Goal: Information Seeking & Learning: Learn about a topic

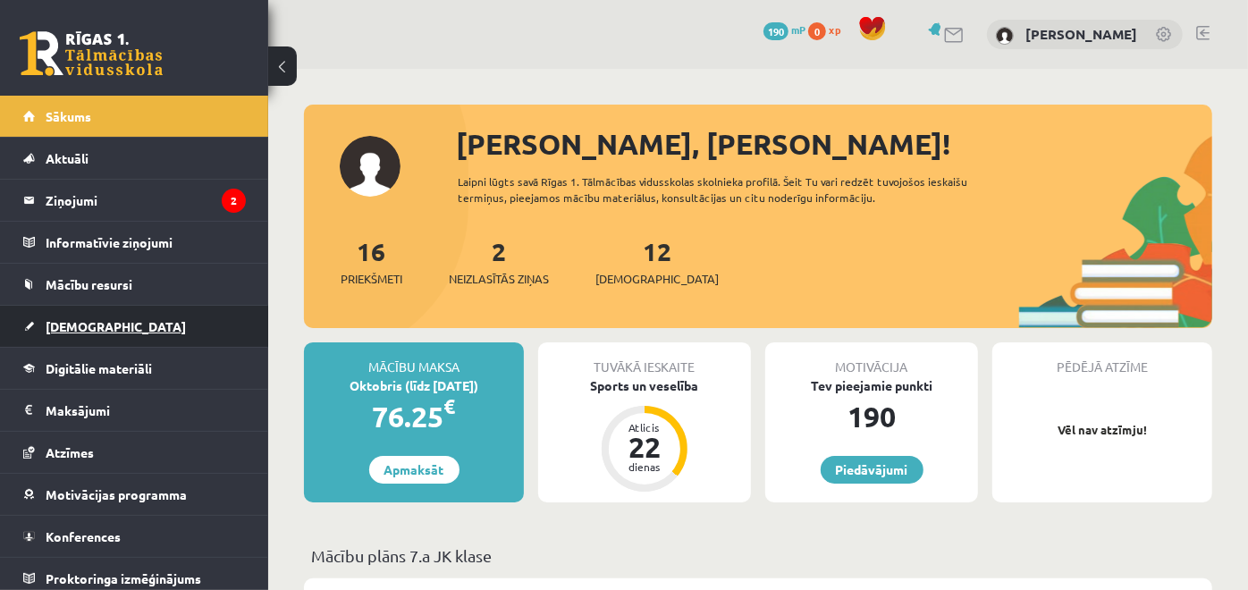
click at [148, 331] on link "[DEMOGRAPHIC_DATA]" at bounding box center [134, 326] width 223 height 41
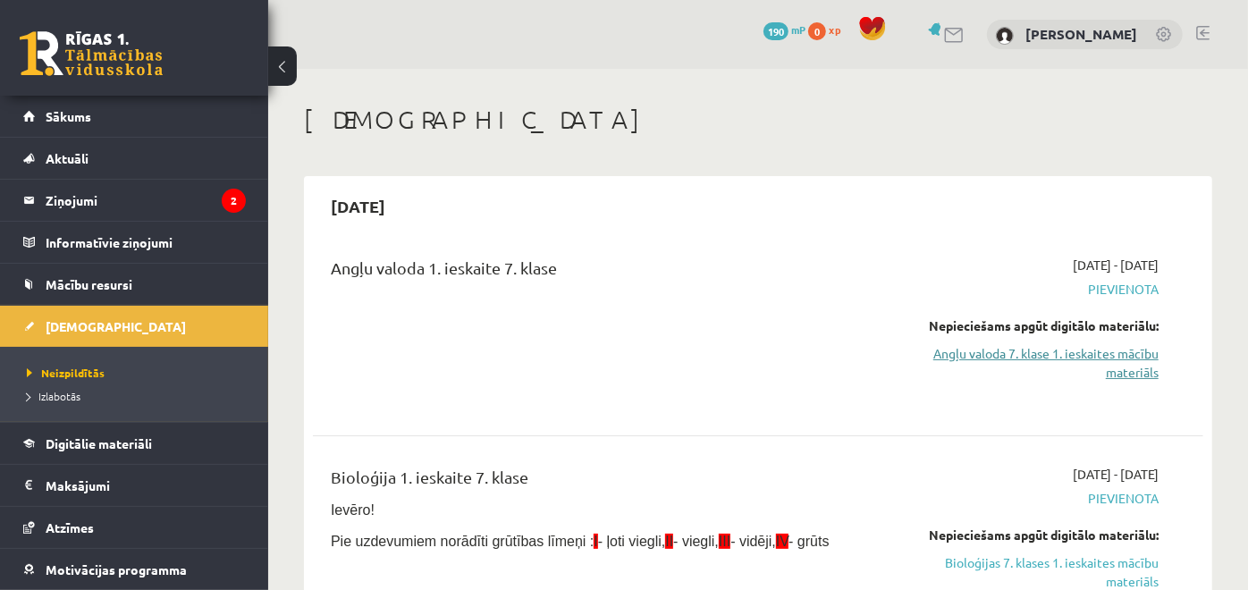
click at [1017, 346] on link "Angļu valoda 7. klase 1. ieskaites mācību materiāls" at bounding box center [1030, 363] width 258 height 38
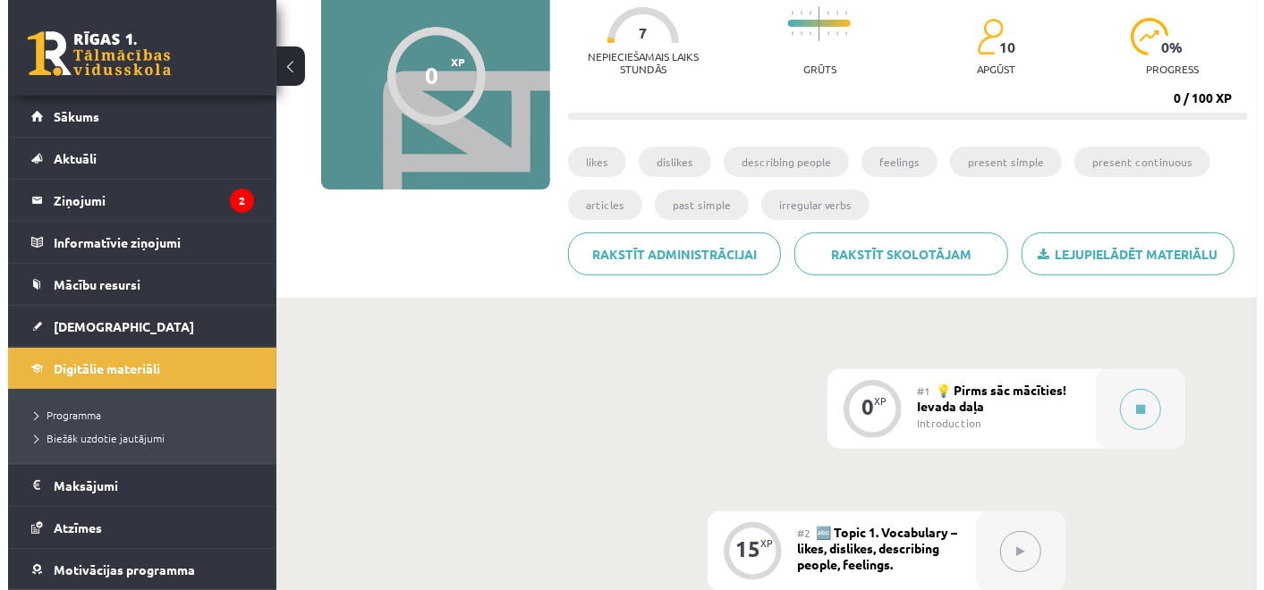
scroll to position [260, 0]
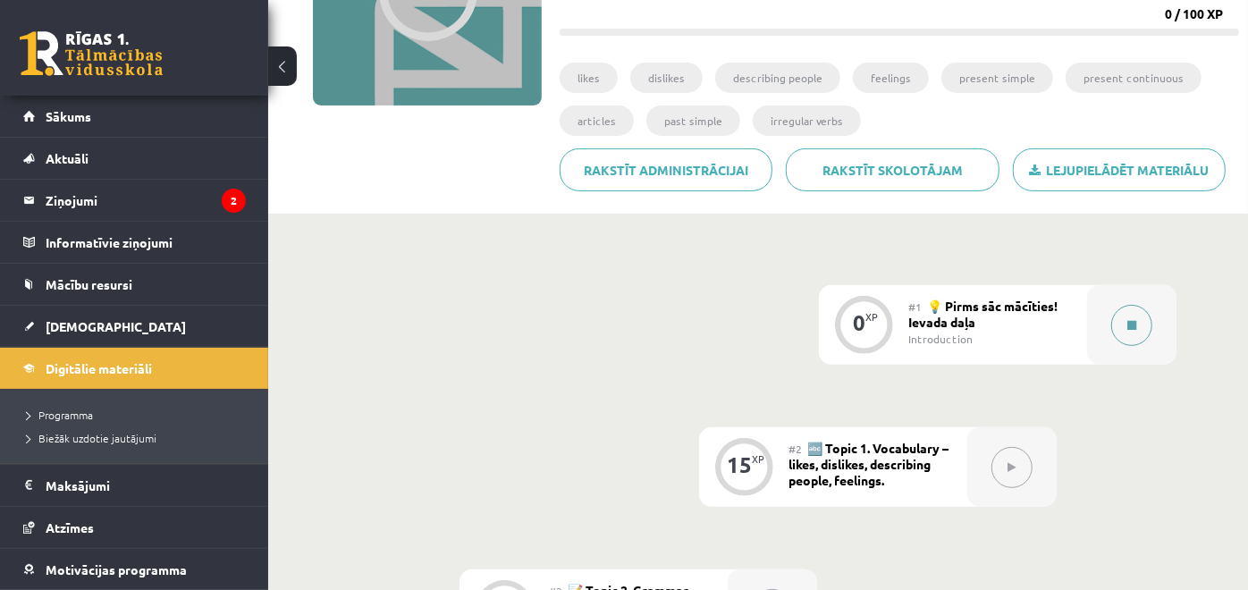
click at [1128, 326] on icon at bounding box center [1132, 325] width 9 height 11
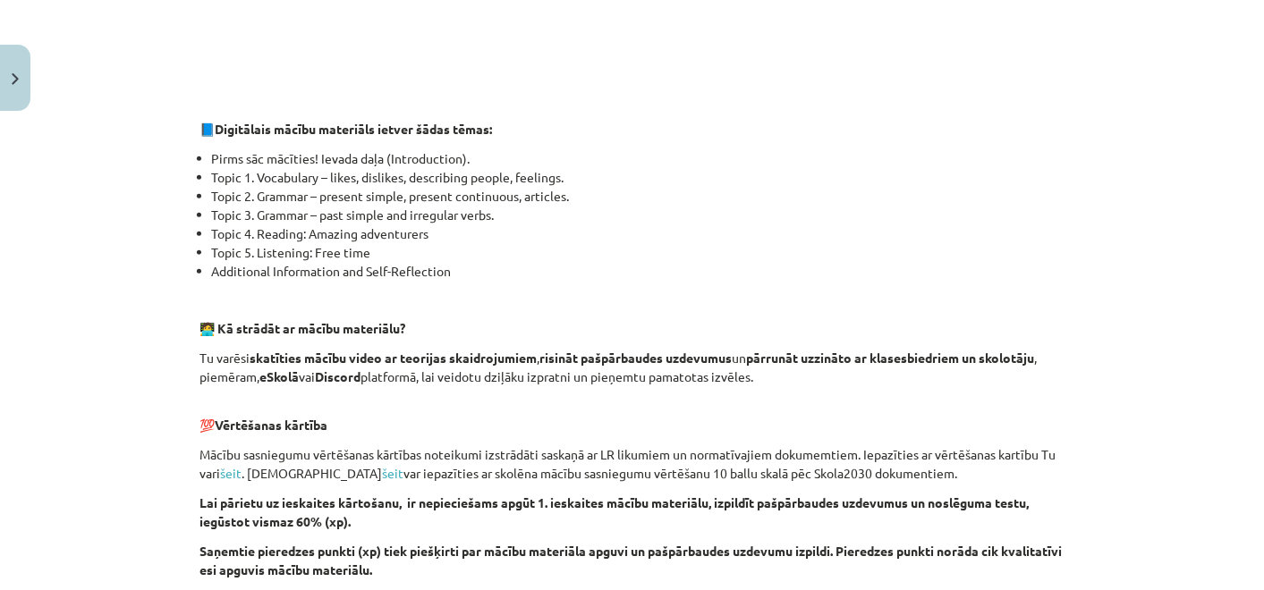
scroll to position [1141, 0]
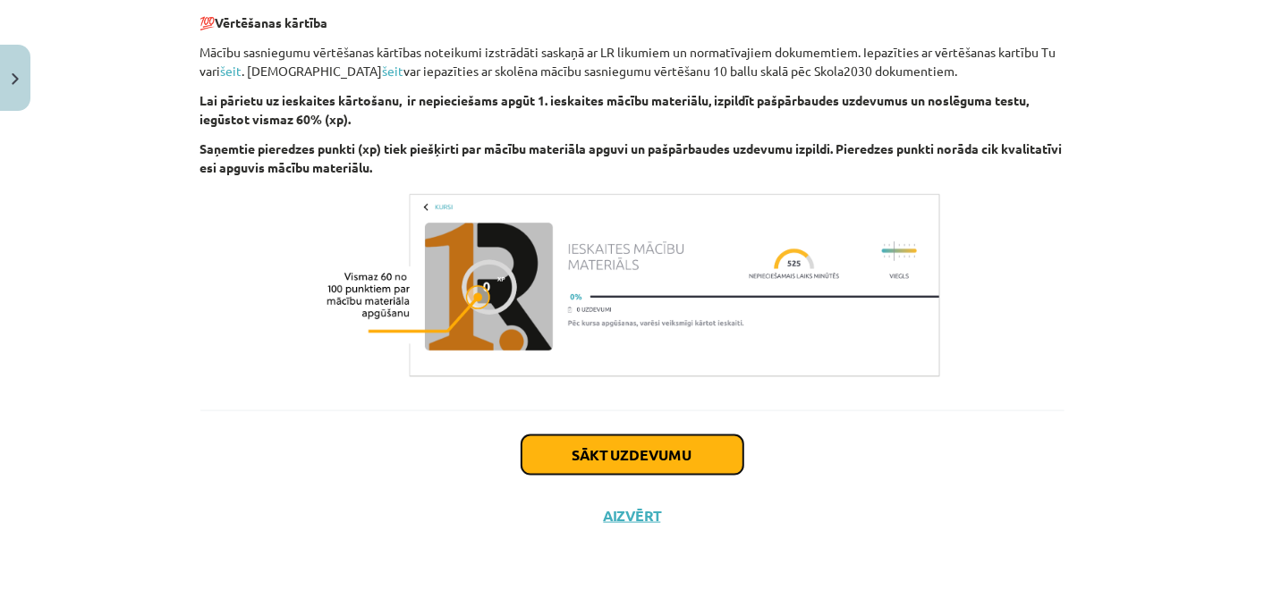
click at [623, 450] on button "Sākt uzdevumu" at bounding box center [632, 455] width 222 height 39
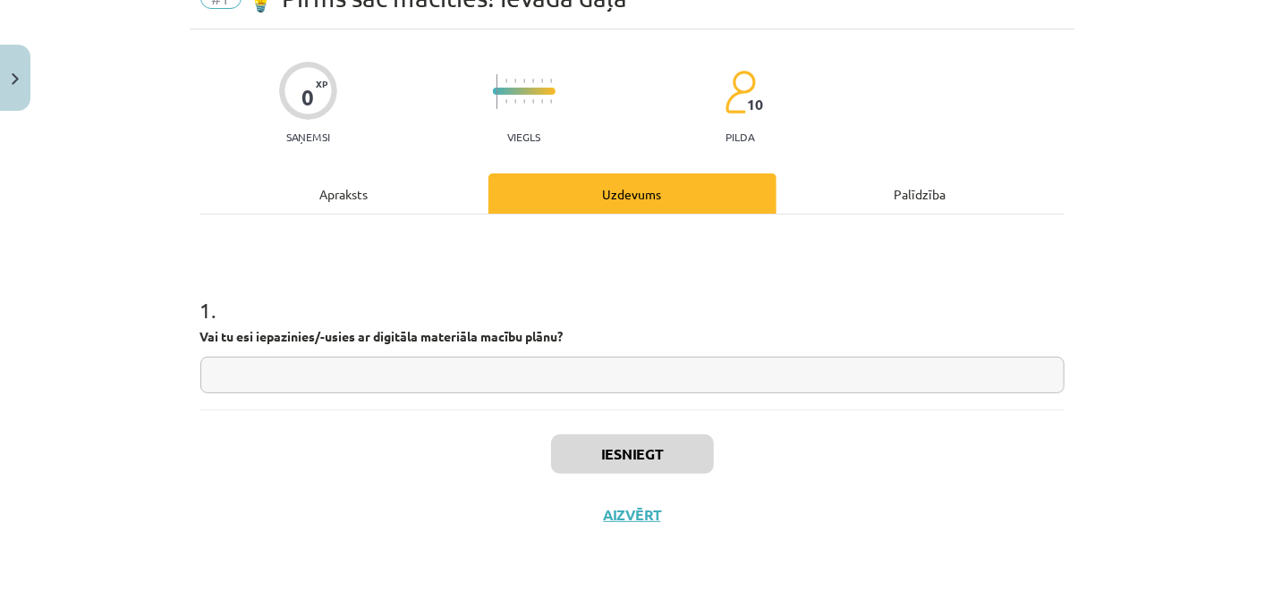
scroll to position [44, 0]
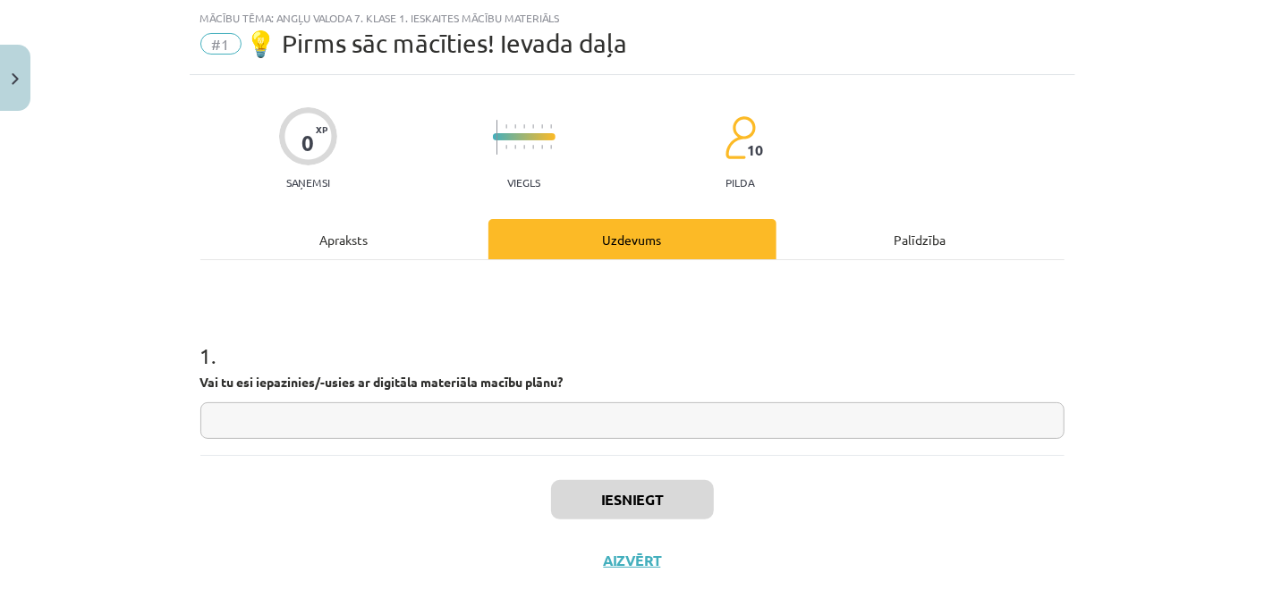
click at [591, 423] on input "text" at bounding box center [632, 420] width 864 height 37
click at [481, 417] on input "text" at bounding box center [632, 420] width 864 height 37
type input "*"
type input "**"
click at [680, 499] on button "Iesniegt" at bounding box center [632, 499] width 163 height 39
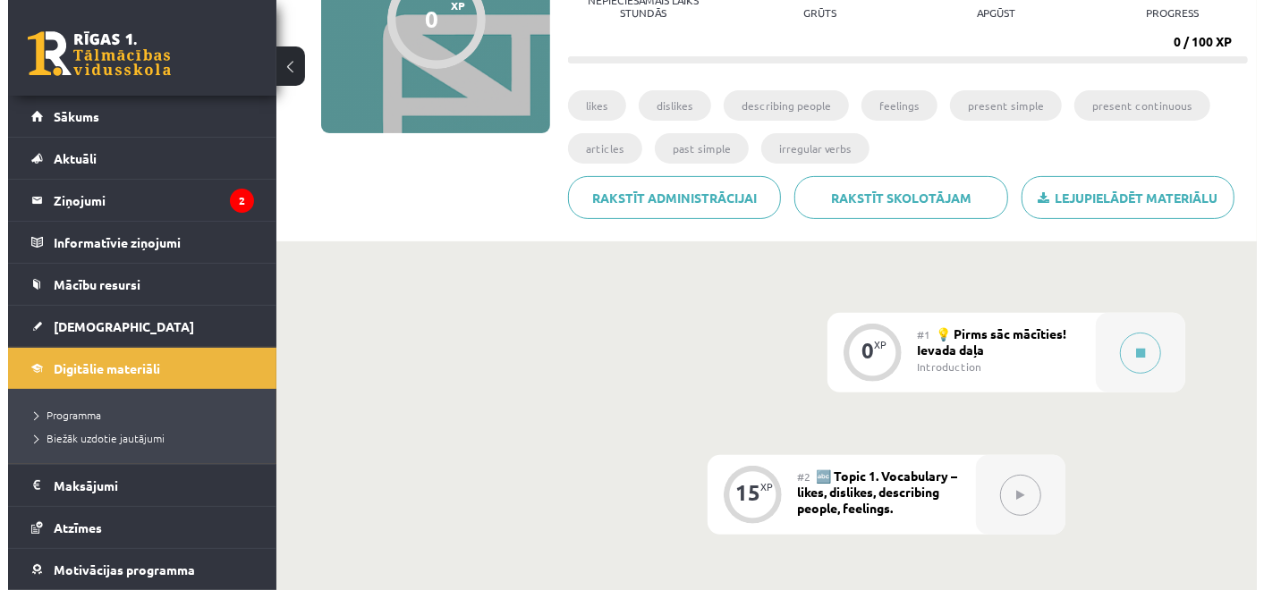
scroll to position [236, 0]
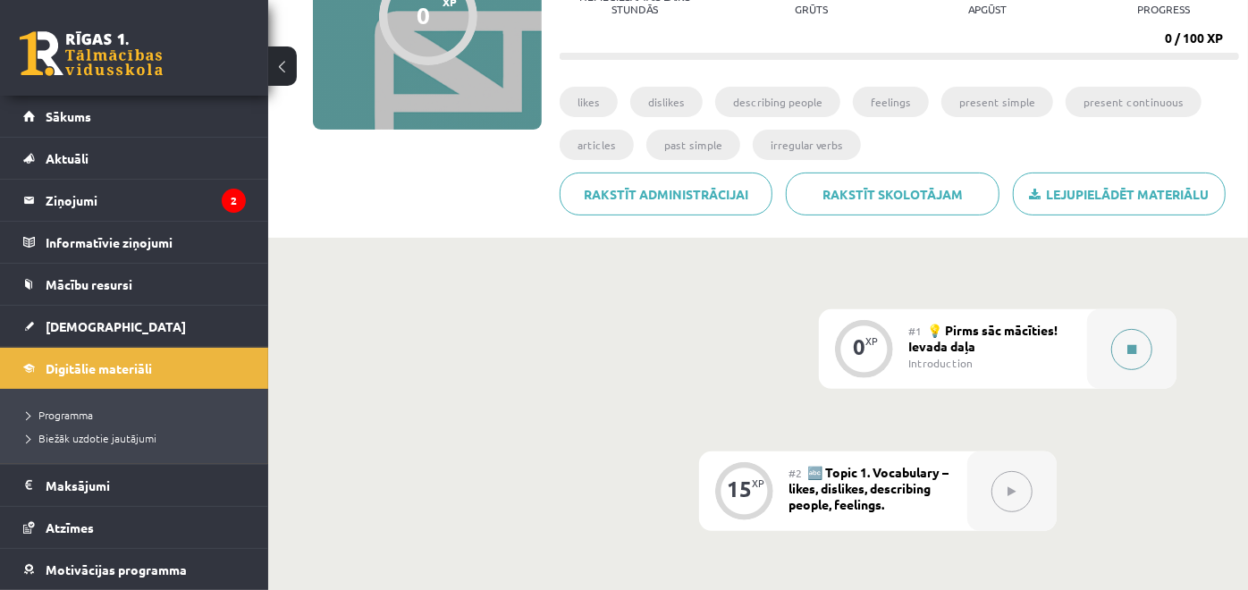
click at [1128, 349] on icon at bounding box center [1132, 349] width 9 height 11
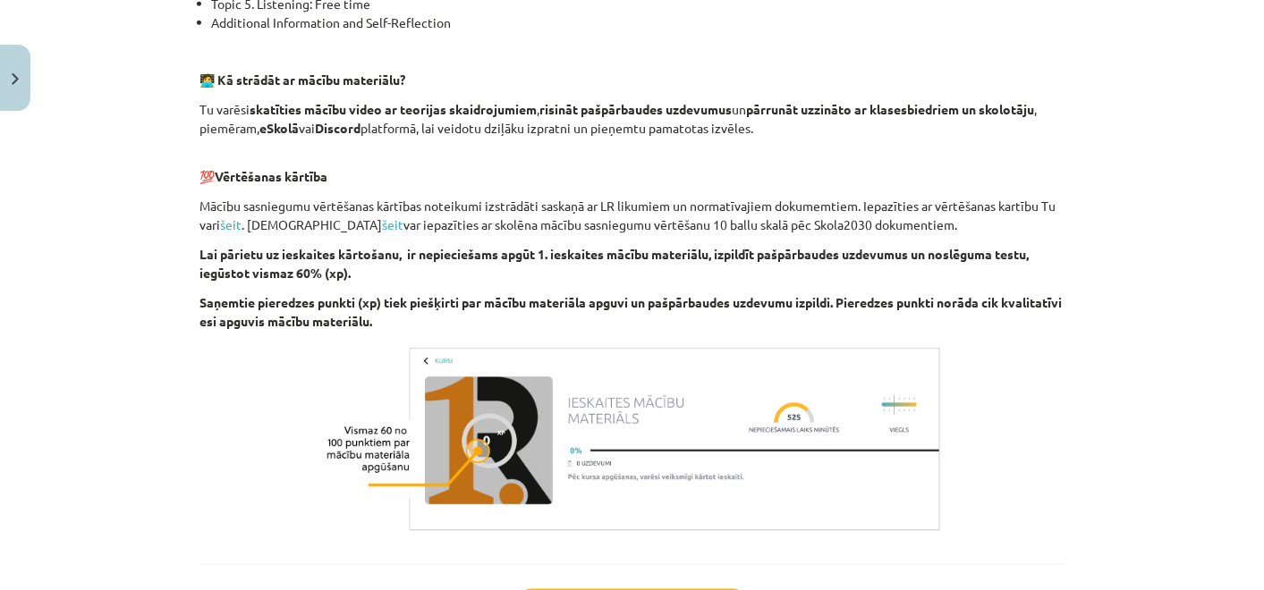
scroll to position [1141, 0]
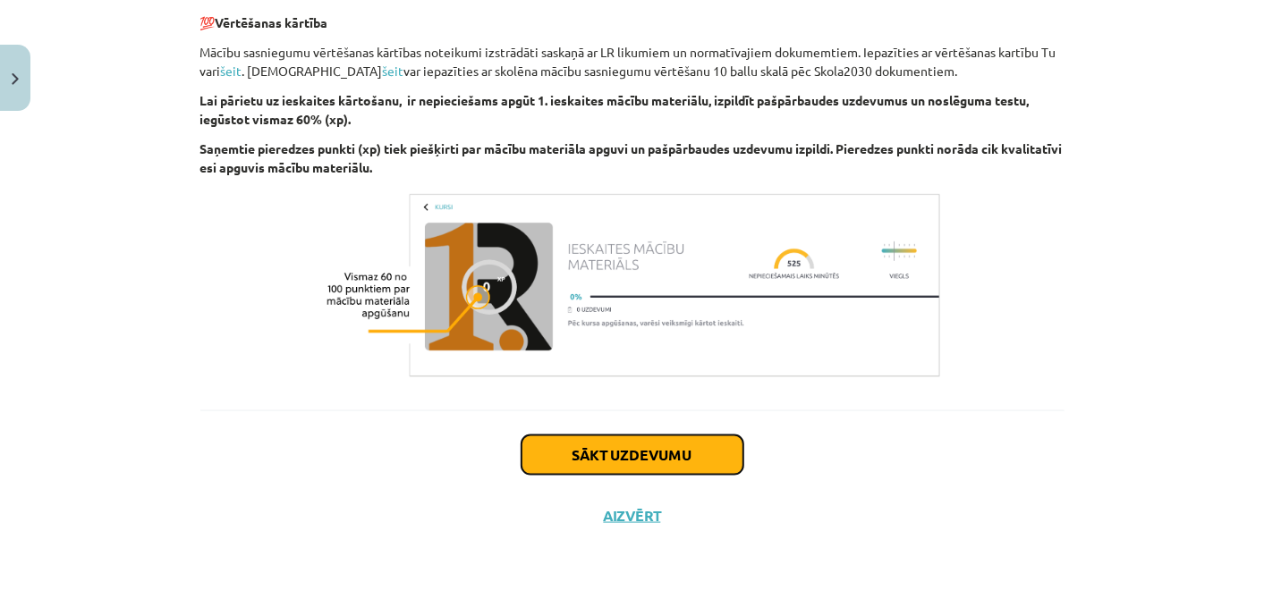
click at [567, 440] on button "Sākt uzdevumu" at bounding box center [632, 455] width 222 height 39
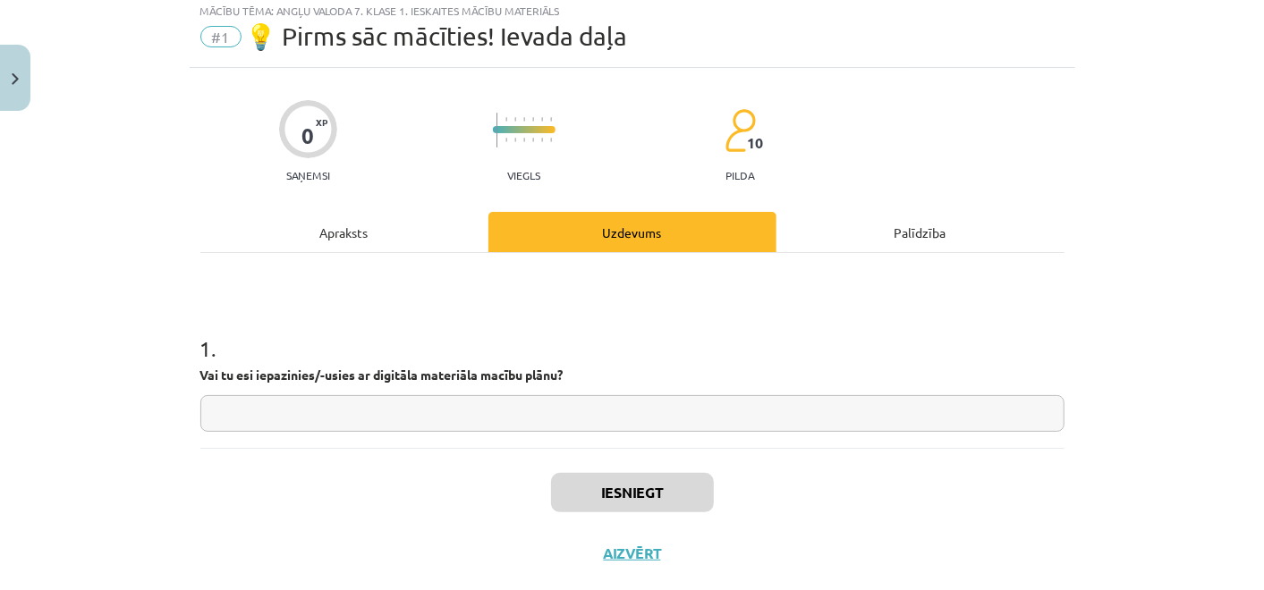
scroll to position [44, 0]
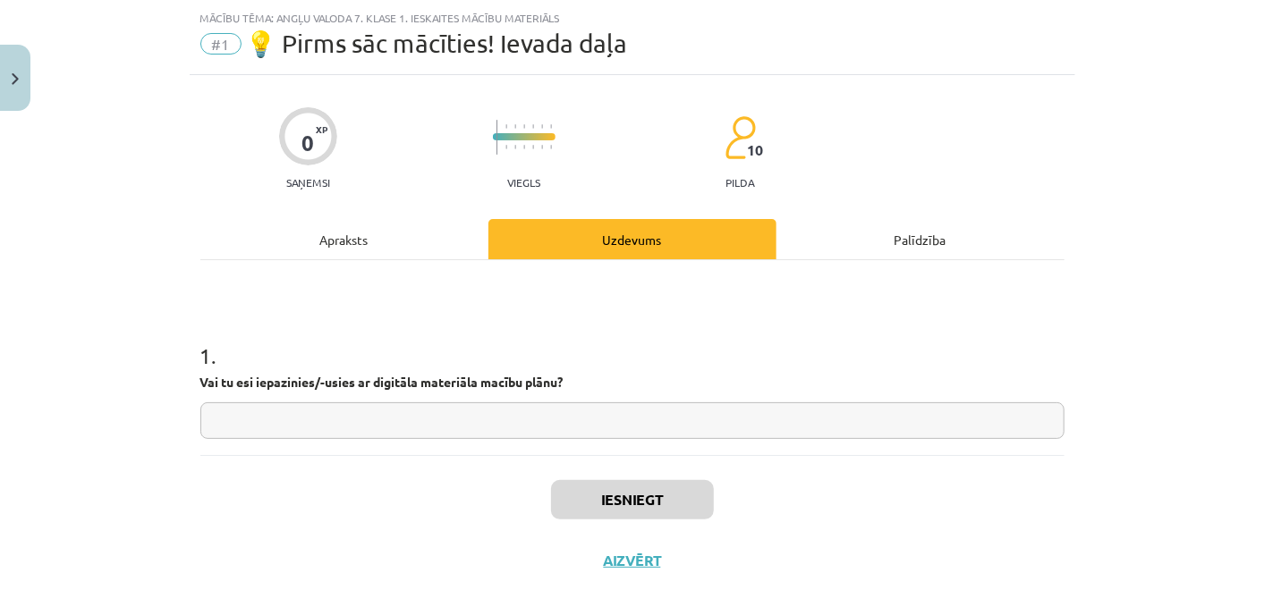
click at [656, 234] on div "Uzdevums" at bounding box center [632, 239] width 288 height 40
click at [874, 227] on div "Palīdzība" at bounding box center [920, 239] width 288 height 40
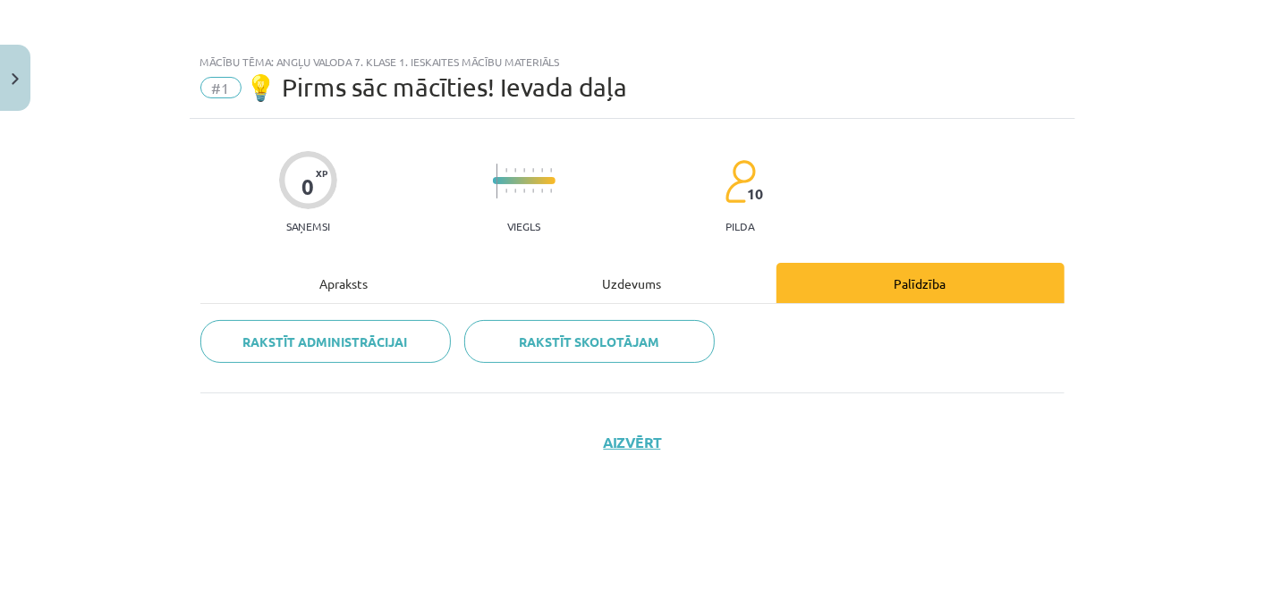
scroll to position [0, 0]
click at [658, 277] on div "Uzdevums" at bounding box center [632, 283] width 288 height 40
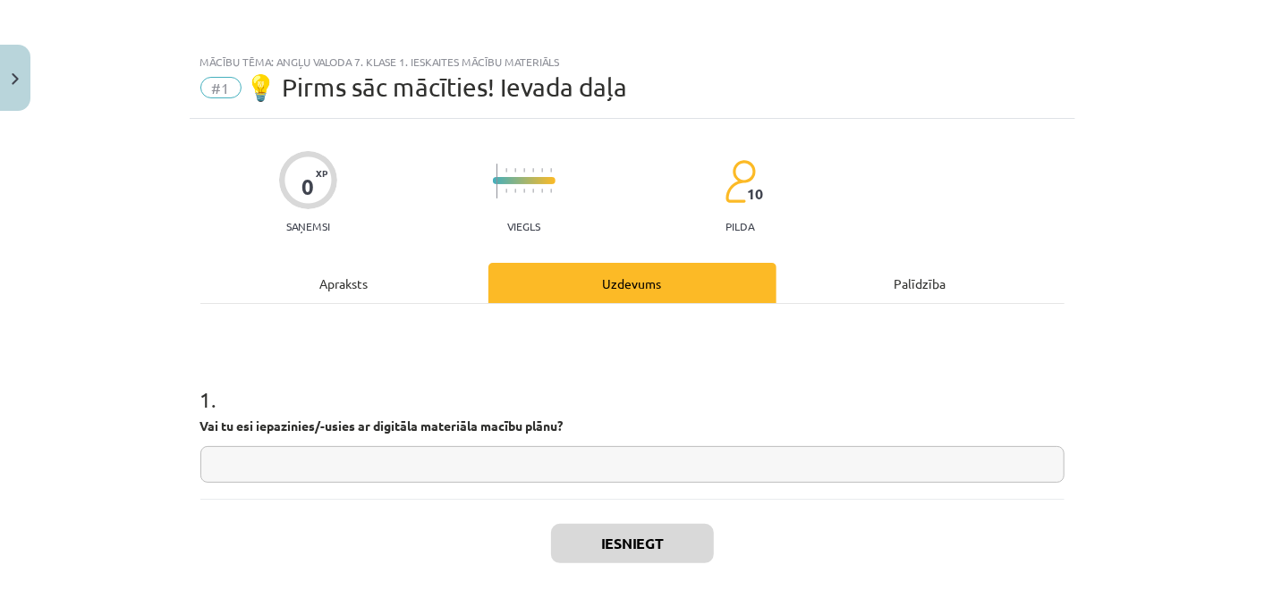
scroll to position [89, 0]
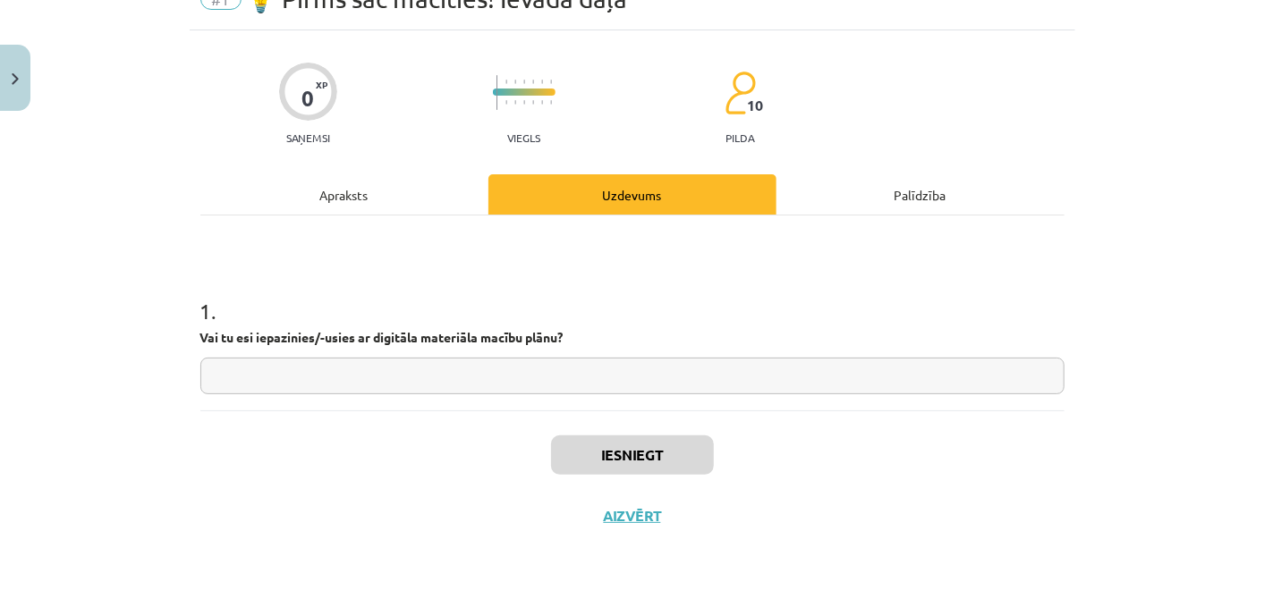
click at [566, 373] on input "text" at bounding box center [632, 376] width 864 height 37
click at [498, 362] on input "text" at bounding box center [632, 376] width 864 height 37
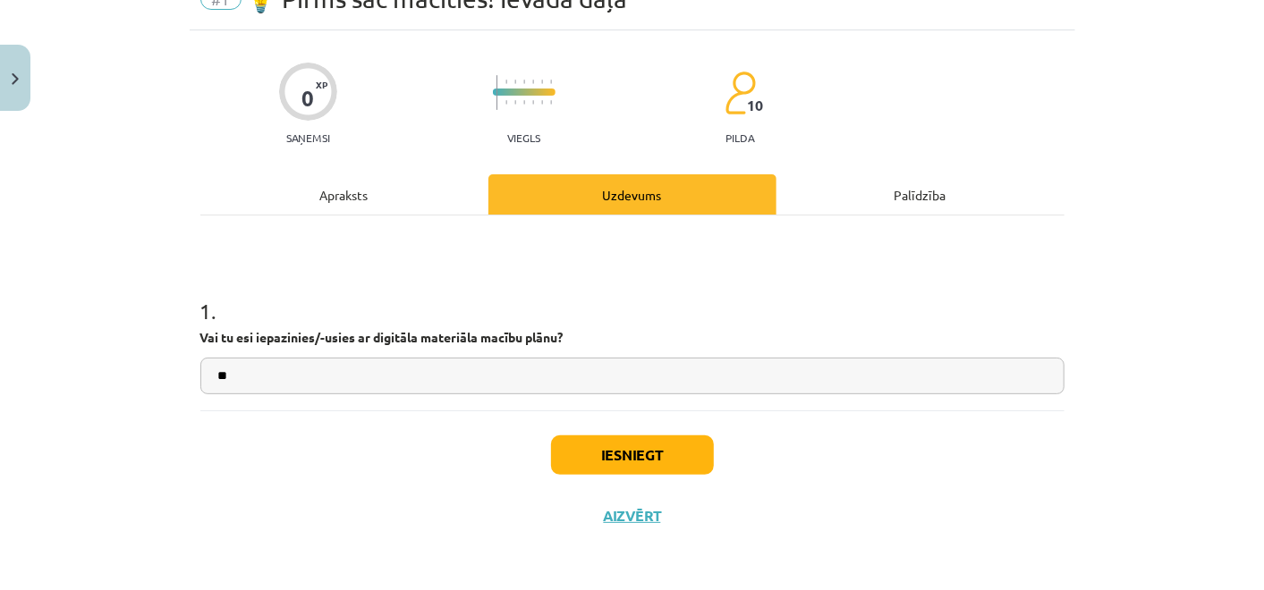
type input "**"
click at [600, 449] on button "Iesniegt" at bounding box center [632, 455] width 163 height 39
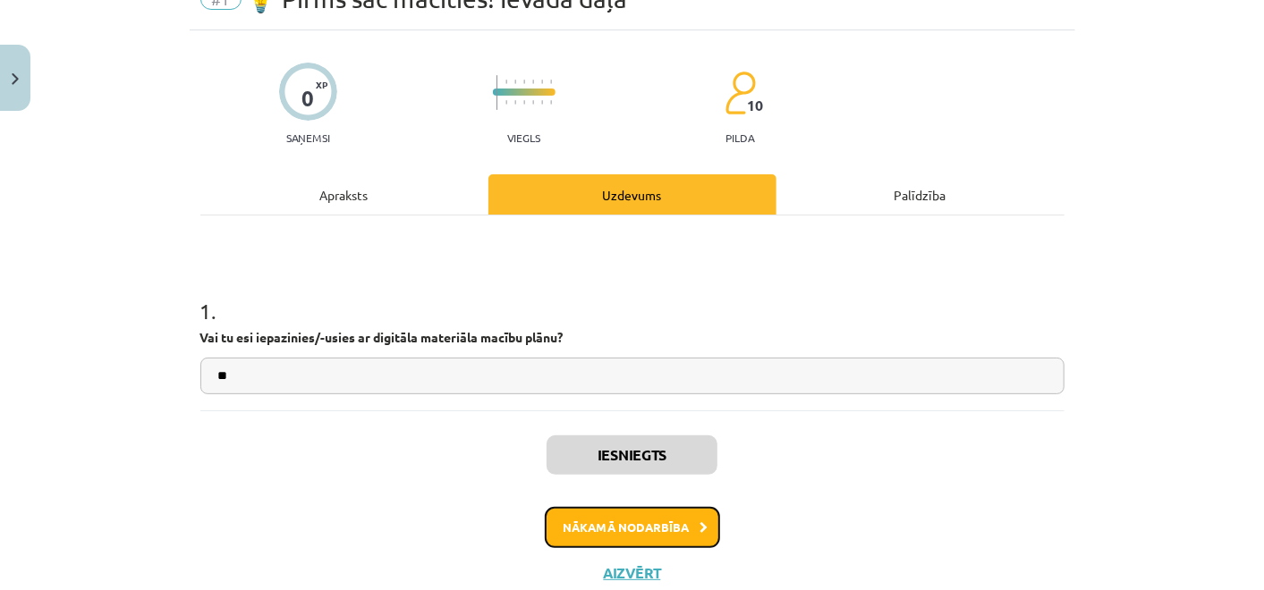
click at [593, 524] on button "Nākamā nodarbība" at bounding box center [632, 527] width 175 height 41
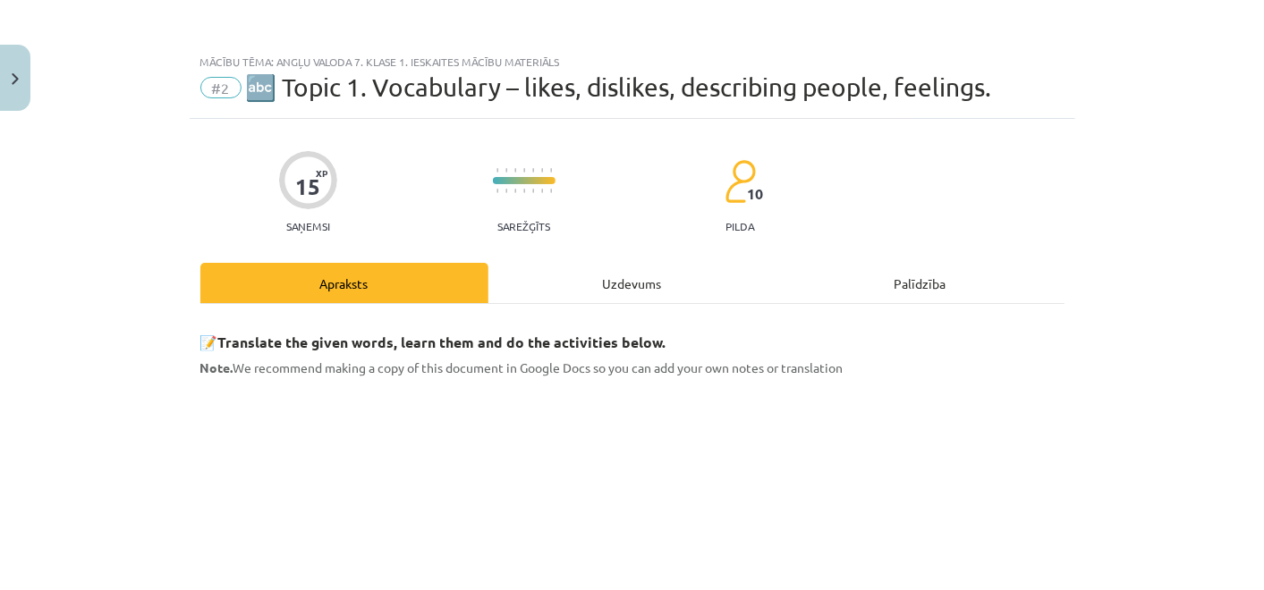
scroll to position [1172, 0]
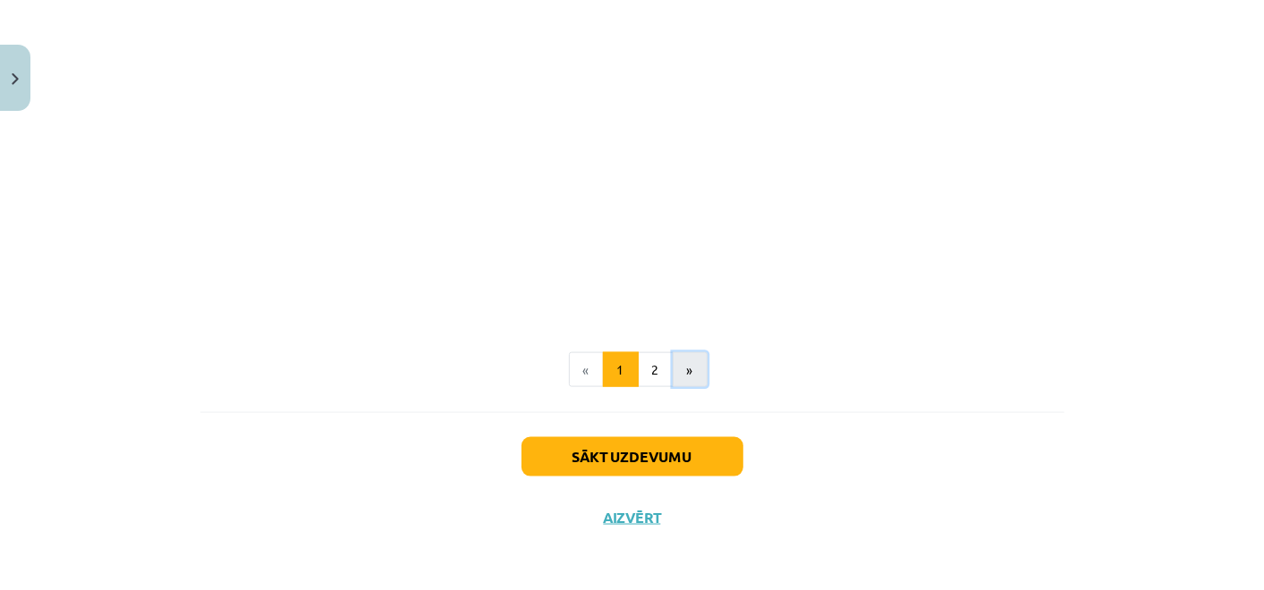
click at [673, 365] on button "»" at bounding box center [690, 370] width 35 height 36
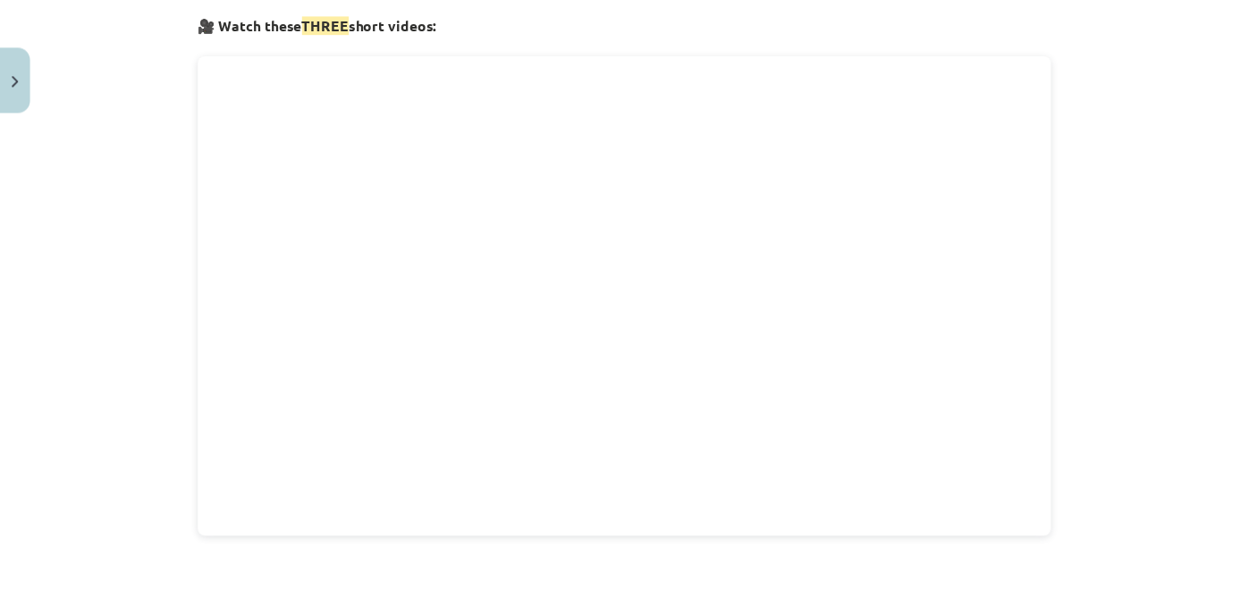
scroll to position [725, 0]
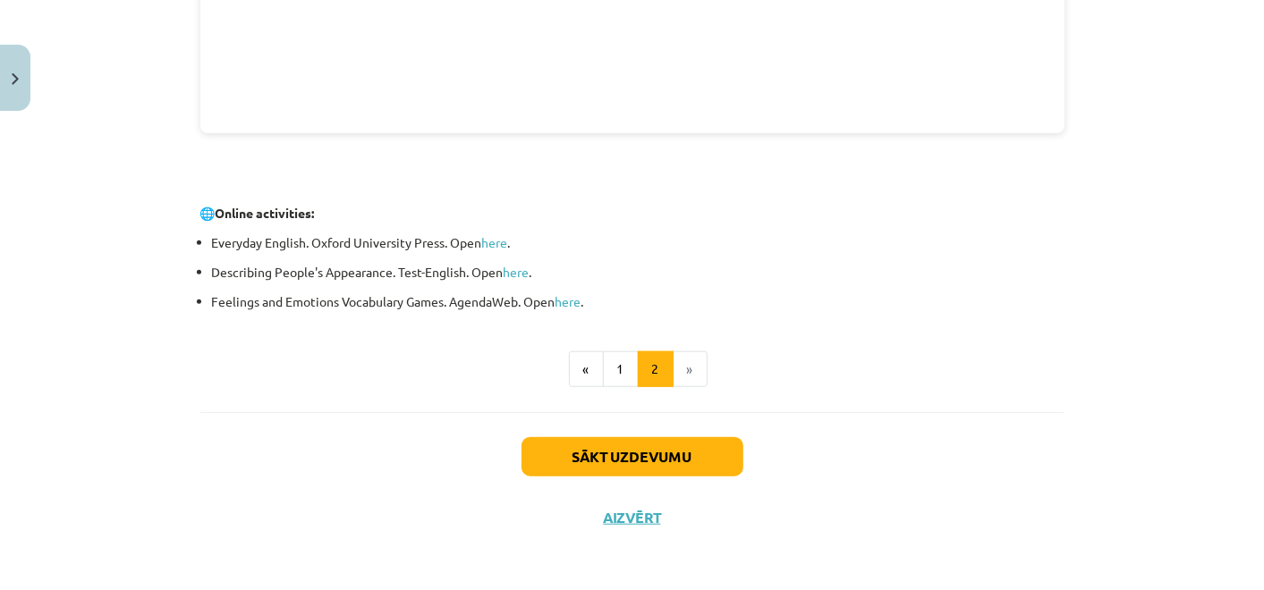
click at [693, 371] on li "»" at bounding box center [690, 369] width 34 height 36
drag, startPoint x: 675, startPoint y: 365, endPoint x: 638, endPoint y: 512, distance: 151.4
click at [638, 512] on button "Aizvērt" at bounding box center [632, 518] width 68 height 18
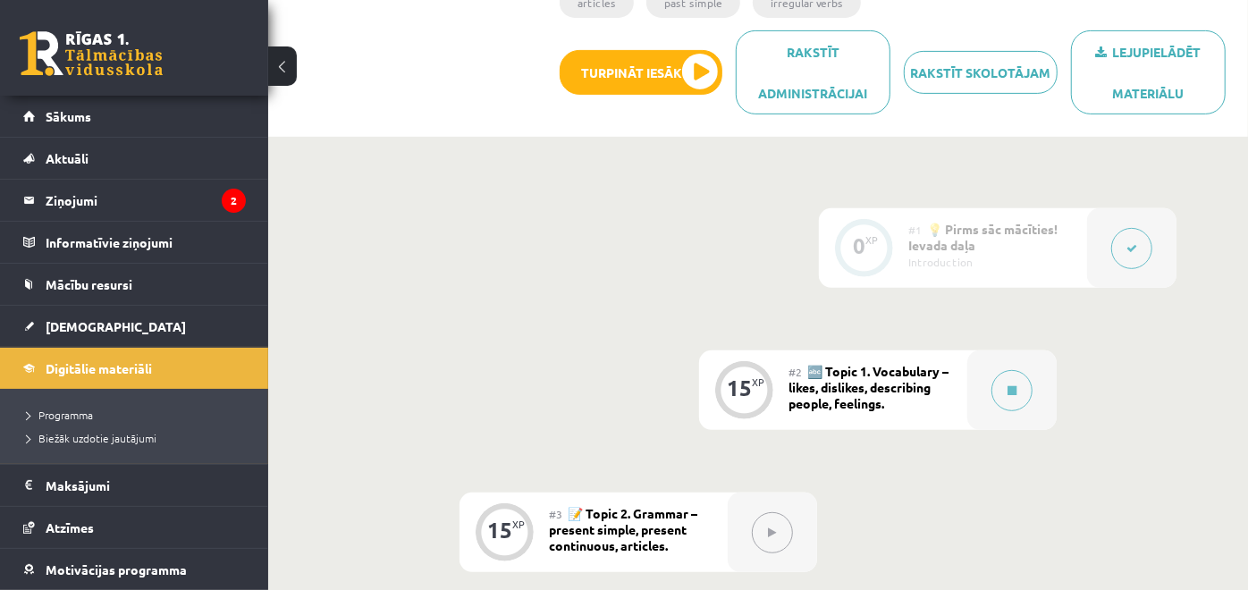
scroll to position [387, 0]
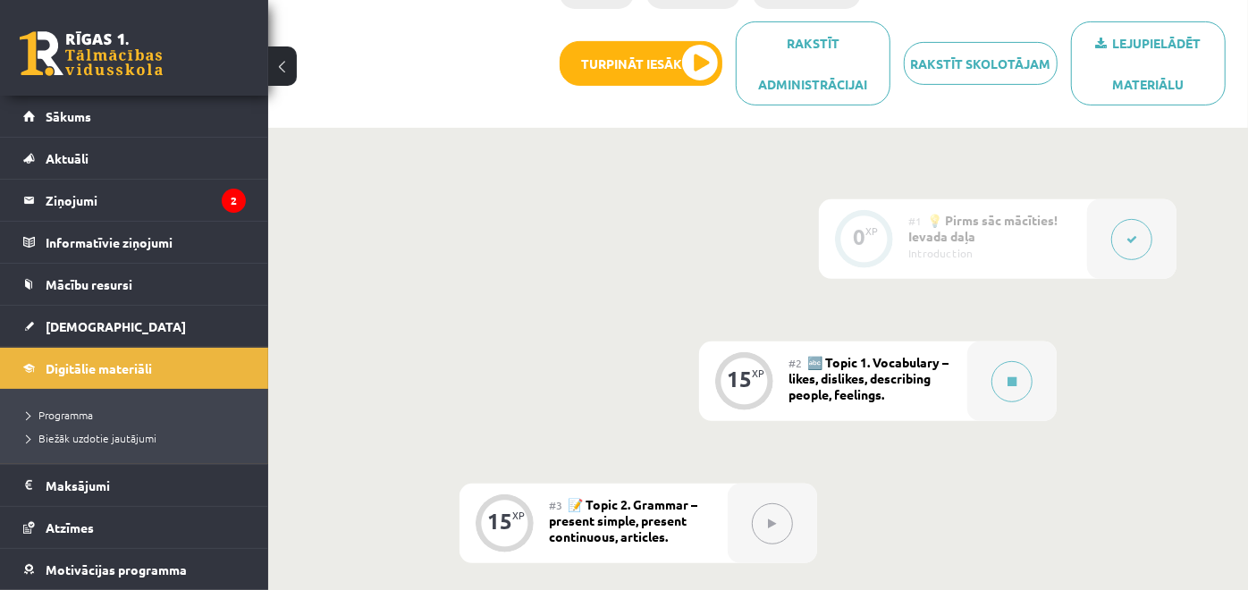
click at [1066, 249] on div "Introduction" at bounding box center [991, 253] width 165 height 16
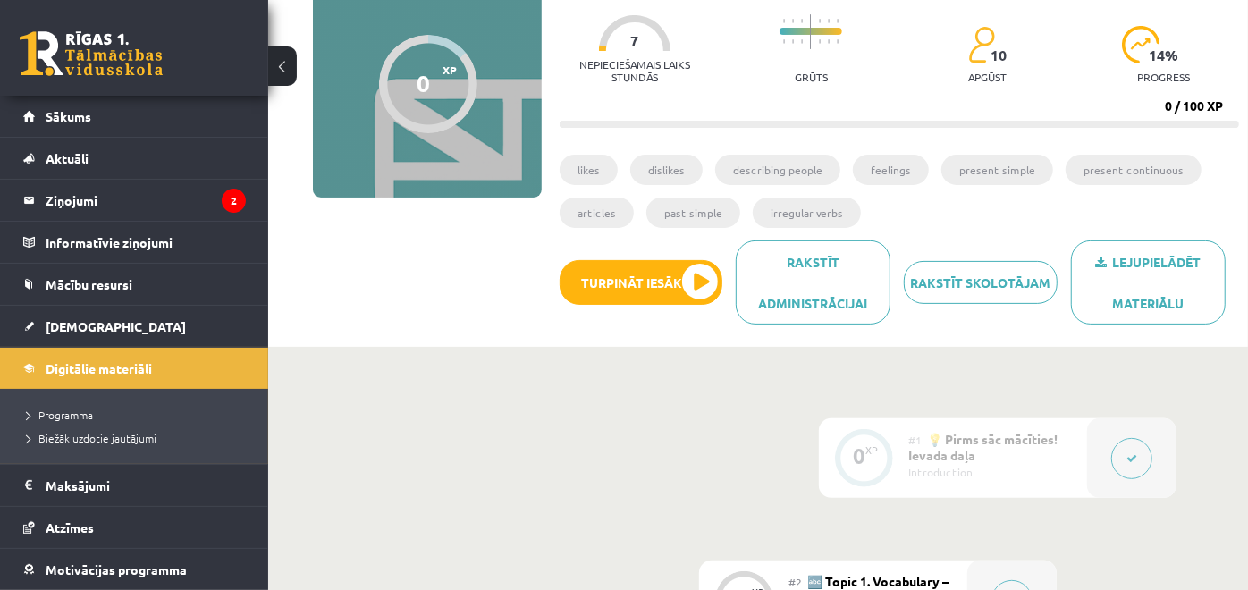
scroll to position [0, 0]
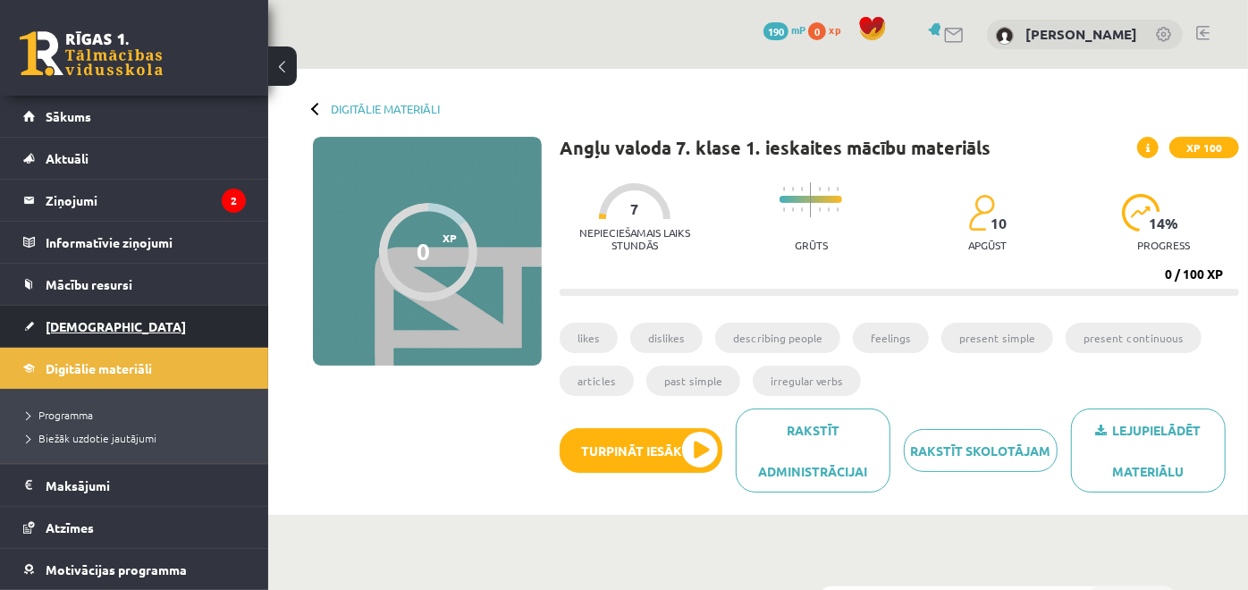
click at [153, 329] on link "[DEMOGRAPHIC_DATA]" at bounding box center [134, 326] width 223 height 41
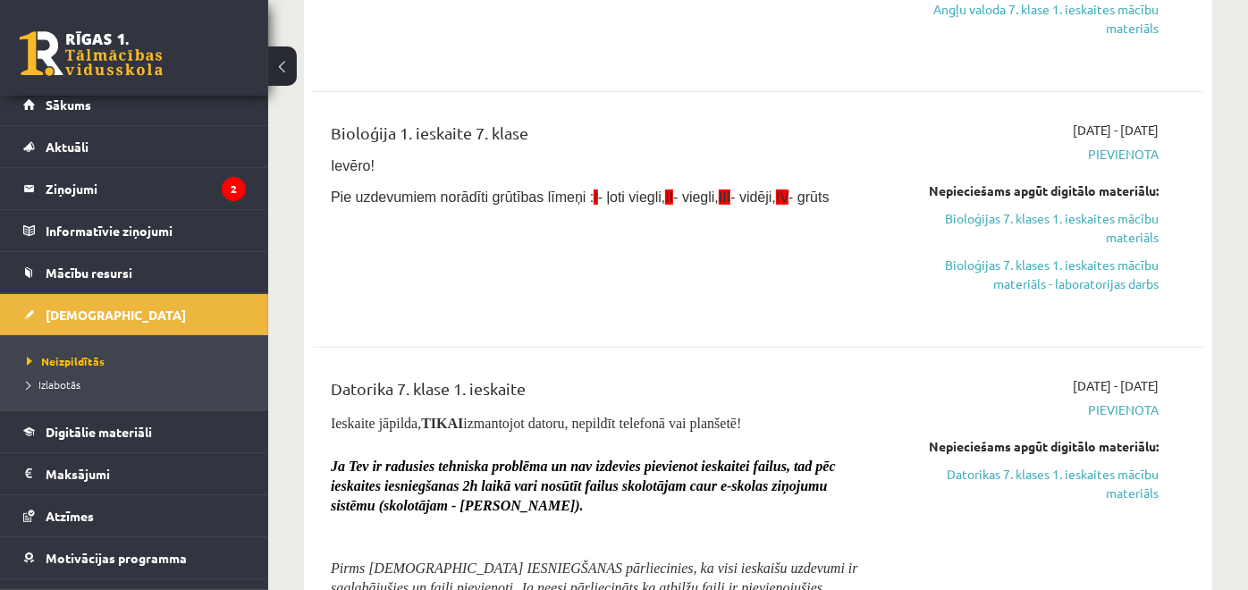
scroll to position [345, 0]
click at [1014, 213] on link "Bioloģijas 7. klases 1. ieskaites mācību materiāls" at bounding box center [1030, 227] width 258 height 38
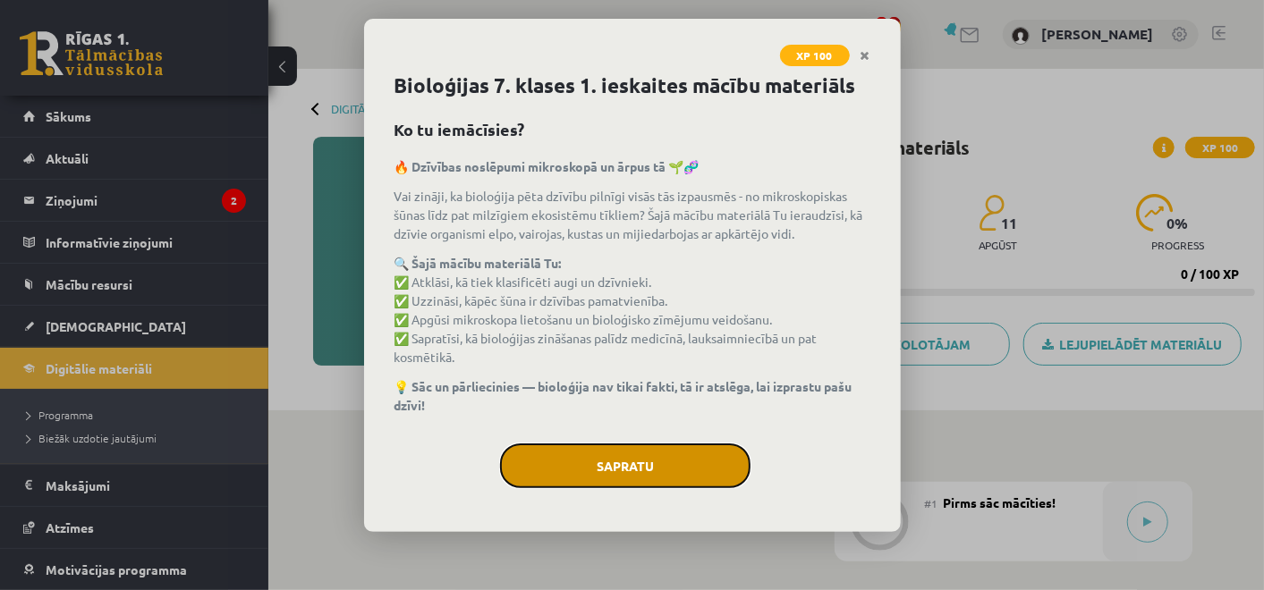
click at [641, 467] on button "Sapratu" at bounding box center [625, 466] width 250 height 45
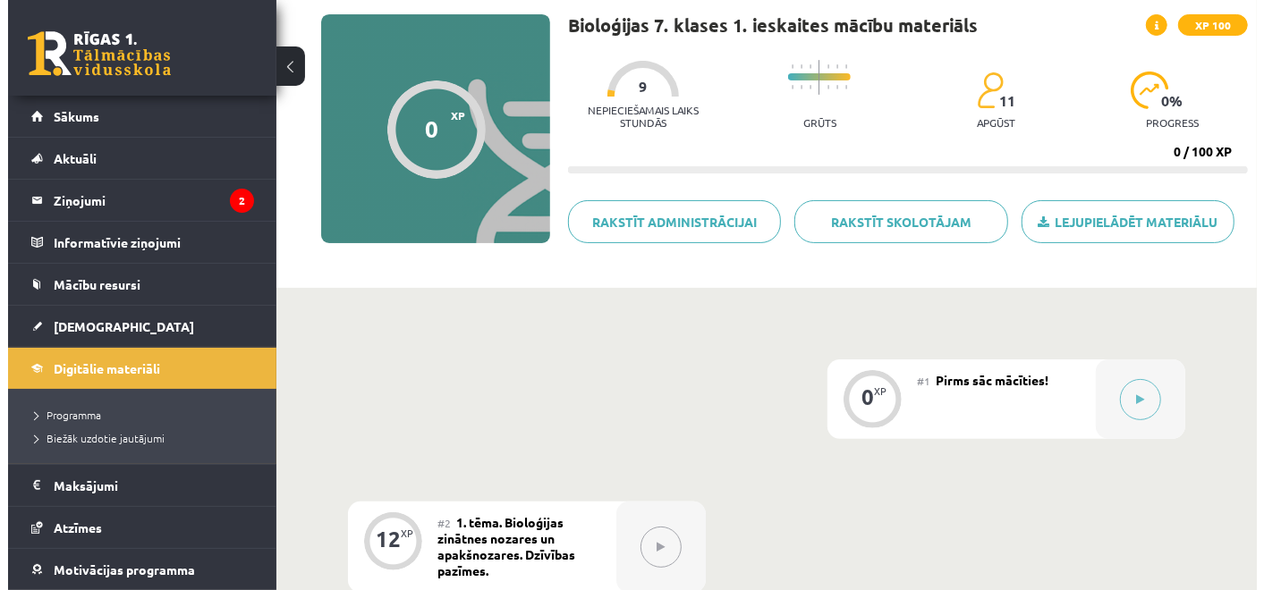
scroll to position [123, 0]
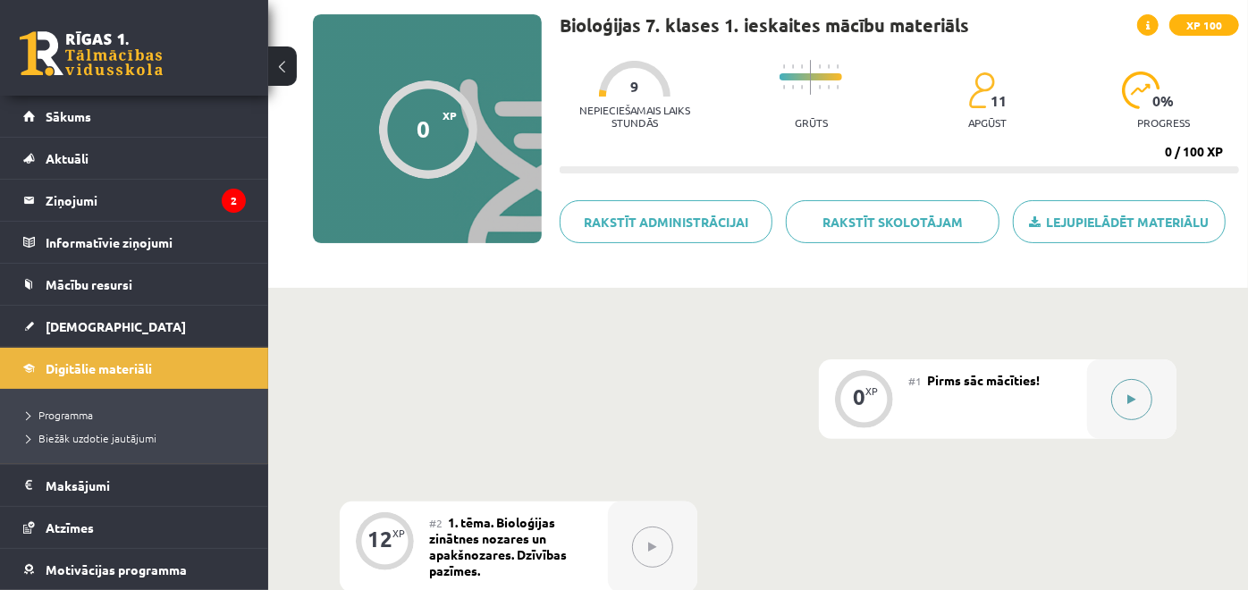
click at [1120, 397] on button at bounding box center [1132, 399] width 41 height 41
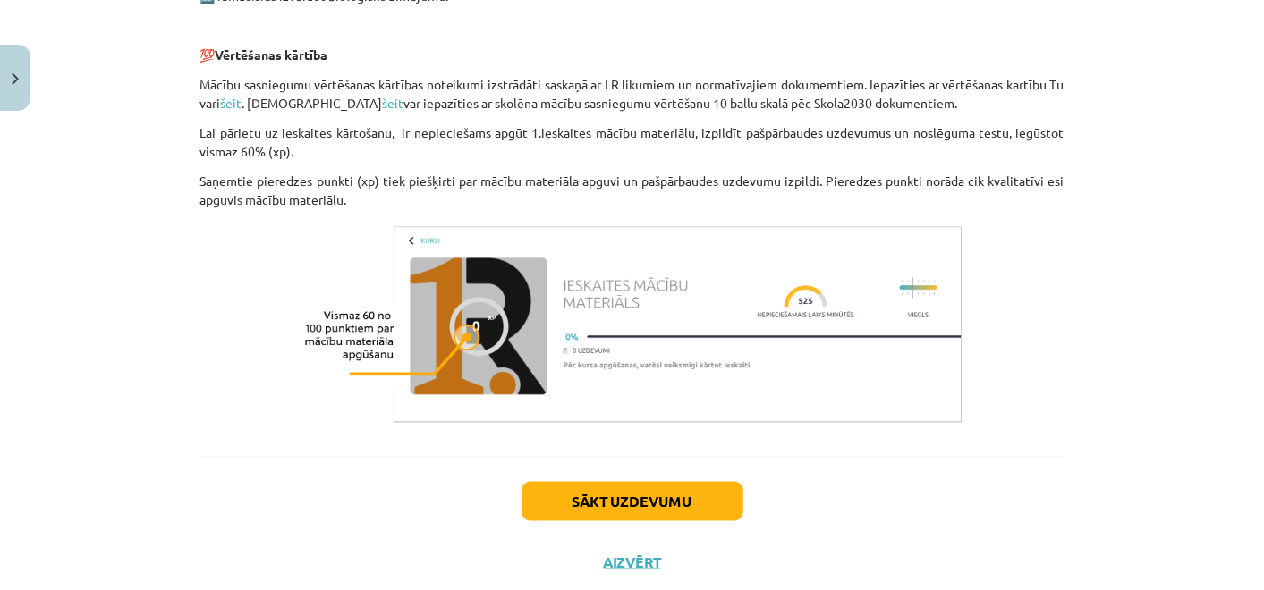
scroll to position [1364, 0]
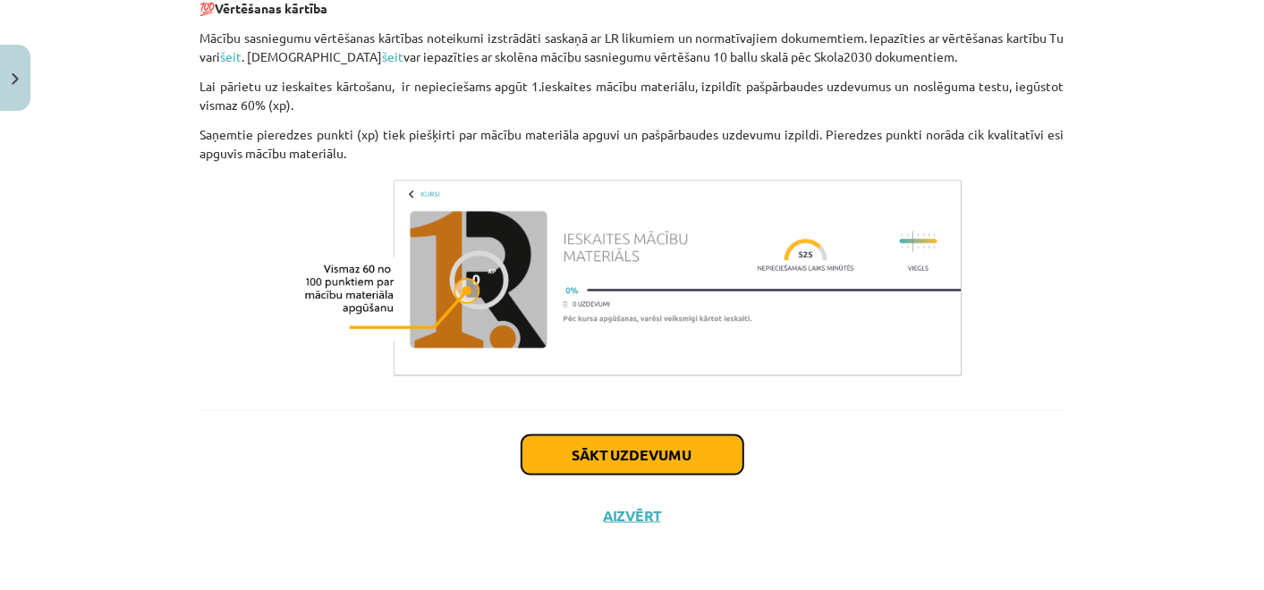
click at [633, 453] on button "Sākt uzdevumu" at bounding box center [632, 455] width 222 height 39
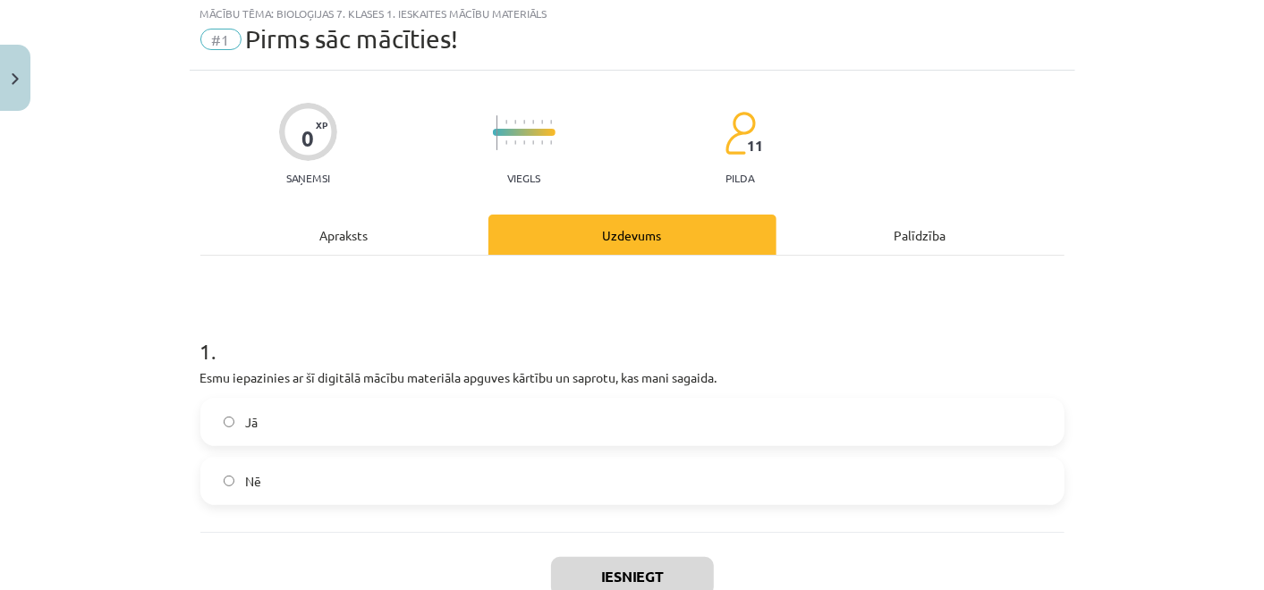
scroll to position [44, 0]
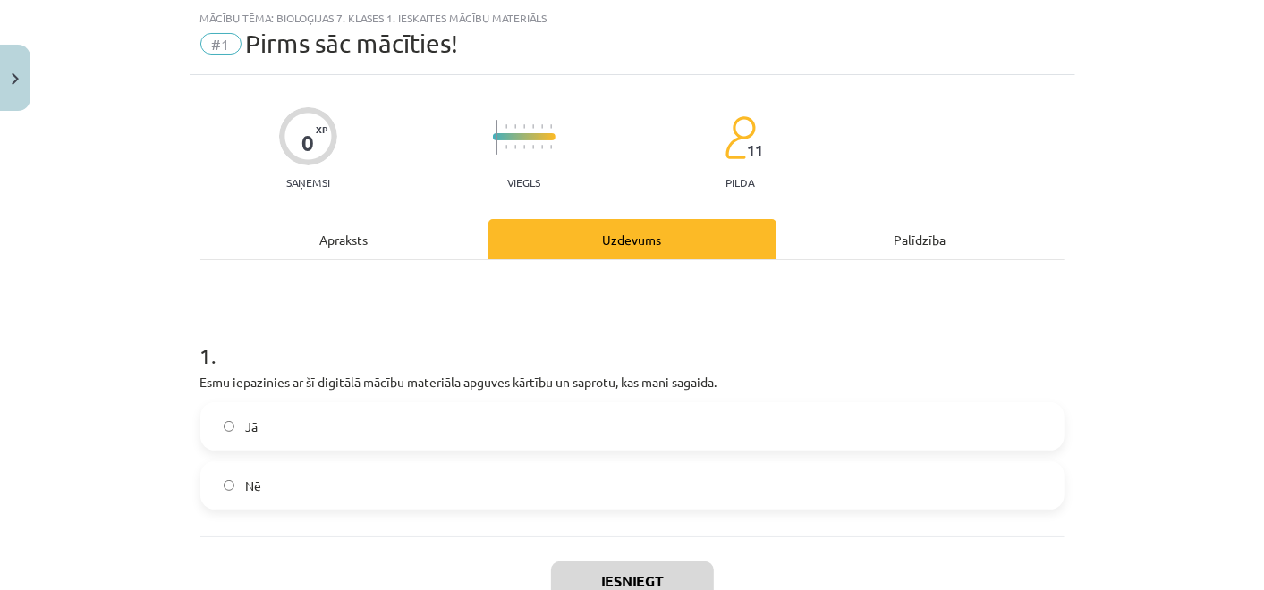
click at [553, 424] on label "Jā" at bounding box center [632, 426] width 860 height 45
click at [611, 578] on button "Iesniegt" at bounding box center [632, 581] width 163 height 39
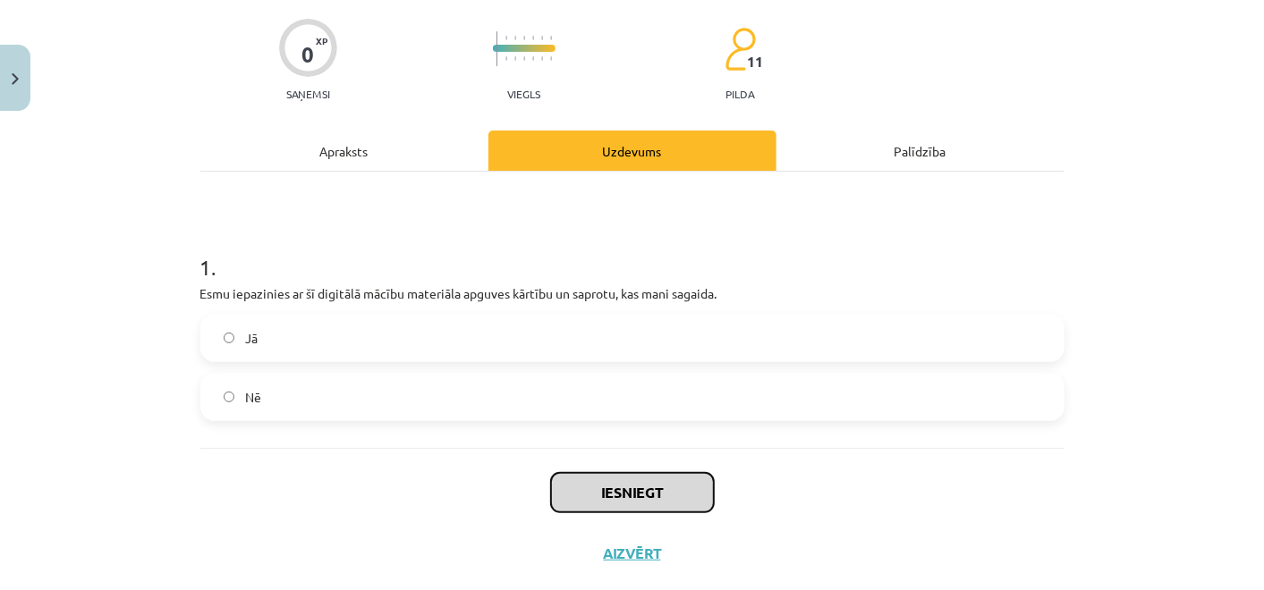
scroll to position [169, 0]
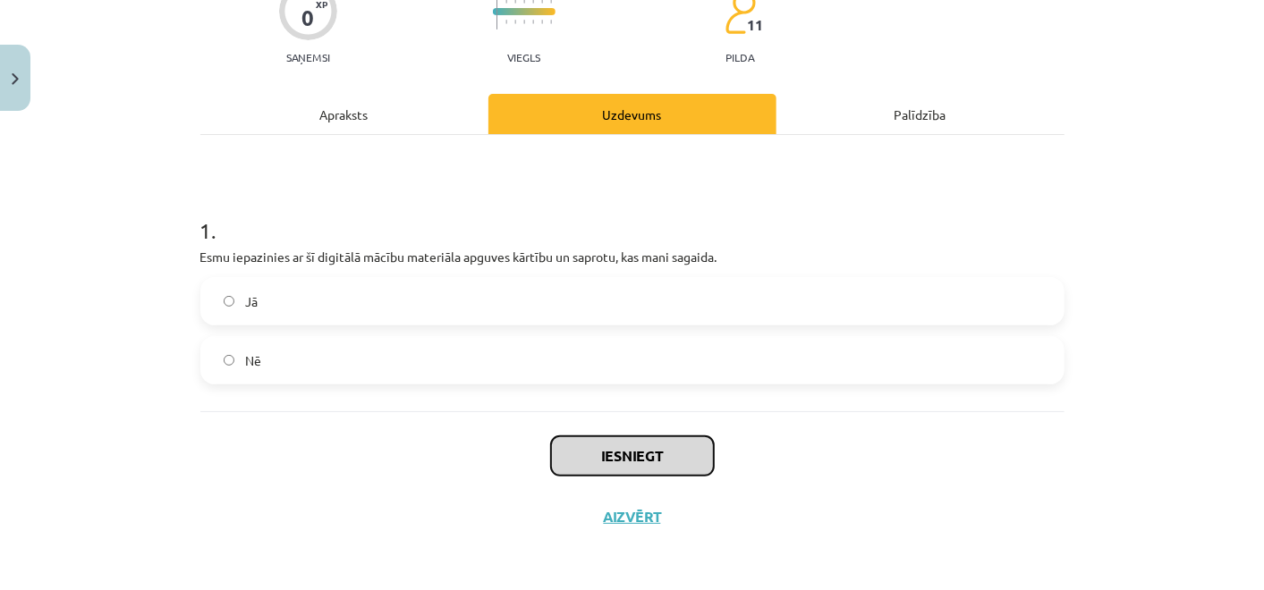
click at [584, 466] on button "Iesniegt" at bounding box center [632, 455] width 163 height 39
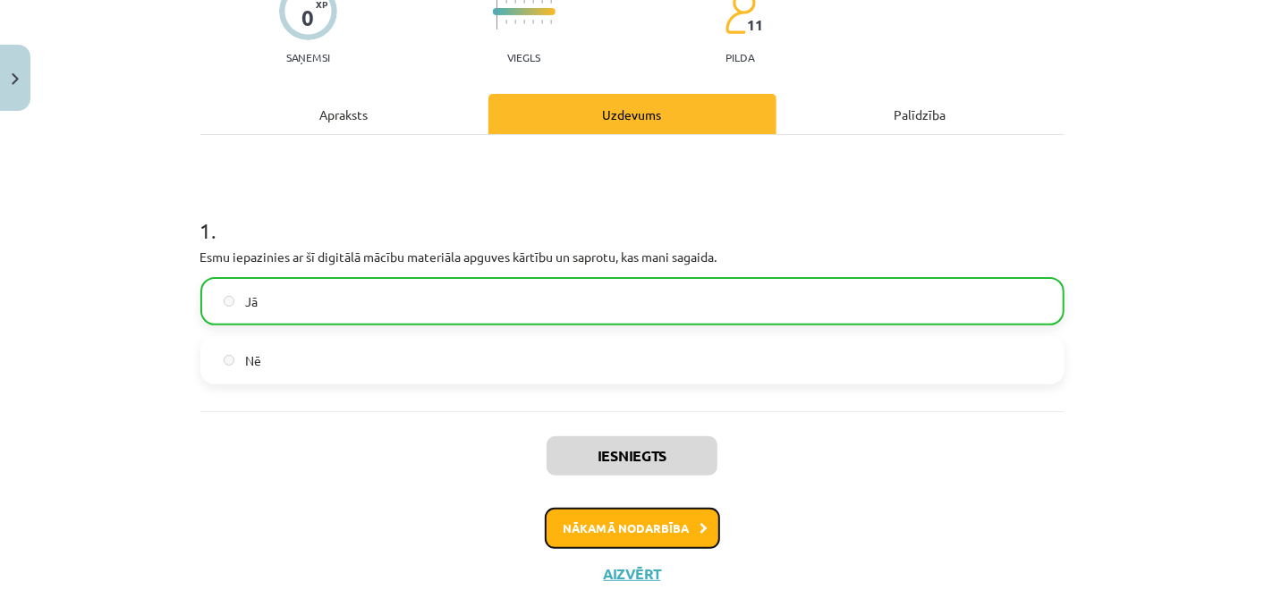
click at [605, 527] on button "Nākamā nodarbība" at bounding box center [632, 528] width 175 height 41
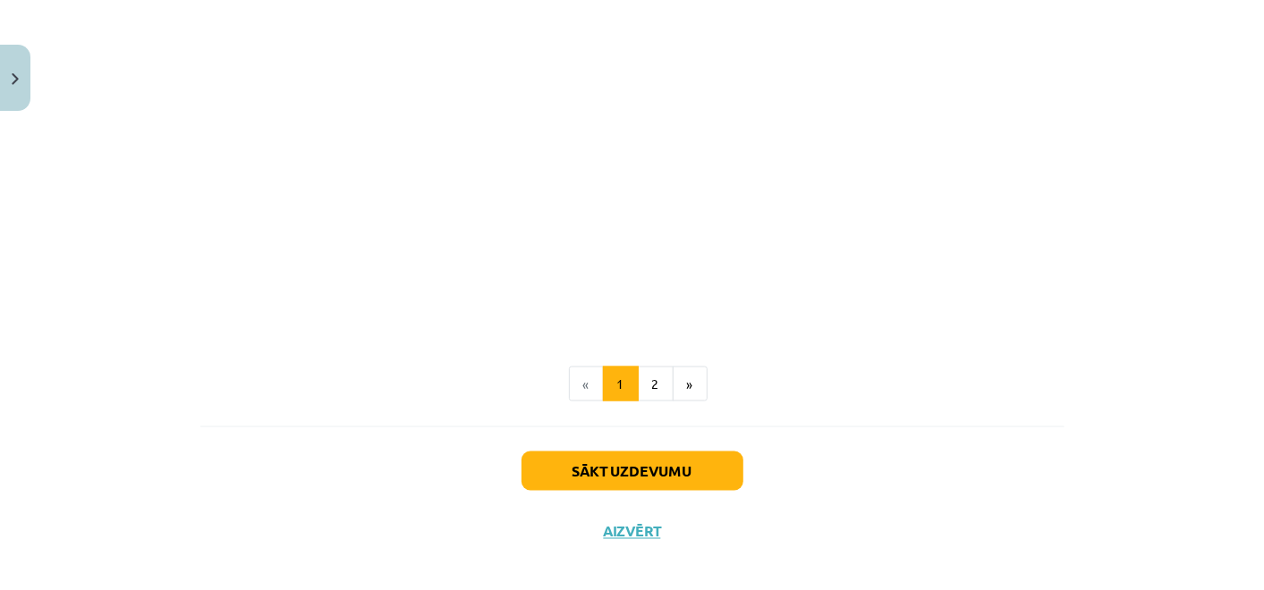
scroll to position [1400, 0]
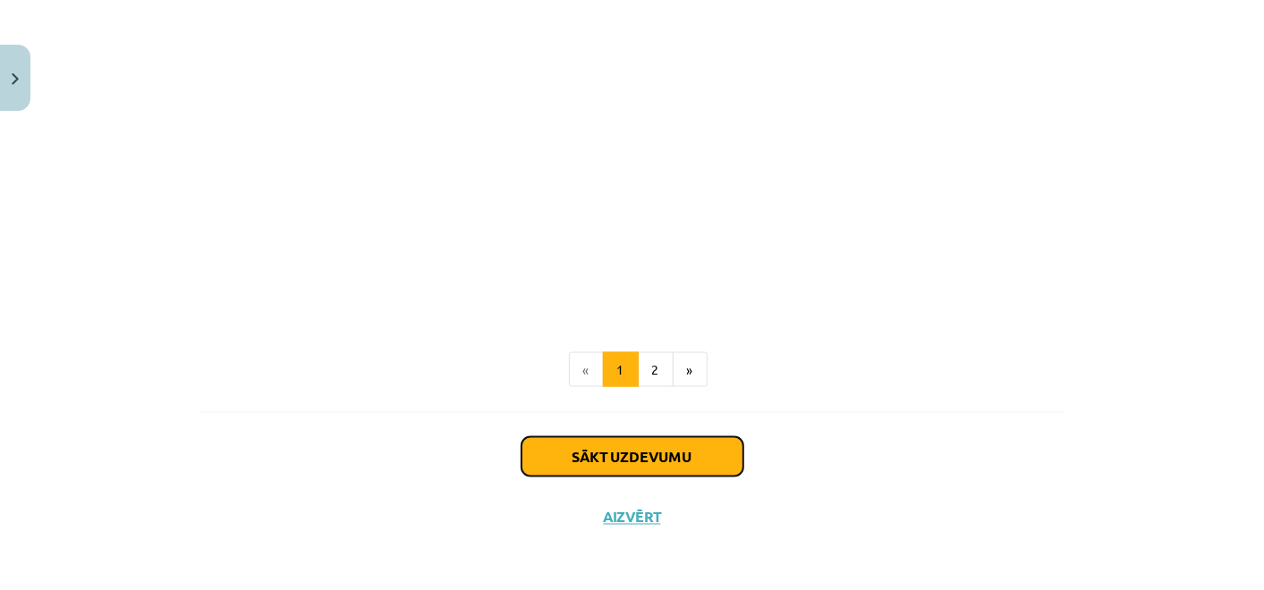
click at [605, 457] on button "Sākt uzdevumu" at bounding box center [632, 456] width 222 height 39
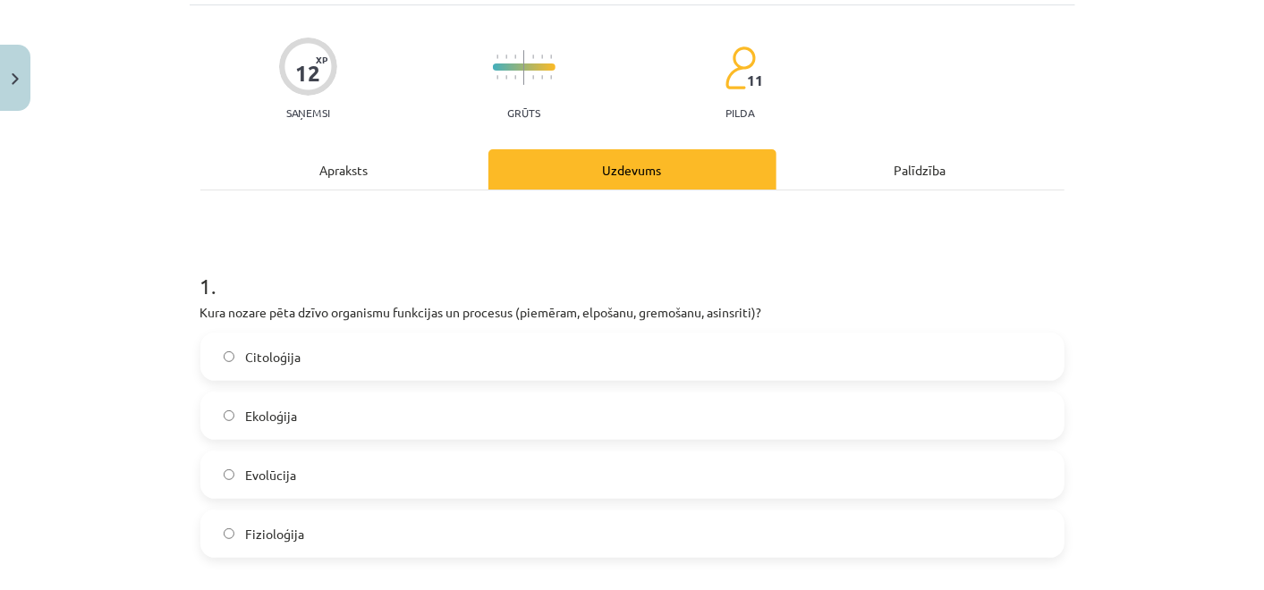
scroll to position [114, 0]
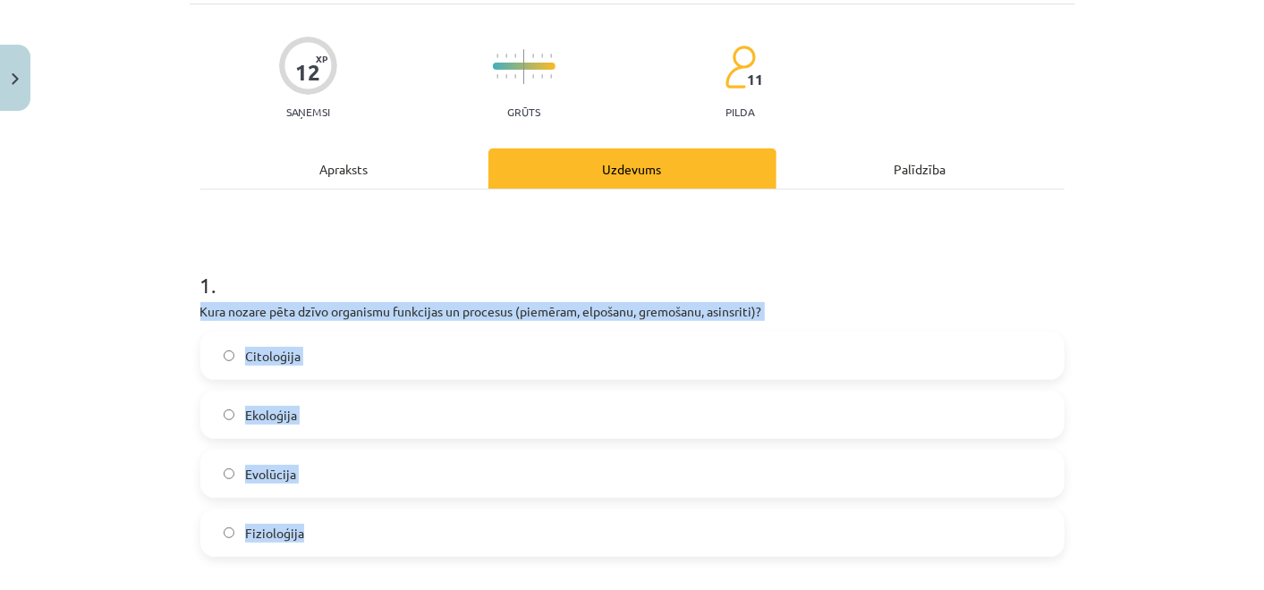
drag, startPoint x: 193, startPoint y: 309, endPoint x: 782, endPoint y: 543, distance: 633.4
click at [782, 543] on div "1 . Kura nozare pēta dzīvo organismu funkcijas un procesus (piemēram, elpošanu,…" at bounding box center [632, 399] width 864 height 316
copy div "Kura nozare pēta dzīvo organismu funkcijas un procesus (piemēram, elpošanu, gre…"
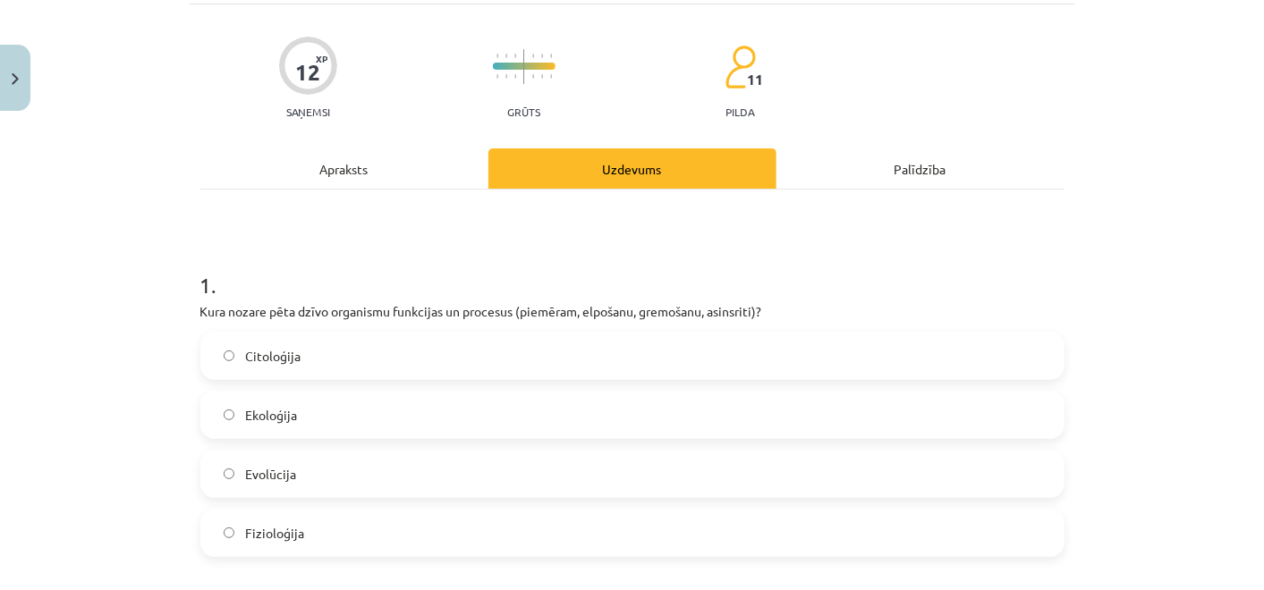
click at [293, 528] on span "Fizioloģija" at bounding box center [274, 533] width 59 height 19
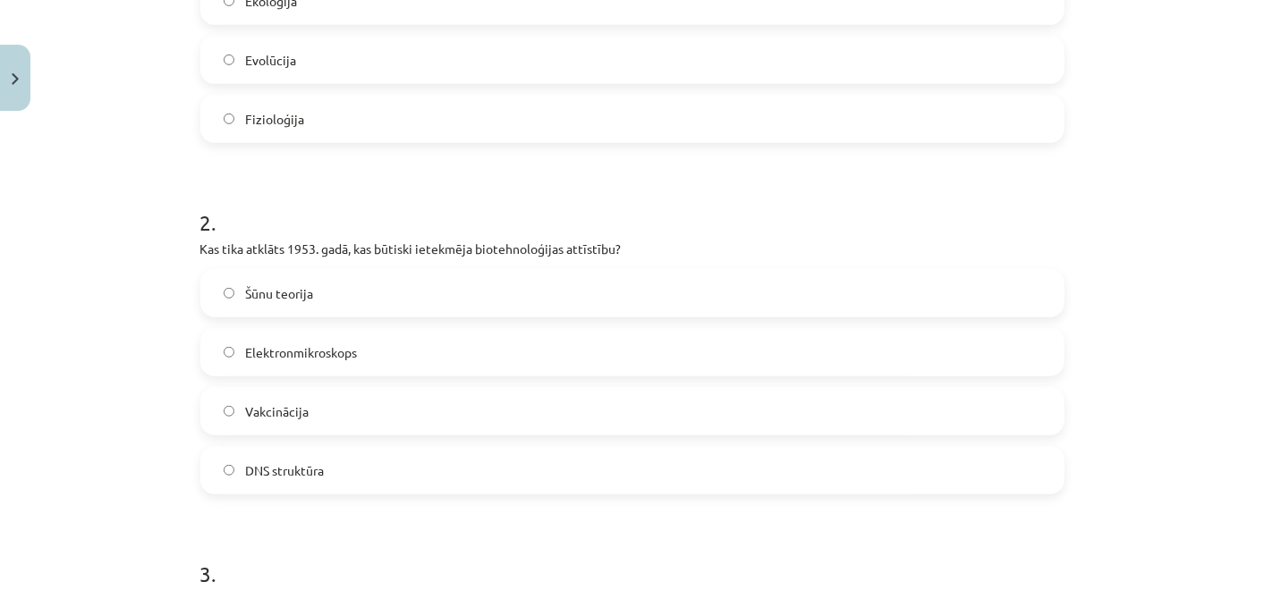
scroll to position [495, 0]
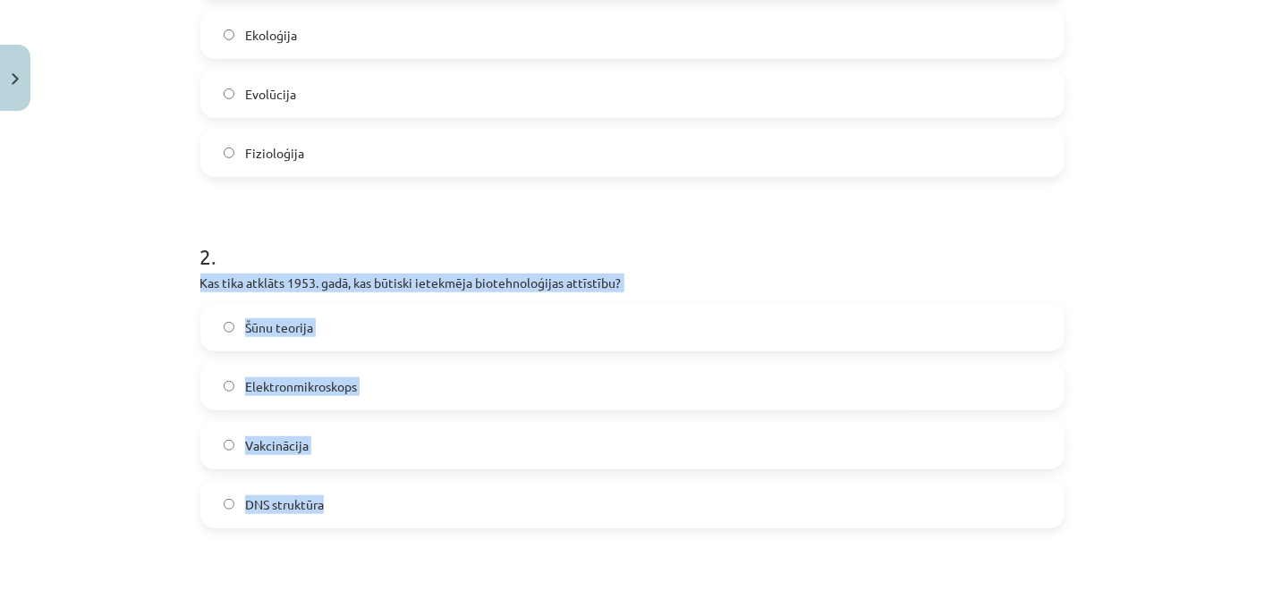
drag, startPoint x: 189, startPoint y: 280, endPoint x: 433, endPoint y: 506, distance: 332.9
copy div "Kas tika atklāts 1953. gadā, kas būtiski ietekmēja biotehnoloģijas attīstību? Š…"
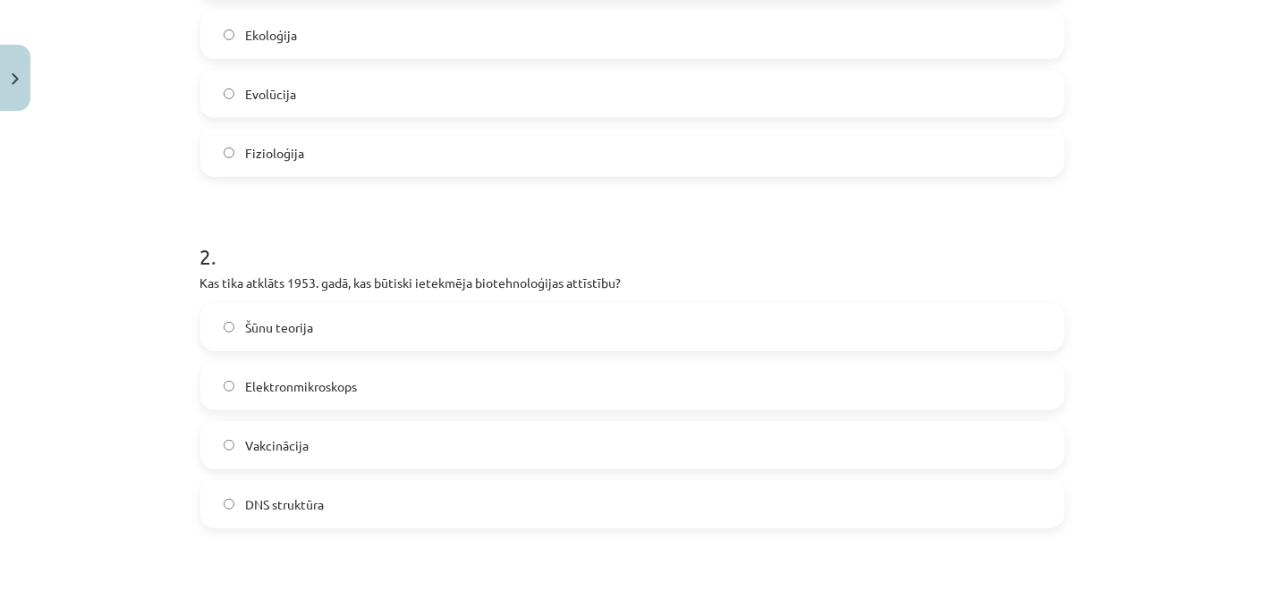
click at [368, 229] on h1 "2 ." at bounding box center [632, 240] width 864 height 55
click at [369, 503] on label "DNS struktūra" at bounding box center [632, 504] width 860 height 45
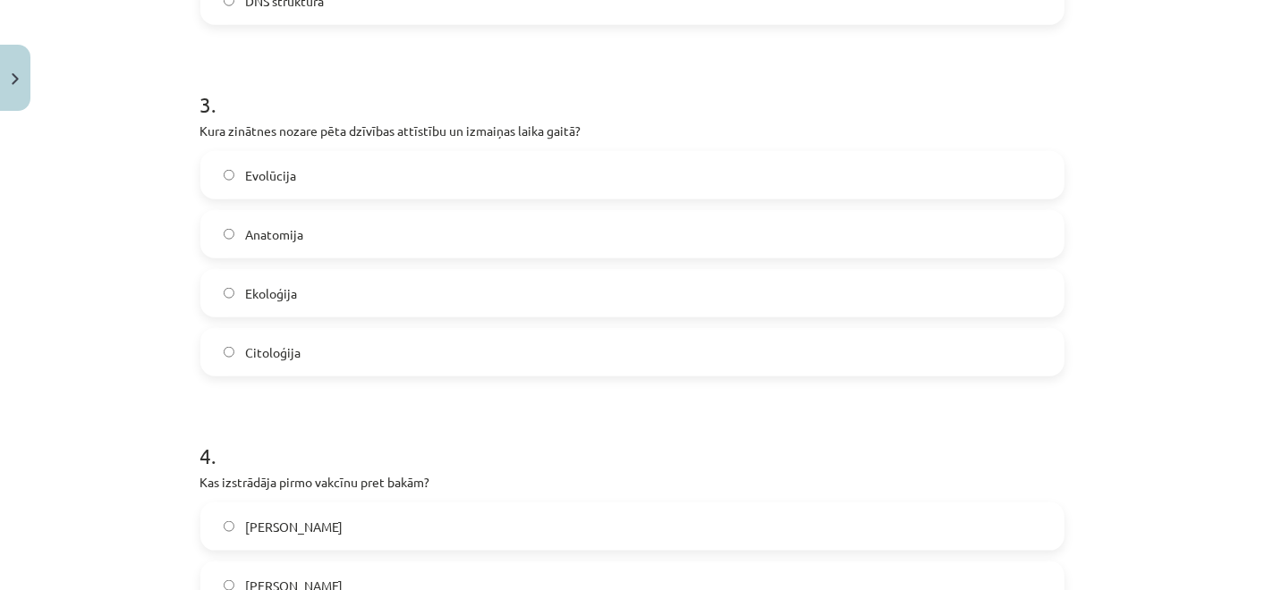
scroll to position [1003, 0]
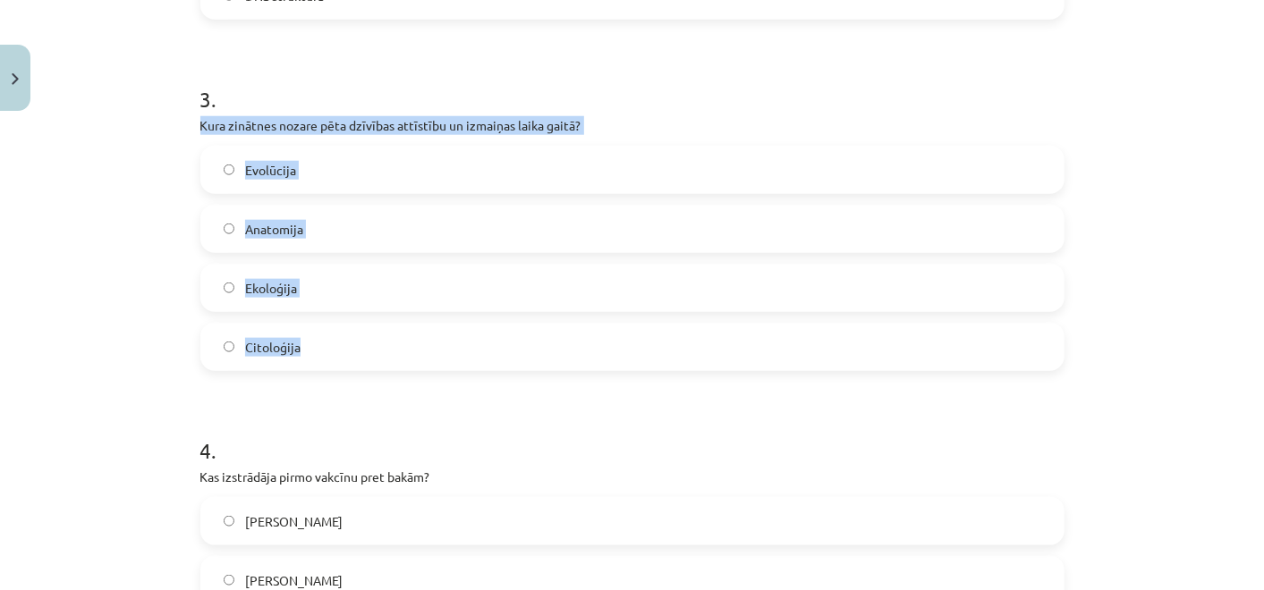
drag, startPoint x: 192, startPoint y: 122, endPoint x: 449, endPoint y: 333, distance: 332.3
click at [449, 333] on div "3 . Kura zinātnes nozare pēta dzīvības attīstību un izmaiņas laika gaitā? Evolū…" at bounding box center [632, 213] width 864 height 316
copy div "Kura zinātnes nozare pēta dzīvības attīstību un izmaiņas laika gaitā? Evolūcija…"
click at [134, 307] on div "Mācību tēma: Bioloģijas 7. klases 1. ieskaites mācību materiāls #2 1. tēma. Bio…" at bounding box center [632, 295] width 1264 height 590
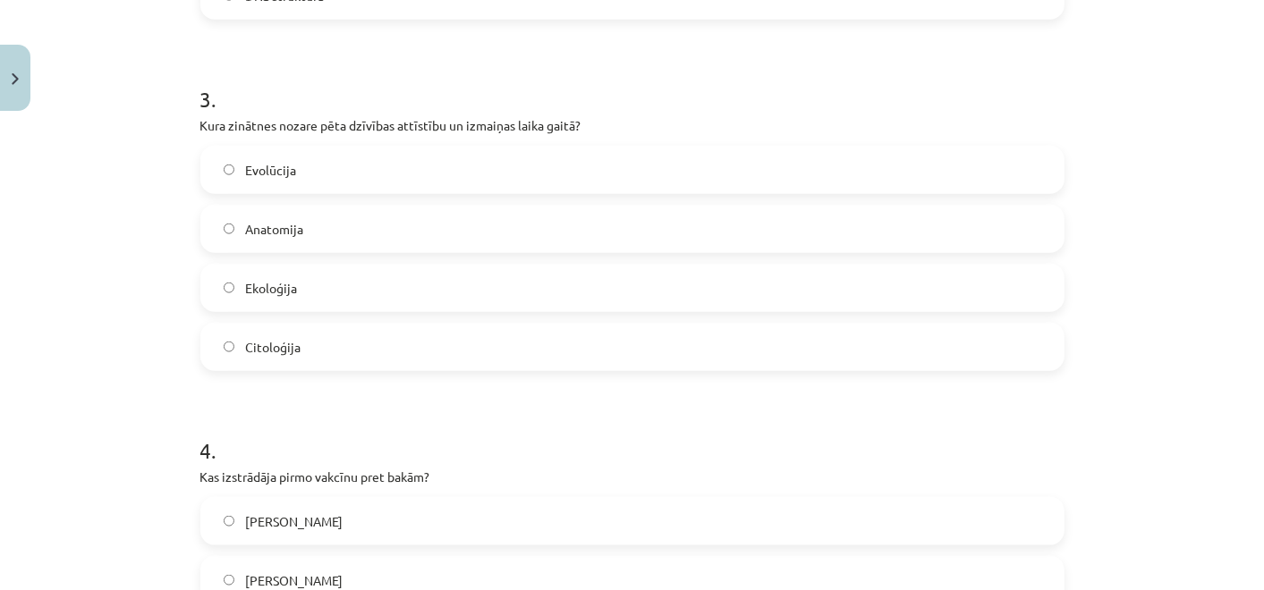
click at [267, 286] on span "Ekoloģija" at bounding box center [271, 288] width 52 height 19
click at [286, 167] on span "Evolūcija" at bounding box center [270, 170] width 51 height 19
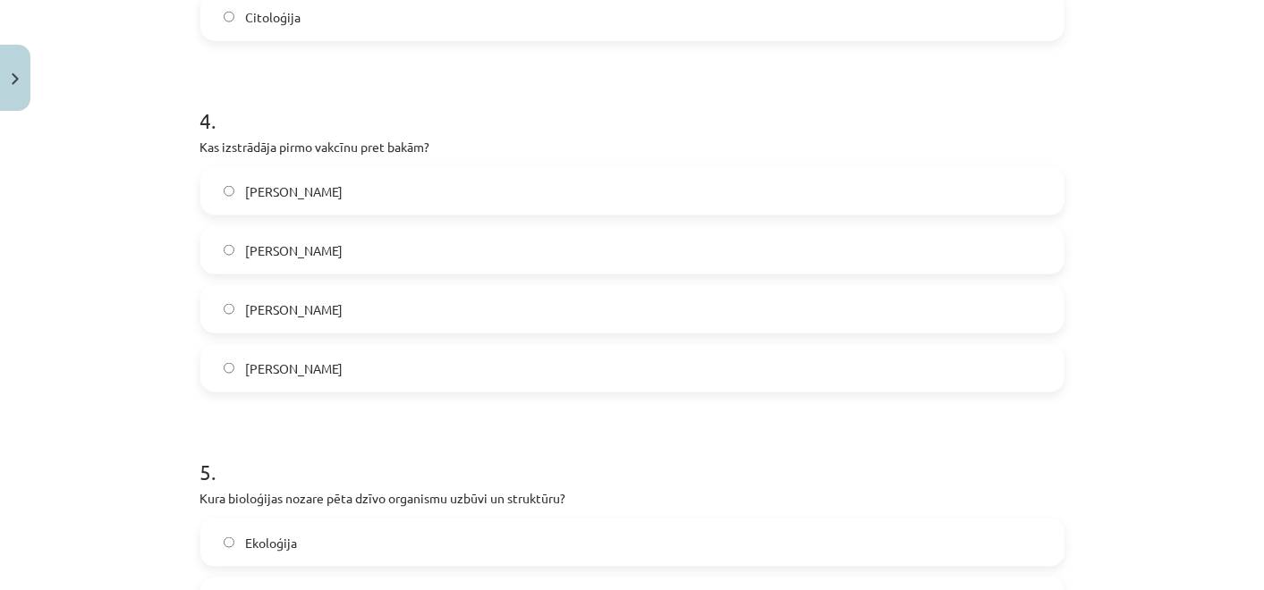
scroll to position [1390, 0]
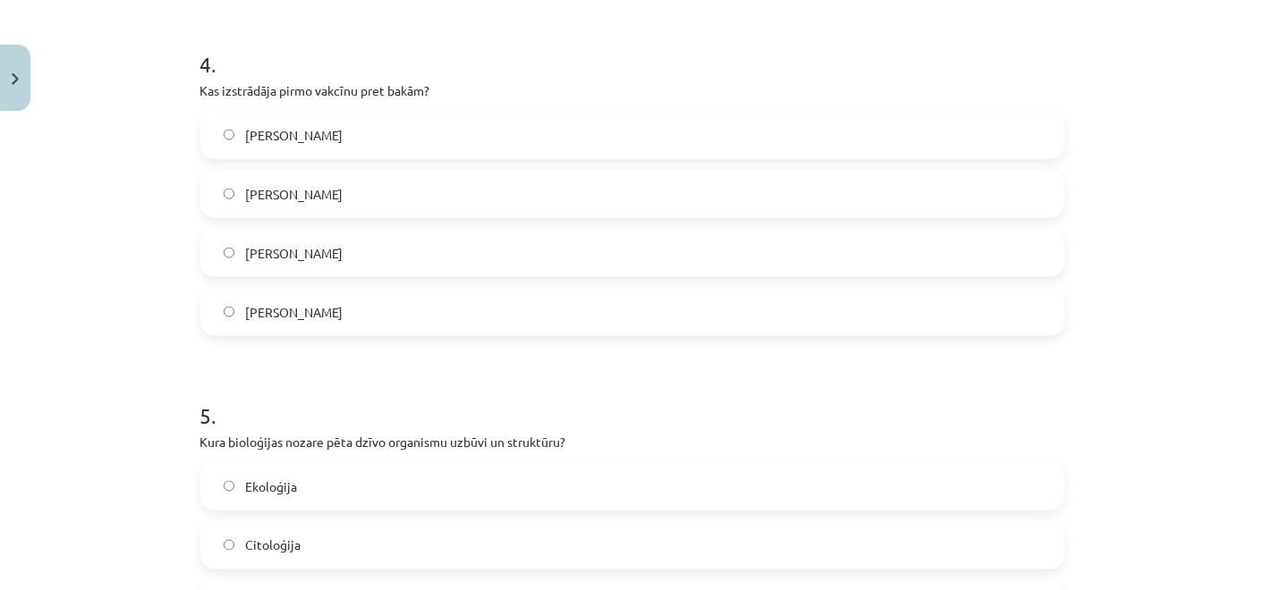
click at [191, 97] on div "12 XP Saņemsi Grūts 11 pilda Apraksts Uzdevums Palīdzība 1 . Kura nozare pēta d…" at bounding box center [632, 317] width 885 height 3176
drag, startPoint x: 191, startPoint y: 97, endPoint x: 183, endPoint y: 58, distance: 39.3
drag, startPoint x: 183, startPoint y: 58, endPoint x: 162, endPoint y: 105, distance: 51.2
click at [162, 105] on div "Mācību tēma: Bioloģijas 7. klases 1. ieskaites mācību materiāls #2 1. tēma. Bio…" at bounding box center [632, 295] width 1264 height 590
drag, startPoint x: 187, startPoint y: 90, endPoint x: 513, endPoint y: 303, distance: 389.7
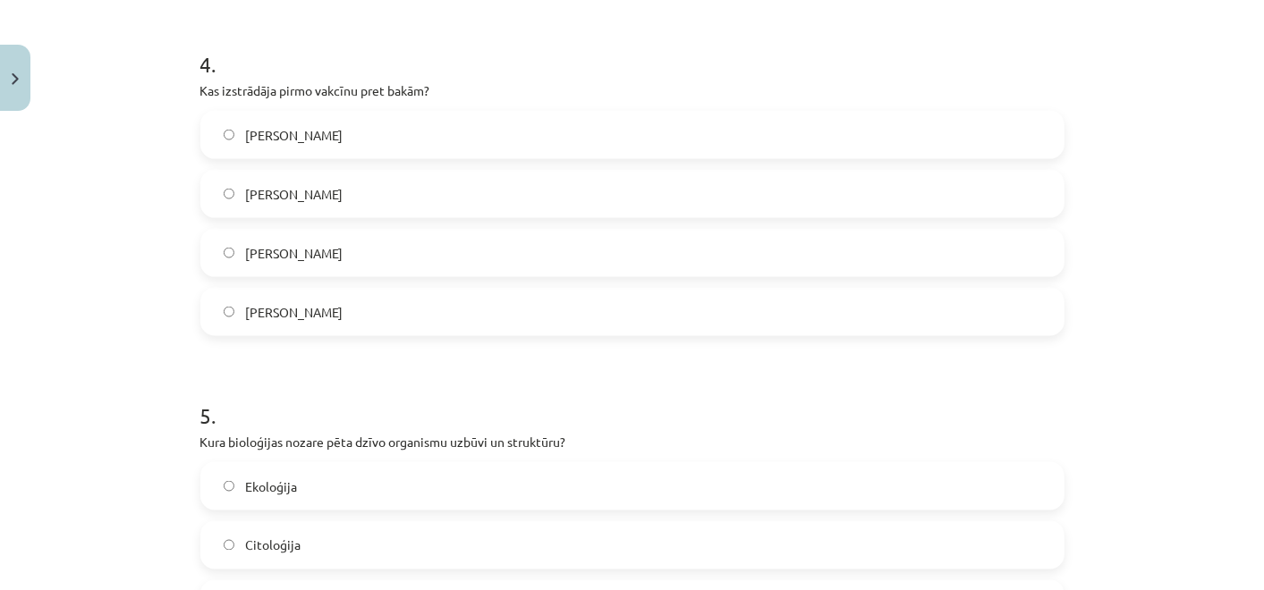
click at [513, 303] on div "12 XP Saņemsi Grūts 11 pilda Apraksts Uzdevums Palīdzība 1 . Kura nozare pēta d…" at bounding box center [632, 317] width 885 height 3176
copy div "Kas izstrādāja pirmo vakcīnu pret bakām? Čārlzs Darvins Roberts Huks Edvards Dž…"
click at [167, 236] on div "Mācību tēma: Bioloģijas 7. klases 1. ieskaites mācību materiāls #2 1. tēma. Bio…" at bounding box center [632, 295] width 1264 height 590
click at [250, 255] on span "Edvards Dženers" at bounding box center [293, 253] width 97 height 19
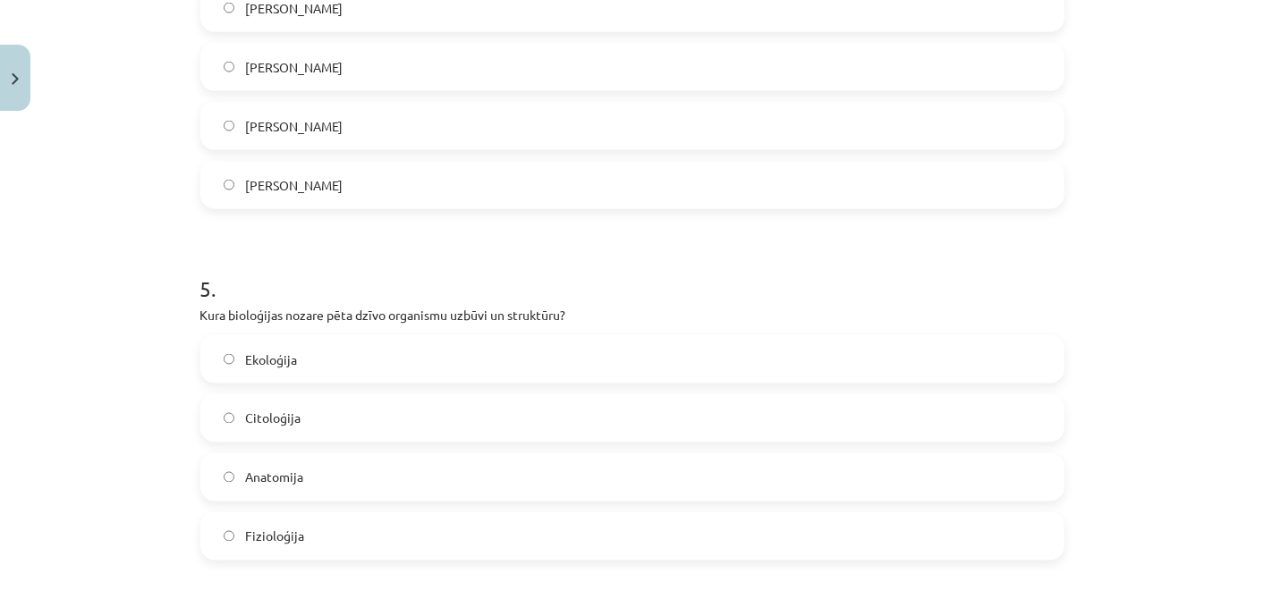
scroll to position [1533, 0]
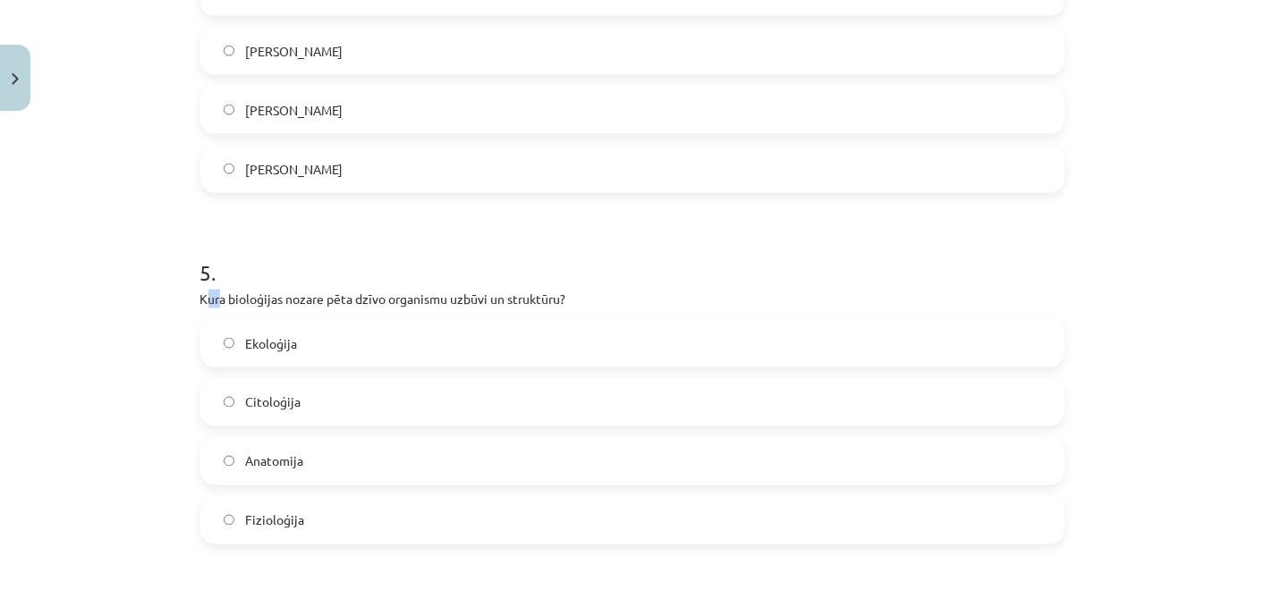
drag, startPoint x: 197, startPoint y: 294, endPoint x: 207, endPoint y: 306, distance: 15.8
click at [207, 306] on p "Kura bioloģijas nozare pēta dzīvo organismu uzbūvi un struktūru?" at bounding box center [632, 299] width 864 height 19
drag, startPoint x: 207, startPoint y: 306, endPoint x: 158, endPoint y: 313, distance: 49.7
click at [158, 313] on div "Mācību tēma: Bioloģijas 7. klases 1. ieskaites mācību materiāls #2 1. tēma. Bio…" at bounding box center [632, 295] width 1264 height 590
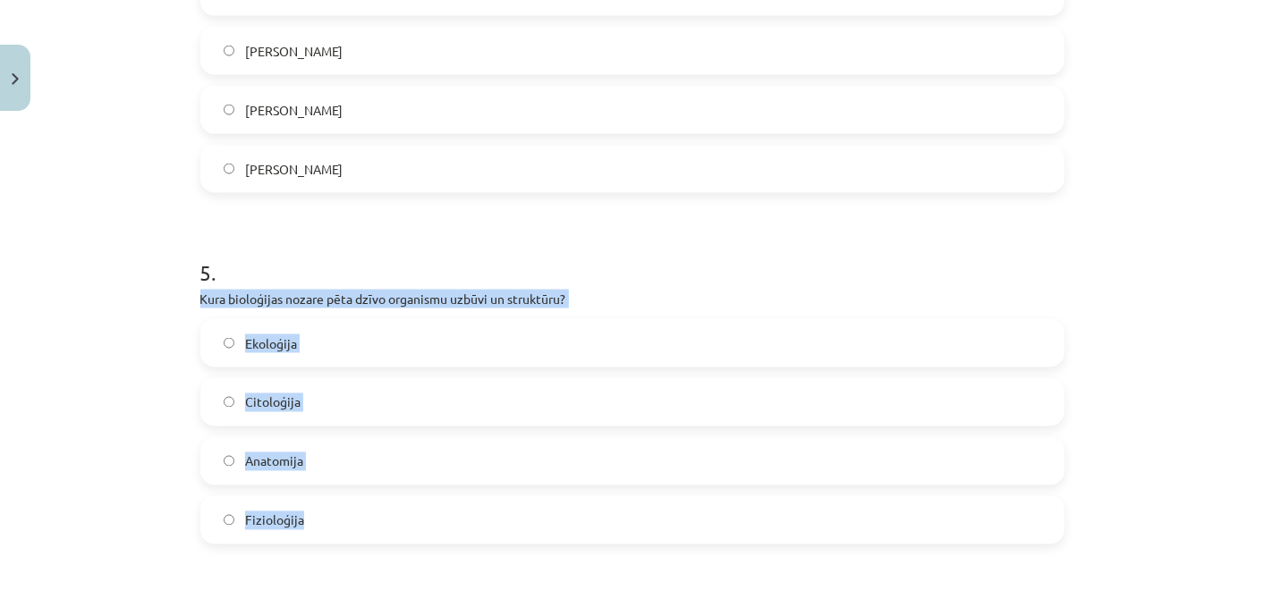
drag, startPoint x: 183, startPoint y: 292, endPoint x: 446, endPoint y: 503, distance: 337.2
click at [446, 503] on div "12 XP Saņemsi Grūts 11 pilda Apraksts Uzdevums Palīdzība 1 . Kura nozare pēta d…" at bounding box center [632, 174] width 885 height 3176
copy div "Kura bioloģijas nozare pēta dzīvo organismu uzbūvi un struktūru? Ekoloģija Cito…"
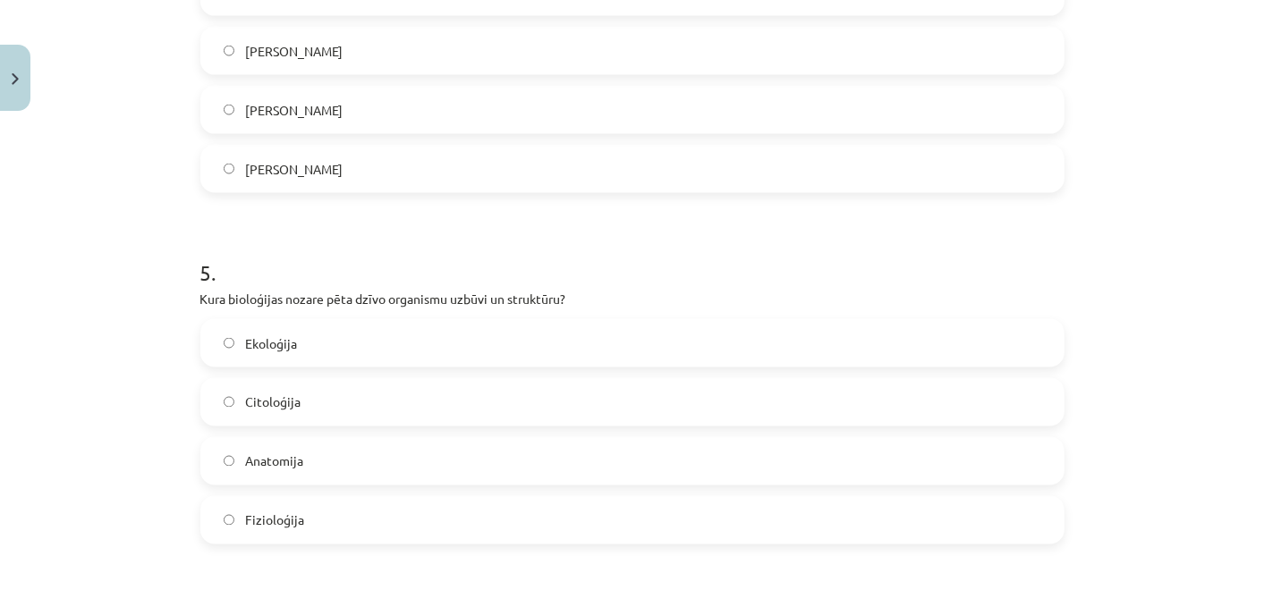
click at [505, 212] on form "1 . Kura nozare pēta dzīvo organismu funkcijas un procesus (piemēram, elpošanu,…" at bounding box center [632, 211] width 864 height 2776
click at [427, 456] on label "Anatomija" at bounding box center [632, 461] width 860 height 45
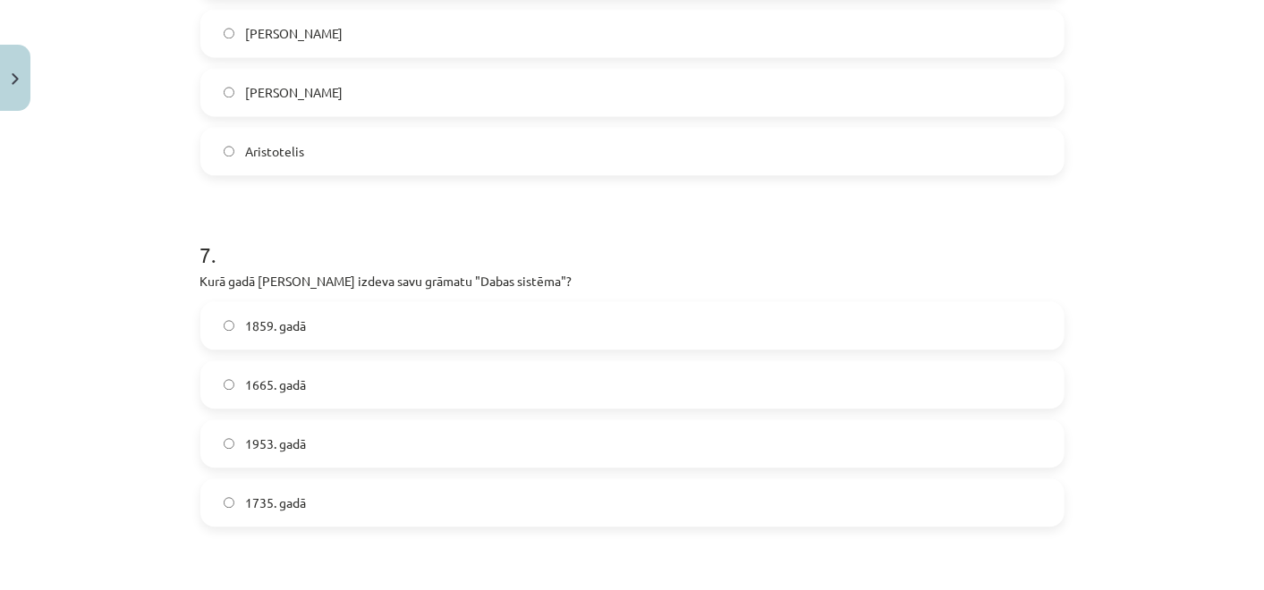
scroll to position [2255, 0]
click at [391, 371] on label "1665. gadā" at bounding box center [632, 382] width 860 height 45
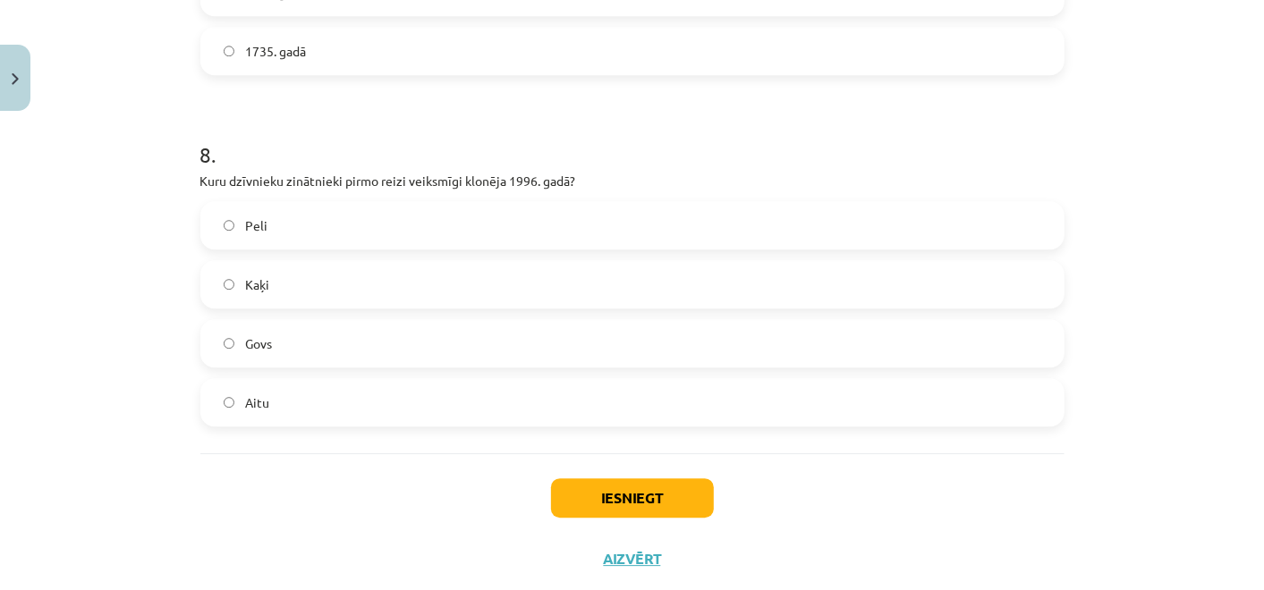
scroll to position [2747, 0]
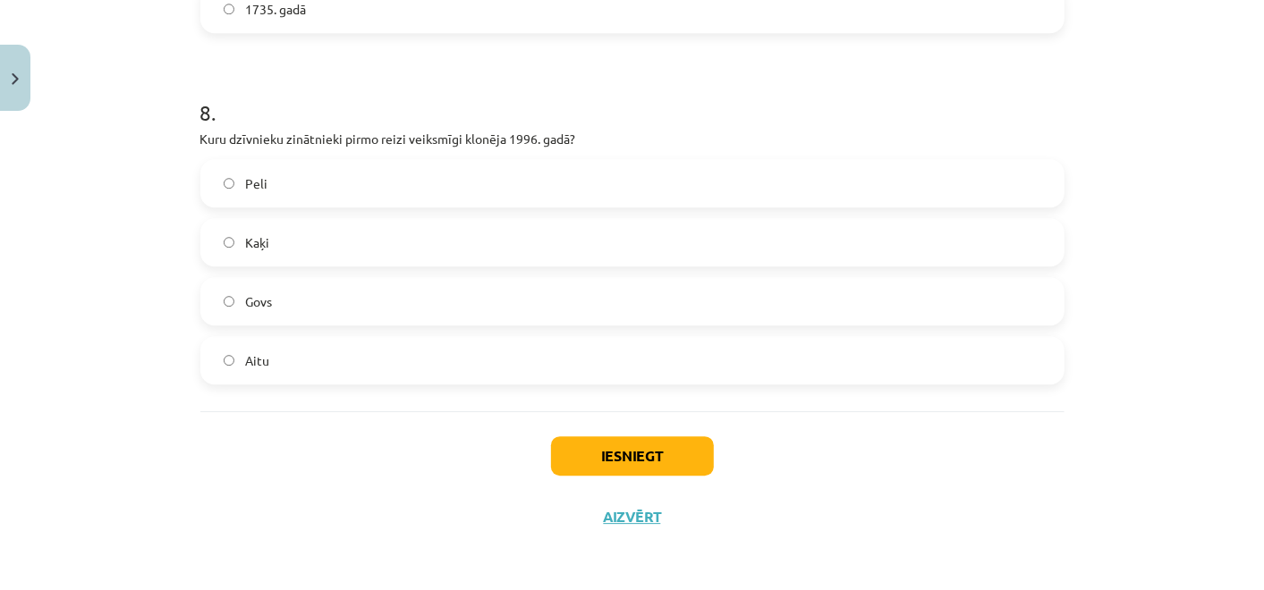
click at [391, 355] on label "Aitu" at bounding box center [632, 360] width 860 height 45
click at [586, 443] on button "Iesniegt" at bounding box center [632, 455] width 163 height 39
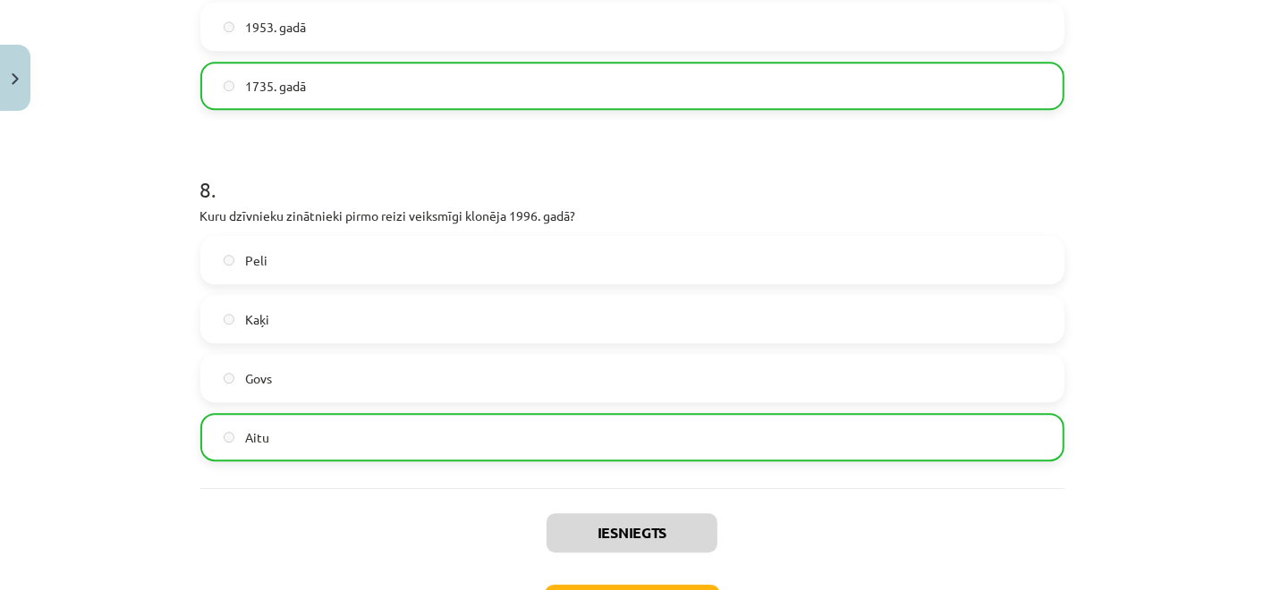
scroll to position [2804, 0]
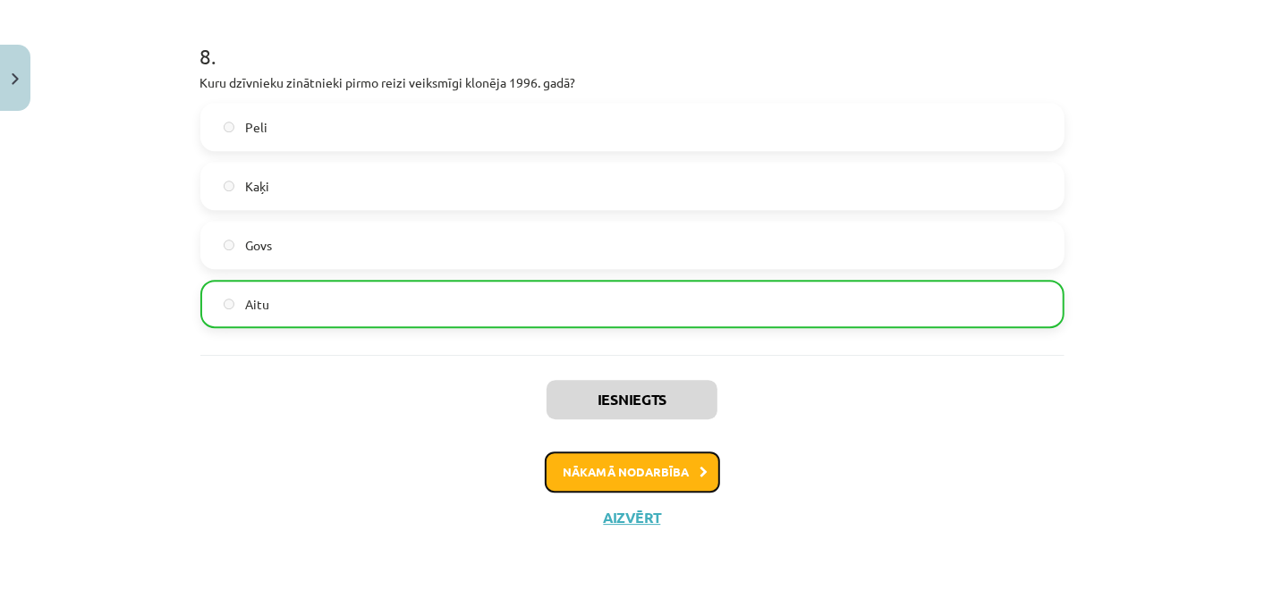
click at [601, 463] on button "Nākamā nodarbība" at bounding box center [632, 472] width 175 height 41
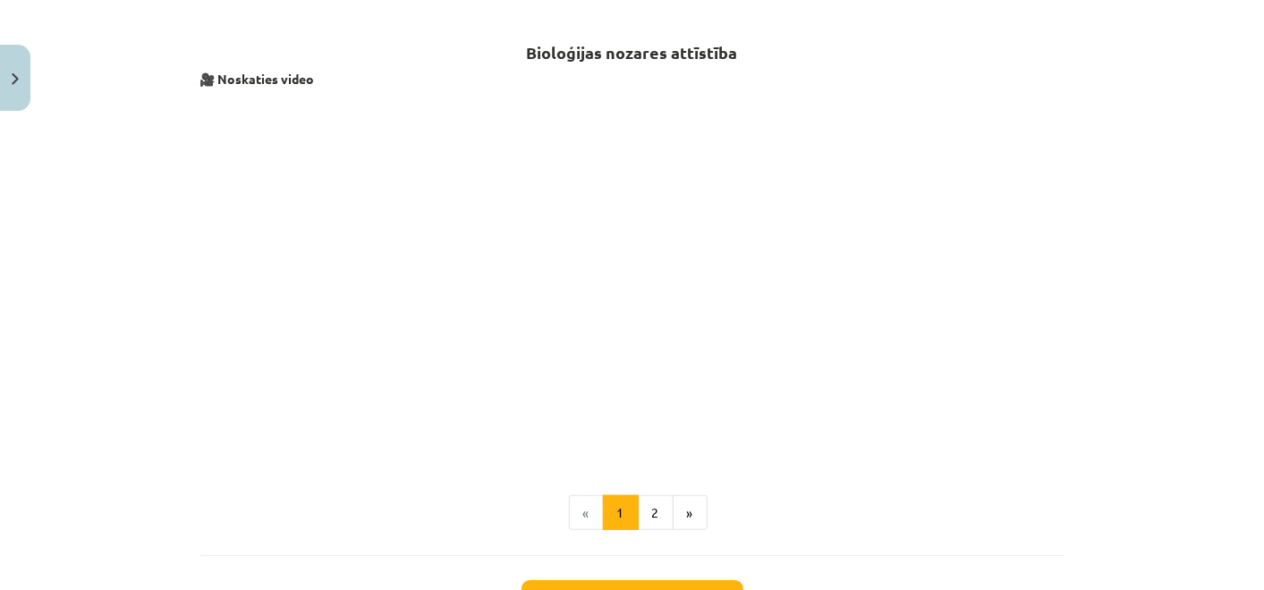
scroll to position [740, 0]
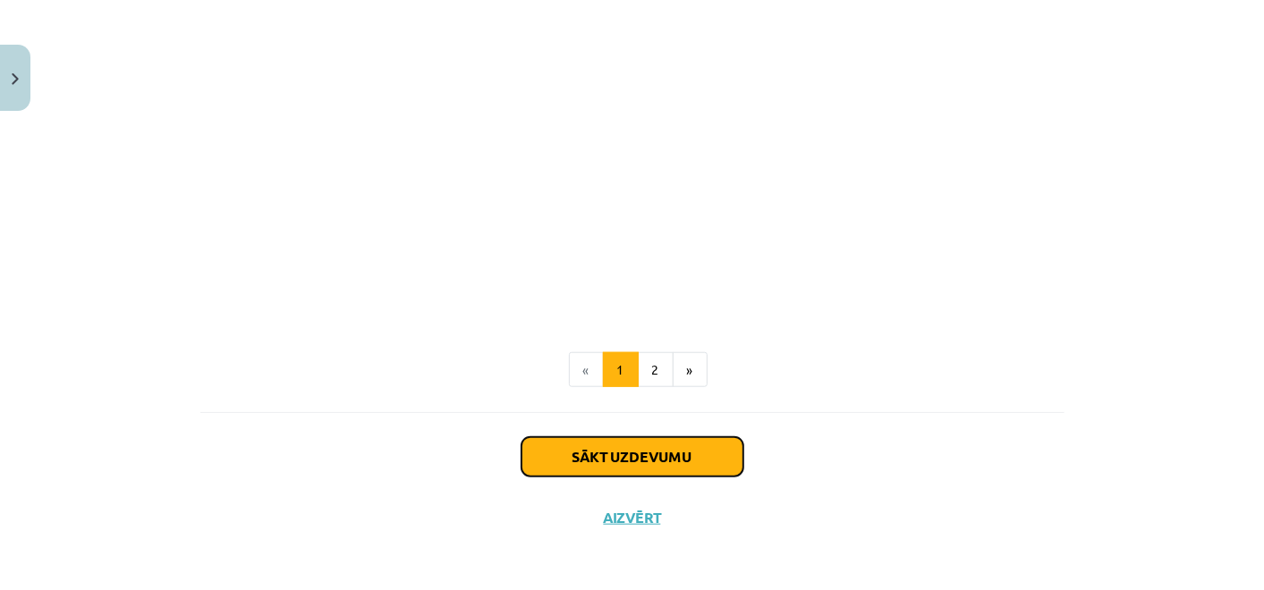
click at [609, 453] on button "Sākt uzdevumu" at bounding box center [632, 456] width 222 height 39
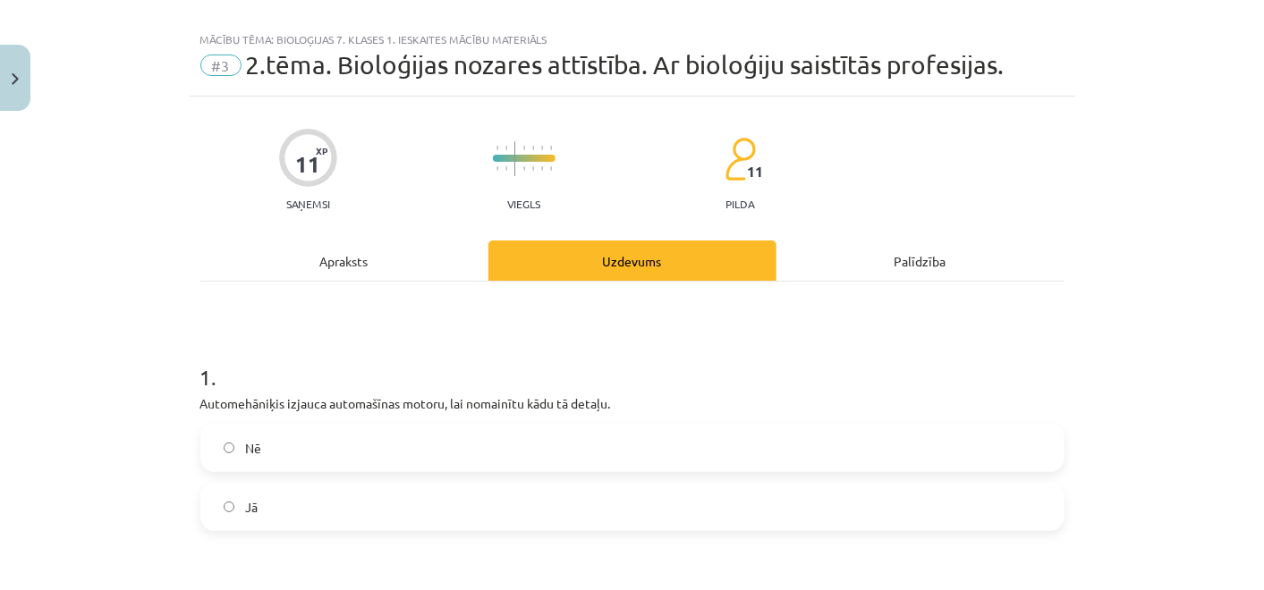
scroll to position [25, 0]
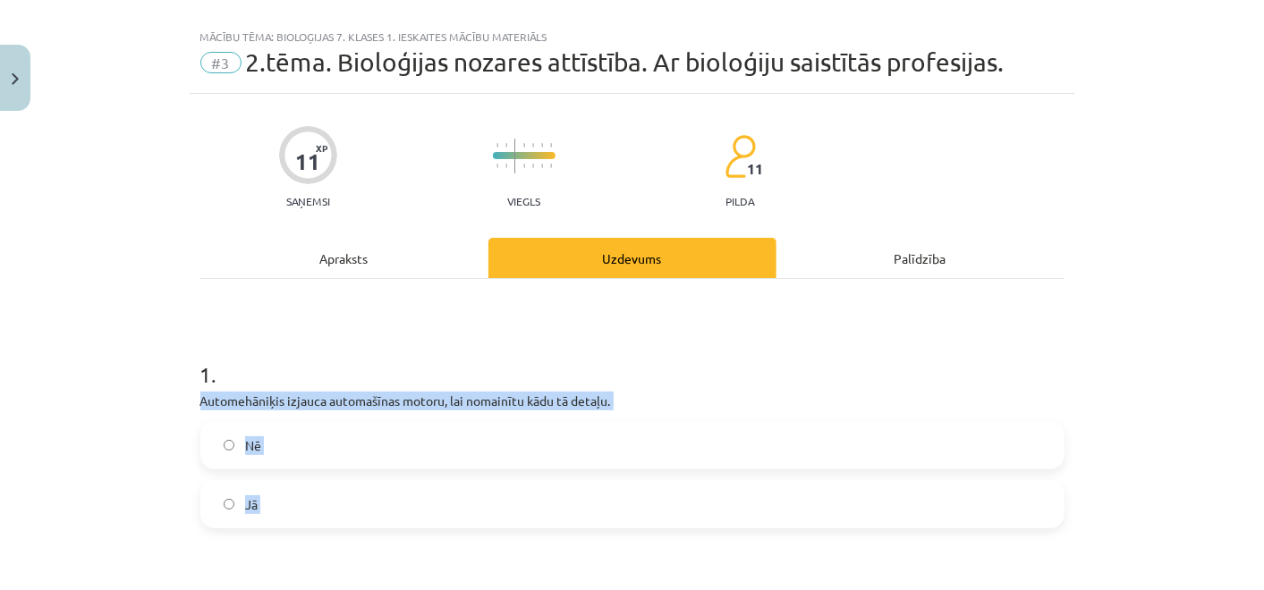
drag, startPoint x: 187, startPoint y: 399, endPoint x: 450, endPoint y: 531, distance: 294.4
copy form "Automehāniķis izjauca automašīnas motoru, lai nomainītu kādu tā detaļu. Nē Jā 2…"
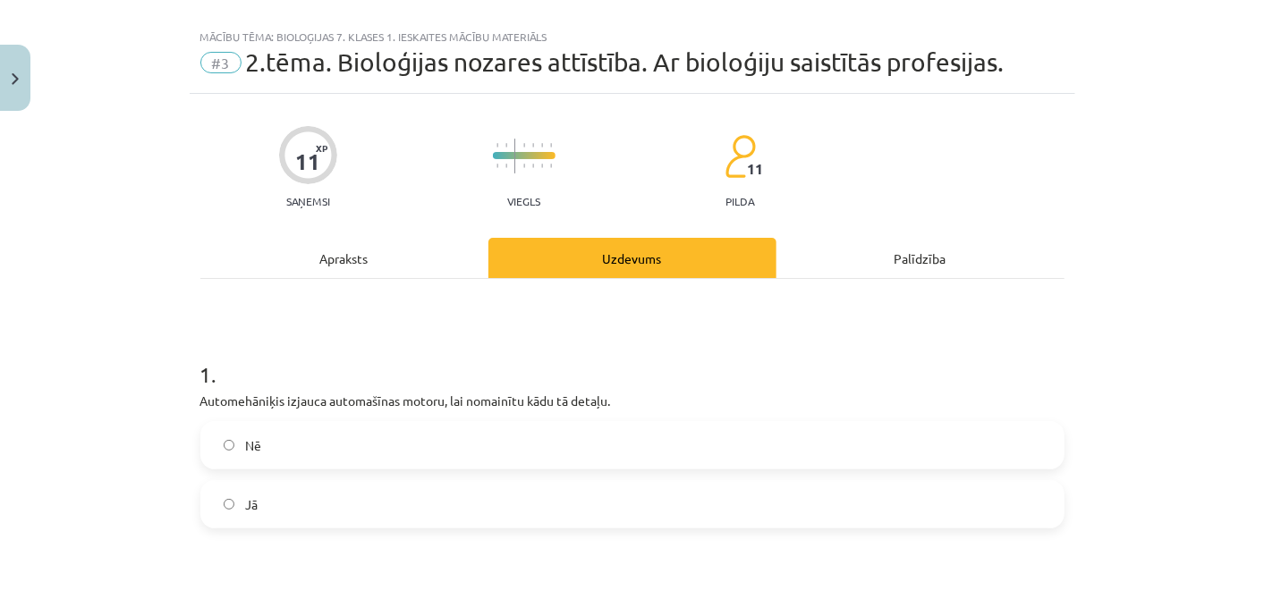
click at [450, 334] on h1 "1 ." at bounding box center [632, 358] width 864 height 55
click at [467, 452] on label "Nē" at bounding box center [632, 445] width 860 height 45
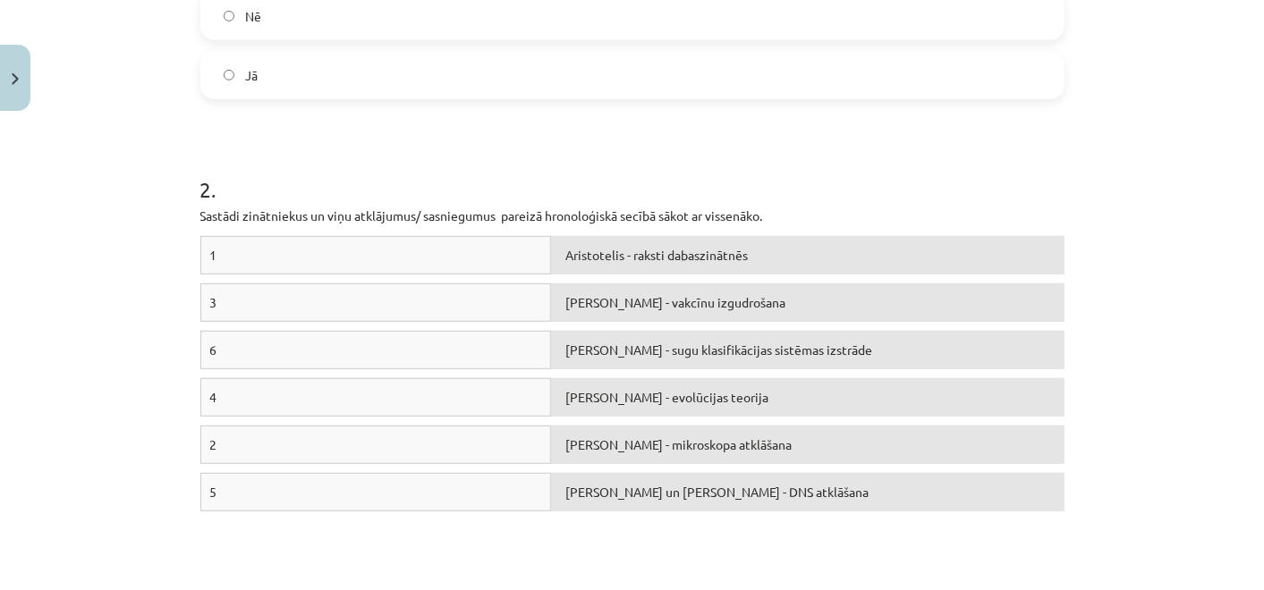
scroll to position [457, 0]
click at [447, 258] on div "1" at bounding box center [375, 252] width 351 height 38
click at [469, 249] on div "1" at bounding box center [375, 252] width 351 height 38
click at [567, 245] on span "Aristotelis - raksti dabaszinātnēs" at bounding box center [656, 252] width 182 height 16
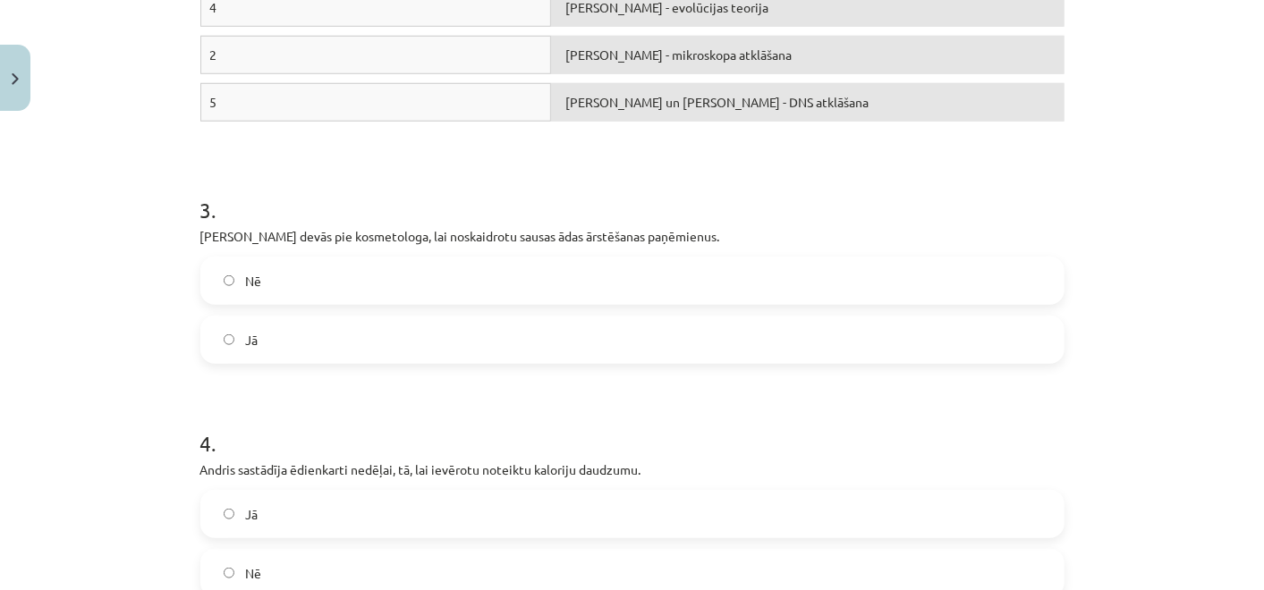
scroll to position [846, 0]
click at [586, 321] on label "Jā" at bounding box center [632, 338] width 860 height 45
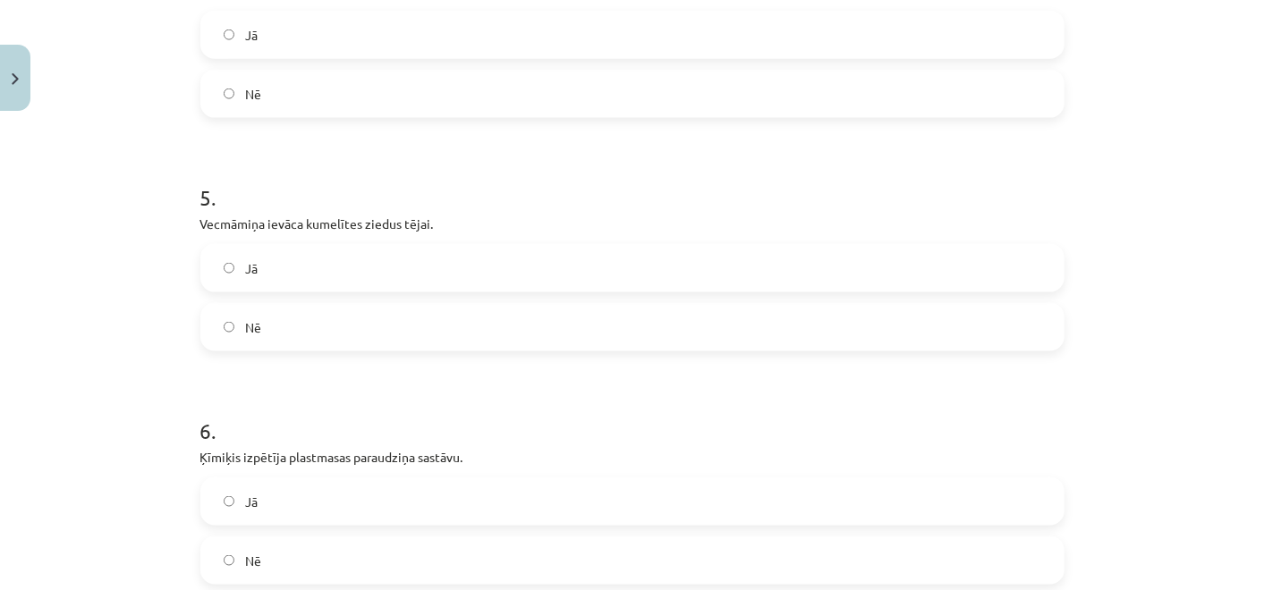
scroll to position [1333, 0]
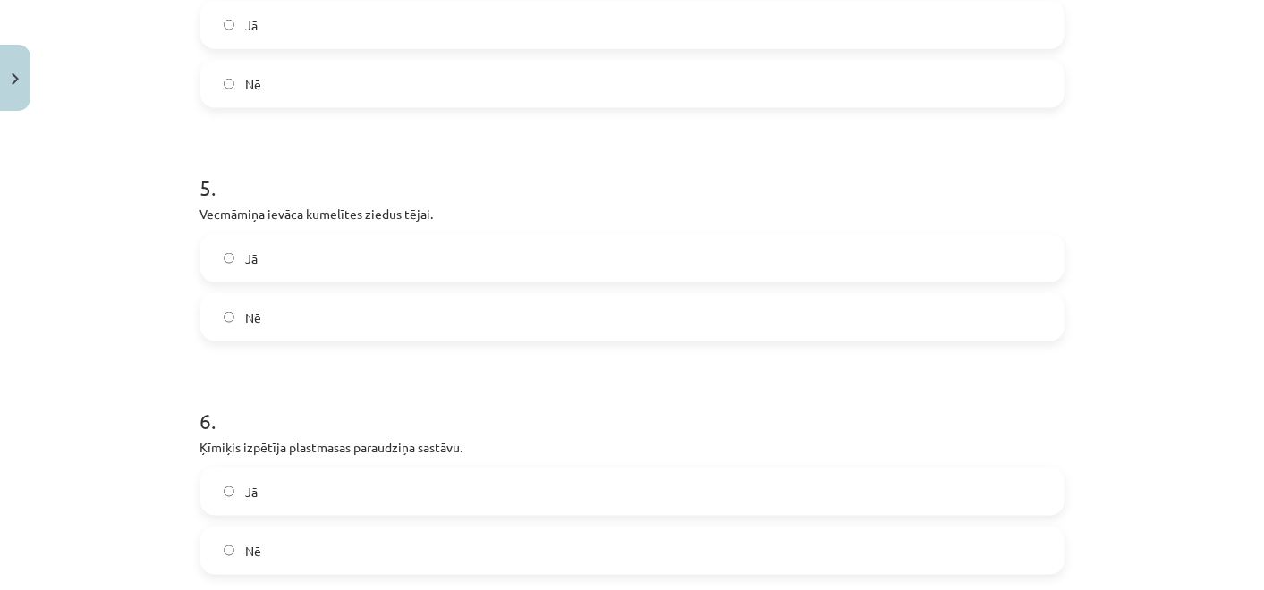
click at [600, 249] on label "Jā" at bounding box center [632, 258] width 860 height 45
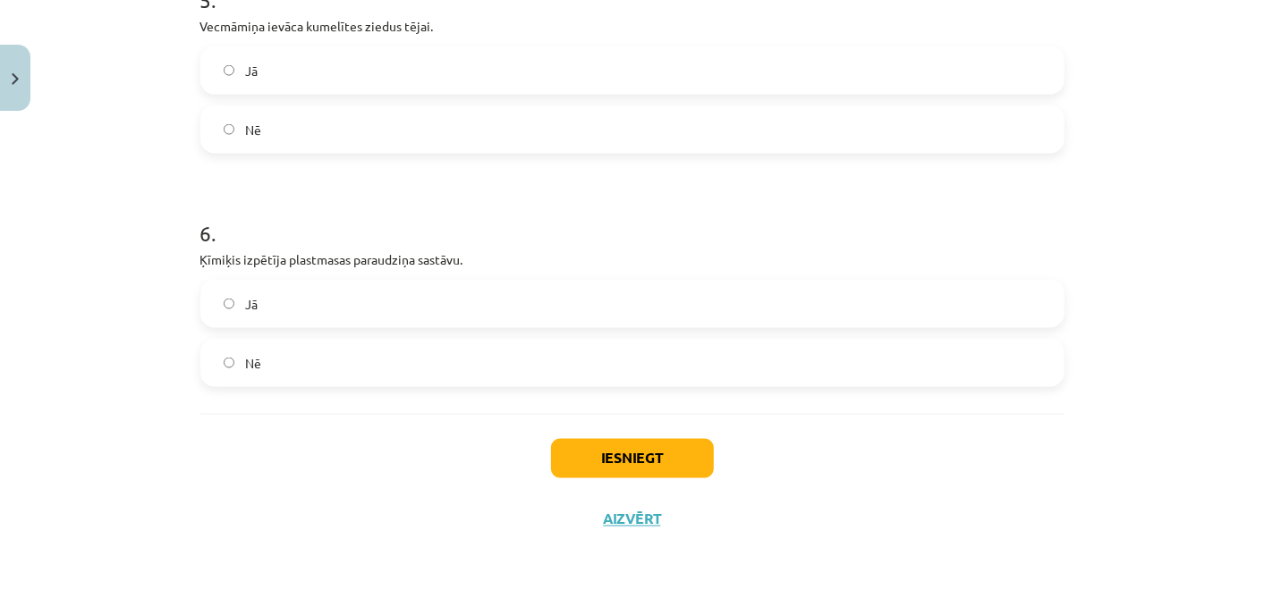
click at [589, 305] on label "Jā" at bounding box center [632, 304] width 860 height 45
click at [603, 444] on button "Iesniegt" at bounding box center [632, 458] width 163 height 39
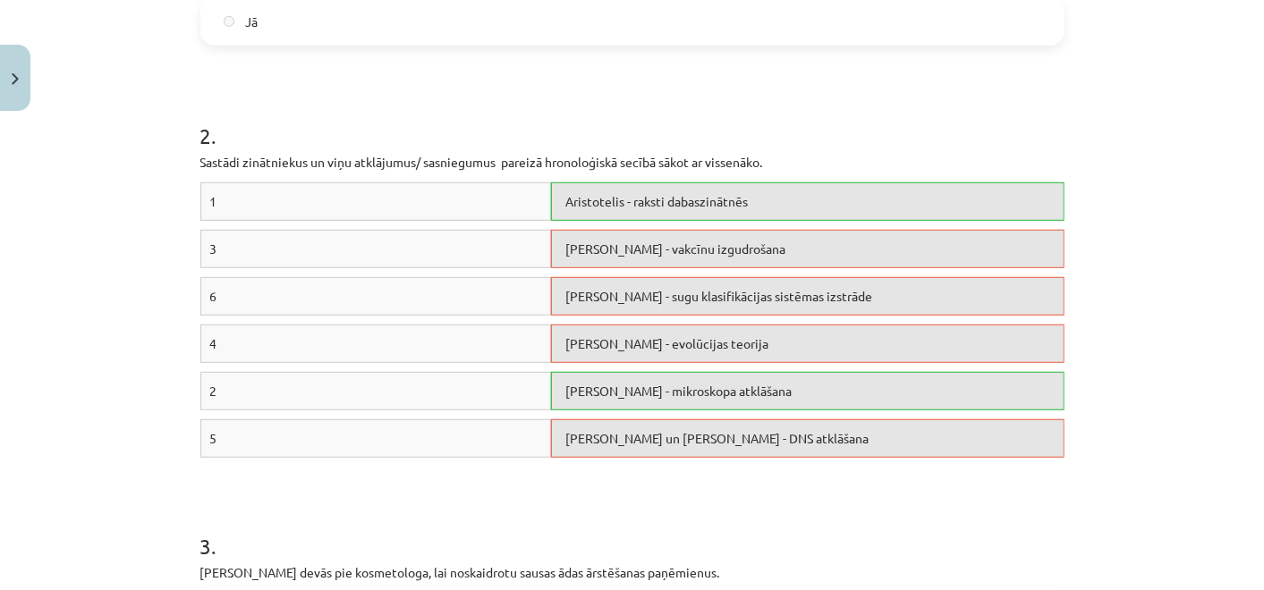
scroll to position [507, 0]
click at [615, 200] on span "Aristotelis - raksti dabaszinātnēs" at bounding box center [656, 202] width 182 height 16
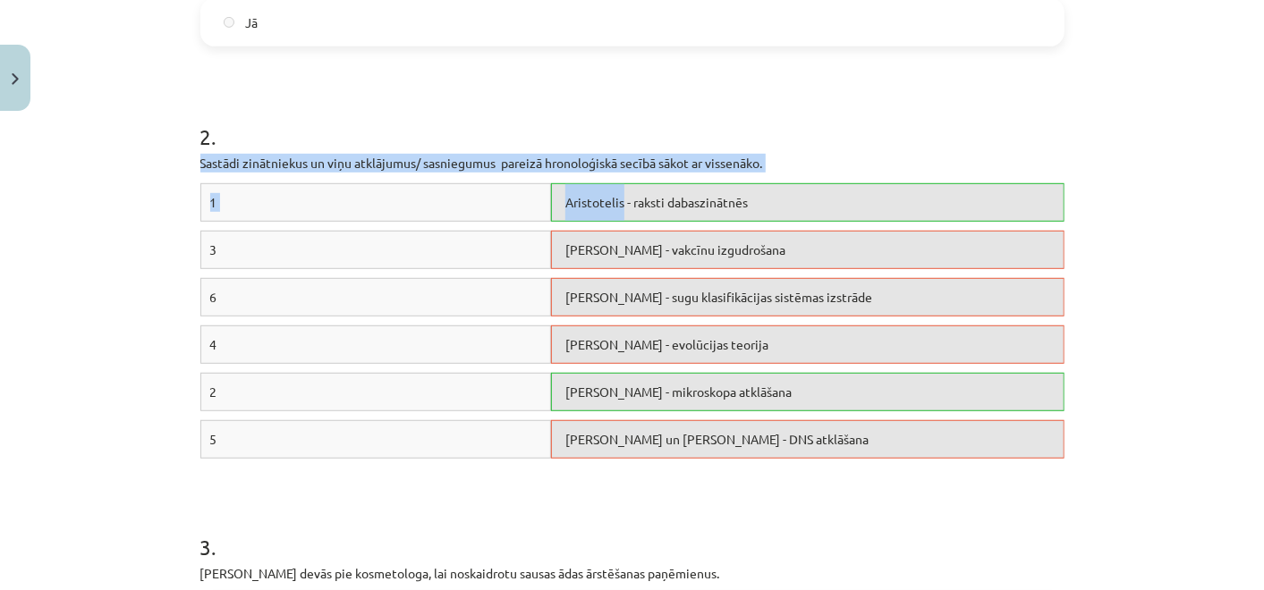
drag, startPoint x: 615, startPoint y: 201, endPoint x: 799, endPoint y: 131, distance: 196.2
click at [799, 131] on div "2 . Sastādi zinātniekus un viņu atklājumus/ sasniegumus pareizā hronoloģiskā se…" at bounding box center [632, 262] width 864 height 410
click at [799, 131] on h1 "2 ." at bounding box center [632, 120] width 864 height 55
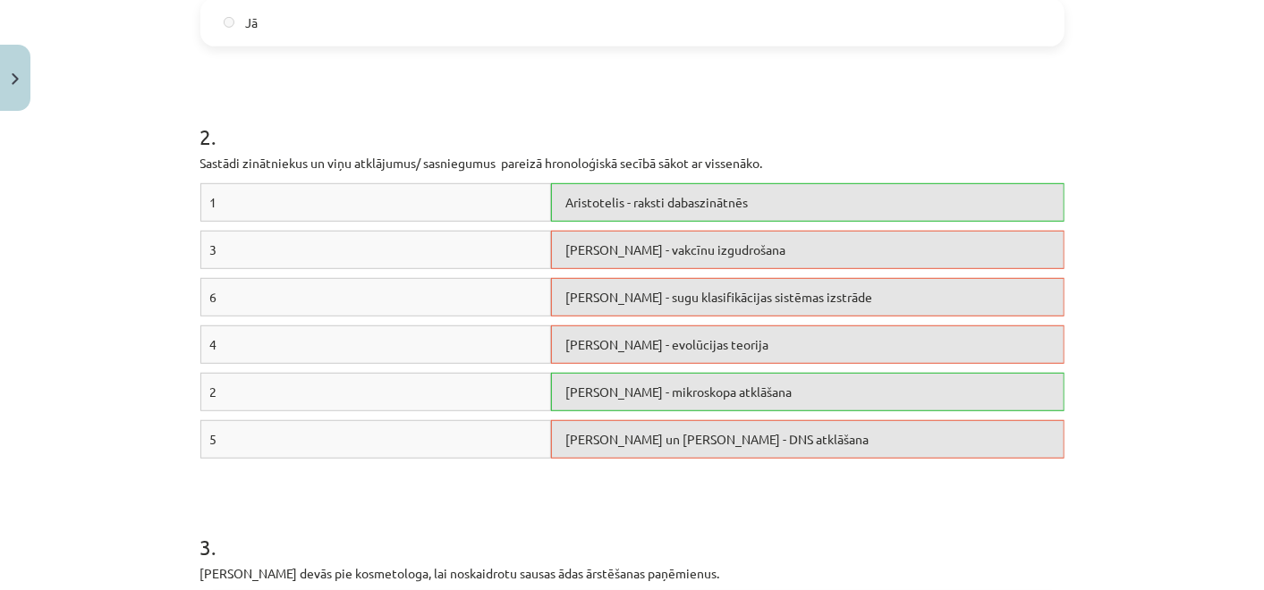
scroll to position [1578, 0]
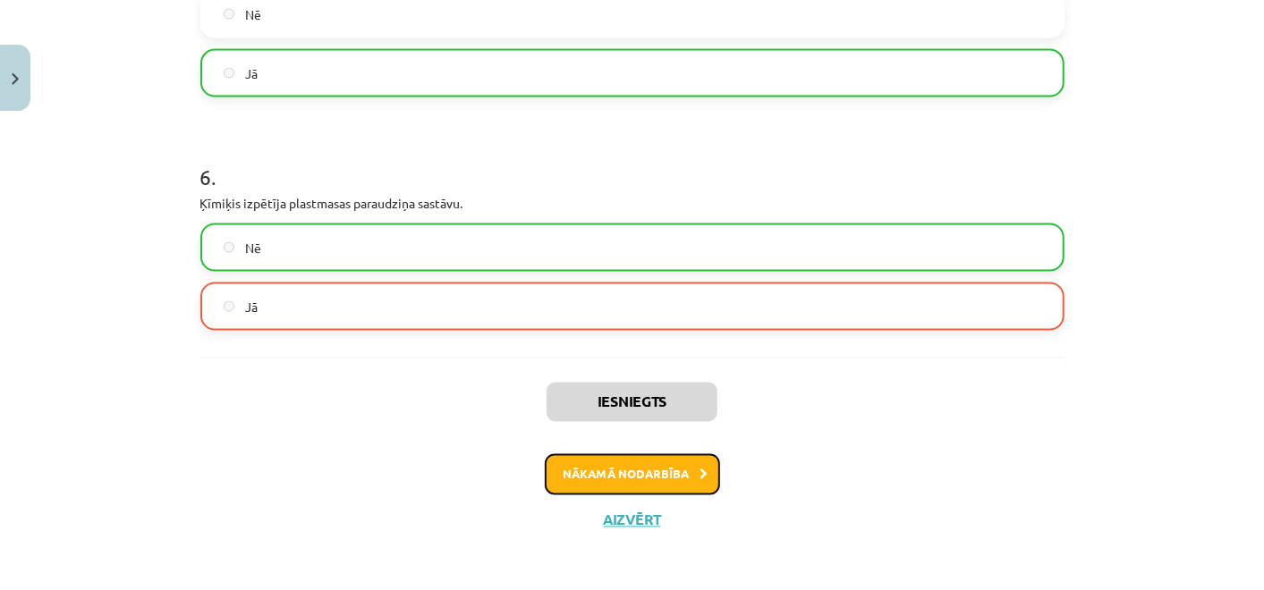
click at [700, 470] on icon at bounding box center [704, 476] width 8 height 12
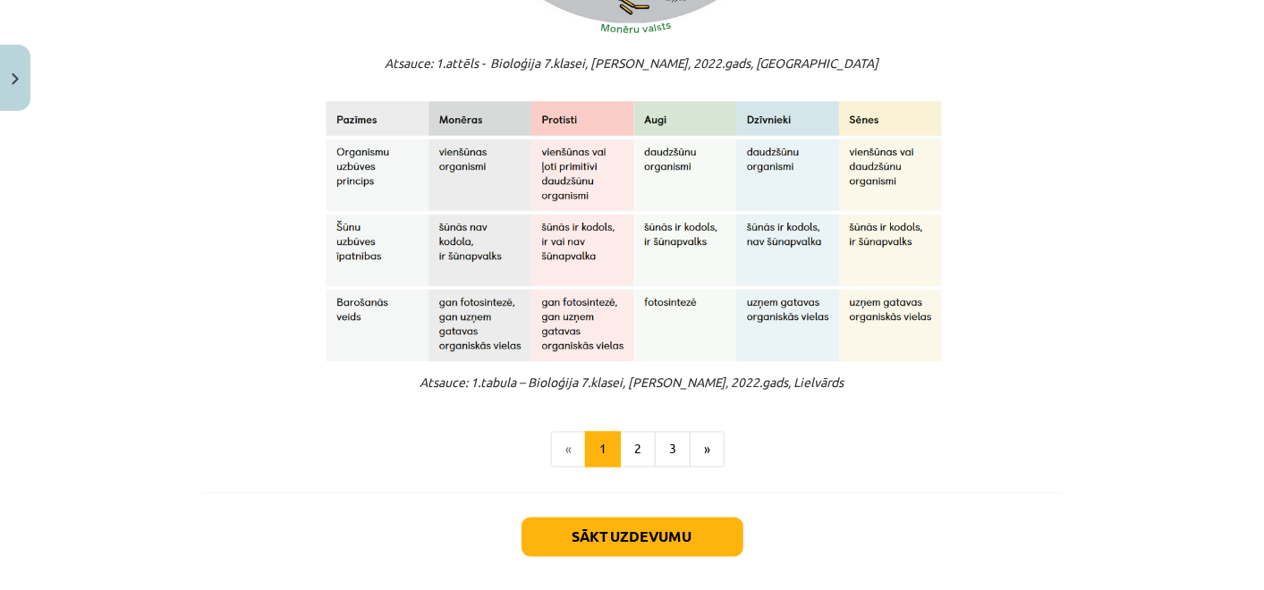
scroll to position [1502, 0]
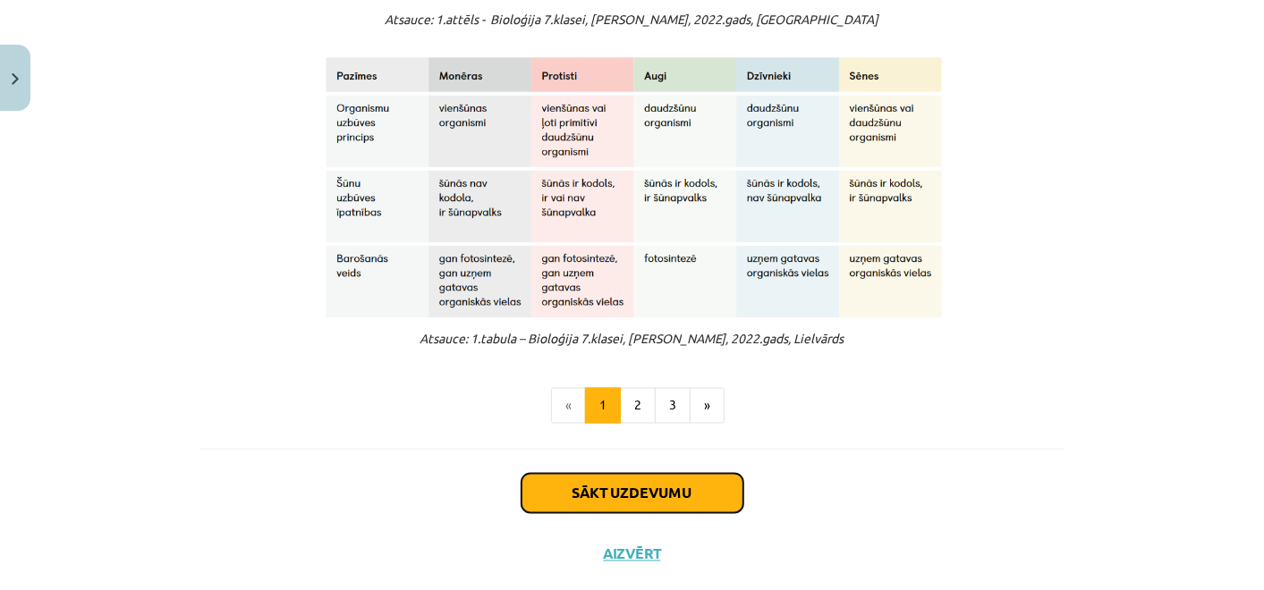
click at [631, 486] on button "Sākt uzdevumu" at bounding box center [632, 493] width 222 height 39
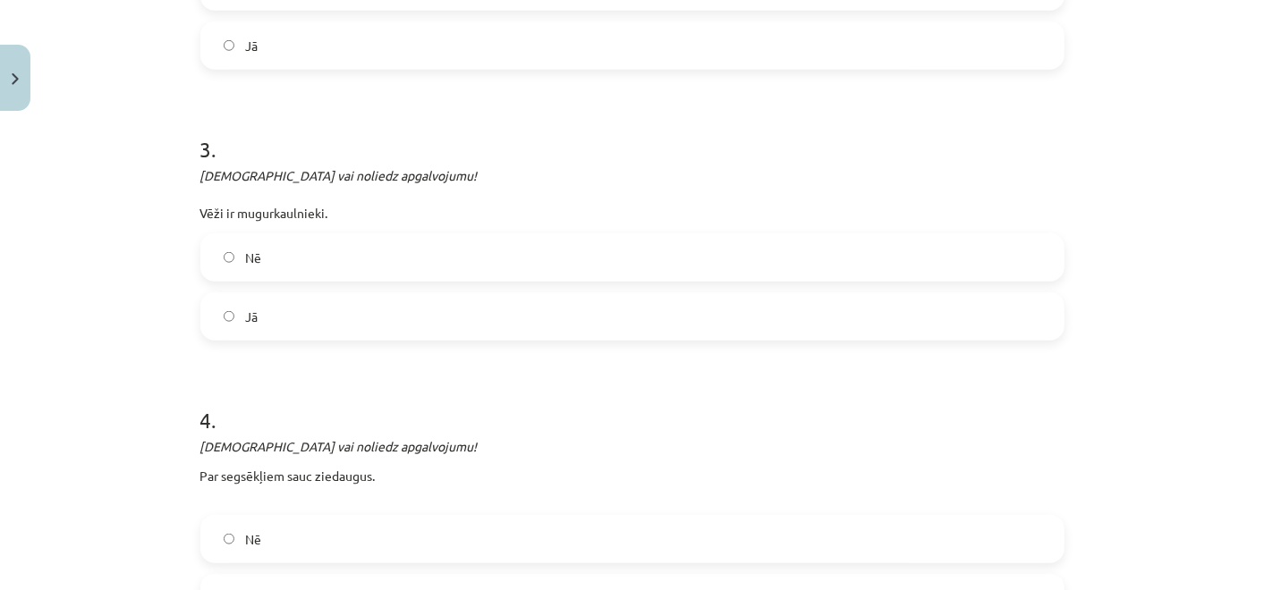
scroll to position [44, 0]
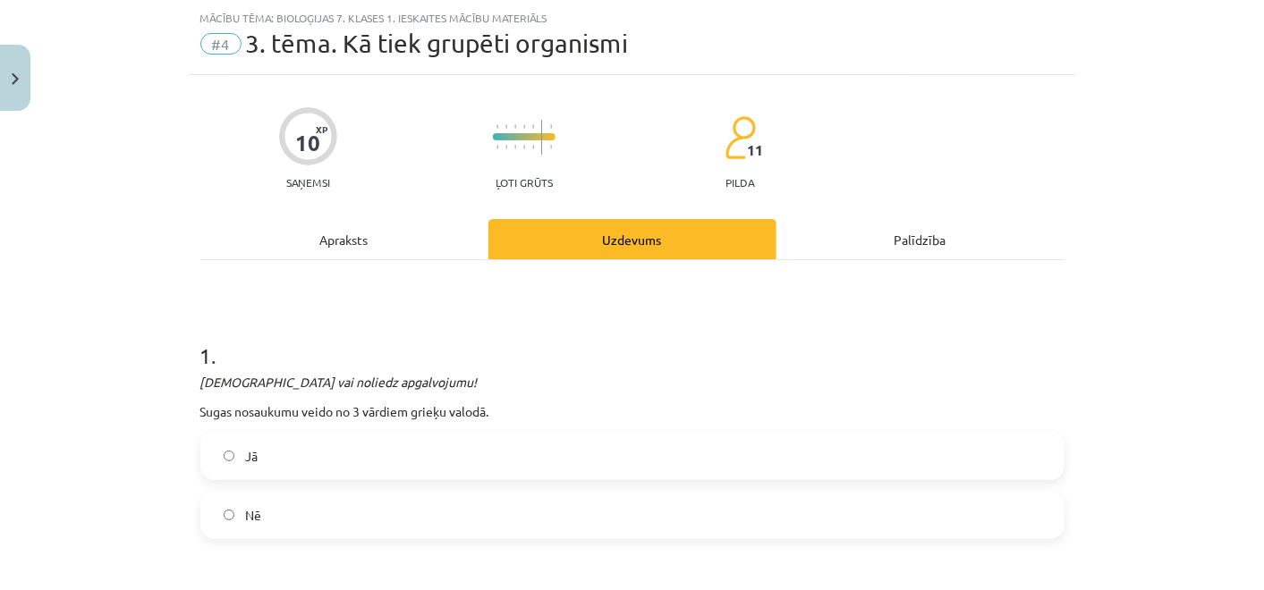
click at [417, 457] on label "Jā" at bounding box center [632, 456] width 860 height 45
click at [406, 495] on label "Nē" at bounding box center [632, 515] width 860 height 45
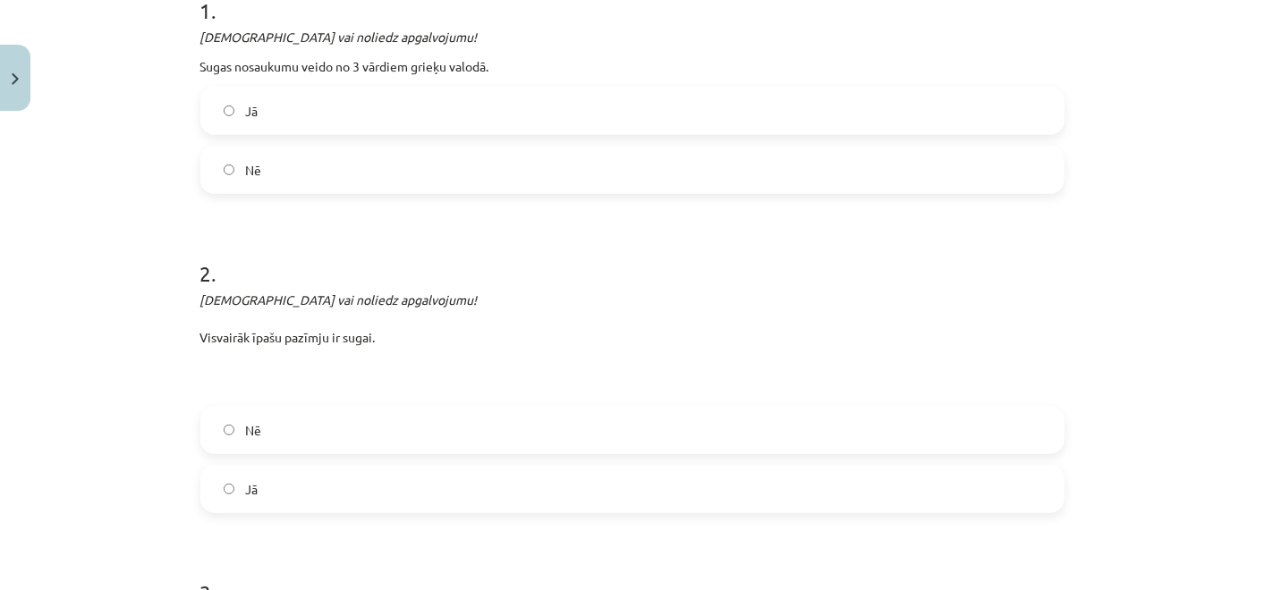
scroll to position [392, 0]
click at [495, 433] on label "Nē" at bounding box center [632, 427] width 860 height 45
click at [1247, 194] on div "Mācību tēma: Bioloģijas 7. klases 1. ieskaites mācību materiāls #4 3. tēma. Kā …" at bounding box center [632, 295] width 1264 height 590
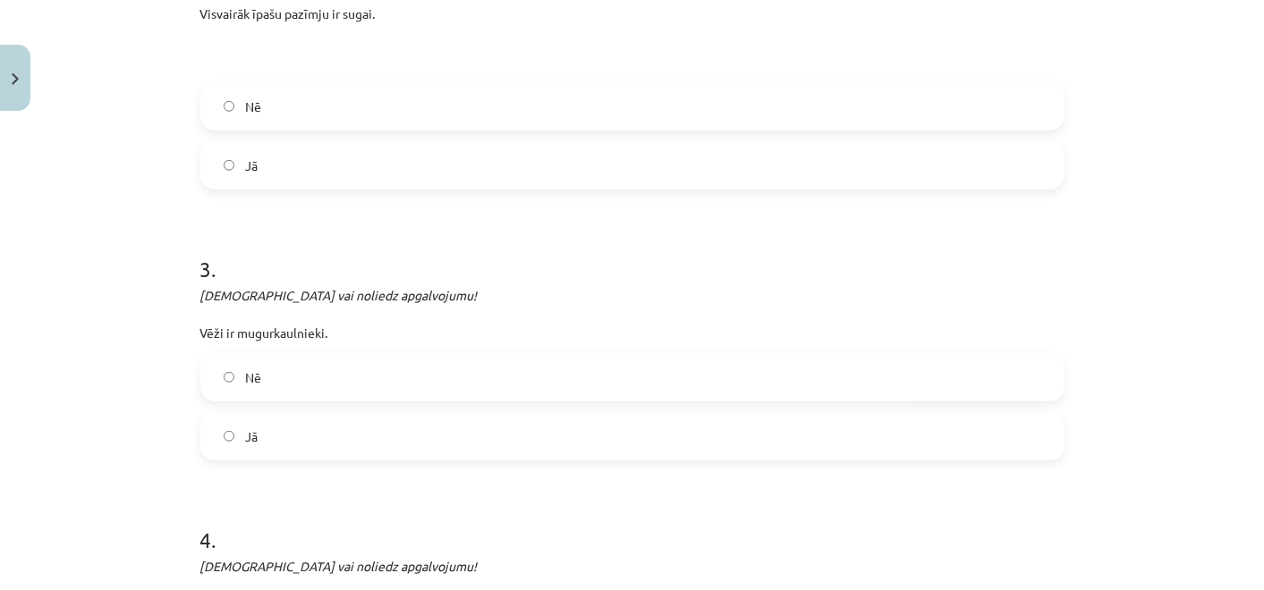
scroll to position [715, 0]
drag, startPoint x: 187, startPoint y: 323, endPoint x: 368, endPoint y: 429, distance: 209.7
click at [368, 429] on div "10 XP Saņemsi Ļoti grūts 11 pilda Apraksts Uzdevums Palīdzība 1 . Apstiprini va…" at bounding box center [632, 500] width 885 height 2194
copy div "Vēži ir mugurkaulnieki. Nē Jā"
click at [581, 236] on h1 "3 ." at bounding box center [632, 250] width 864 height 55
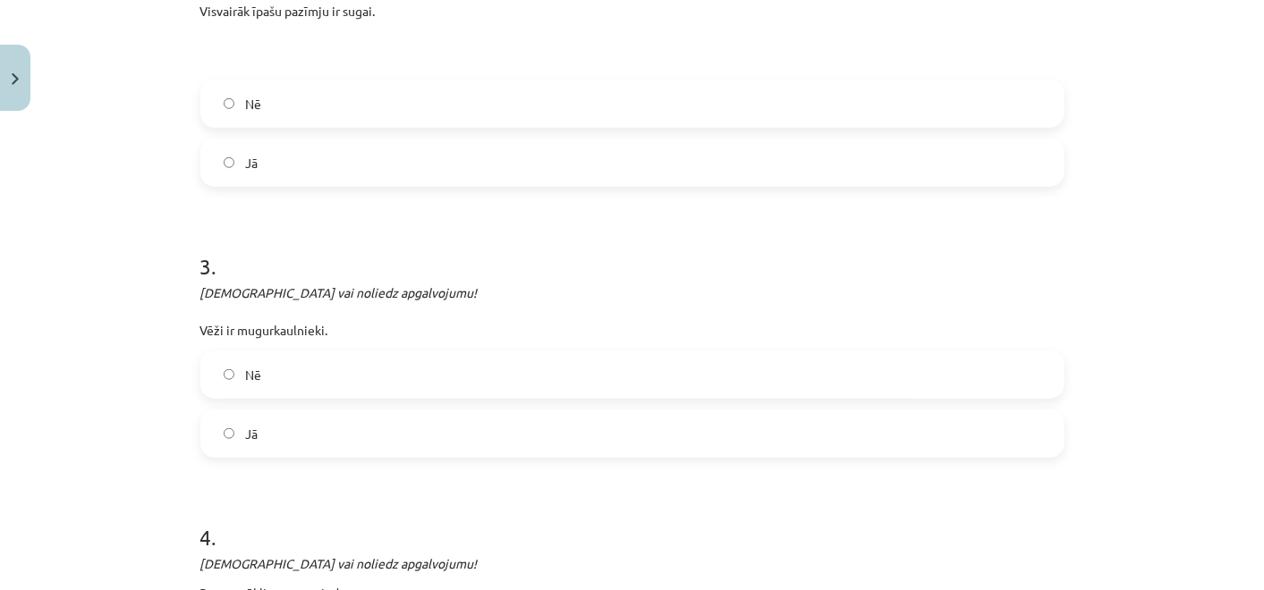
click at [427, 366] on label "Nē" at bounding box center [632, 374] width 860 height 45
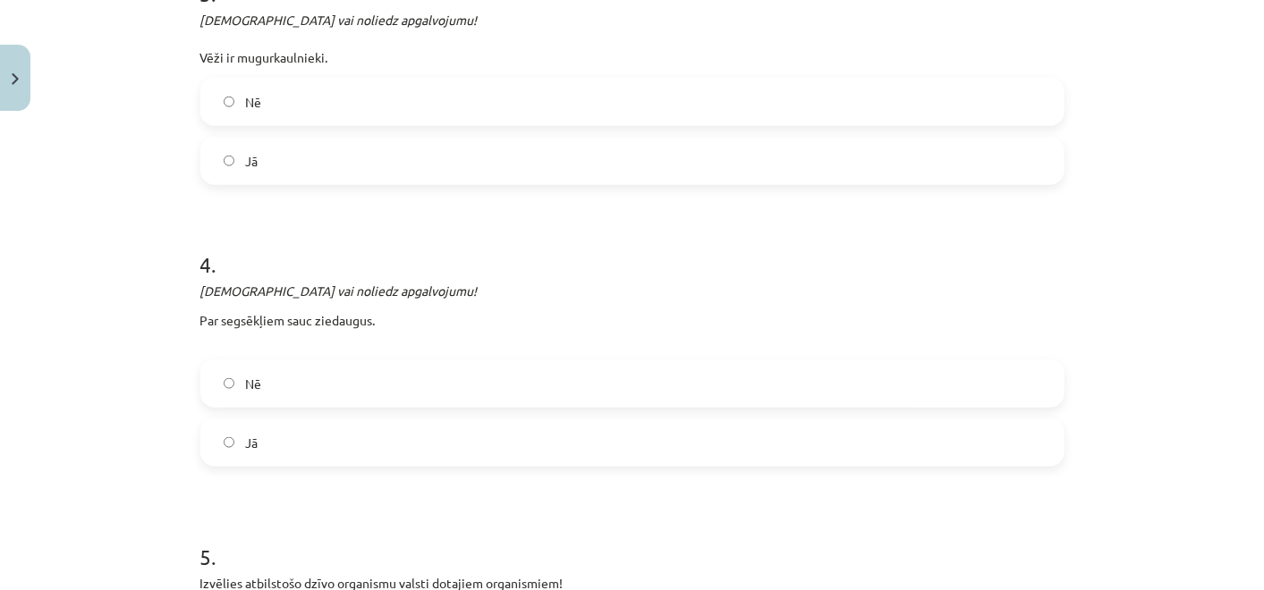
scroll to position [996, 0]
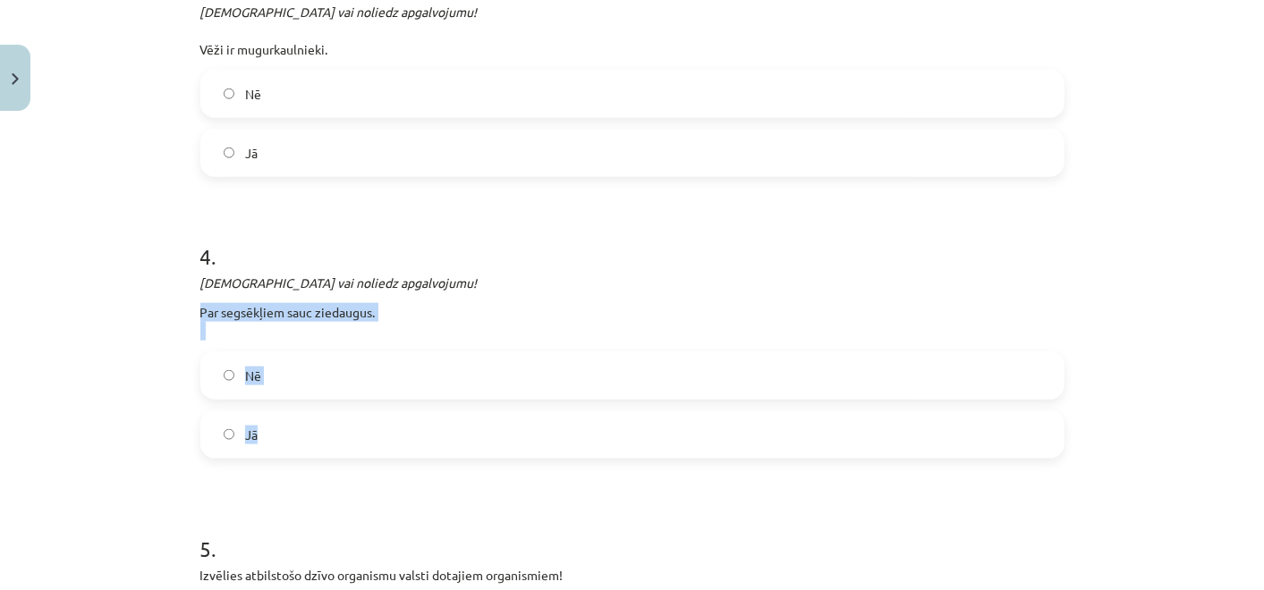
drag, startPoint x: 183, startPoint y: 308, endPoint x: 321, endPoint y: 416, distance: 175.1
click at [321, 416] on div "10 XP Saņemsi Ļoti grūts 11 pilda Apraksts Uzdevums Palīdzība 1 . Apstiprini va…" at bounding box center [632, 220] width 885 height 2194
copy div "Par segsēkļiem sauc ziedaugus. Nē Jā"
click at [510, 288] on p "Apstiprini vai noliedz apgalvojumu!" at bounding box center [632, 283] width 864 height 19
click at [264, 368] on label "Nē" at bounding box center [632, 375] width 860 height 45
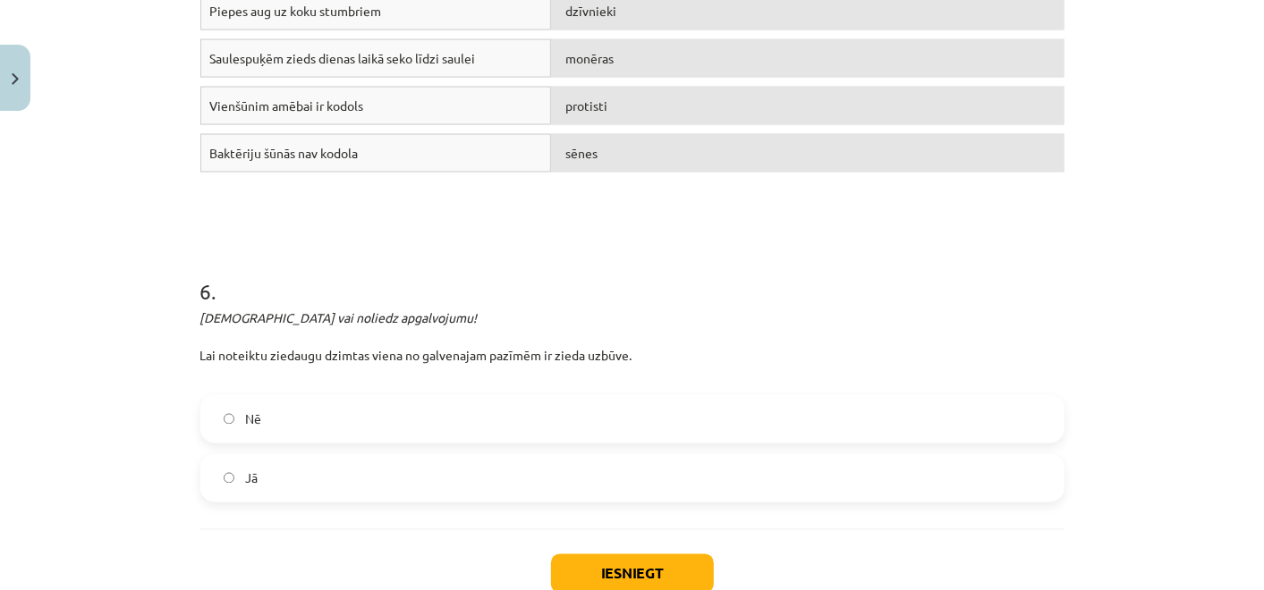
scroll to position [1696, 0]
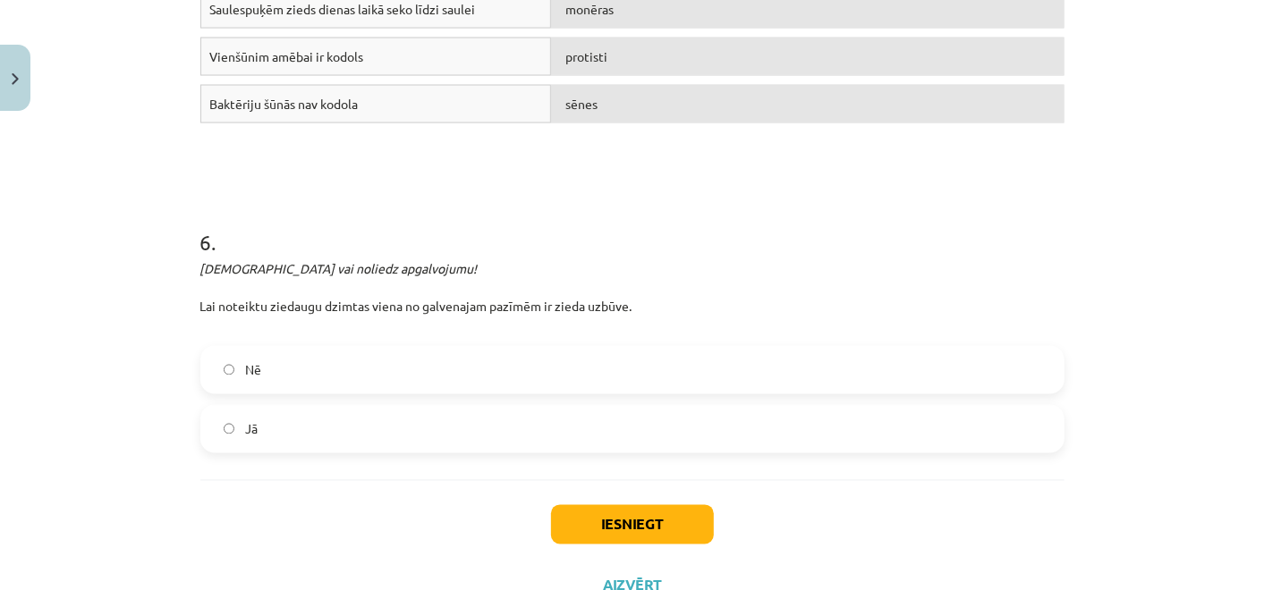
drag, startPoint x: 265, startPoint y: 421, endPoint x: 367, endPoint y: 433, distance: 102.6
click at [367, 433] on label "Jā" at bounding box center [632, 429] width 860 height 45
click at [379, 377] on label "Nē" at bounding box center [632, 370] width 860 height 45
click at [373, 427] on label "Jā" at bounding box center [632, 429] width 860 height 45
click at [566, 514] on button "Iesniegt" at bounding box center [632, 524] width 163 height 39
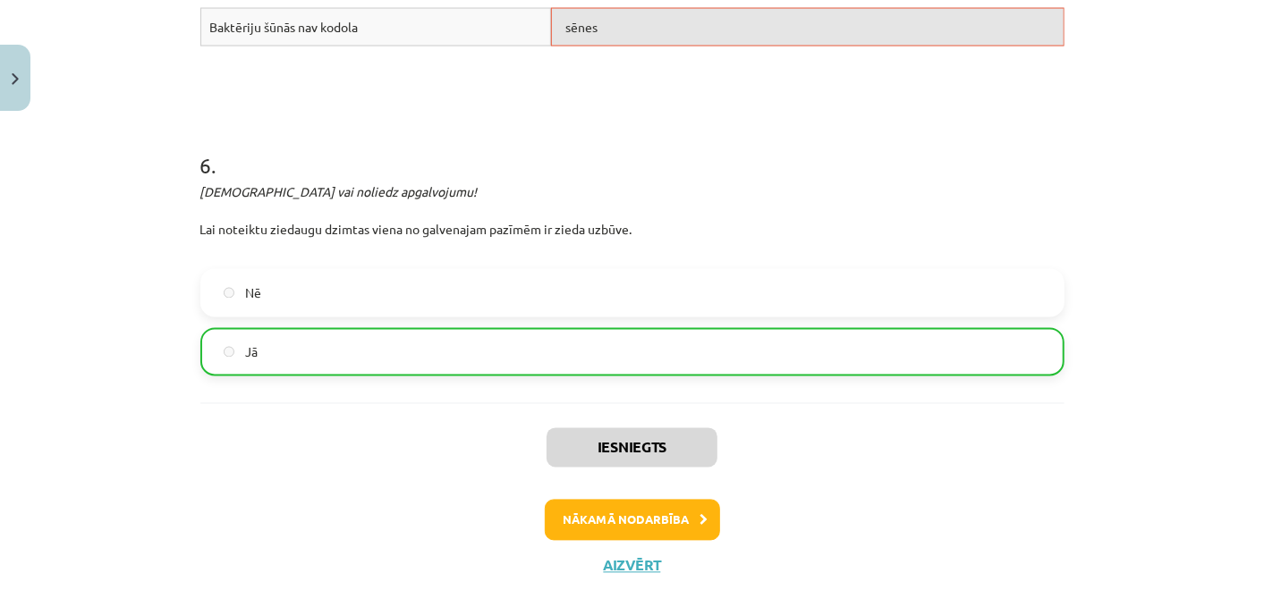
scroll to position [1822, 0]
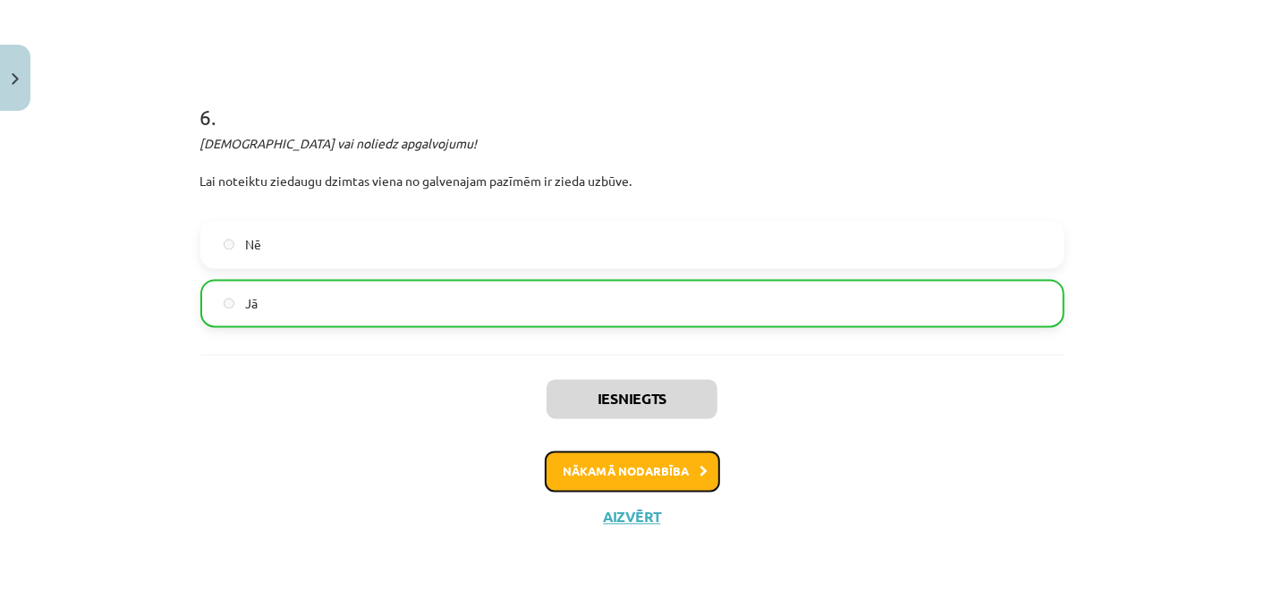
click at [605, 478] on button "Nākamā nodarbība" at bounding box center [632, 472] width 175 height 41
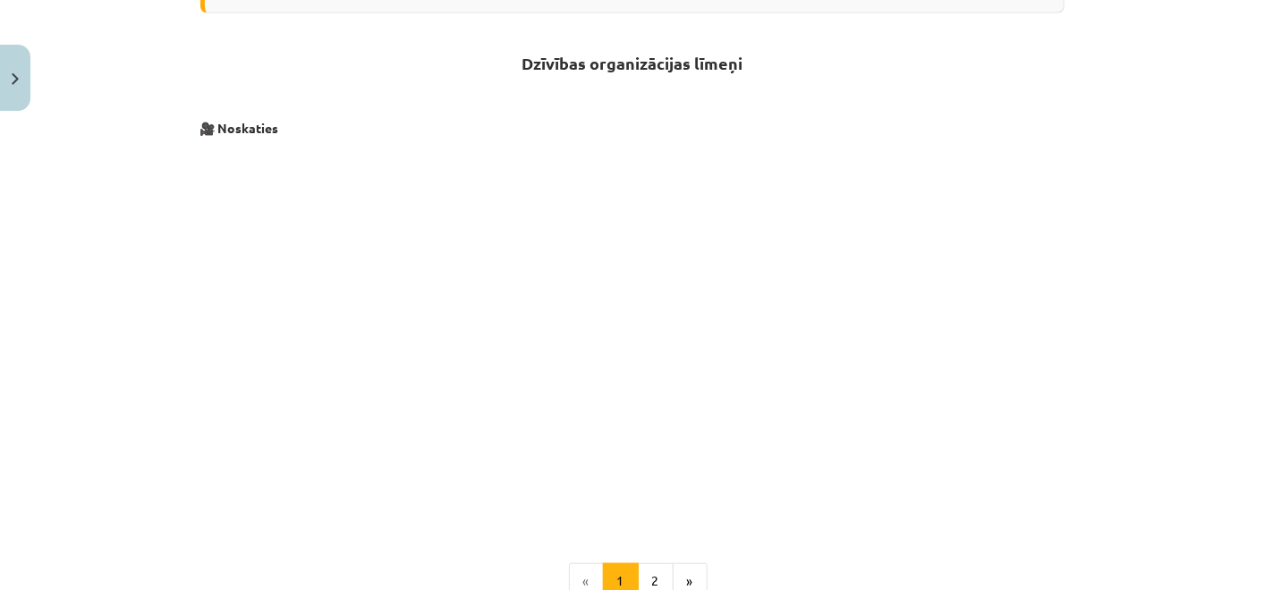
scroll to position [744, 0]
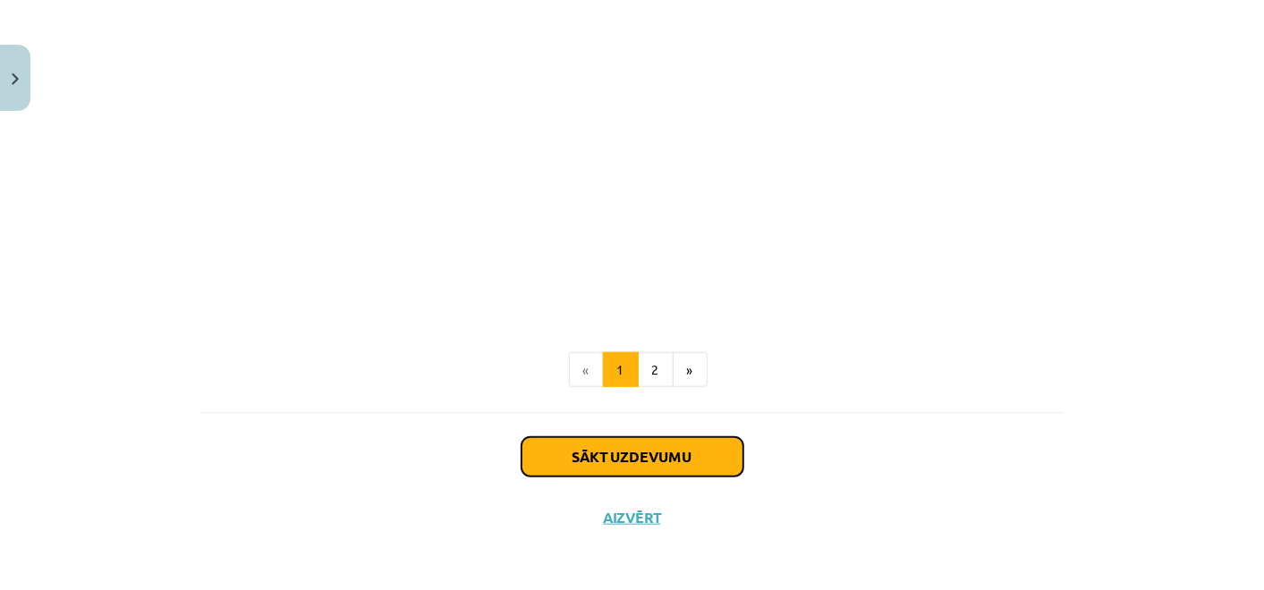
click at [567, 449] on button "Sākt uzdevumu" at bounding box center [632, 456] width 222 height 39
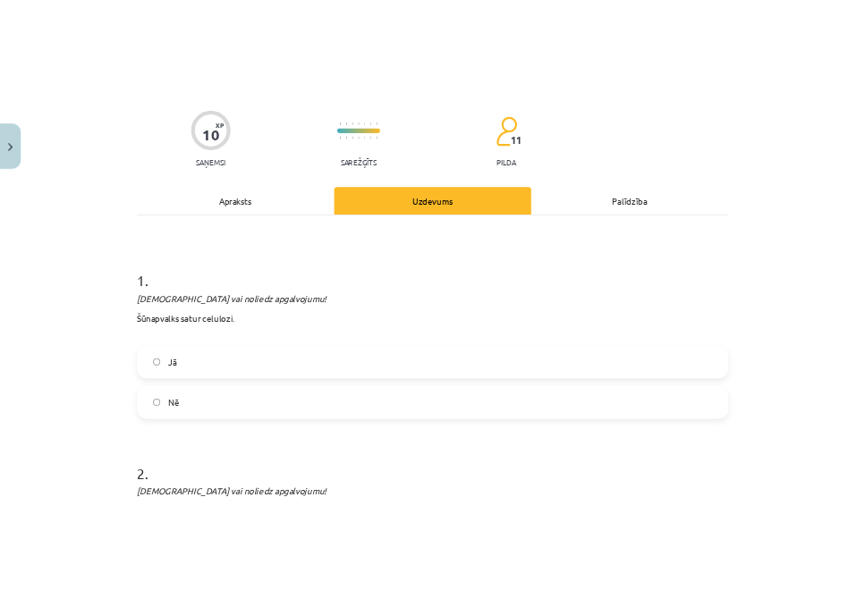
scroll to position [125, 0]
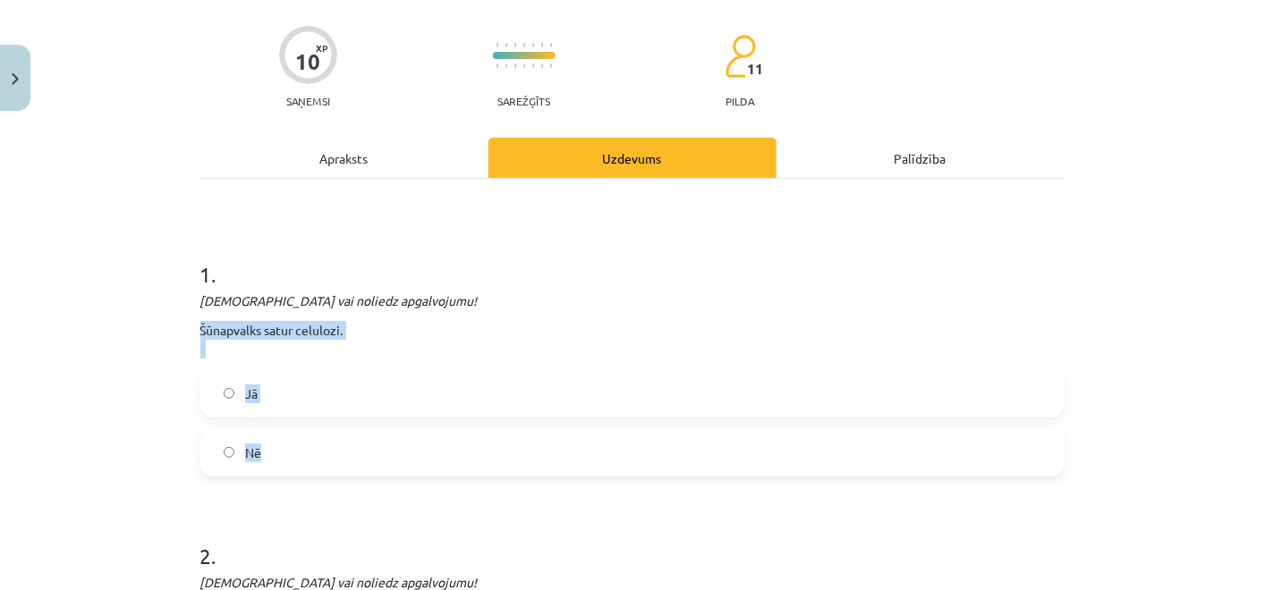
drag, startPoint x: 182, startPoint y: 325, endPoint x: 450, endPoint y: 444, distance: 293.0
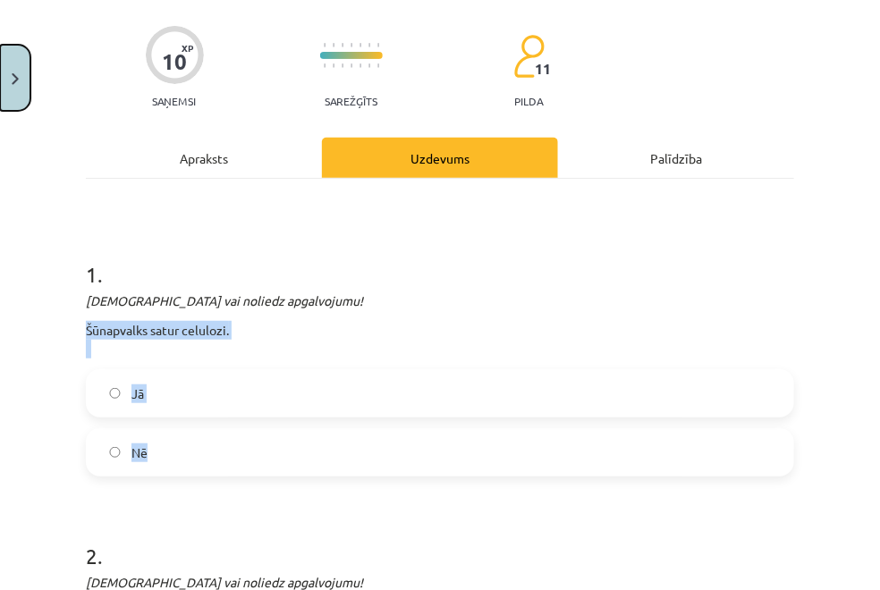
click at [13, 89] on button "Close" at bounding box center [15, 78] width 30 height 66
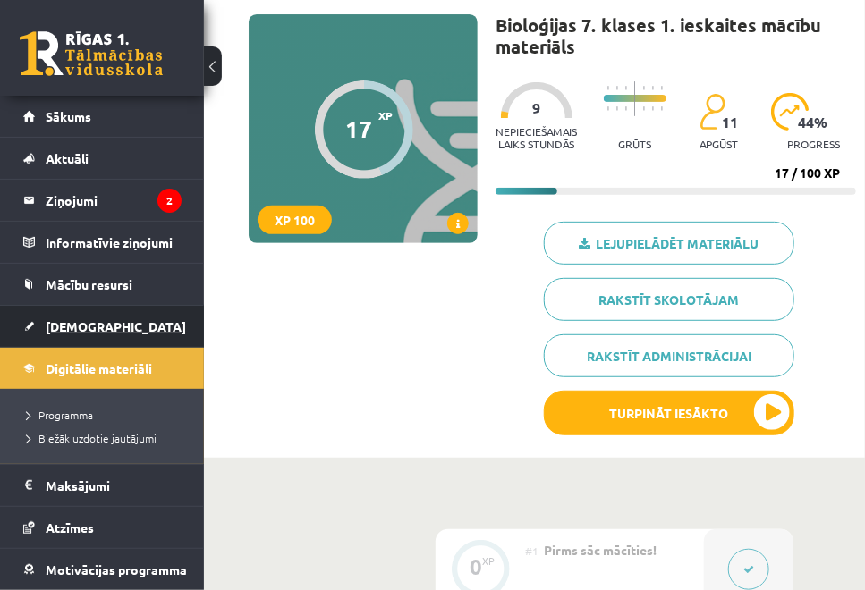
click at [123, 332] on link "[DEMOGRAPHIC_DATA]" at bounding box center [102, 326] width 158 height 41
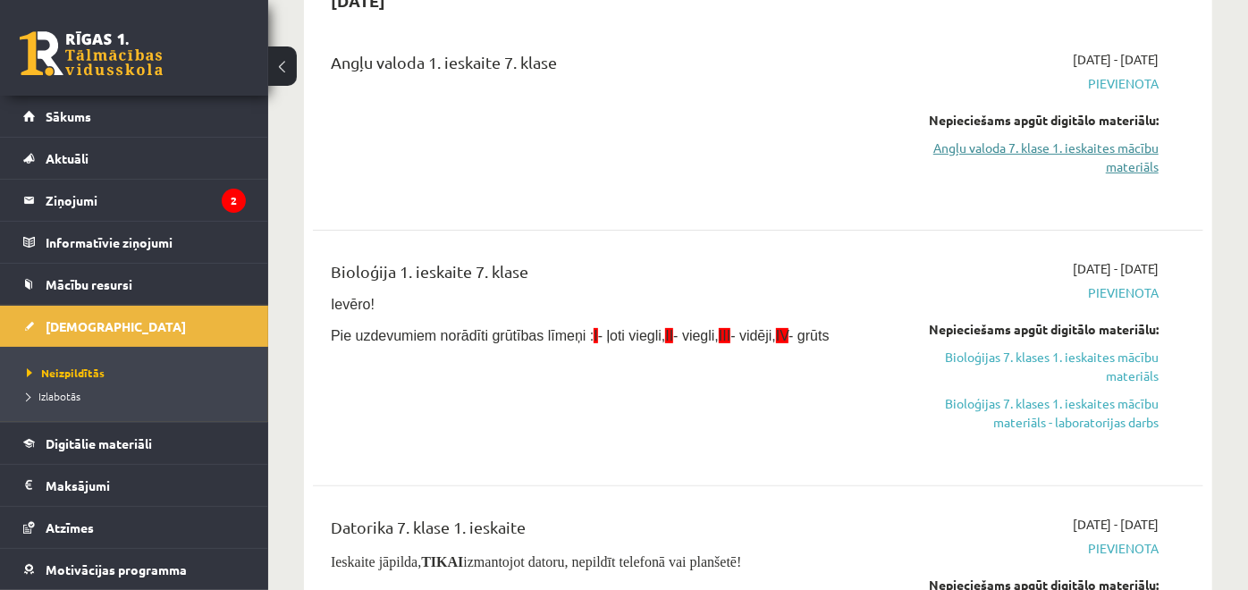
scroll to position [207, 0]
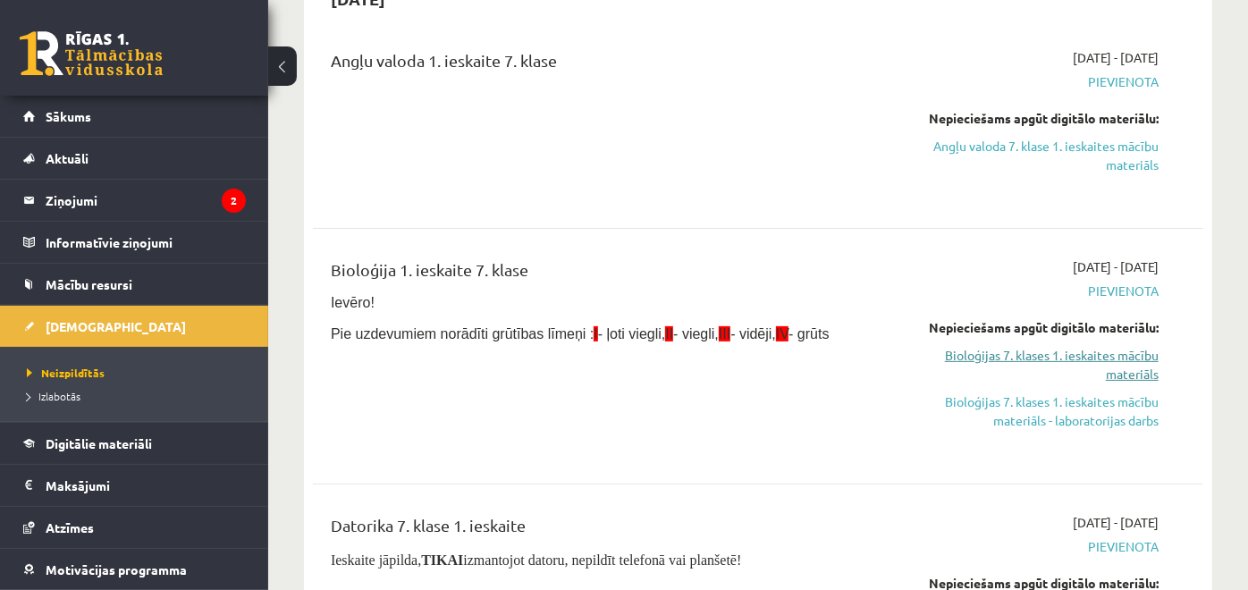
click at [1053, 352] on link "Bioloģijas 7. klases 1. ieskaites mācību materiāls" at bounding box center [1030, 365] width 258 height 38
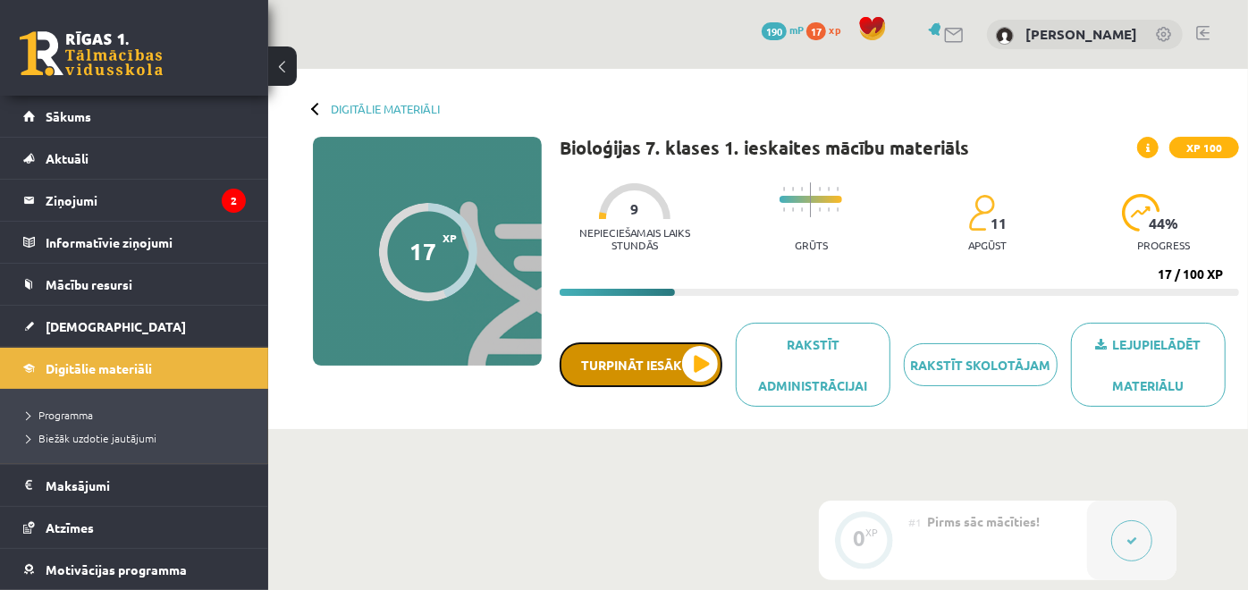
click at [702, 358] on button "Turpināt iesākto" at bounding box center [641, 365] width 163 height 45
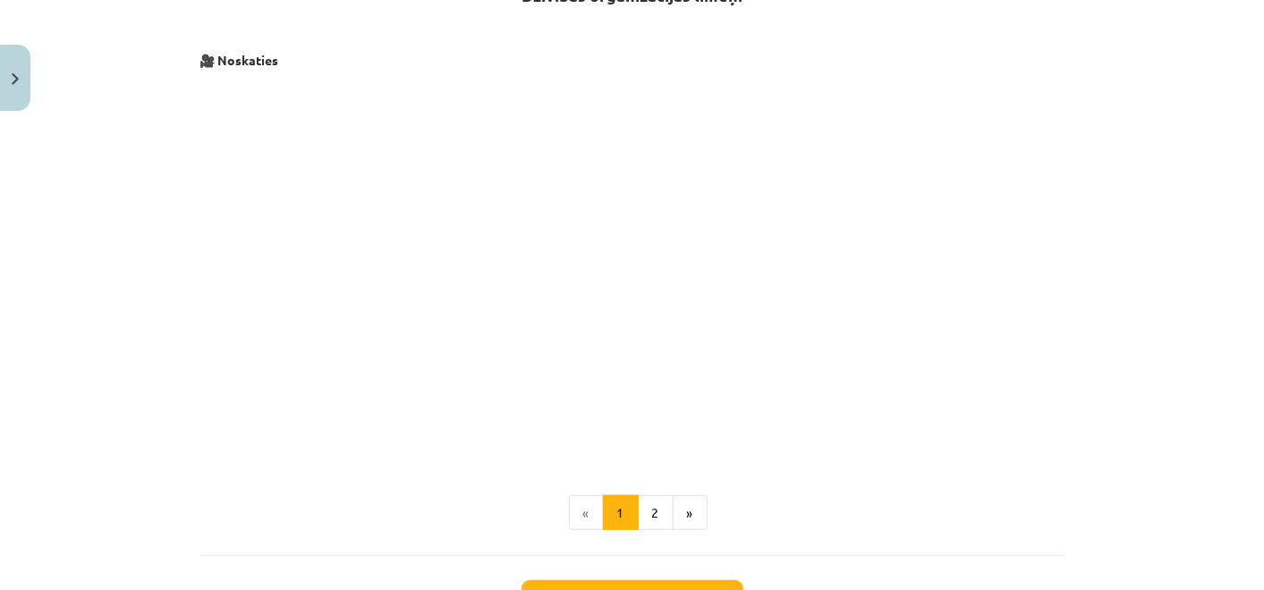
scroll to position [744, 0]
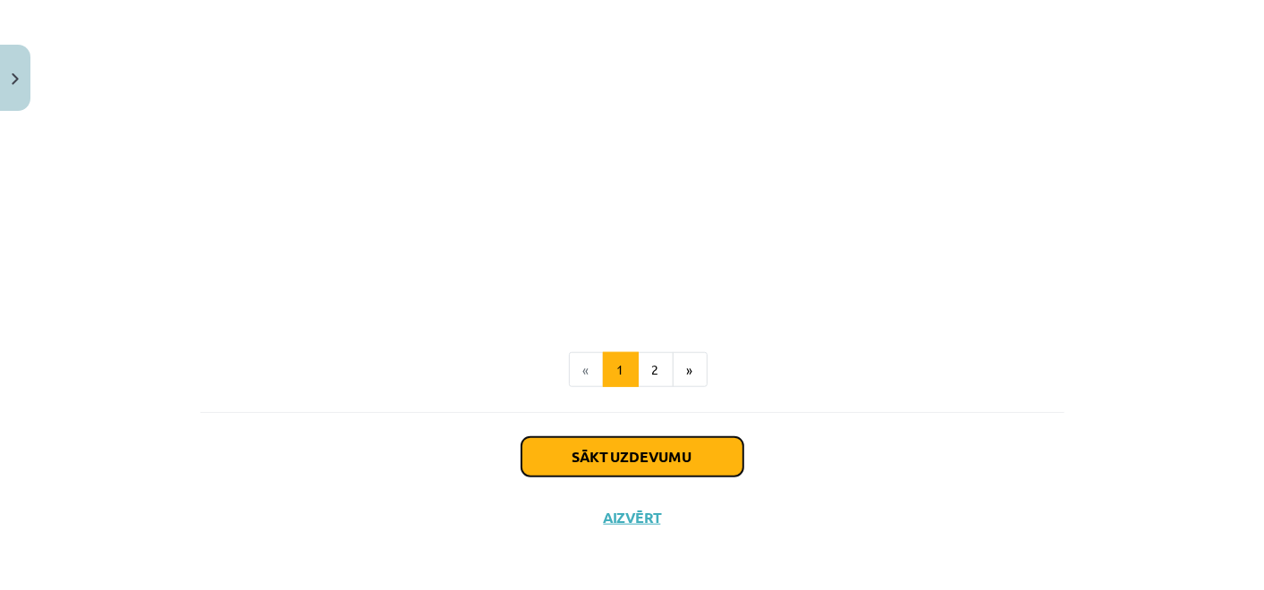
click at [658, 453] on button "Sākt uzdevumu" at bounding box center [632, 456] width 222 height 39
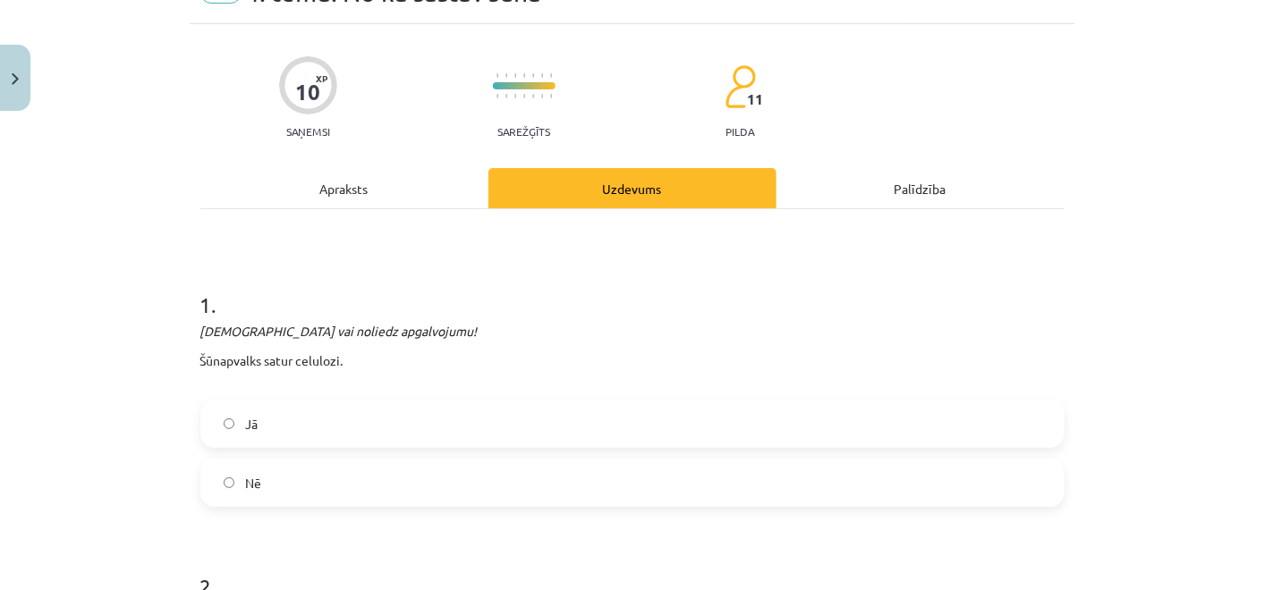
scroll to position [99, 0]
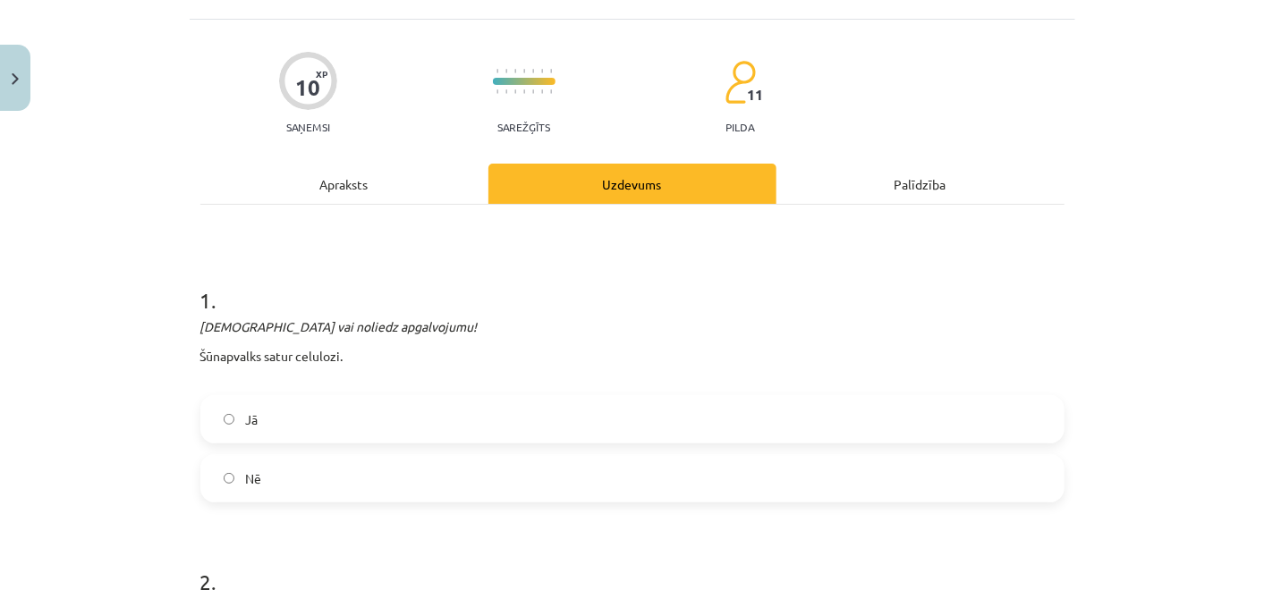
drag, startPoint x: 189, startPoint y: 355, endPoint x: 215, endPoint y: 356, distance: 26.0
drag, startPoint x: 215, startPoint y: 356, endPoint x: 345, endPoint y: 460, distance: 166.8
click at [345, 460] on div "Mācību tēma: Bioloģijas 7. klases 1. ieskaites mācību materiāls #5 4. tēma. No …" at bounding box center [632, 295] width 1264 height 590
copy div "Šūnapvalks satur celulozi. Jā Nē"
click at [504, 300] on h1 "1 ." at bounding box center [632, 284] width 864 height 55
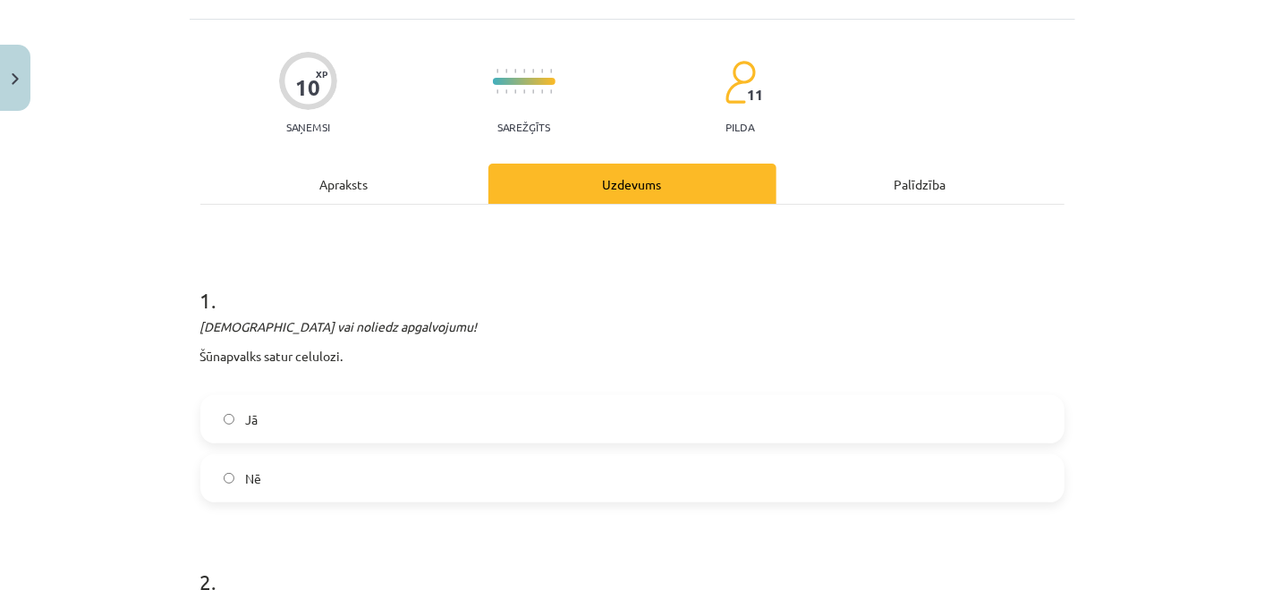
click at [472, 401] on label "Jā" at bounding box center [632, 419] width 860 height 45
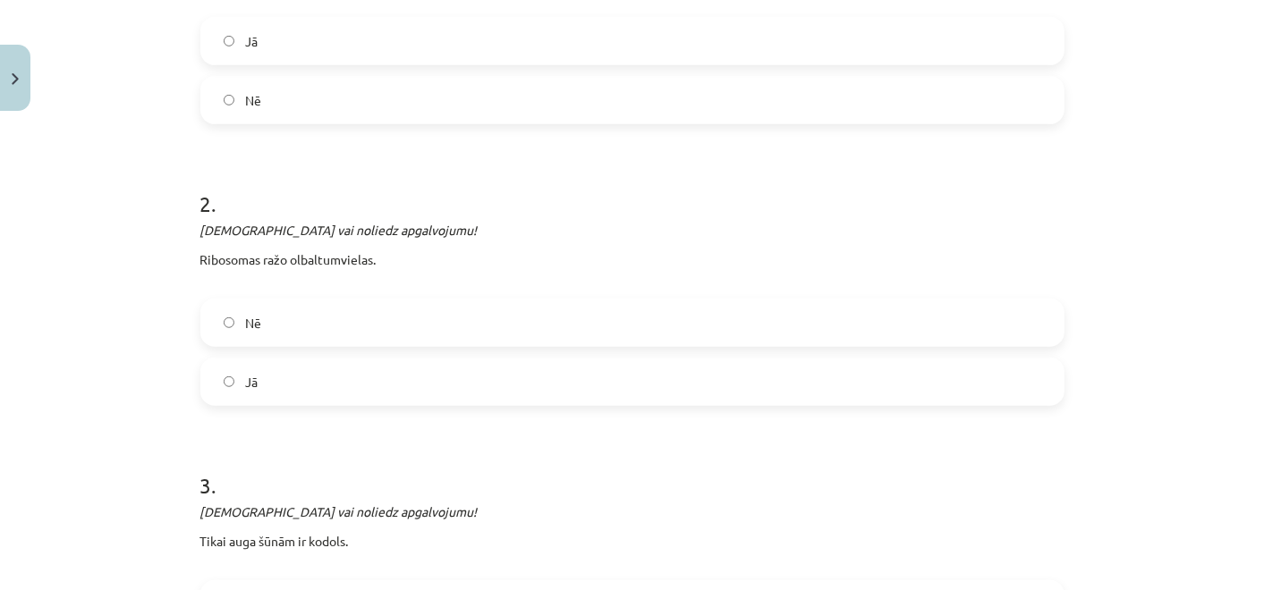
scroll to position [479, 0]
drag, startPoint x: 186, startPoint y: 253, endPoint x: 297, endPoint y: 293, distance: 118.0
drag, startPoint x: 297, startPoint y: 293, endPoint x: 371, endPoint y: 393, distance: 124.7
click at [168, 286] on div "Mācību tēma: Bioloģijas 7. klases 1. ieskaites mācību materiāls #5 4. tēma. No …" at bounding box center [632, 295] width 1264 height 590
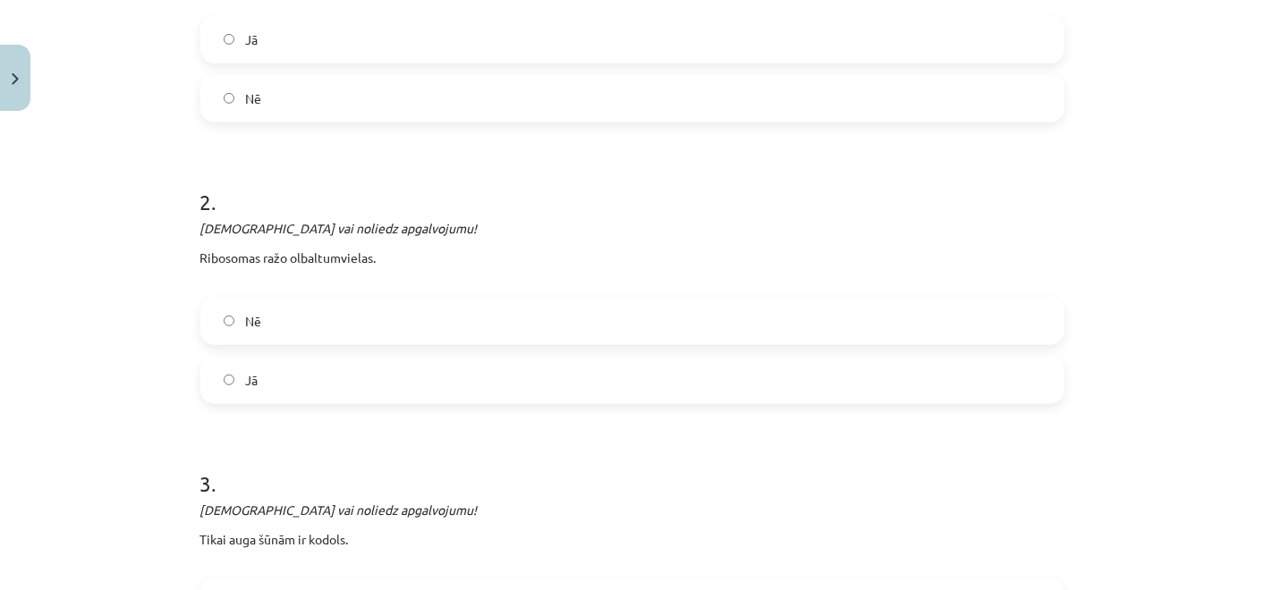
click at [168, 286] on div "Mācību tēma: Bioloģijas 7. klases 1. ieskaites mācību materiāls #5 4. tēma. No …" at bounding box center [632, 295] width 1264 height 590
drag, startPoint x: 168, startPoint y: 286, endPoint x: 179, endPoint y: 264, distance: 24.8
click at [179, 264] on div "Mācību tēma: Bioloģijas 7. klases 1. ieskaites mācību materiāls #5 4. tēma. No …" at bounding box center [632, 295] width 1264 height 590
drag, startPoint x: 182, startPoint y: 252, endPoint x: 265, endPoint y: 260, distance: 83.6
drag, startPoint x: 265, startPoint y: 260, endPoint x: 173, endPoint y: 257, distance: 92.2
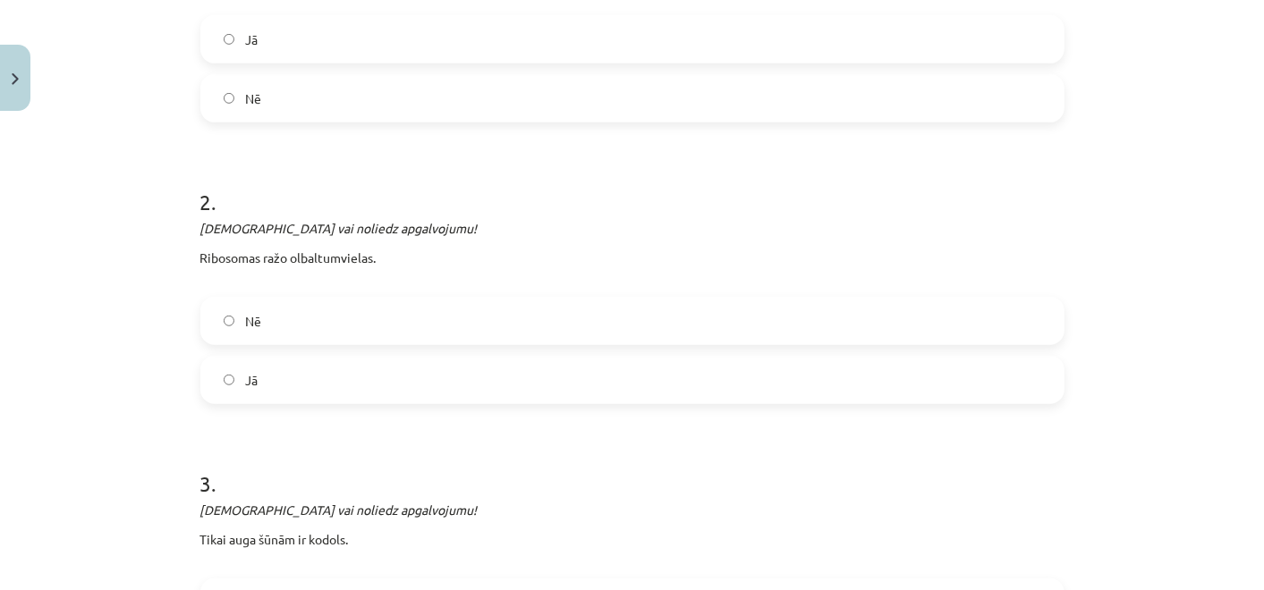
click at [173, 257] on div "Mācību tēma: Bioloģijas 7. klases 1. ieskaites mācību materiāls #5 4. tēma. No …" at bounding box center [632, 295] width 1264 height 590
drag, startPoint x: 173, startPoint y: 257, endPoint x: 179, endPoint y: 242, distance: 15.6
drag, startPoint x: 179, startPoint y: 242, endPoint x: 157, endPoint y: 275, distance: 39.4
click at [157, 275] on div "Mācību tēma: Bioloģijas 7. klases 1. ieskaites mācību materiāls #5 4. tēma. No …" at bounding box center [632, 295] width 1264 height 590
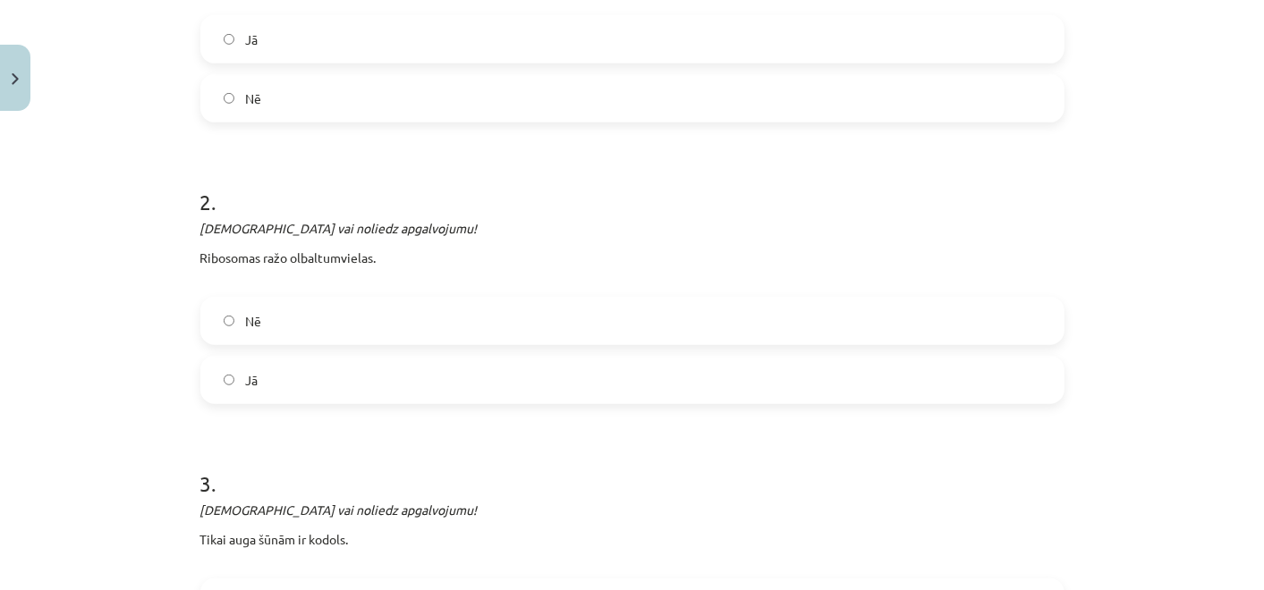
drag, startPoint x: 194, startPoint y: 255, endPoint x: 292, endPoint y: 255, distance: 97.5
drag, startPoint x: 292, startPoint y: 255, endPoint x: 157, endPoint y: 251, distance: 134.2
click at [157, 251] on div "Mācību tēma: Bioloģijas 7. klases 1. ieskaites mācību materiāls #5 4. tēma. No …" at bounding box center [632, 295] width 1264 height 590
drag, startPoint x: 188, startPoint y: 255, endPoint x: 201, endPoint y: 222, distance: 35.7
drag, startPoint x: 201, startPoint y: 222, endPoint x: 109, endPoint y: 240, distance: 93.8
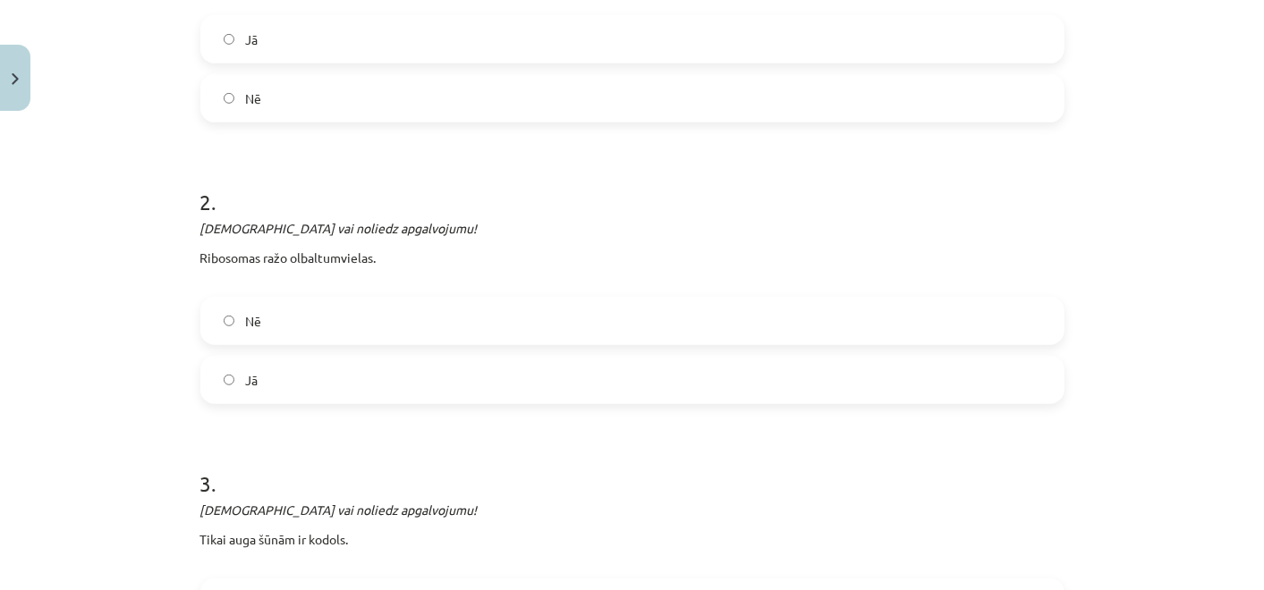
click at [109, 240] on div "Mācību tēma: Bioloģijas 7. klases 1. ieskaites mācību materiāls #5 4. tēma. No …" at bounding box center [632, 295] width 1264 height 590
drag, startPoint x: 188, startPoint y: 255, endPoint x: 377, endPoint y: 383, distance: 228.0
click at [377, 383] on div "Mācību tēma: Bioloģijas 7. klases 1. ieskaites mācību materiāls #5 4. tēma. No …" at bounding box center [632, 295] width 1264 height 590
copy div "Ribosomas ražo olbaltumvielas. Nē Jā"
click at [459, 242] on div "Apstiprini vai noliedz apgalvojumu! Ribosomas ražo olbaltumvielas." at bounding box center [632, 252] width 864 height 67
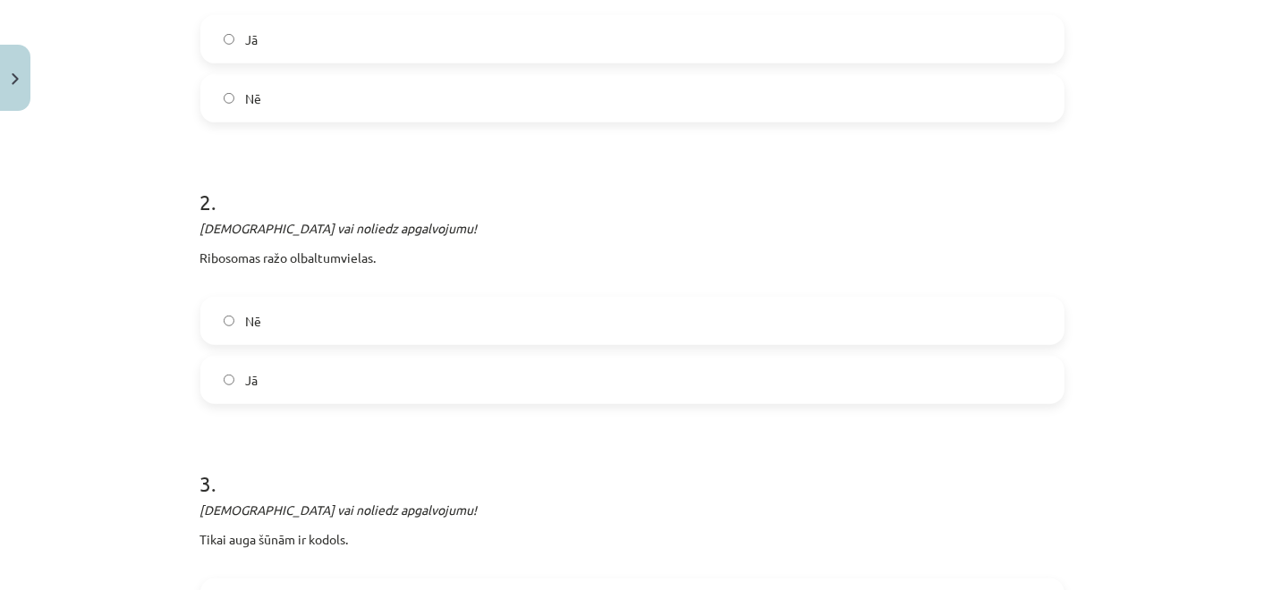
click at [382, 378] on label "Jā" at bounding box center [632, 380] width 860 height 45
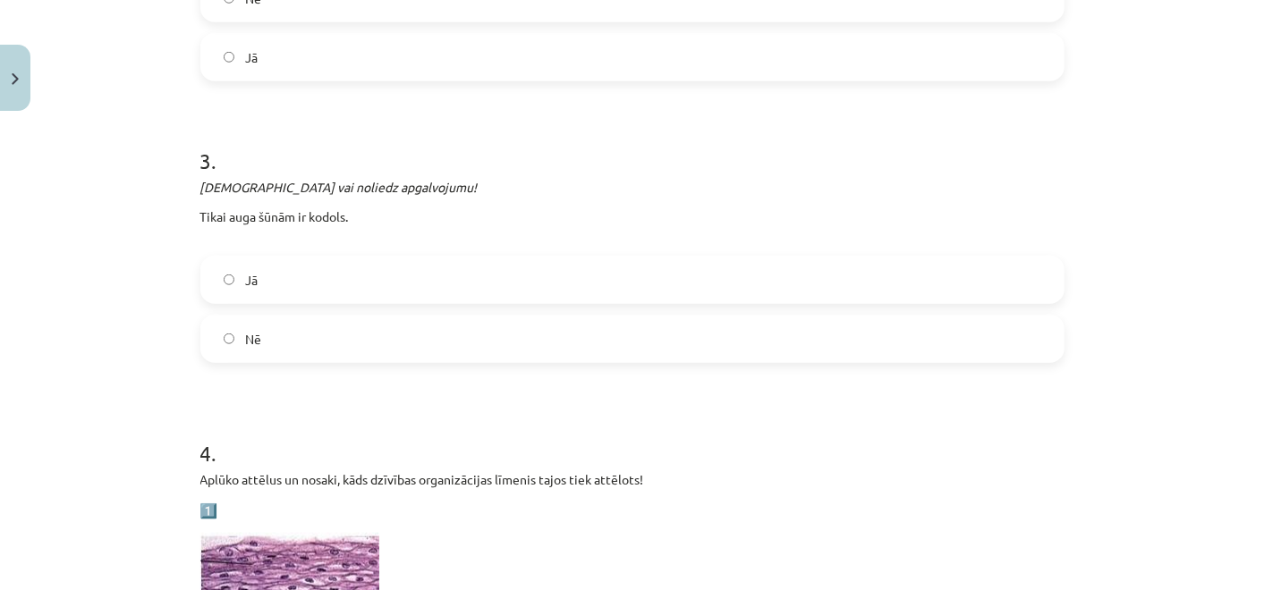
scroll to position [803, 0]
drag, startPoint x: 191, startPoint y: 211, endPoint x: 207, endPoint y: 210, distance: 15.2
drag, startPoint x: 207, startPoint y: 210, endPoint x: 333, endPoint y: 319, distance: 166.7
copy div "Tikai auga šūnām ir kodols. Jā Nē"
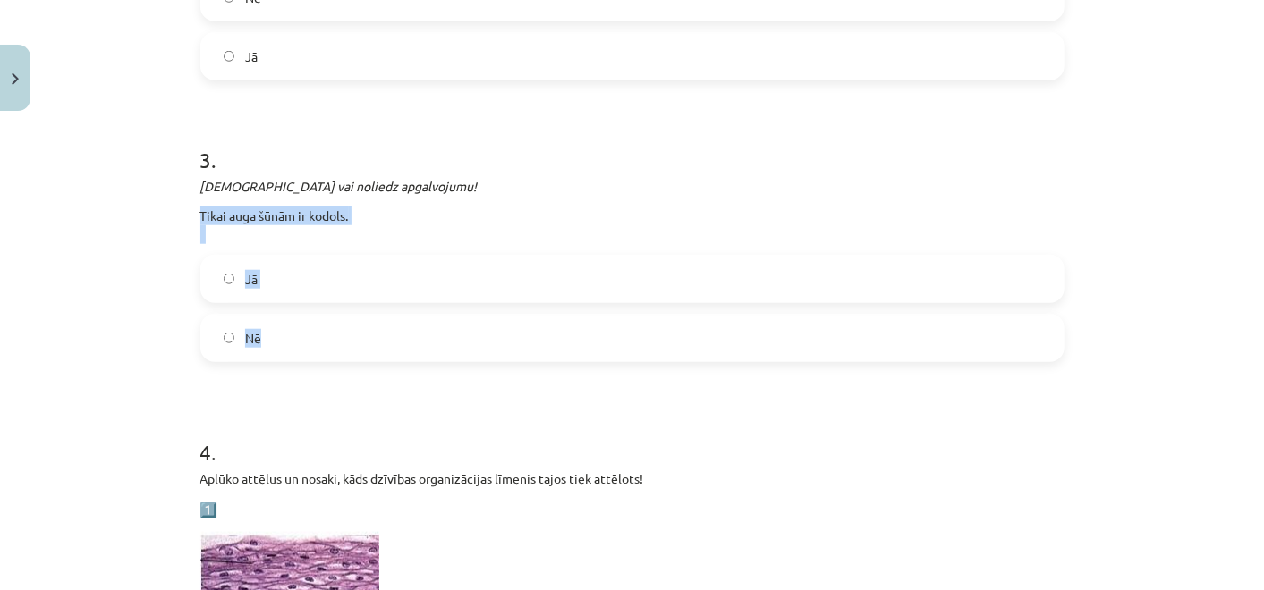
click at [603, 194] on div "Apstiprini vai noliedz apgalvojumu! Tikai auga šūnām ir kodols." at bounding box center [632, 210] width 864 height 67
click at [480, 326] on label "Nē" at bounding box center [632, 338] width 860 height 45
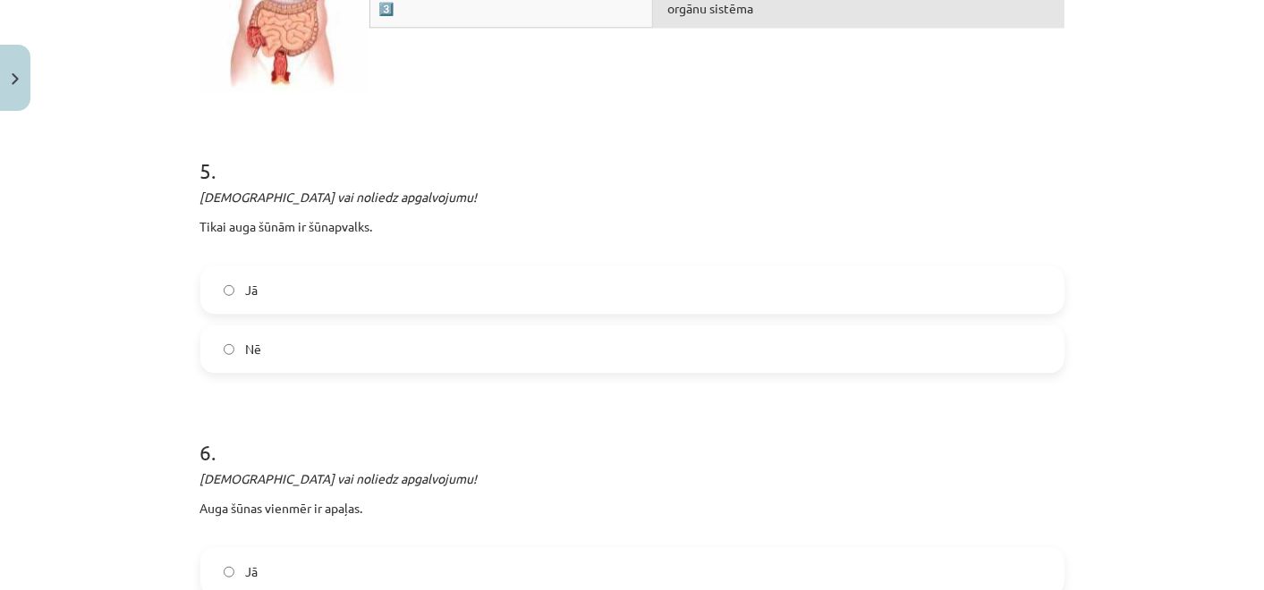
scroll to position [2421, 0]
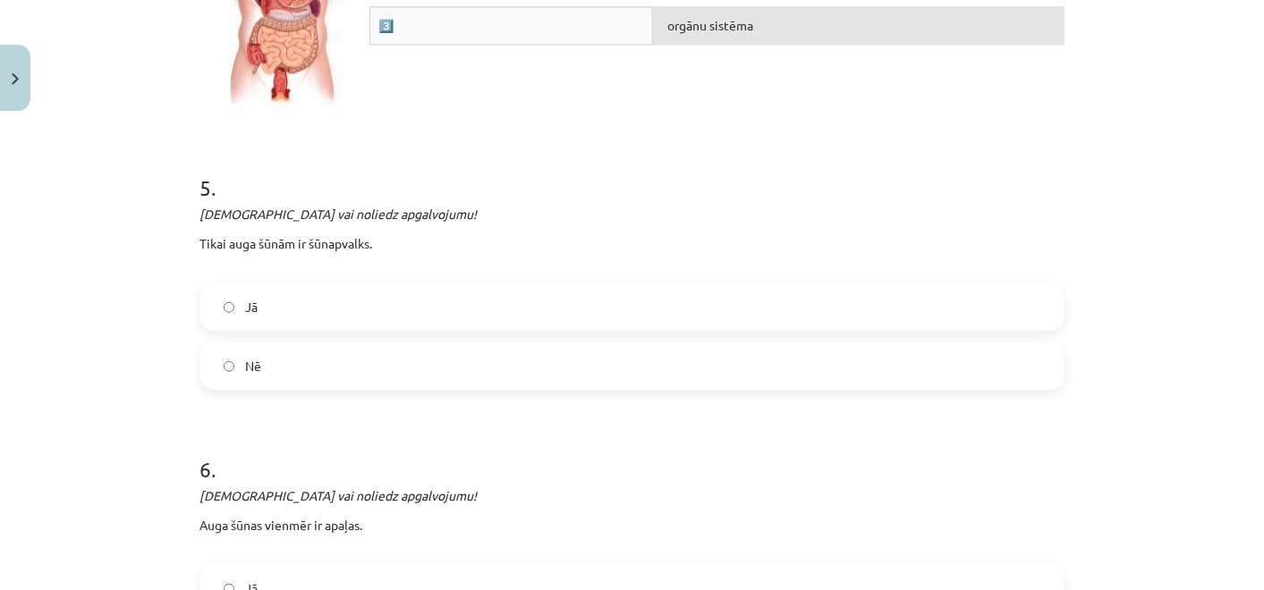
drag, startPoint x: 190, startPoint y: 234, endPoint x: 246, endPoint y: 239, distance: 55.6
drag, startPoint x: 246, startPoint y: 239, endPoint x: 186, endPoint y: 224, distance: 61.8
click at [200, 234] on p "Tikai auga šūnām ir šūnapvalks." at bounding box center [632, 253] width 864 height 38
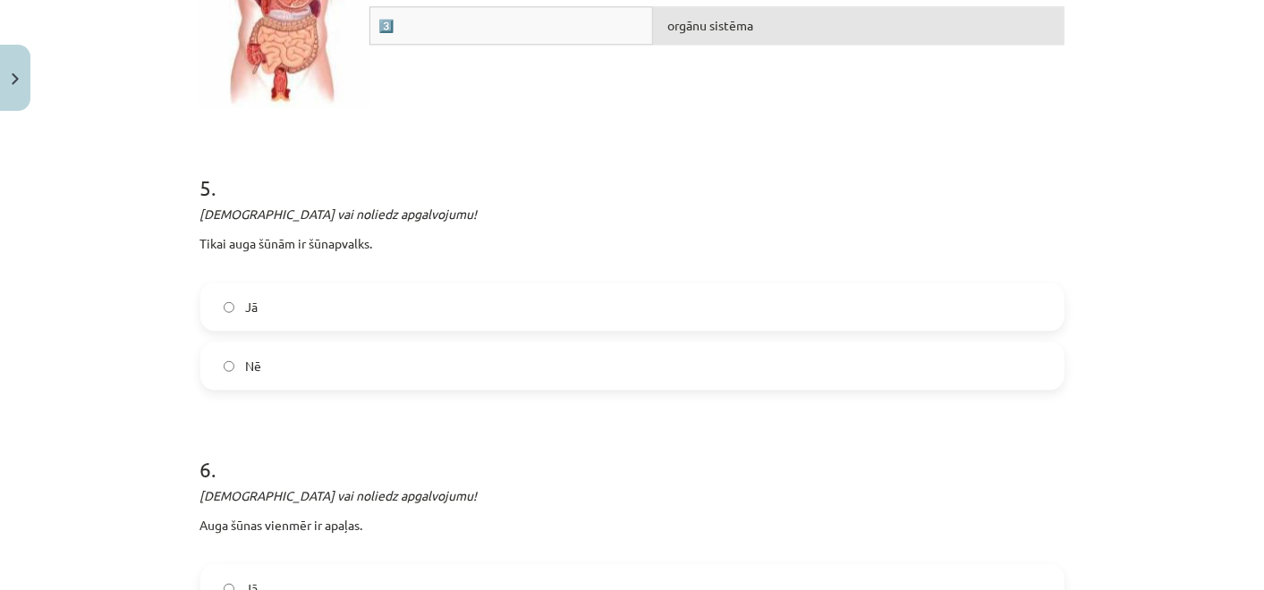
drag, startPoint x: 193, startPoint y: 236, endPoint x: 393, endPoint y: 394, distance: 255.3
drag, startPoint x: 393, startPoint y: 394, endPoint x: 186, endPoint y: 255, distance: 250.0
drag, startPoint x: 186, startPoint y: 233, endPoint x: 360, endPoint y: 342, distance: 205.2
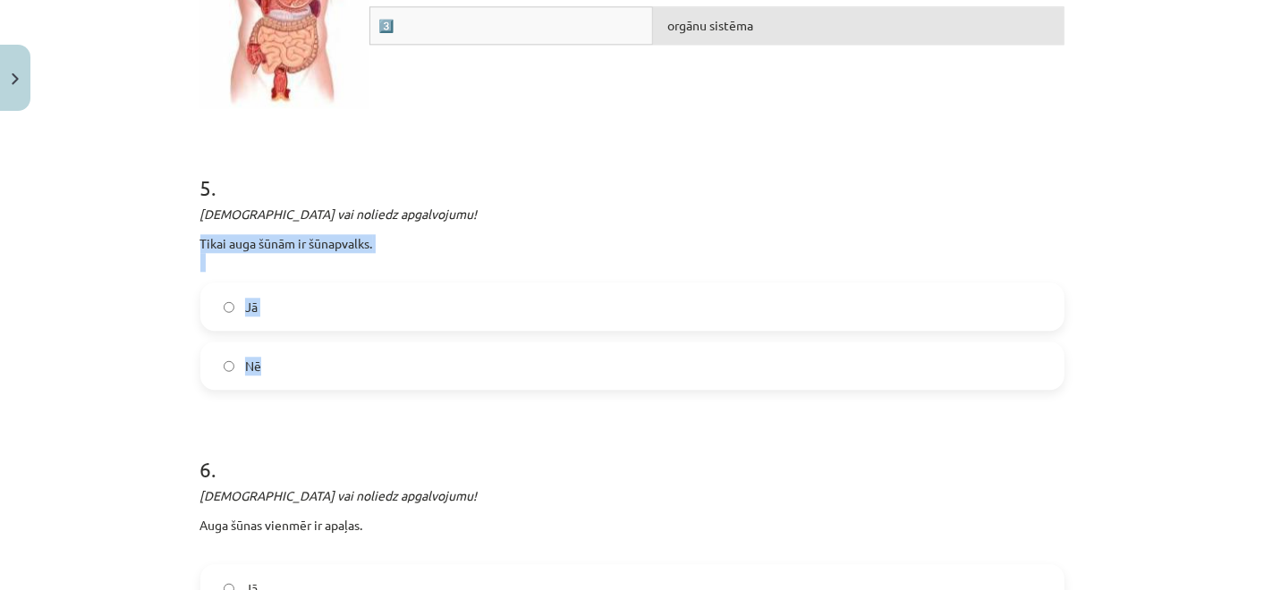
copy div "Tikai auga šūnām ir šūnapvalks. Jā Nē"
click at [456, 186] on h1 "5 ." at bounding box center [632, 171] width 864 height 55
click at [442, 295] on label "Jā" at bounding box center [632, 306] width 860 height 45
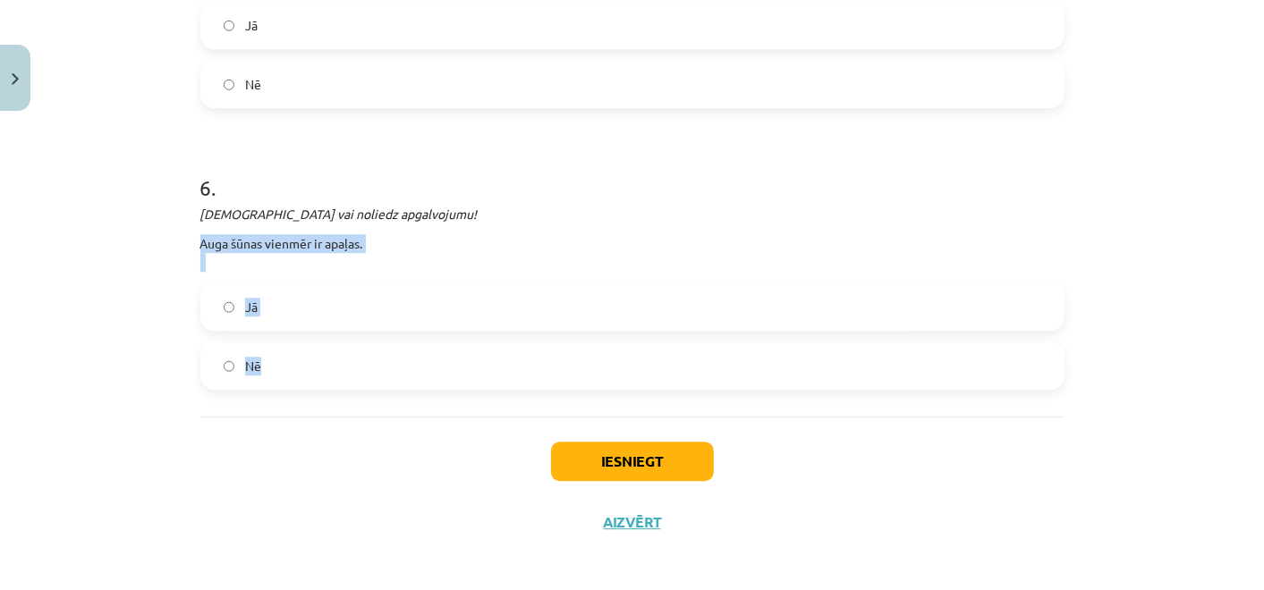
drag, startPoint x: 194, startPoint y: 234, endPoint x: 369, endPoint y: 346, distance: 207.9
click at [369, 346] on div "6 . Apstiprini vai noliedz apgalvojumu! Auga šūnas vienmēr ir apaļas. Jā Nē" at bounding box center [632, 267] width 864 height 246
copy div "Auga šūnas vienmēr ir apaļas. Jā Nē"
click at [540, 180] on h1 "6 ." at bounding box center [632, 171] width 864 height 55
click at [345, 368] on label "Nē" at bounding box center [632, 365] width 860 height 45
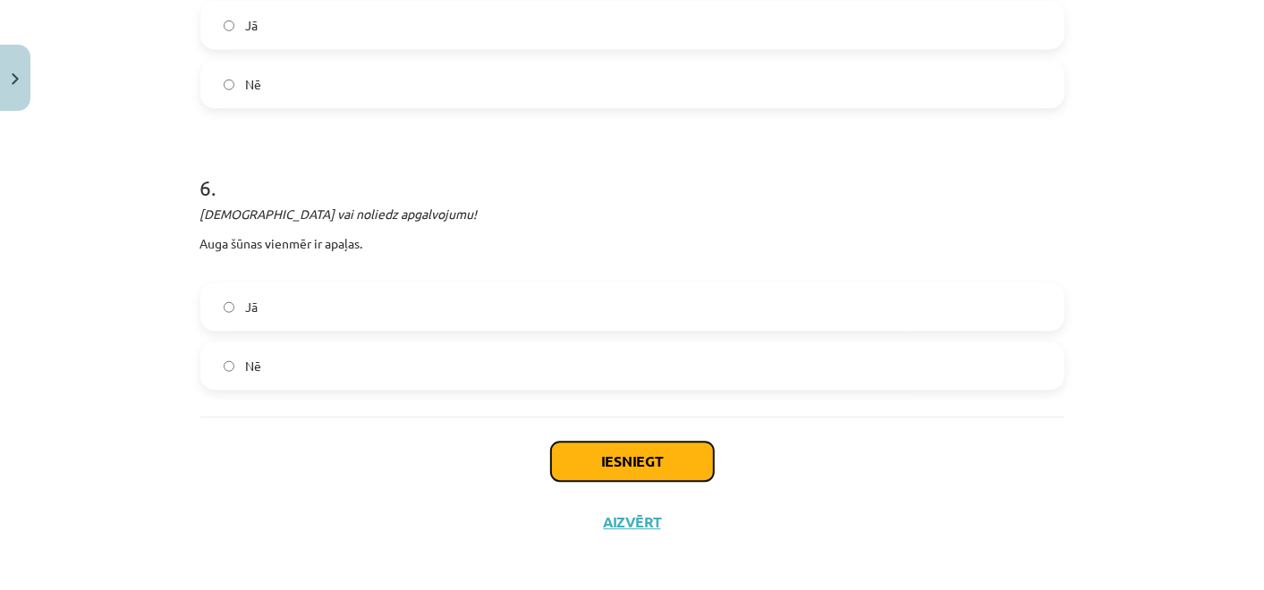
click at [608, 447] on button "Iesniegt" at bounding box center [632, 461] width 163 height 39
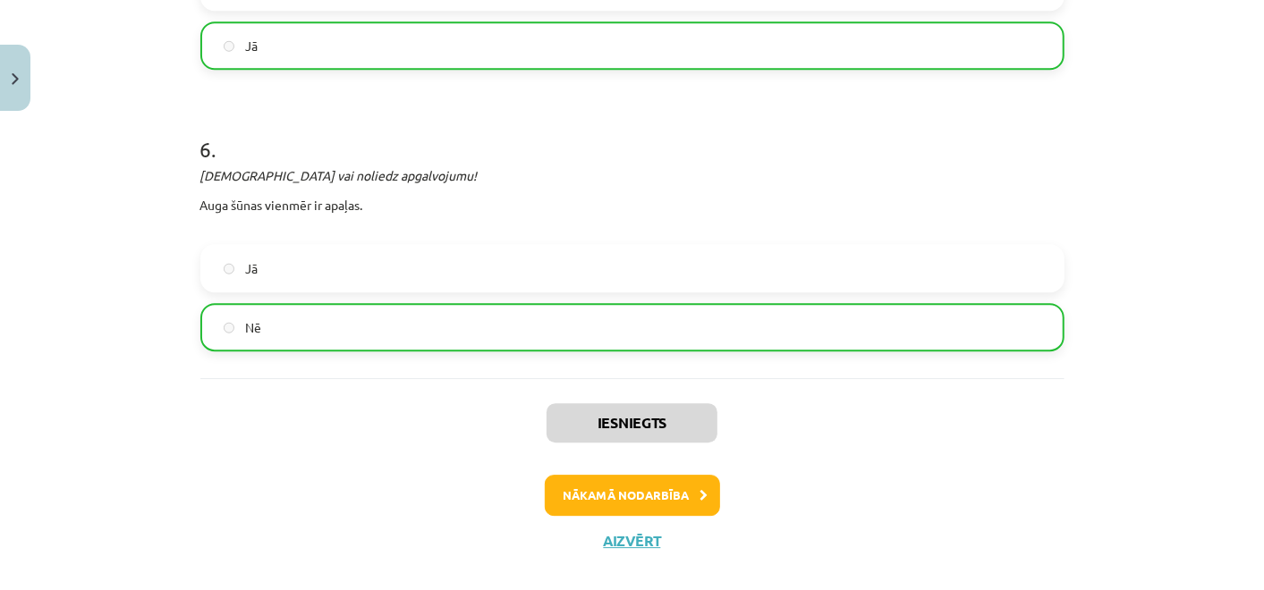
scroll to position [2759, 0]
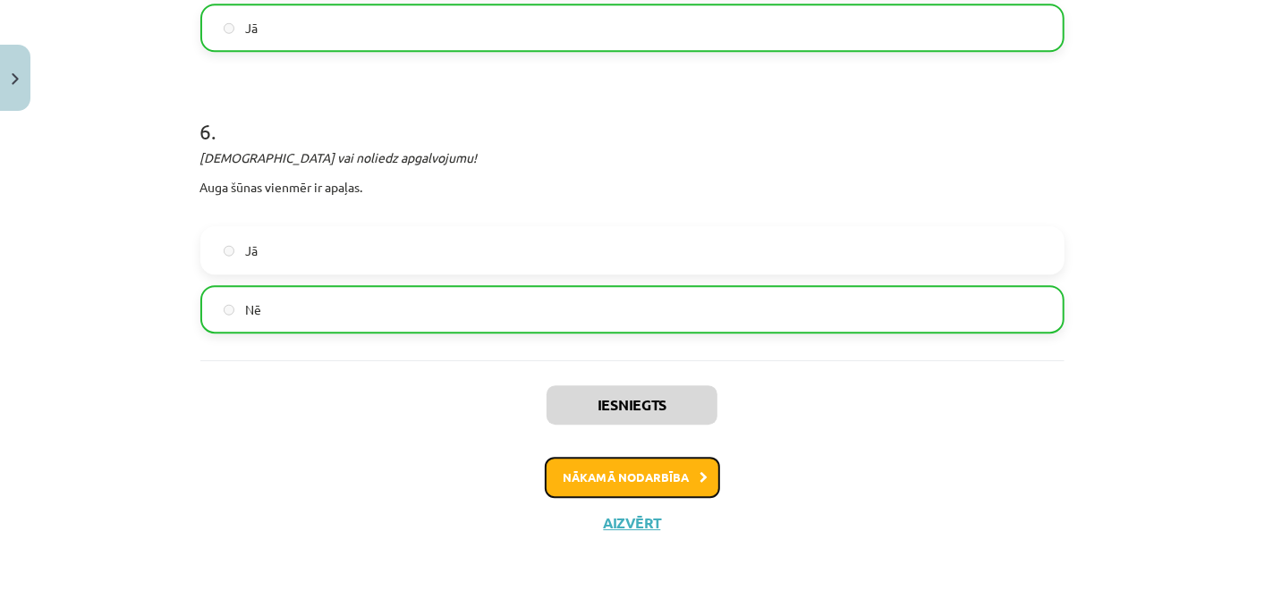
click at [669, 467] on button "Nākamā nodarbība" at bounding box center [632, 477] width 175 height 41
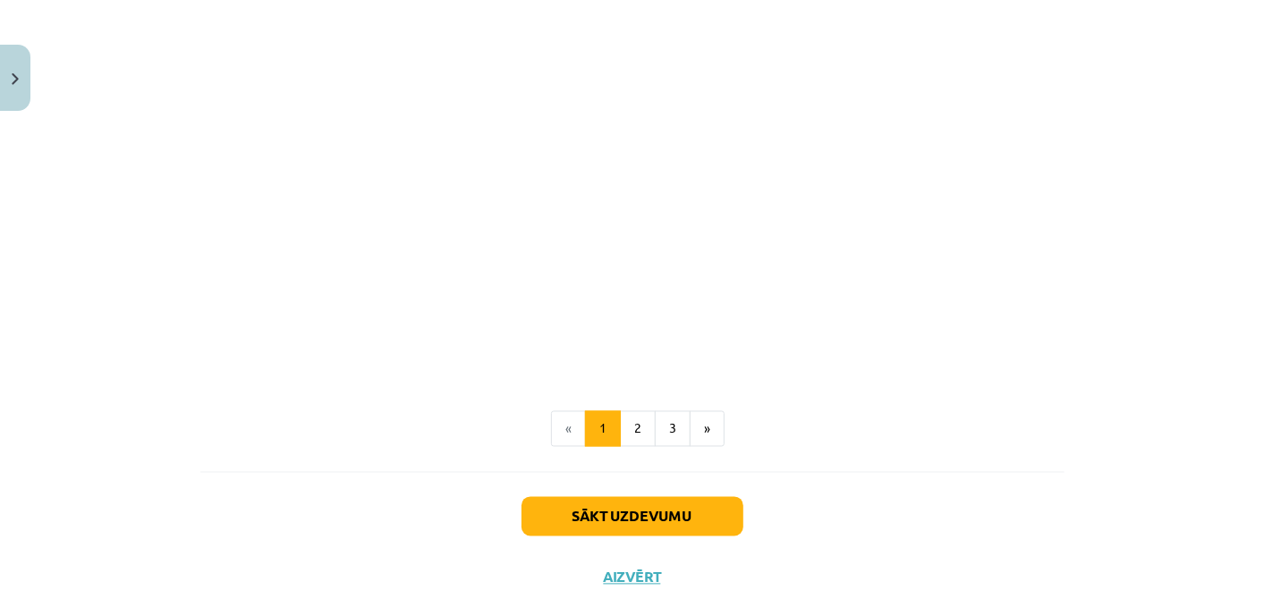
scroll to position [1686, 0]
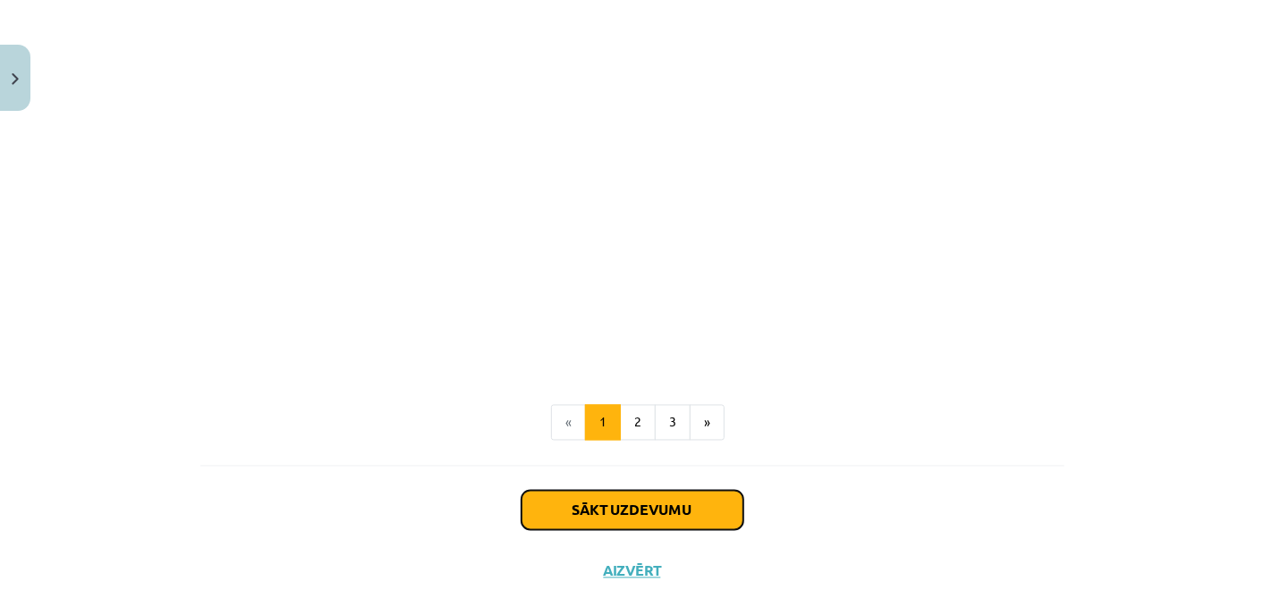
click at [662, 511] on button "Sākt uzdevumu" at bounding box center [632, 510] width 222 height 39
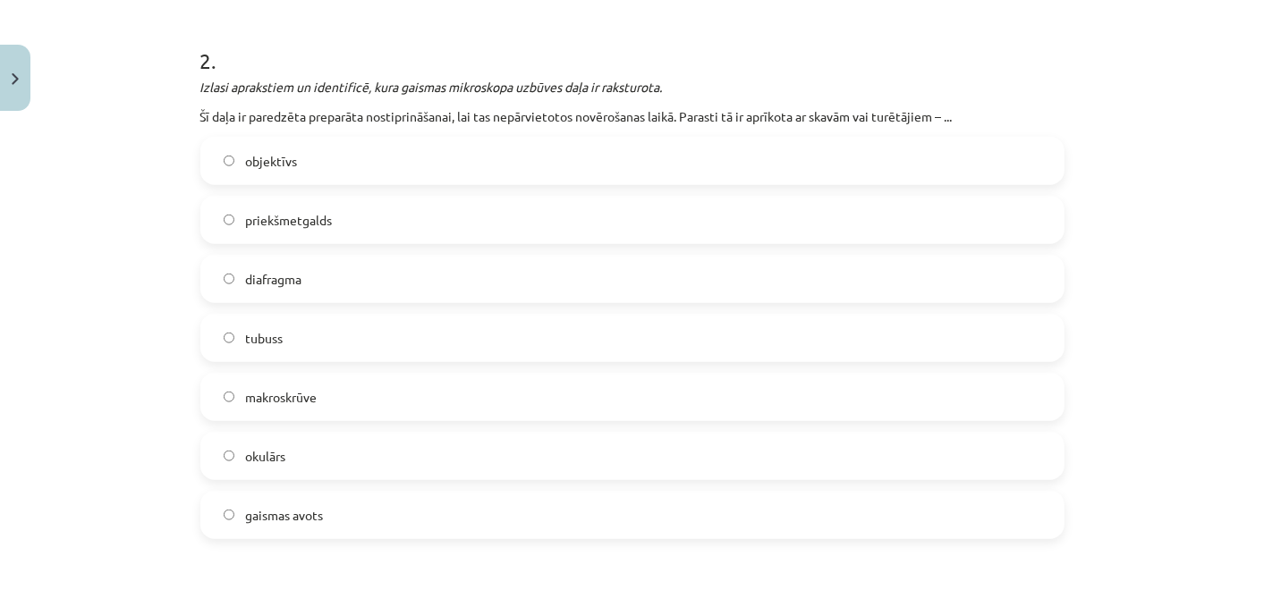
scroll to position [797, 0]
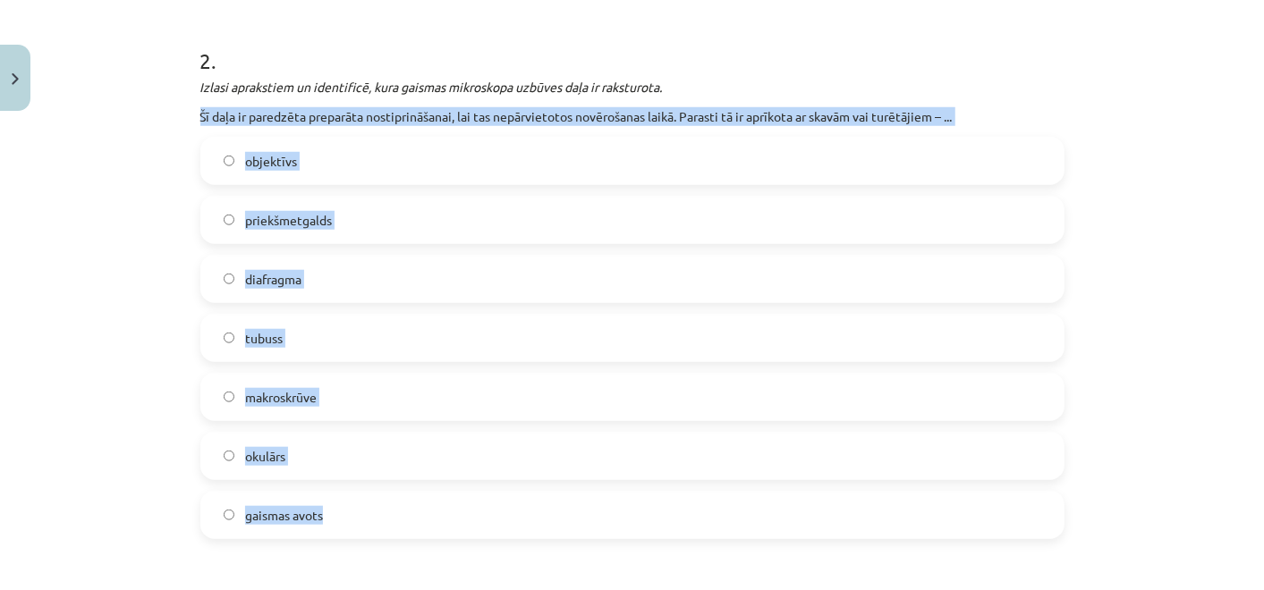
drag, startPoint x: 194, startPoint y: 109, endPoint x: 488, endPoint y: 529, distance: 513.1
click at [488, 529] on div "2 . Izlasi aprakstiem un identificē, kura gaismas mikroskopa uzbūves daļa ir ra…" at bounding box center [632, 278] width 864 height 522
copy div "Šī daļa ir paredzēta preparāta nostiprināšanai, lai tas nepārvietotos novērošan…"
click at [95, 196] on div "Mācību tēma: Bioloģijas 7. klases 1. ieskaites mācību materiāls #6 5. tēma. Mik…" at bounding box center [632, 295] width 1264 height 590
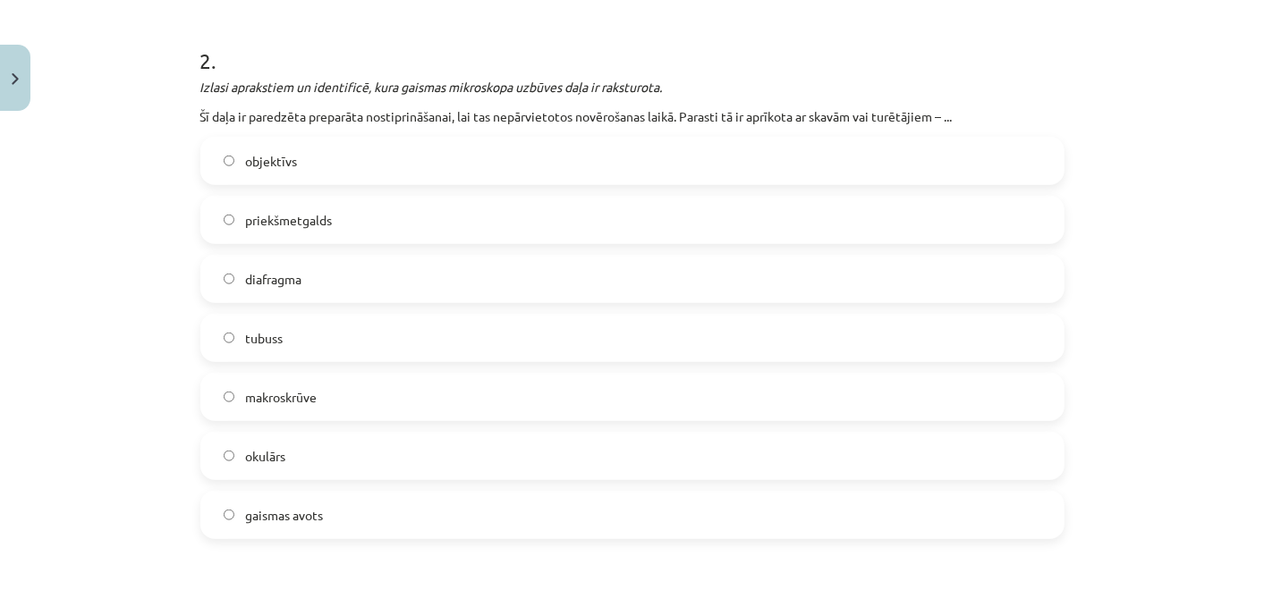
click at [353, 207] on label "priekšmetgalds" at bounding box center [632, 220] width 860 height 45
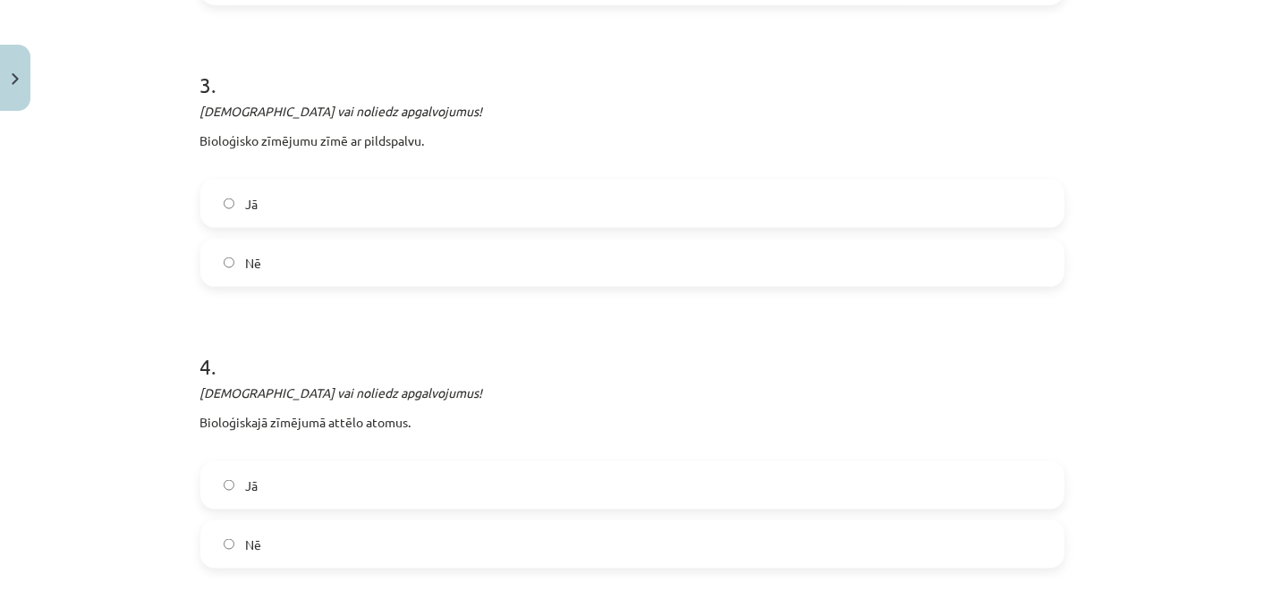
scroll to position [1332, 0]
drag, startPoint x: 190, startPoint y: 134, endPoint x: 357, endPoint y: 255, distance: 206.3
copy div "Bioloģisko zīmējumu zīmē ar pildspalvu. Jā Nē"
click at [503, 114] on p "Apstiprini vai noliedz apgalvojumus!" at bounding box center [632, 110] width 864 height 19
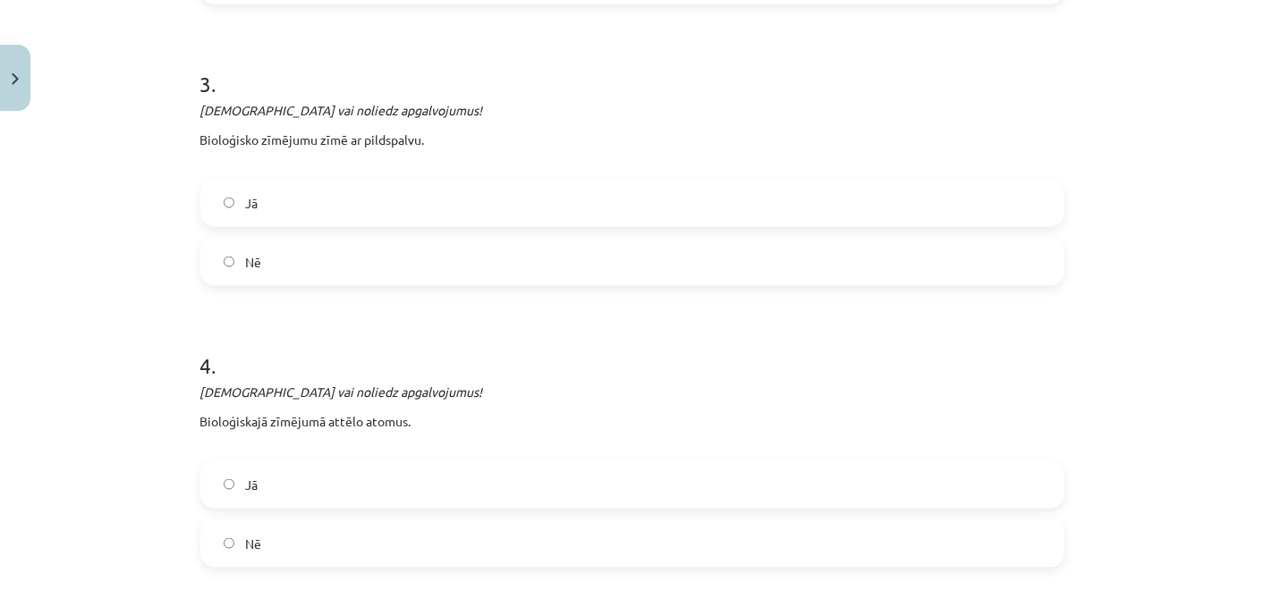
click at [413, 248] on label "Nē" at bounding box center [632, 262] width 860 height 45
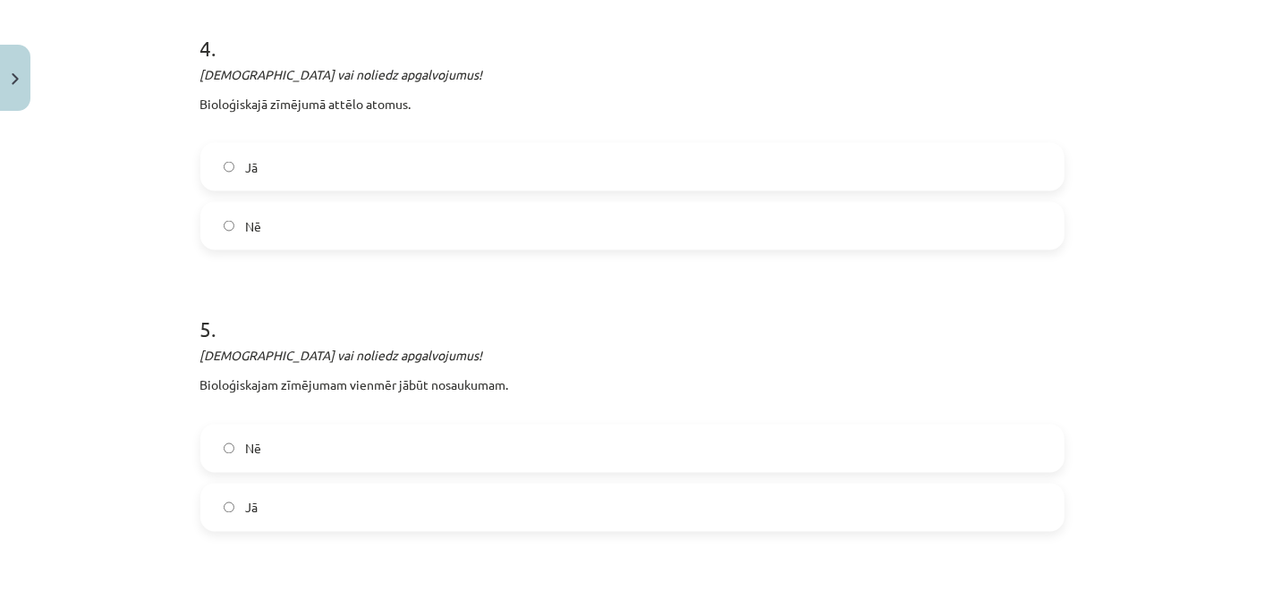
scroll to position [1677, 0]
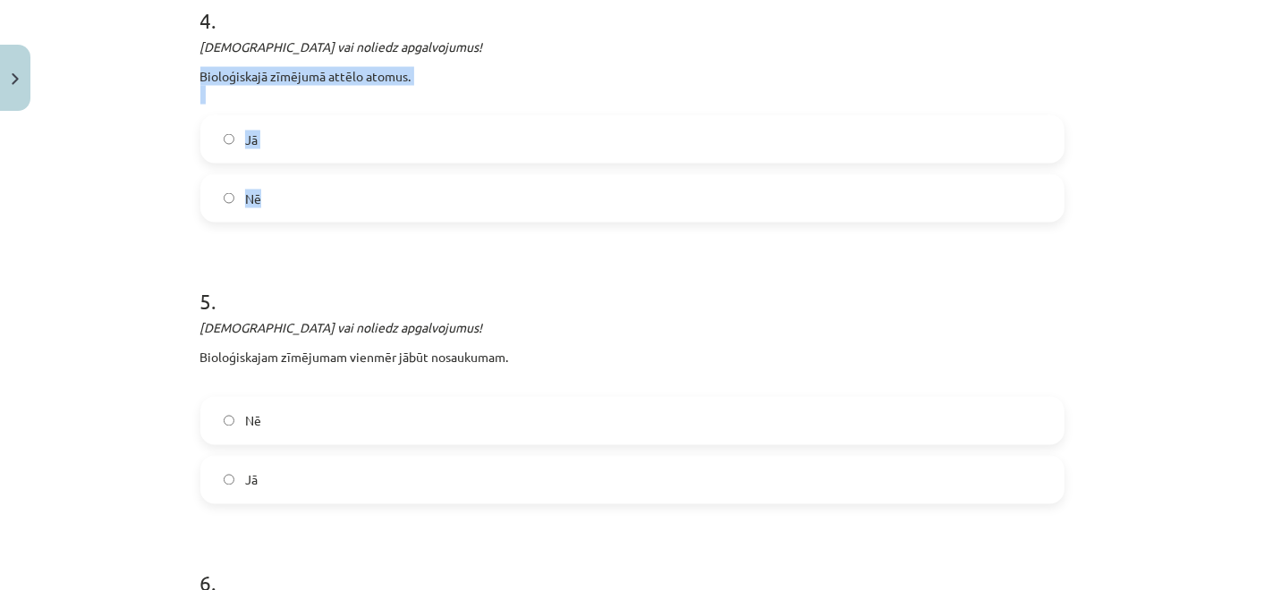
drag, startPoint x: 195, startPoint y: 68, endPoint x: 343, endPoint y: 190, distance: 192.5
click at [343, 190] on div "4 . Apstiprini vai noliedz apgalvojumus! Bioloģiskajā zīmējumā attēlo atomus. J…" at bounding box center [632, 100] width 864 height 246
copy div "Bioloģiskajā zīmējumā attēlo atomus. Jā Nē"
click at [432, 270] on h1 "5 ." at bounding box center [632, 285] width 864 height 55
click at [410, 200] on label "Nē" at bounding box center [632, 198] width 860 height 45
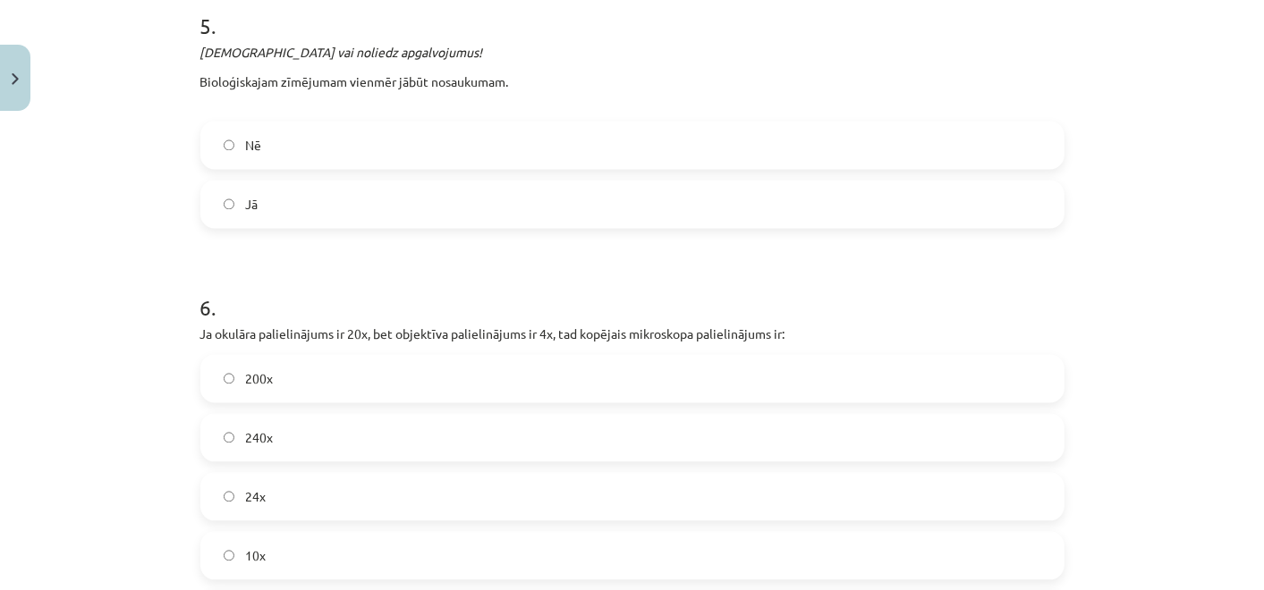
scroll to position [1908, 0]
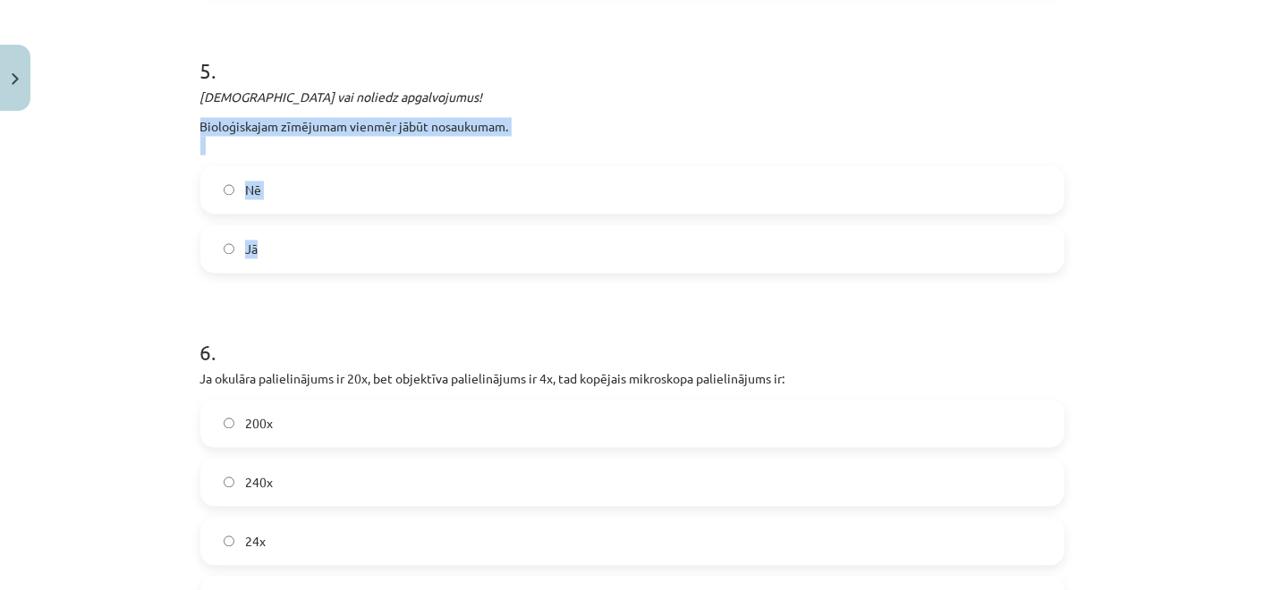
drag, startPoint x: 189, startPoint y: 119, endPoint x: 385, endPoint y: 231, distance: 226.3
click at [385, 231] on div "21 XP Saņemsi Grūts 11 pilda Apraksts Uzdevums Palīdzība 1 . Norādi pareizu dar…" at bounding box center [632, 422] width 885 height 4425
copy div "Bioloģiskajam zīmējumam vienmēr jābūt nosaukumam. Nē Jā"
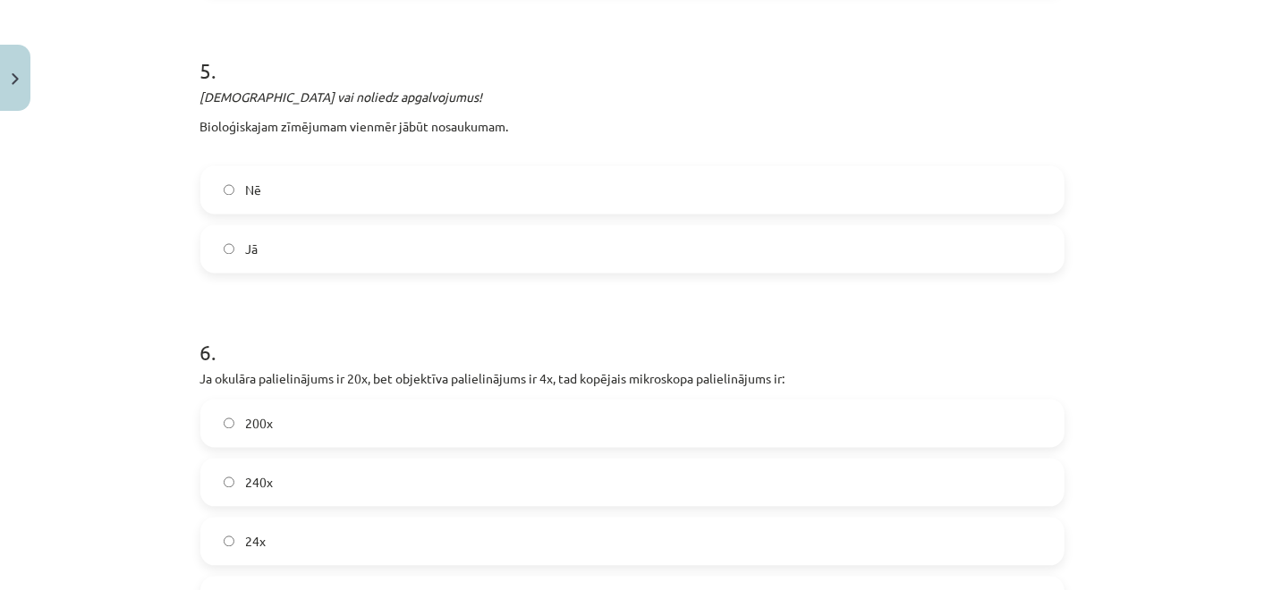
click at [523, 339] on h1 "6 ." at bounding box center [632, 336] width 864 height 55
click at [515, 241] on label "Jā" at bounding box center [632, 248] width 860 height 45
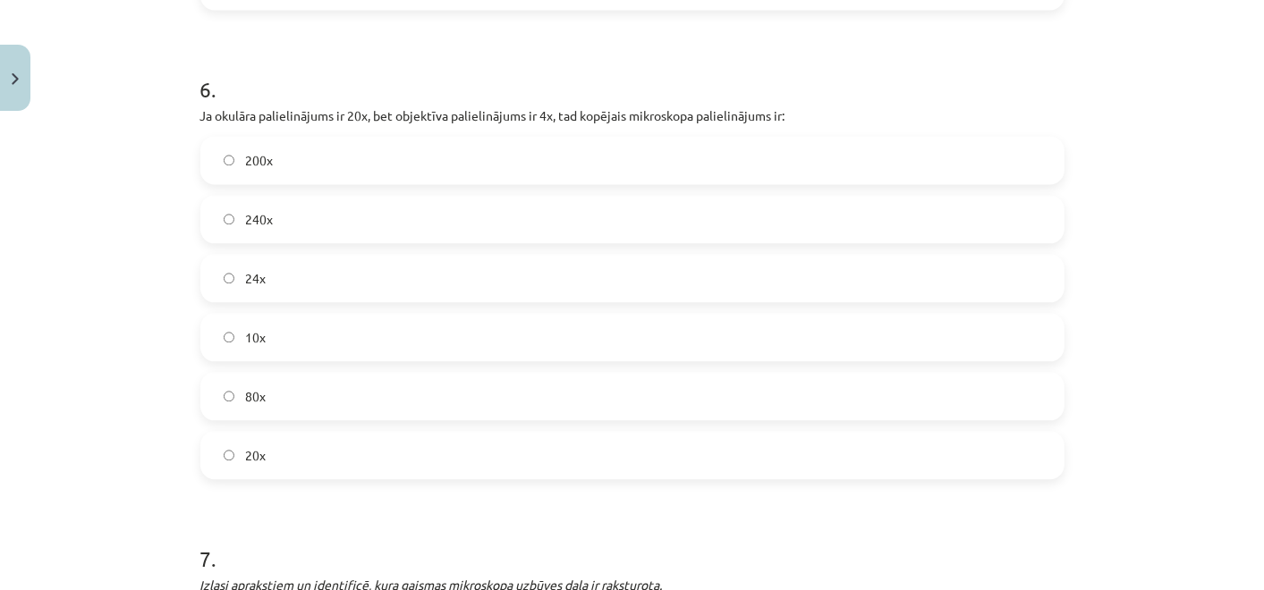
scroll to position [2172, 0]
click at [309, 442] on label "20x" at bounding box center [632, 454] width 860 height 45
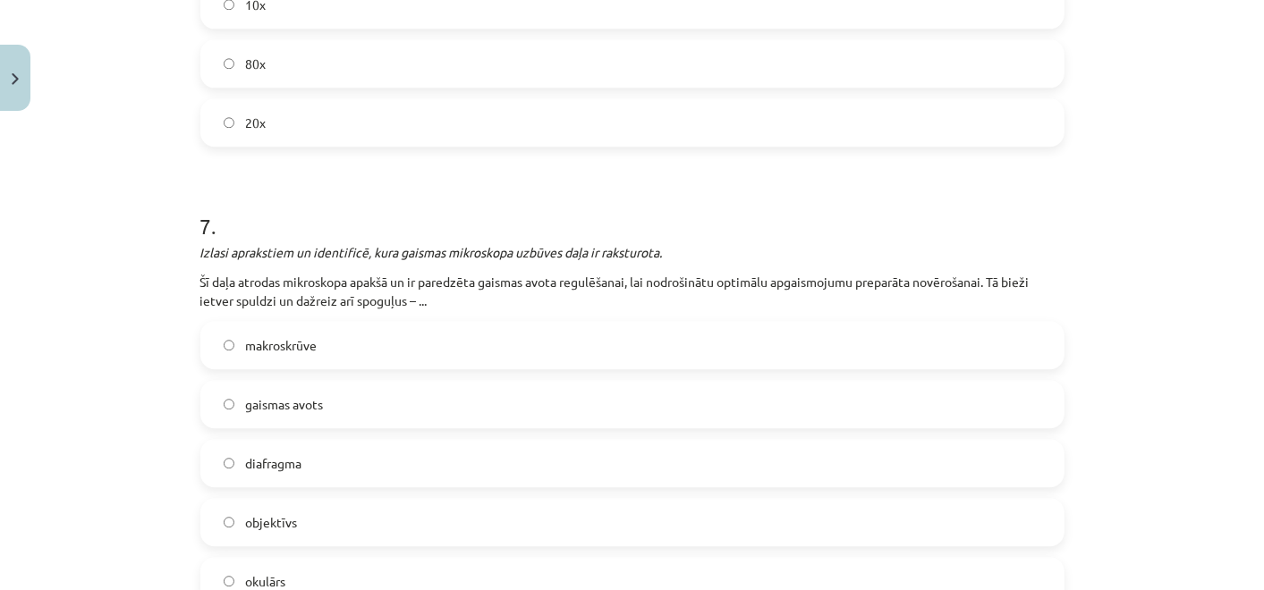
scroll to position [2570, 0]
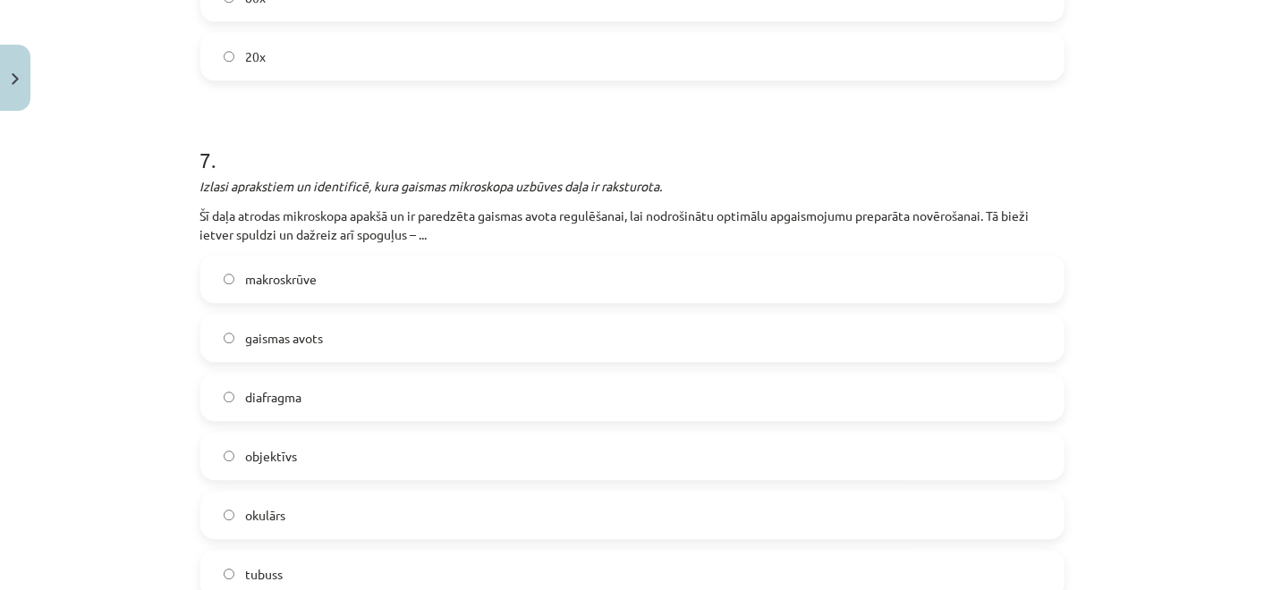
click at [309, 442] on label "objektīvs" at bounding box center [632, 456] width 860 height 45
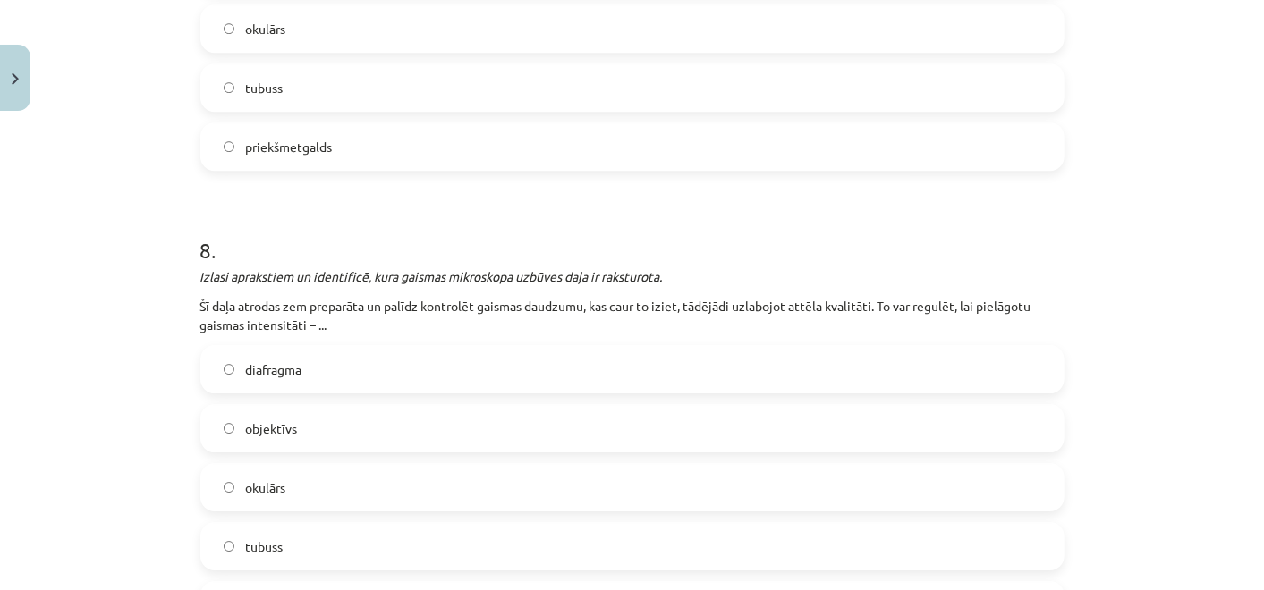
click at [309, 442] on label "objektīvs" at bounding box center [632, 428] width 860 height 45
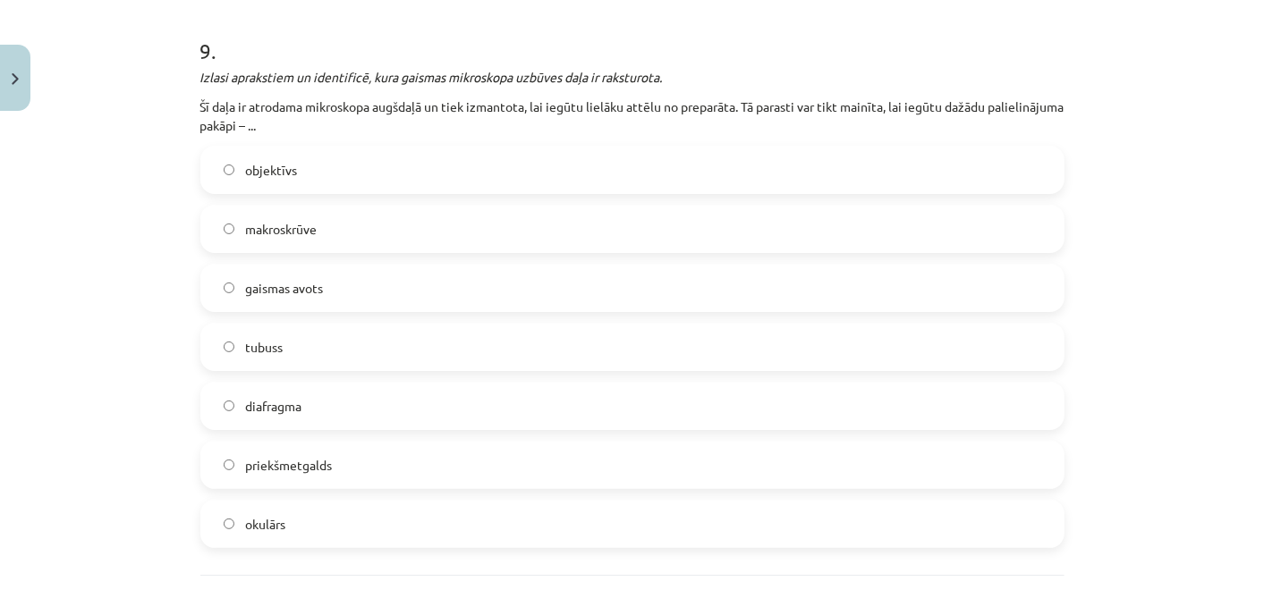
click at [309, 443] on label "priekšmetgalds" at bounding box center [632, 465] width 860 height 45
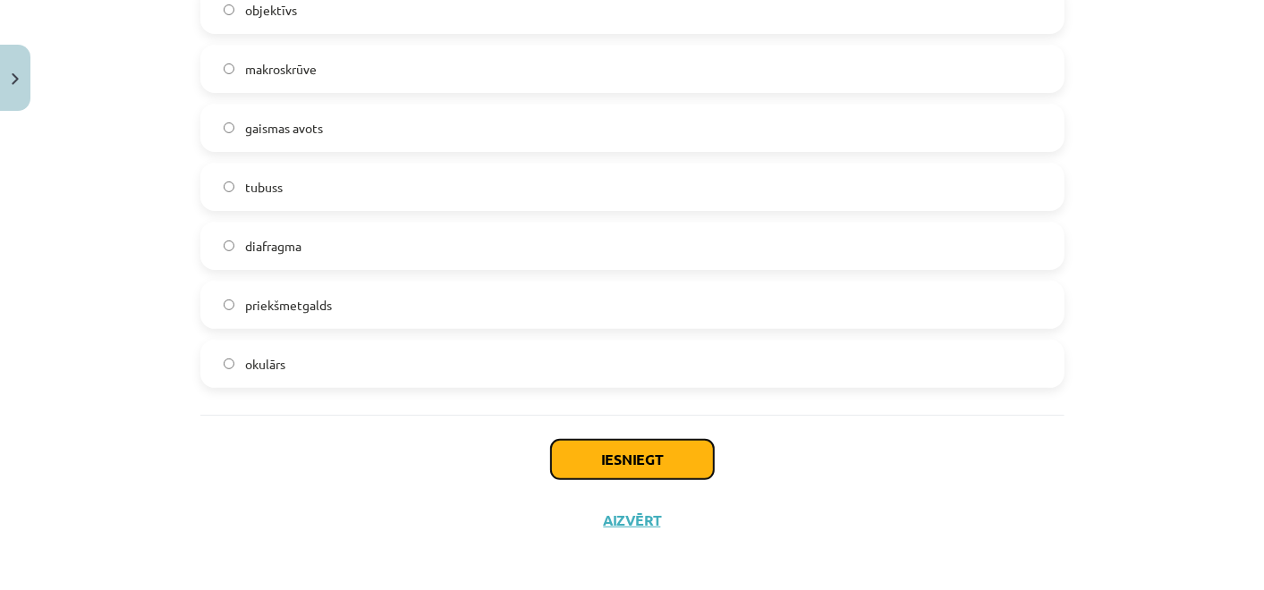
click at [601, 441] on button "Iesniegt" at bounding box center [632, 459] width 163 height 39
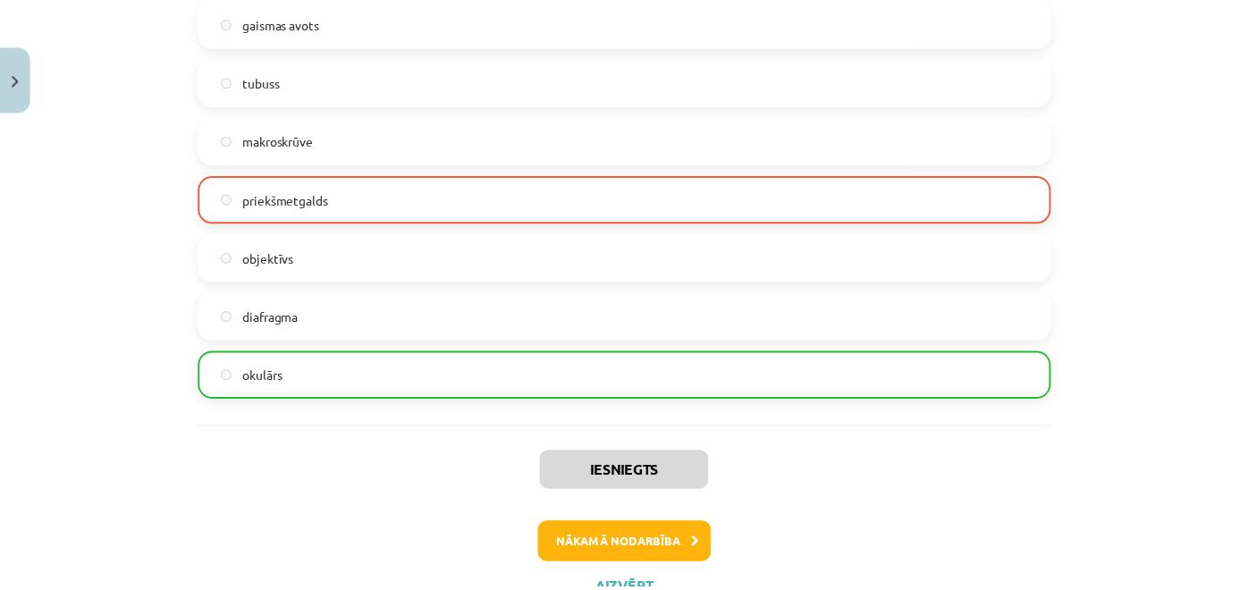
scroll to position [4049, 0]
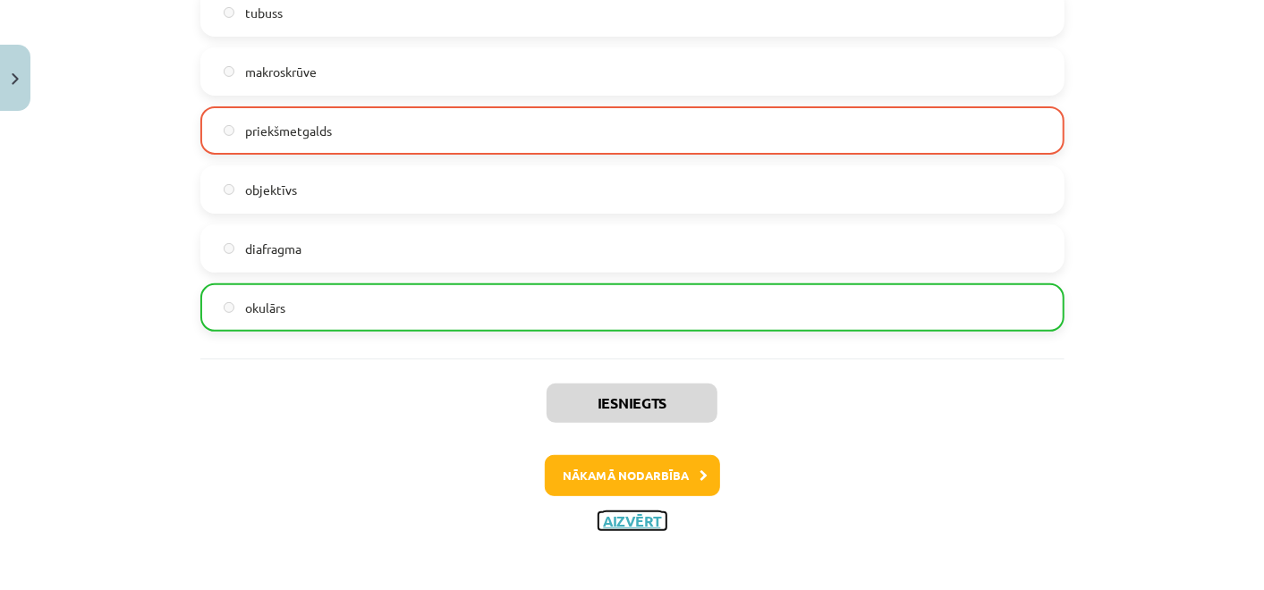
click at [628, 517] on button "Aizvērt" at bounding box center [632, 521] width 68 height 18
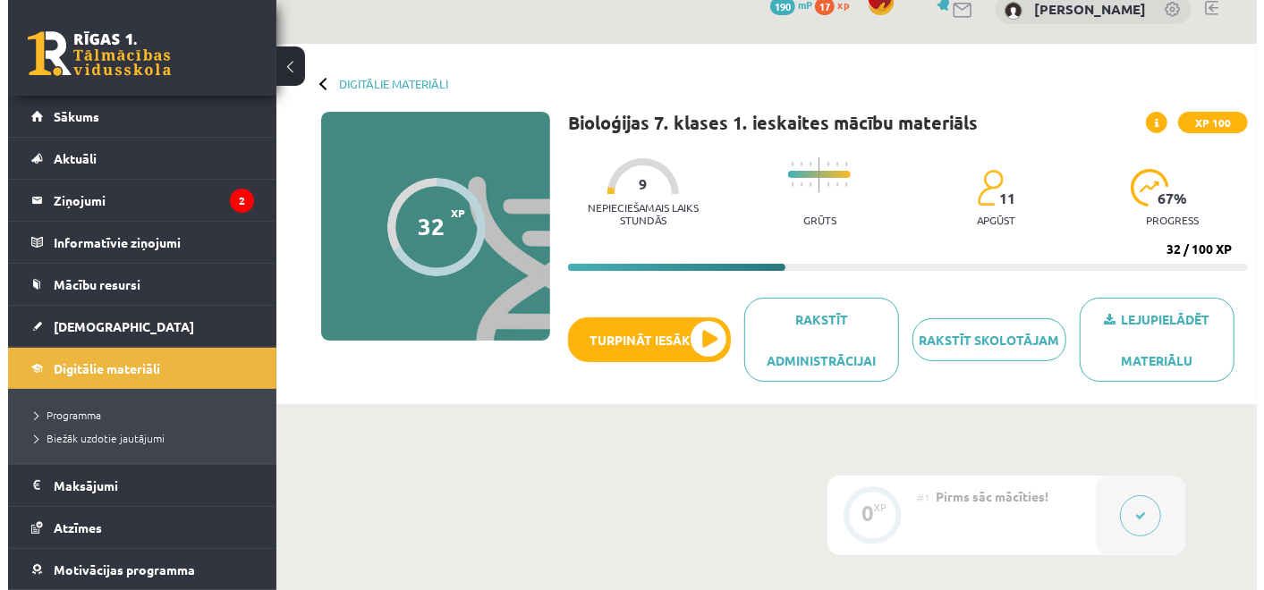
scroll to position [0, 0]
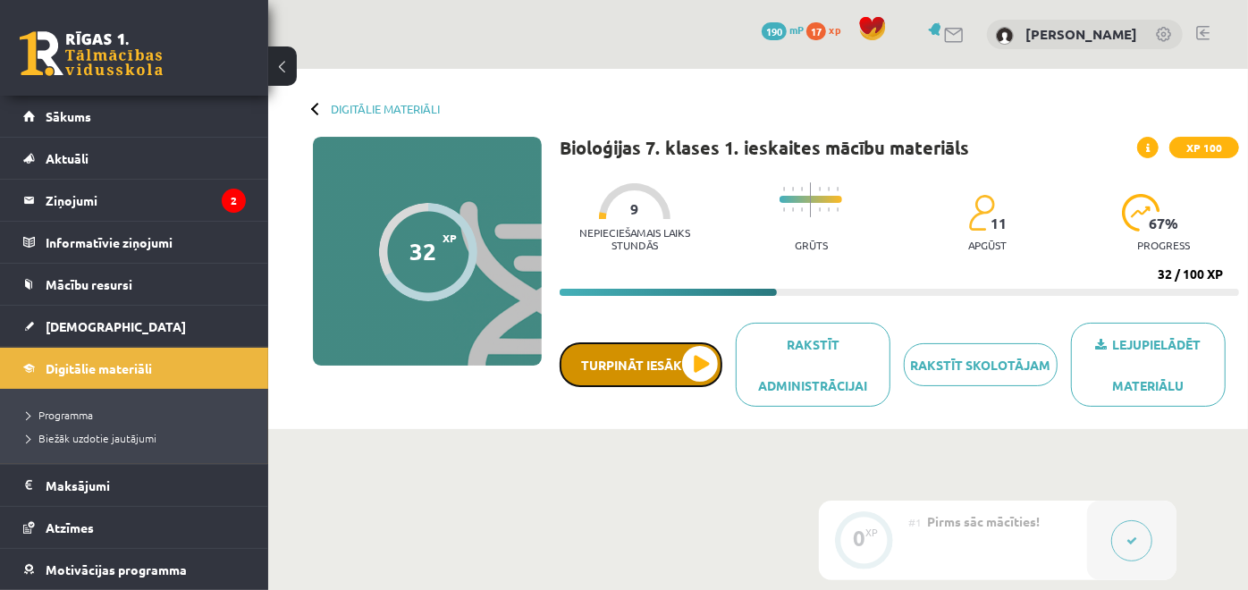
click at [654, 368] on button "Turpināt iesākto" at bounding box center [641, 365] width 163 height 45
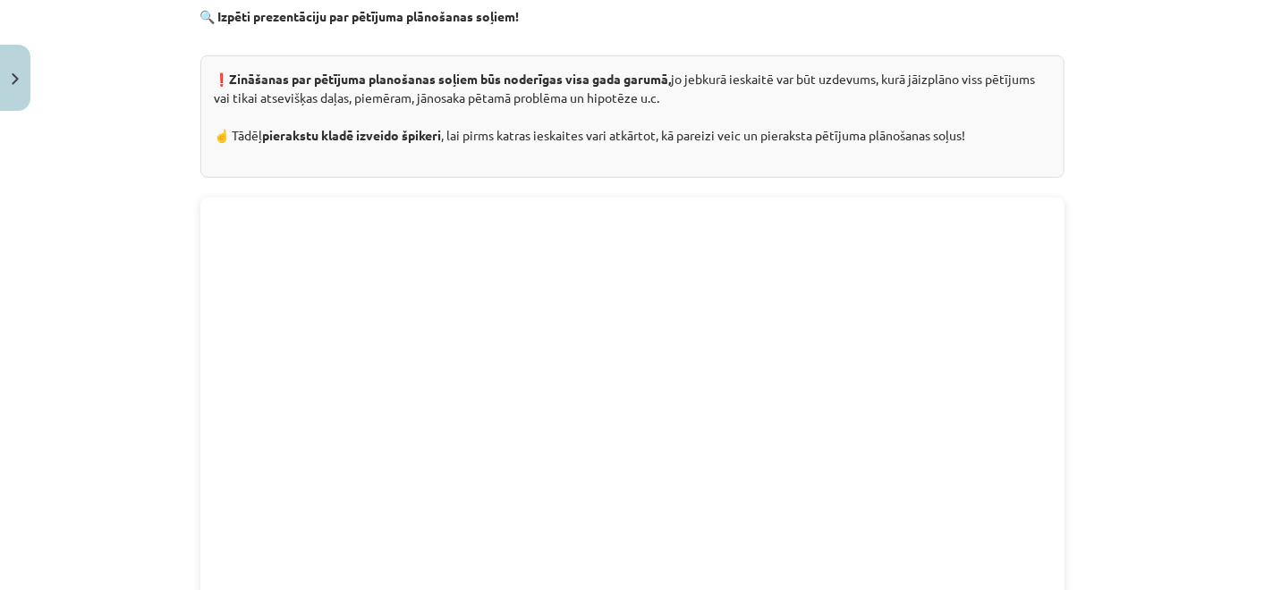
scroll to position [1147, 0]
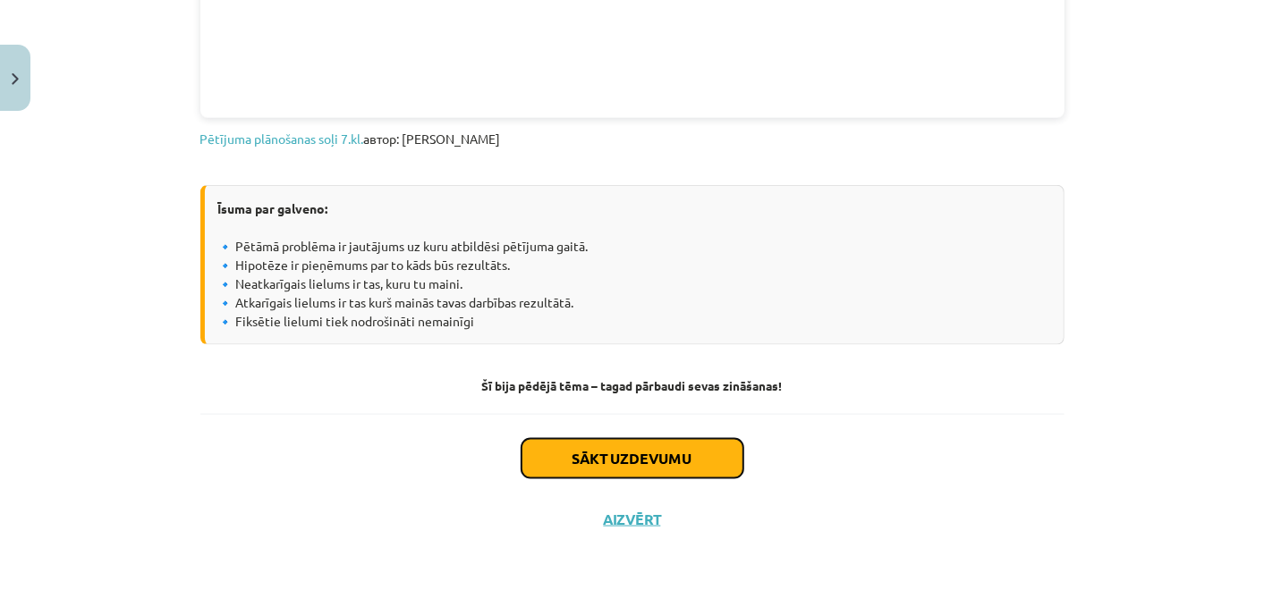
click at [628, 470] on button "Sākt uzdevumu" at bounding box center [632, 458] width 222 height 39
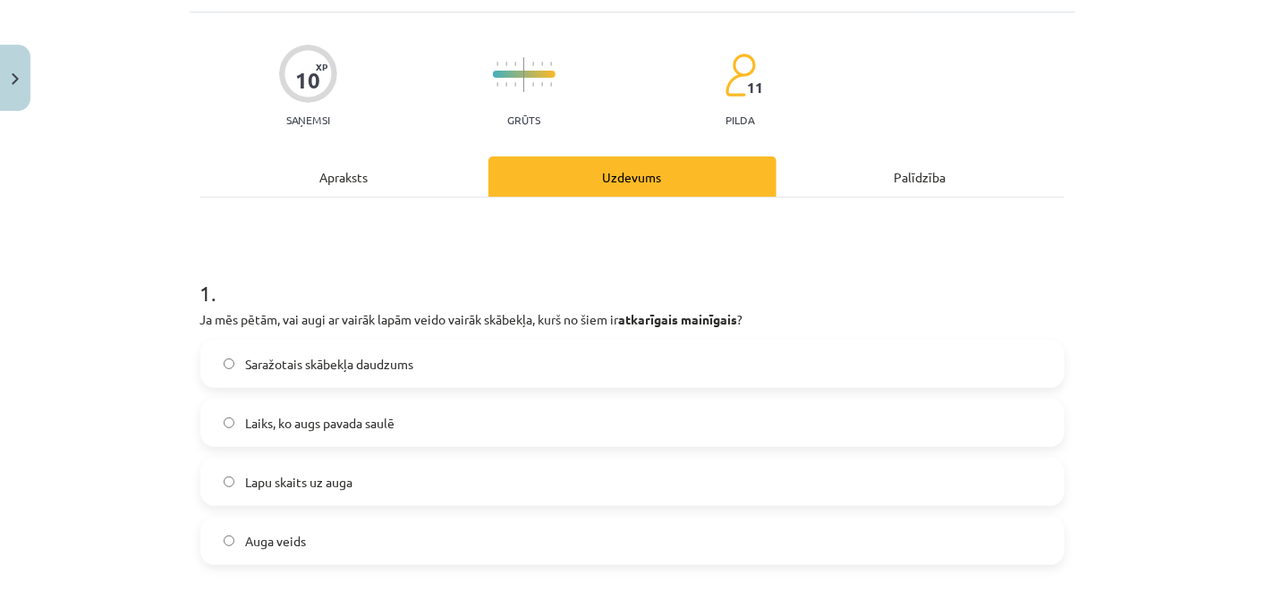
scroll to position [44, 0]
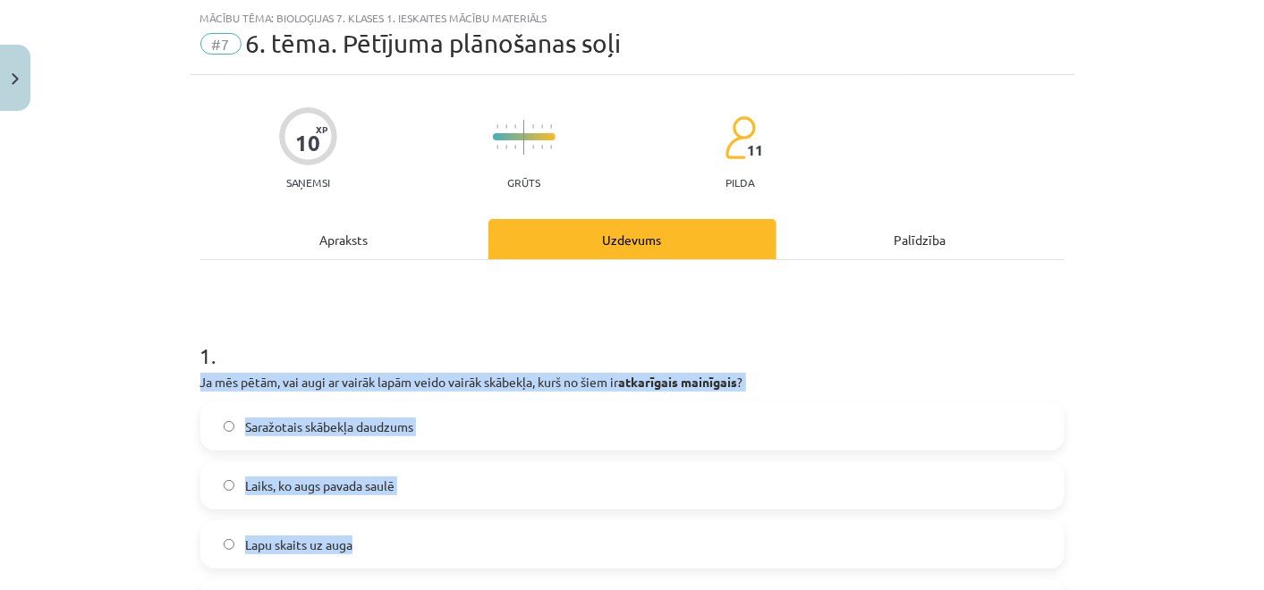
drag, startPoint x: 191, startPoint y: 380, endPoint x: 549, endPoint y: 553, distance: 397.2
click at [549, 553] on div "1 . Ja mēs pētām, vai augi ar vairāk lapām veido vairāk skābekļa, kurš no šiem …" at bounding box center [632, 470] width 864 height 316
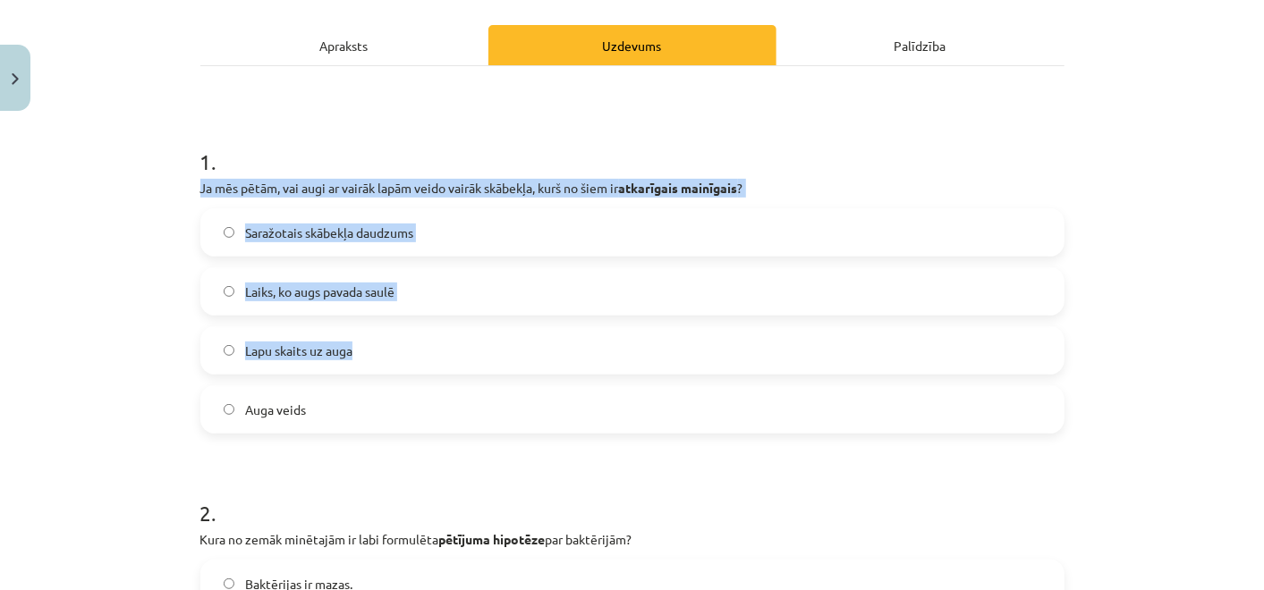
scroll to position [252, 0]
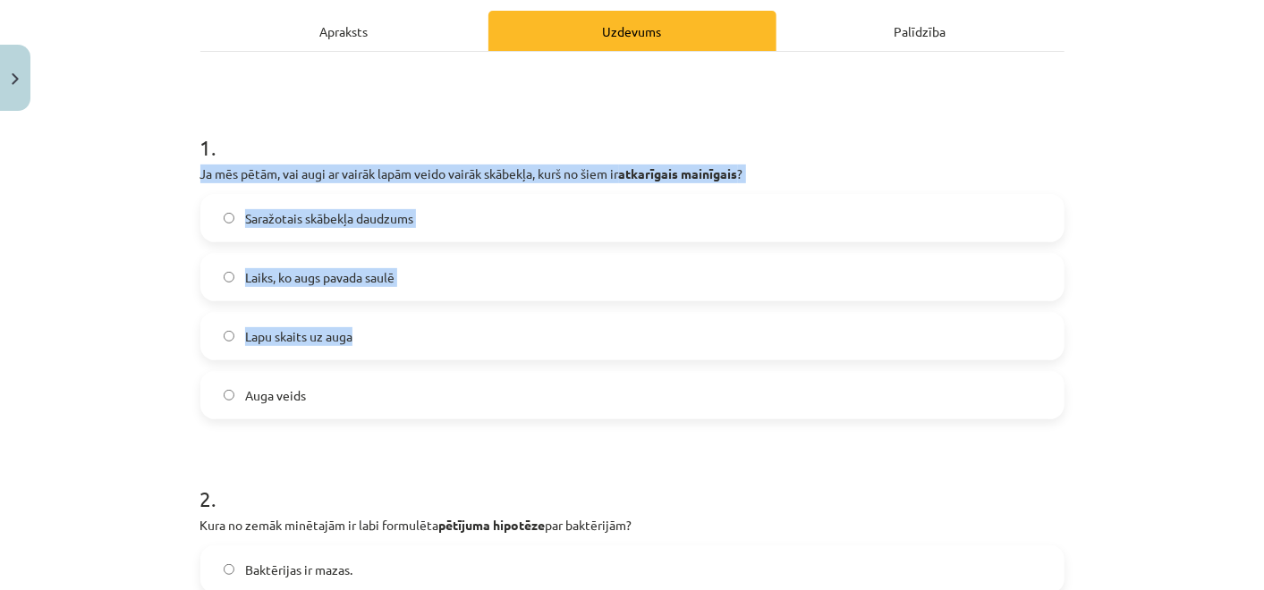
click at [143, 183] on div "Mācību tēma: Bioloģijas 7. klases 1. ieskaites mācību materiāls #7 6. tēma. Pēt…" at bounding box center [632, 295] width 1264 height 590
drag, startPoint x: 192, startPoint y: 171, endPoint x: 444, endPoint y: 396, distance: 338.2
click at [444, 396] on div "1 . Ja mēs pētām, vai augi ar vairāk lapām veido vairāk skābekļa, kurš no šiem …" at bounding box center [632, 262] width 864 height 316
copy div "Ja mēs pētām, vai augi ar vairāk lapām veido vairāk skābekļa, kurš no šiem ir a…"
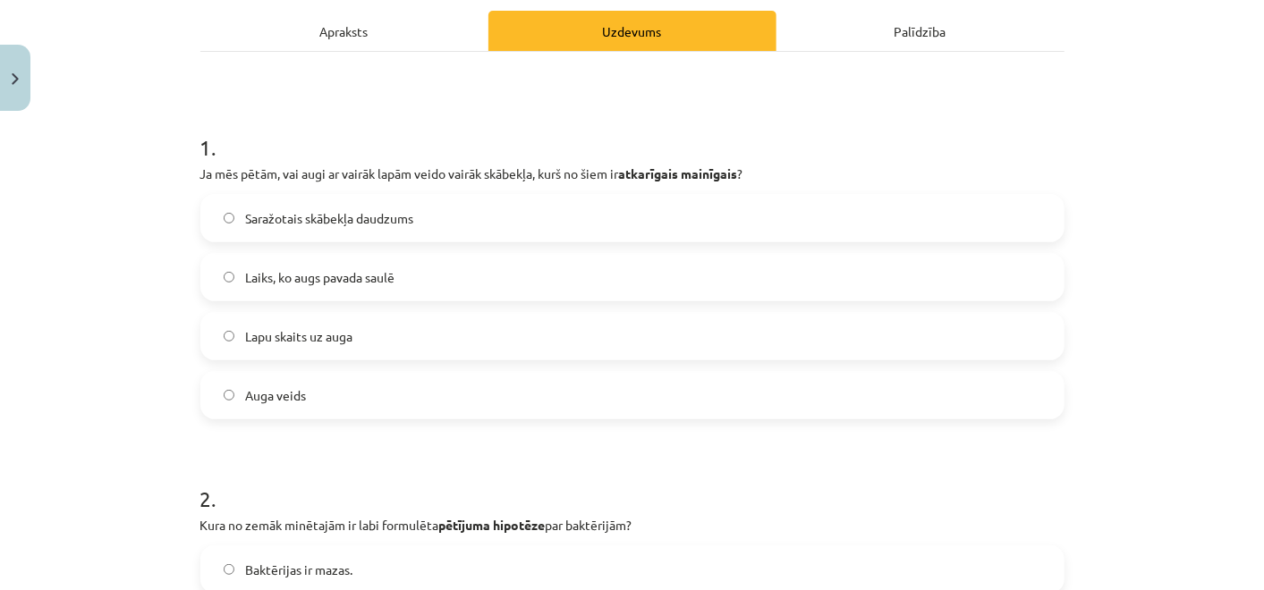
click at [253, 212] on span "Saražotais skābekļa daudzums" at bounding box center [329, 218] width 168 height 19
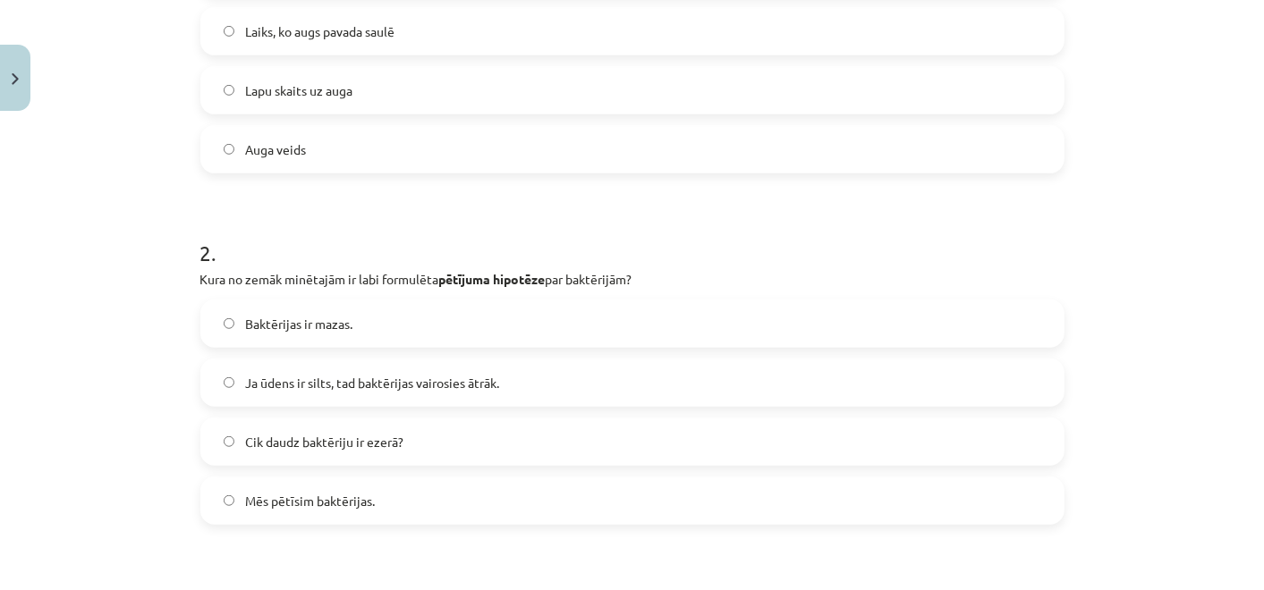
scroll to position [506, 0]
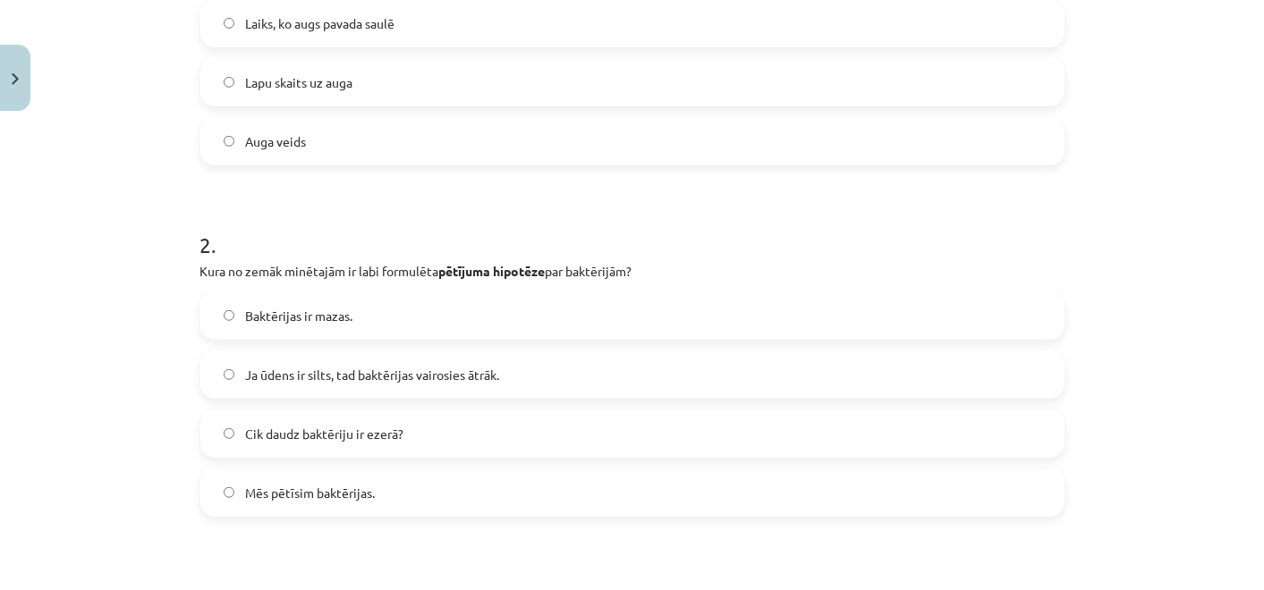
click at [200, 268] on p "Kura no zemāk minētajām ir labi formulēta pētījuma hipotēze par baktērijām?" at bounding box center [632, 271] width 864 height 19
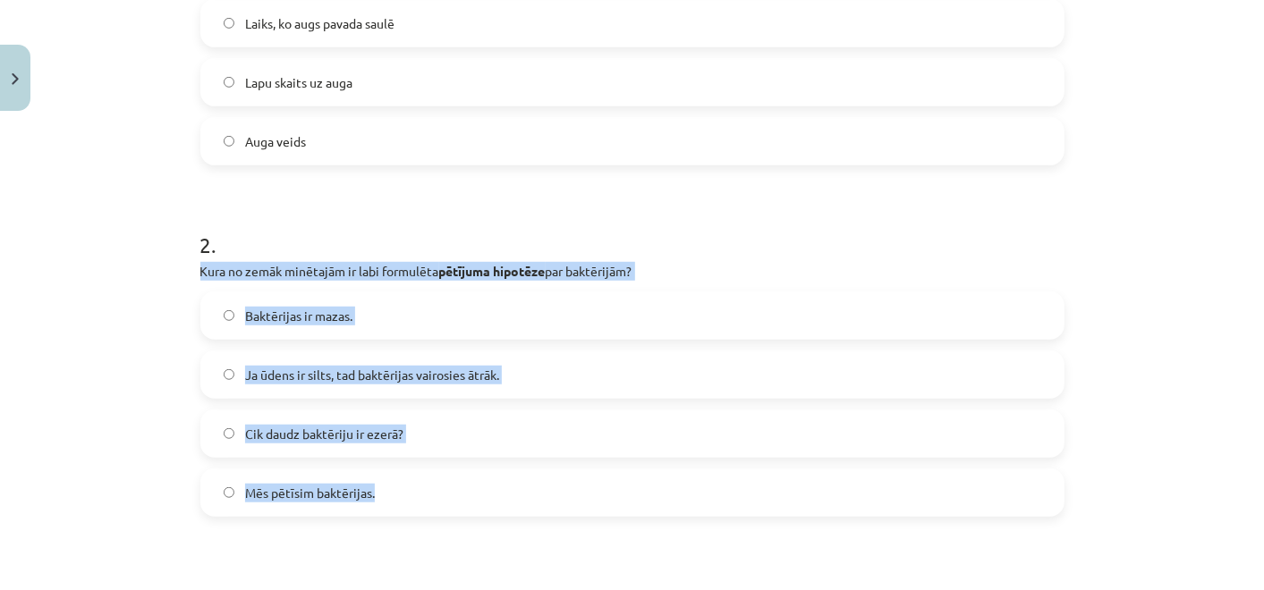
drag, startPoint x: 191, startPoint y: 268, endPoint x: 446, endPoint y: 507, distance: 349.3
click at [446, 507] on div "2 . Kura no zemāk minētajām ir labi formulēta pētījuma hipotēze par baktērijām?…" at bounding box center [632, 359] width 864 height 316
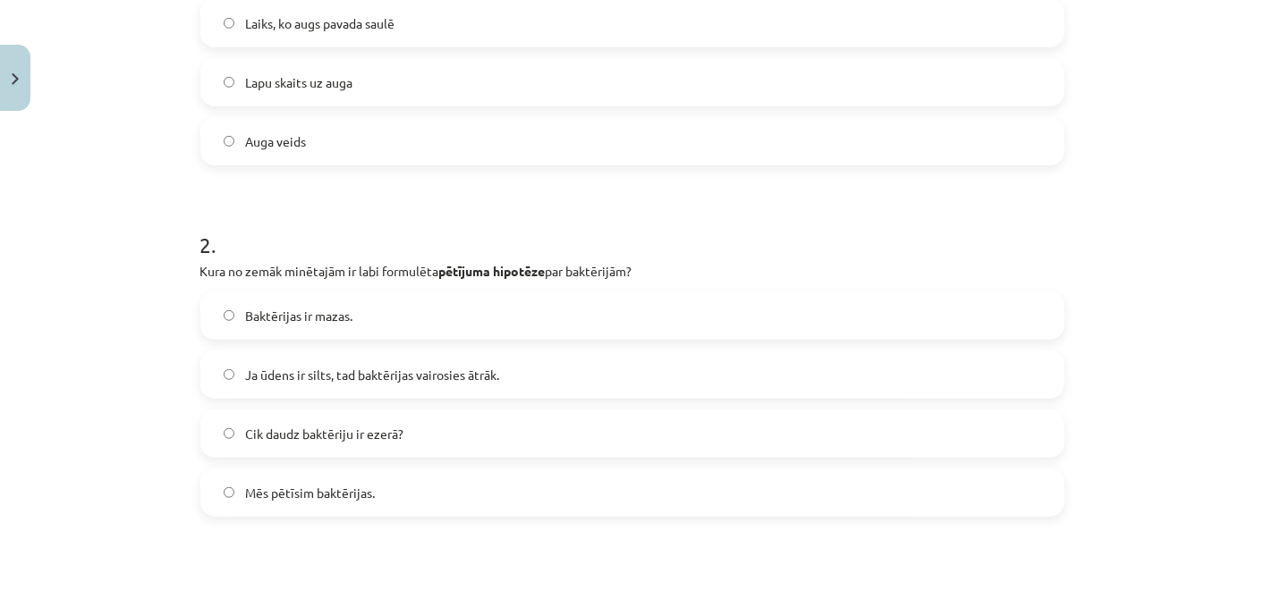
click at [493, 201] on h1 "2 ." at bounding box center [632, 228] width 864 height 55
click at [392, 379] on span "Ja ūdens ir silts, tad baktērijas vairosies ātrāk." at bounding box center [372, 375] width 254 height 19
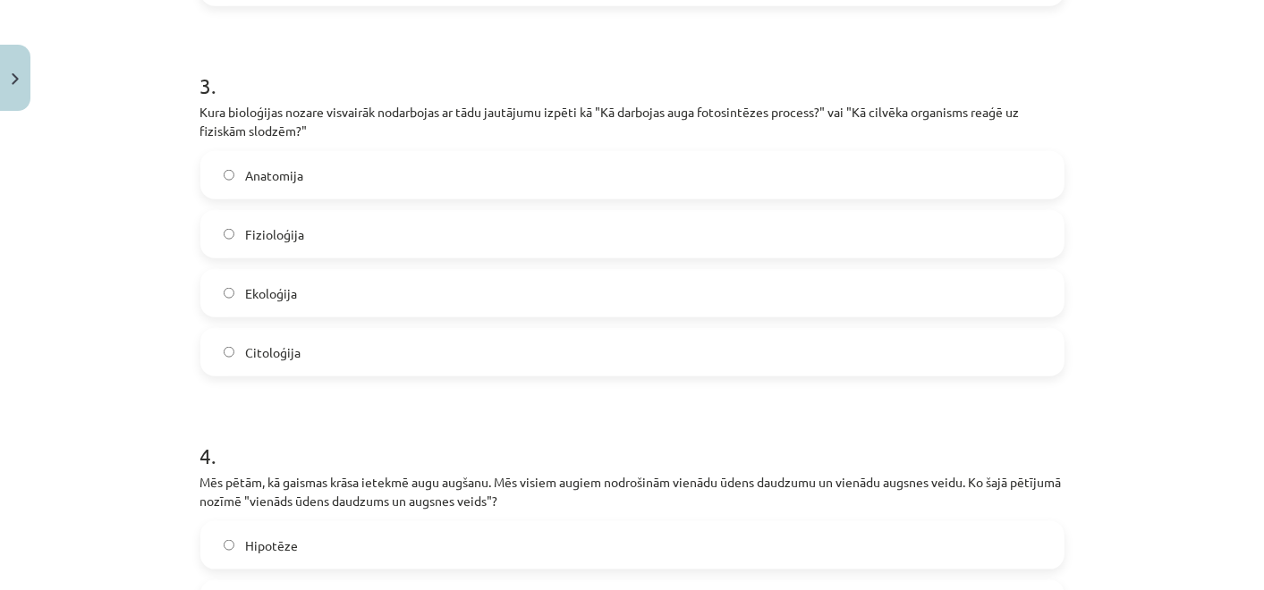
scroll to position [1019, 0]
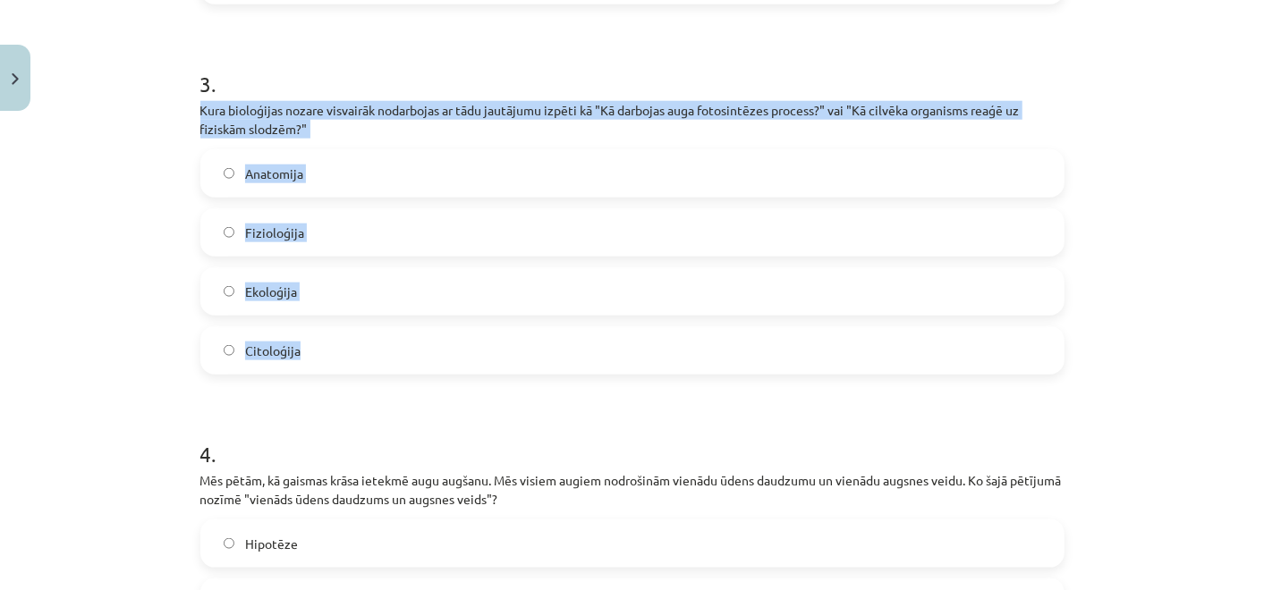
drag, startPoint x: 184, startPoint y: 106, endPoint x: 419, endPoint y: 342, distance: 332.6
click at [419, 342] on div "10 XP Saņemsi Grūts 11 pilda Apraksts Uzdevums Palīdzība 1 . Ja mēs pētām, vai …" at bounding box center [632, 179] width 885 height 2159
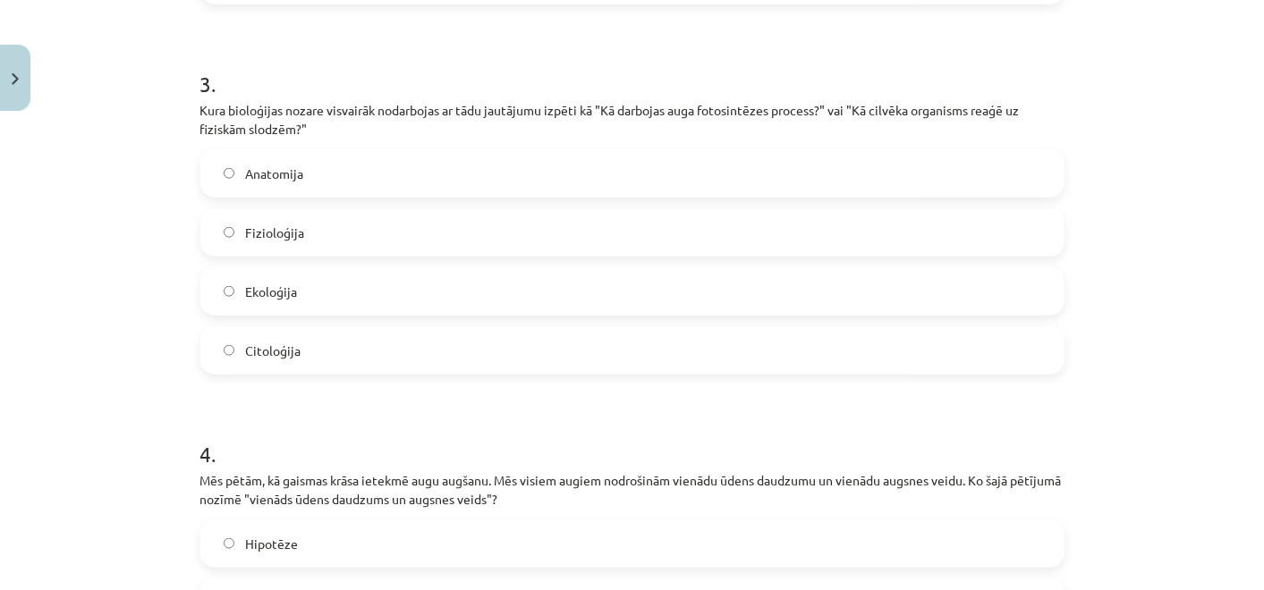
click at [200, 395] on form "1 . Ja mēs pētām, vai augi ar vairāk lapām veido vairāk skābekļa, kurš no šiem …" at bounding box center [632, 216] width 864 height 1759
click at [297, 230] on label "Fizioloģija" at bounding box center [632, 232] width 860 height 45
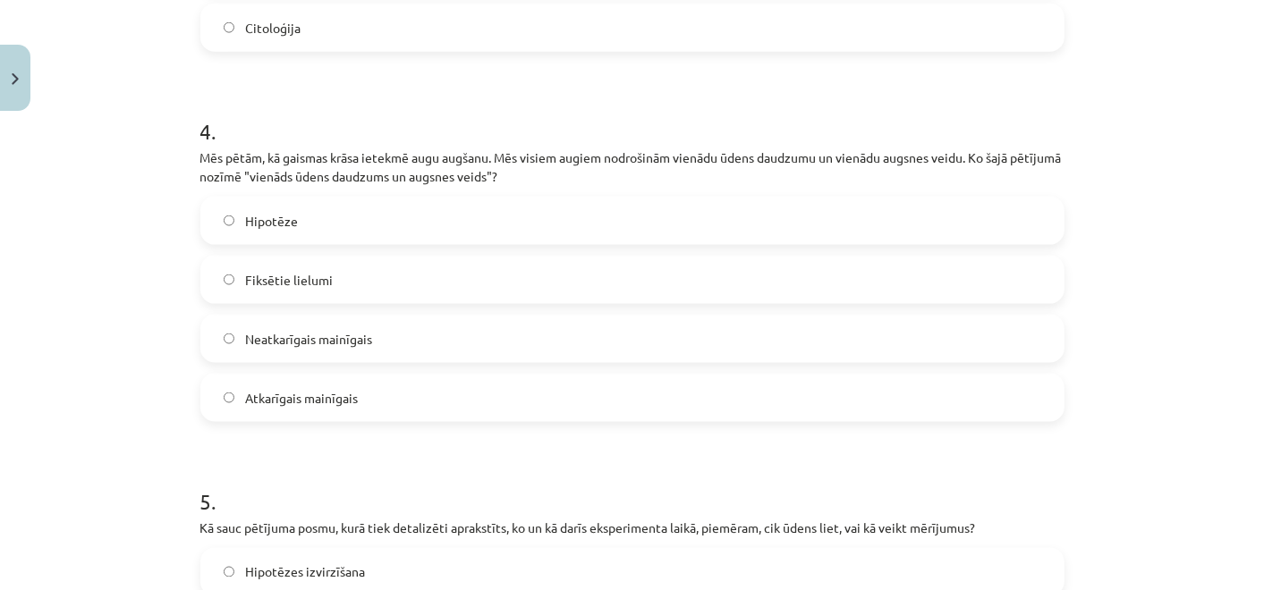
scroll to position [1342, 0]
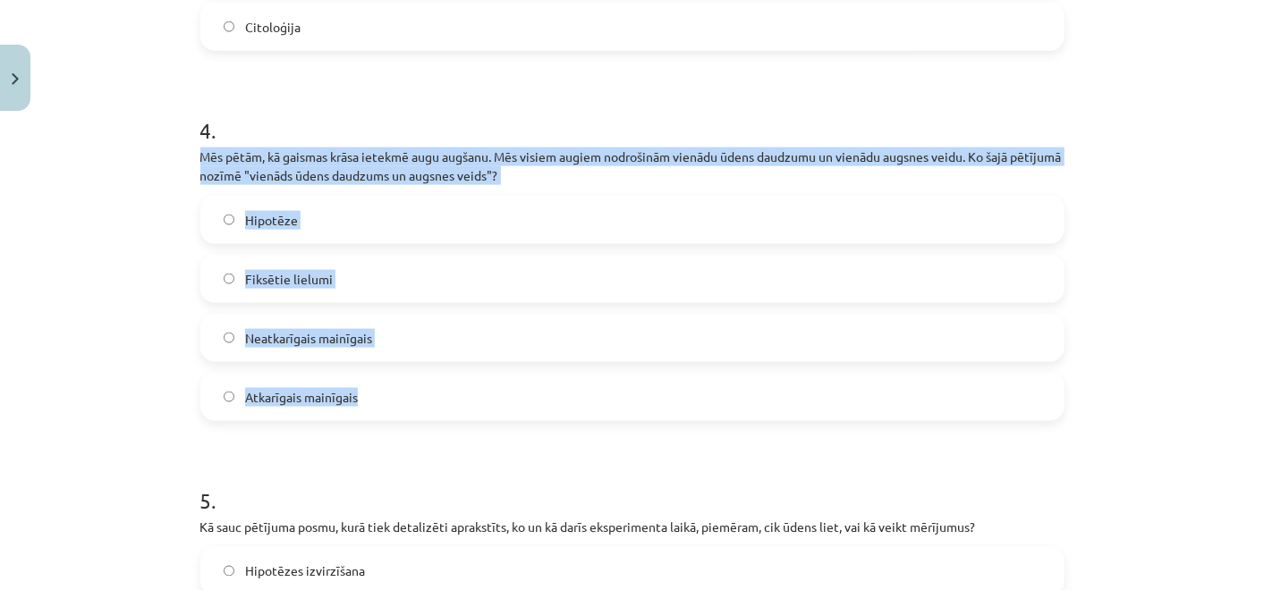
drag, startPoint x: 189, startPoint y: 156, endPoint x: 483, endPoint y: 385, distance: 373.4
click at [143, 278] on div "Mācību tēma: Bioloģijas 7. klases 1. ieskaites mācību materiāls #7 6. tēma. Pēt…" at bounding box center [632, 295] width 1264 height 590
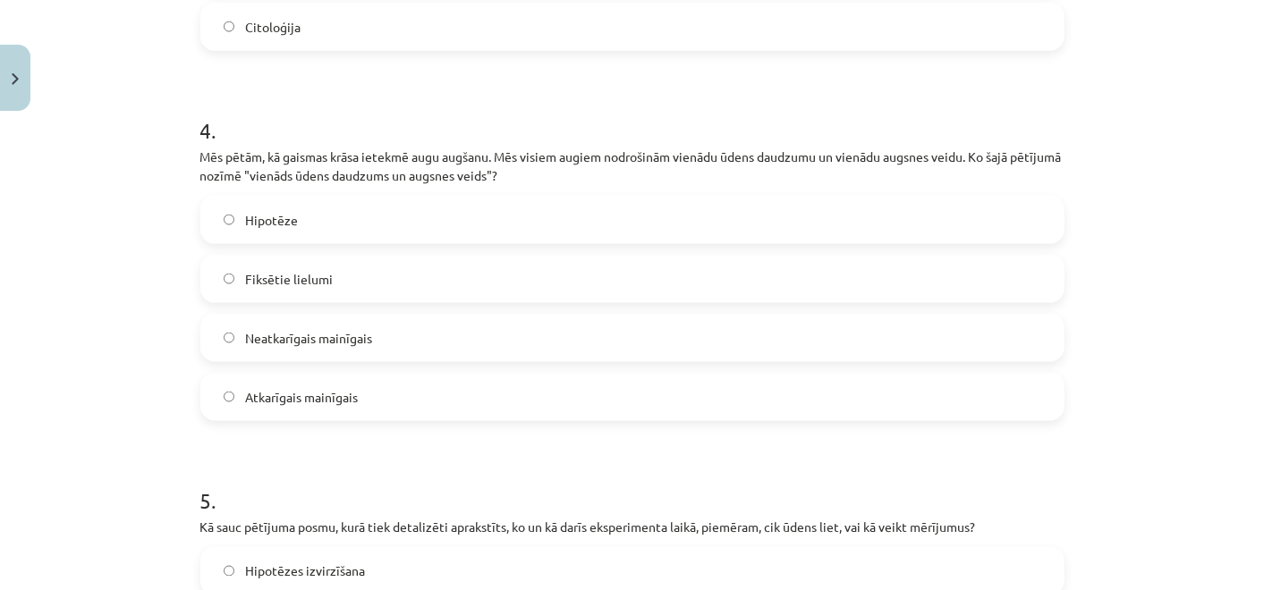
click at [143, 278] on div "Mācību tēma: Bioloģijas 7. klases 1. ieskaites mācību materiāls #7 6. tēma. Pēt…" at bounding box center [632, 295] width 1264 height 590
drag, startPoint x: 143, startPoint y: 278, endPoint x: 303, endPoint y: 266, distance: 160.6
click at [303, 266] on label "Fiksētie lielumi" at bounding box center [632, 279] width 860 height 45
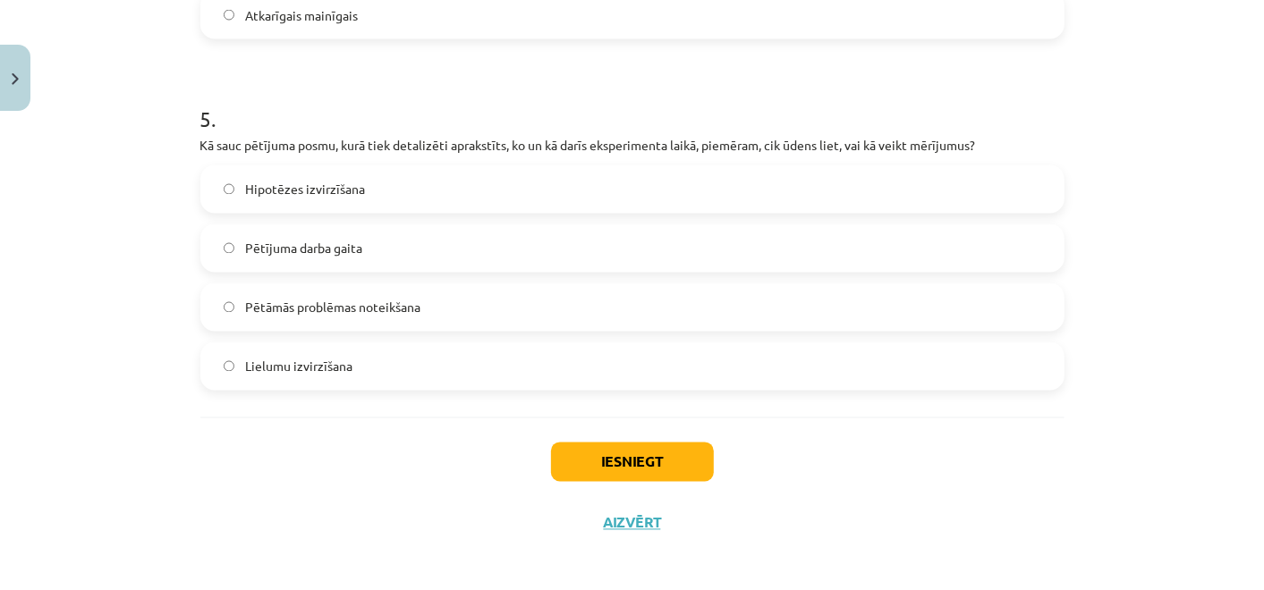
scroll to position [1729, 0]
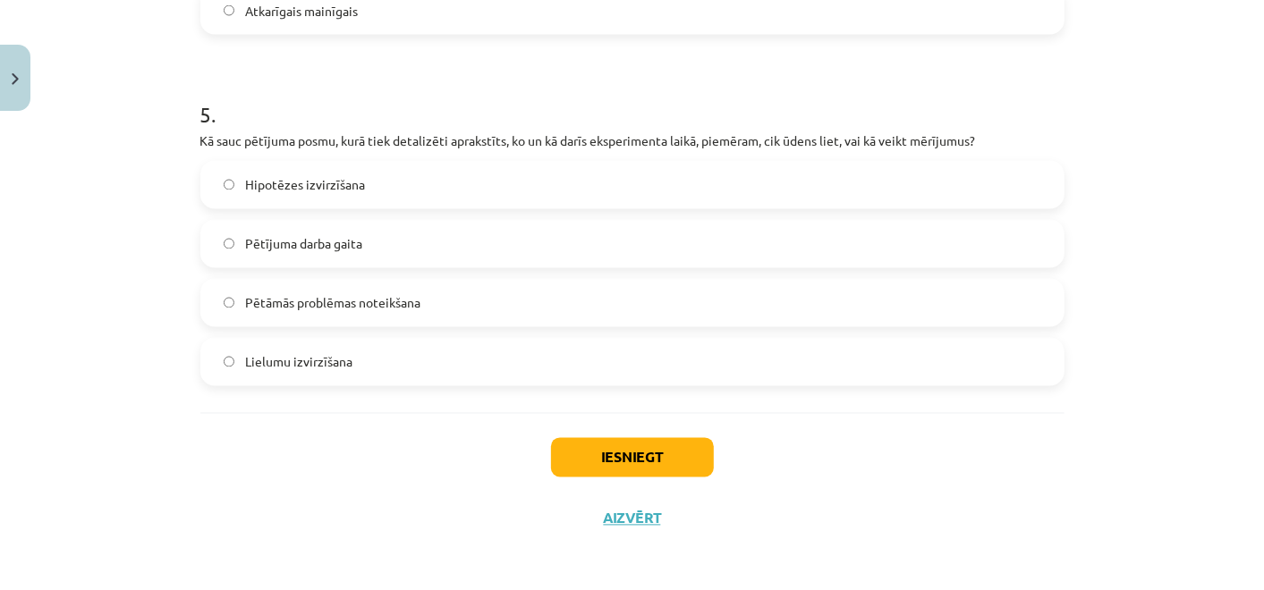
click at [253, 231] on label "Pētījuma darba gaita" at bounding box center [632, 244] width 860 height 45
click at [615, 447] on button "Iesniegt" at bounding box center [632, 457] width 163 height 39
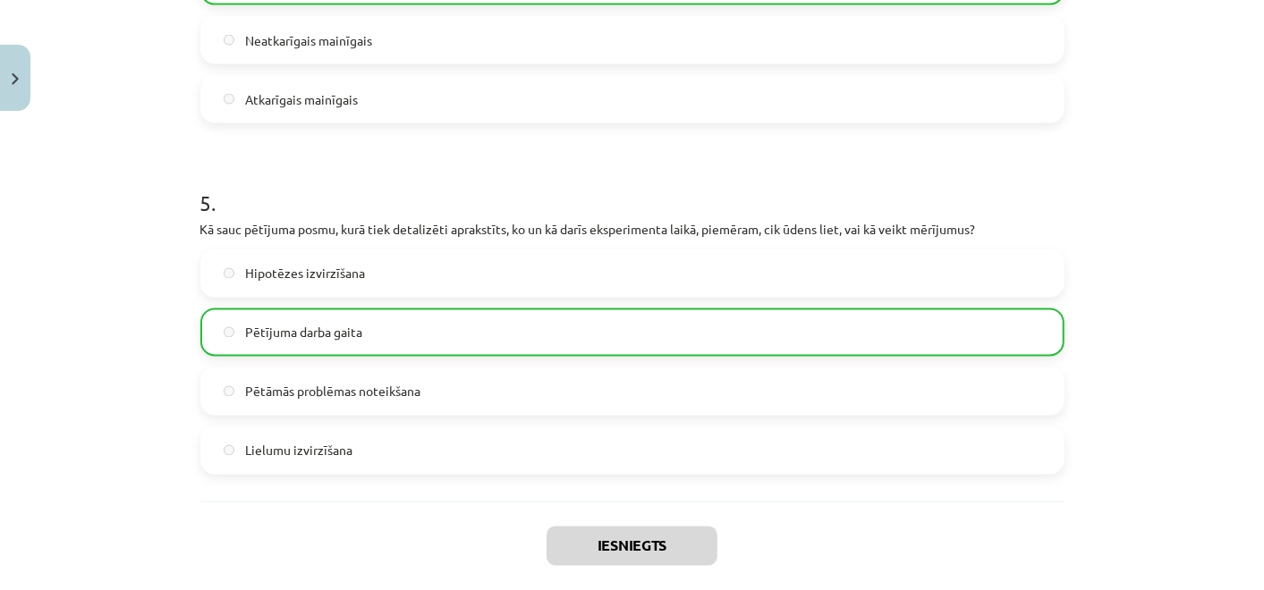
scroll to position [1787, 0]
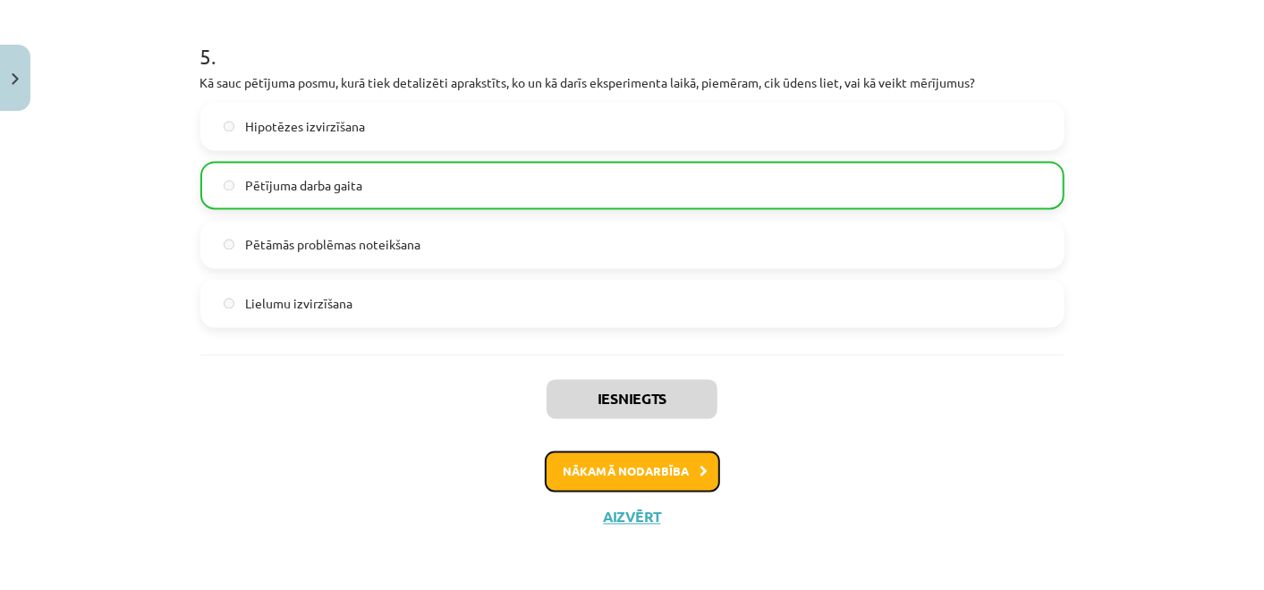
click at [630, 465] on button "Nākamā nodarbība" at bounding box center [632, 472] width 175 height 41
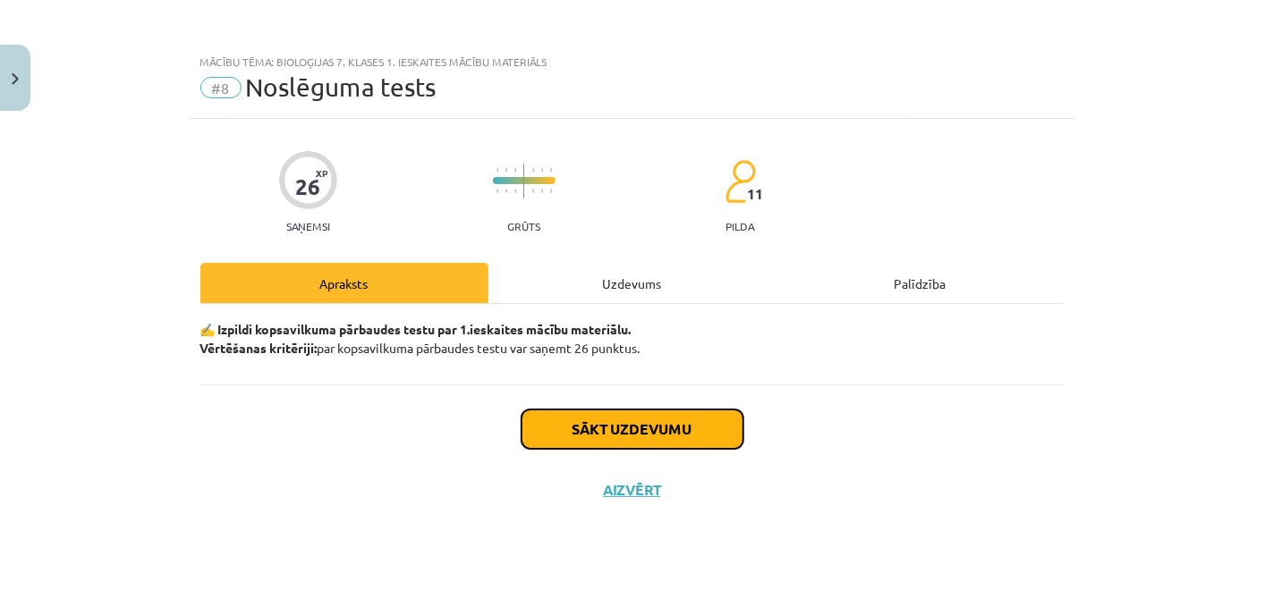
click at [623, 429] on button "Sākt uzdevumu" at bounding box center [632, 429] width 222 height 39
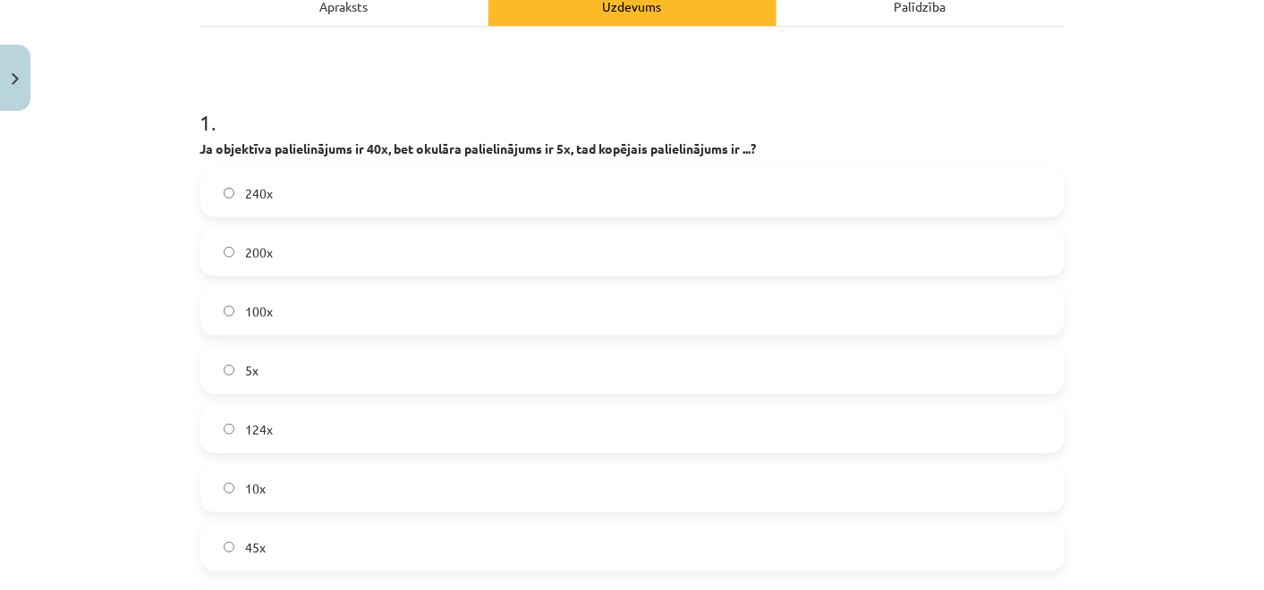
scroll to position [280, 0]
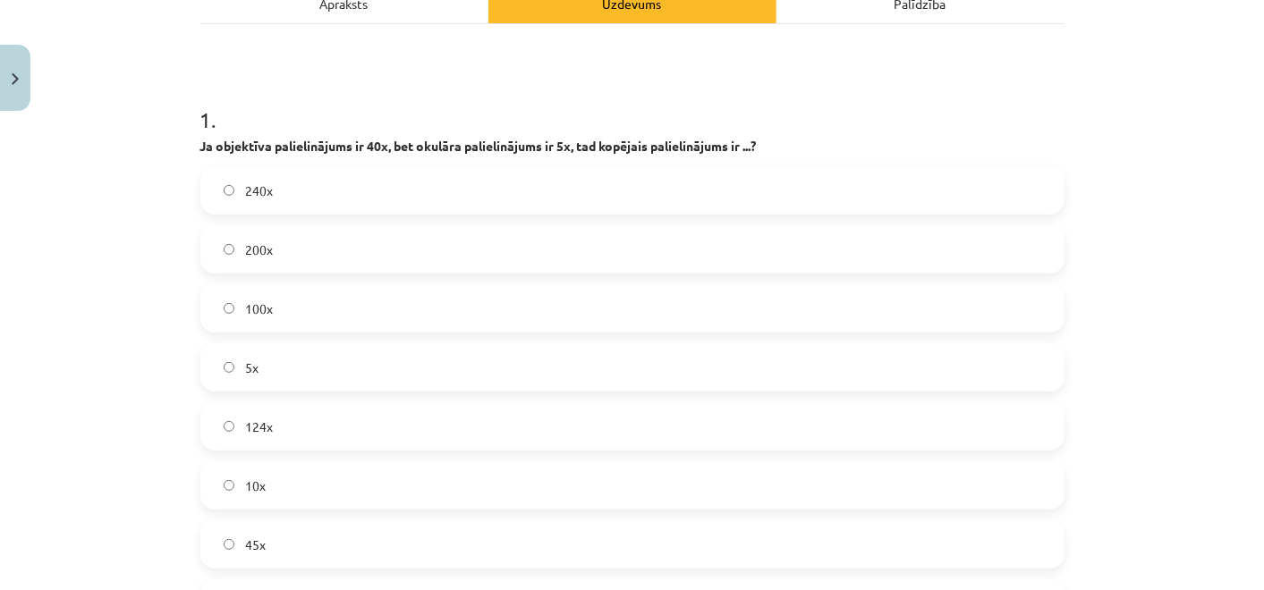
click at [559, 537] on label "45x" at bounding box center [632, 544] width 860 height 45
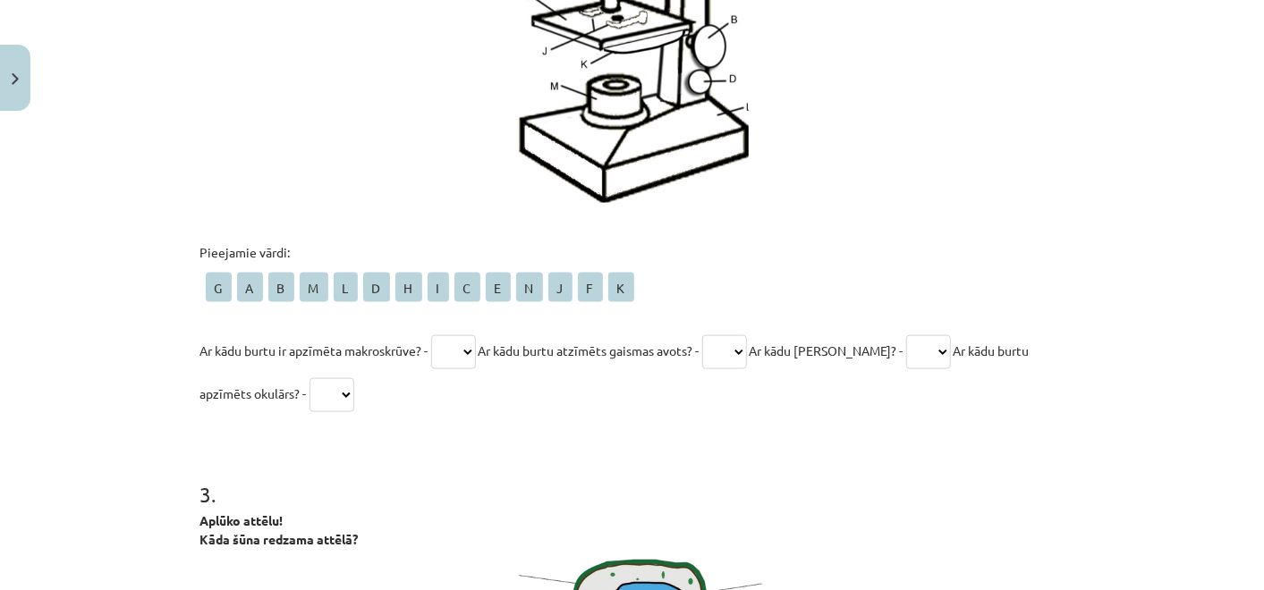
scroll to position [1212, 0]
click at [467, 340] on select "* * * * * * * * * * * * * *" at bounding box center [453, 351] width 45 height 34
select select "*"
click at [431, 334] on select "* * * * * * * * * * * * * *" at bounding box center [453, 351] width 45 height 34
click at [461, 307] on div "Pieejamie vārdi: G A B M L D H I C E N J F K Ar kādu burtu ir apzīmēta makroskr…" at bounding box center [632, 328] width 864 height 172
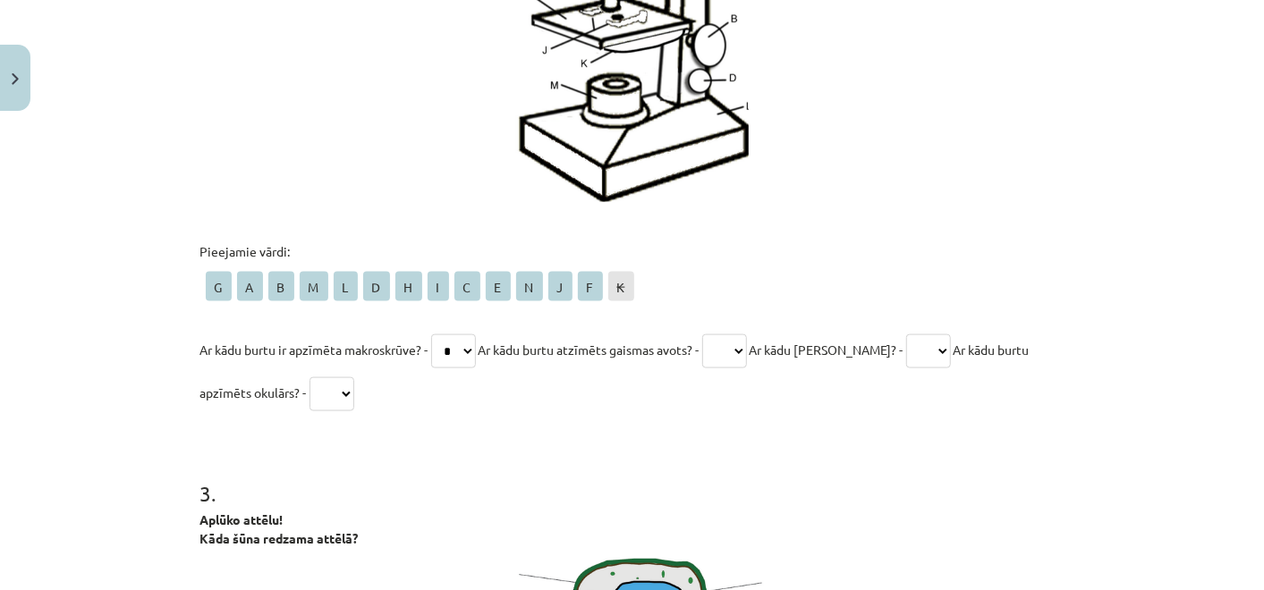
click at [747, 344] on select "* * * * * * * * * * * * * *" at bounding box center [724, 351] width 45 height 34
select select "*"
click at [713, 334] on select "* * * * * * * * * * * * * *" at bounding box center [724, 351] width 45 height 34
click at [944, 358] on select "* * * * * * * * * * * * * *" at bounding box center [928, 351] width 45 height 34
select select "*"
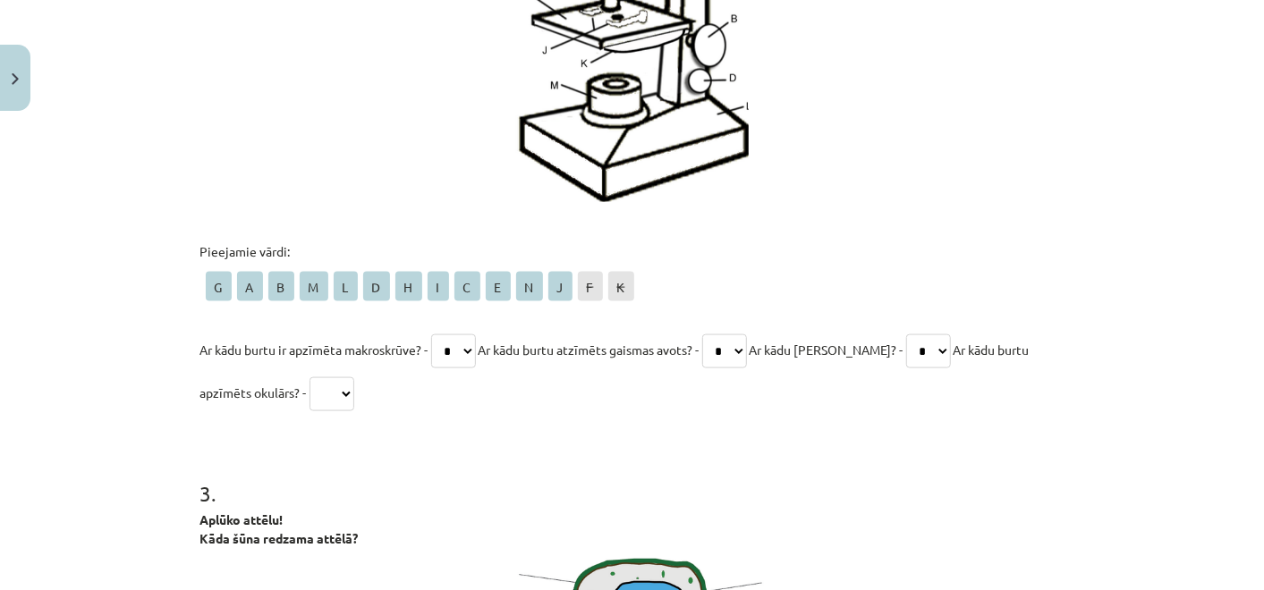
click at [906, 334] on select "* * * * * * * * * * * * * *" at bounding box center [928, 351] width 45 height 34
click at [948, 174] on p at bounding box center [632, 12] width 864 height 380
click at [348, 393] on select "* * * * * * * * * * * * * *" at bounding box center [331, 394] width 45 height 34
select select "*"
click at [309, 377] on select "* * * * * * * * * * * * * *" at bounding box center [331, 394] width 45 height 34
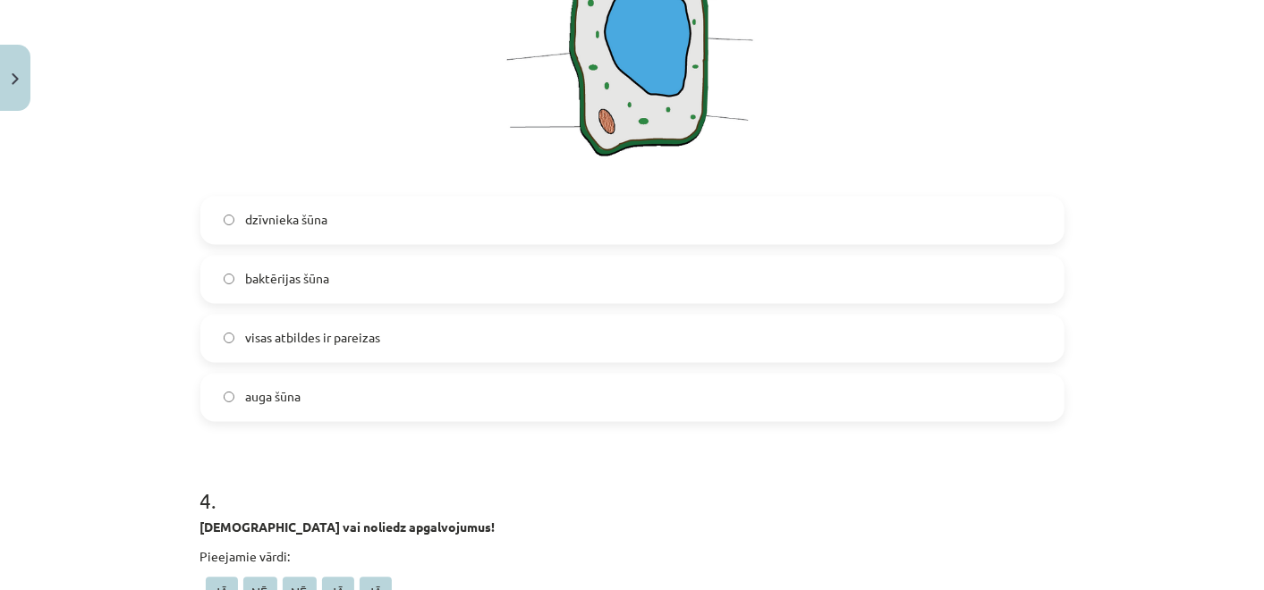
scroll to position [1806, 0]
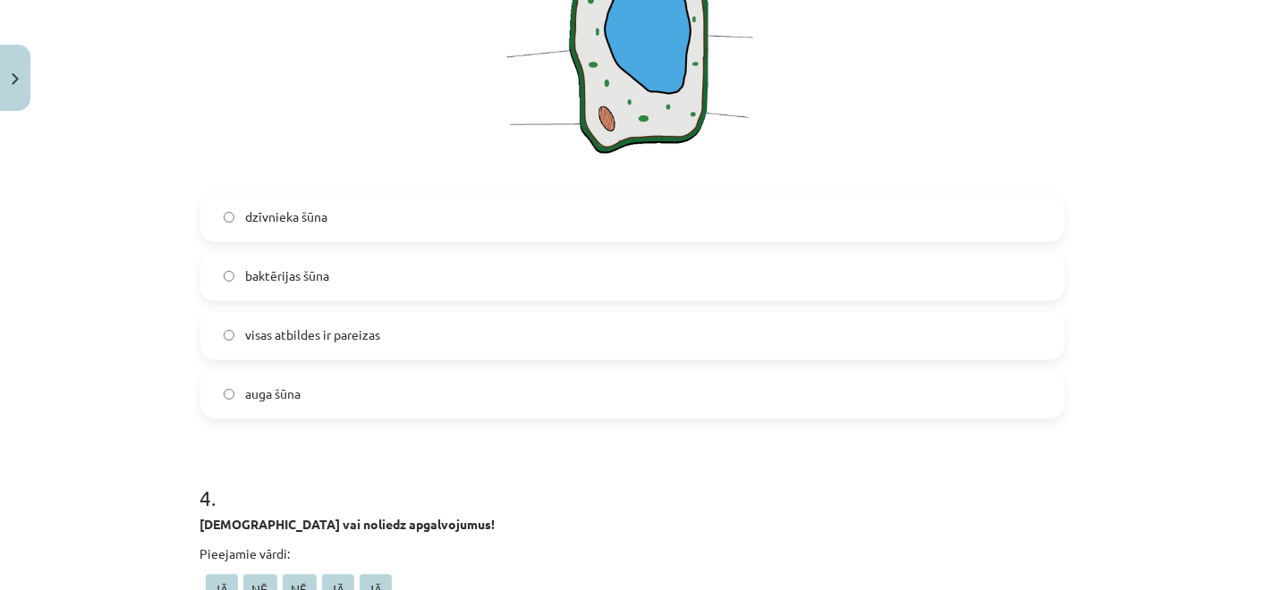
click at [324, 270] on label "baktērijas šūna" at bounding box center [632, 277] width 860 height 45
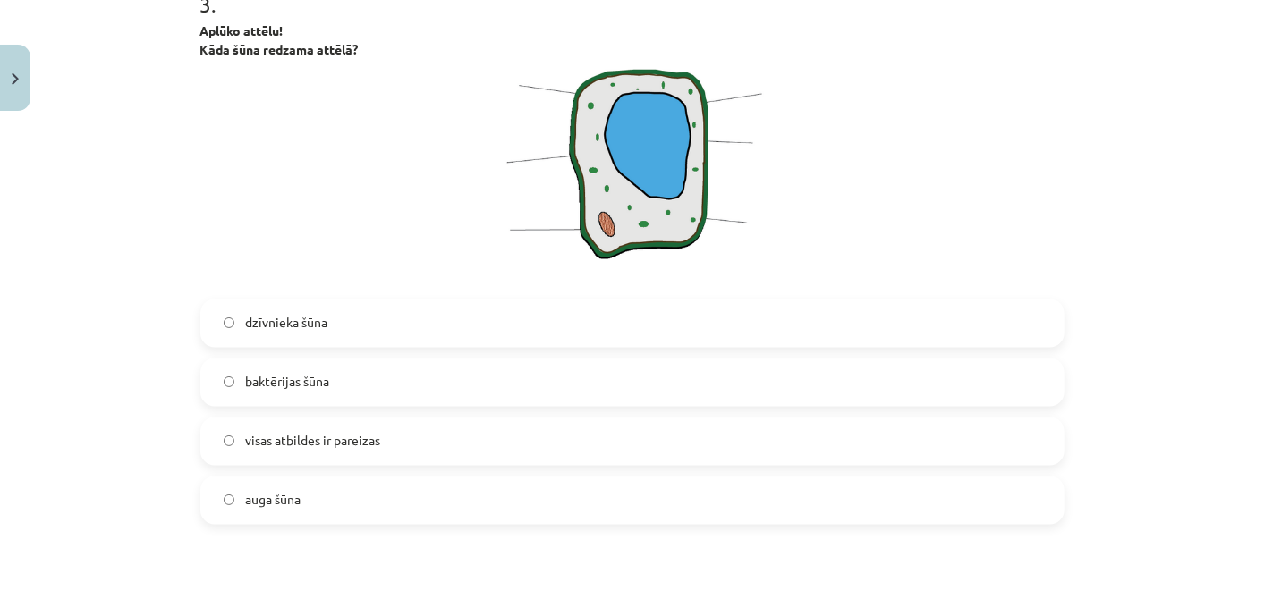
scroll to position [1691, 0]
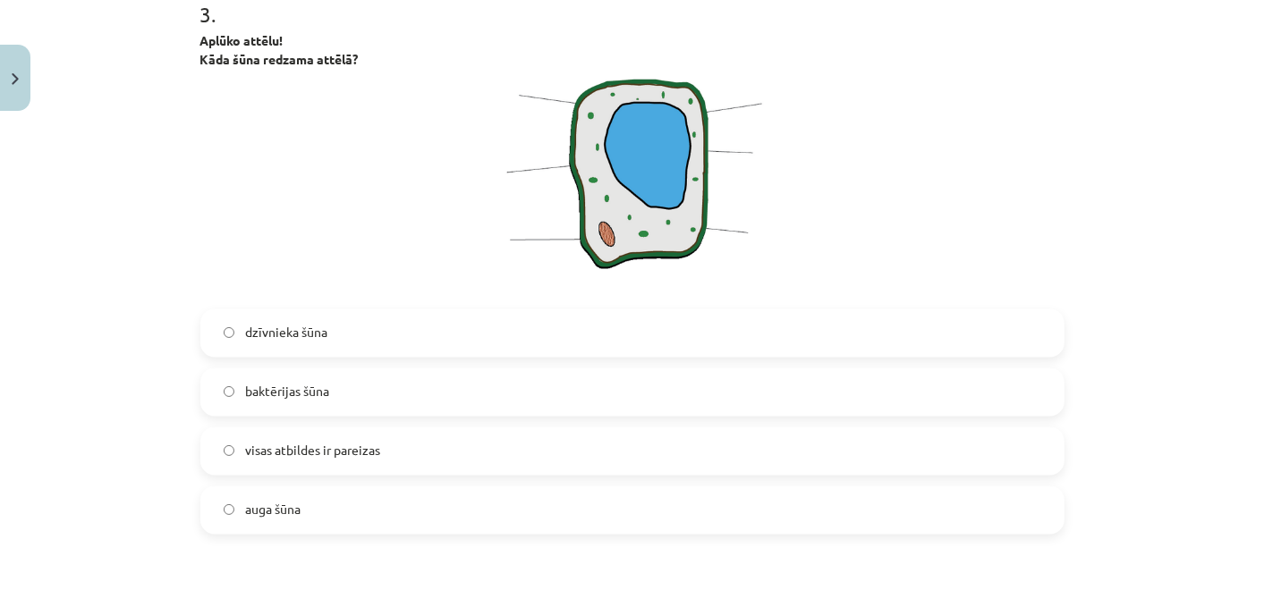
click at [310, 332] on span "dzīvnieka šūna" at bounding box center [286, 333] width 82 height 19
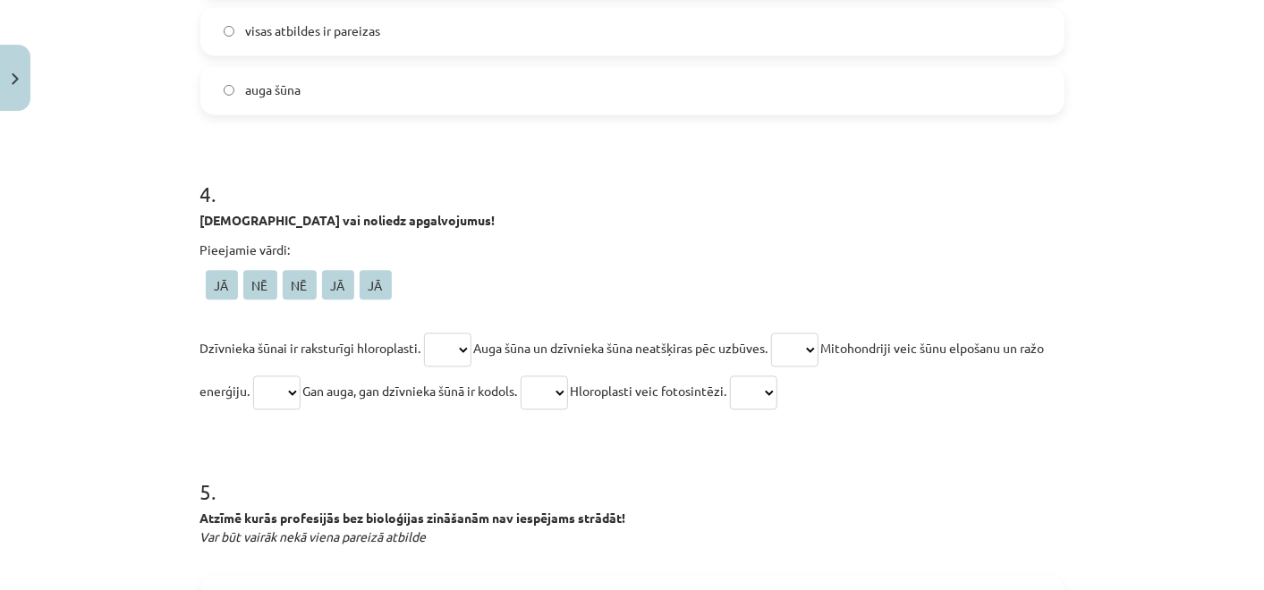
scroll to position [2112, 0]
click at [459, 339] on select "** ** ** ** **" at bounding box center [447, 349] width 47 height 34
select select "**"
click at [424, 332] on select "** ** ** ** **" at bounding box center [447, 349] width 47 height 34
click at [818, 345] on select "** ** ** ** **" at bounding box center [794, 349] width 47 height 34
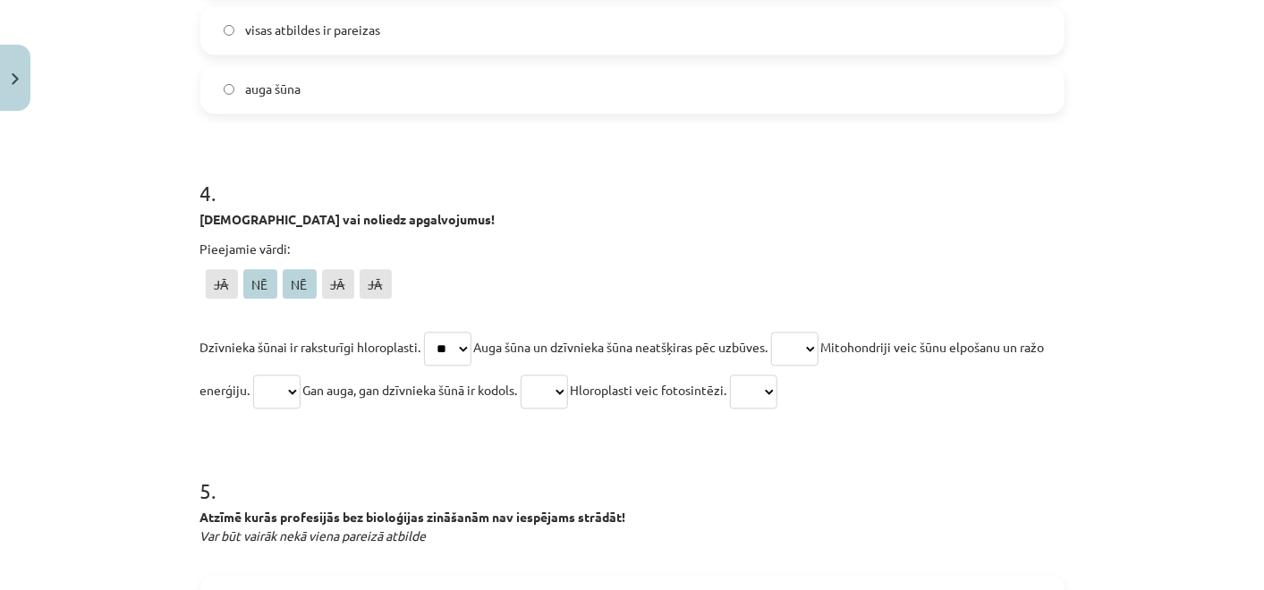
select select "**"
click at [783, 332] on select "** ** ** ** **" at bounding box center [794, 349] width 47 height 34
click at [300, 385] on select "** ** ** ** **" at bounding box center [276, 392] width 47 height 34
select select "**"
click at [275, 375] on select "** ** ** ** **" at bounding box center [276, 392] width 47 height 34
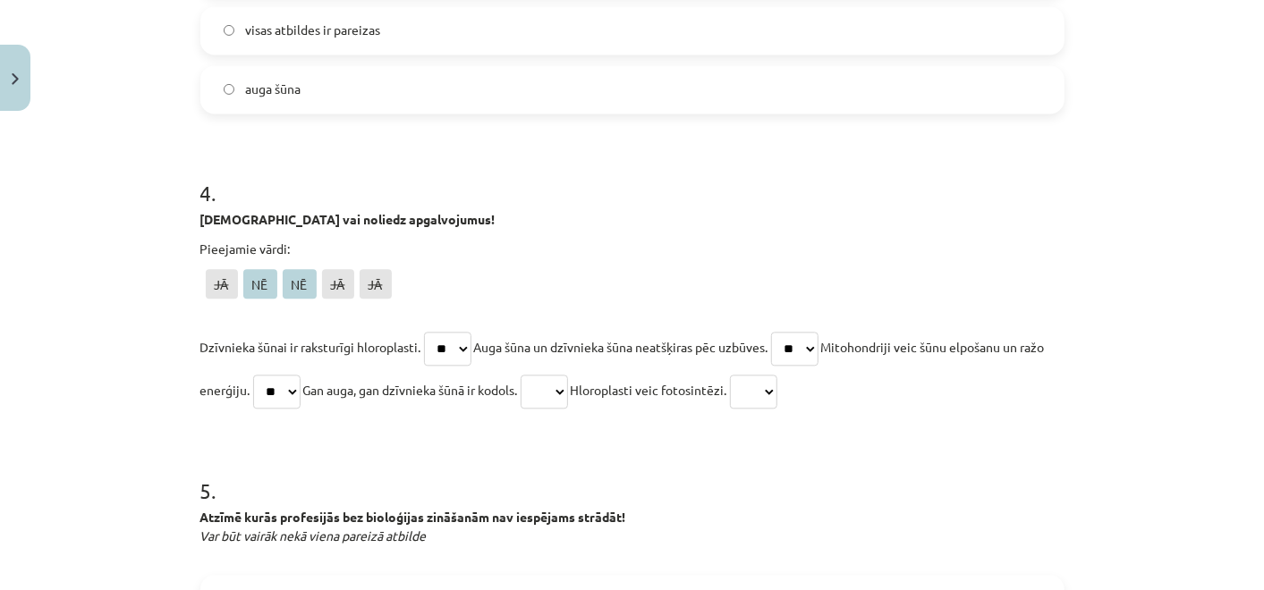
click at [568, 383] on select "** ** ** ** **" at bounding box center [543, 392] width 47 height 34
select select "**"
click at [559, 375] on select "** ** ** ** **" at bounding box center [543, 392] width 47 height 34
click at [777, 390] on select "** ** ** ** **" at bounding box center [753, 392] width 47 height 34
select select "**"
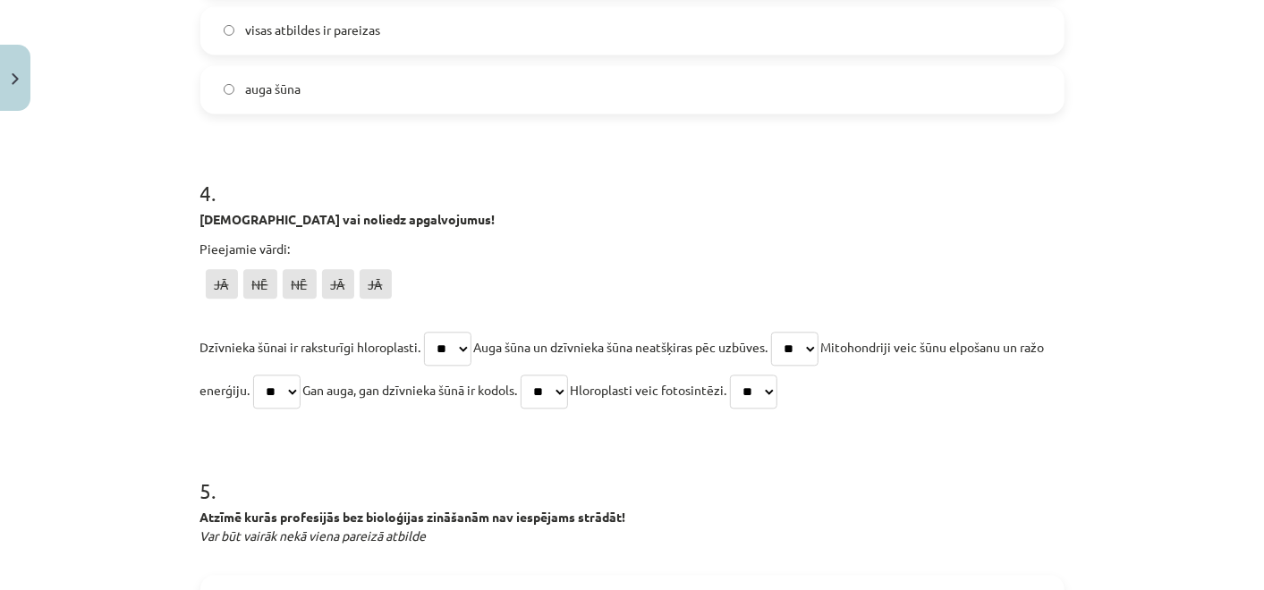
click at [777, 375] on select "** ** ** ** **" at bounding box center [753, 392] width 47 height 34
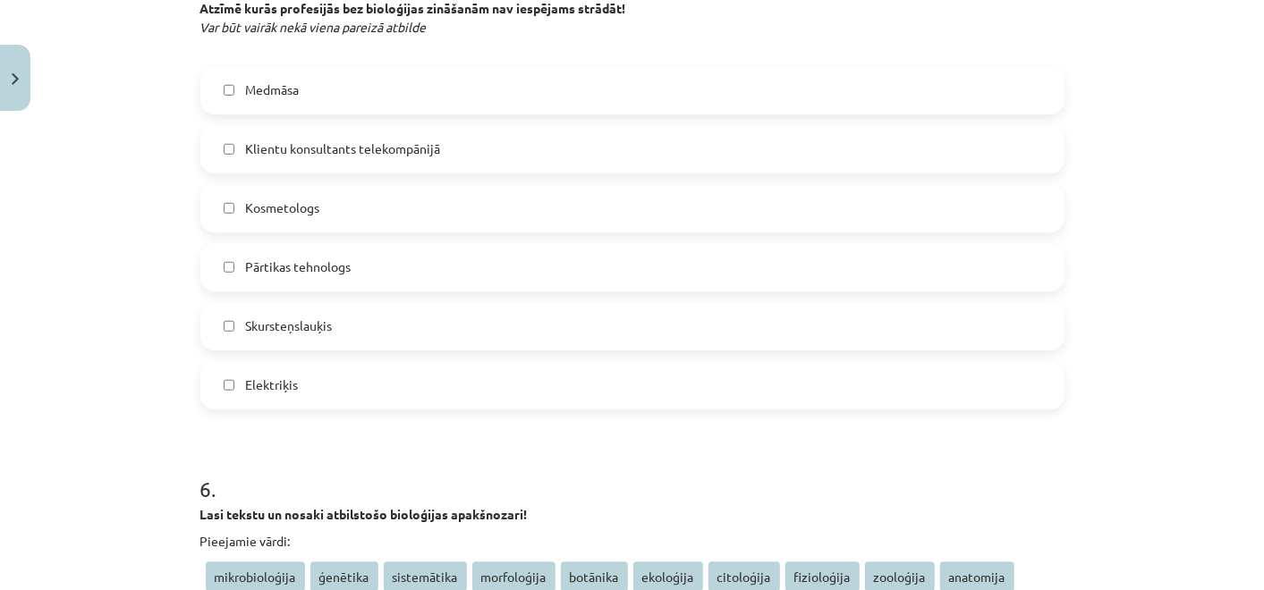
scroll to position [2576, 0]
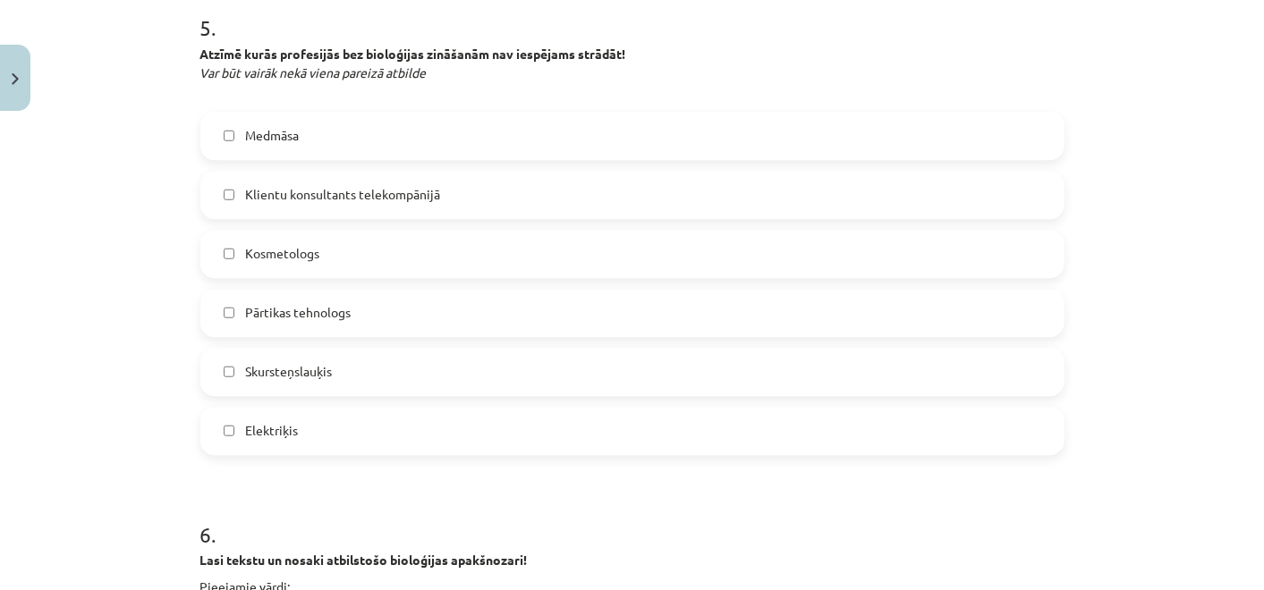
click at [647, 306] on label "Pārtikas tehnologs" at bounding box center [632, 313] width 860 height 45
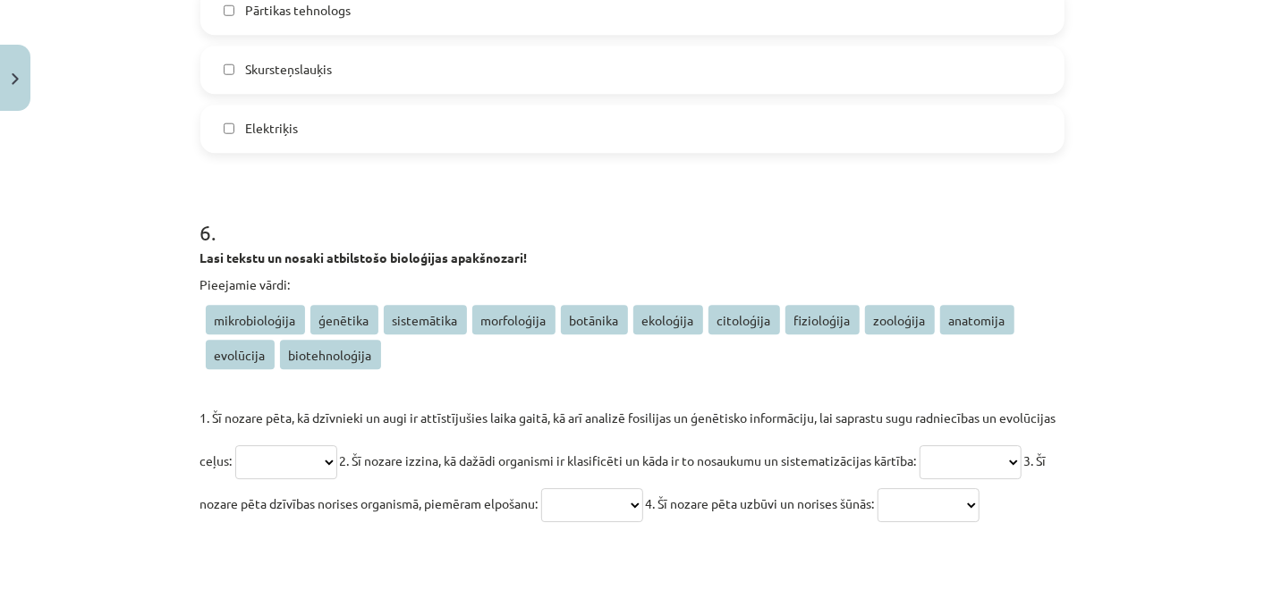
scroll to position [2898, 0]
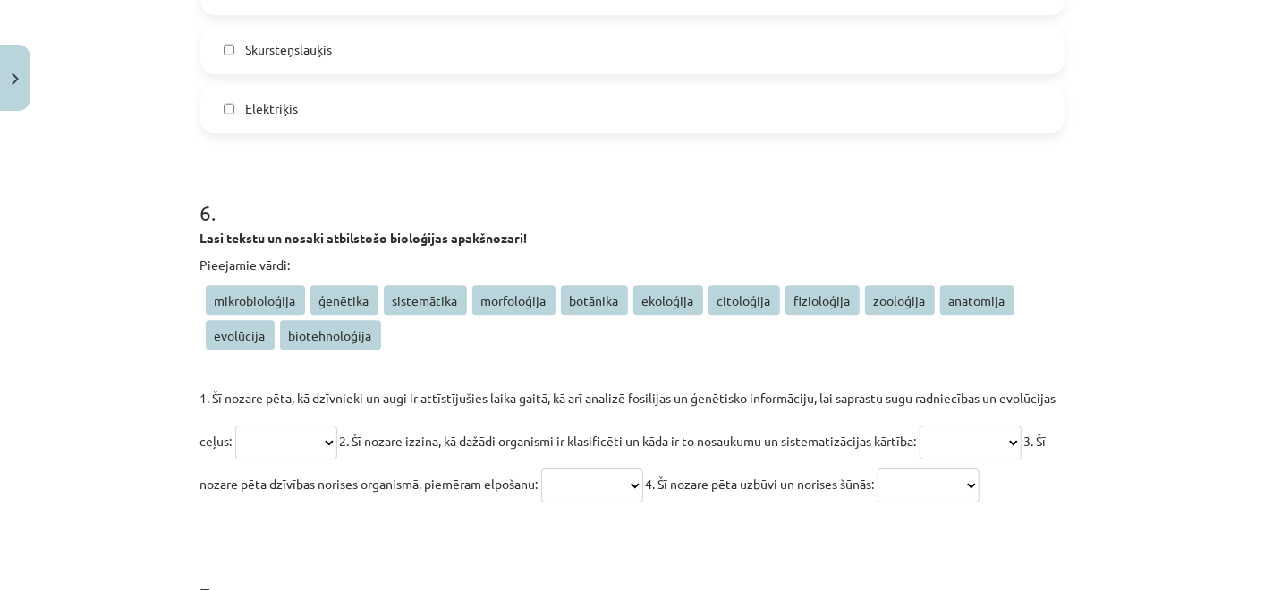
click at [337, 436] on select "**********" at bounding box center [286, 443] width 102 height 34
select select "*********"
click at [235, 426] on select "**********" at bounding box center [286, 443] width 102 height 34
click at [919, 460] on select "**********" at bounding box center [970, 443] width 102 height 34
select select "*********"
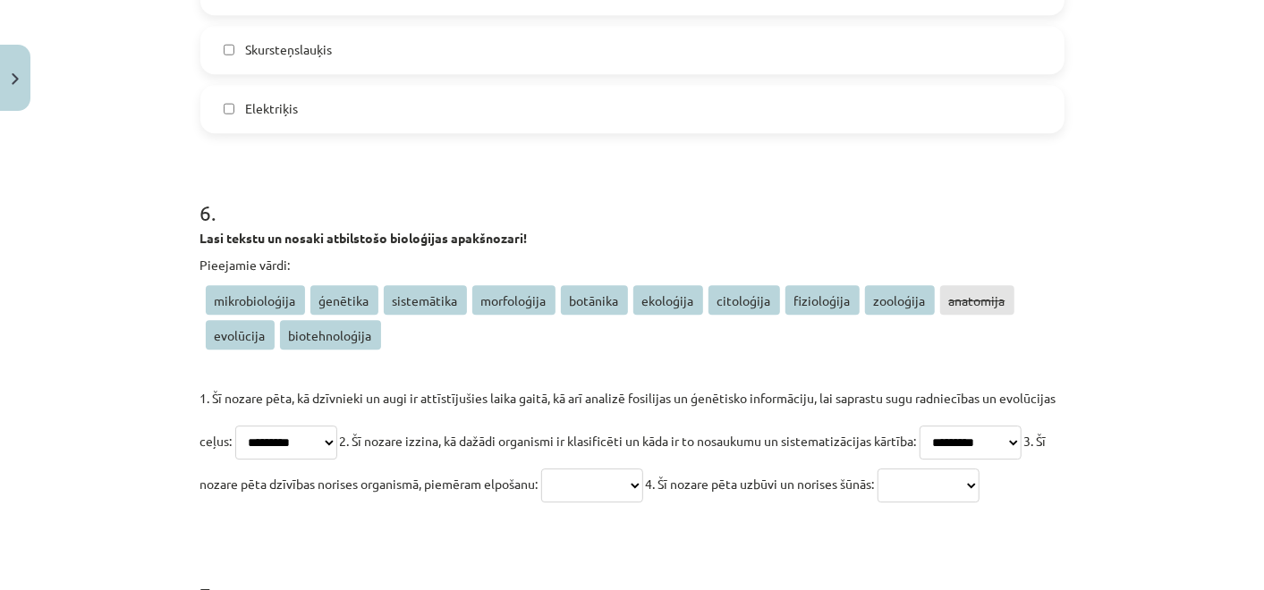
click at [919, 460] on select "**********" at bounding box center [970, 443] width 102 height 34
click at [877, 503] on select "**********" at bounding box center [928, 486] width 102 height 34
select select "**********"
click at [877, 503] on select "**********" at bounding box center [928, 486] width 102 height 34
click at [258, 395] on span "1. Šī nozare pēta, kā dzīvnieki un augi ir attīstījušies laika gaitā, kā arī an…" at bounding box center [628, 419] width 856 height 59
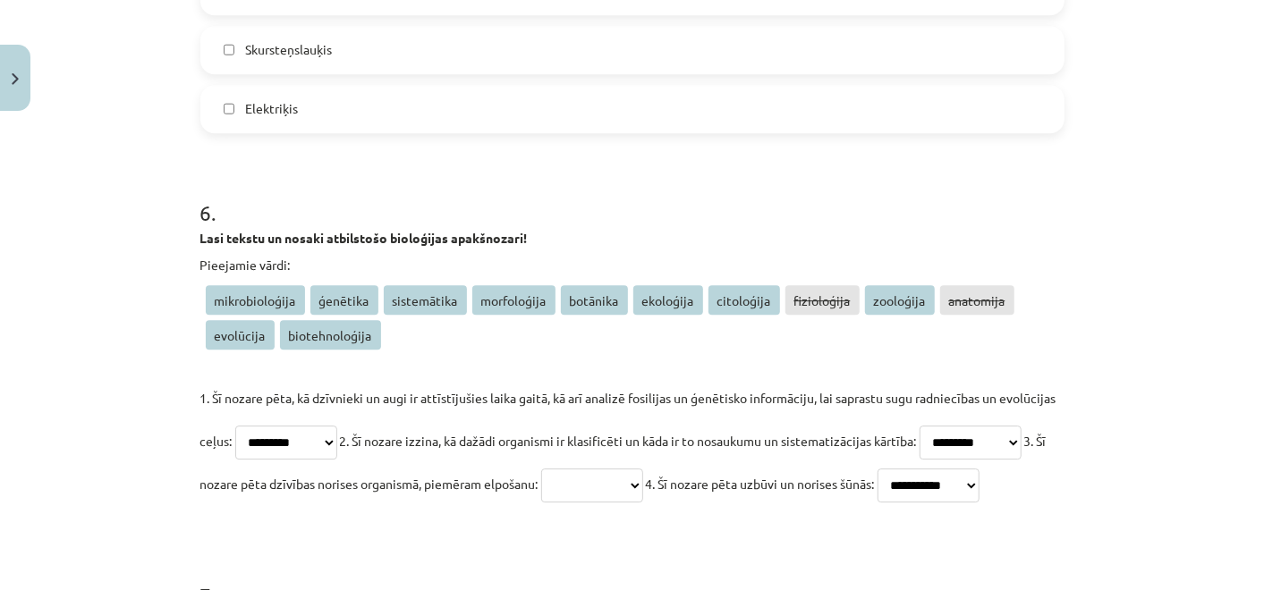
click at [643, 469] on select "**********" at bounding box center [592, 486] width 102 height 34
select select "**********"
click at [643, 469] on select "**********" at bounding box center [592, 486] width 102 height 34
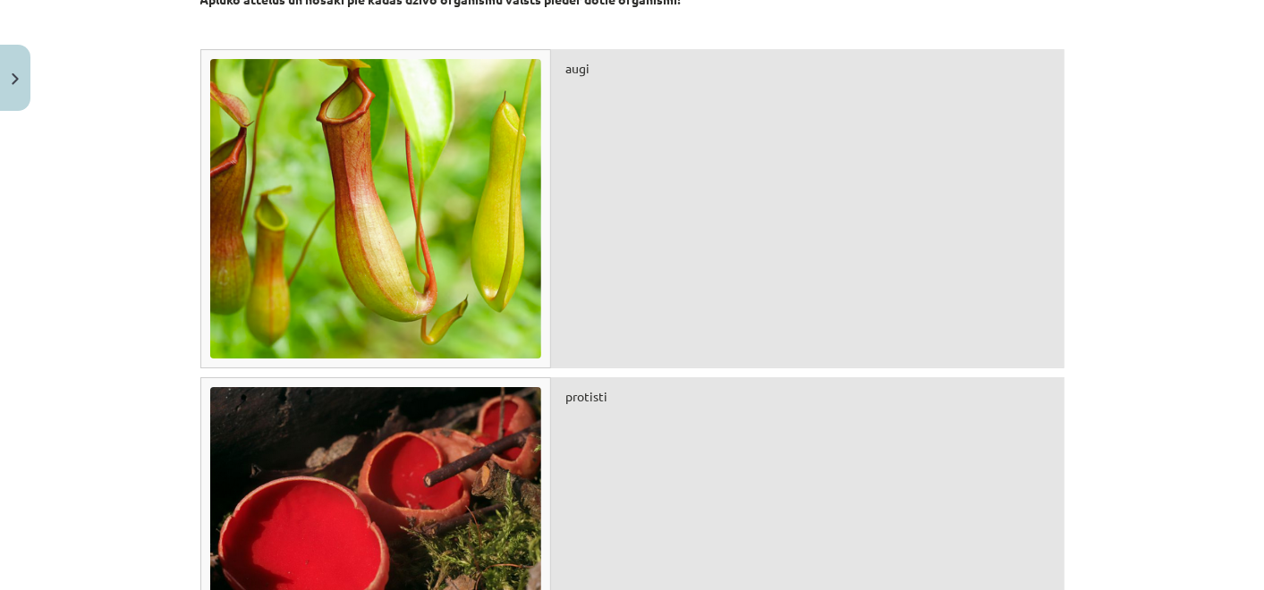
scroll to position [3540, 0]
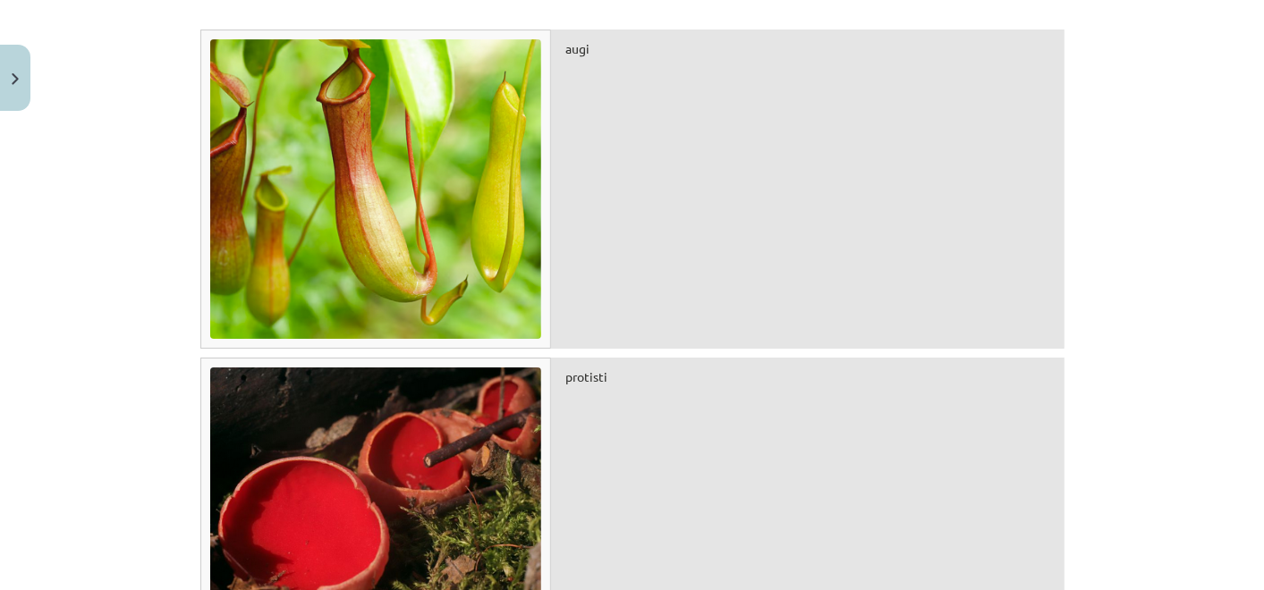
click at [699, 349] on div "augi" at bounding box center [807, 189] width 512 height 319
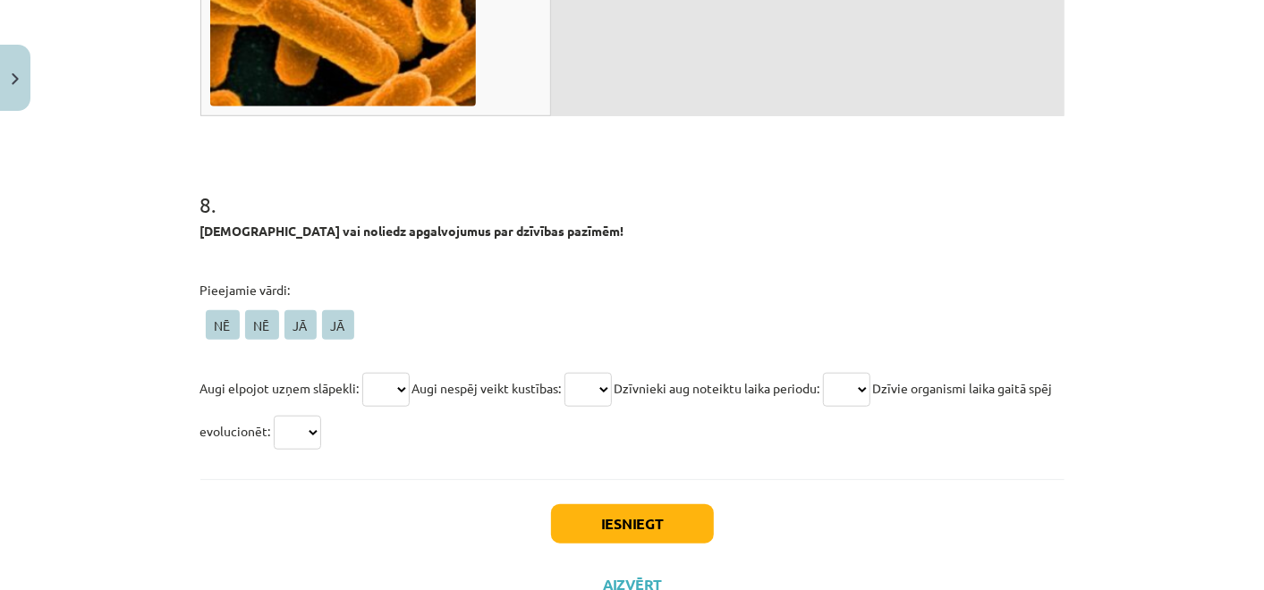
scroll to position [4634, 0]
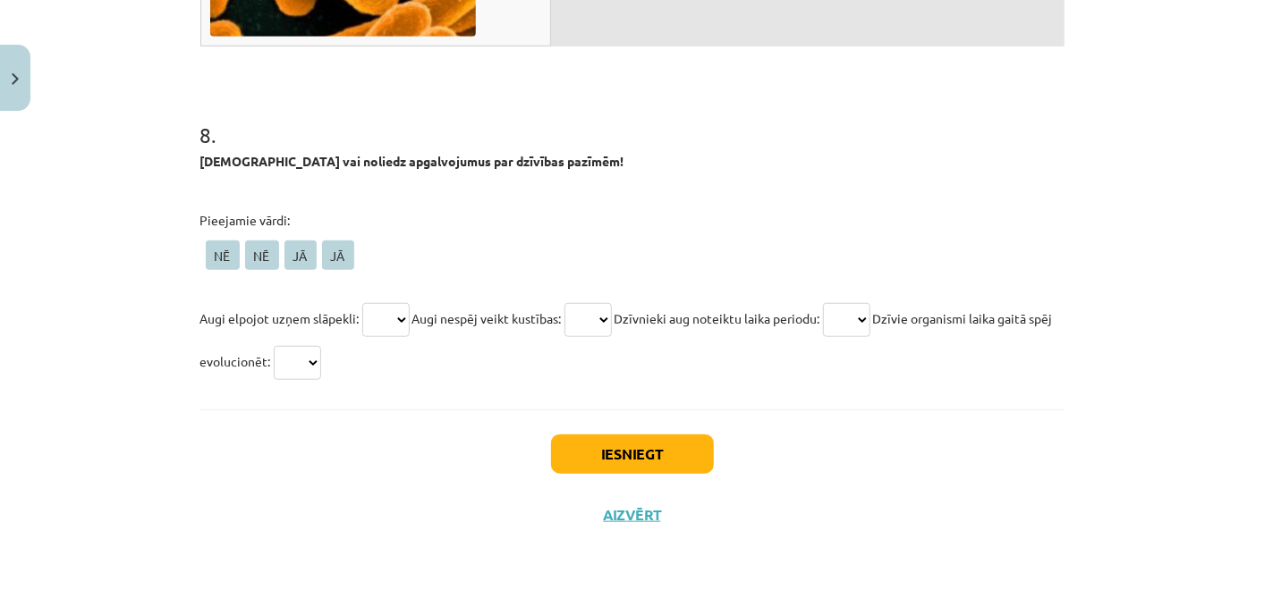
click at [398, 316] on select "** ** ** **" at bounding box center [385, 320] width 47 height 34
select select "**"
click at [362, 303] on select "** ** ** **" at bounding box center [385, 320] width 47 height 34
click at [321, 365] on select "** ** ** **" at bounding box center [297, 363] width 47 height 34
select select "**"
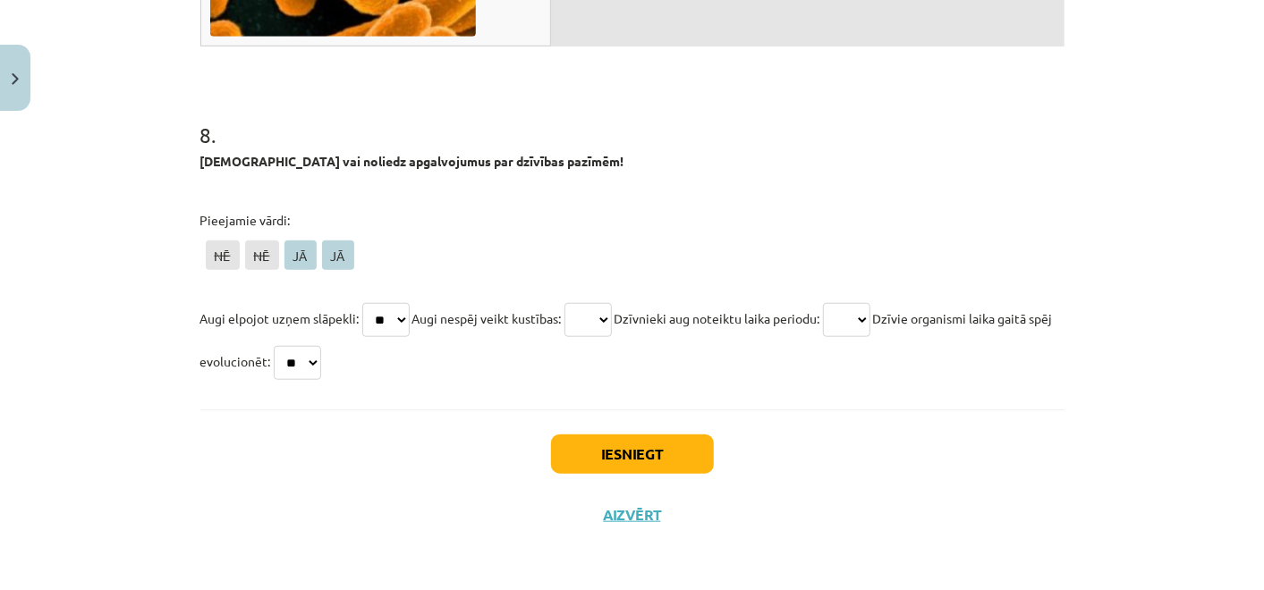
click at [321, 346] on select "** ** ** **" at bounding box center [297, 363] width 47 height 34
click at [358, 467] on div "Iesniegt Aizvērt" at bounding box center [632, 472] width 864 height 125
click at [629, 315] on span "Dzīvnieki aug noteiktu laika periodu:" at bounding box center [717, 318] width 206 height 16
click at [612, 314] on select "** ** ** **" at bounding box center [587, 320] width 47 height 34
select select "**"
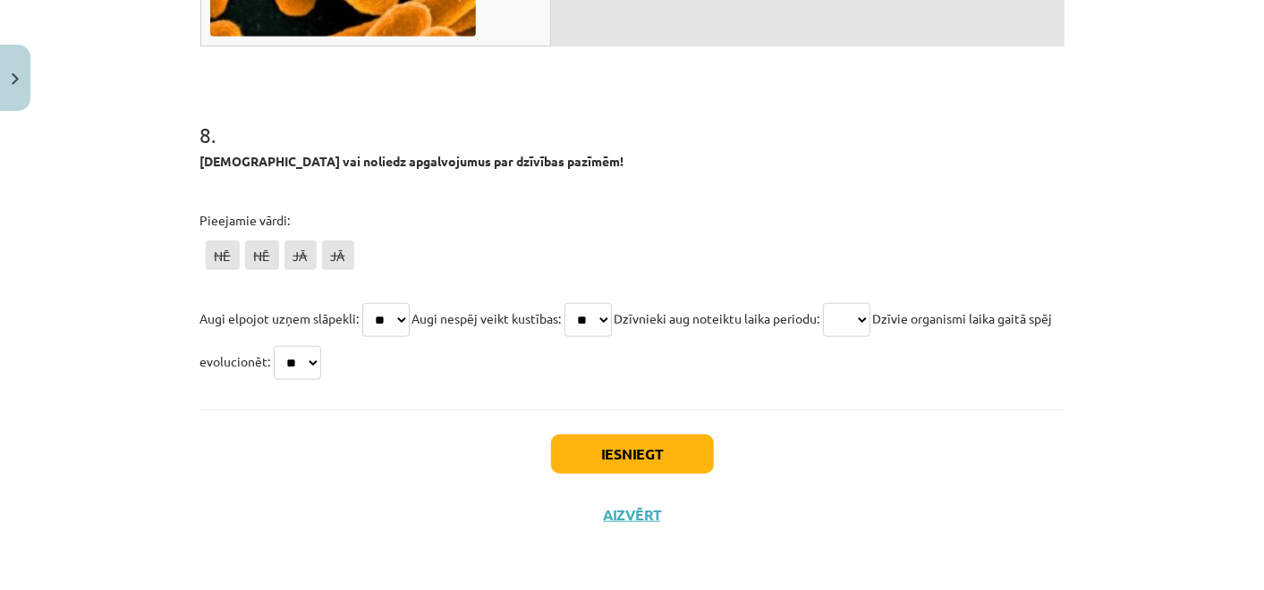
click at [571, 303] on select "** ** ** **" at bounding box center [587, 320] width 47 height 34
click at [870, 317] on select "** ** ** **" at bounding box center [846, 320] width 47 height 34
select select "**"
click at [843, 303] on select "** ** ** **" at bounding box center [846, 320] width 47 height 34
click at [875, 416] on div "Iesniegt Aizvērt" at bounding box center [632, 472] width 864 height 125
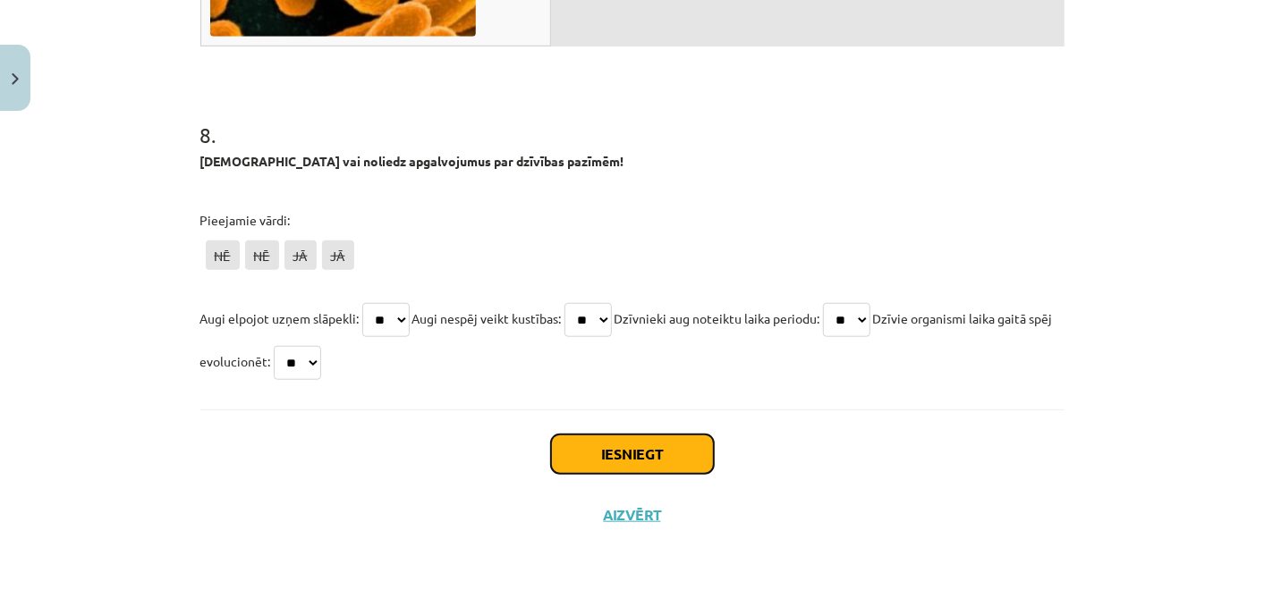
click at [664, 439] on button "Iesniegt" at bounding box center [632, 454] width 163 height 39
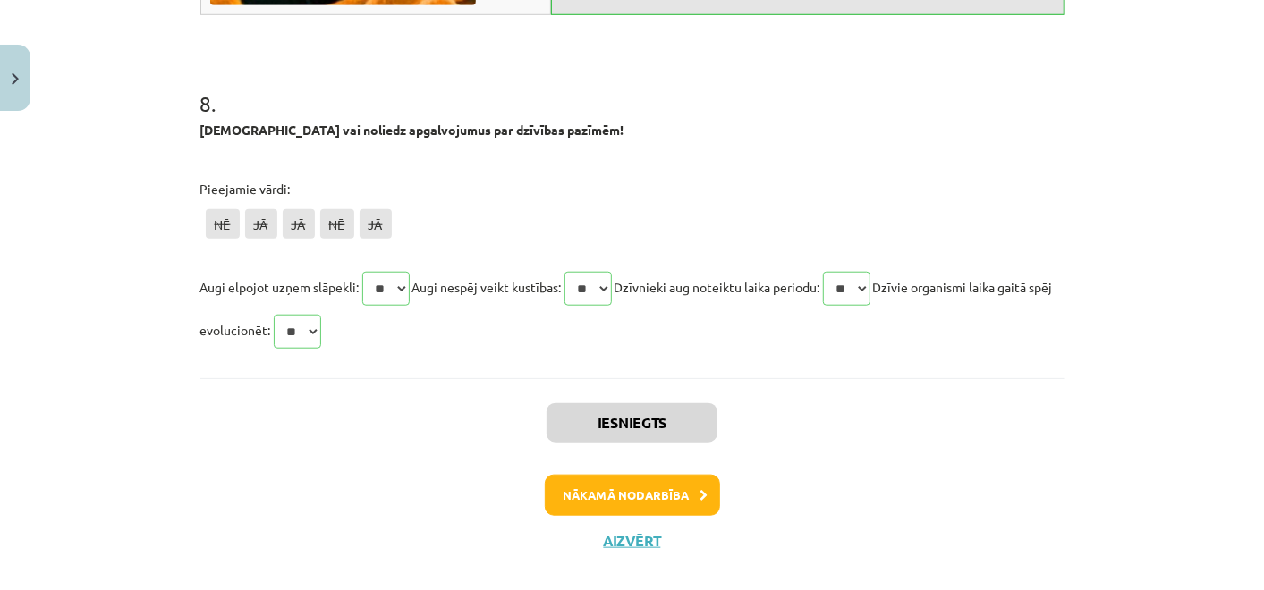
scroll to position [4691, 0]
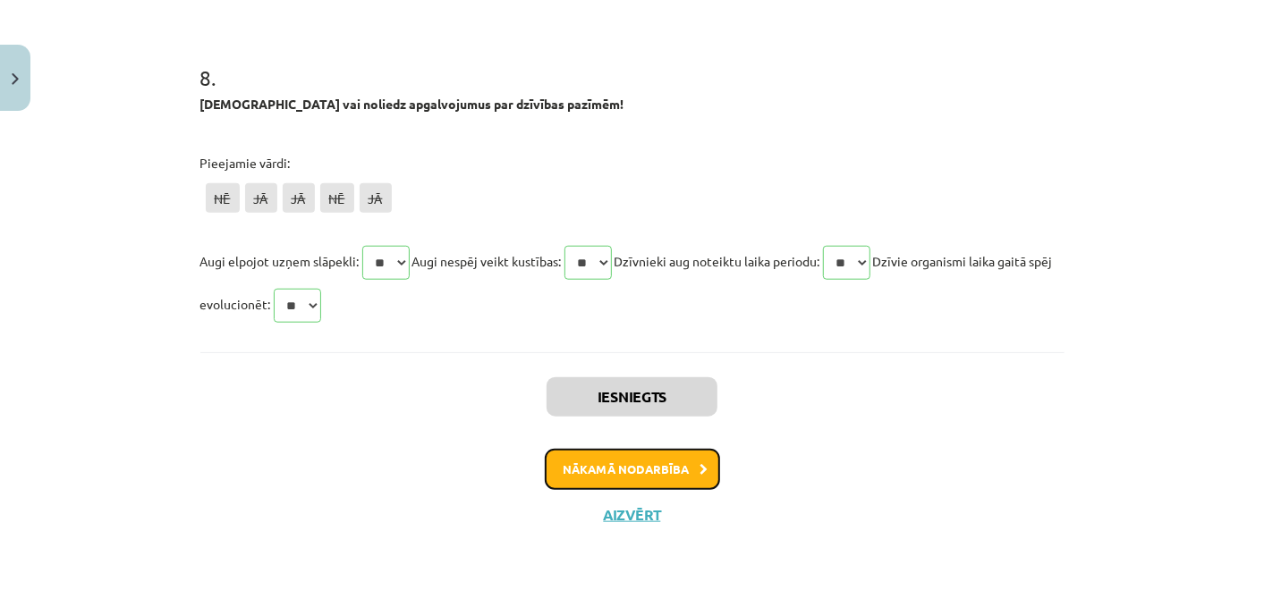
click at [631, 473] on button "Nākamā nodarbība" at bounding box center [632, 469] width 175 height 41
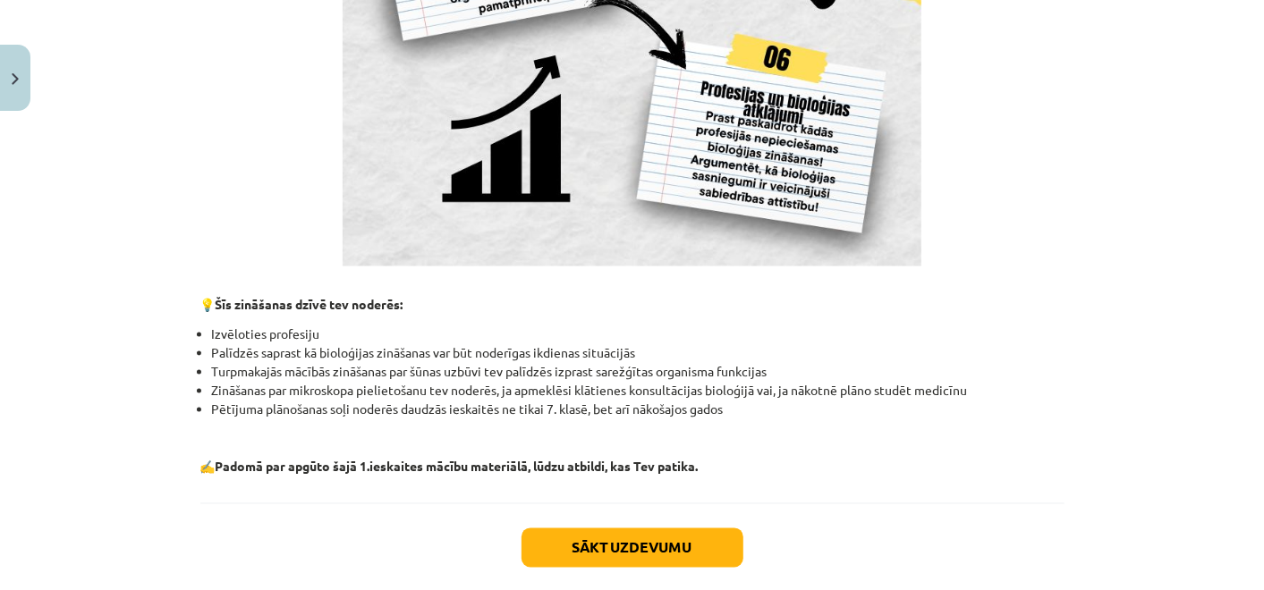
scroll to position [1708, 0]
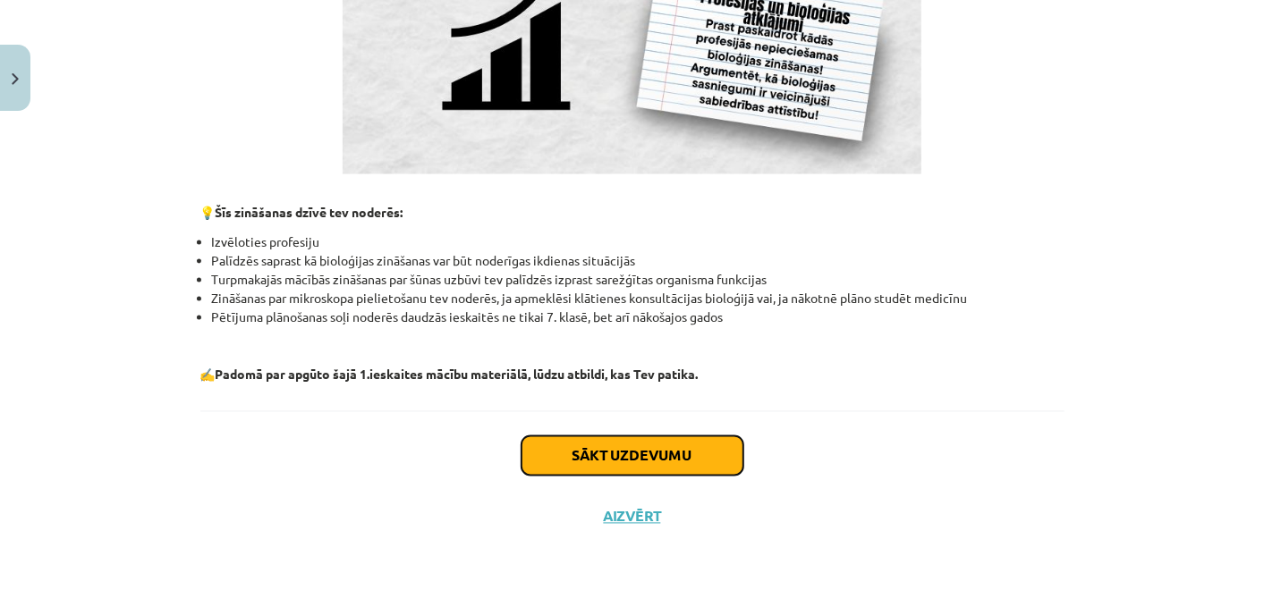
click at [603, 461] on button "Sākt uzdevumu" at bounding box center [632, 455] width 222 height 39
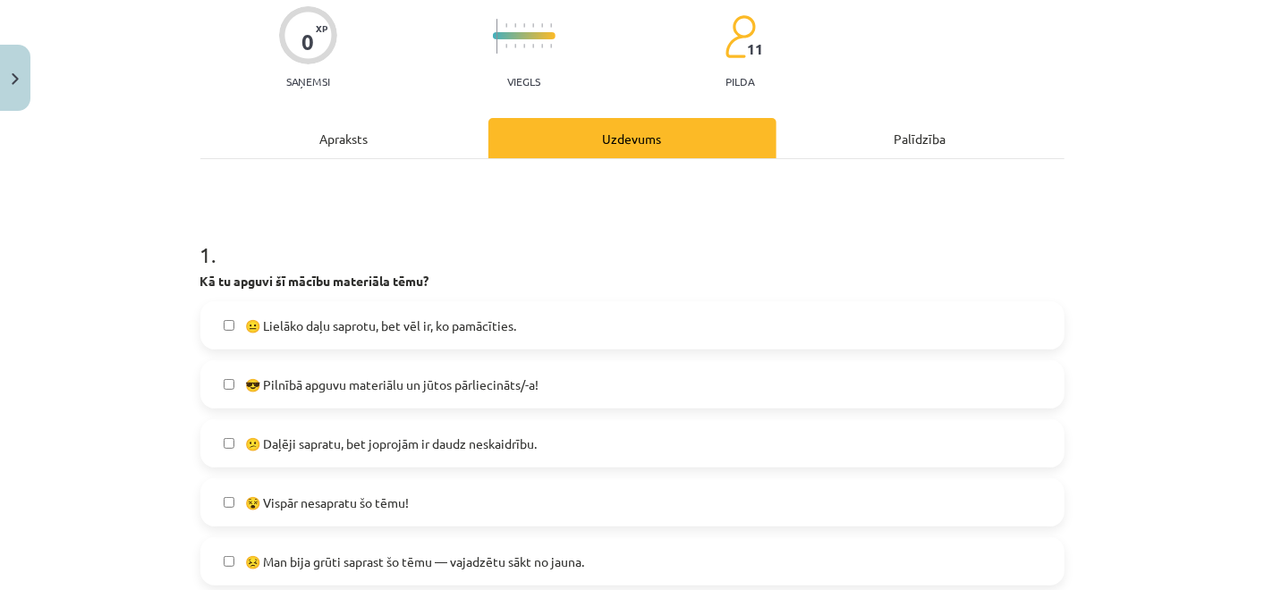
scroll to position [44, 0]
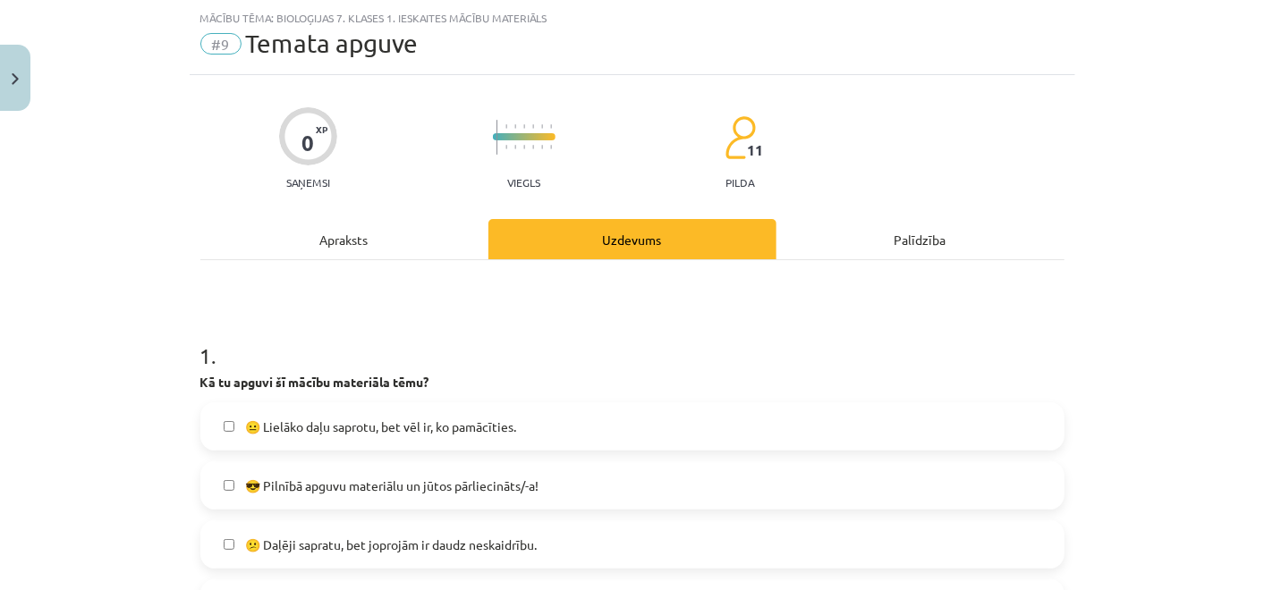
click at [549, 434] on label "😐 Lielāko daļu saprotu, bet vēl ir, ko pamācīties." at bounding box center [632, 426] width 860 height 45
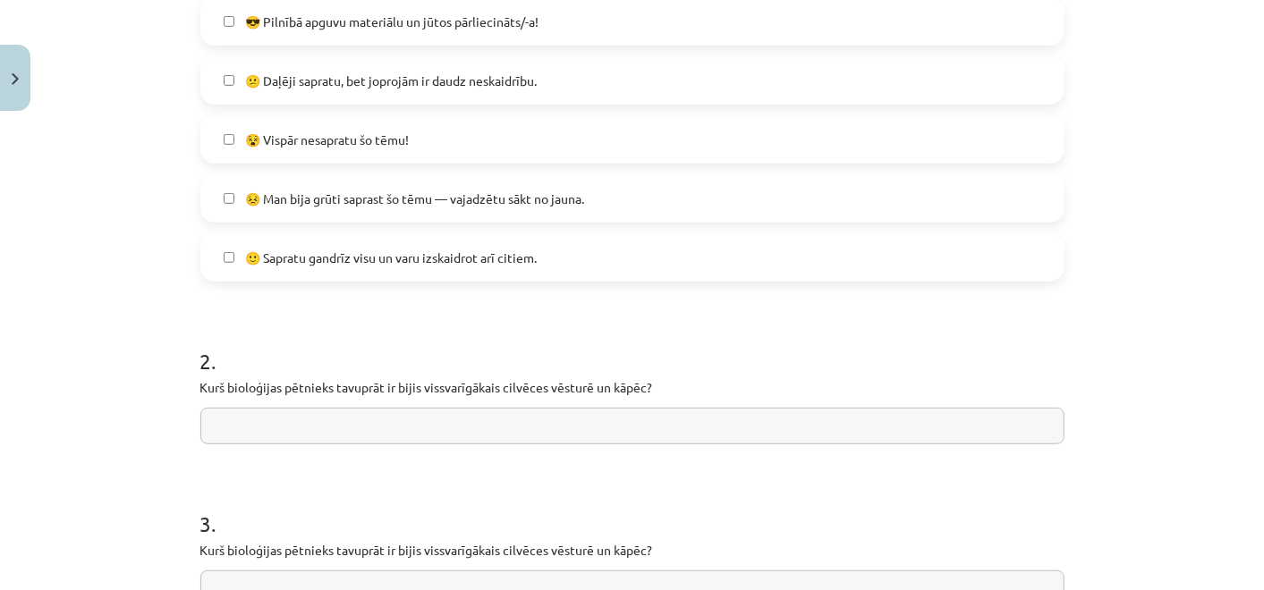
scroll to position [509, 0]
click at [549, 434] on input "text" at bounding box center [632, 425] width 864 height 37
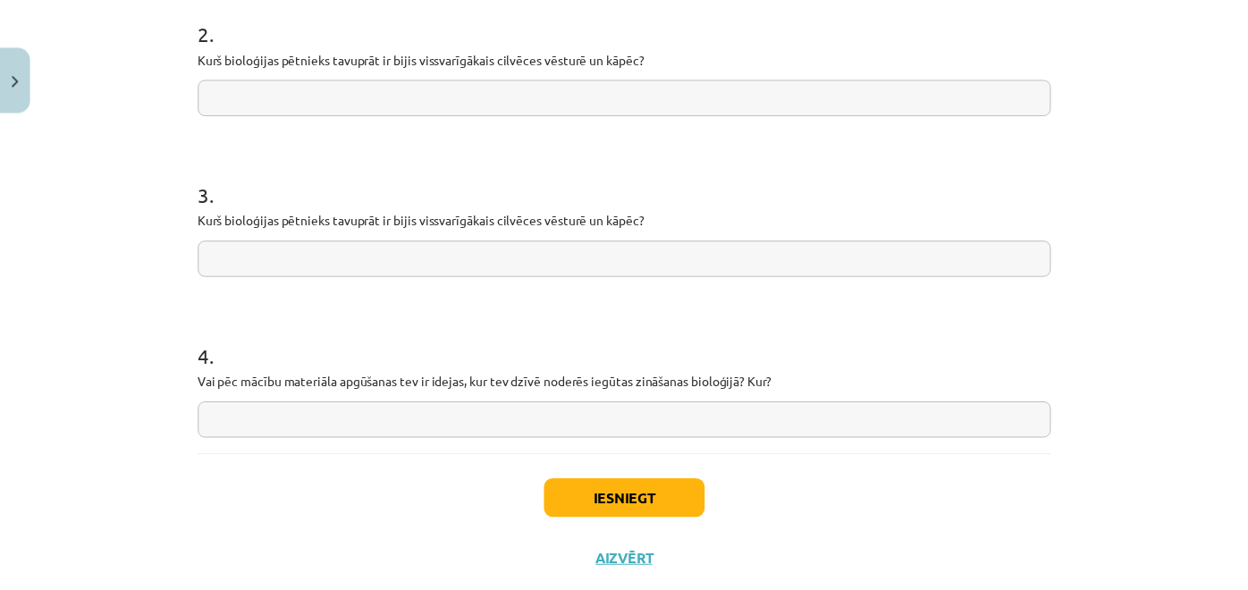
scroll to position [884, 0]
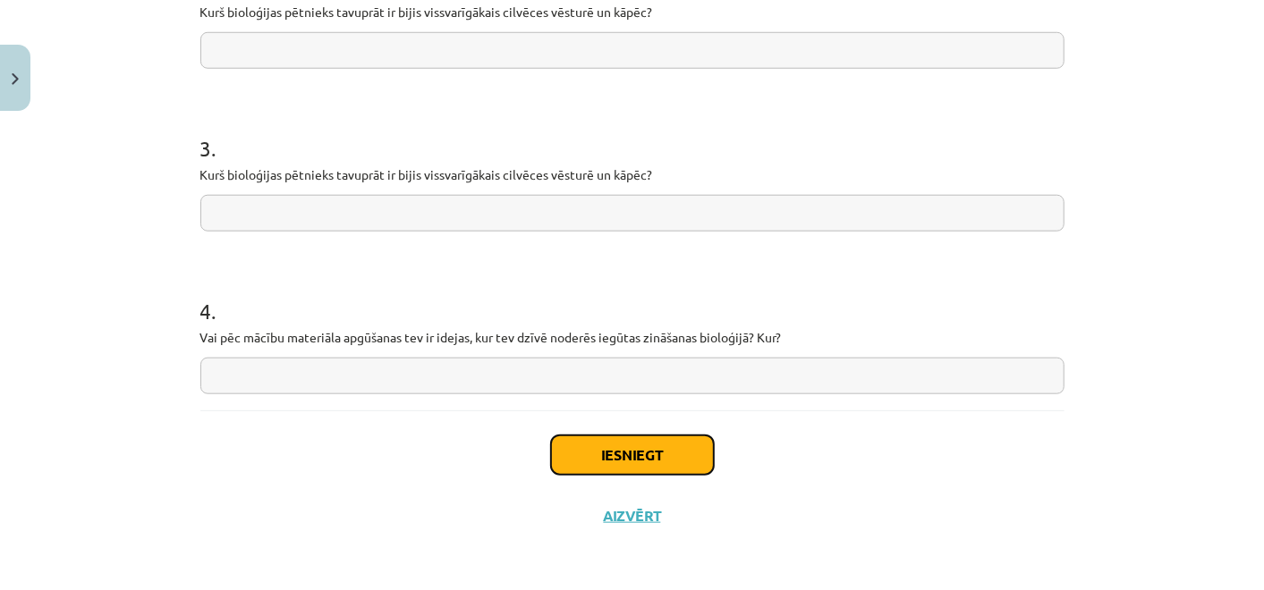
click at [622, 440] on button "Iesniegt" at bounding box center [632, 455] width 163 height 39
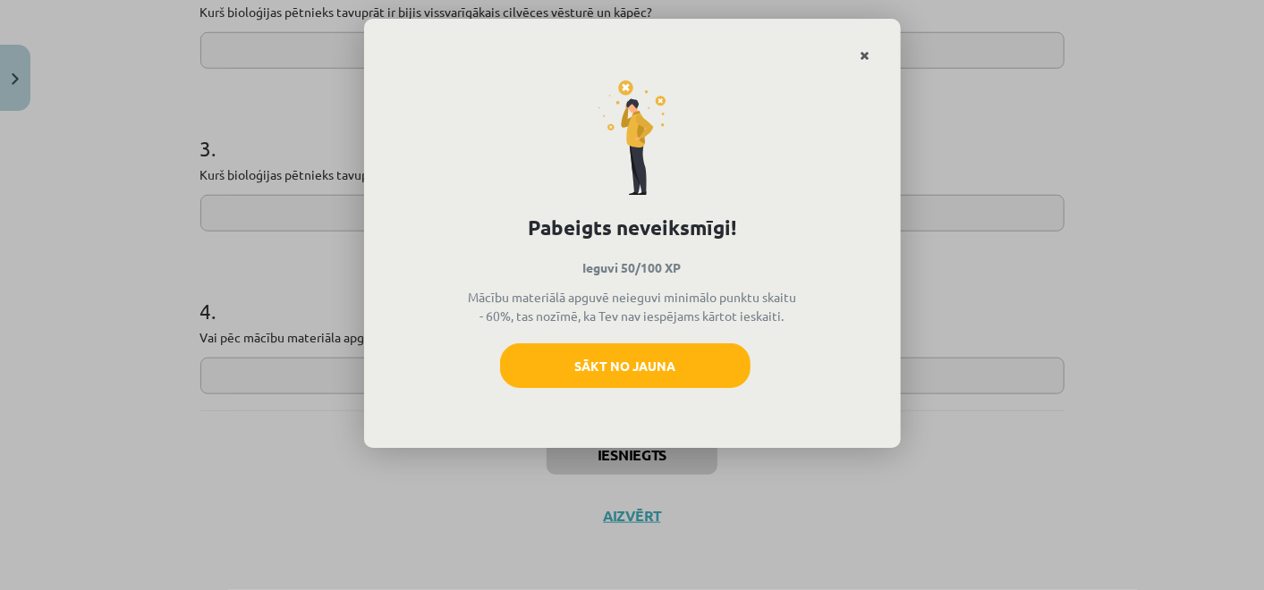
click at [863, 46] on link "Close" at bounding box center [865, 55] width 31 height 35
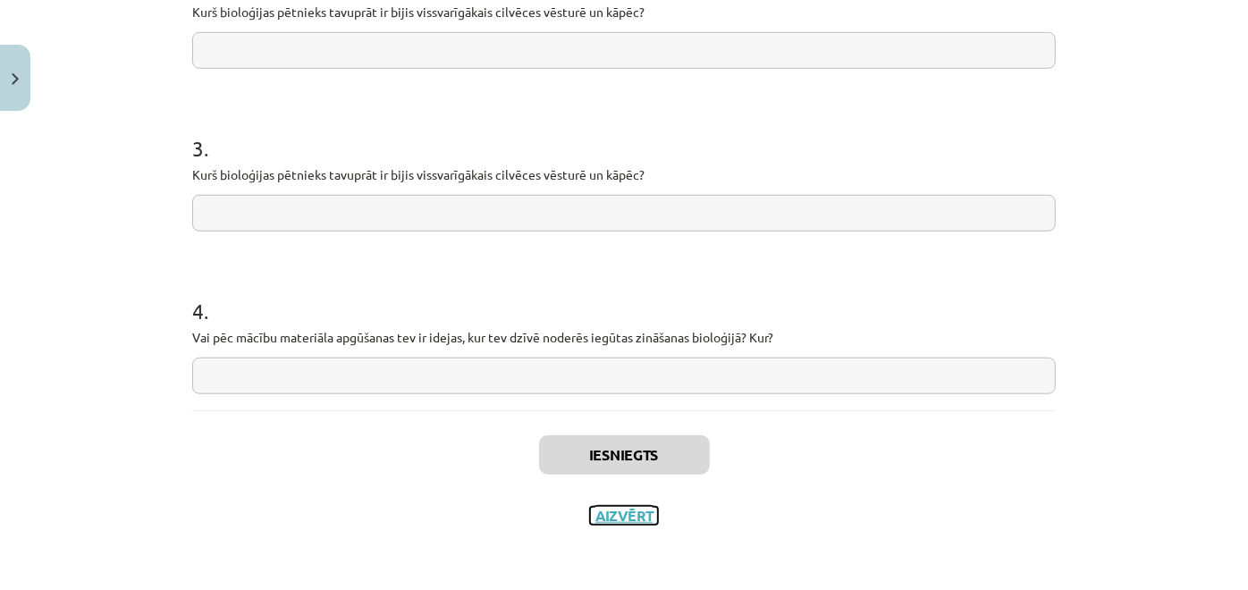
click at [626, 512] on button "Aizvērt" at bounding box center [624, 516] width 68 height 18
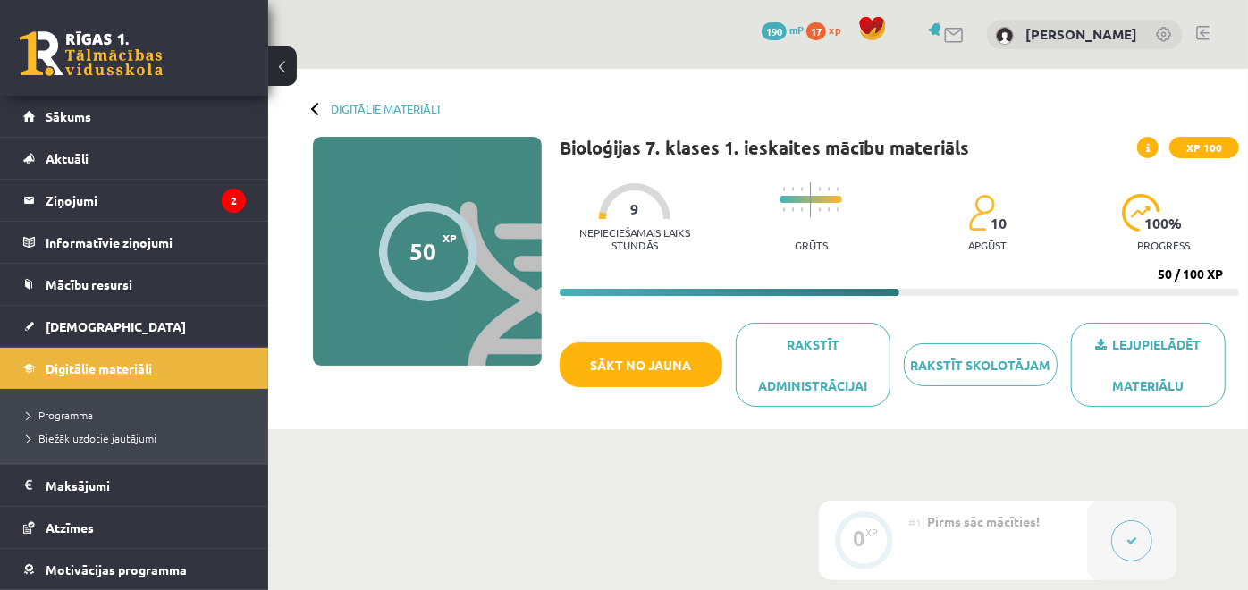
click at [161, 376] on link "Digitālie materiāli" at bounding box center [134, 368] width 223 height 41
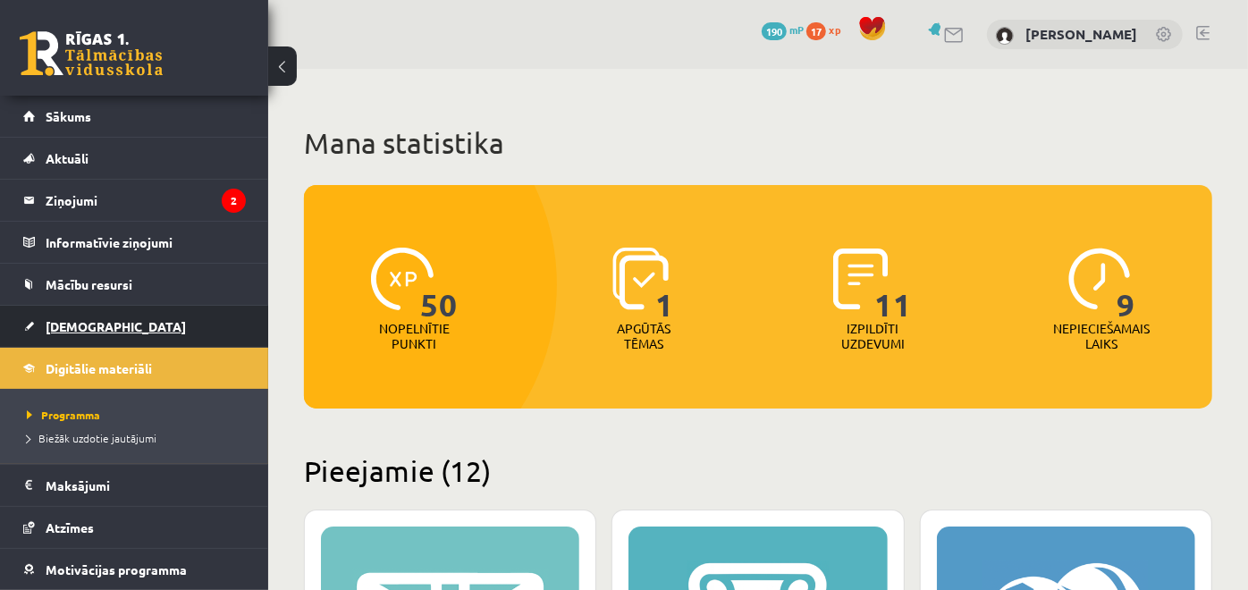
click at [138, 321] on link "[DEMOGRAPHIC_DATA]" at bounding box center [134, 326] width 223 height 41
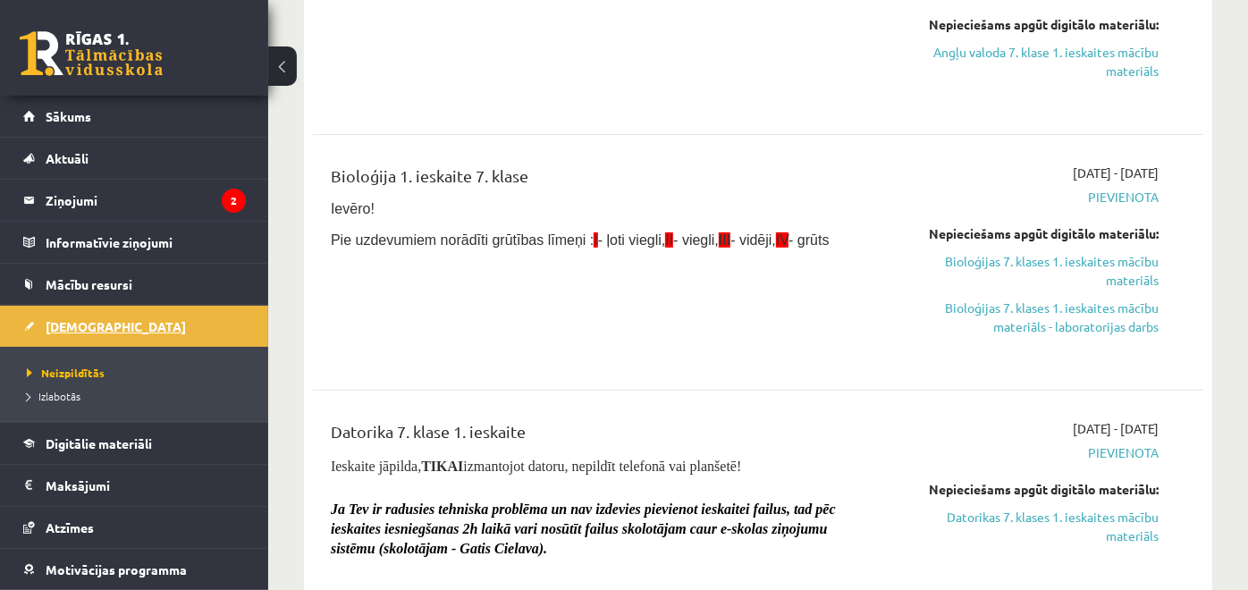
scroll to position [304, 0]
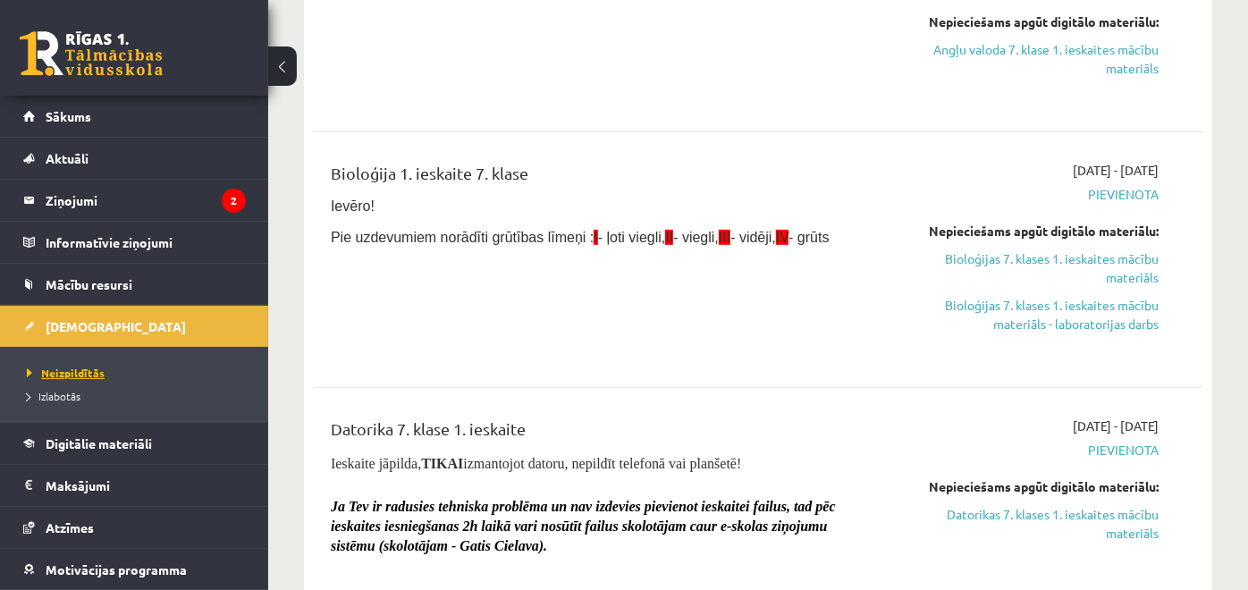
click at [125, 373] on link "Neizpildītās" at bounding box center [139, 373] width 224 height 16
click at [1037, 273] on link "Bioloģijas 7. klases 1. ieskaites mācību materiāls" at bounding box center [1030, 269] width 258 height 38
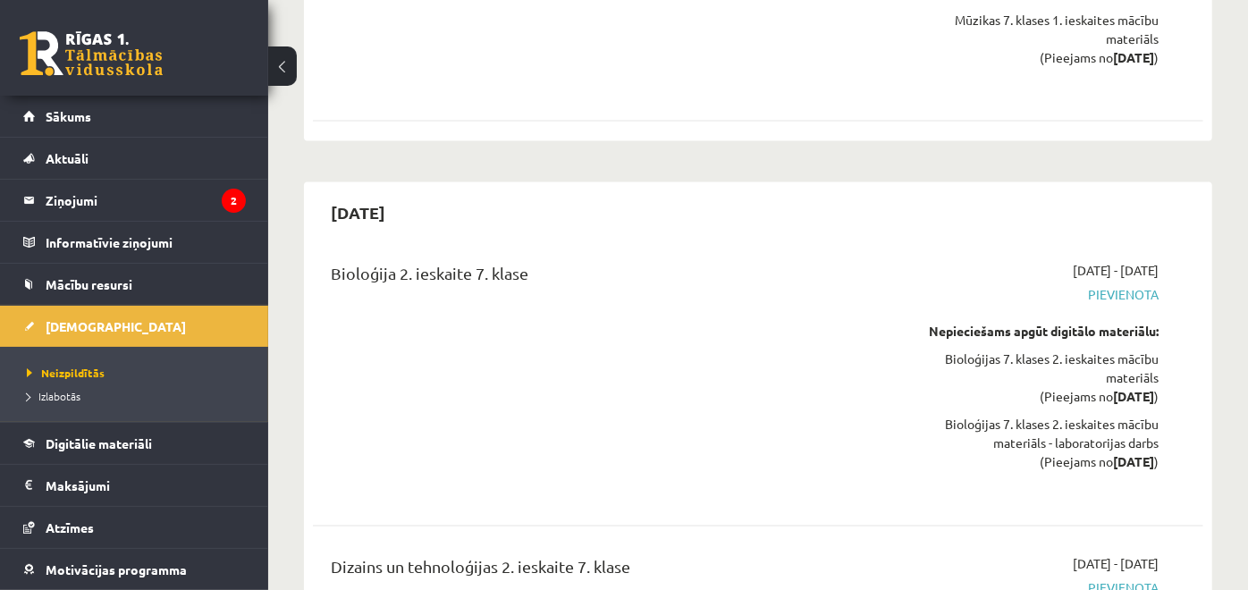
scroll to position [5996, 0]
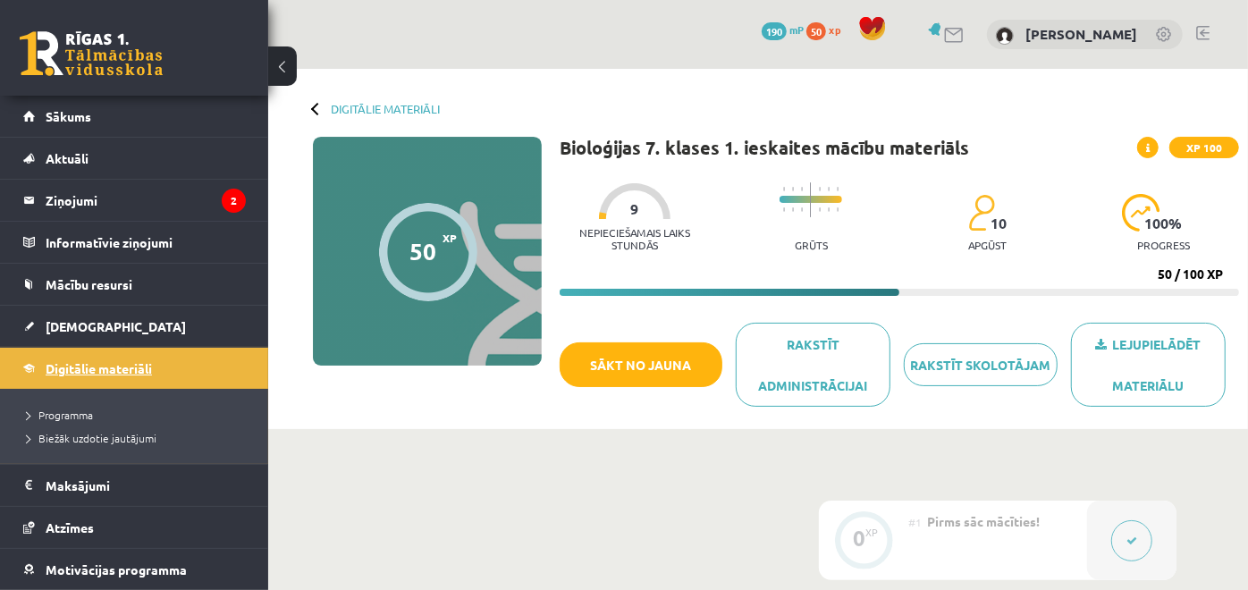
click at [187, 366] on link "Digitālie materiāli" at bounding box center [134, 368] width 223 height 41
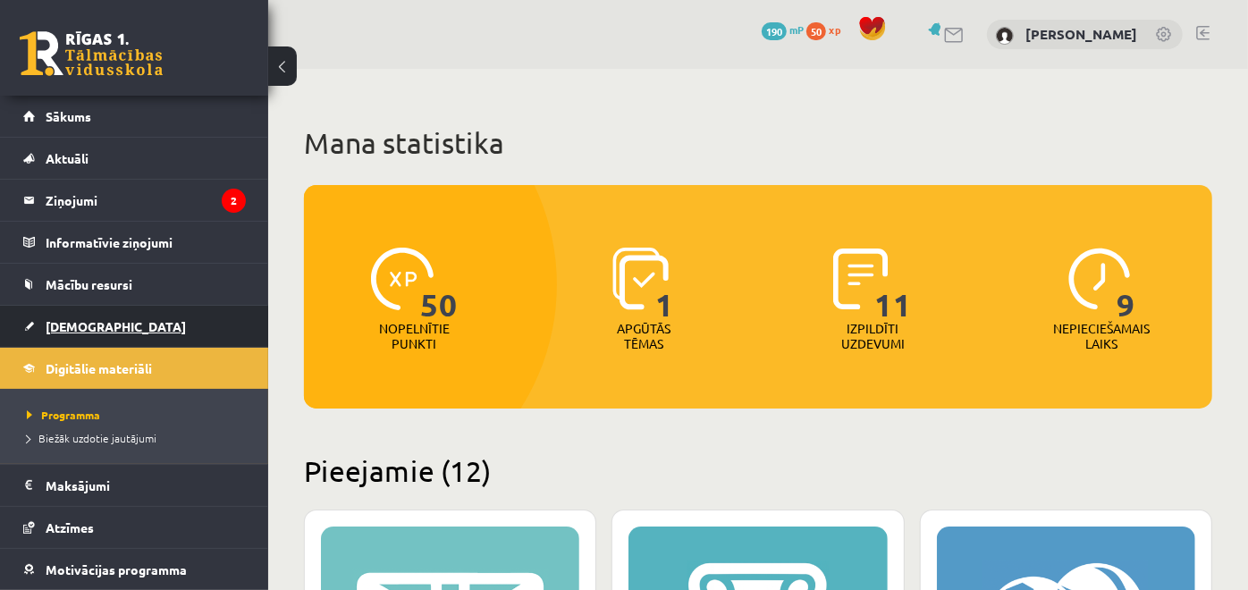
click at [112, 315] on link "[DEMOGRAPHIC_DATA]" at bounding box center [134, 326] width 223 height 41
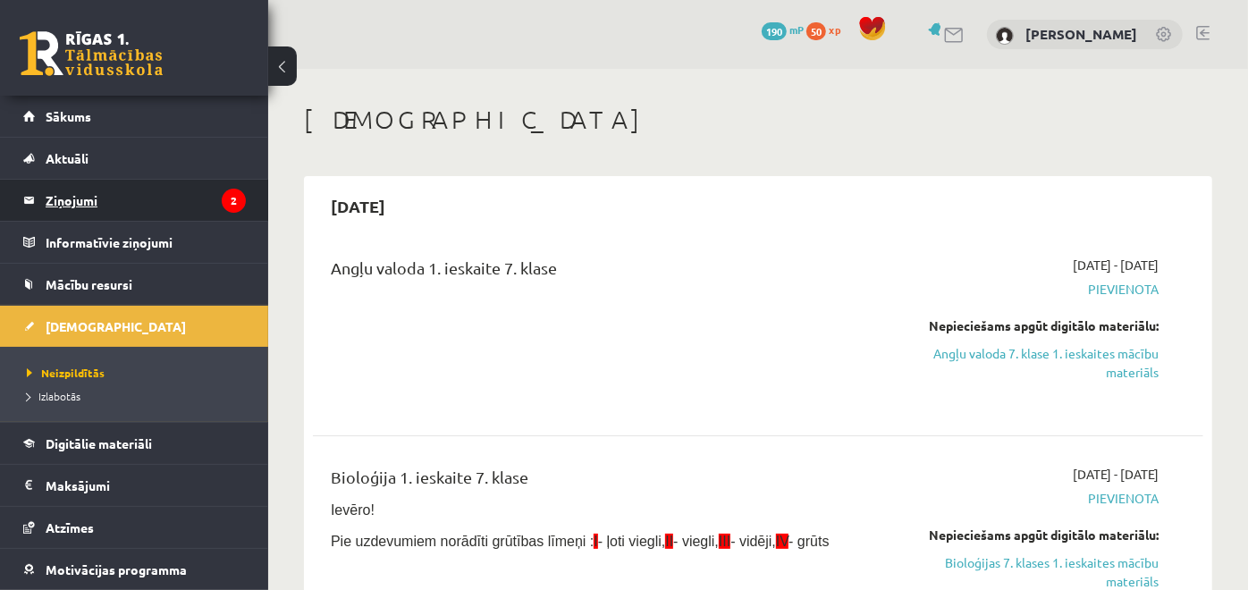
click at [189, 197] on legend "Ziņojumi 2" at bounding box center [146, 200] width 200 height 41
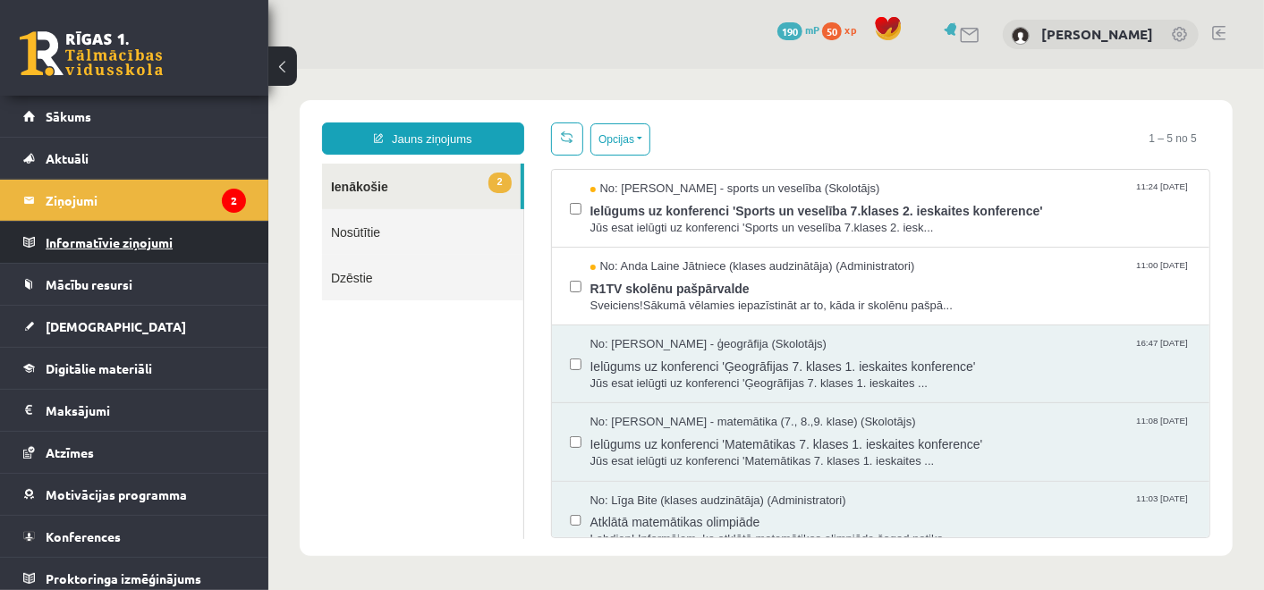
click at [153, 234] on legend "Informatīvie ziņojumi 0" at bounding box center [146, 242] width 200 height 41
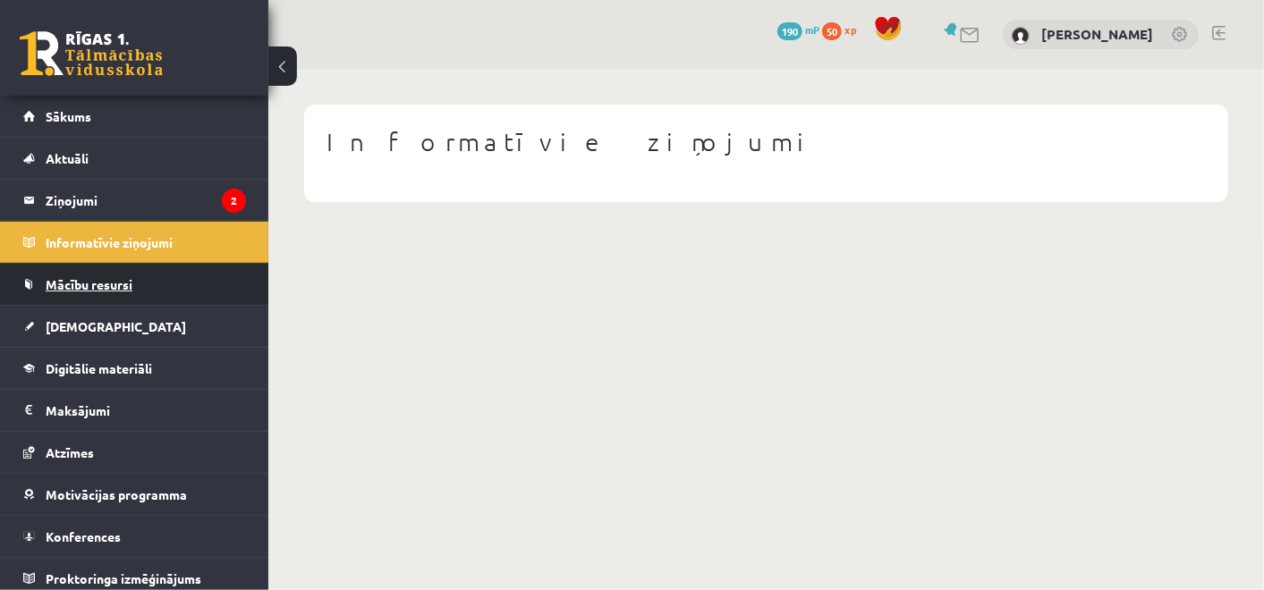
click at [108, 288] on span "Mācību resursi" at bounding box center [89, 284] width 87 height 16
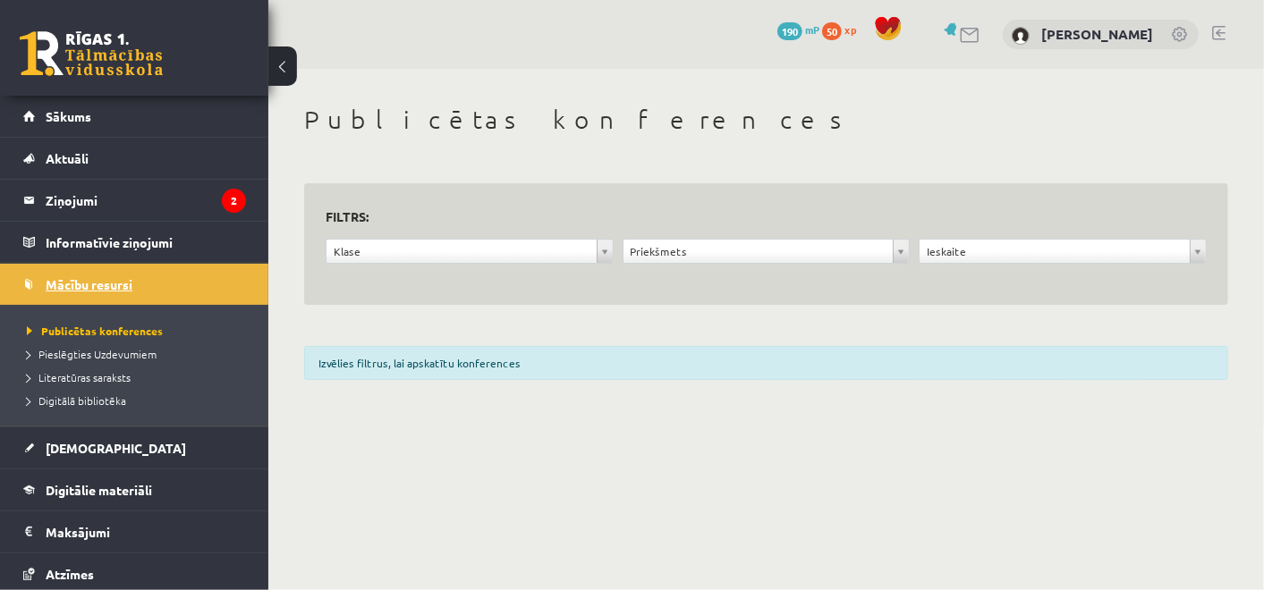
click at [107, 276] on span "Mācību resursi" at bounding box center [89, 284] width 87 height 16
click at [204, 206] on legend "Ziņojumi 2" at bounding box center [146, 200] width 200 height 41
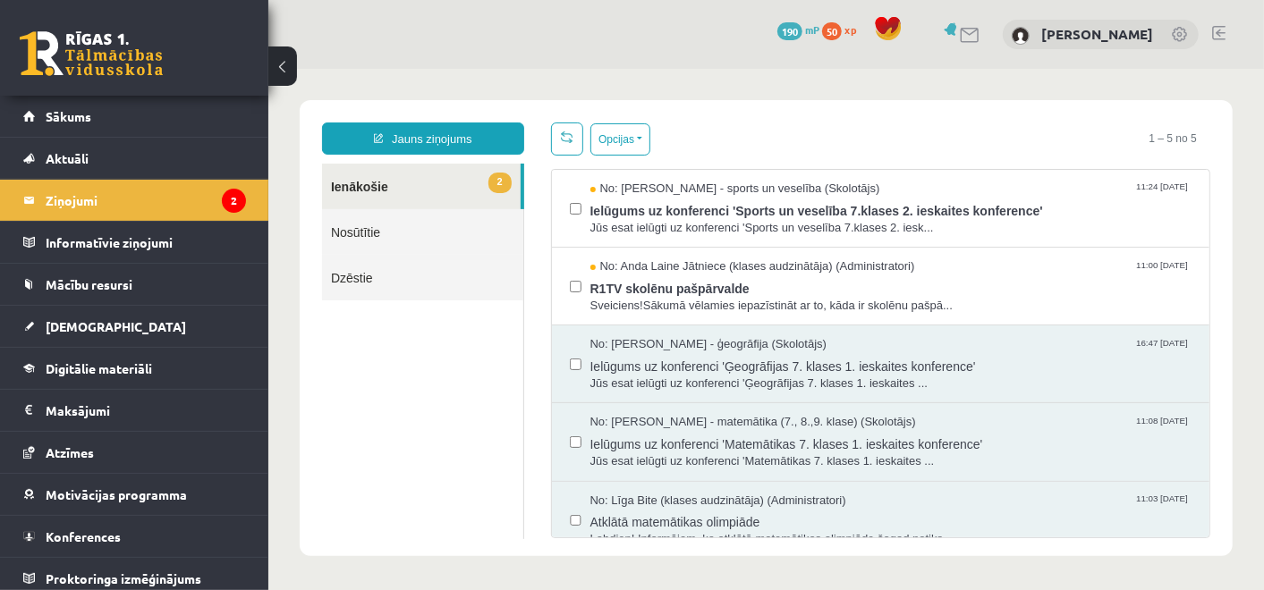
click at [842, 30] on span "50" at bounding box center [832, 31] width 20 height 18
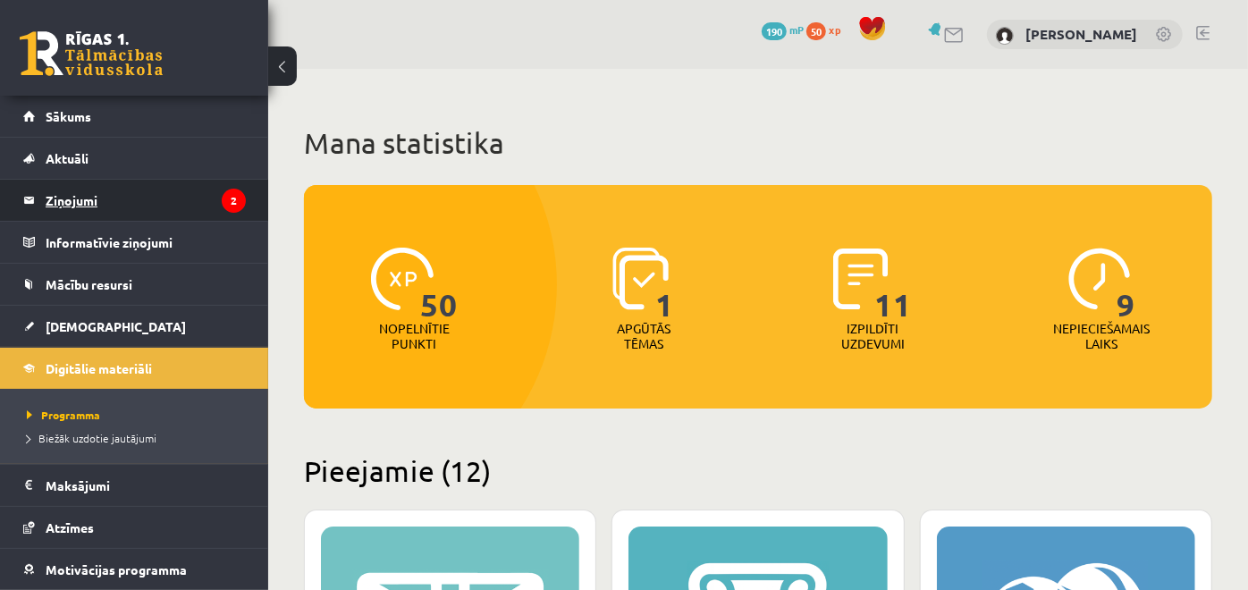
click at [166, 207] on legend "Ziņojumi 2" at bounding box center [146, 200] width 200 height 41
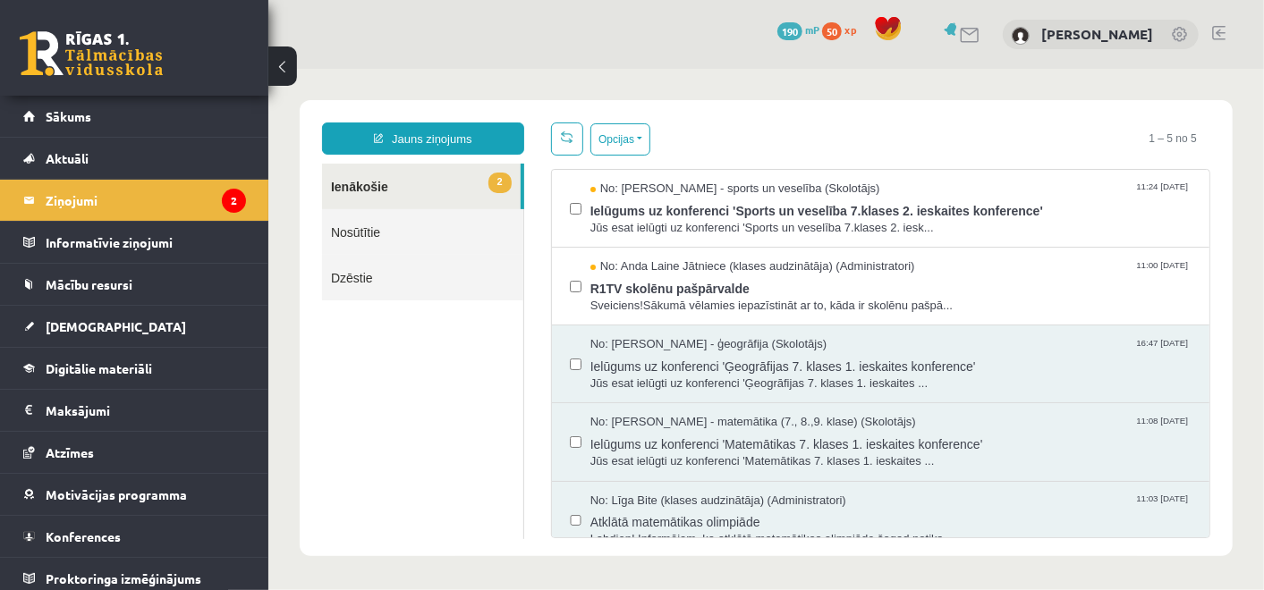
click at [461, 194] on link "2 Ienākošie" at bounding box center [420, 186] width 199 height 46
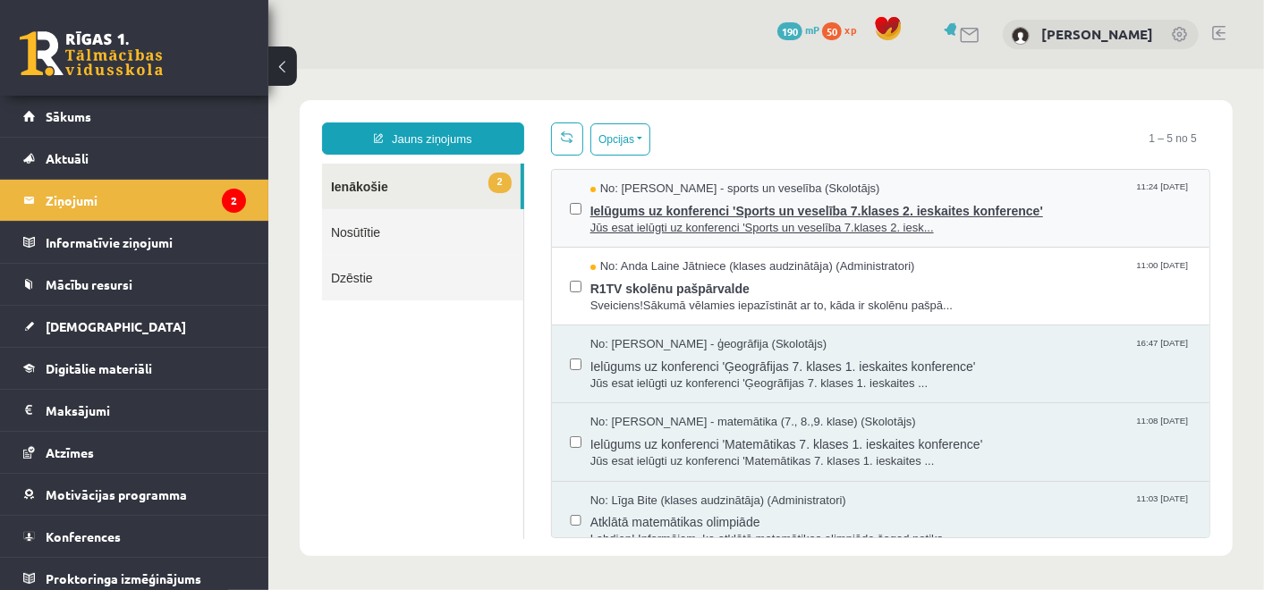
click at [589, 215] on span "Ielūgums uz konferenci 'Sports un veselība 7.klases 2. ieskaites konference'" at bounding box center [889, 208] width 601 height 22
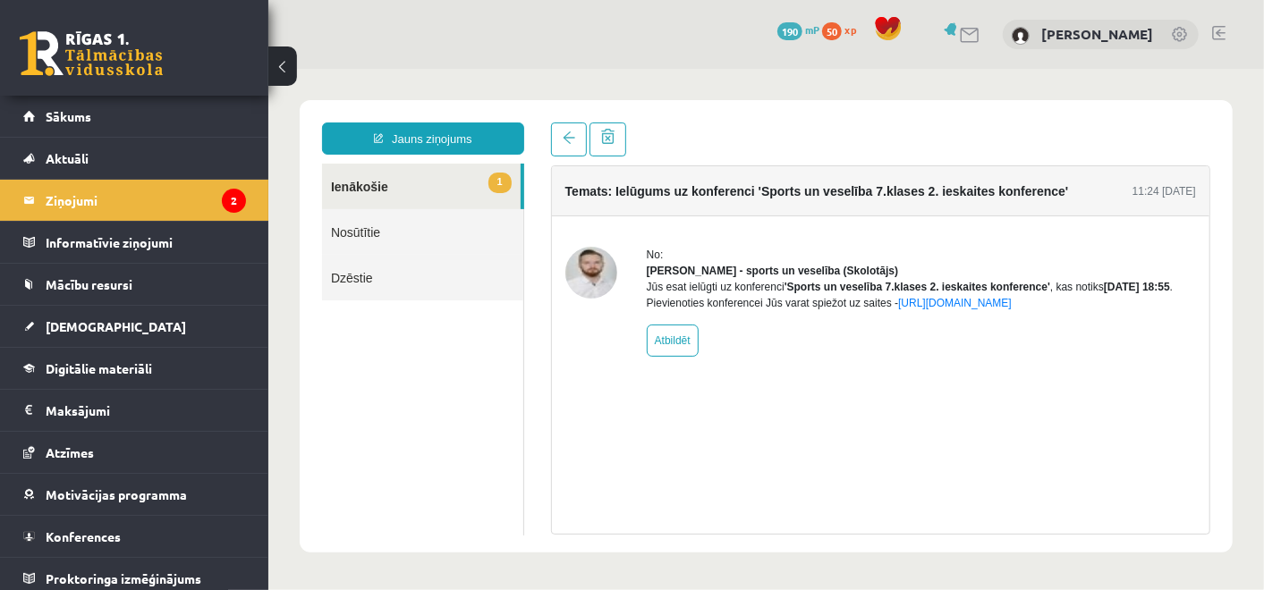
click at [430, 175] on link "1 Ienākošie" at bounding box center [420, 186] width 199 height 46
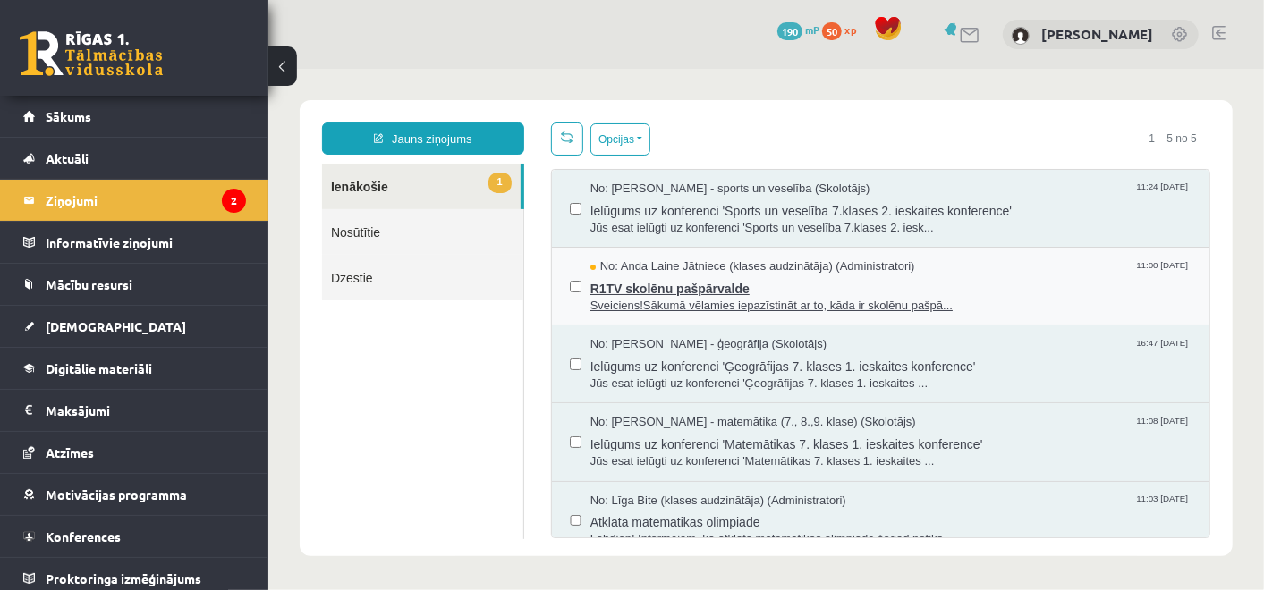
click at [633, 277] on span "R1TV skolēnu pašpārvalde" at bounding box center [889, 286] width 601 height 22
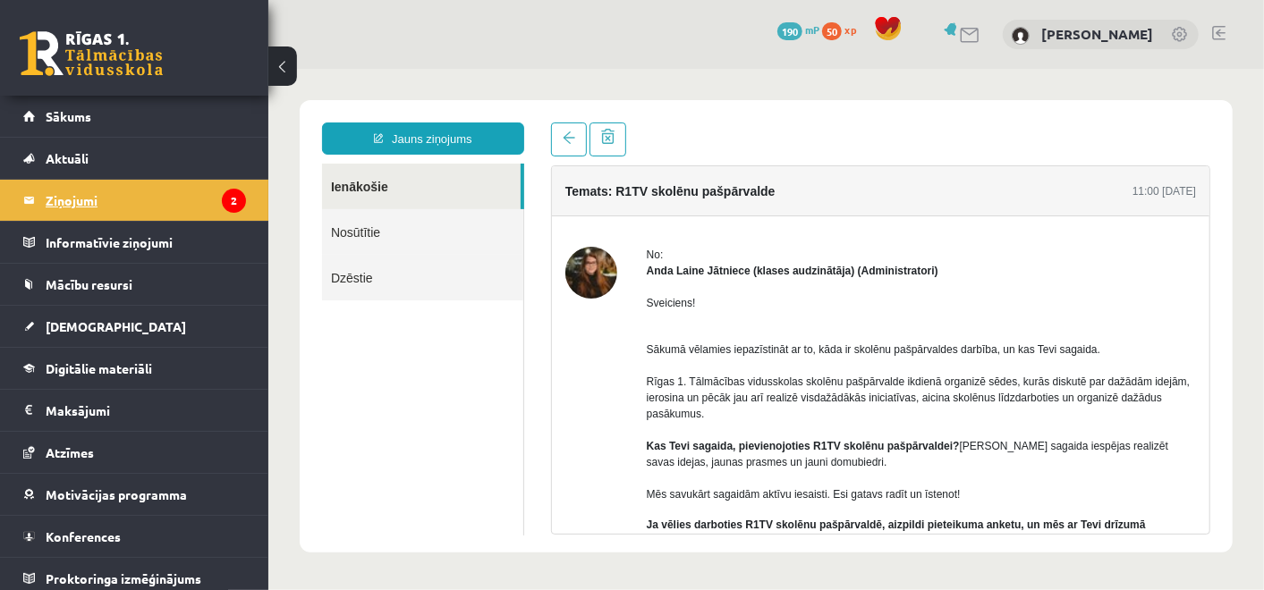
click at [199, 196] on legend "Ziņojumi 2" at bounding box center [146, 200] width 200 height 41
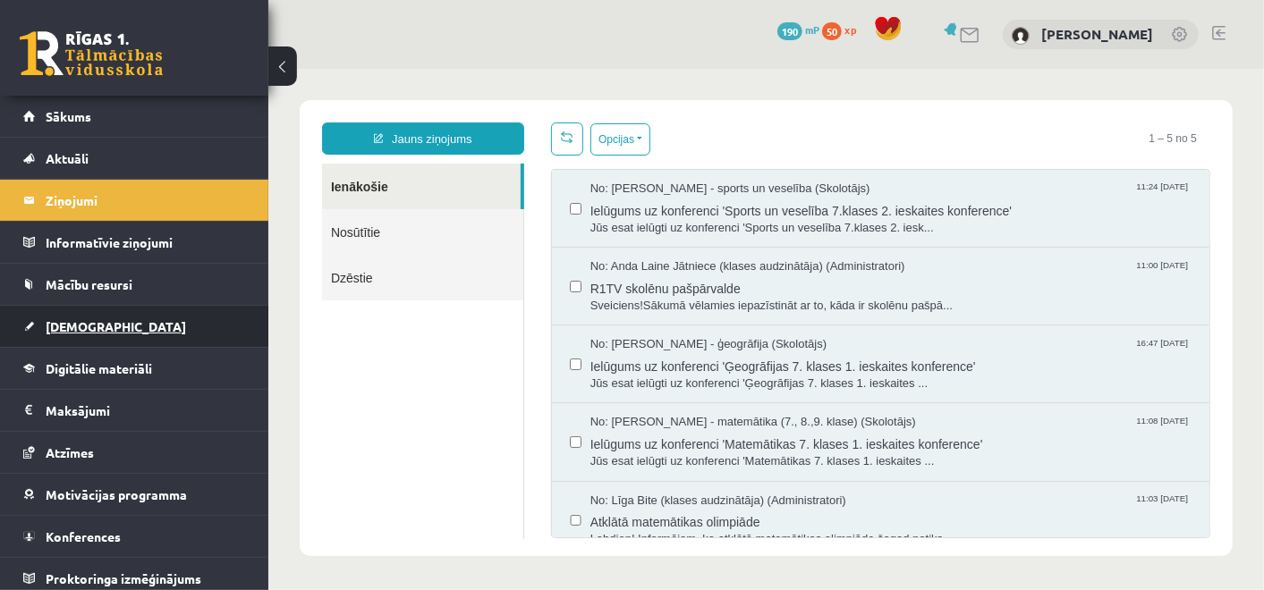
click at [112, 319] on link "[DEMOGRAPHIC_DATA]" at bounding box center [134, 326] width 223 height 41
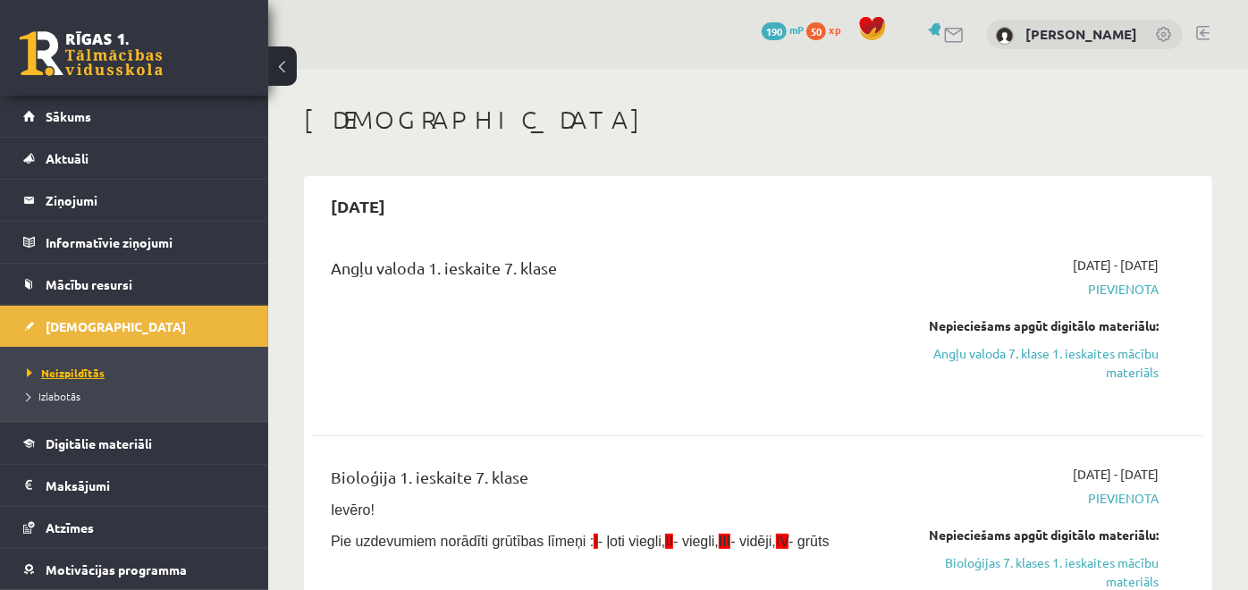
click at [76, 371] on span "Neizpildītās" at bounding box center [66, 373] width 78 height 14
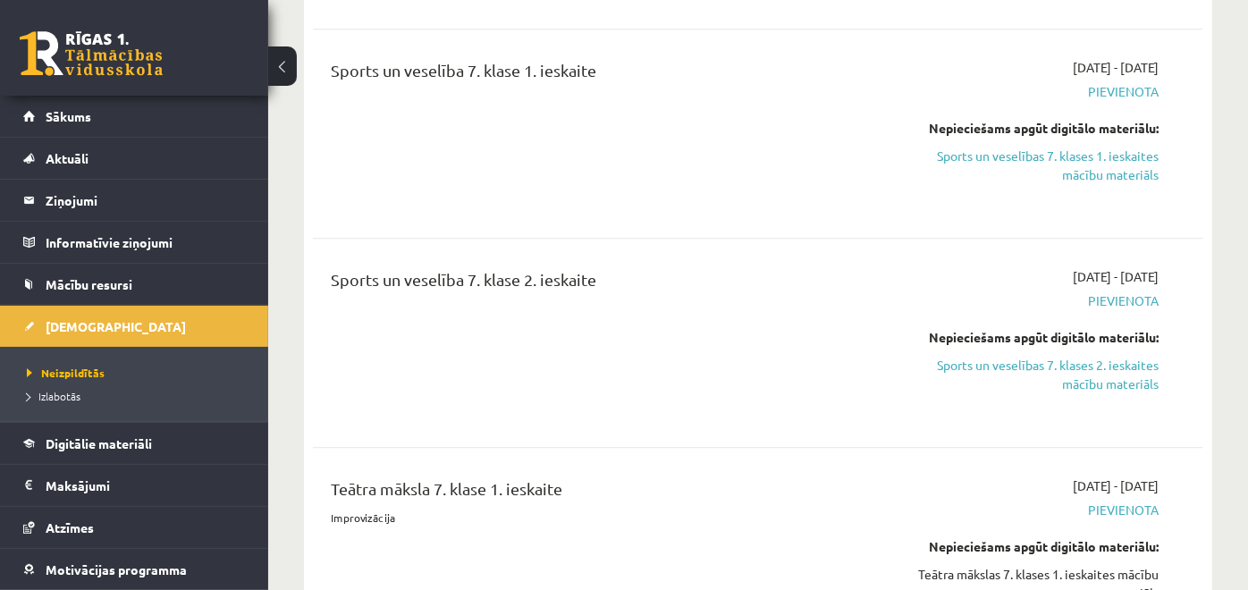
scroll to position [2908, 0]
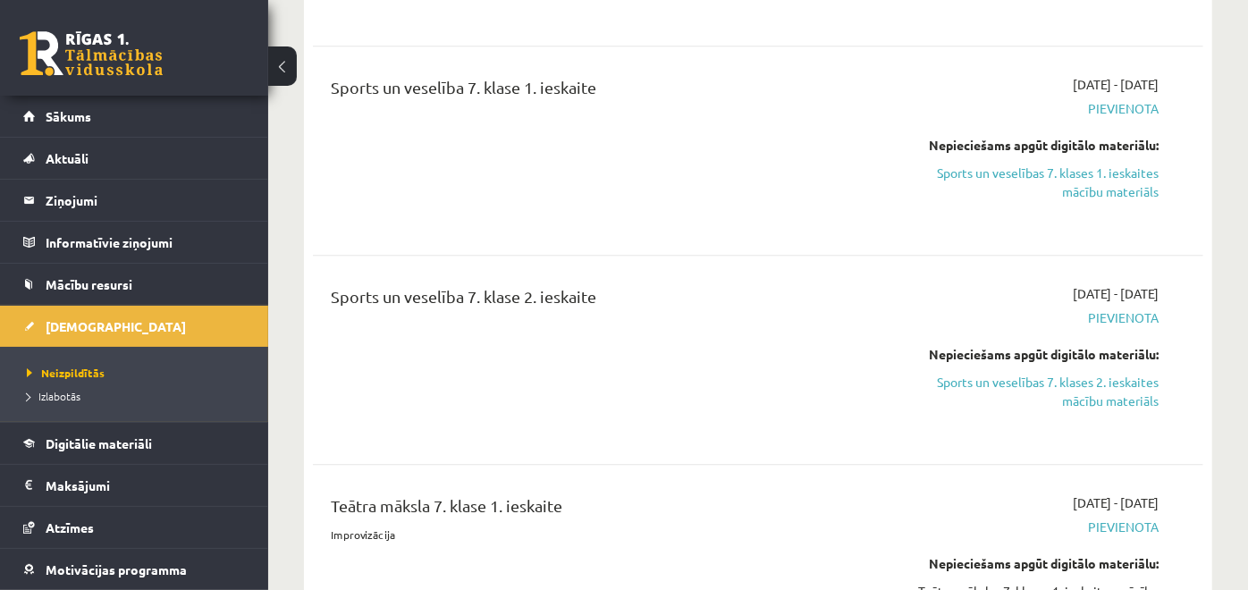
click at [763, 190] on div "Sports un veselība 7. klase 1. ieskaite" at bounding box center [602, 150] width 570 height 151
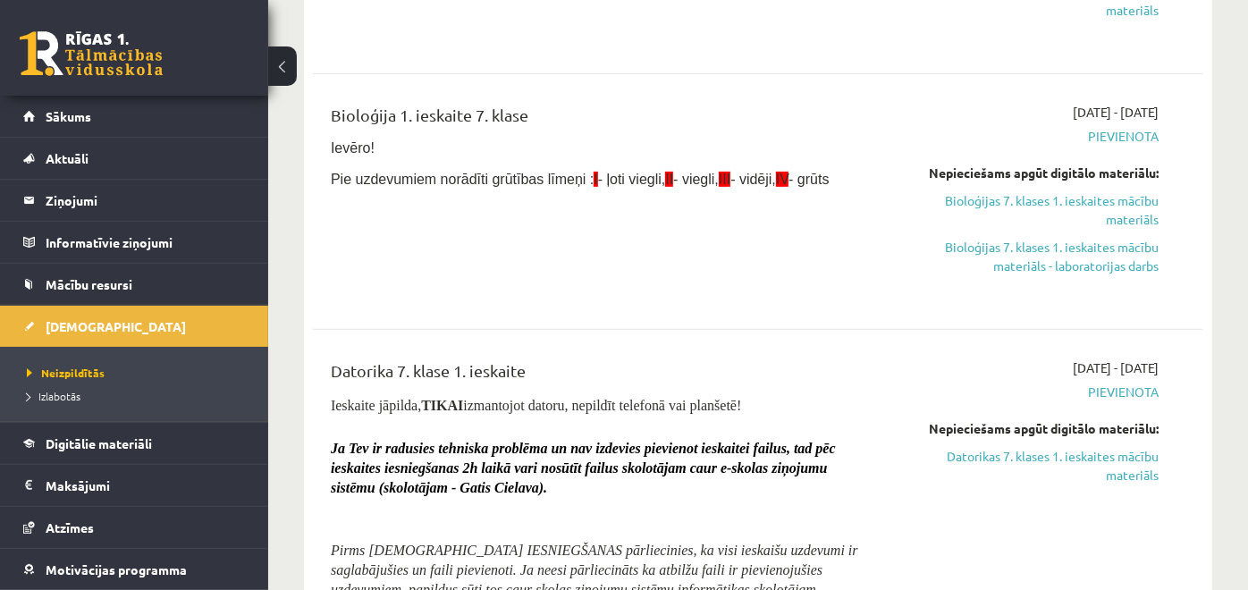
scroll to position [363, 0]
click at [753, 195] on div "Bioloģija 1. ieskaite 7. klase Ievēro! Pie uzdevumiem norādīti grūtības līmeņi …" at bounding box center [602, 201] width 570 height 198
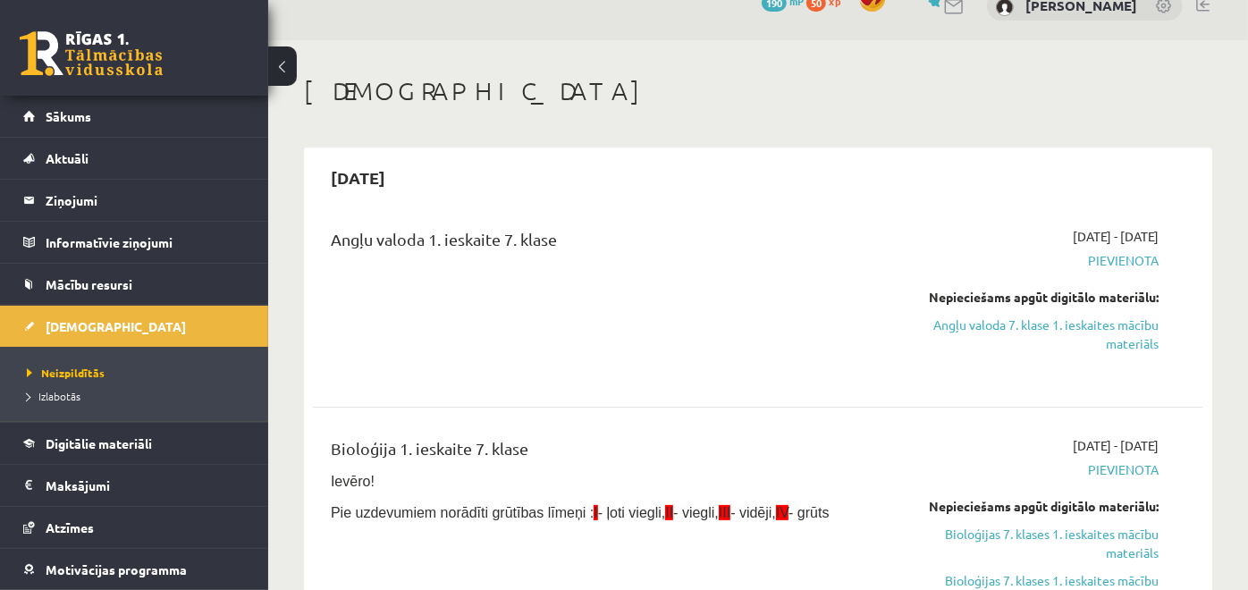
scroll to position [30, 0]
click at [989, 324] on link "Angļu valoda 7. klase 1. ieskaites mācību materiāls" at bounding box center [1030, 334] width 258 height 38
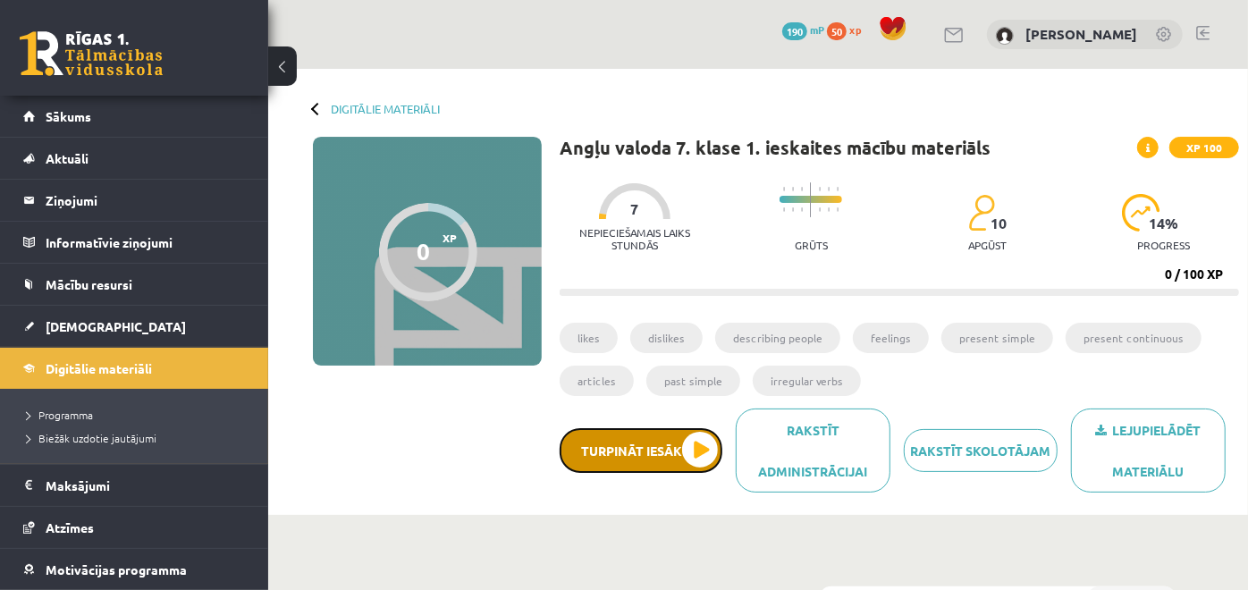
click at [628, 442] on button "Turpināt iesākto" at bounding box center [641, 450] width 163 height 45
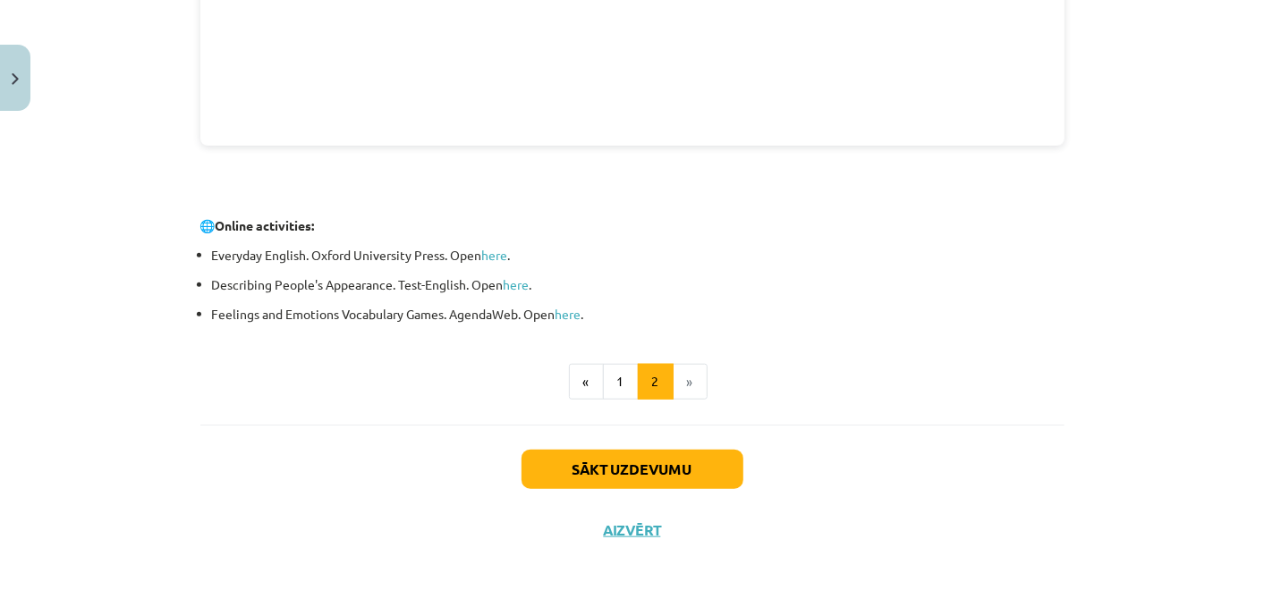
scroll to position [725, 0]
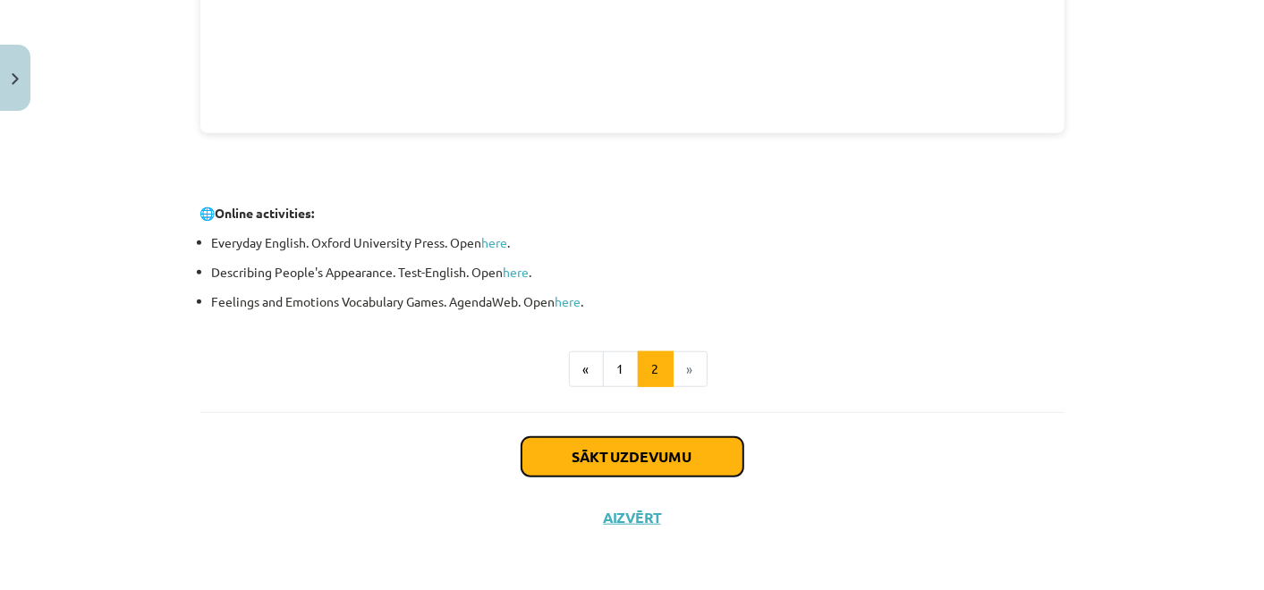
click at [605, 461] on button "Sākt uzdevumu" at bounding box center [632, 456] width 222 height 39
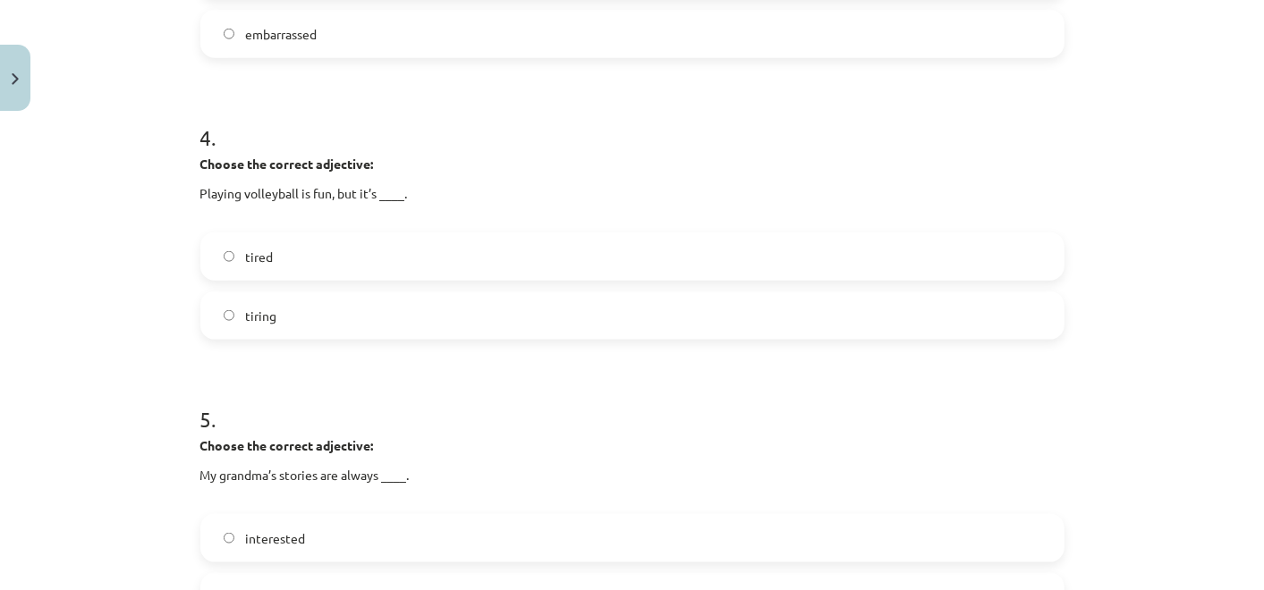
scroll to position [0, 0]
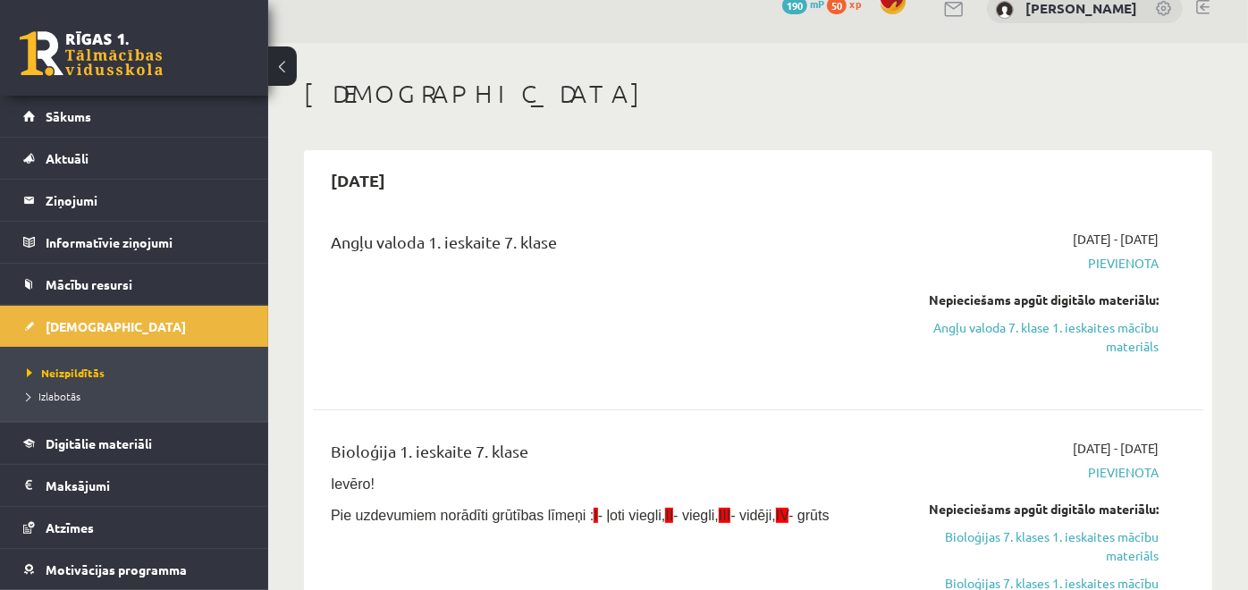
click at [431, 374] on div "Angļu valoda 1. ieskaite 7. klase" at bounding box center [602, 305] width 570 height 151
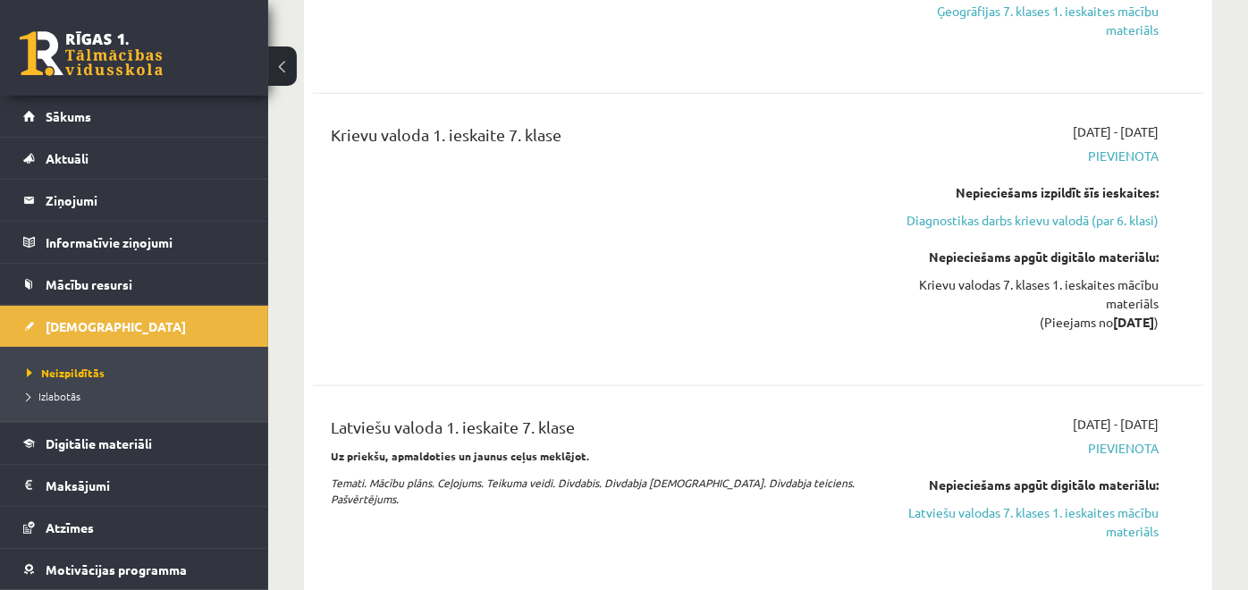
scroll to position [1242, 0]
click at [1014, 217] on link "Diagnostikas darbs krievu valodā (par 6. klasi)" at bounding box center [1030, 219] width 258 height 19
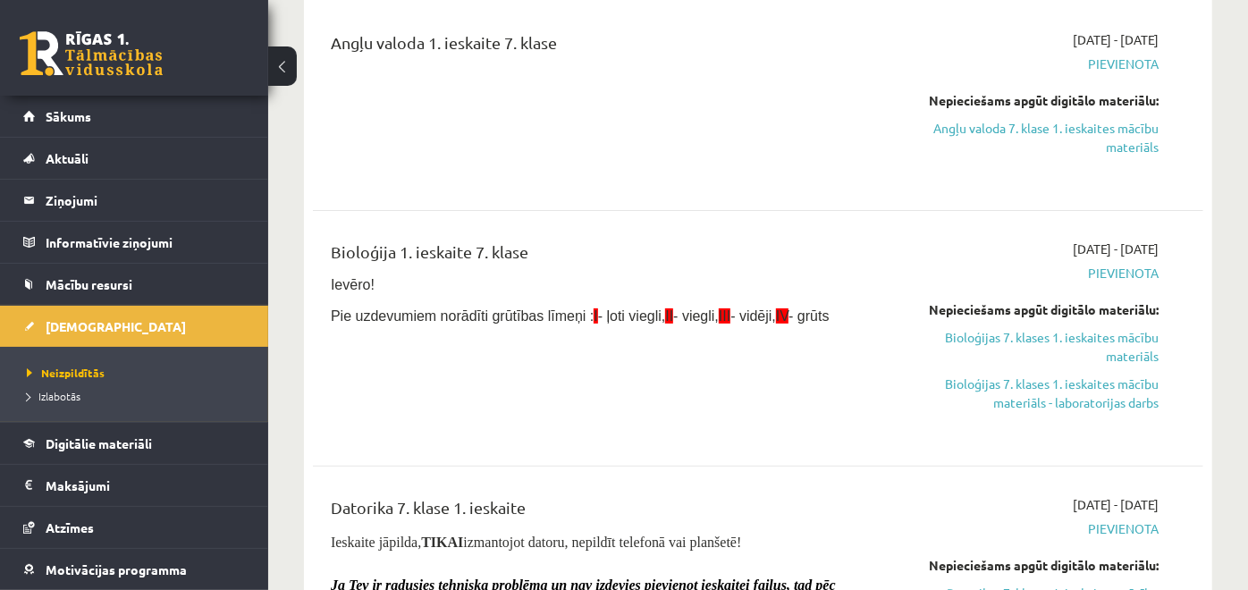
scroll to position [224, 0]
click at [986, 342] on link "Bioloģijas 7. klases 1. ieskaites mācību materiāls" at bounding box center [1030, 348] width 258 height 38
click at [988, 333] on link "Bioloģijas 7. klases 1. ieskaites mācību materiāls" at bounding box center [1030, 348] width 258 height 38
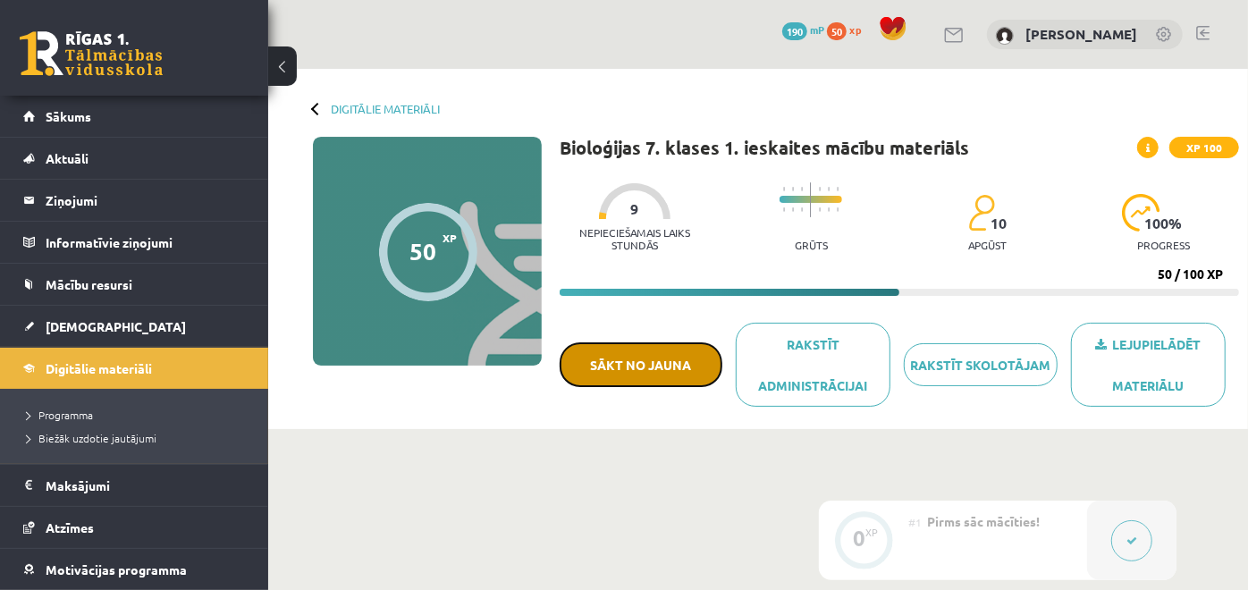
click at [642, 360] on button "Sākt no jauna" at bounding box center [641, 365] width 163 height 45
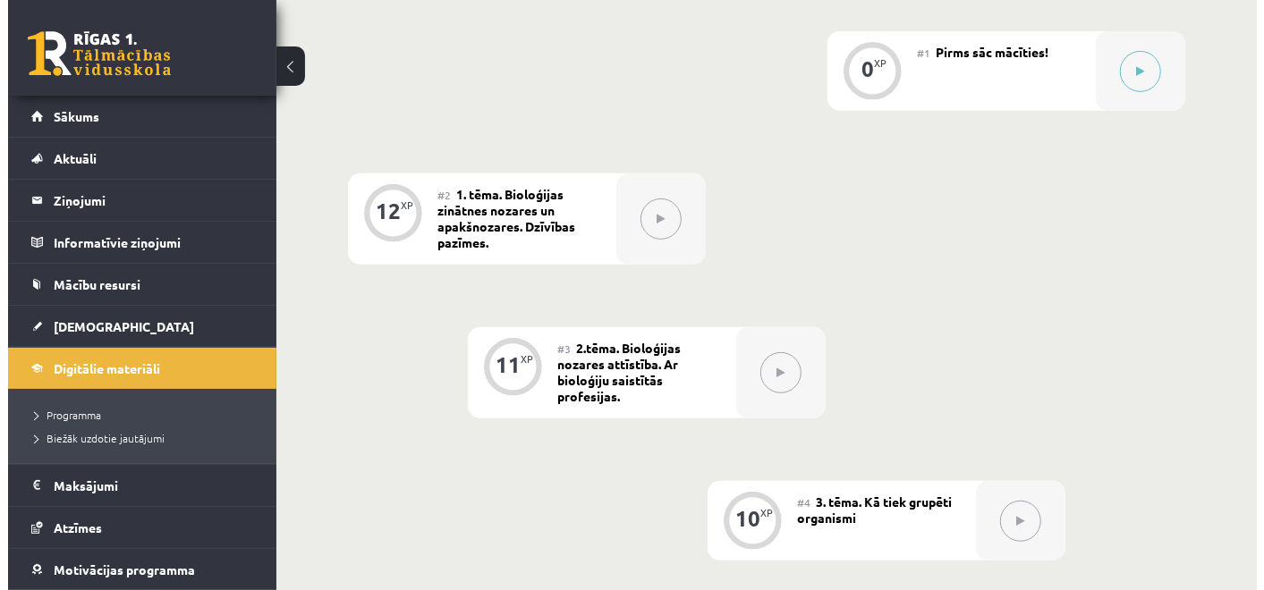
scroll to position [449, 0]
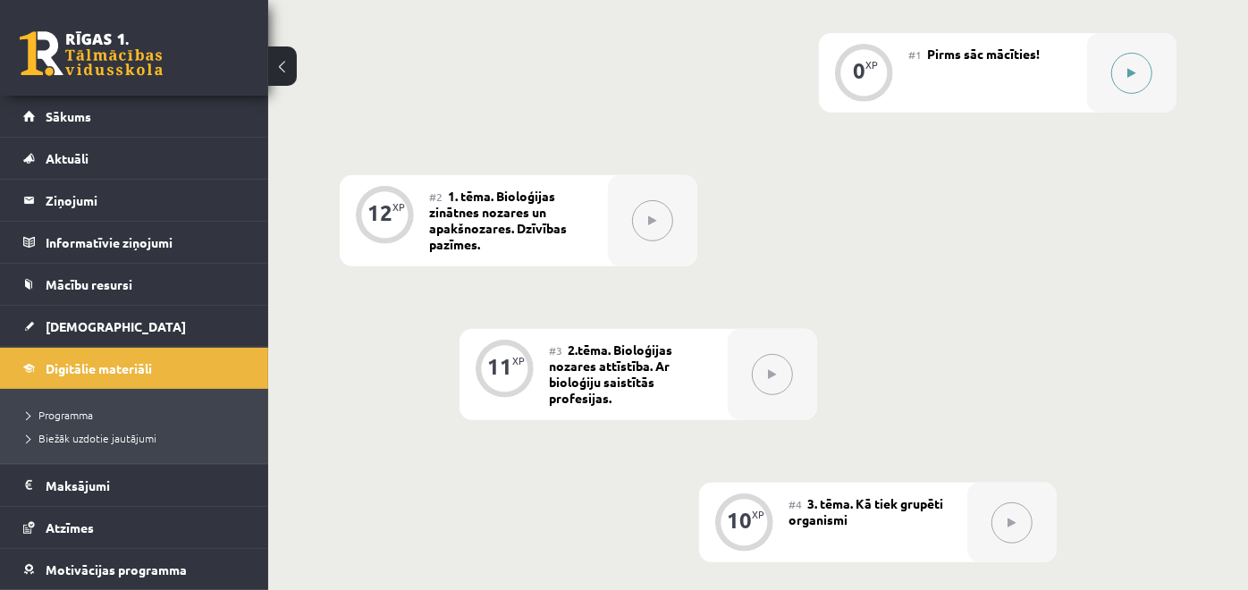
click at [1134, 80] on button at bounding box center [1132, 73] width 41 height 41
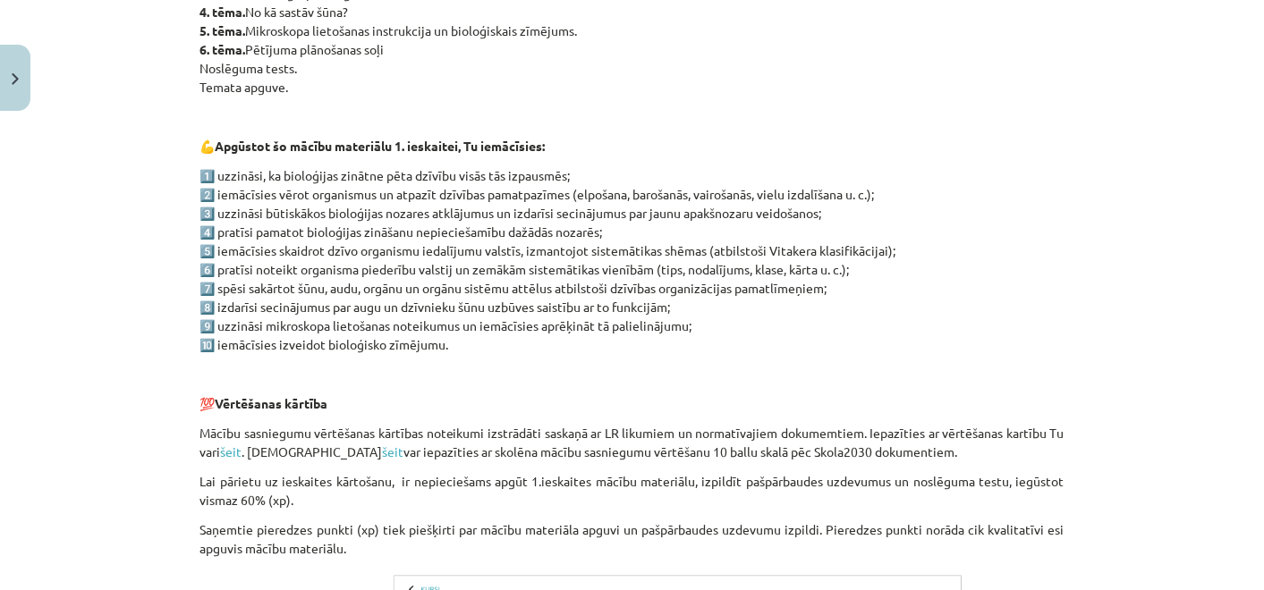
scroll to position [1364, 0]
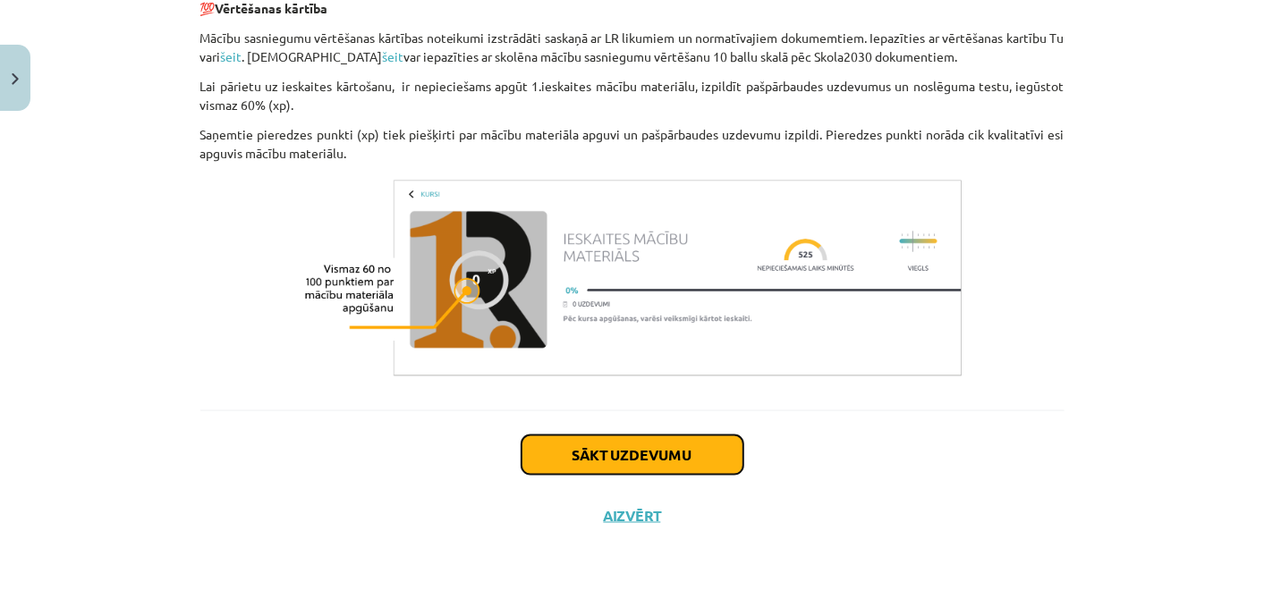
click at [680, 449] on button "Sākt uzdevumu" at bounding box center [632, 455] width 222 height 39
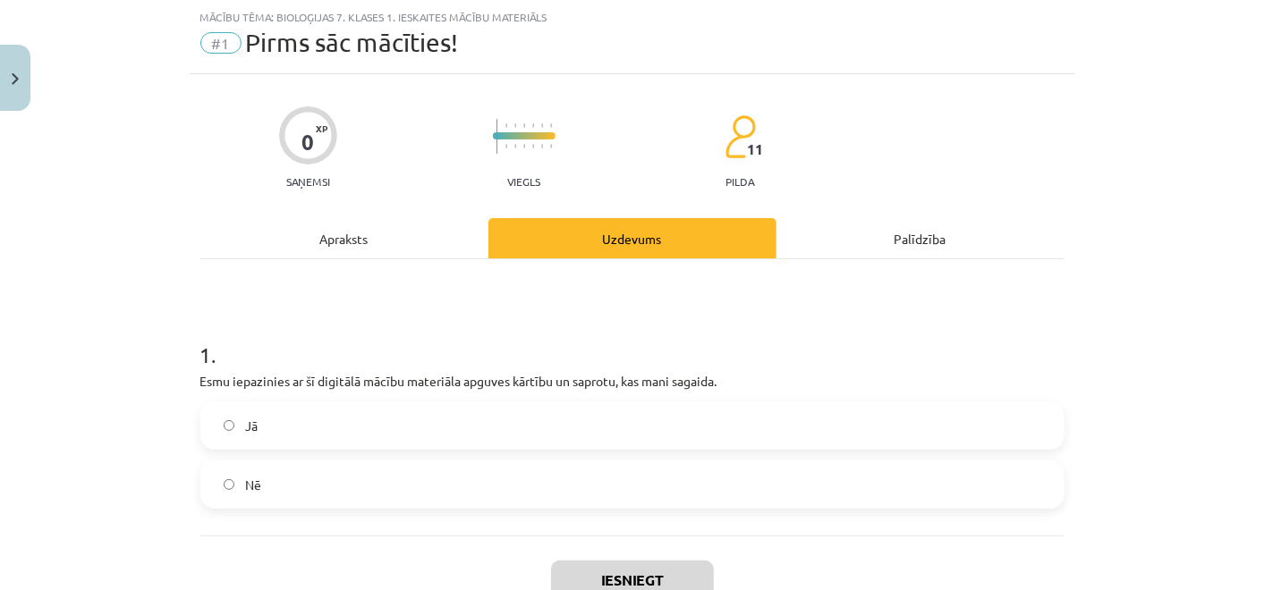
scroll to position [44, 0]
click at [615, 443] on label "Jā" at bounding box center [632, 426] width 860 height 45
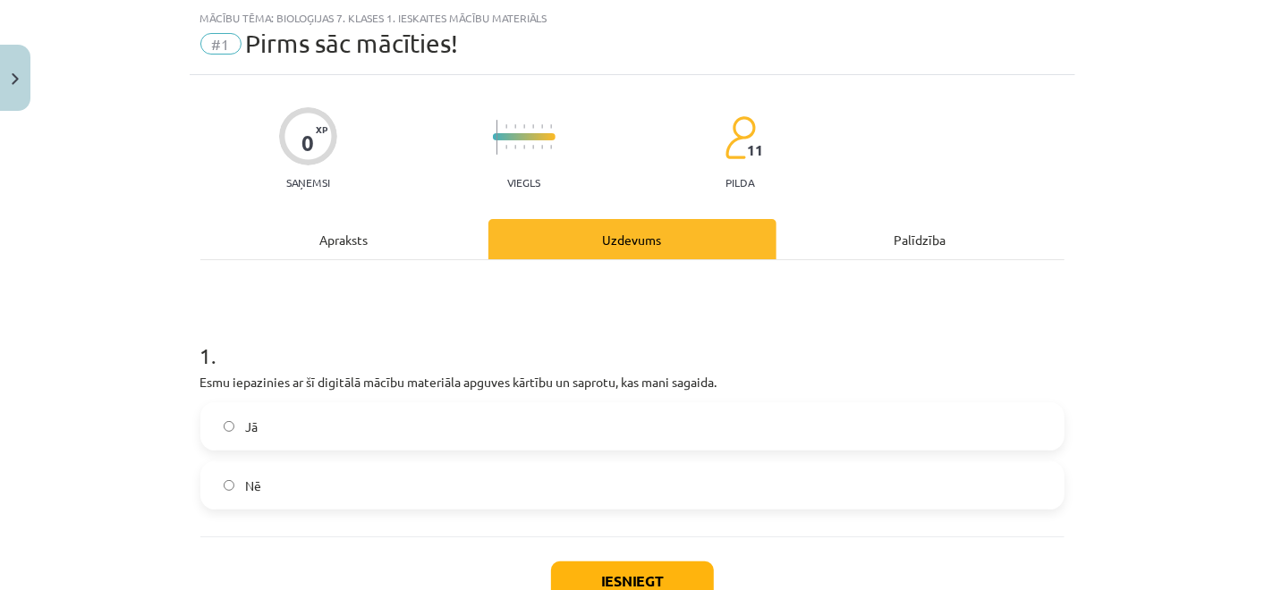
scroll to position [169, 0]
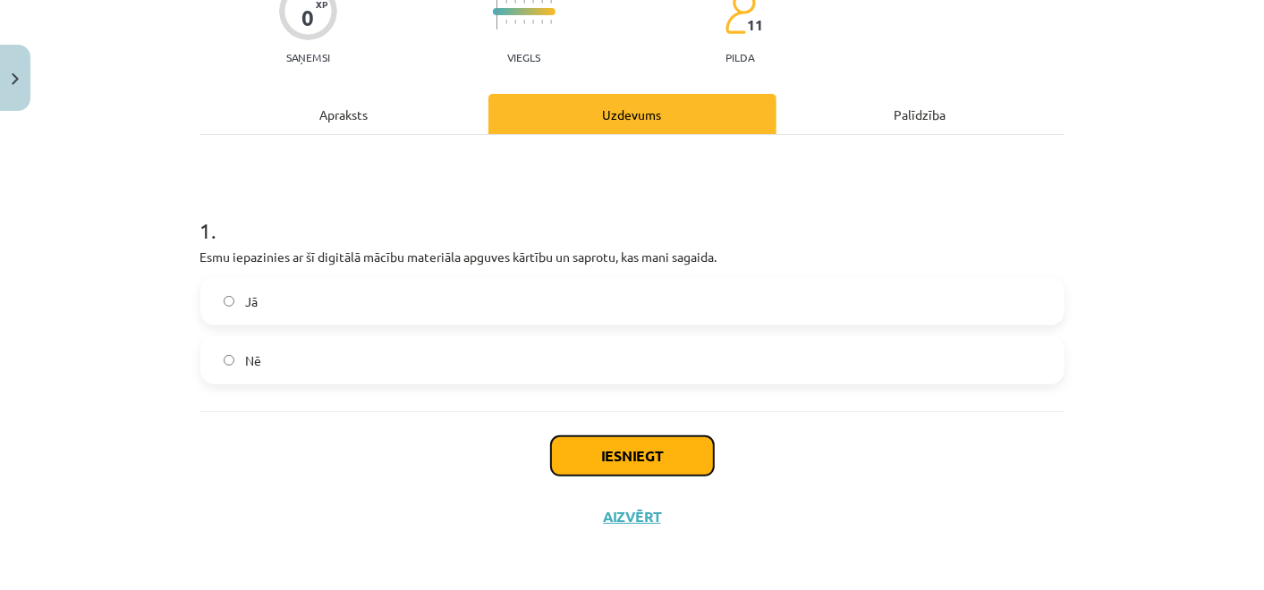
click at [615, 443] on button "Iesniegt" at bounding box center [632, 455] width 163 height 39
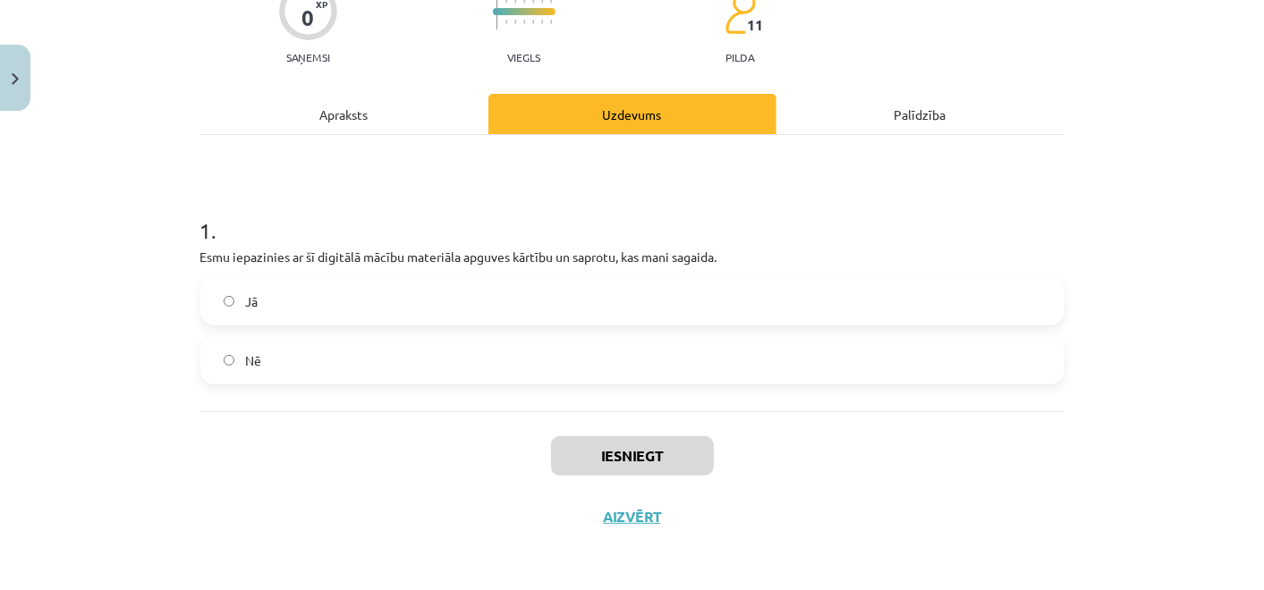
scroll to position [467, 0]
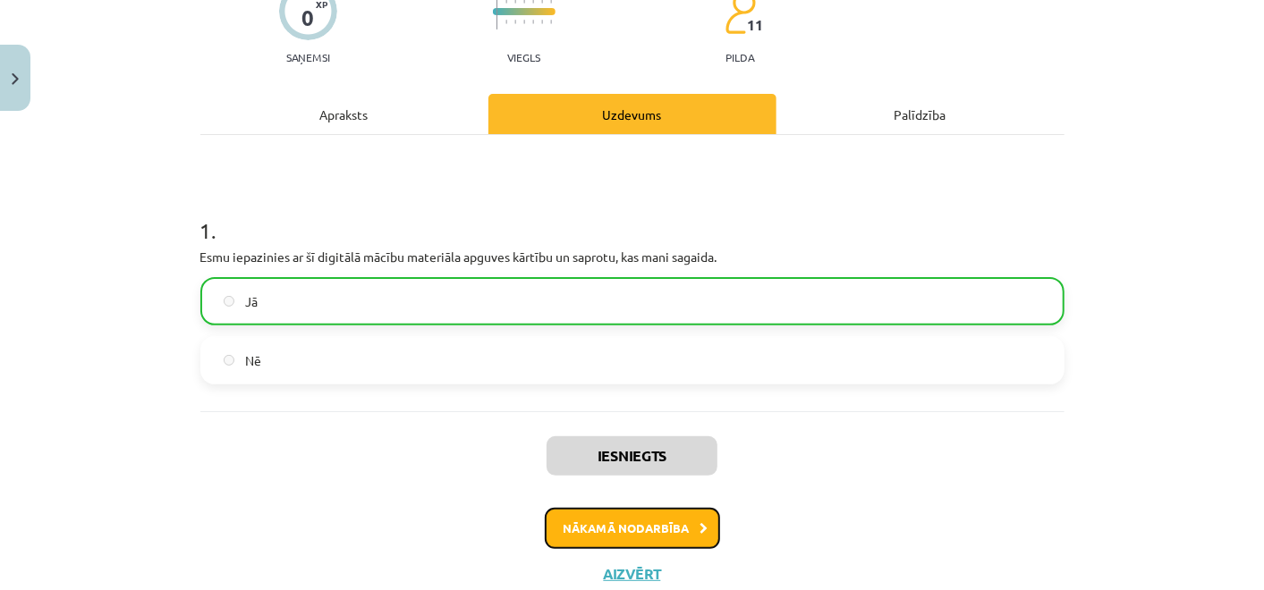
click at [613, 520] on button "Nākamā nodarbība" at bounding box center [632, 528] width 175 height 41
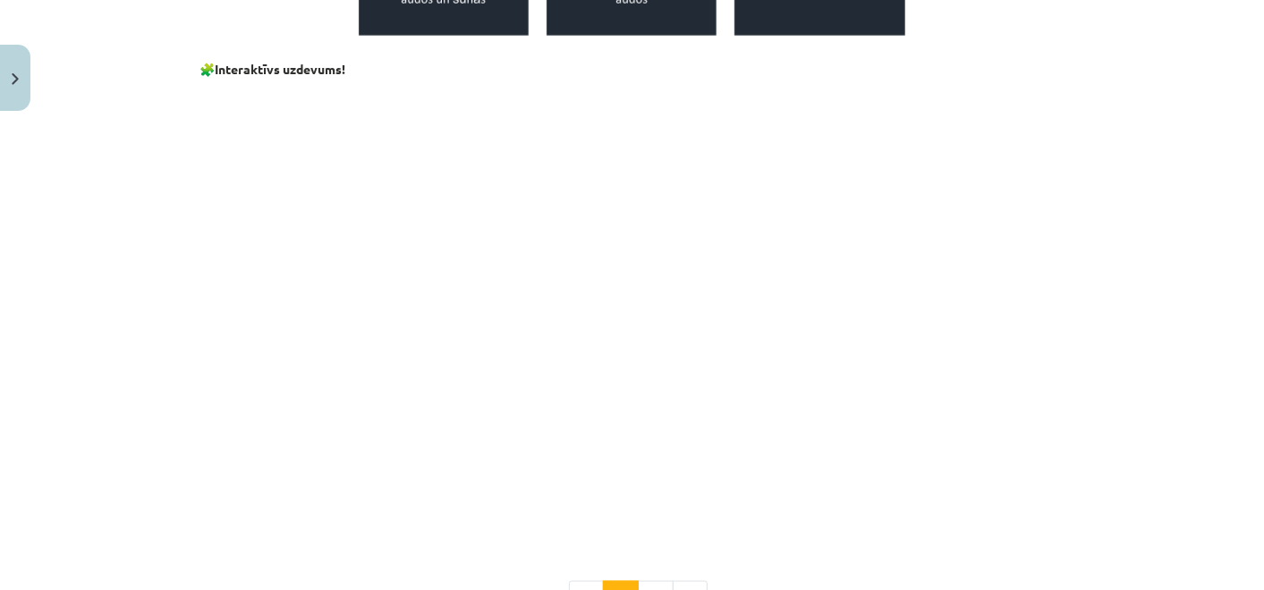
scroll to position [1400, 0]
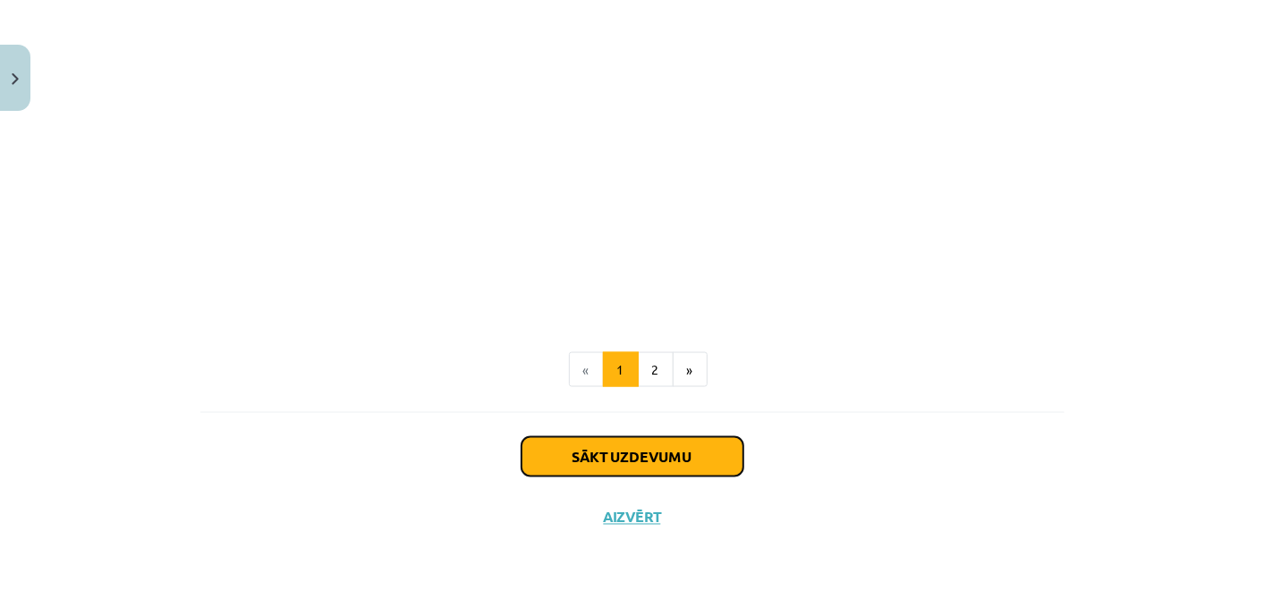
click at [639, 461] on button "Sākt uzdevumu" at bounding box center [632, 456] width 222 height 39
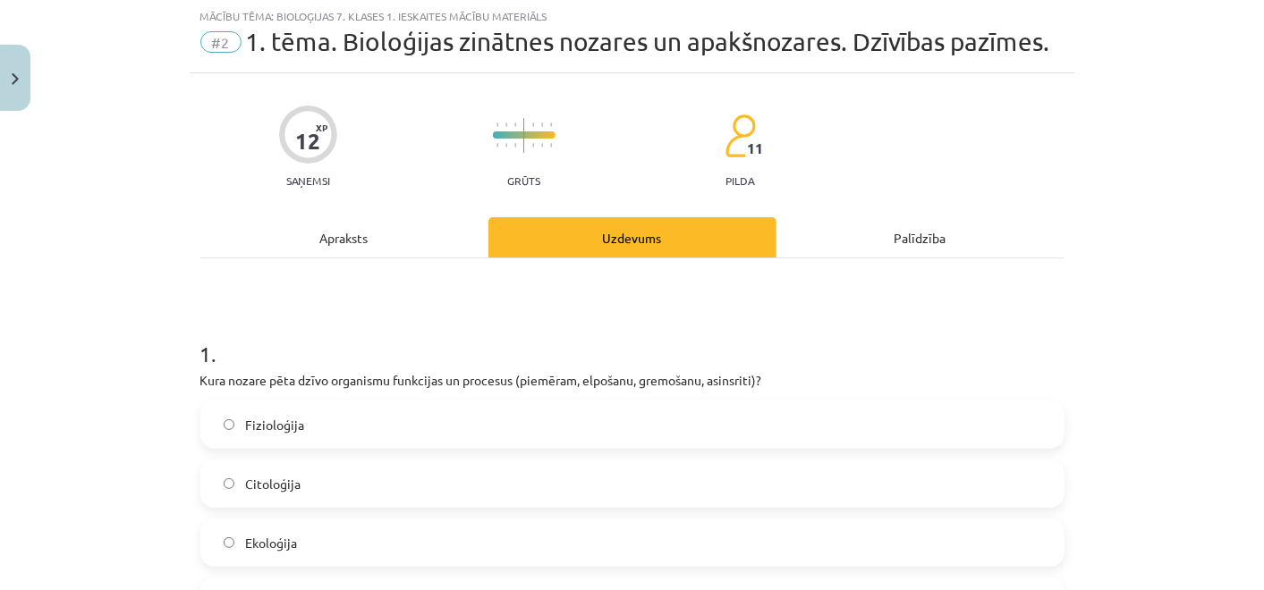
scroll to position [44, 0]
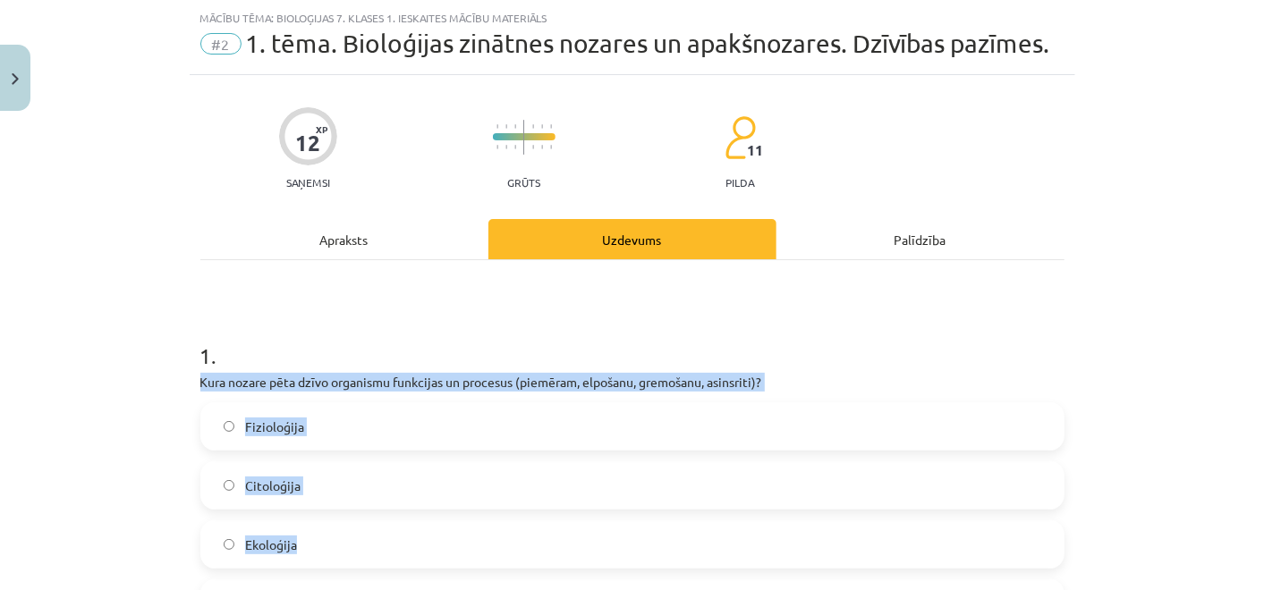
drag, startPoint x: 191, startPoint y: 385, endPoint x: 405, endPoint y: 549, distance: 269.2
click at [405, 549] on div "1 . Kura nozare pēta dzīvo organismu funkcijas un procesus (piemēram, elpošanu,…" at bounding box center [632, 470] width 864 height 316
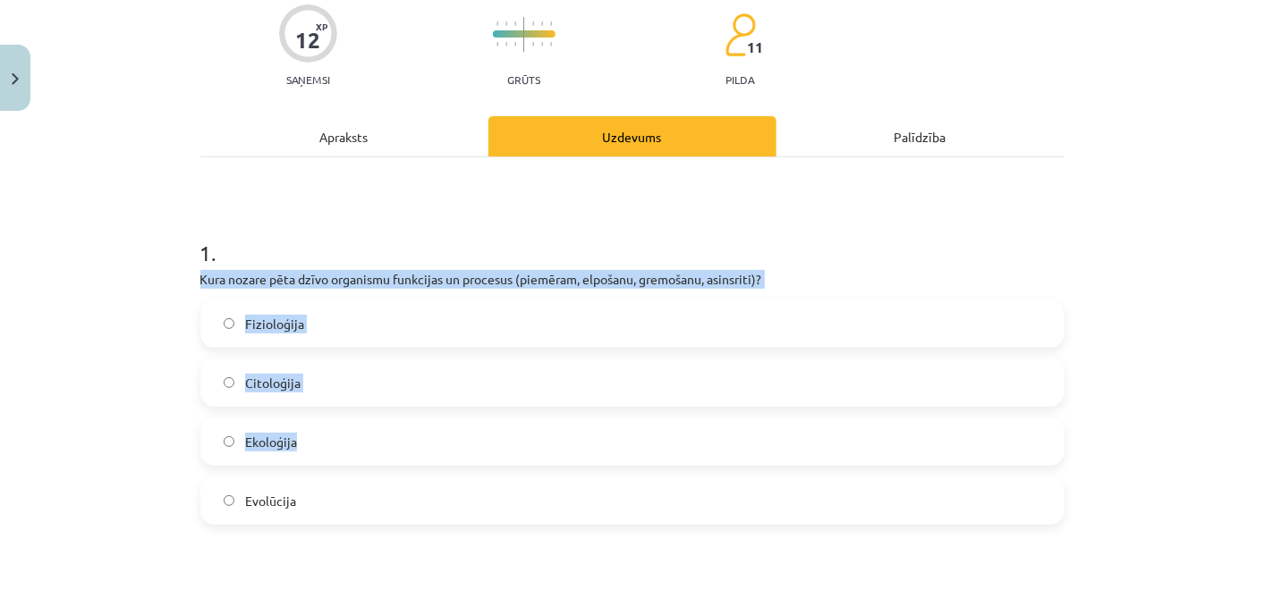
scroll to position [170, 0]
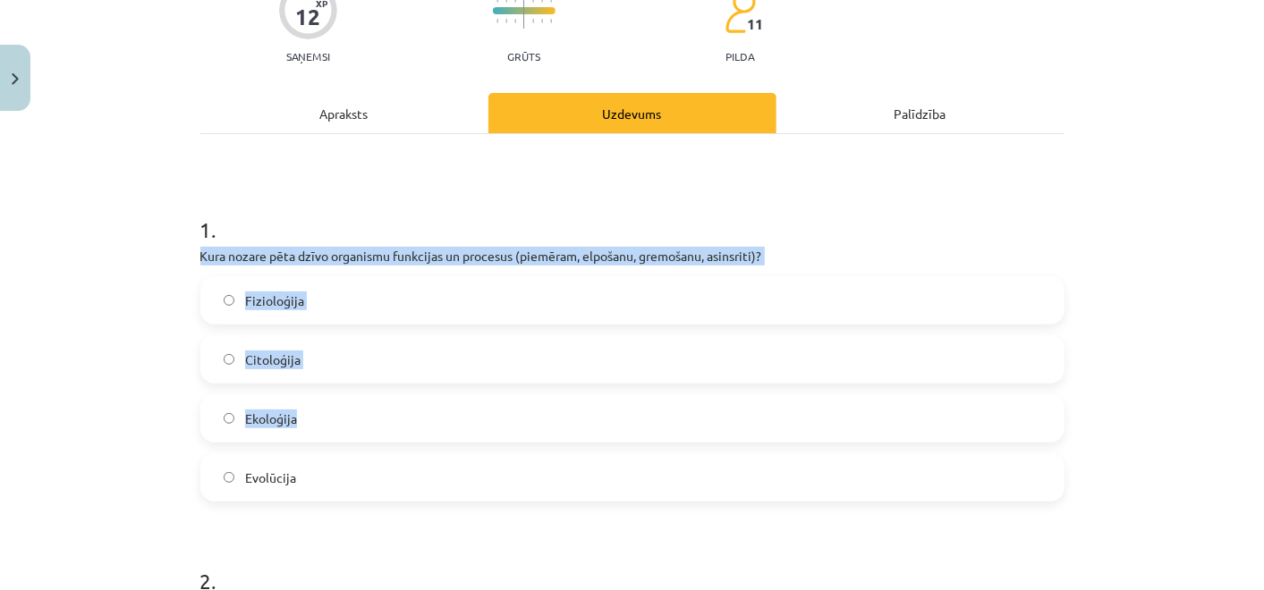
click at [52, 340] on div "Mācību tēma: Bioloģijas 7. klases 1. ieskaites mācību materiāls #2 1. tēma. Bio…" at bounding box center [632, 295] width 1264 height 590
drag, startPoint x: 186, startPoint y: 255, endPoint x: 376, endPoint y: 487, distance: 300.0
copy div "Kura nozare pēta dzīvo organismu funkcijas un procesus (piemēram, elpošanu, gre…"
click at [125, 303] on div "Mācību tēma: Bioloģijas 7. klases 1. ieskaites mācību materiāls #2 1. tēma. Bio…" at bounding box center [632, 295] width 1264 height 590
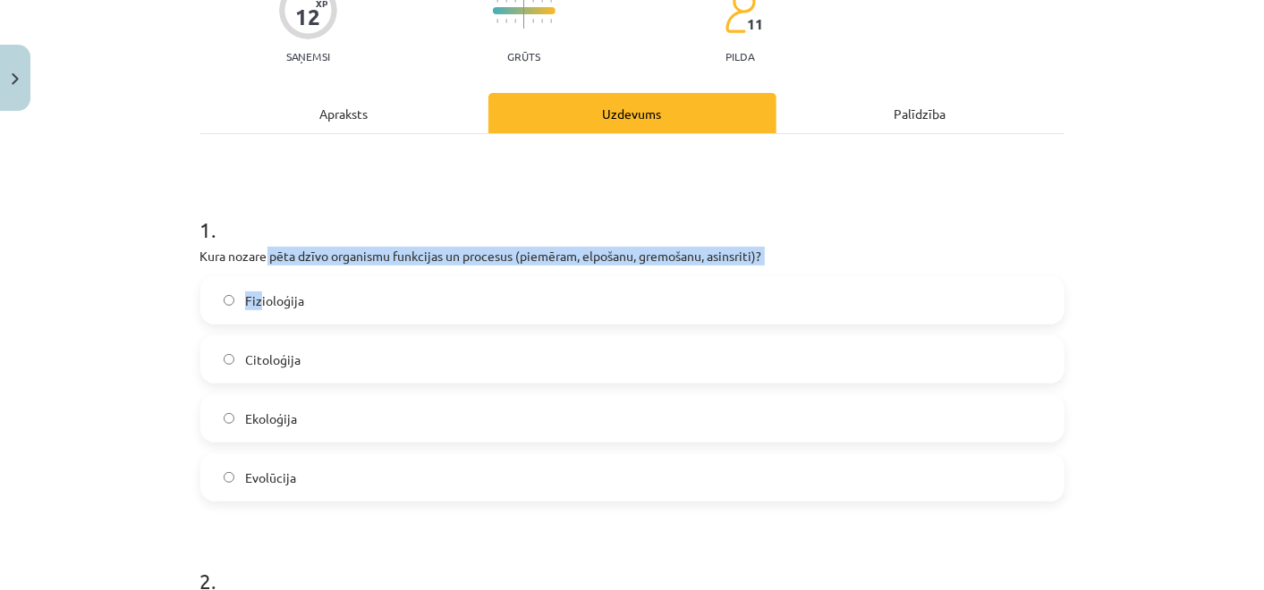
drag, startPoint x: 259, startPoint y: 256, endPoint x: 252, endPoint y: 277, distance: 22.6
click at [252, 277] on div "1 . Kura nozare pēta dzīvo organismu funkcijas un procesus (piemēram, elpošanu,…" at bounding box center [632, 344] width 864 height 316
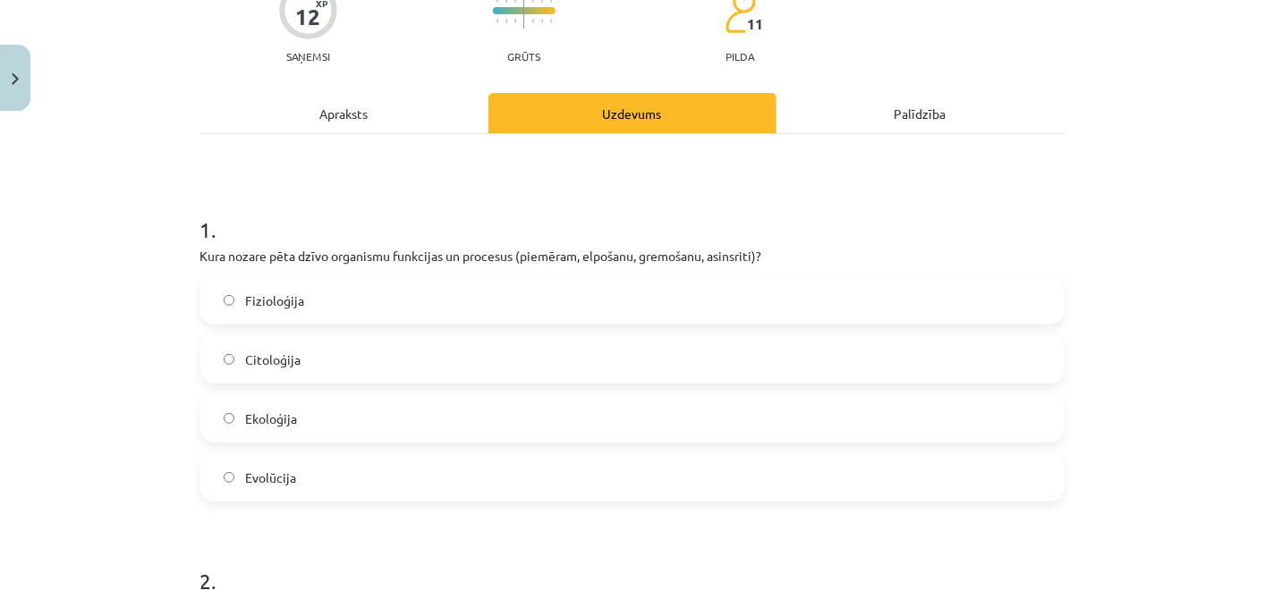
click at [111, 259] on div "Mācību tēma: Bioloģijas 7. klases 1. ieskaites mācību materiāls #2 1. tēma. Bio…" at bounding box center [632, 295] width 1264 height 590
click at [284, 309] on span "Fizioloģija" at bounding box center [274, 301] width 59 height 19
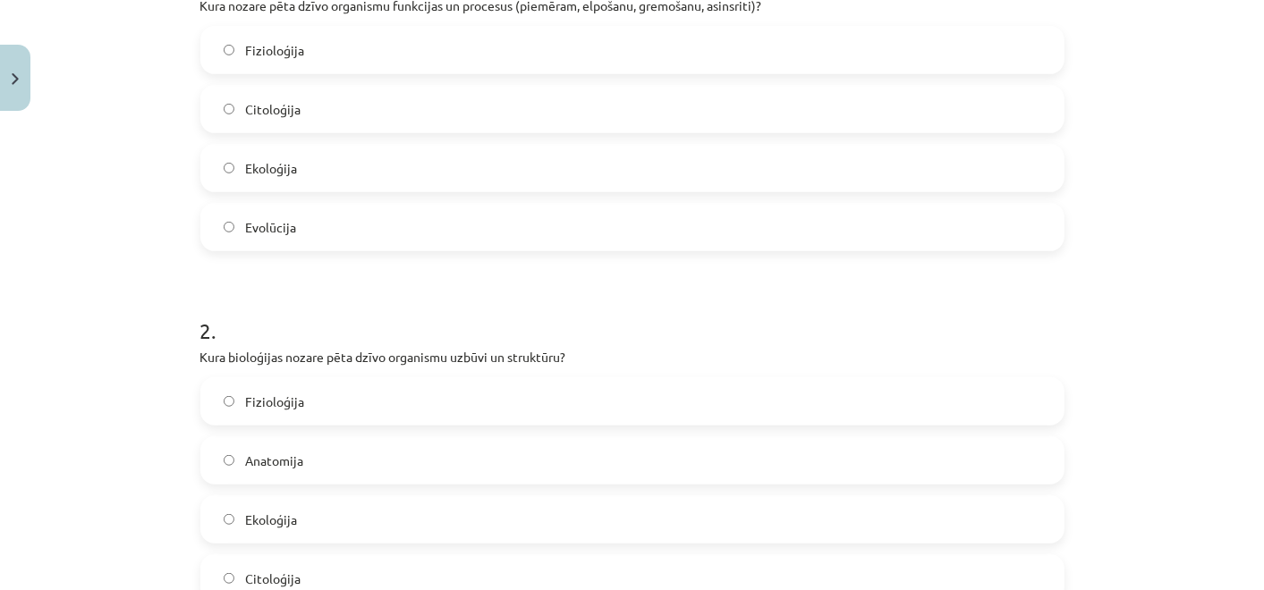
scroll to position [481, 0]
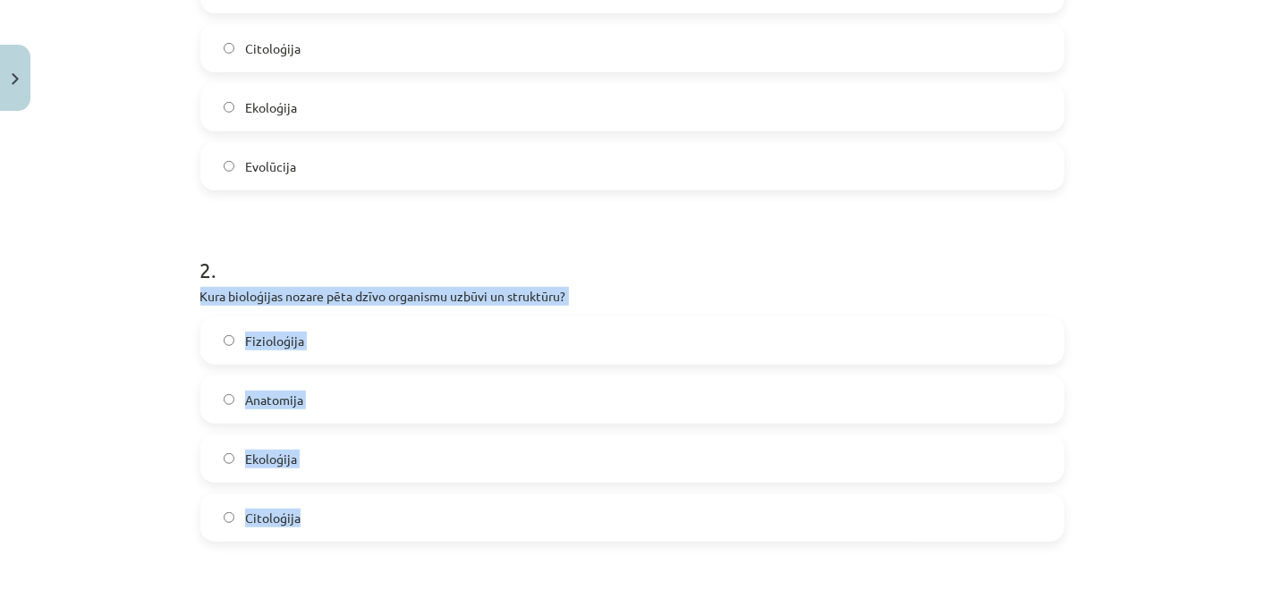
drag, startPoint x: 192, startPoint y: 288, endPoint x: 360, endPoint y: 520, distance: 285.7
click at [360, 520] on div "2 . Kura bioloģijas nozare pēta dzīvo organismu uzbūvi un struktūru? Fizioloģij…" at bounding box center [632, 384] width 864 height 316
copy div "Kura bioloģijas nozare pēta dzīvo organismu uzbūvi un struktūru? Fizioloģija An…"
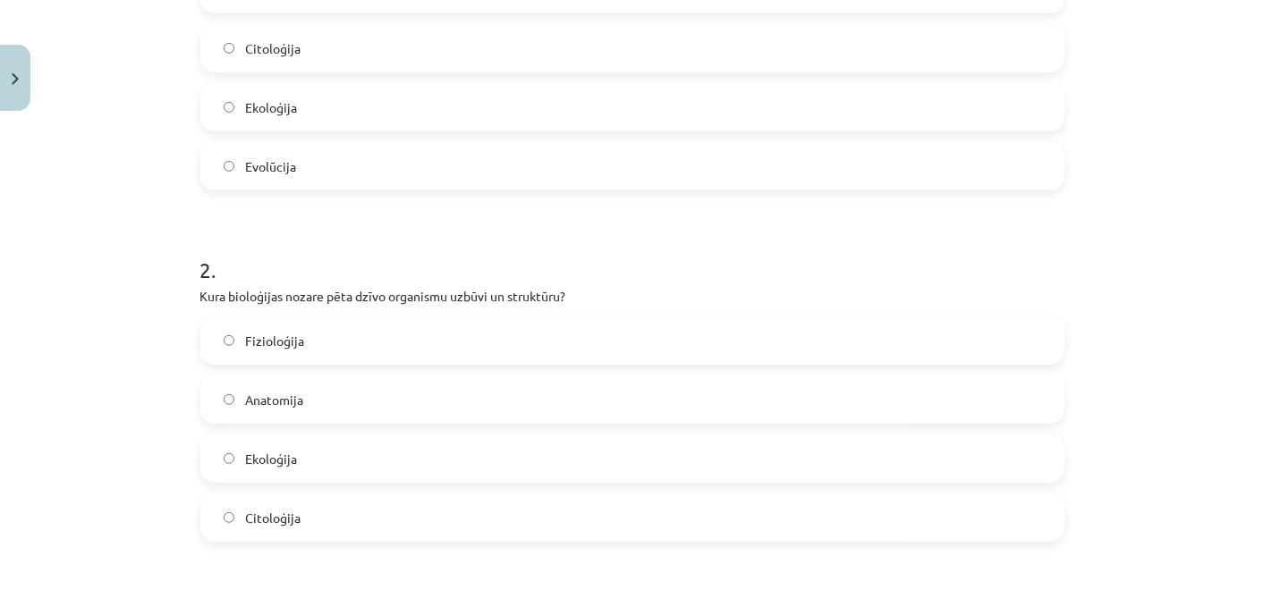
click at [362, 406] on label "Anatomija" at bounding box center [632, 399] width 860 height 45
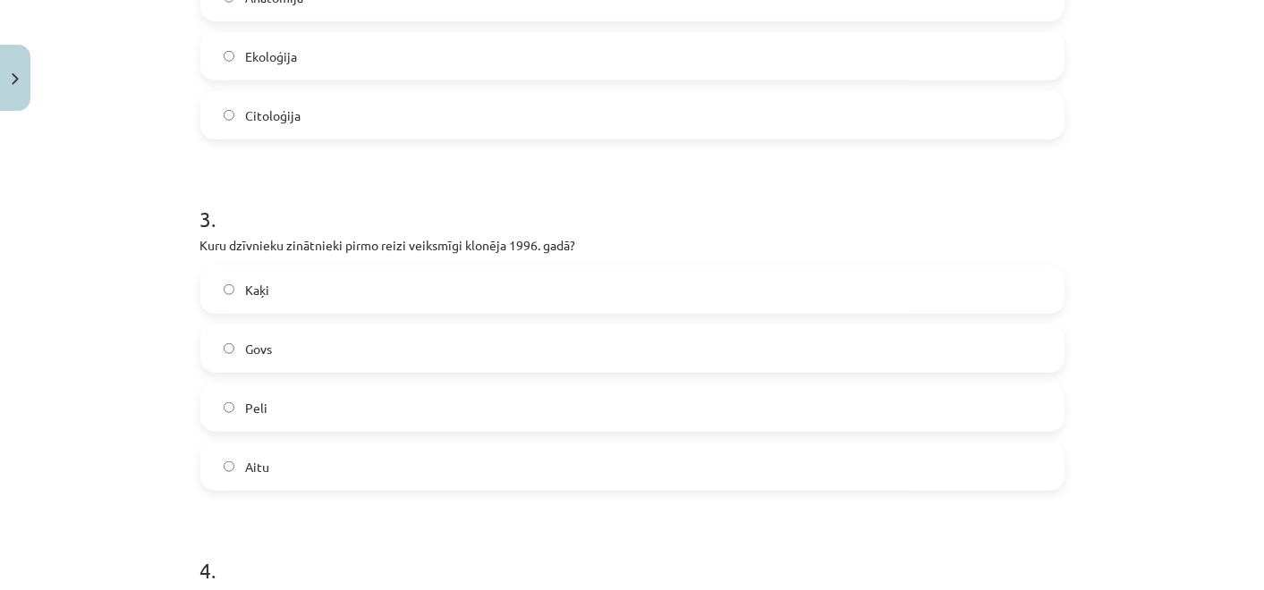
scroll to position [884, 0]
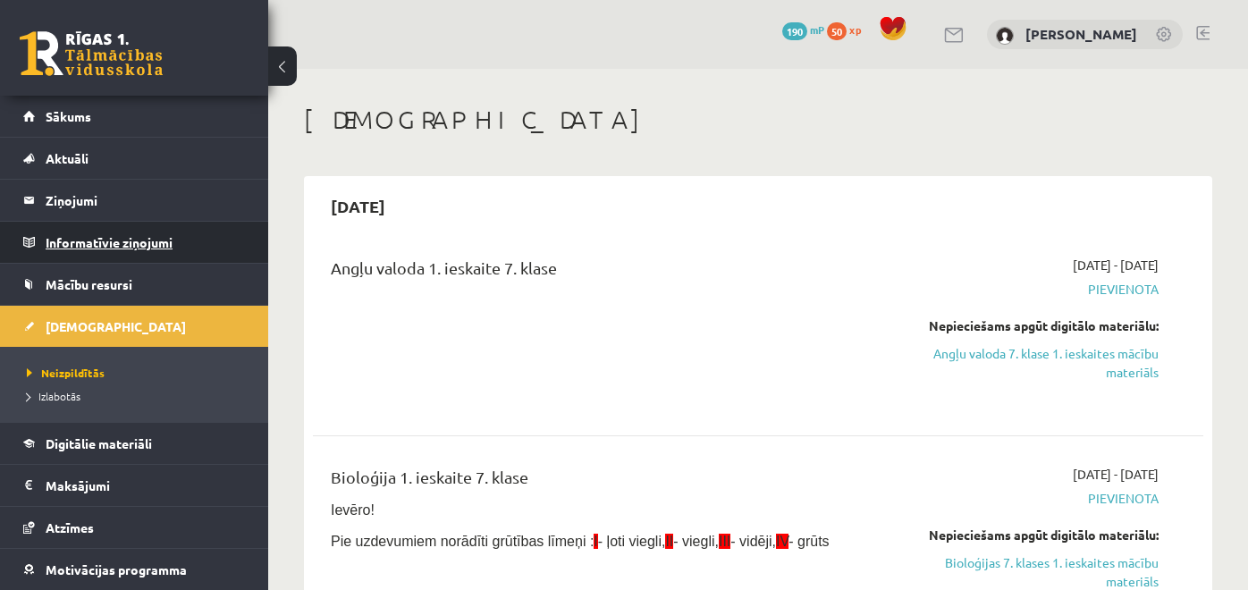
scroll to position [1011, 0]
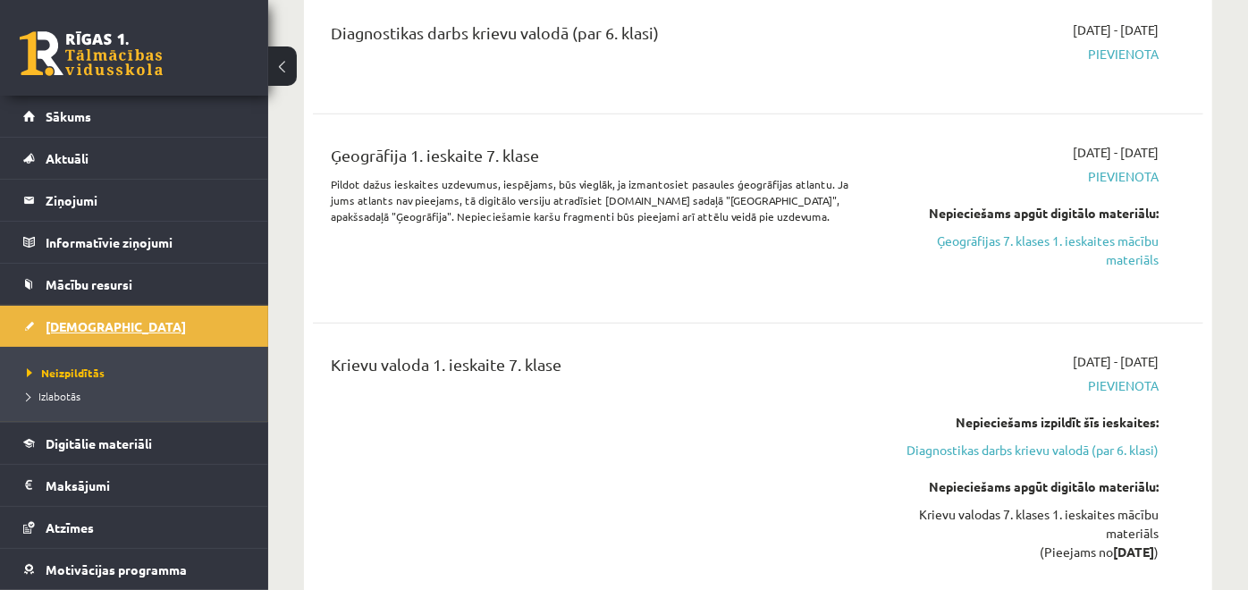
click at [74, 311] on link "[DEMOGRAPHIC_DATA]" at bounding box center [134, 326] width 223 height 41
click at [65, 392] on span "Izlabotās" at bounding box center [54, 396] width 54 height 14
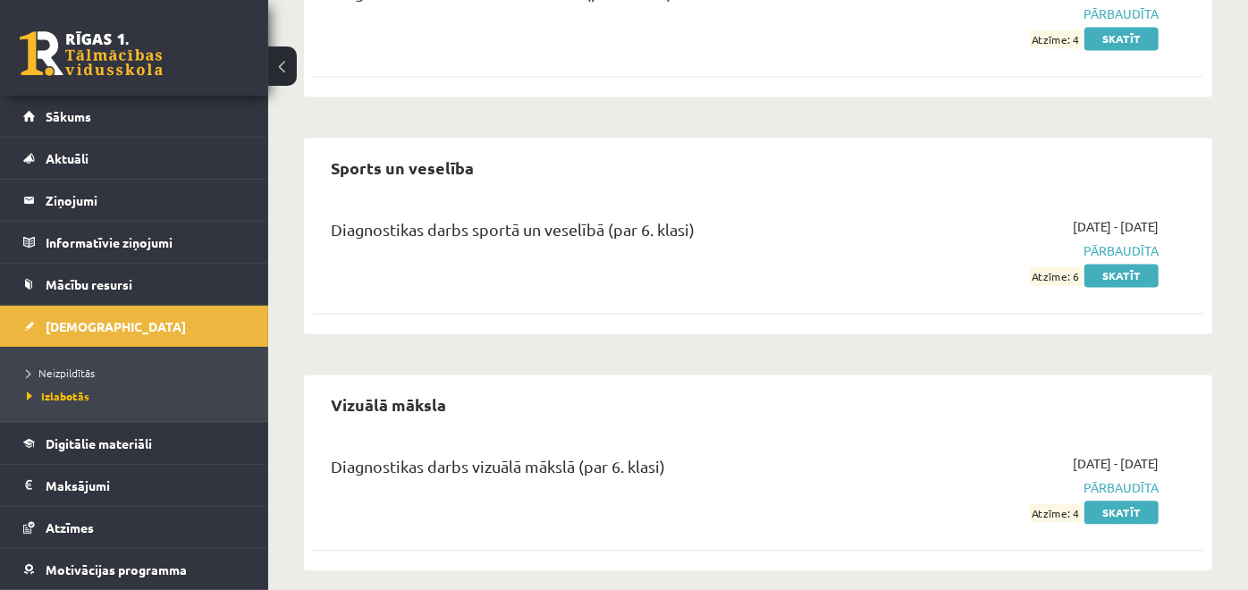
scroll to position [2218, 0]
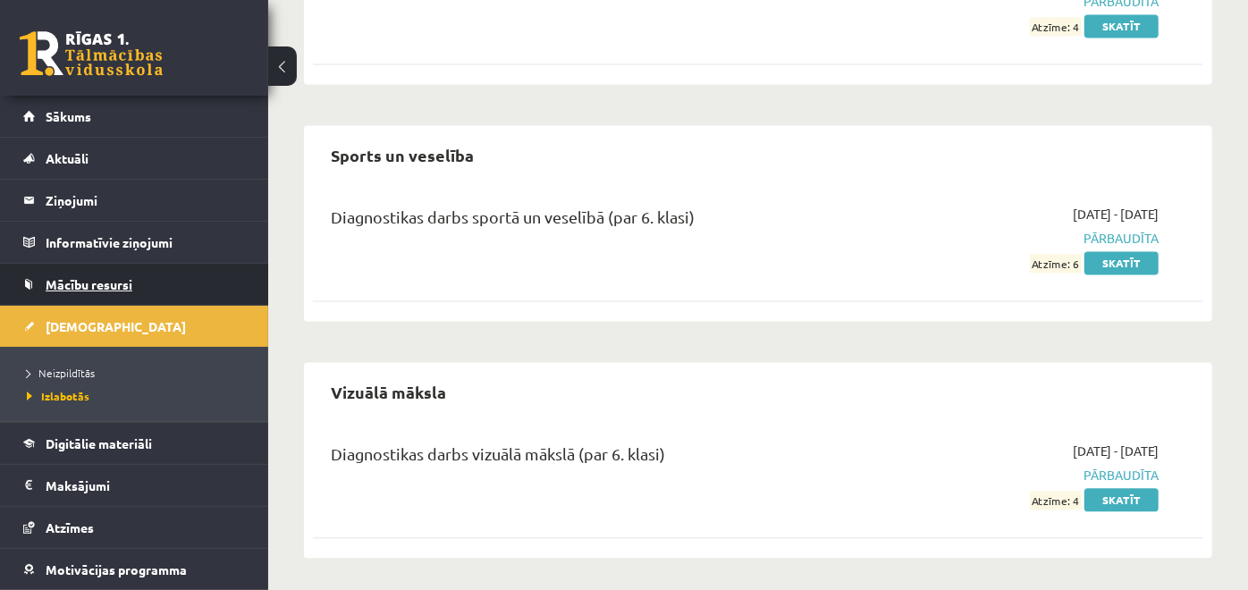
click at [79, 273] on link "Mācību resursi" at bounding box center [134, 284] width 223 height 41
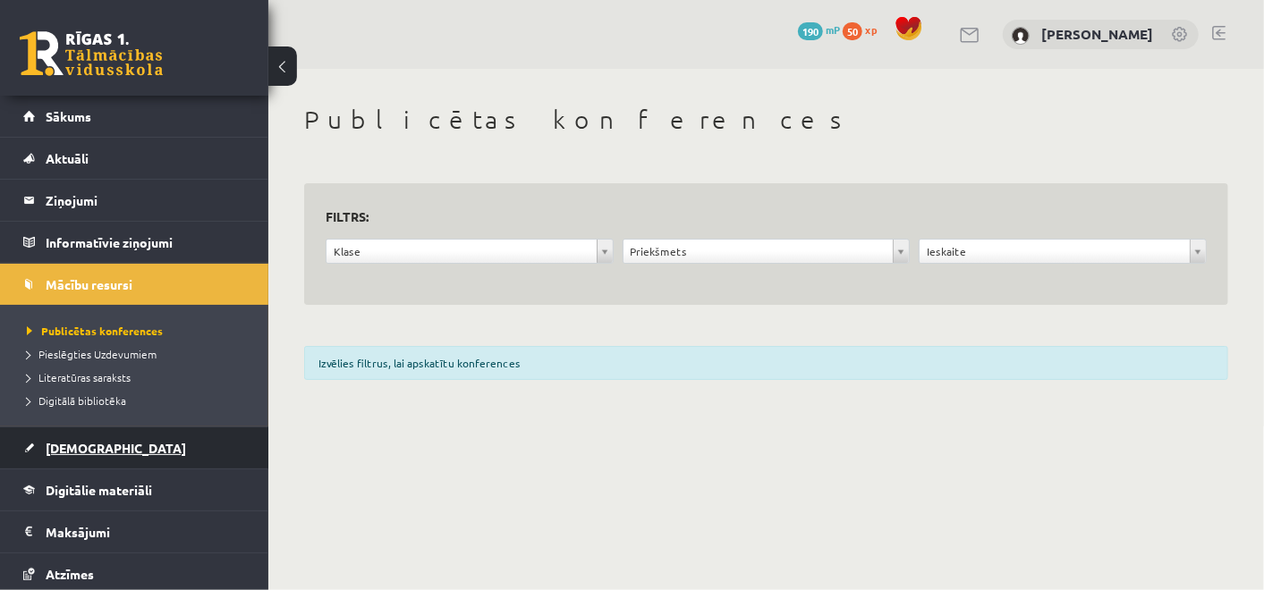
click at [42, 442] on link "[DEMOGRAPHIC_DATA]" at bounding box center [134, 447] width 223 height 41
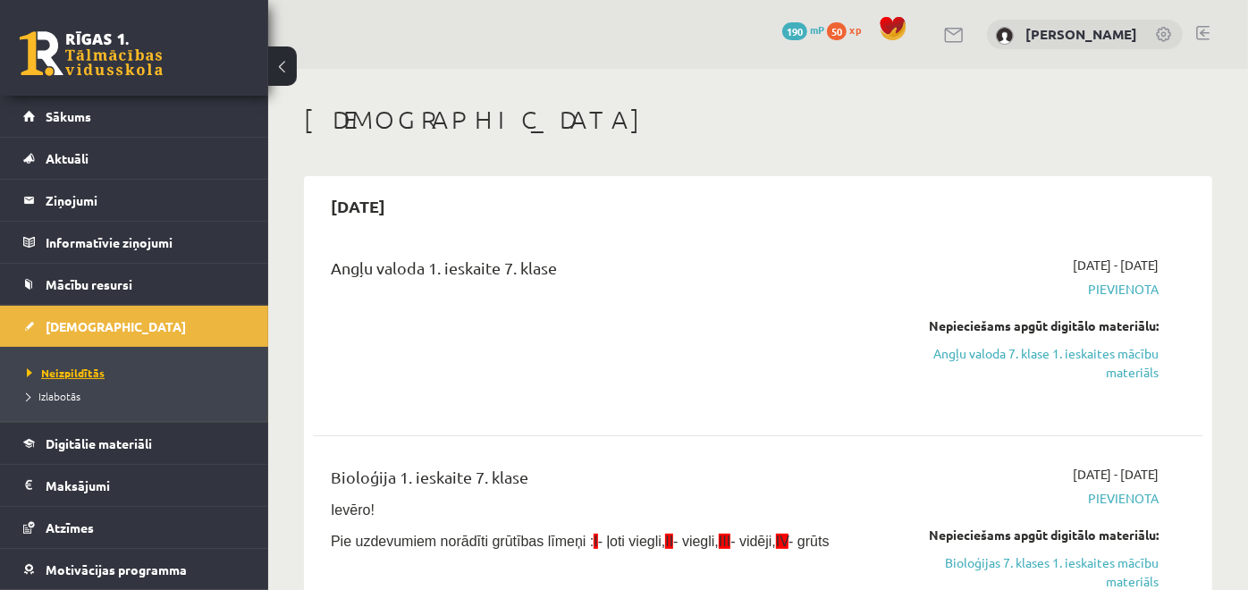
click at [73, 373] on span "Neizpildītās" at bounding box center [66, 373] width 78 height 14
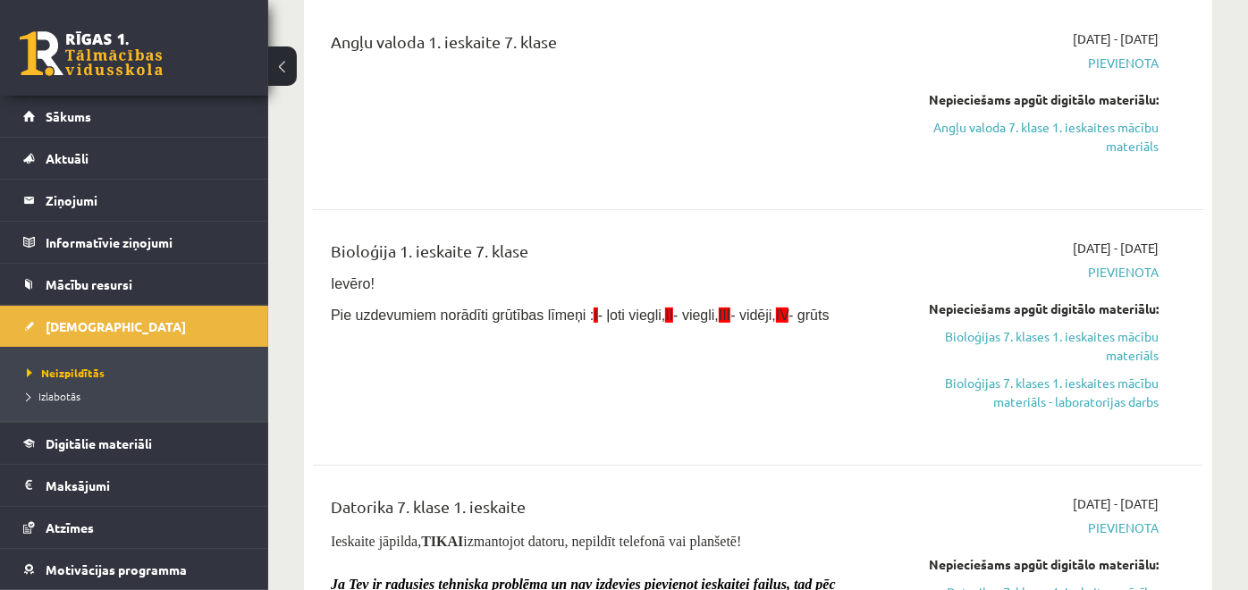
scroll to position [227, 0]
click at [1013, 334] on link "Bioloģijas 7. klases 1. ieskaites mācību materiāls" at bounding box center [1030, 345] width 258 height 38
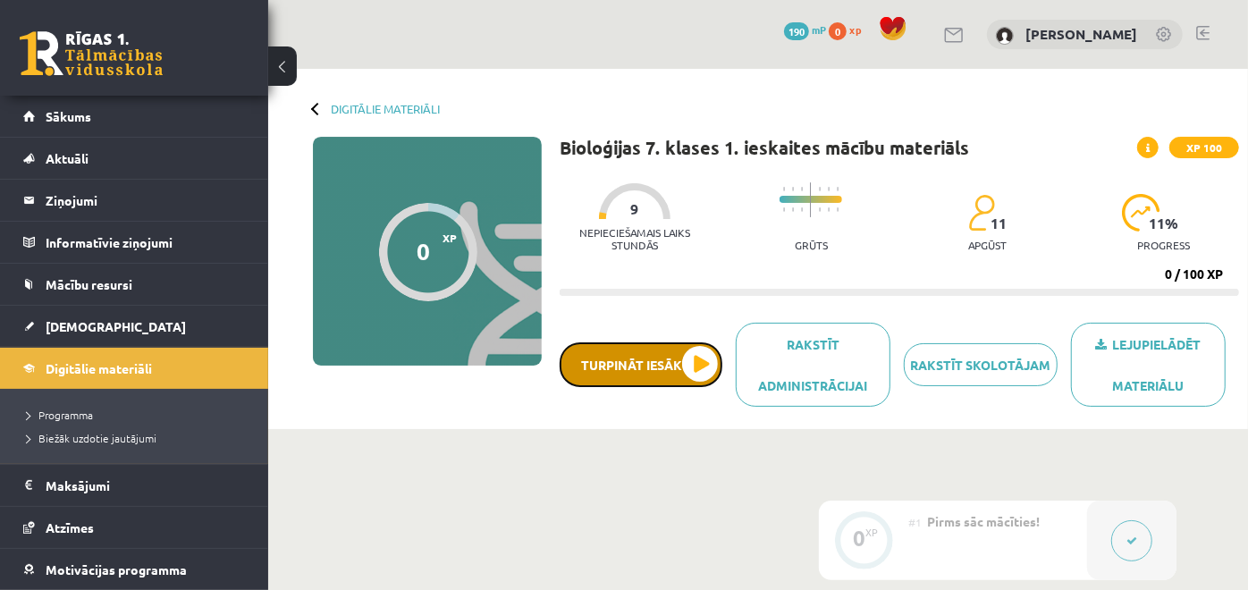
click at [650, 353] on button "Turpināt iesākto" at bounding box center [641, 365] width 163 height 45
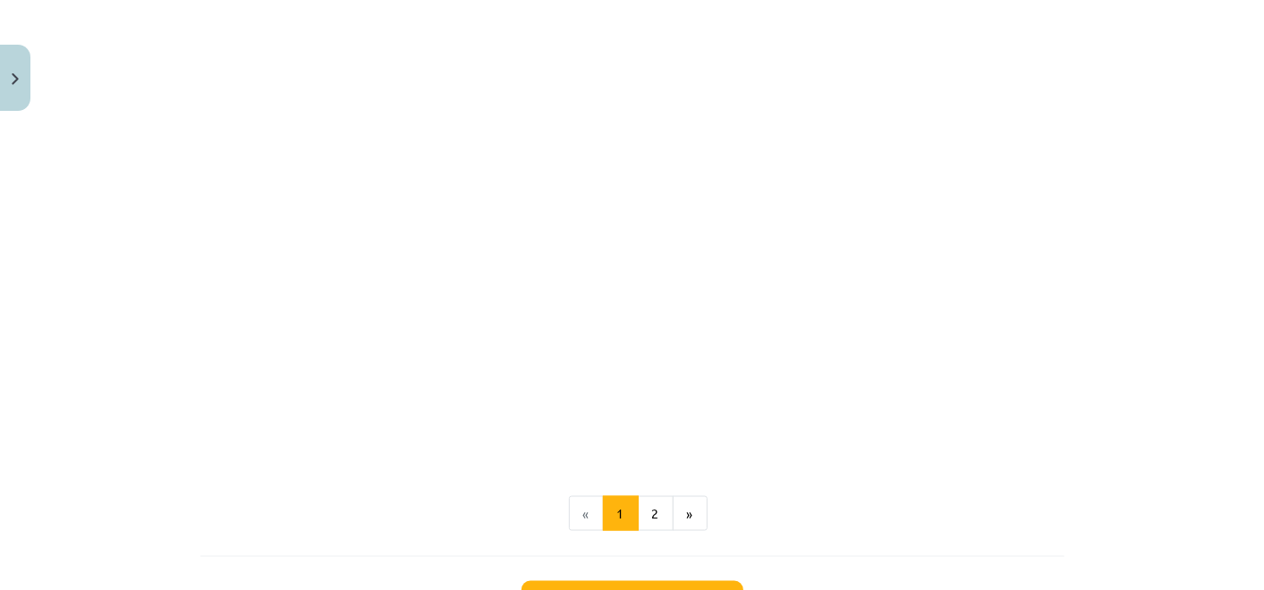
scroll to position [1400, 0]
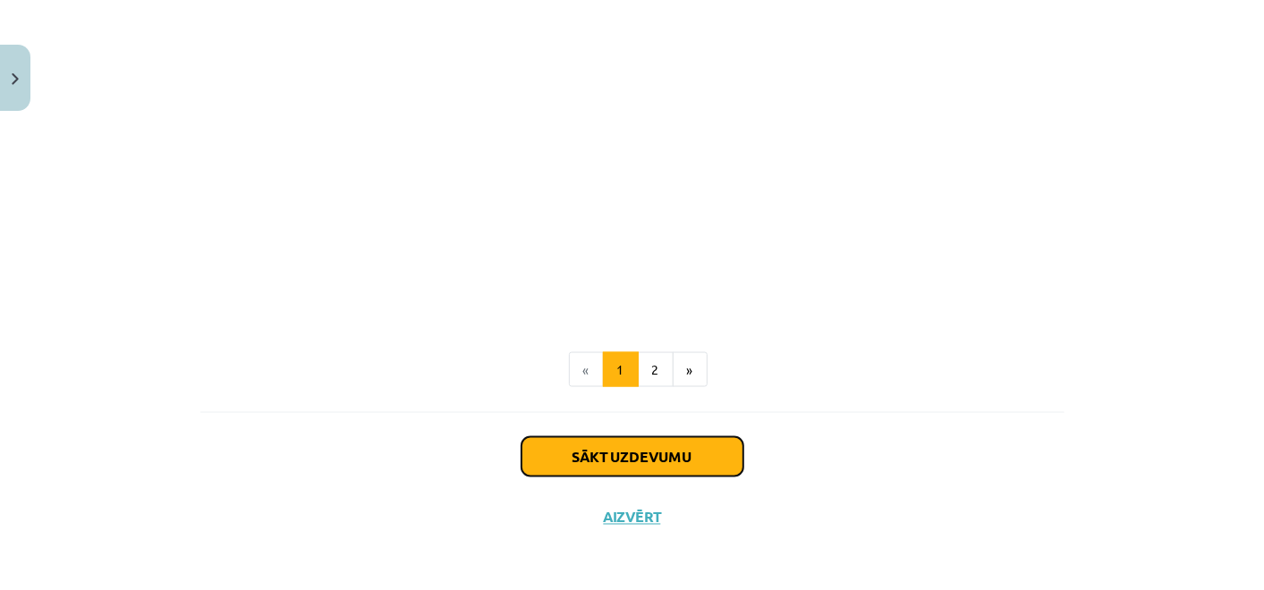
click at [638, 458] on button "Sākt uzdevumu" at bounding box center [632, 456] width 222 height 39
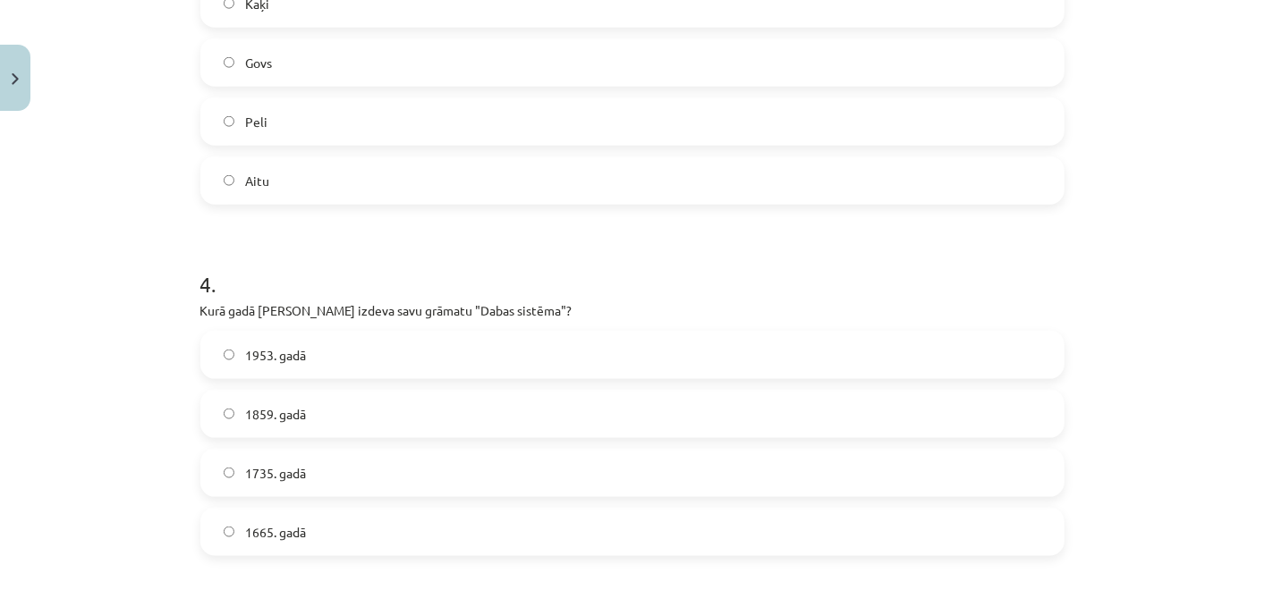
click at [638, 458] on form "1 . Kura nozare pēta dzīvo organismu funkcijas un procesus (piemēram, elpošanu,…" at bounding box center [632, 574] width 864 height 2776
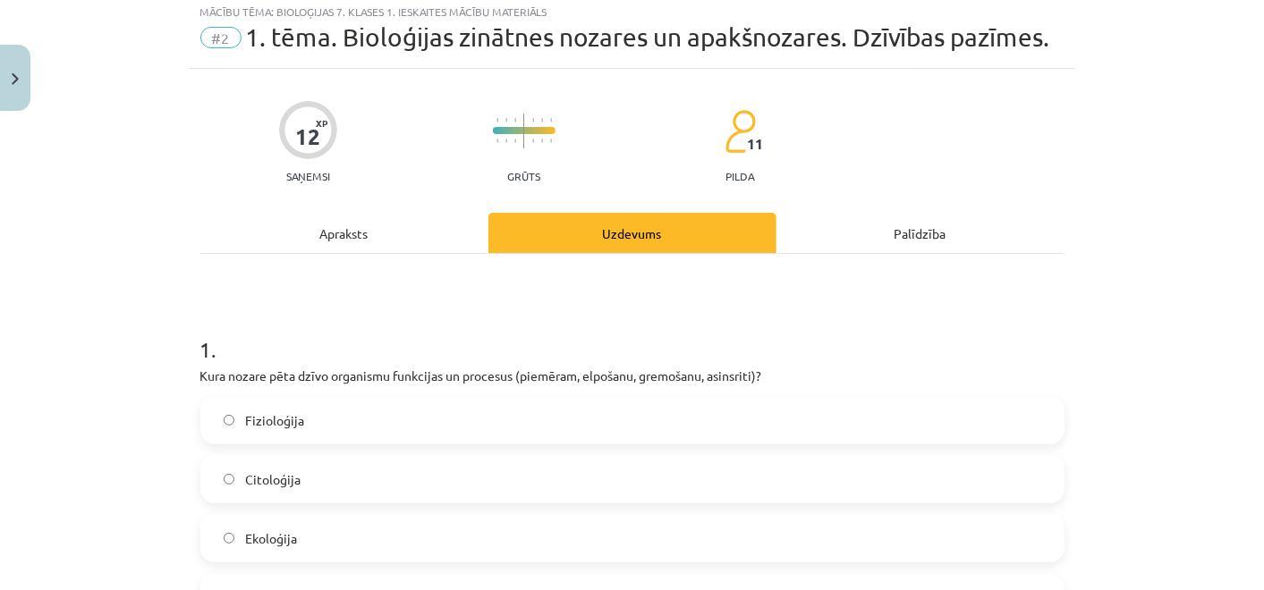
scroll to position [44, 0]
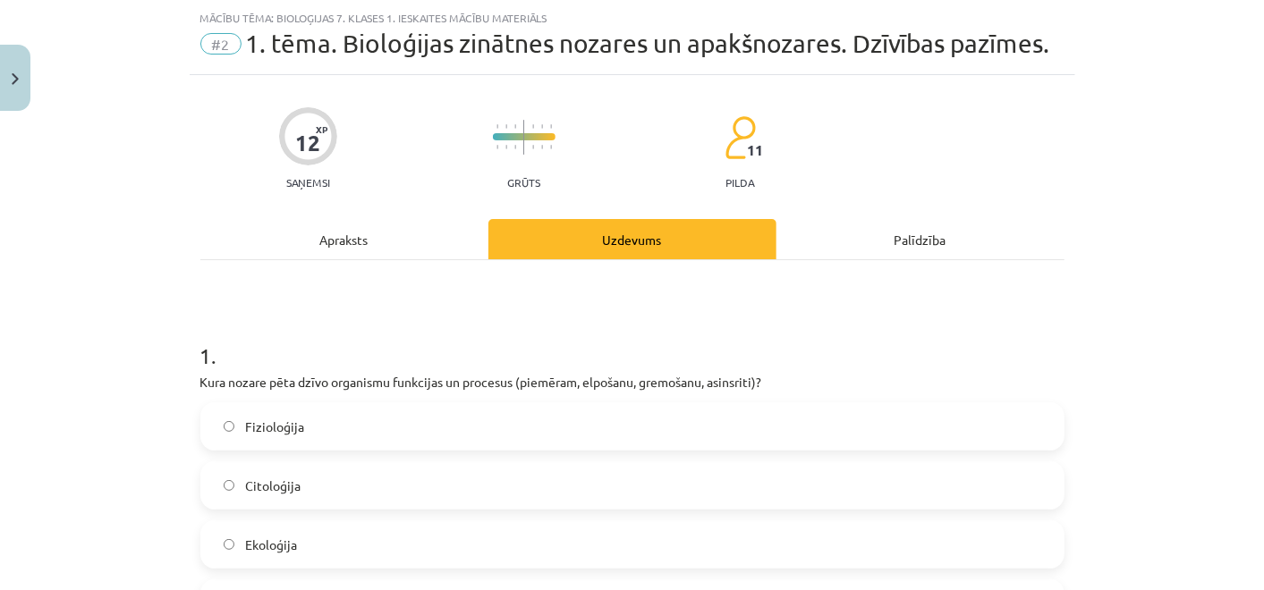
click at [222, 431] on label "Fizioloģija" at bounding box center [632, 426] width 860 height 45
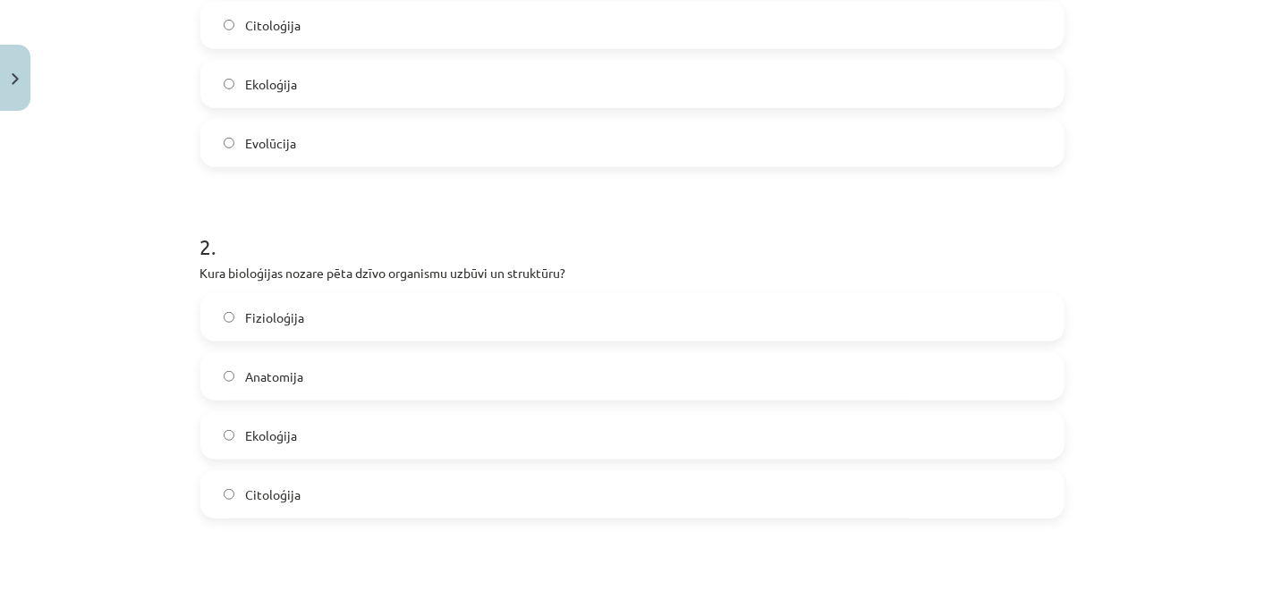
scroll to position [522, 0]
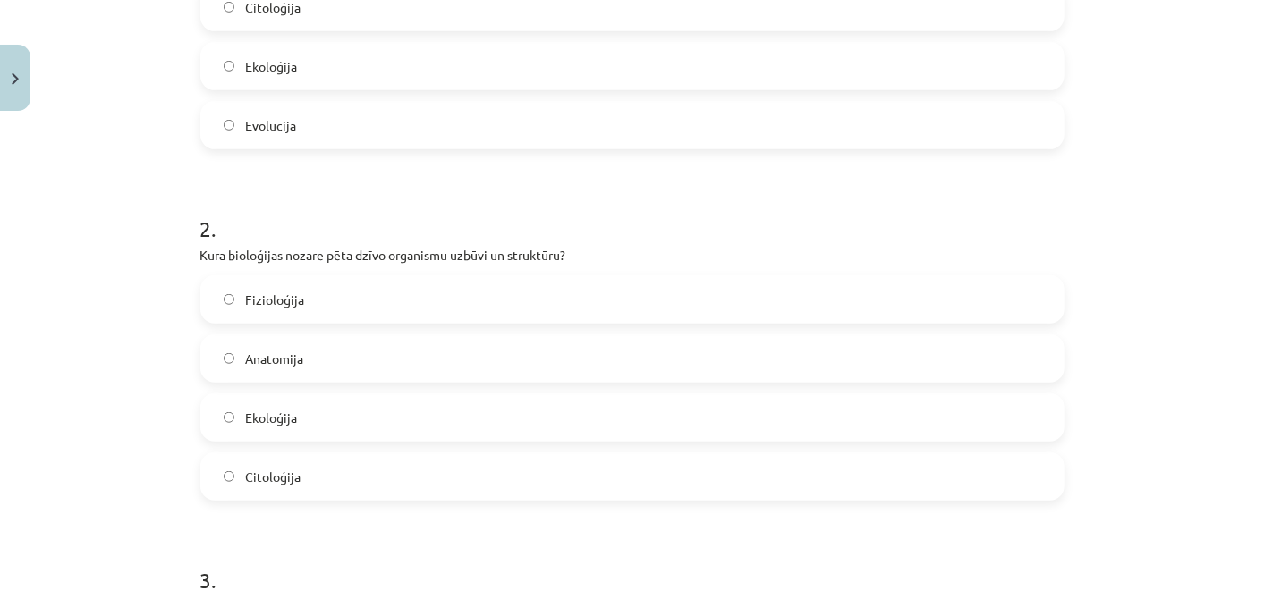
click at [328, 344] on label "Anatomija" at bounding box center [632, 358] width 860 height 45
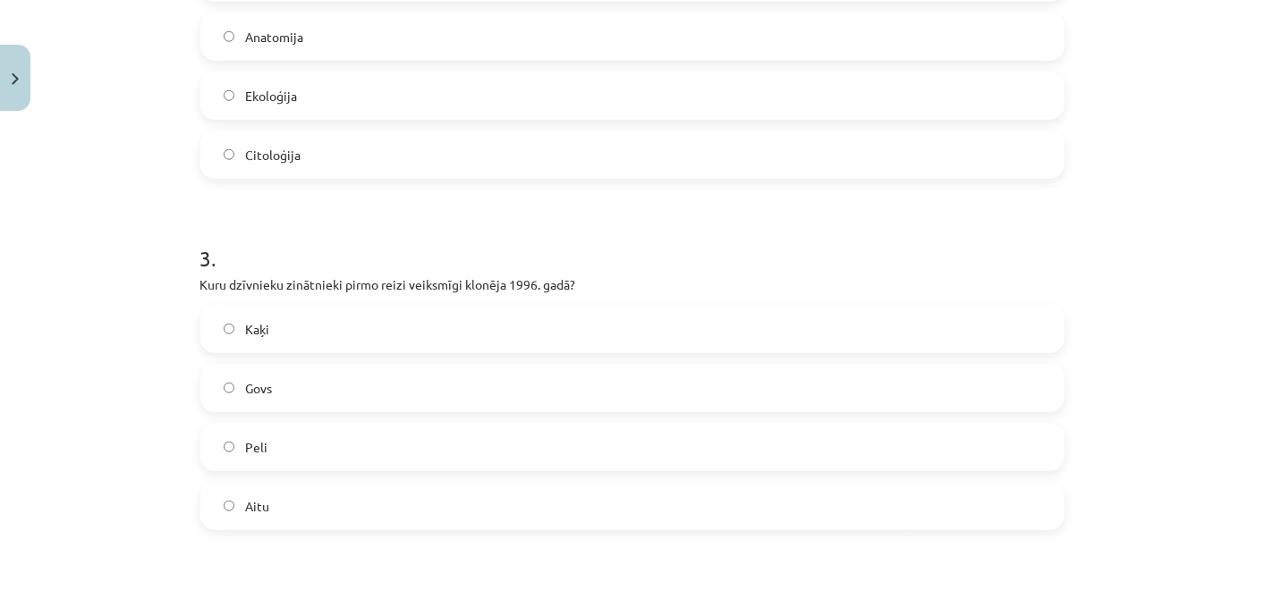
scroll to position [894, 0]
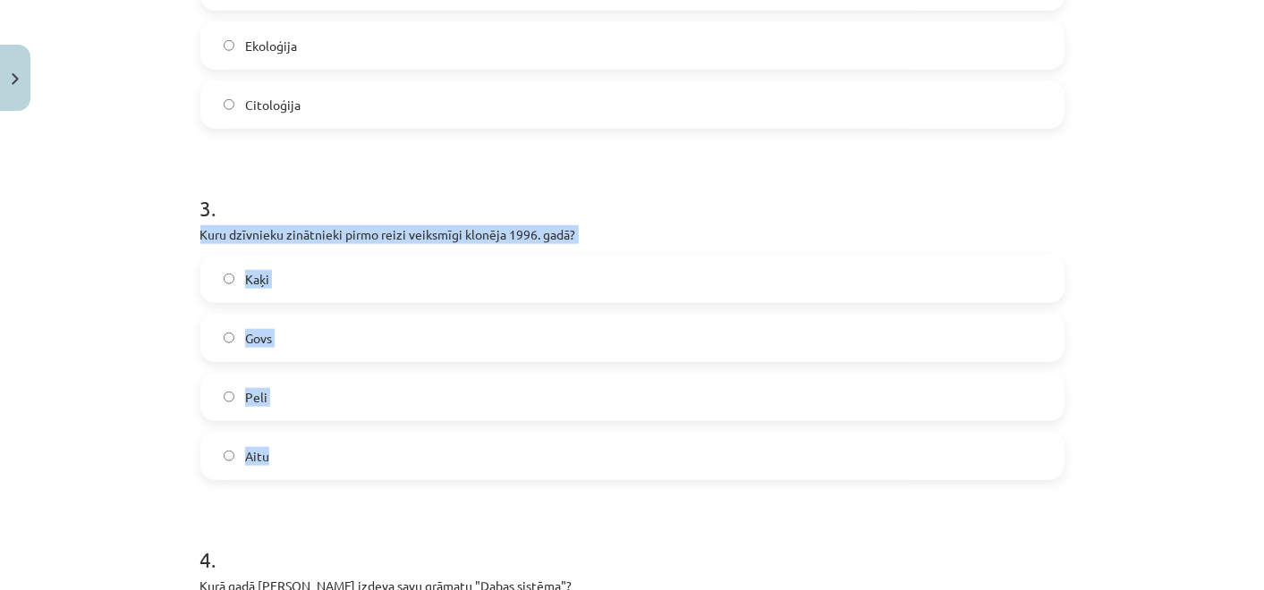
drag, startPoint x: 194, startPoint y: 235, endPoint x: 400, endPoint y: 461, distance: 305.1
click at [400, 461] on div "3 . Kuru dzīvnieku zinātnieki pirmo reizi veiksmīgi klonēja 1996. gadā? Kaķi Go…" at bounding box center [632, 323] width 864 height 316
copy div "Kuru dzīvnieku zinātnieki pirmo reizi veiksmīgi klonēja 1996. gadā? Kaķi Govs P…"
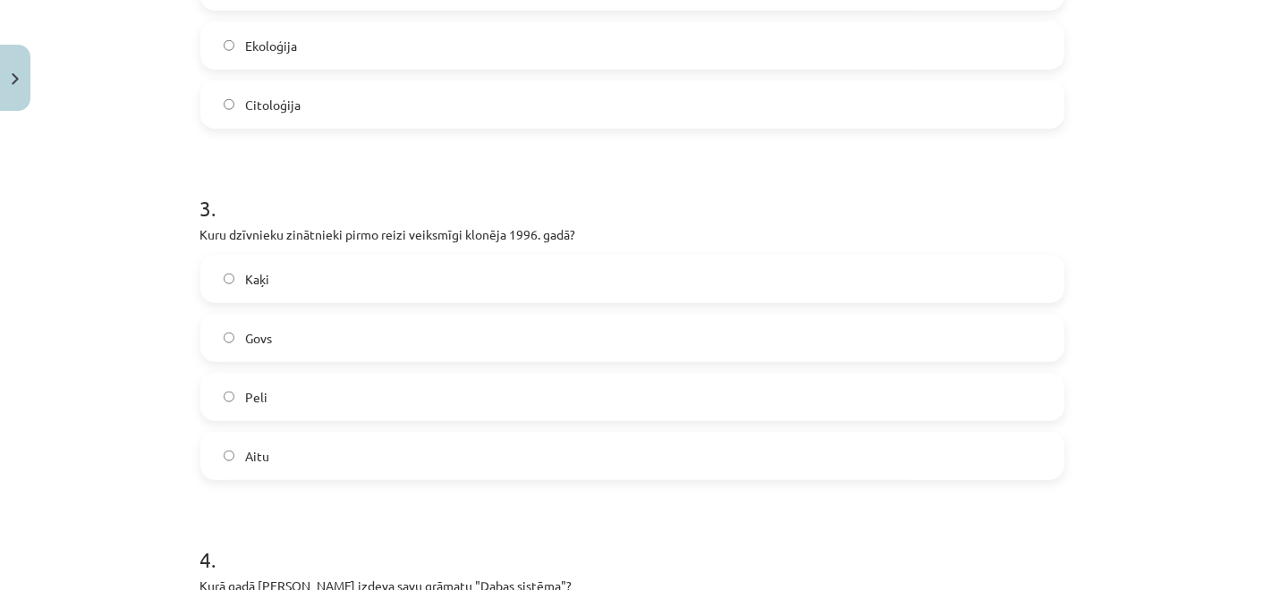
click at [289, 448] on label "Aitu" at bounding box center [632, 456] width 860 height 45
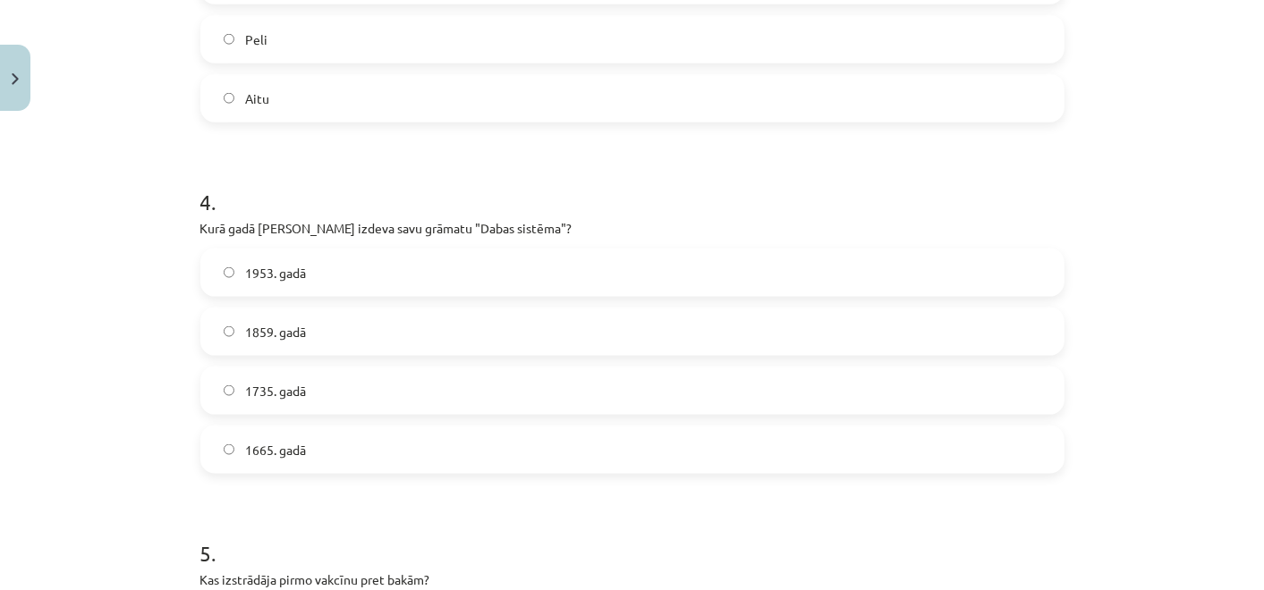
scroll to position [1327, 0]
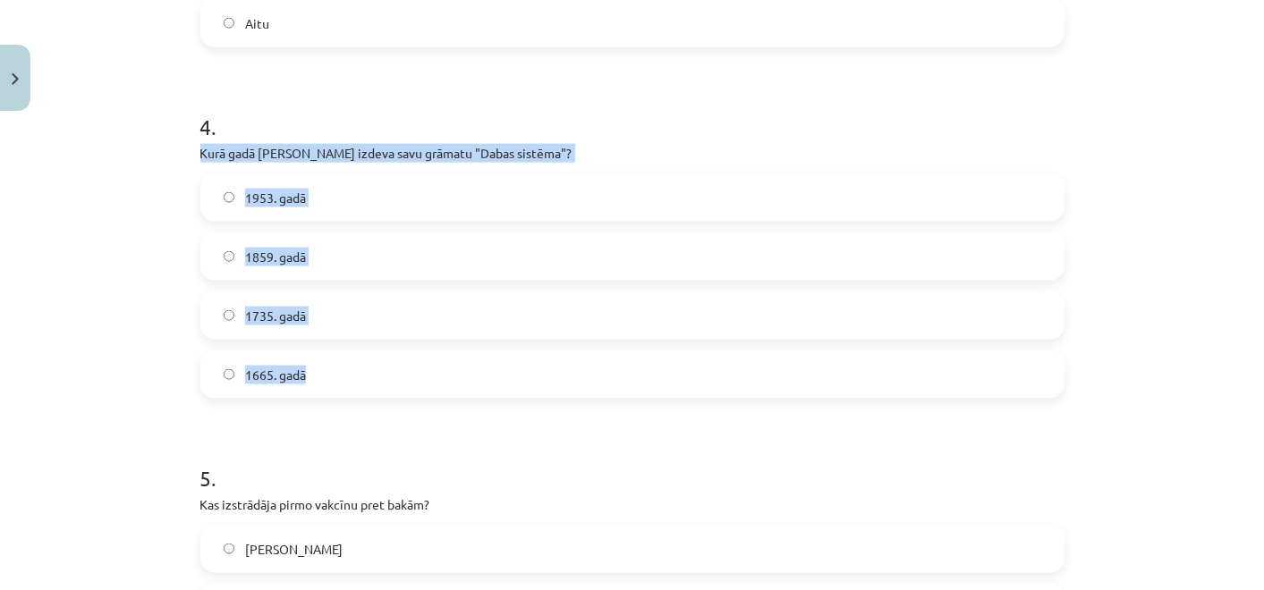
drag, startPoint x: 185, startPoint y: 146, endPoint x: 393, endPoint y: 375, distance: 309.0
click at [393, 375] on div "12 XP Saņemsi Grūts 11 pilda Apraksts Uzdevums Palīdzība 1 . Kura nozare pēta d…" at bounding box center [632, 380] width 885 height 3176
copy div "Kurā gadā Kārlis Linnejs izdeva savu grāmatu "Dabas sistēma"? 1953. gadā 1859. …"
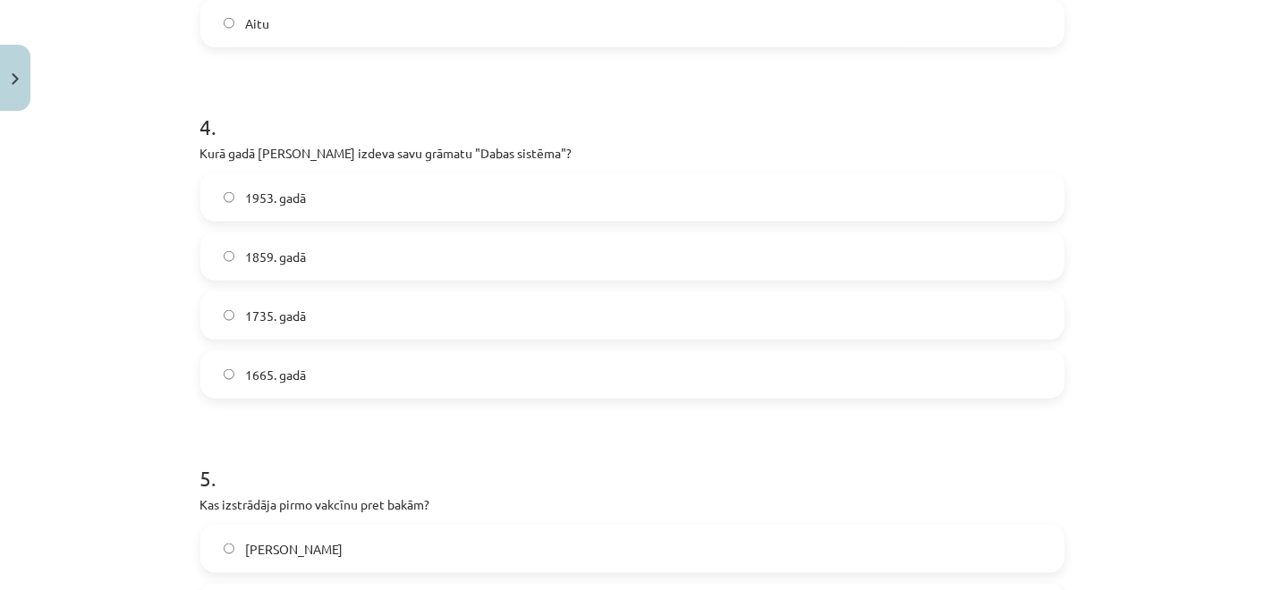
click at [505, 92] on h1 "4 ." at bounding box center [632, 110] width 864 height 55
click at [396, 292] on div "1735. gadā" at bounding box center [632, 316] width 864 height 48
click at [377, 324] on label "1735. gadā" at bounding box center [632, 315] width 860 height 45
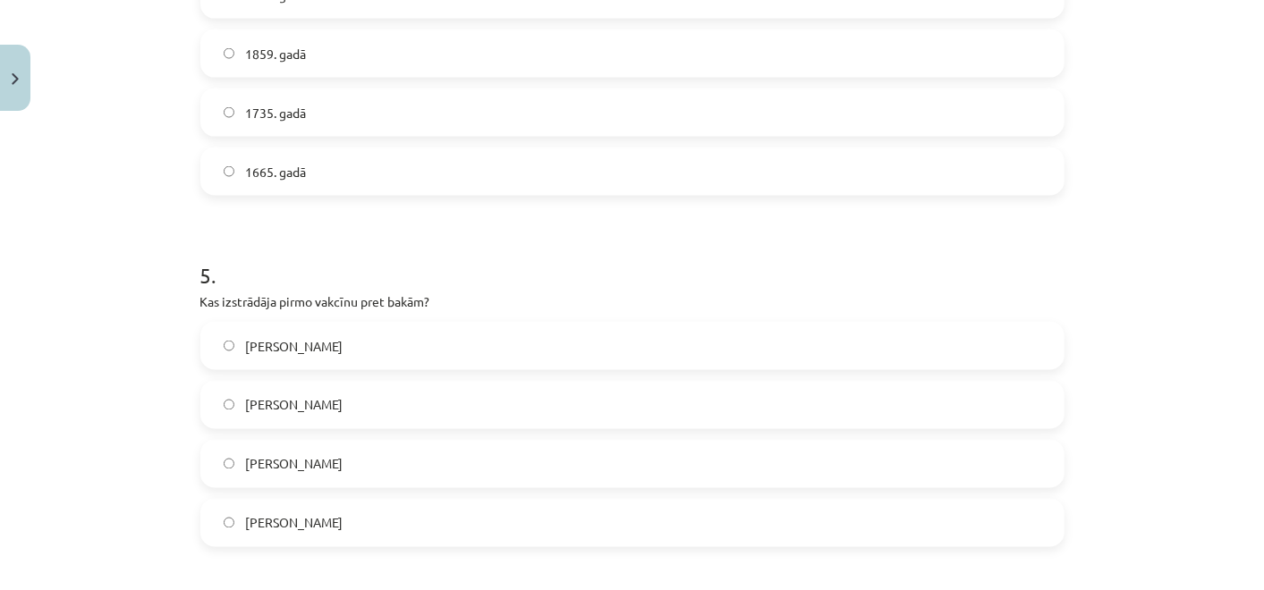
scroll to position [1534, 0]
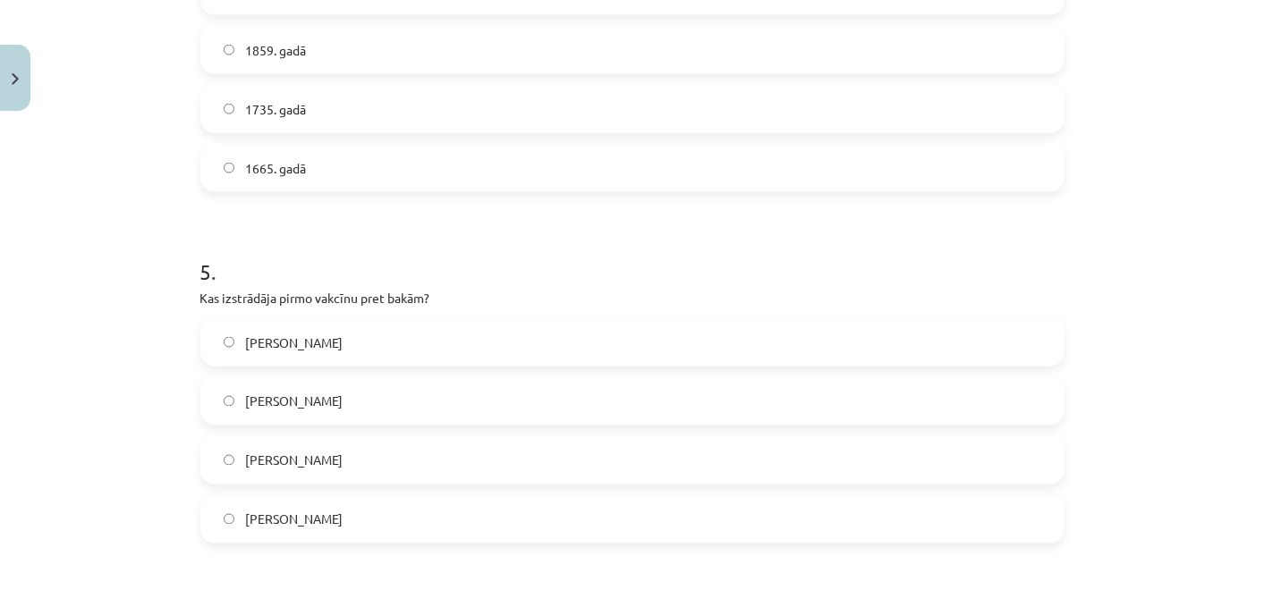
drag, startPoint x: 188, startPoint y: 295, endPoint x: 410, endPoint y: 516, distance: 313.7
click at [410, 516] on div "12 XP Saņemsi Grūts 11 pilda Apraksts Uzdevums Palīdzība 1 . Kura nozare pēta d…" at bounding box center [632, 173] width 885 height 3176
copy div "Kas izstrādāja pirmo vakcīnu pret bakām? Edvards Dženers Čārlzs Darvins Roberts…"
click at [461, 198] on form "1 . Kura nozare pēta dzīvo organismu funkcijas un procesus (piemēram, elpošanu,…" at bounding box center [632, 210] width 864 height 2776
click at [380, 351] on label "Edvards Dženers" at bounding box center [632, 342] width 860 height 45
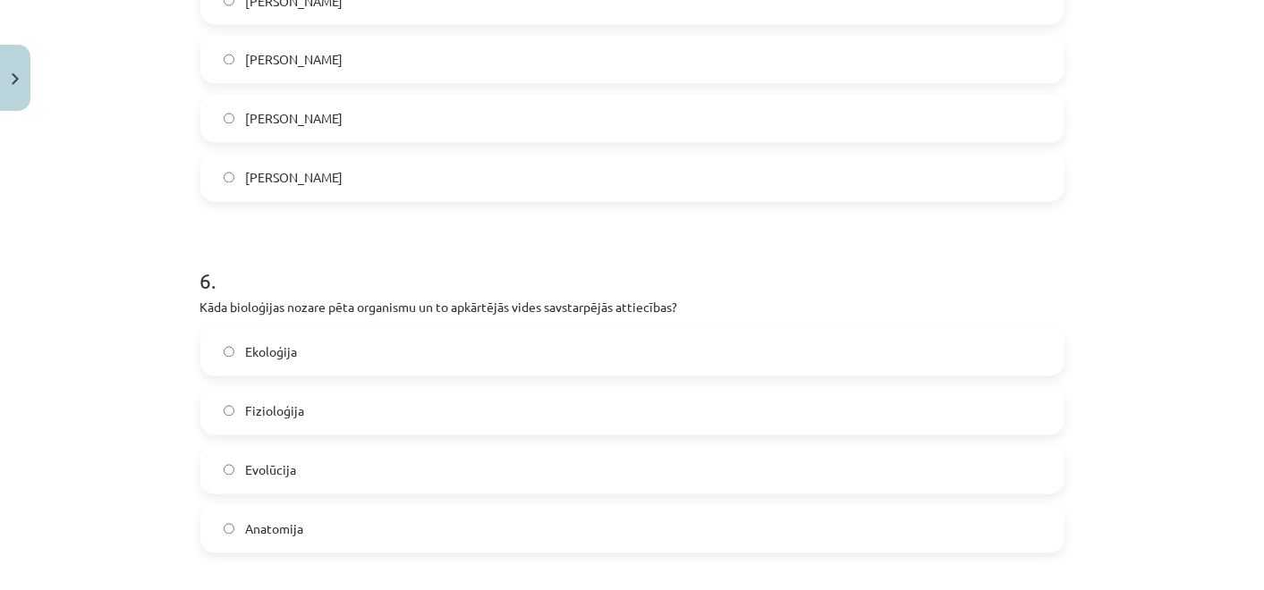
scroll to position [1973, 0]
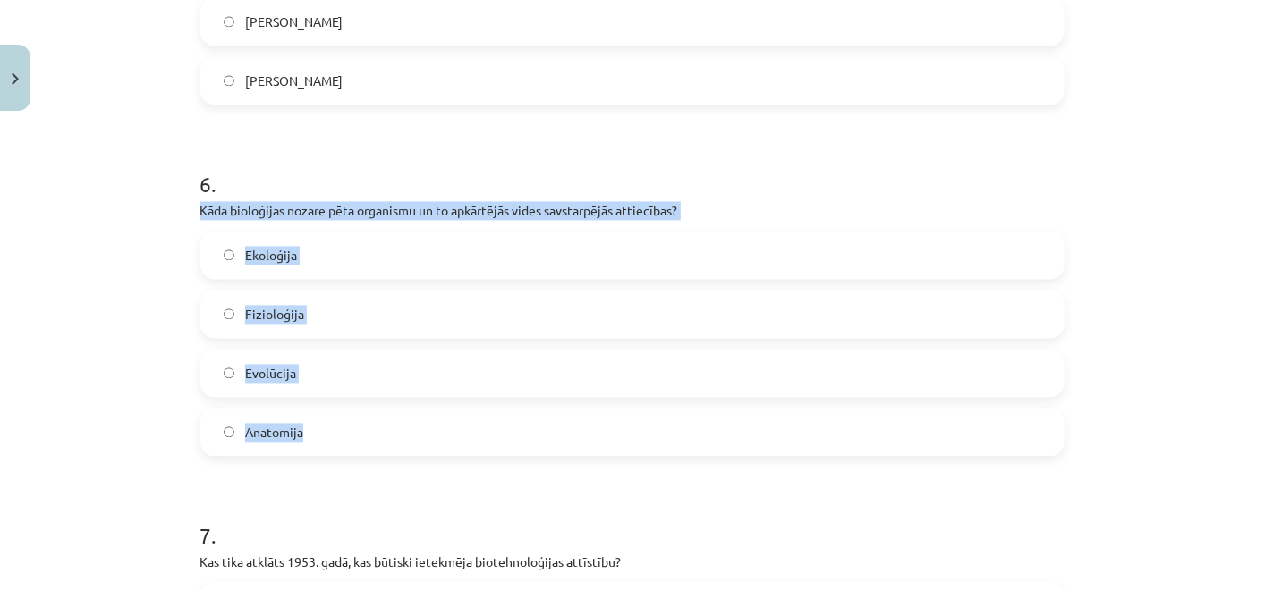
drag, startPoint x: 189, startPoint y: 207, endPoint x: 375, endPoint y: 429, distance: 290.2
copy div "Kāda bioloģijas nozare pēta organismu un to apkārtējās vides savstarpējās attie…"
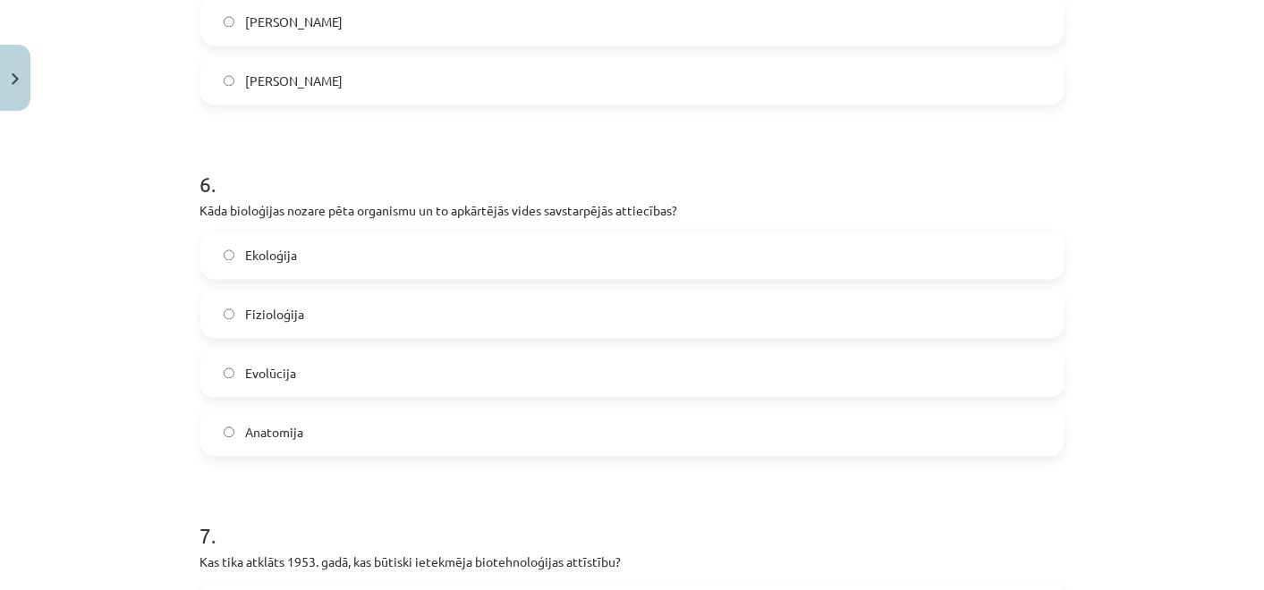
click at [363, 246] on label "Ekoloģija" at bounding box center [632, 255] width 860 height 45
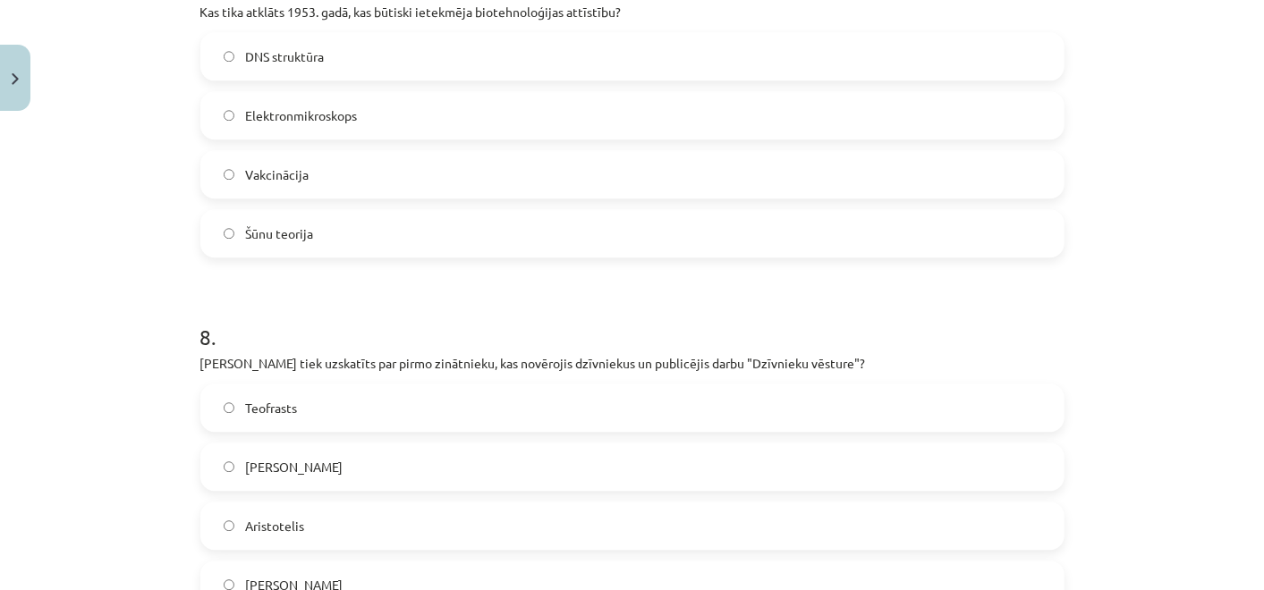
scroll to position [2459, 0]
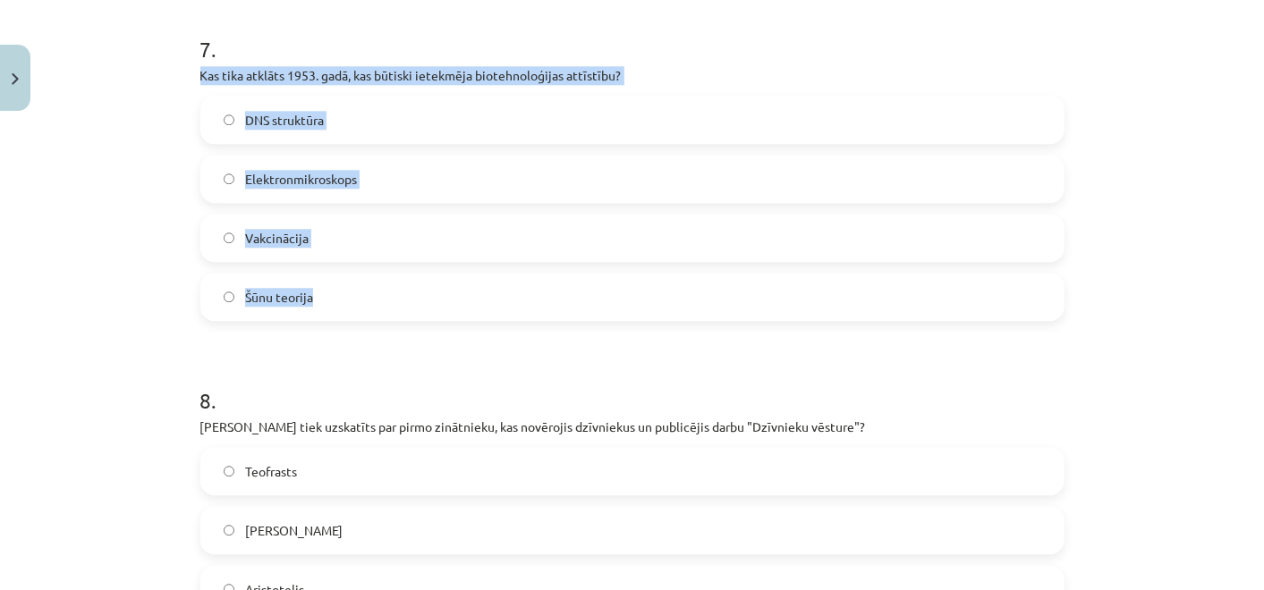
drag, startPoint x: 192, startPoint y: 73, endPoint x: 427, endPoint y: 307, distance: 330.7
click at [427, 307] on div "7 . Kas tika atklāts 1953. gadā, kas būtiski ietekmēja biotehnoloģijas attīstīb…" at bounding box center [632, 163] width 864 height 316
copy div "Kas tika atklāts 1953. gadā, kas būtiski ietekmēja biotehnoloģijas attīstību? D…"
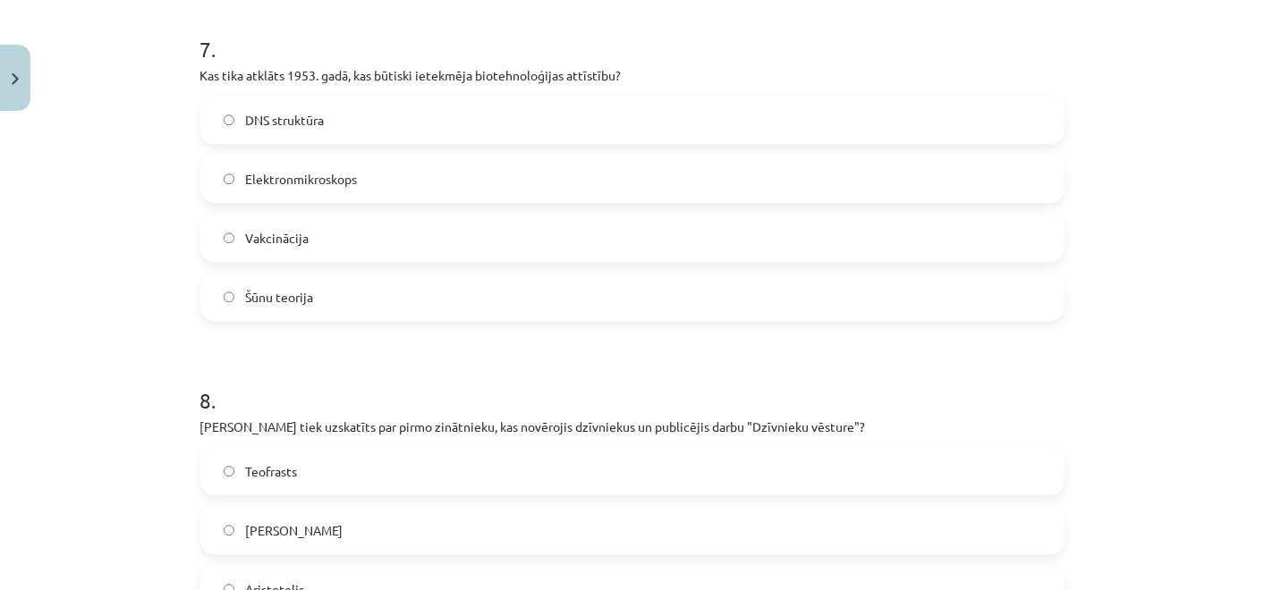
click at [277, 111] on span "DNS struktūra" at bounding box center [284, 120] width 79 height 19
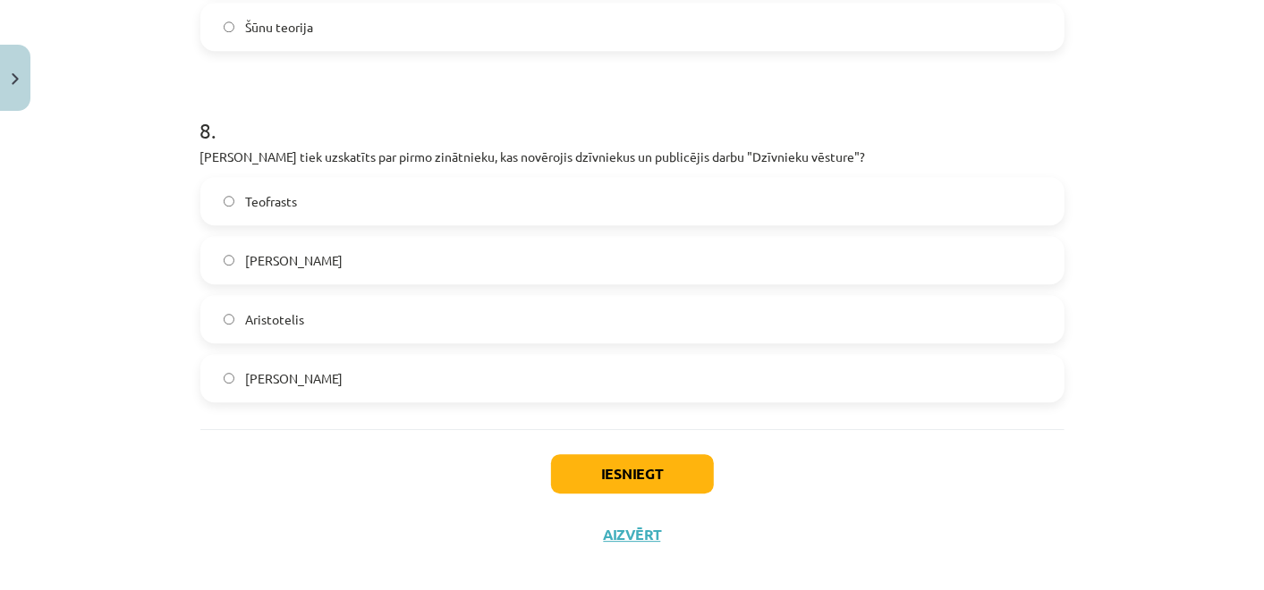
scroll to position [2747, 0]
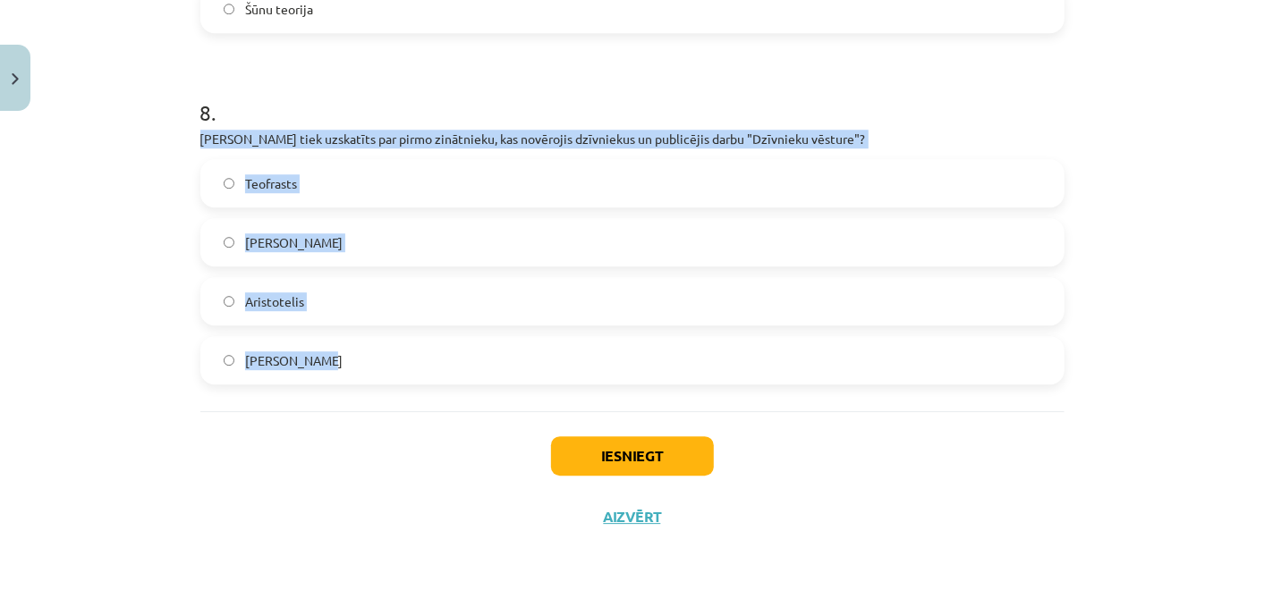
drag, startPoint x: 190, startPoint y: 131, endPoint x: 419, endPoint y: 358, distance: 322.5
copy div "Kurš tiek uzskatīts par pirmo zinātnieku, kas novērojis dzīvniekus un publicēji…"
click at [119, 194] on div "Mācību tēma: Bioloģijas 7. klases 1. ieskaites mācību materiāls #2 1. tēma. Bio…" at bounding box center [632, 295] width 1264 height 590
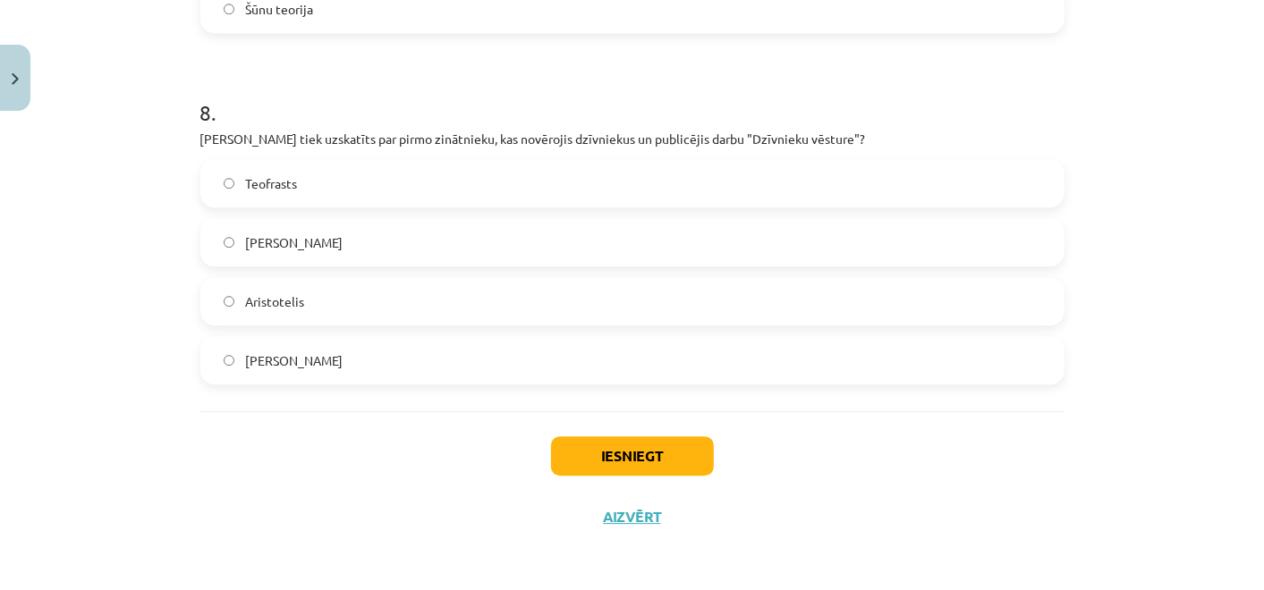
click at [281, 293] on span "Aristotelis" at bounding box center [274, 301] width 59 height 19
click at [594, 452] on button "Iesniegt" at bounding box center [632, 455] width 163 height 39
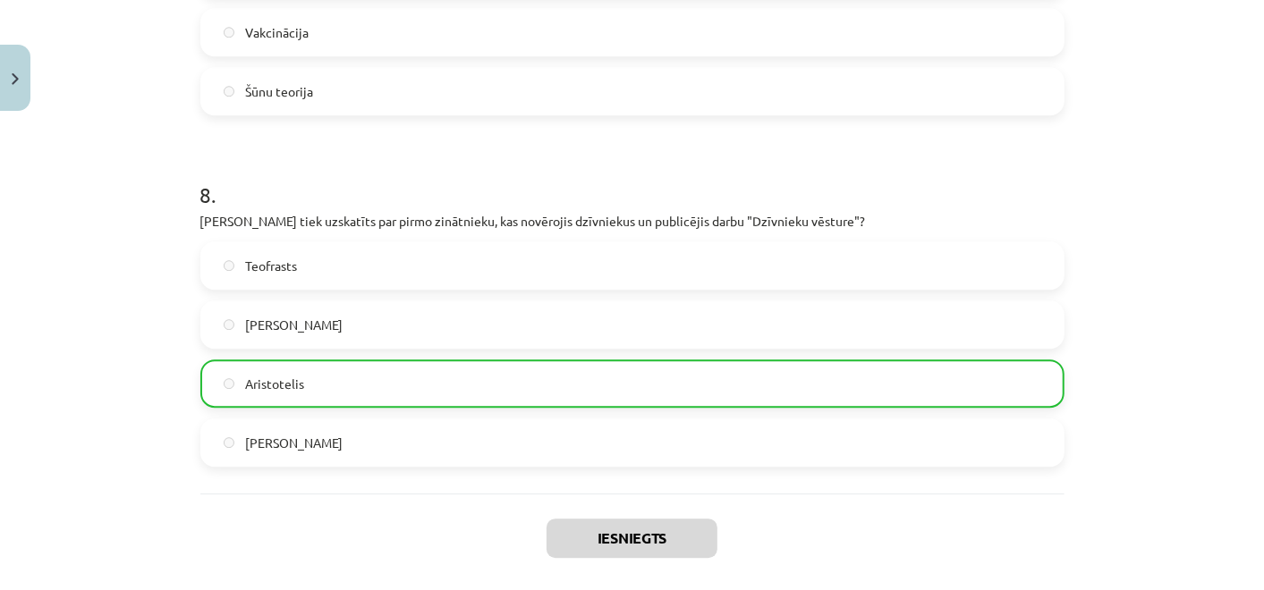
scroll to position [2804, 0]
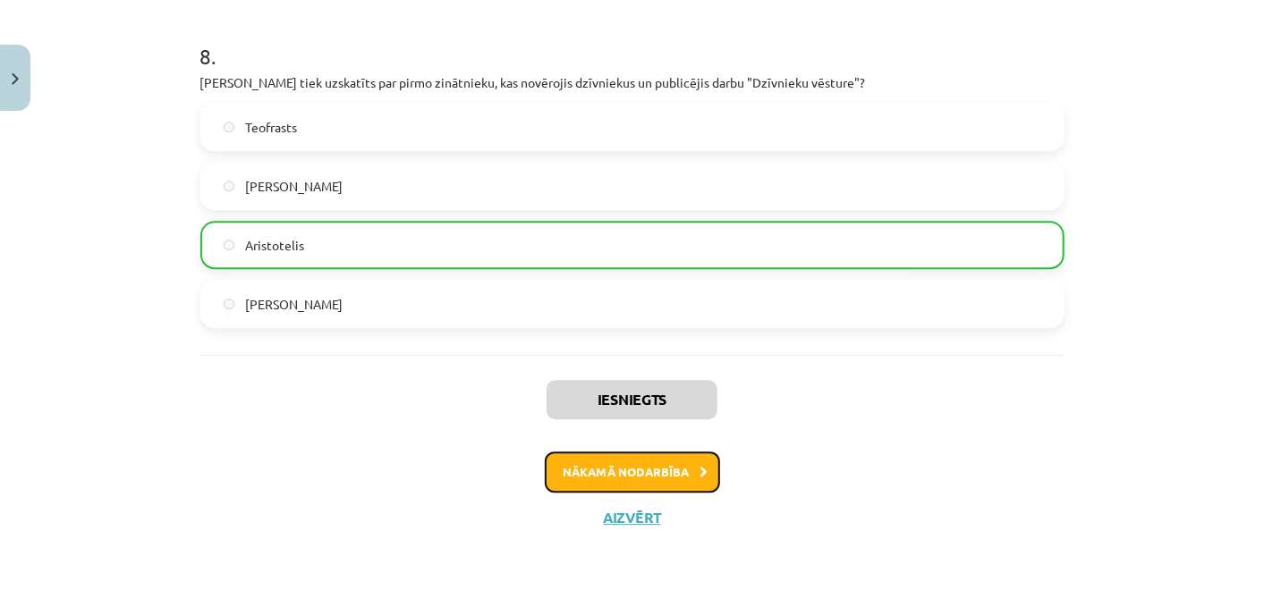
click at [679, 478] on button "Nākamā nodarbība" at bounding box center [632, 472] width 175 height 41
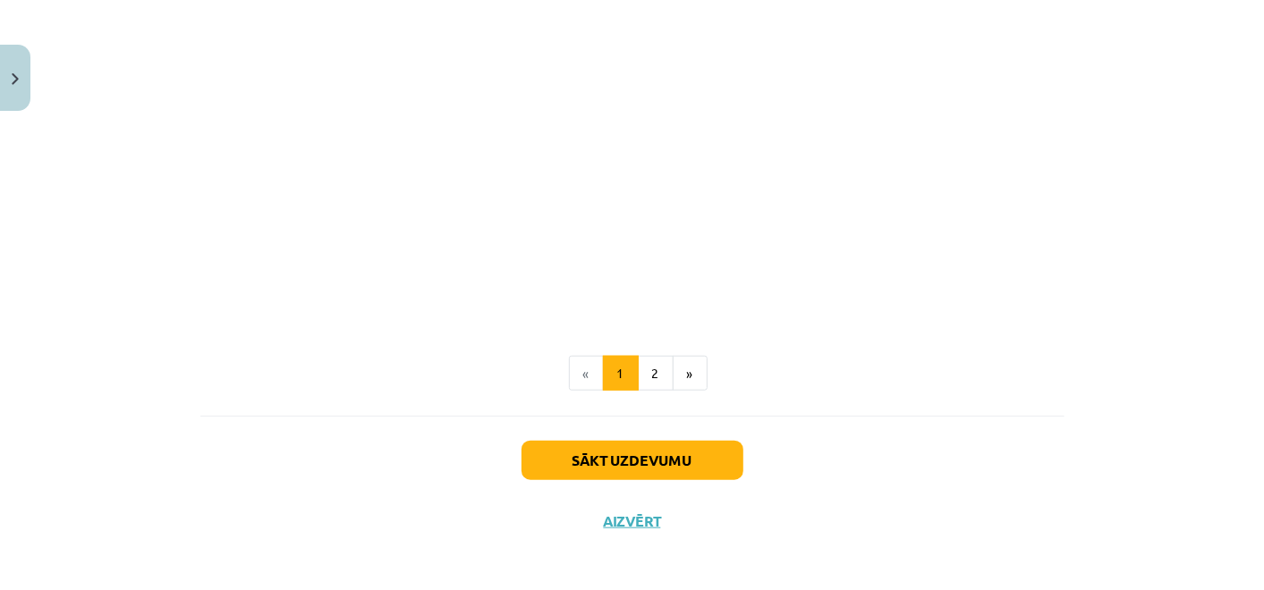
scroll to position [740, 0]
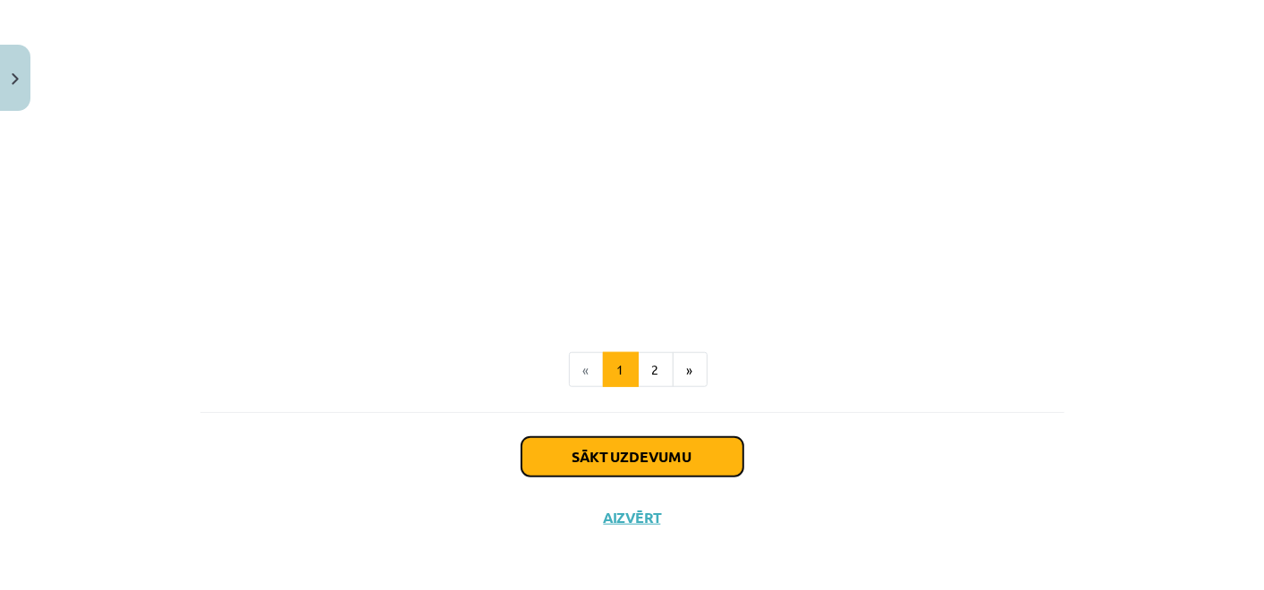
click at [635, 454] on button "Sākt uzdevumu" at bounding box center [632, 456] width 222 height 39
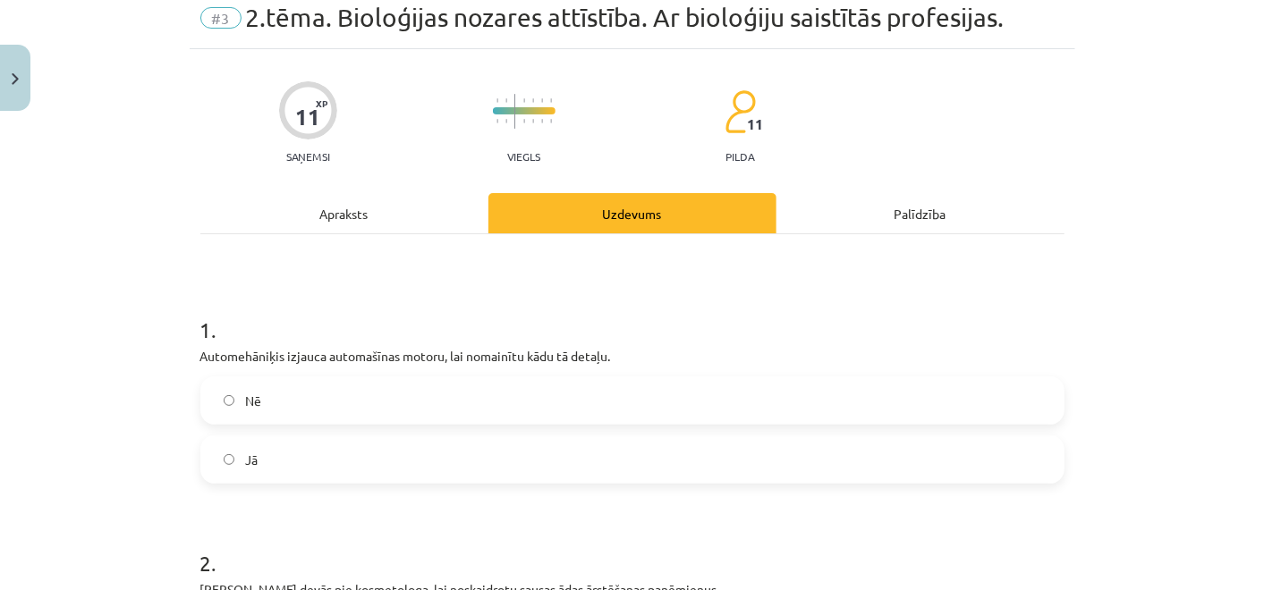
scroll to position [44, 0]
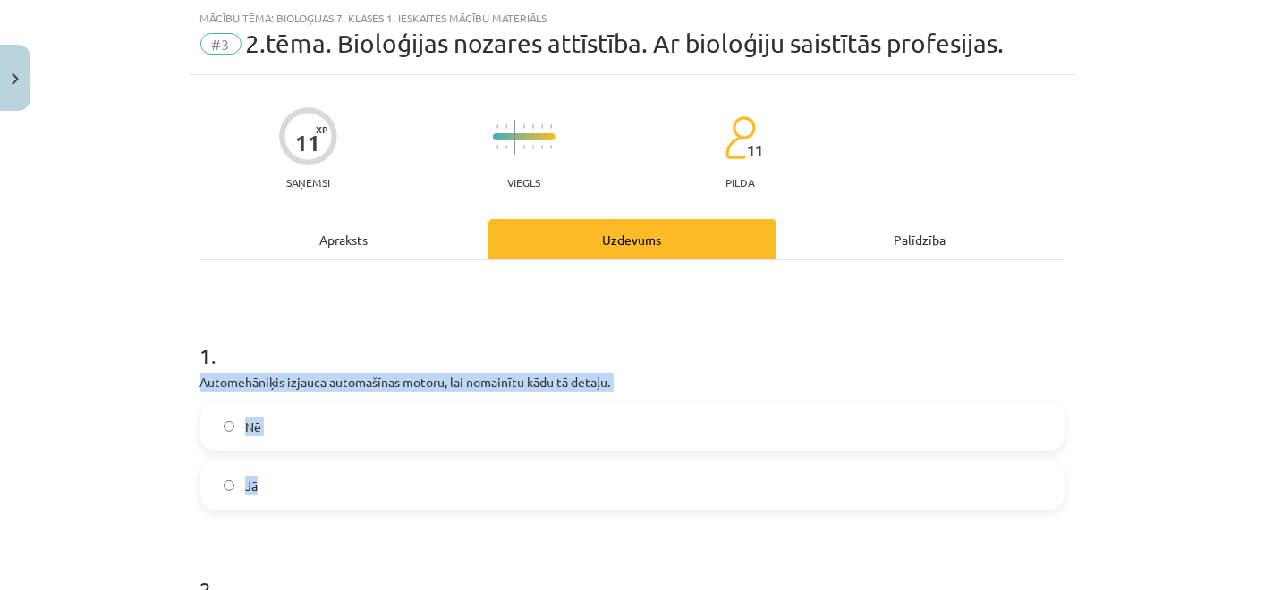
drag, startPoint x: 193, startPoint y: 380, endPoint x: 319, endPoint y: 487, distance: 165.0
click at [319, 487] on div "1 . Automehāniķis izjauca automašīnas motoru, lai nomainītu kādu tā detaļu. Nē …" at bounding box center [632, 411] width 864 height 198
copy div "Automehāniķis izjauca automašīnas motoru, lai nomainītu kādu tā detaļu. Nē Jā"
click at [356, 416] on label "Nē" at bounding box center [632, 426] width 860 height 45
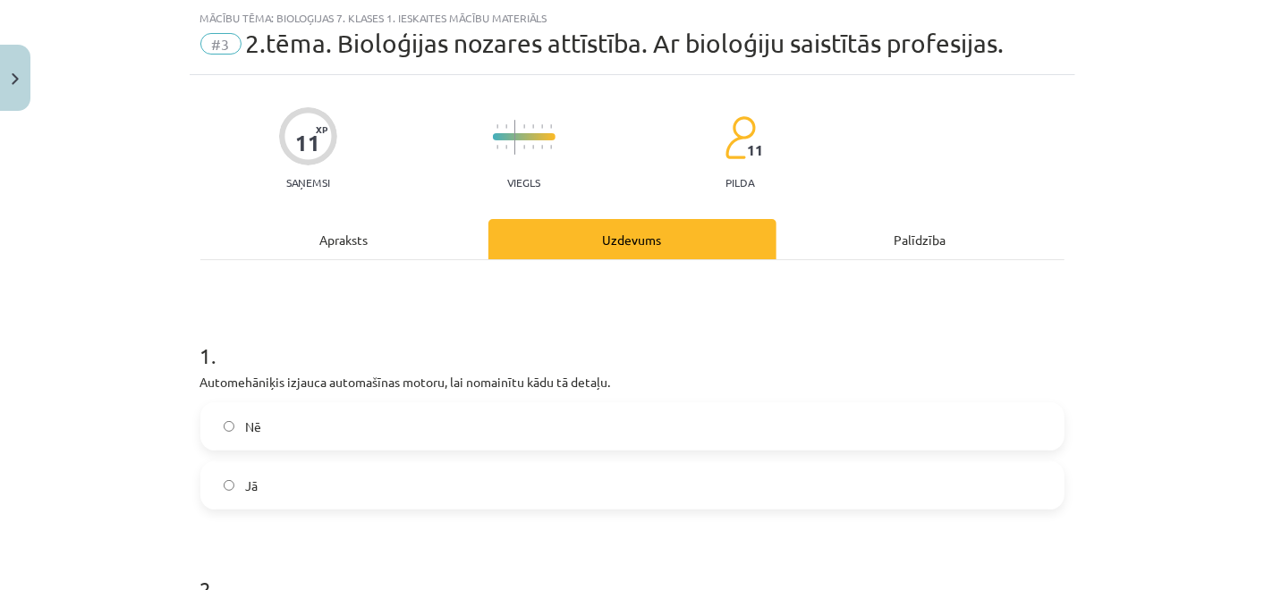
click at [282, 472] on label "Jā" at bounding box center [632, 485] width 860 height 45
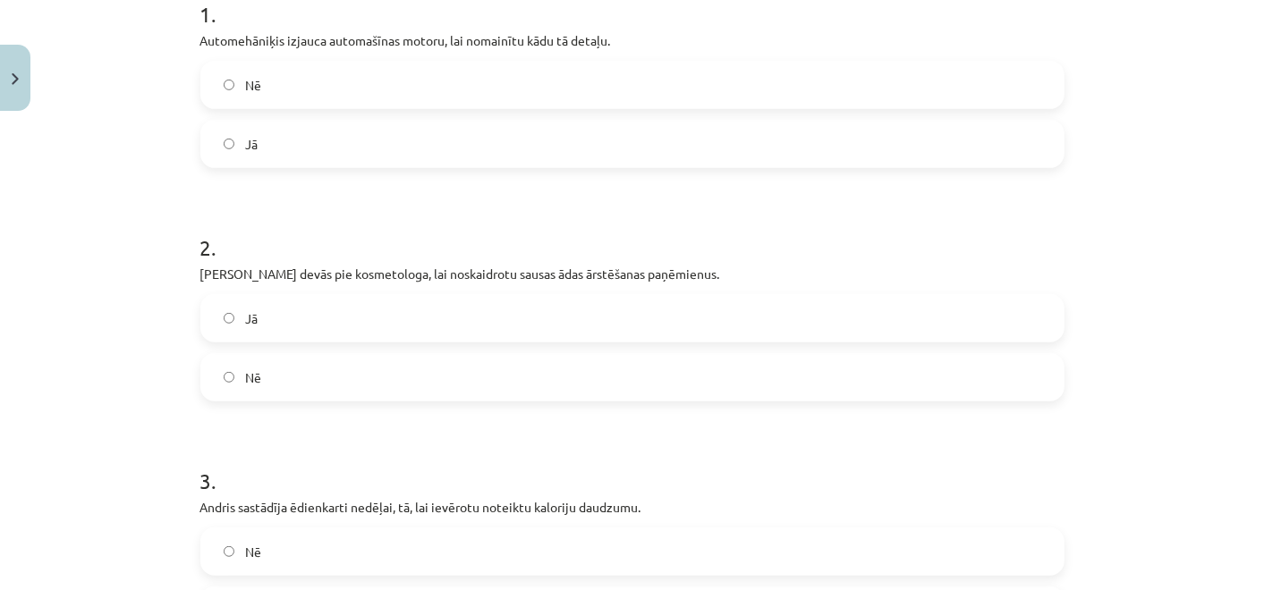
scroll to position [387, 0]
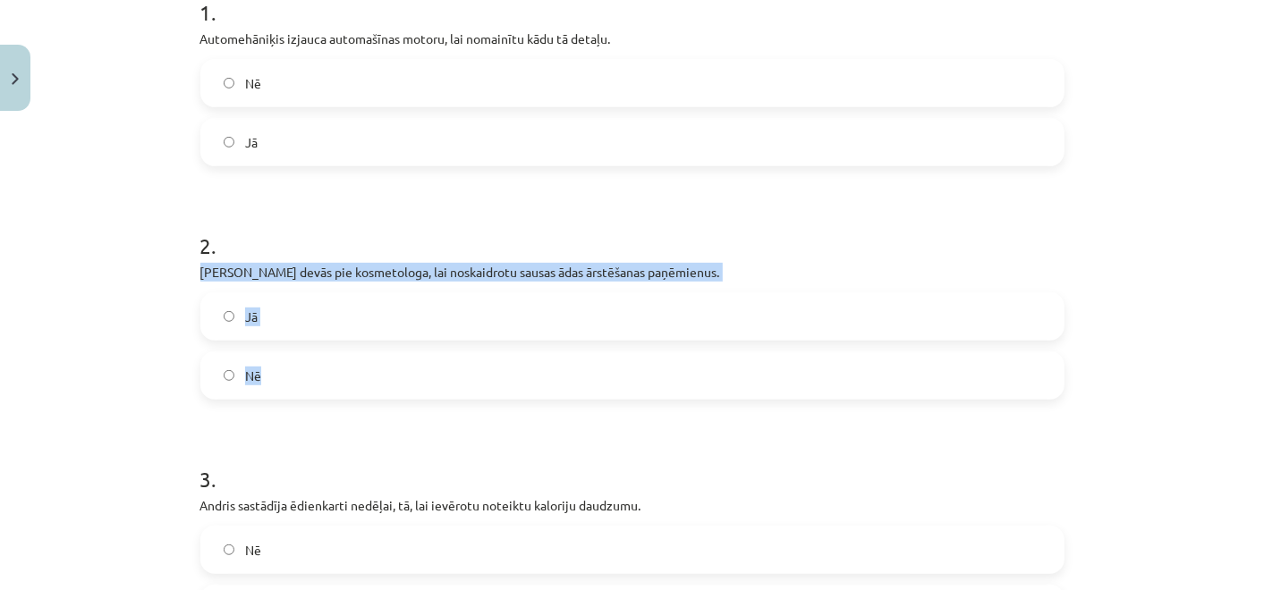
drag, startPoint x: 189, startPoint y: 270, endPoint x: 319, endPoint y: 384, distance: 173.1
copy div "Baiba devās pie kosmetologa, lai noskaidrotu sausas ādas ārstēšanas paņēmienus.…"
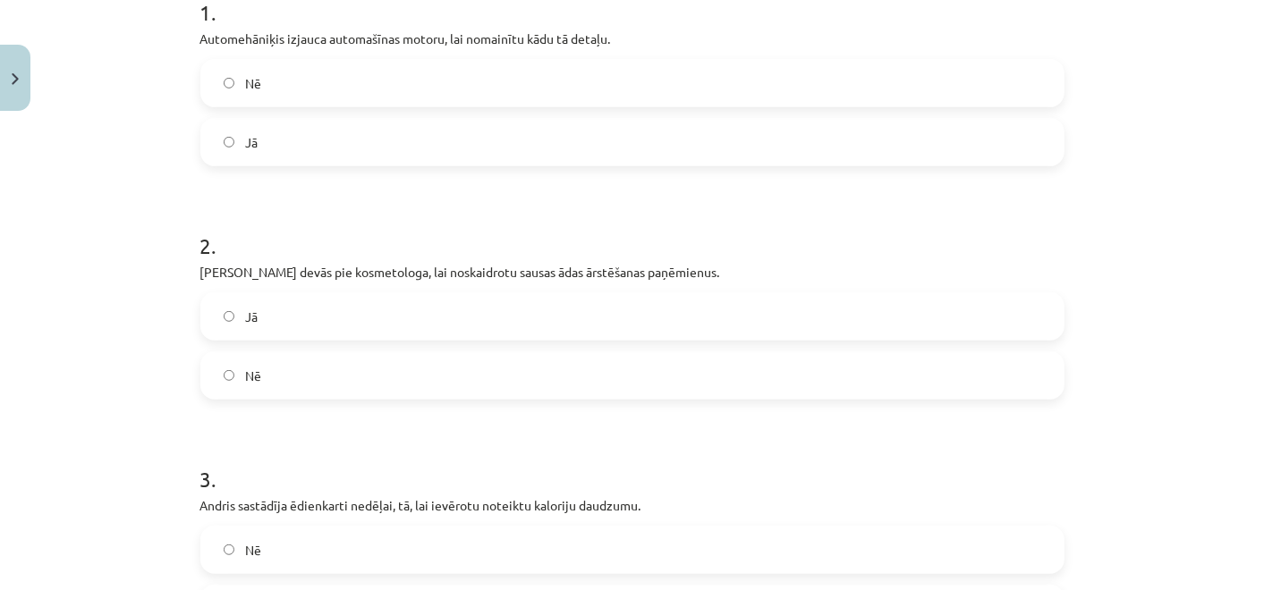
click at [337, 304] on label "Jā" at bounding box center [632, 316] width 860 height 45
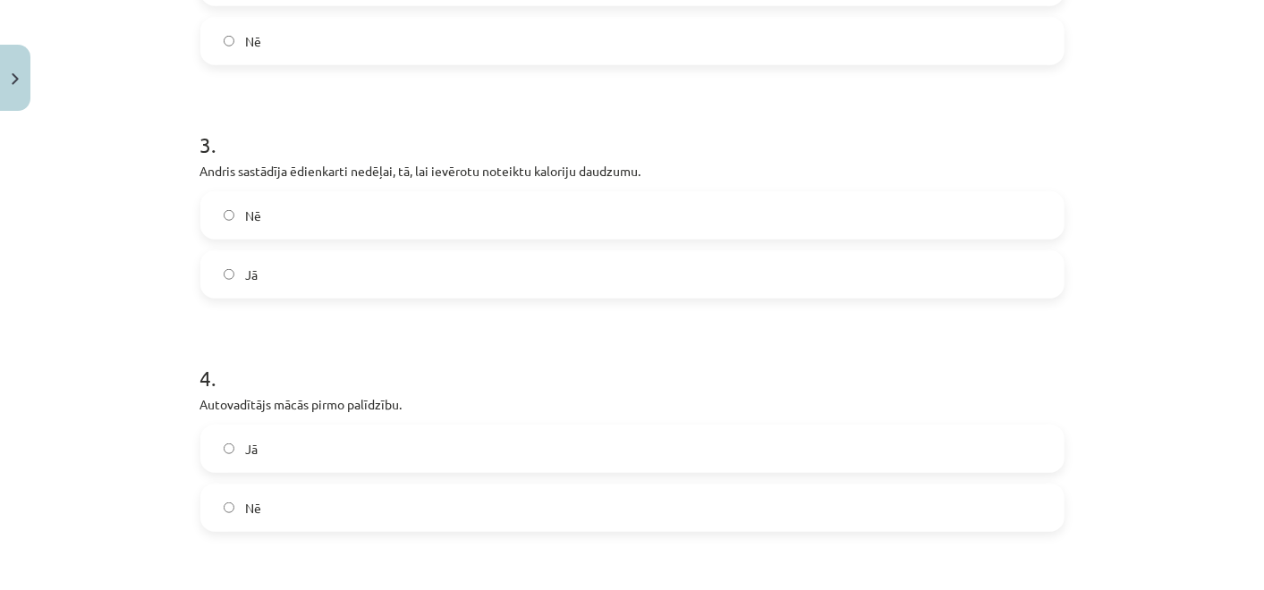
scroll to position [723, 0]
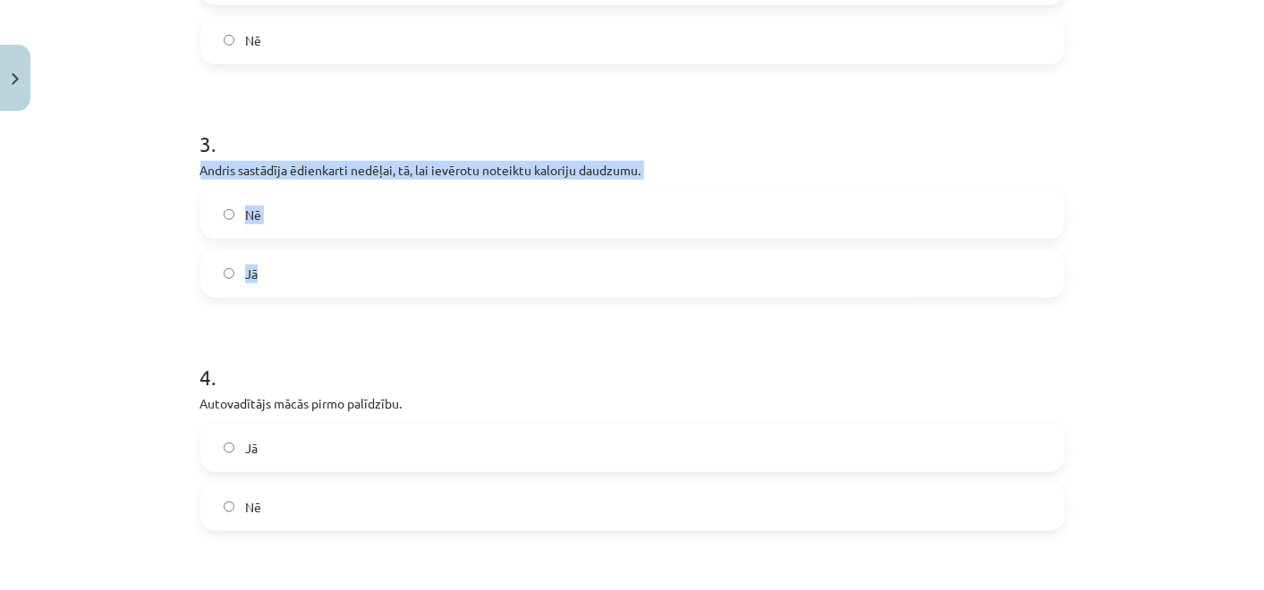
drag, startPoint x: 189, startPoint y: 165, endPoint x: 299, endPoint y: 269, distance: 151.2
click at [299, 269] on div "11 XP Saņemsi Viegls 11 pilda Apraksts Uzdevums Palīdzība 1 . Automehāniķis izj…" at bounding box center [632, 372] width 885 height 1952
copy div "Andris sastādīja ēdienkarti nedēļai, tā, lai ievērotu noteiktu kaloriju daudzum…"
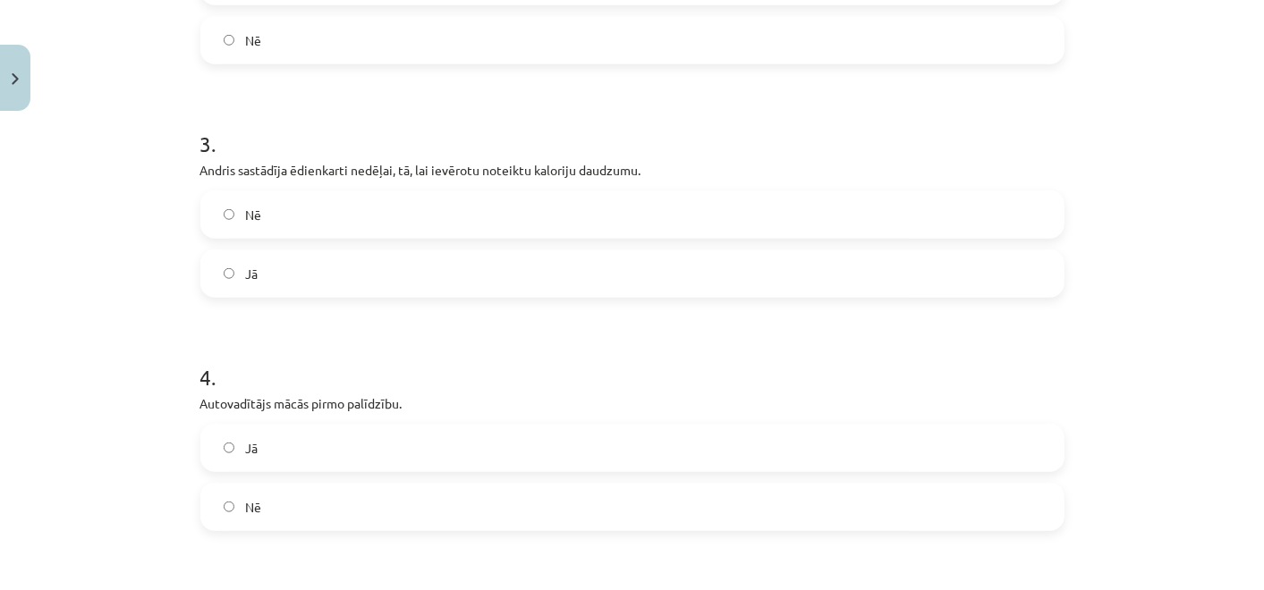
click at [478, 406] on p "Autovadītājs mācās pirmo palīdzību." at bounding box center [632, 403] width 864 height 19
click at [511, 273] on label "Jā" at bounding box center [632, 273] width 860 height 45
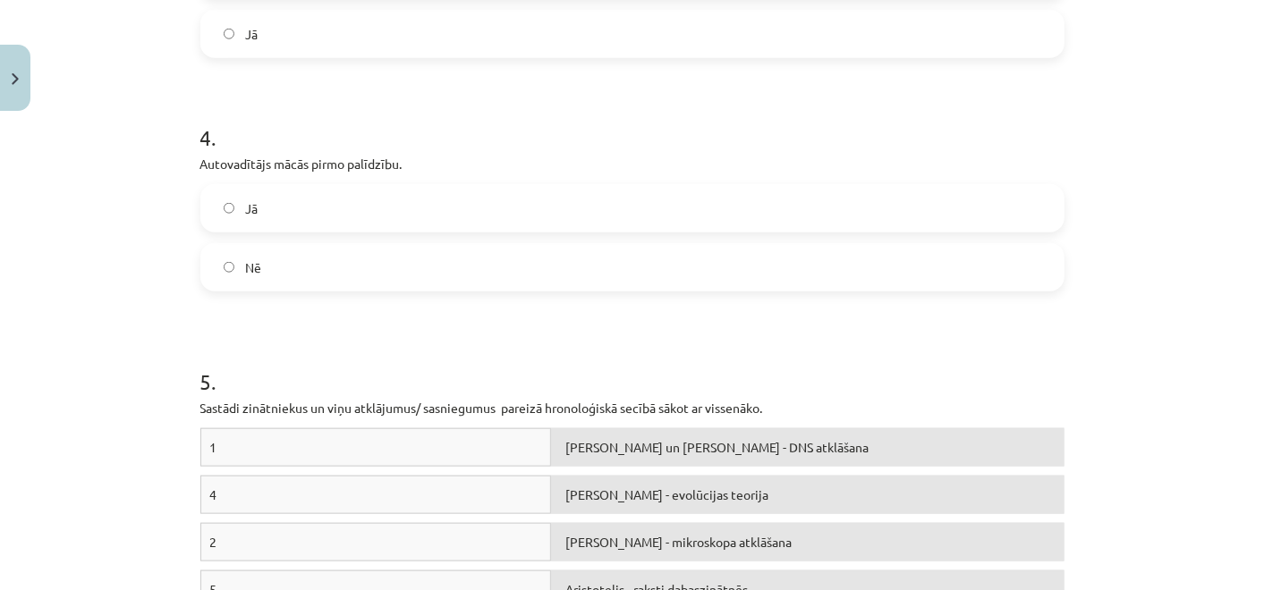
scroll to position [1051, 0]
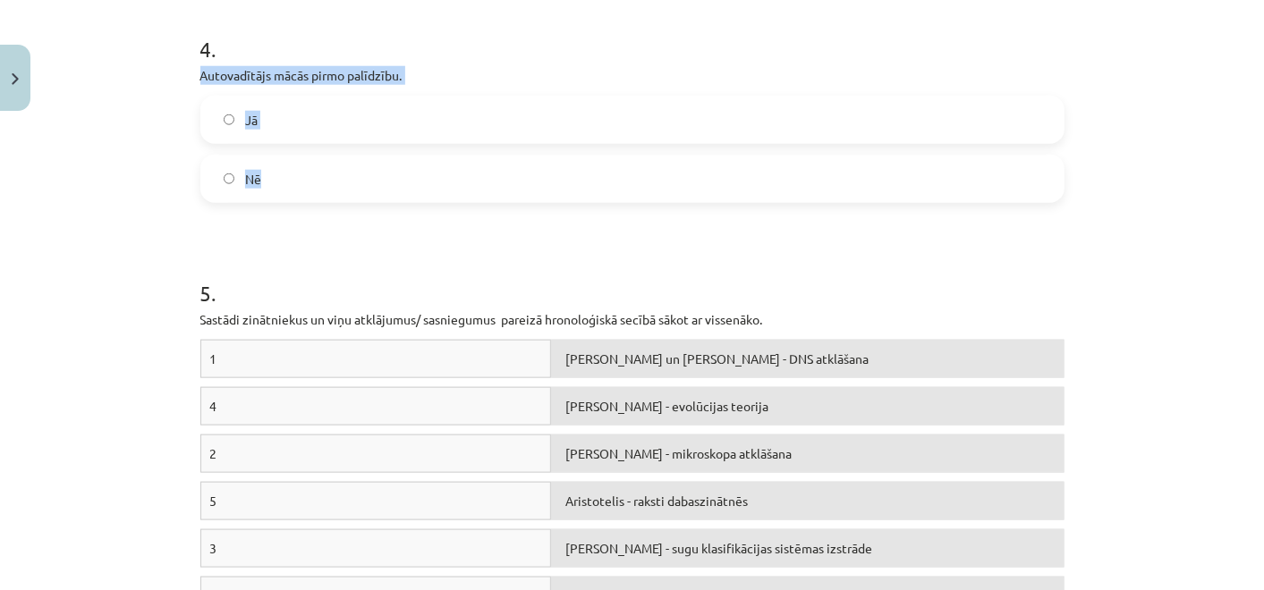
drag, startPoint x: 191, startPoint y: 75, endPoint x: 337, endPoint y: 171, distance: 174.4
click at [337, 171] on div "4 . Autovadītājs mācās pirmo palīdzību. Jā Nē" at bounding box center [632, 104] width 864 height 198
copy div "Autovadītājs mācās pirmo palīdzību. Jā Nē"
click at [421, 115] on label "Jā" at bounding box center [632, 119] width 860 height 45
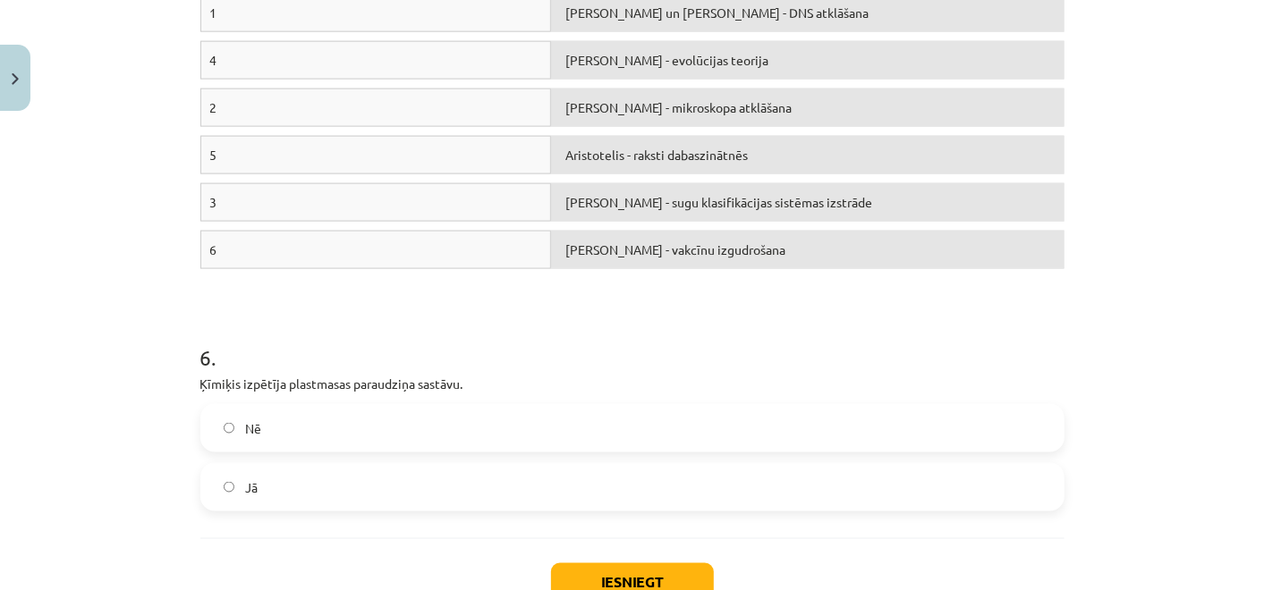
scroll to position [1397, 0]
click at [555, 117] on div "Antonijs van Lēvenhuks - mikroskopa atklāšana" at bounding box center [807, 108] width 512 height 38
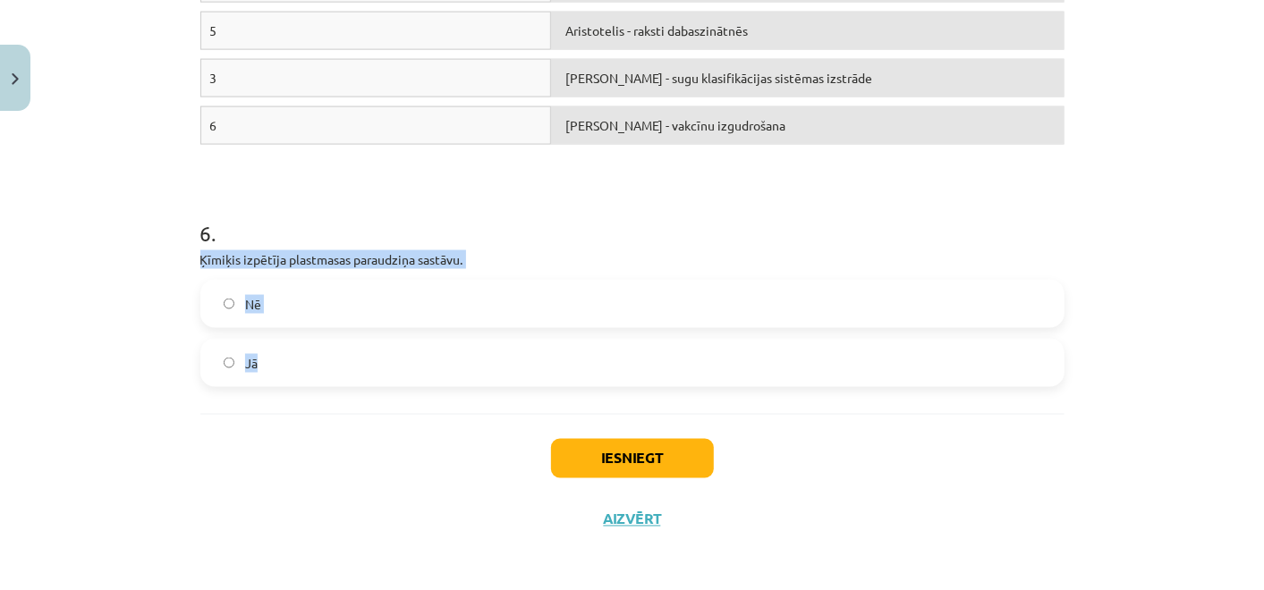
drag, startPoint x: 189, startPoint y: 250, endPoint x: 301, endPoint y: 365, distance: 160.6
click at [462, 303] on label "Nē" at bounding box center [632, 304] width 860 height 45
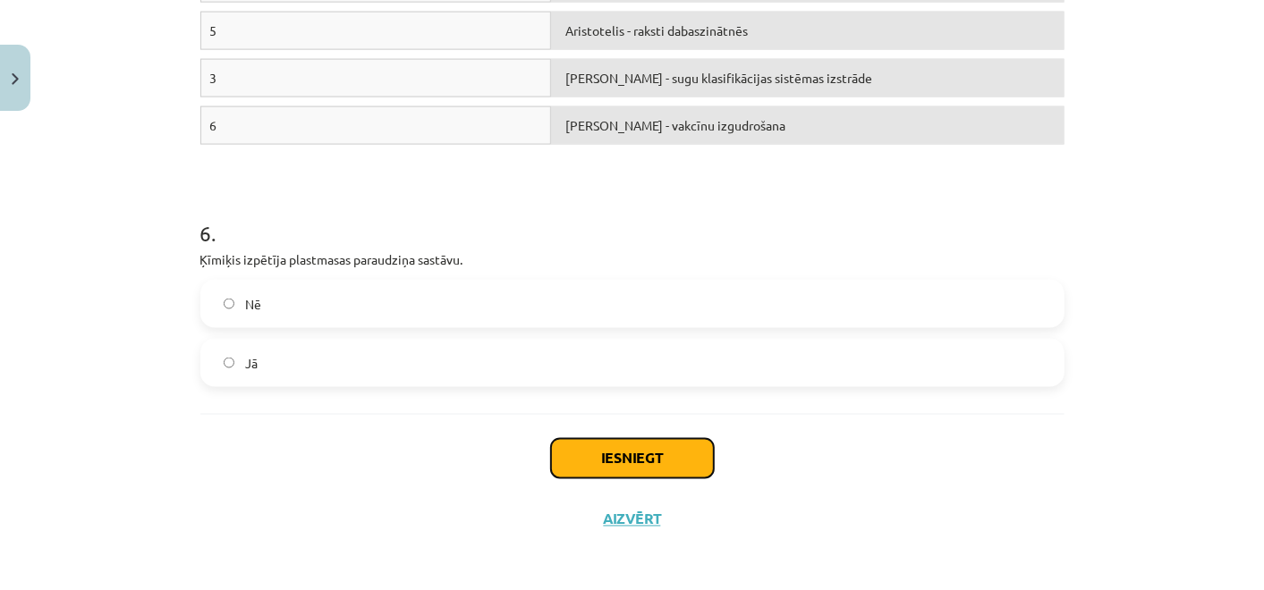
click at [579, 444] on button "Iesniegt" at bounding box center [632, 458] width 163 height 39
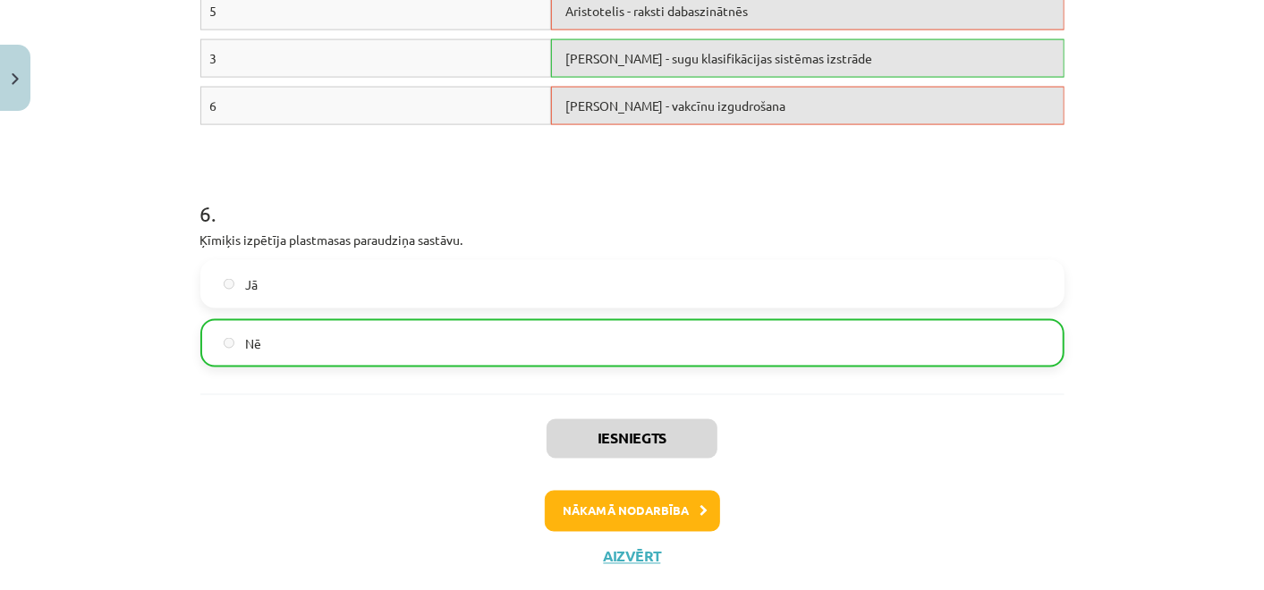
scroll to position [1544, 0]
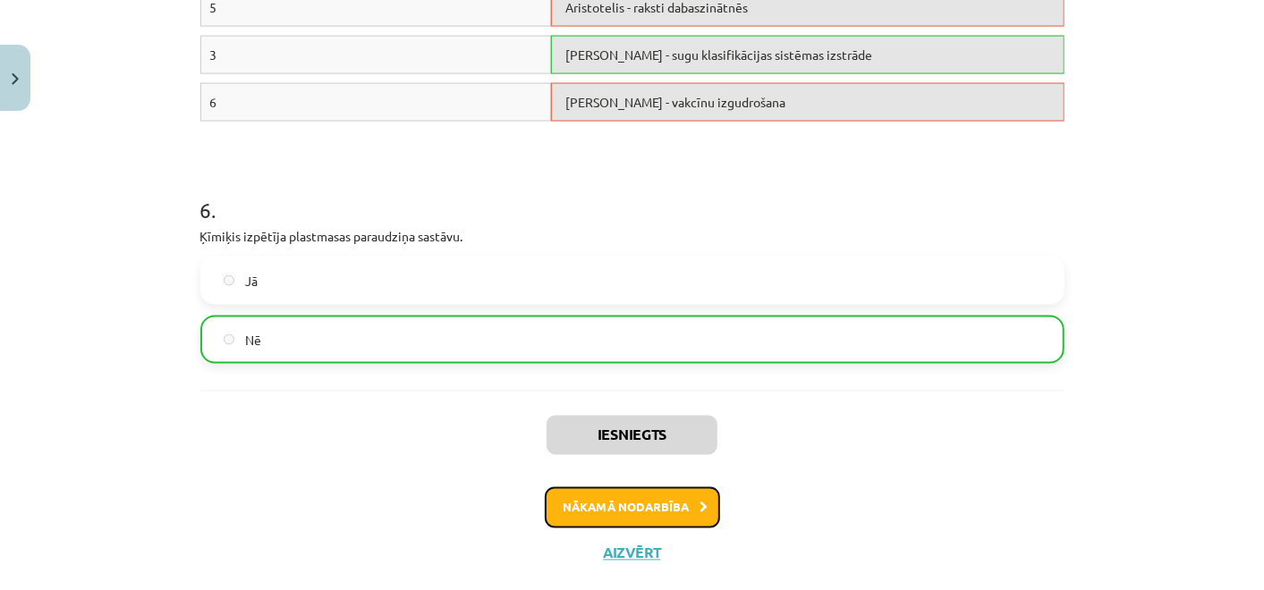
click at [594, 503] on button "Nākamā nodarbība" at bounding box center [632, 507] width 175 height 41
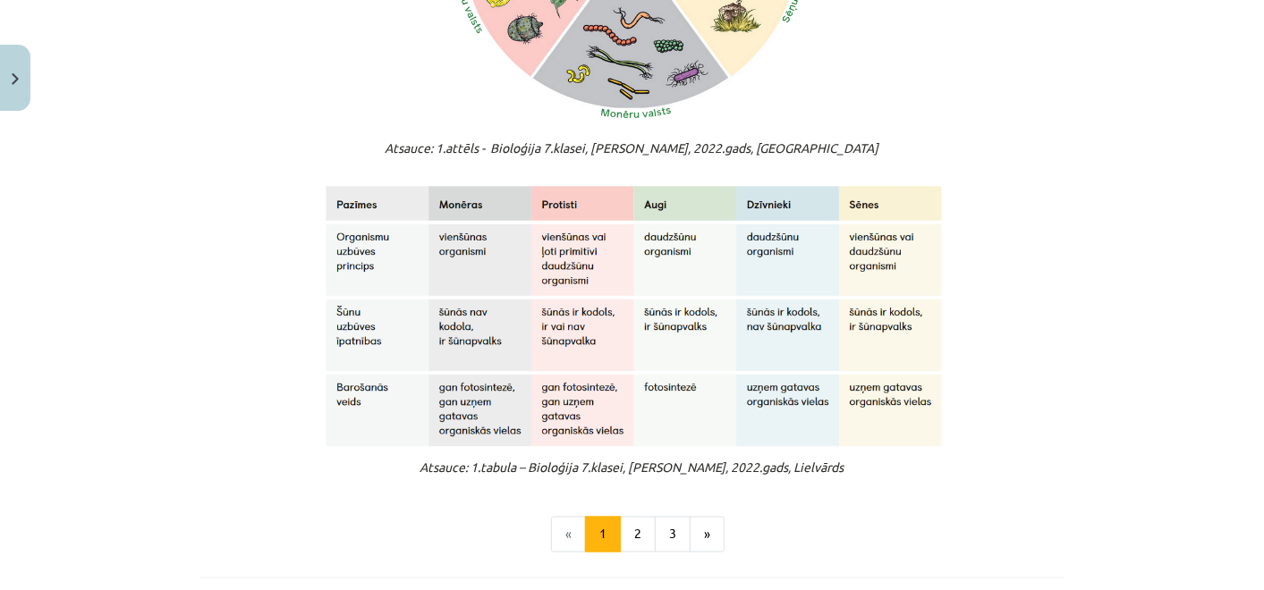
scroll to position [1538, 0]
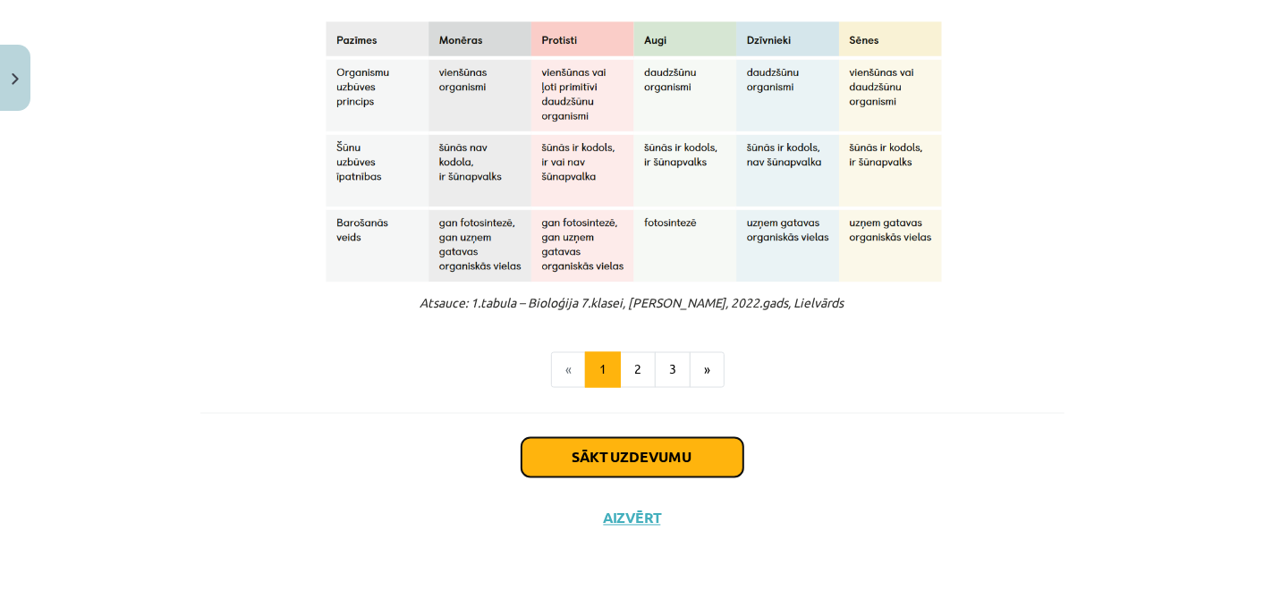
click at [630, 444] on button "Sākt uzdevumu" at bounding box center [632, 457] width 222 height 39
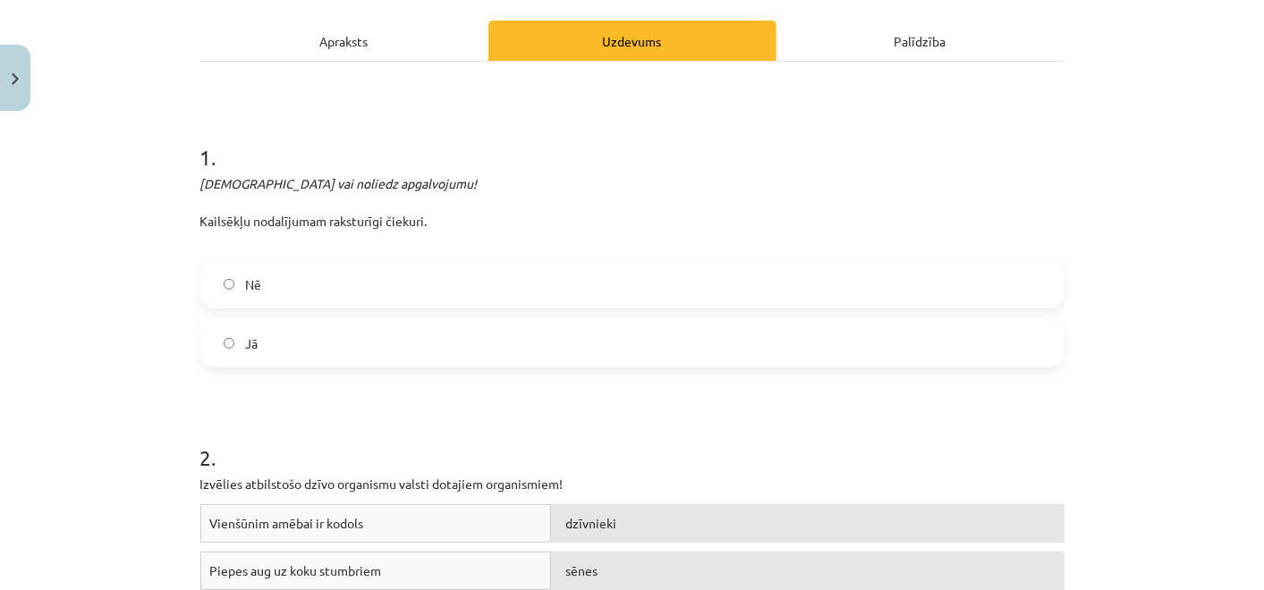
scroll to position [241, 0]
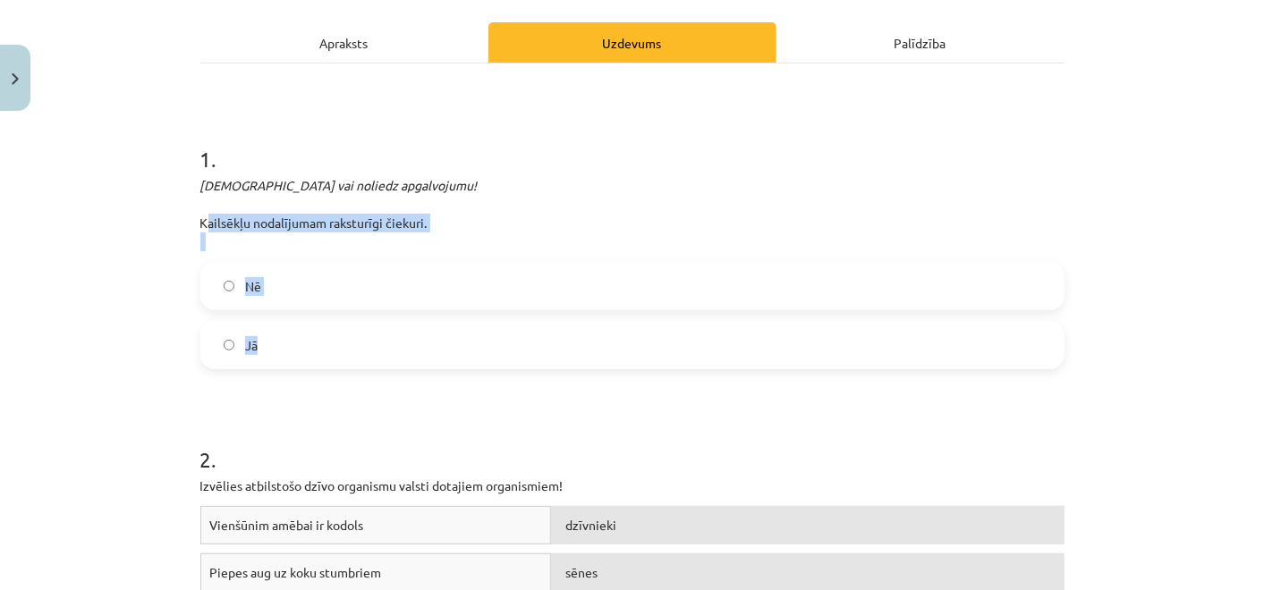
drag, startPoint x: 185, startPoint y: 222, endPoint x: 324, endPoint y: 326, distance: 173.7
click at [426, 344] on label "Jā" at bounding box center [632, 345] width 860 height 45
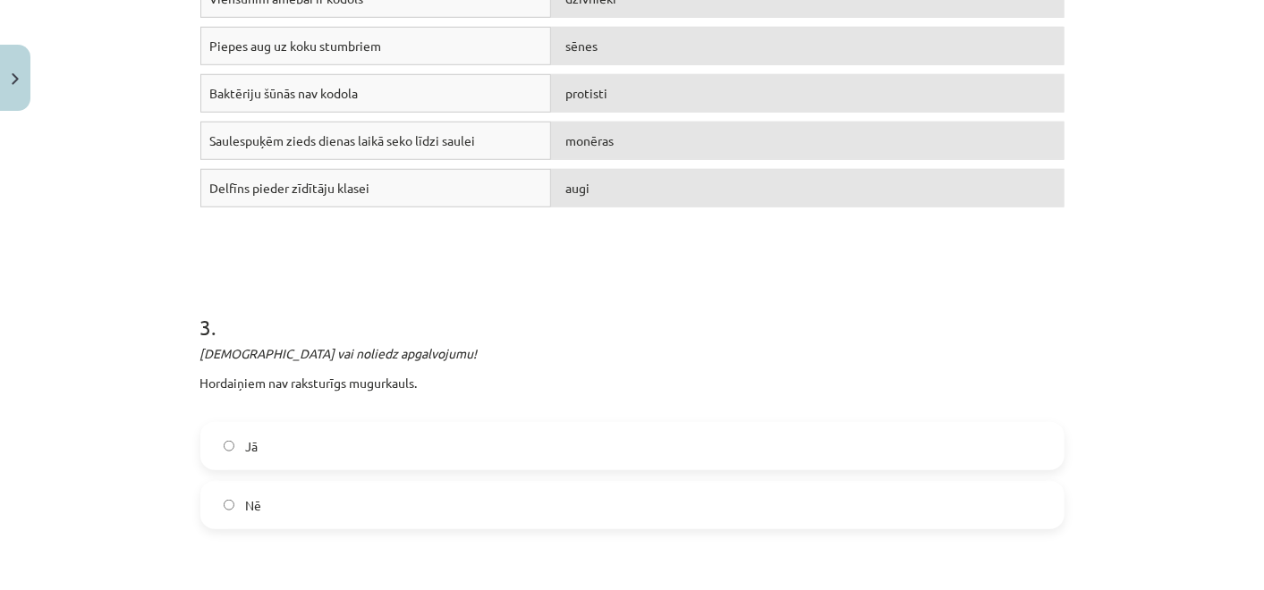
scroll to position [823, 0]
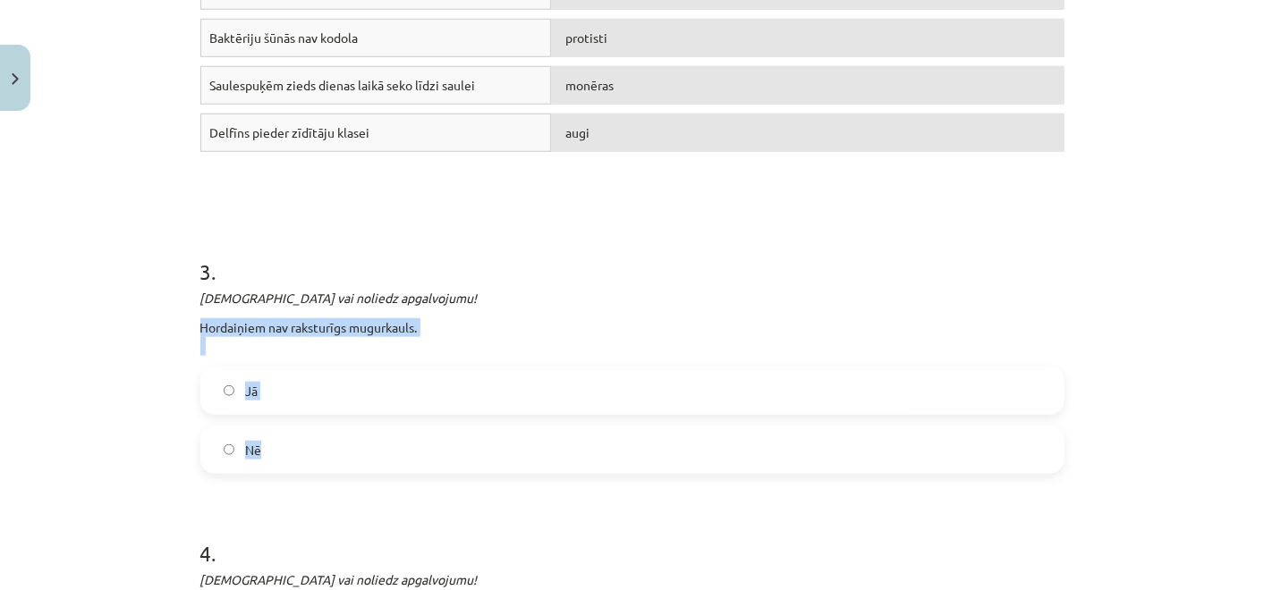
drag, startPoint x: 188, startPoint y: 321, endPoint x: 325, endPoint y: 448, distance: 186.7
click at [325, 448] on div "10 XP Saņemsi Ļoti grūts 11 pilda Apraksts Uzdevums Palīdzība 1 . Apstiprini va…" at bounding box center [632, 383] width 885 height 2175
click at [349, 193] on form "1 . Apstiprini vai noliedz apgalvojumu! Kailsēkļu nodalījumam raksturīgi čiekur…" at bounding box center [632, 420] width 864 height 1775
click at [366, 388] on label "Jā" at bounding box center [632, 390] width 860 height 45
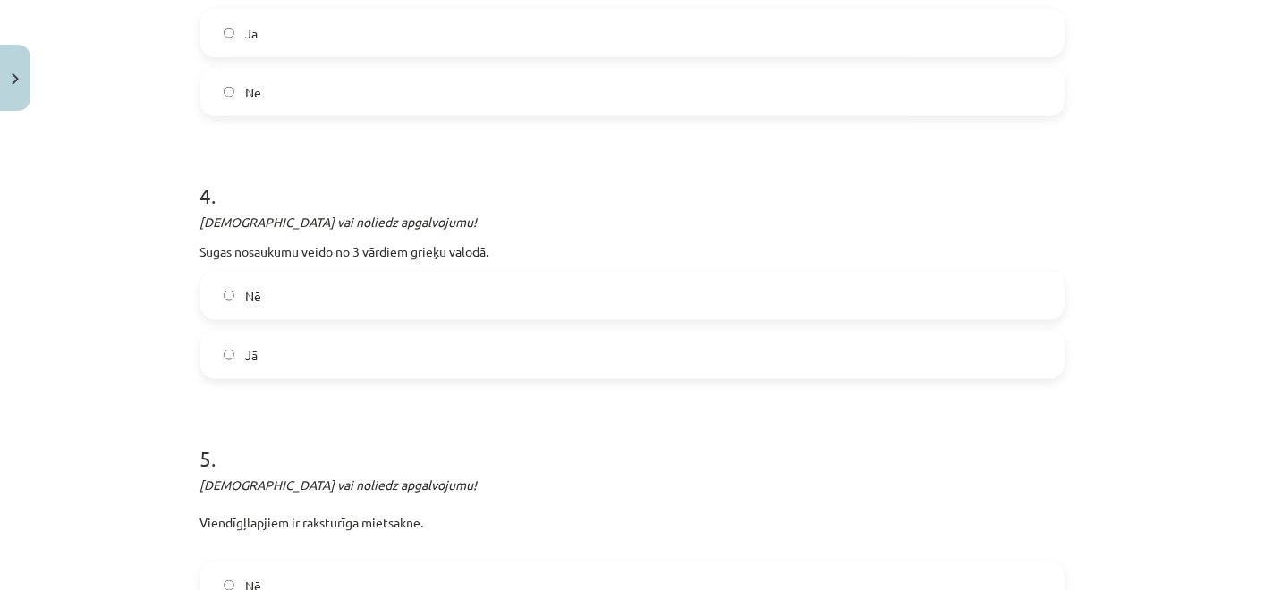
scroll to position [1182, 0]
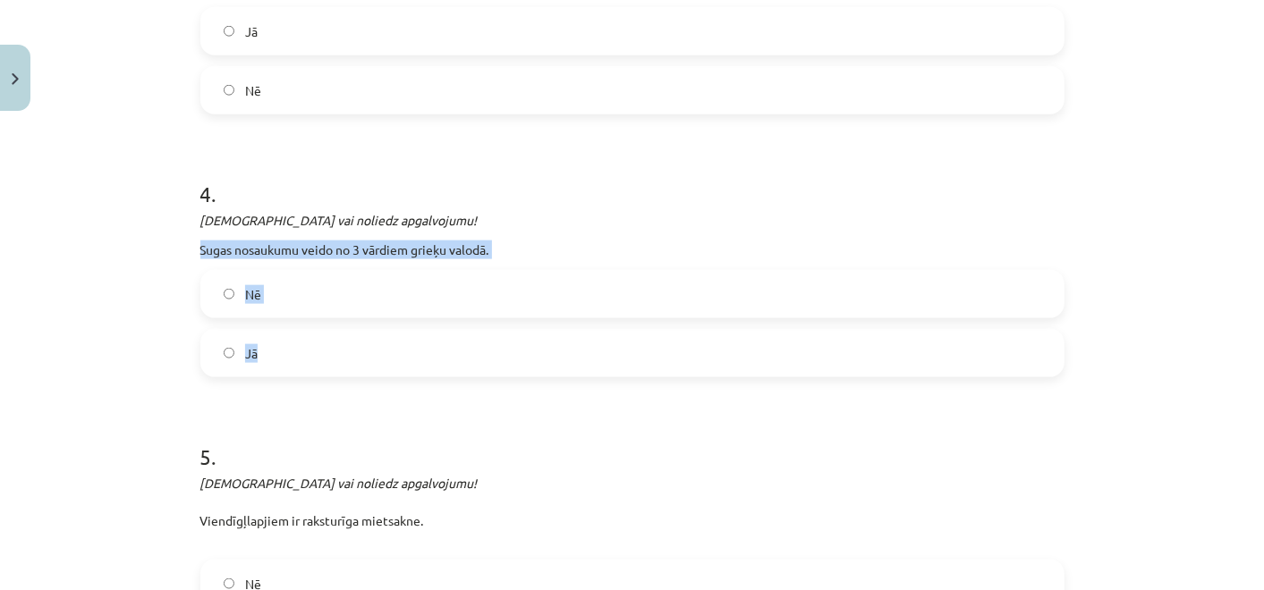
drag, startPoint x: 192, startPoint y: 246, endPoint x: 333, endPoint y: 338, distance: 167.9
click at [333, 338] on div "4 . Apstiprini vai noliedz apgalvojumu! Sugas nosaukumu veido no 3 vārdiem grie…" at bounding box center [632, 263] width 864 height 227
click at [431, 289] on label "Nē" at bounding box center [632, 294] width 860 height 45
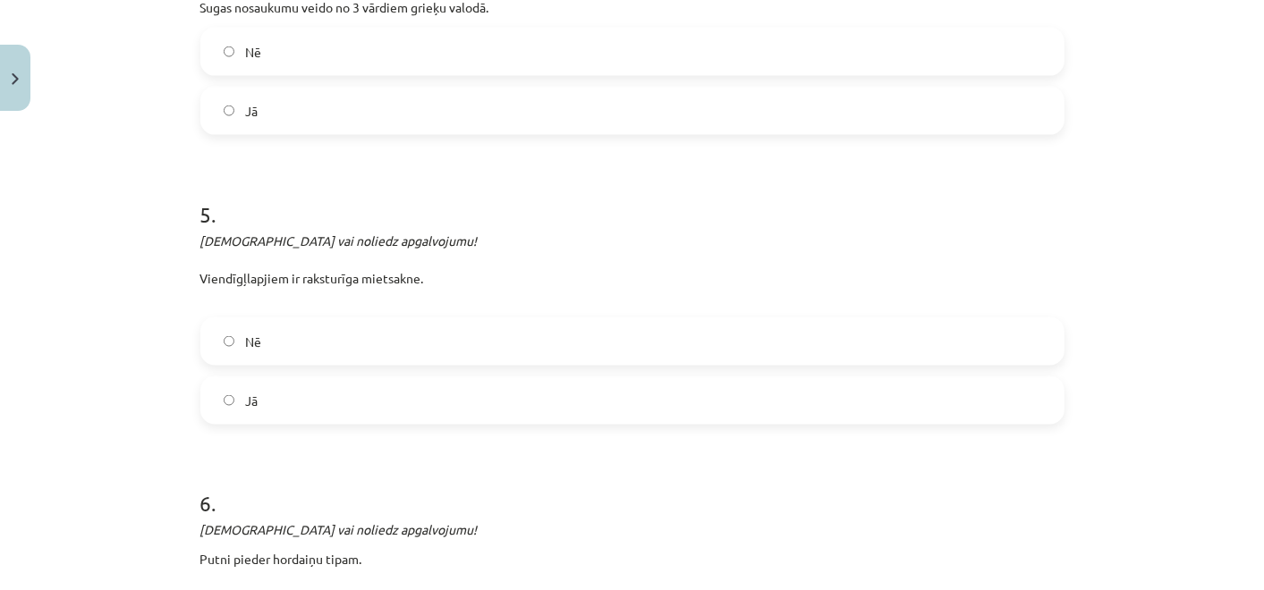
scroll to position [1444, 0]
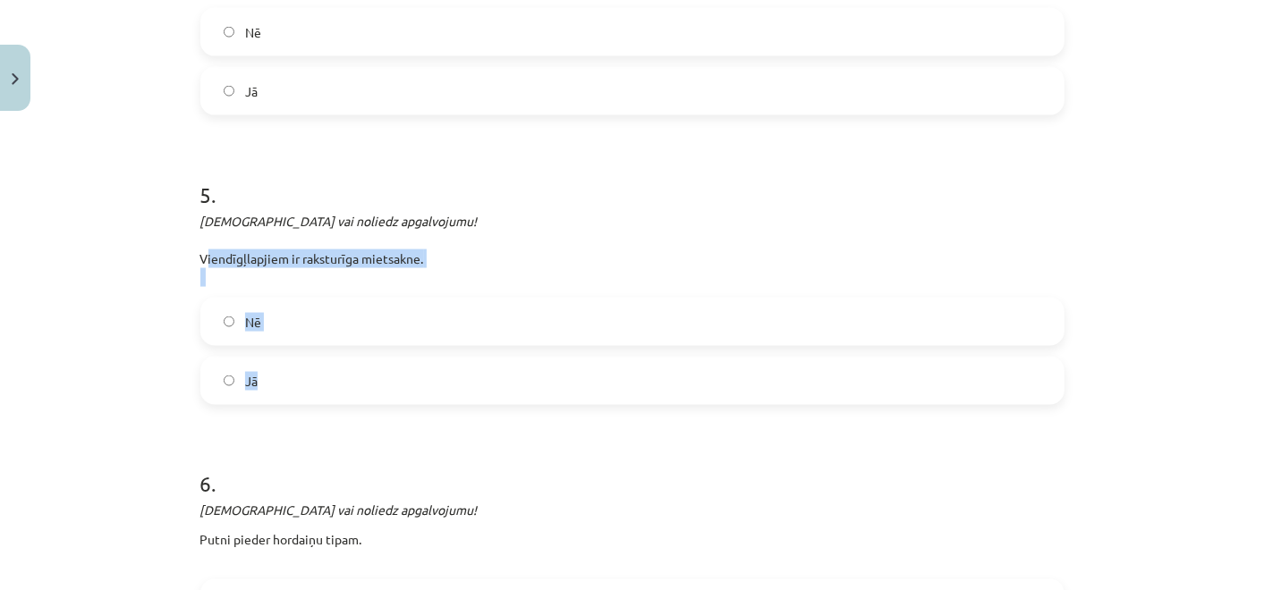
drag, startPoint x: 190, startPoint y: 256, endPoint x: 331, endPoint y: 370, distance: 181.9
click at [385, 337] on label "Nē" at bounding box center [632, 322] width 860 height 45
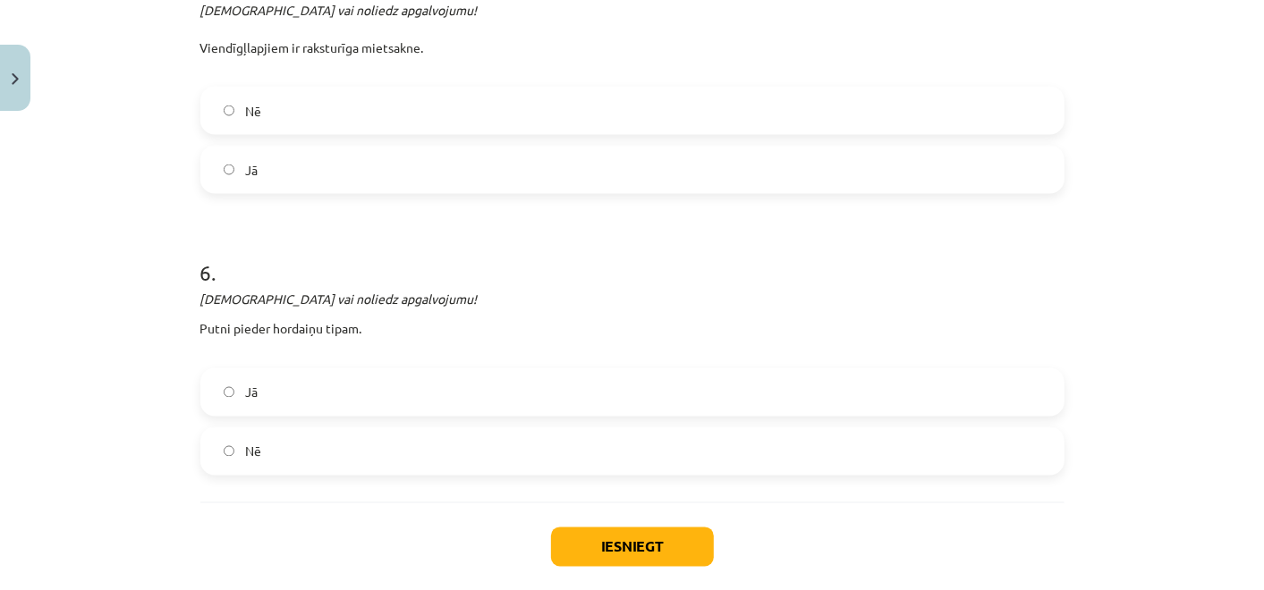
scroll to position [1657, 0]
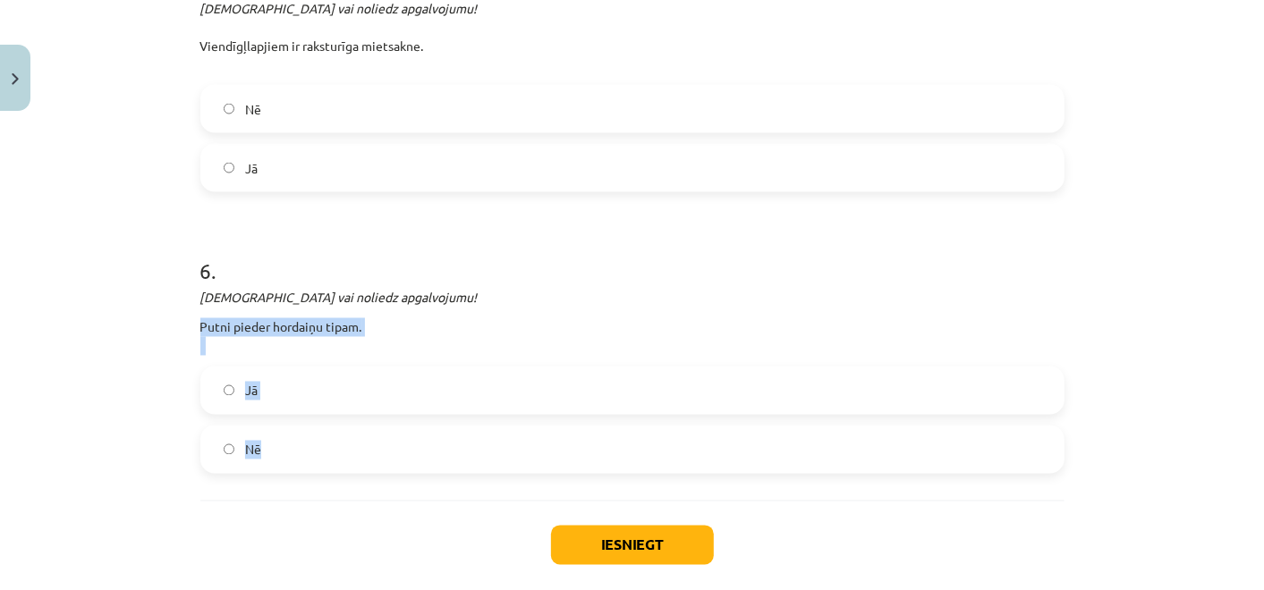
drag, startPoint x: 189, startPoint y: 320, endPoint x: 303, endPoint y: 442, distance: 167.0
click at [351, 374] on label "Jā" at bounding box center [632, 390] width 860 height 45
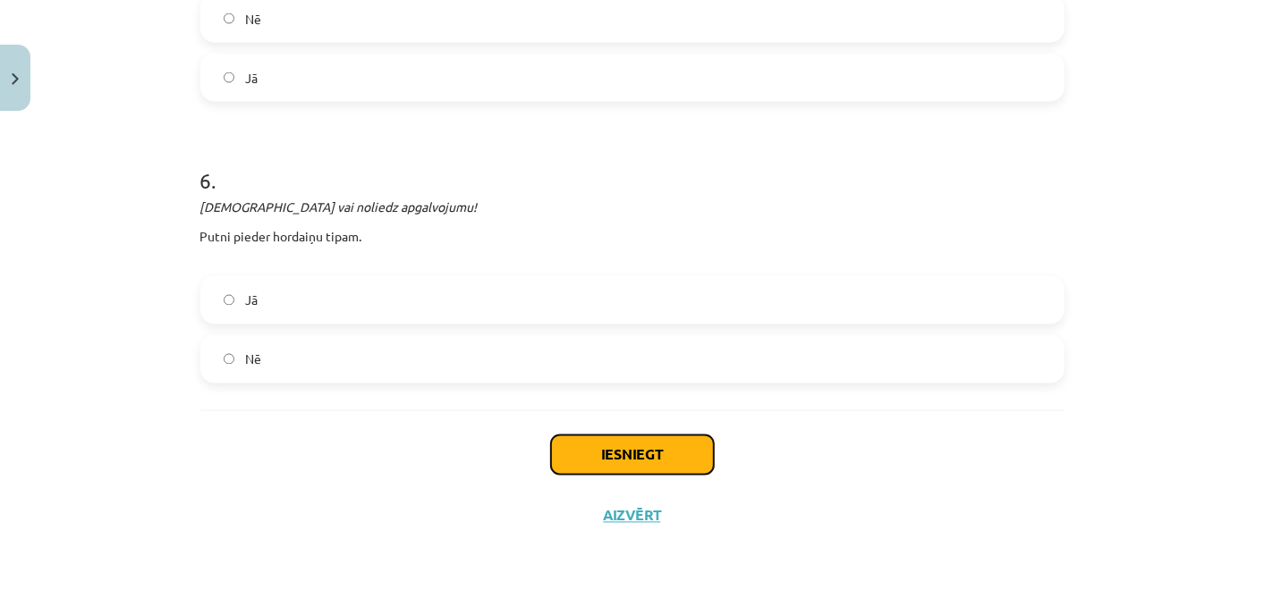
click at [580, 441] on button "Iesniegt" at bounding box center [632, 455] width 163 height 39
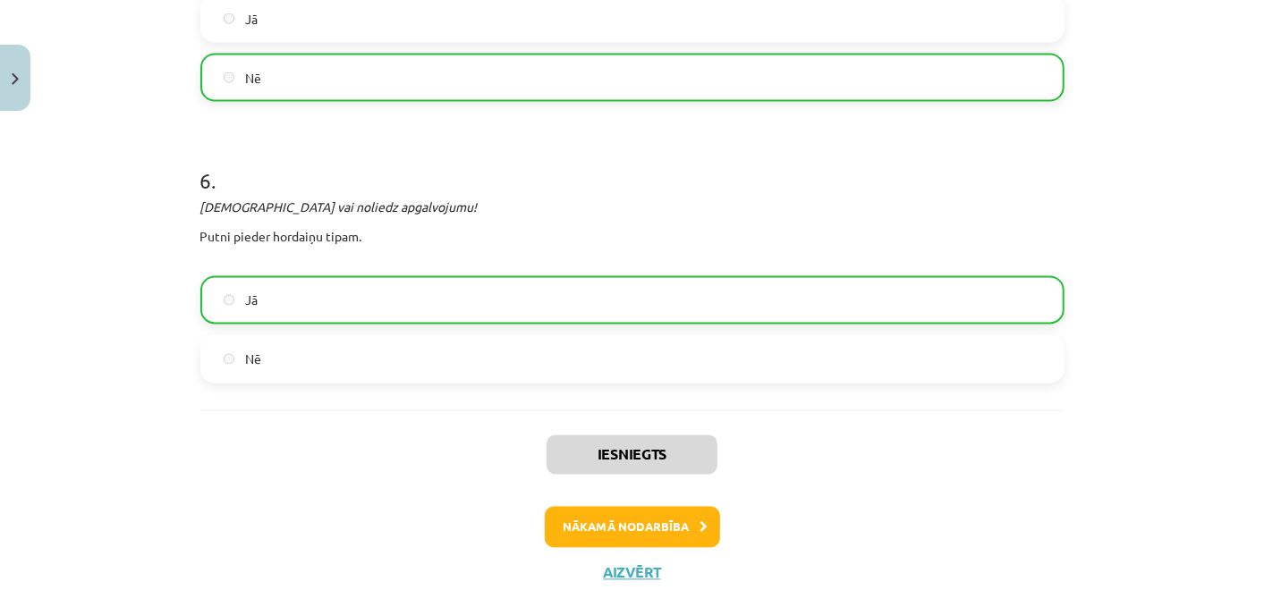
scroll to position [1688, 0]
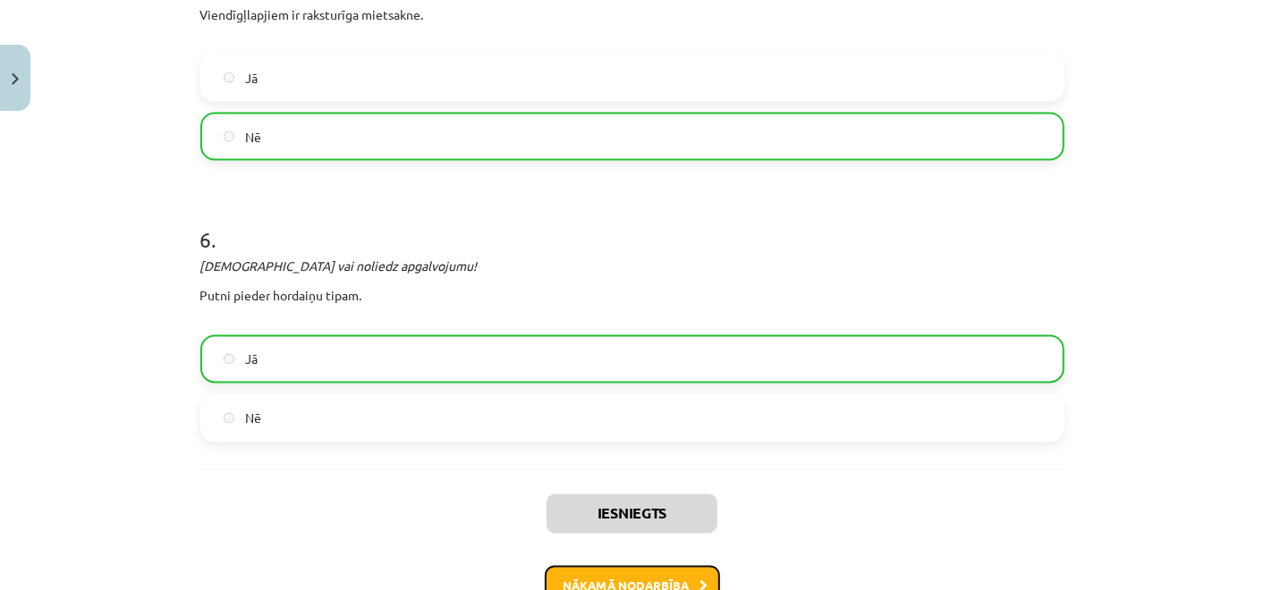
click at [574, 572] on button "Nākamā nodarbība" at bounding box center [632, 586] width 175 height 41
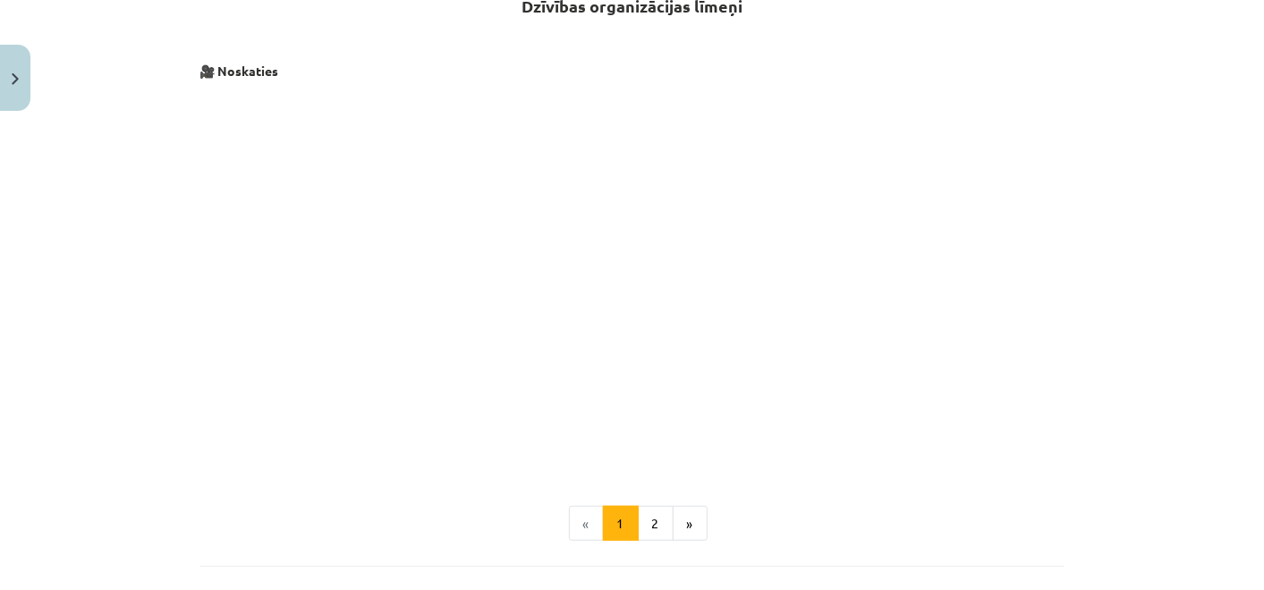
scroll to position [744, 0]
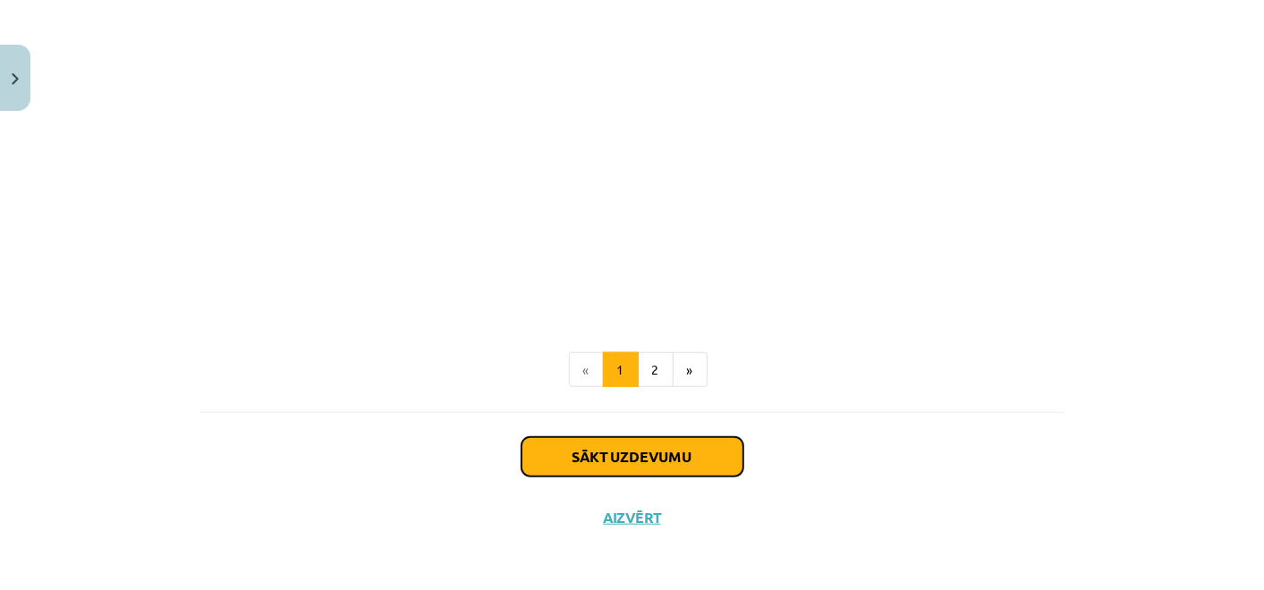
click at [595, 454] on button "Sākt uzdevumu" at bounding box center [632, 456] width 222 height 39
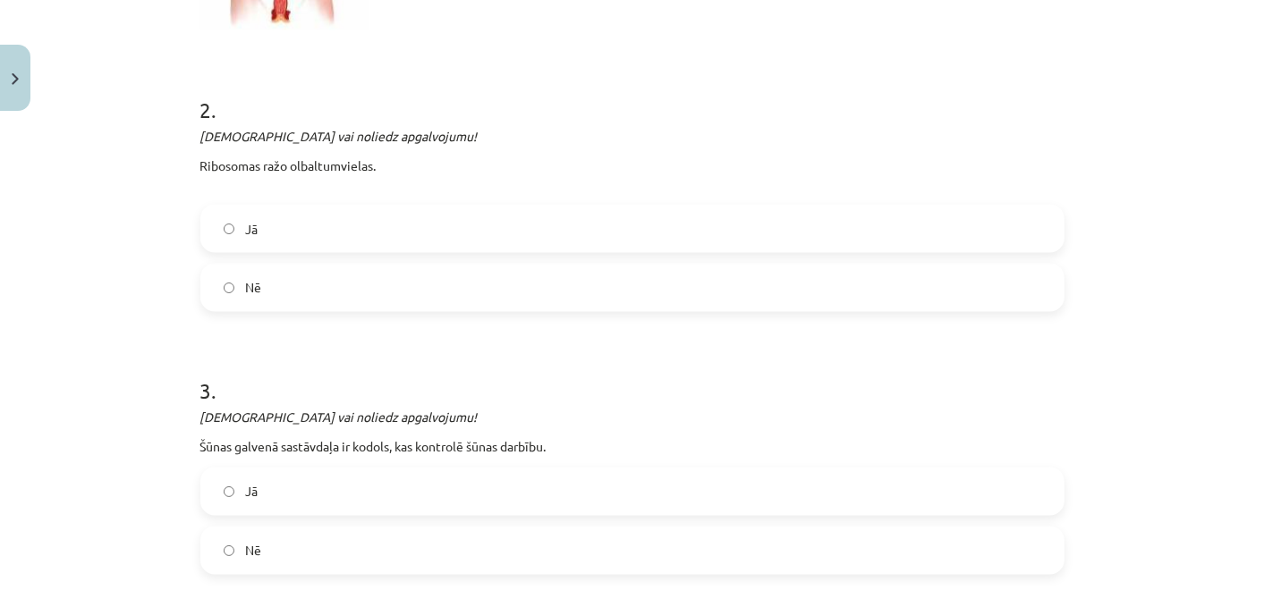
scroll to position [1642, 0]
drag, startPoint x: 192, startPoint y: 161, endPoint x: 351, endPoint y: 263, distance: 188.3
click at [351, 263] on div "2 . Apstiprini vai noliedz apgalvojumu! Ribosomas ražo olbaltumvielas. Jā Nē" at bounding box center [632, 190] width 864 height 246
click at [283, 224] on label "Jā" at bounding box center [632, 229] width 860 height 45
drag, startPoint x: 183, startPoint y: 437, endPoint x: 351, endPoint y: 536, distance: 194.0
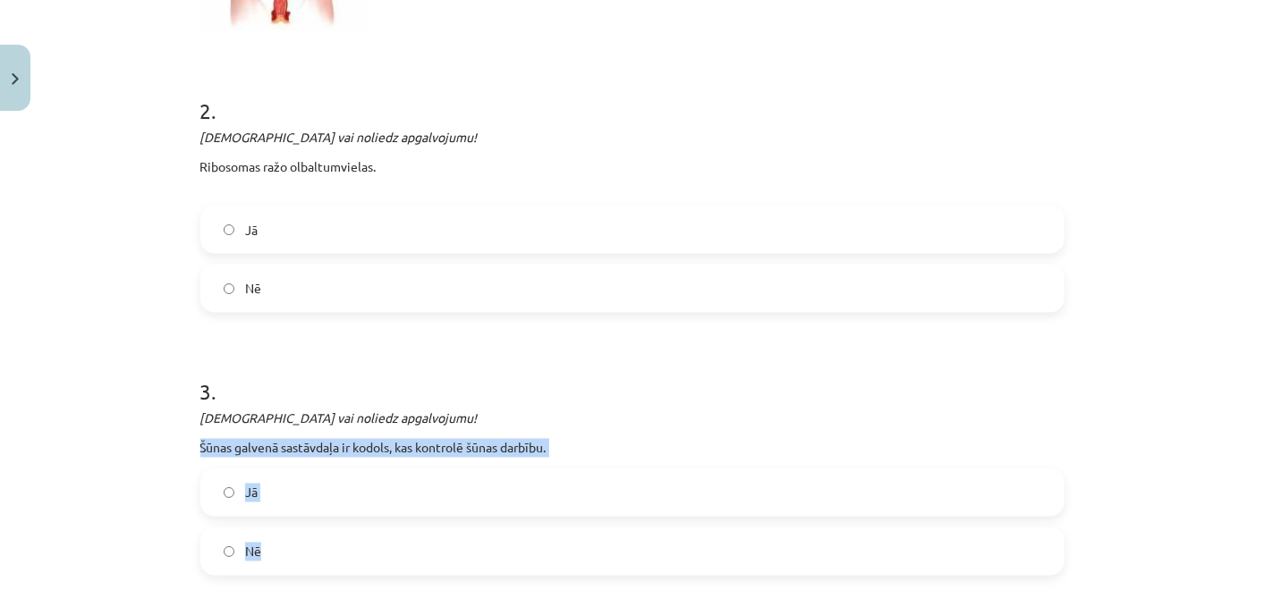
click at [351, 536] on div "10 XP Saņemsi Sarežģīts 11 pilda Apraksts Uzdevums Palīdzība 1 . Aplūko attēlus…" at bounding box center [632, 30] width 885 height 3107
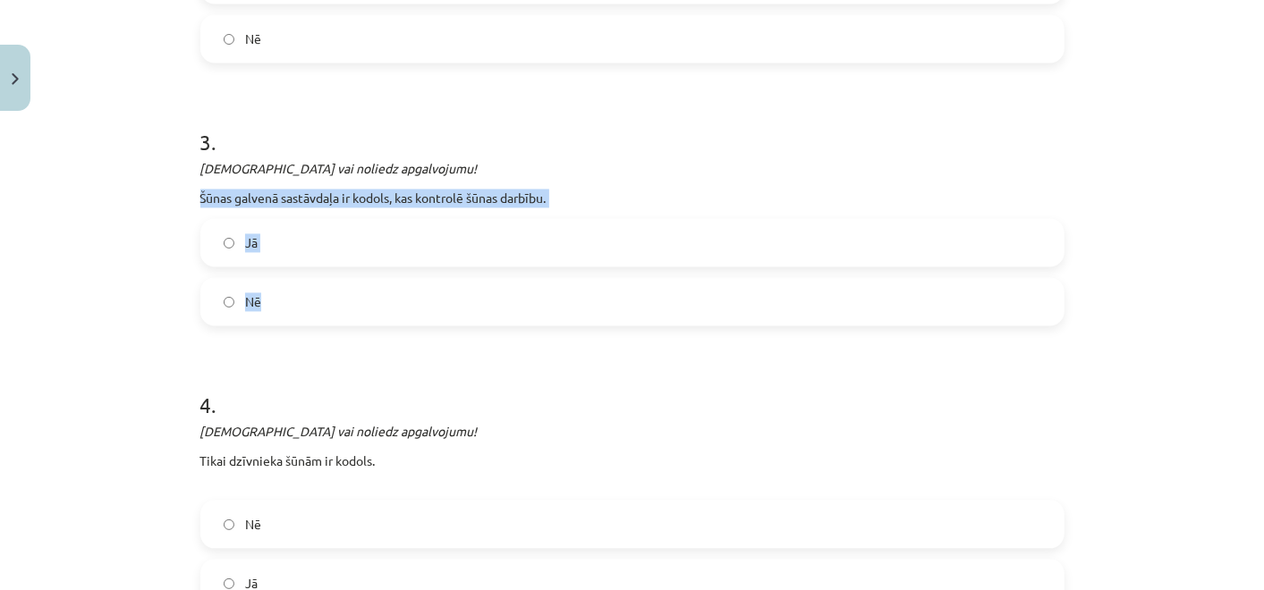
scroll to position [1892, 0]
click at [316, 230] on label "Jā" at bounding box center [632, 242] width 860 height 45
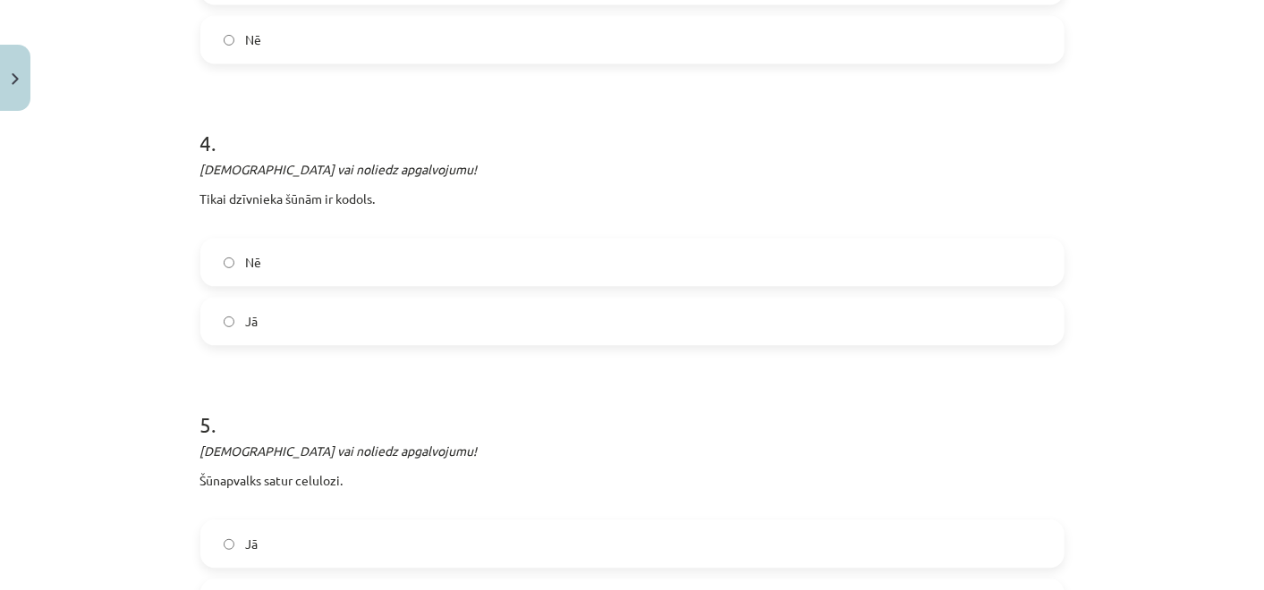
scroll to position [2159, 0]
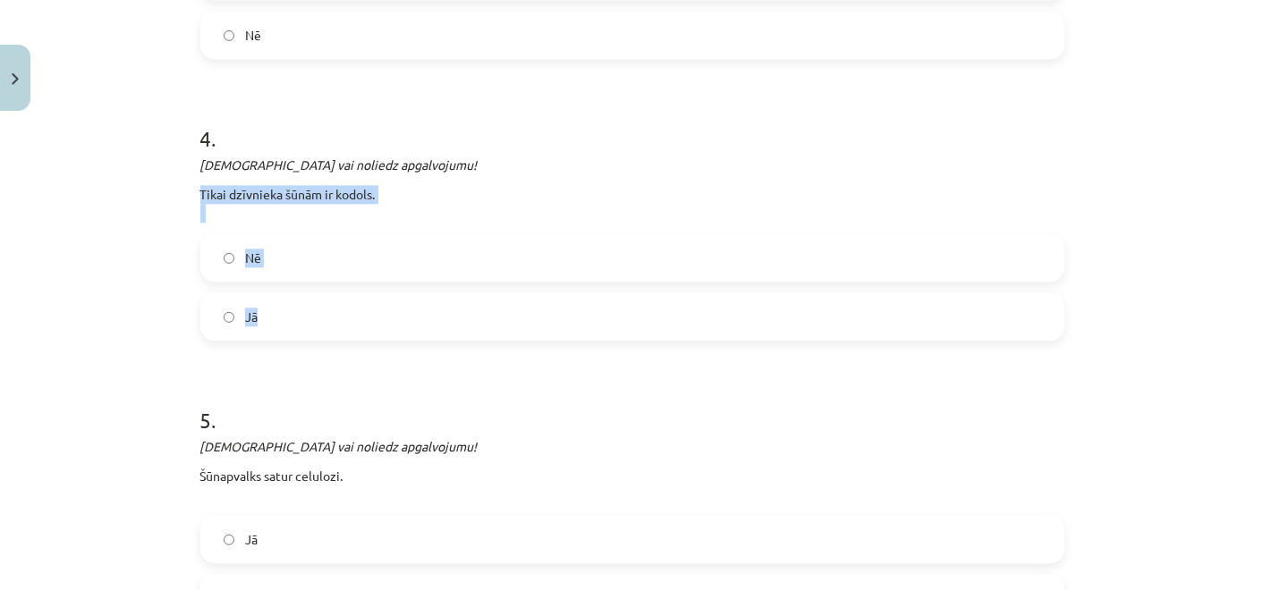
drag, startPoint x: 186, startPoint y: 181, endPoint x: 352, endPoint y: 314, distance: 213.1
click at [332, 247] on label "Nē" at bounding box center [632, 257] width 860 height 45
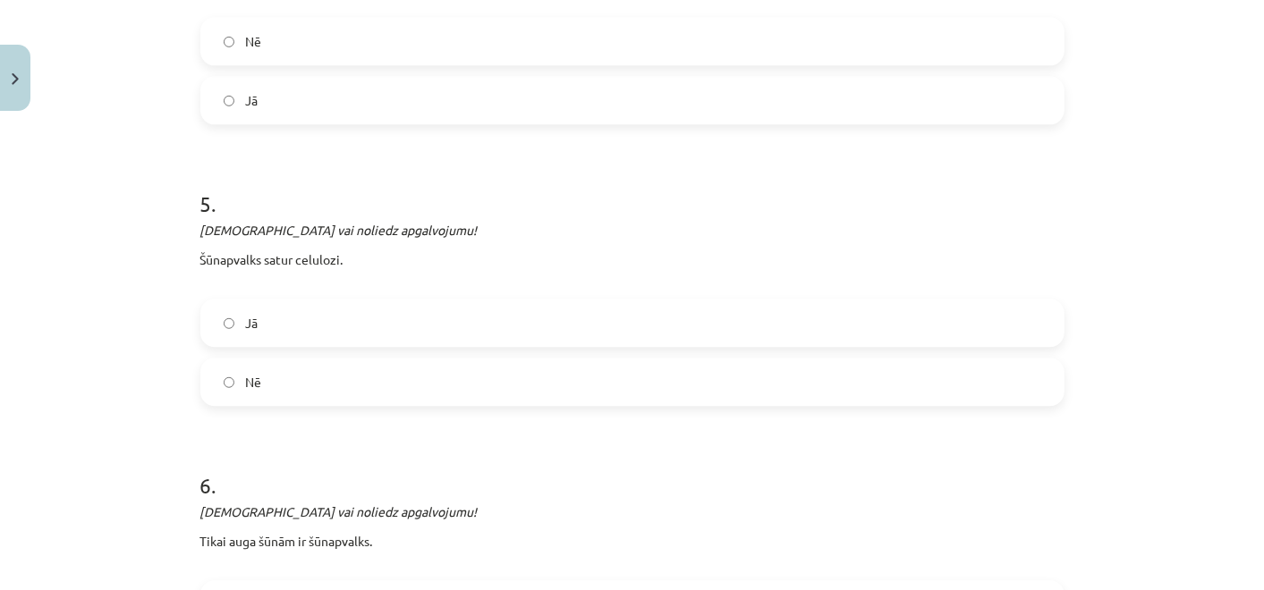
scroll to position [2439, 0]
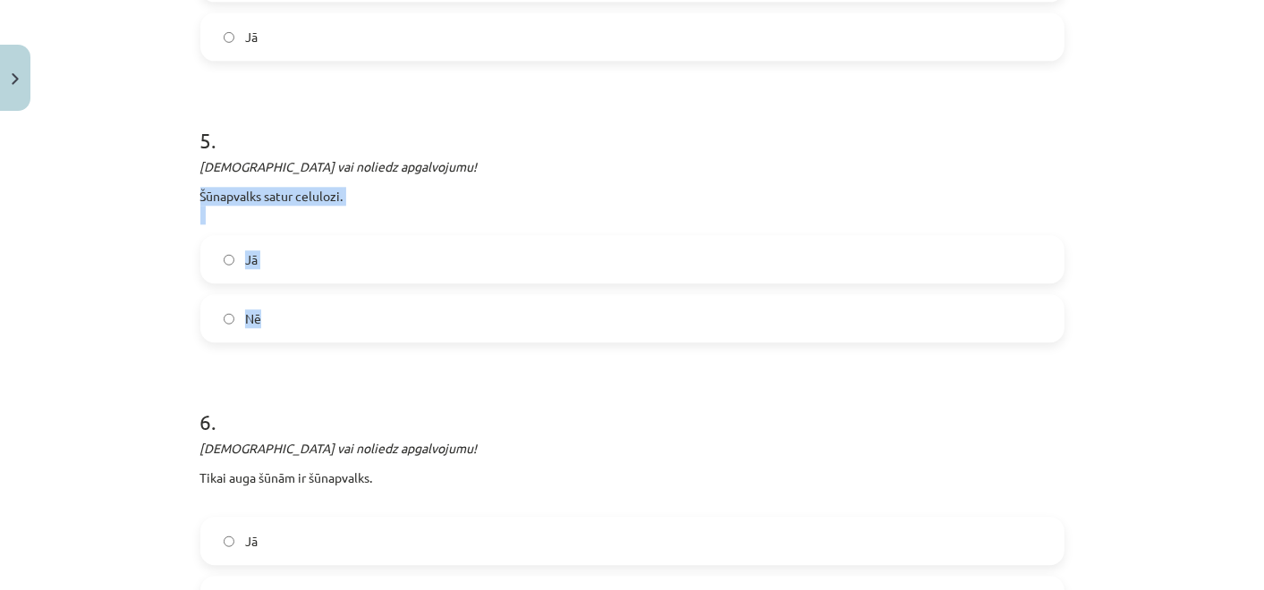
drag, startPoint x: 186, startPoint y: 185, endPoint x: 333, endPoint y: 292, distance: 181.2
click at [395, 237] on label "Jā" at bounding box center [632, 259] width 860 height 45
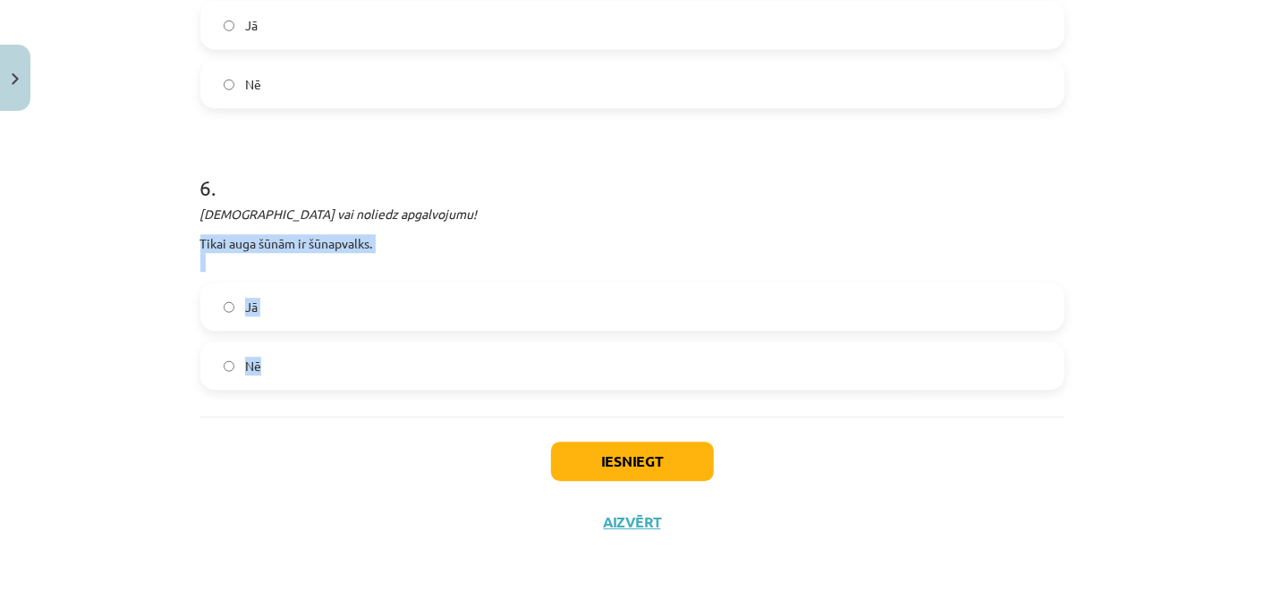
drag, startPoint x: 192, startPoint y: 233, endPoint x: 371, endPoint y: 351, distance: 214.8
click at [371, 351] on div "6 . Apstiprini vai noliedz apgalvojumu! Tikai auga šūnām ir šūnapvalks. Jā Nē" at bounding box center [632, 267] width 864 height 246
click at [315, 291] on label "Jā" at bounding box center [632, 306] width 860 height 45
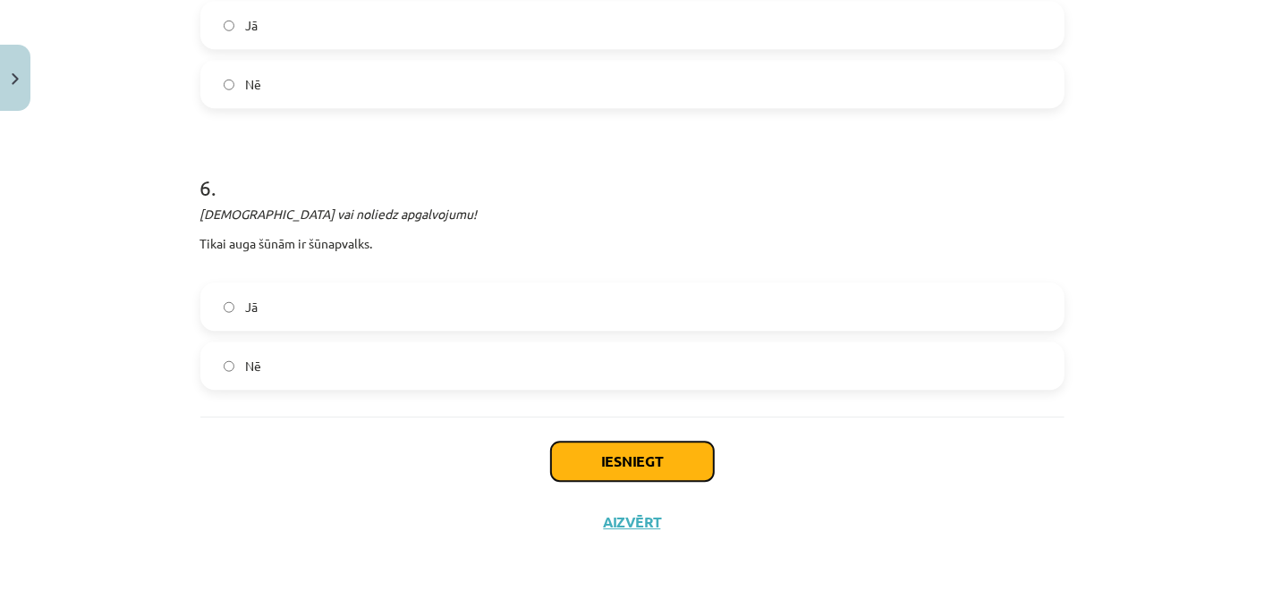
click at [556, 453] on button "Iesniegt" at bounding box center [632, 461] width 163 height 39
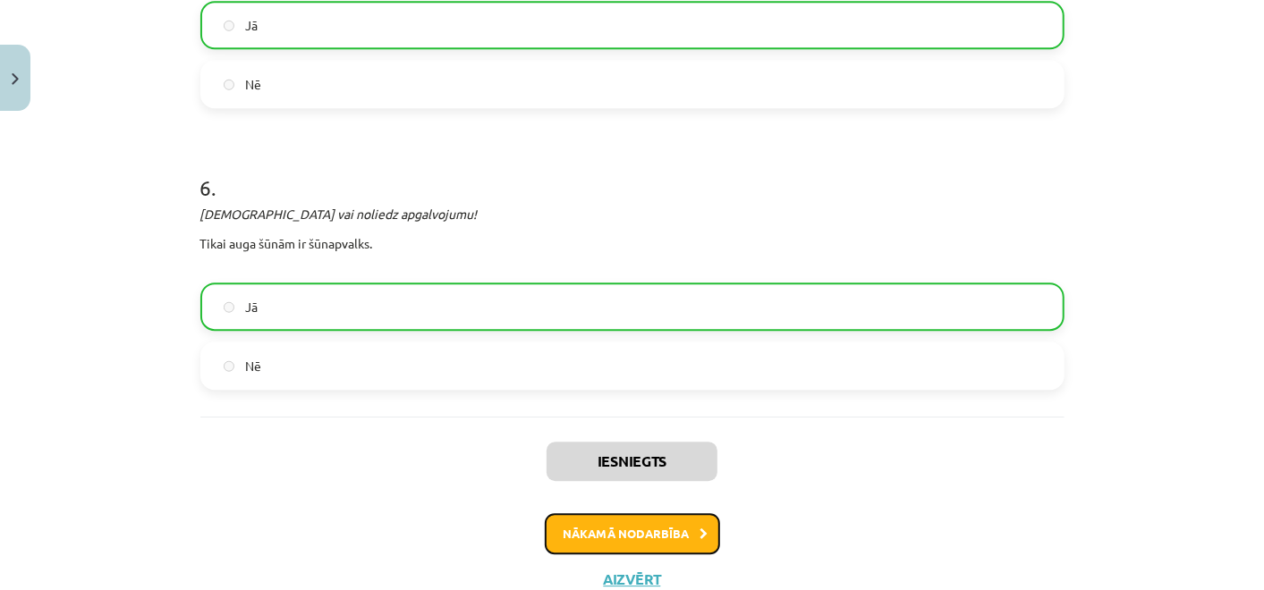
click at [564, 537] on button "Nākamā nodarbība" at bounding box center [632, 533] width 175 height 41
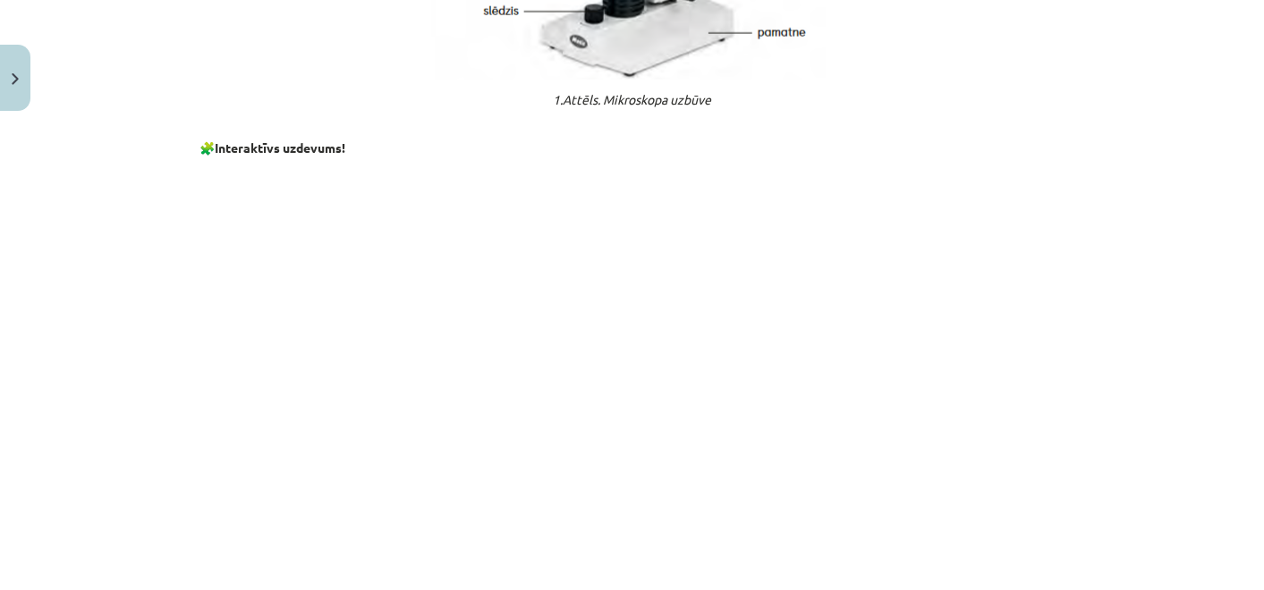
scroll to position [1707, 0]
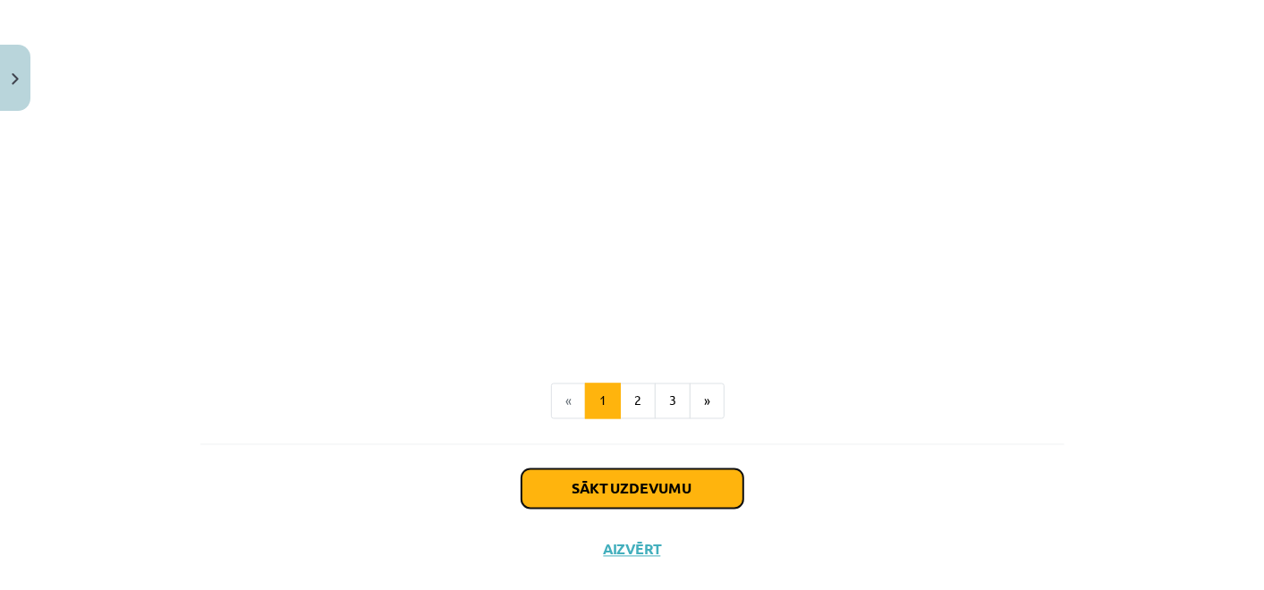
click at [587, 487] on button "Sākt uzdevumu" at bounding box center [632, 489] width 222 height 39
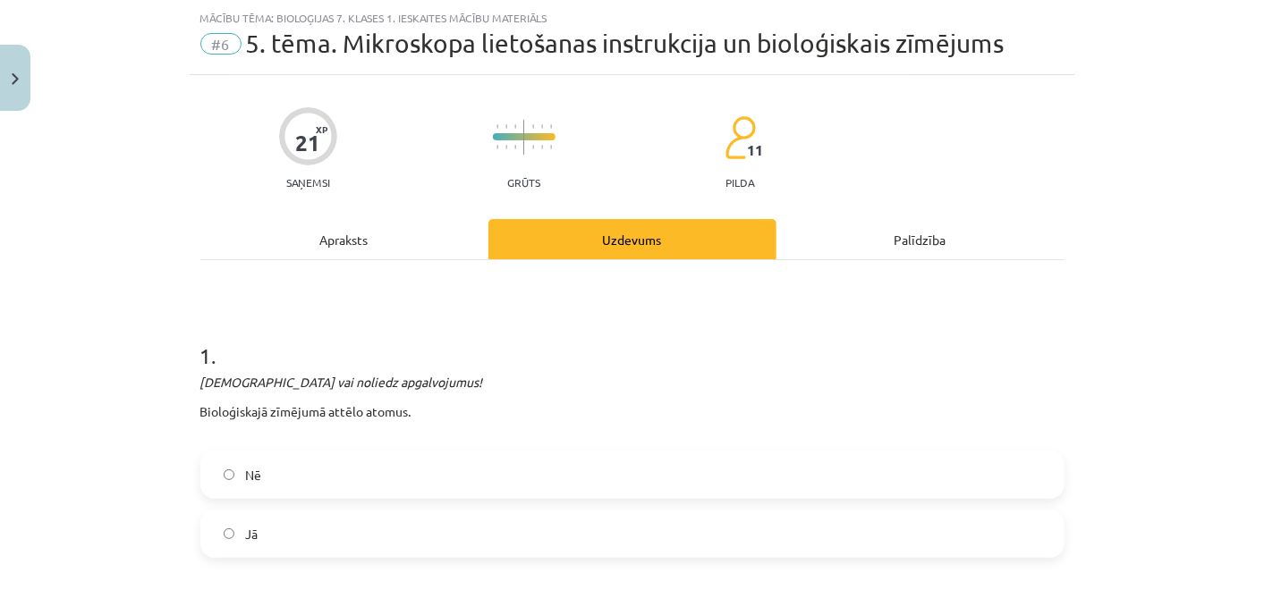
scroll to position [239, 0]
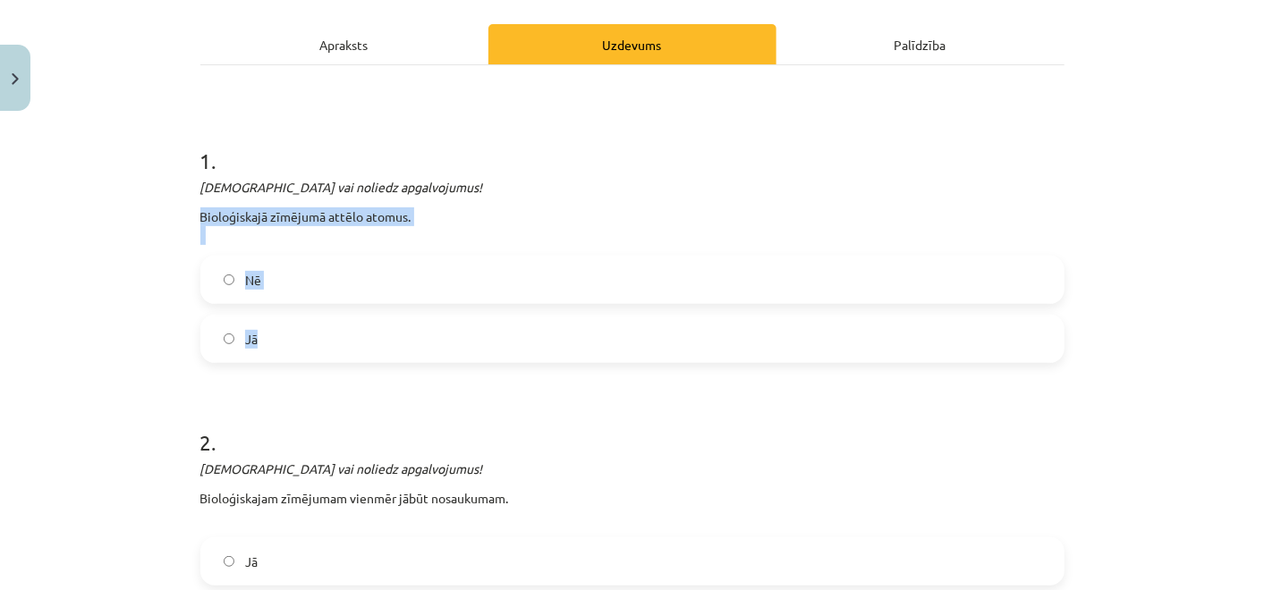
drag, startPoint x: 191, startPoint y: 216, endPoint x: 370, endPoint y: 348, distance: 222.5
click at [370, 348] on div "1 . Apstiprini vai noliedz apgalvojumus! Bioloģiskajā zīmējumā attēlo atomus. N…" at bounding box center [632, 240] width 864 height 246
click at [281, 335] on label "Jā" at bounding box center [632, 339] width 860 height 45
drag, startPoint x: 182, startPoint y: 211, endPoint x: 309, endPoint y: 351, distance: 188.7
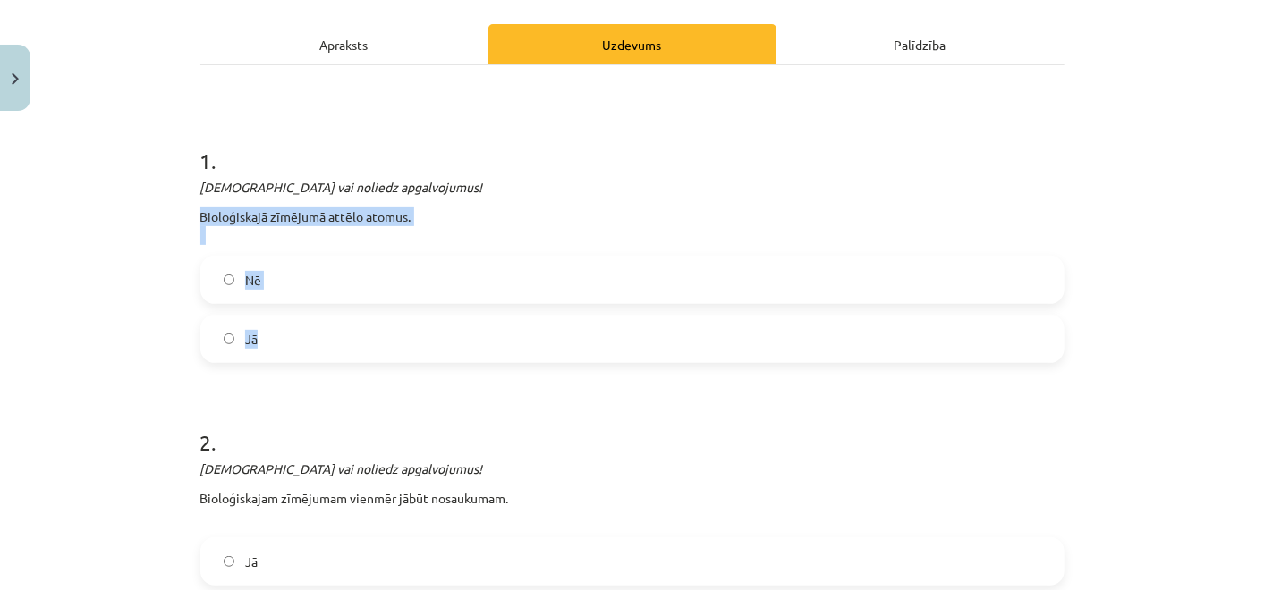
click at [296, 270] on label "Nē" at bounding box center [632, 280] width 860 height 45
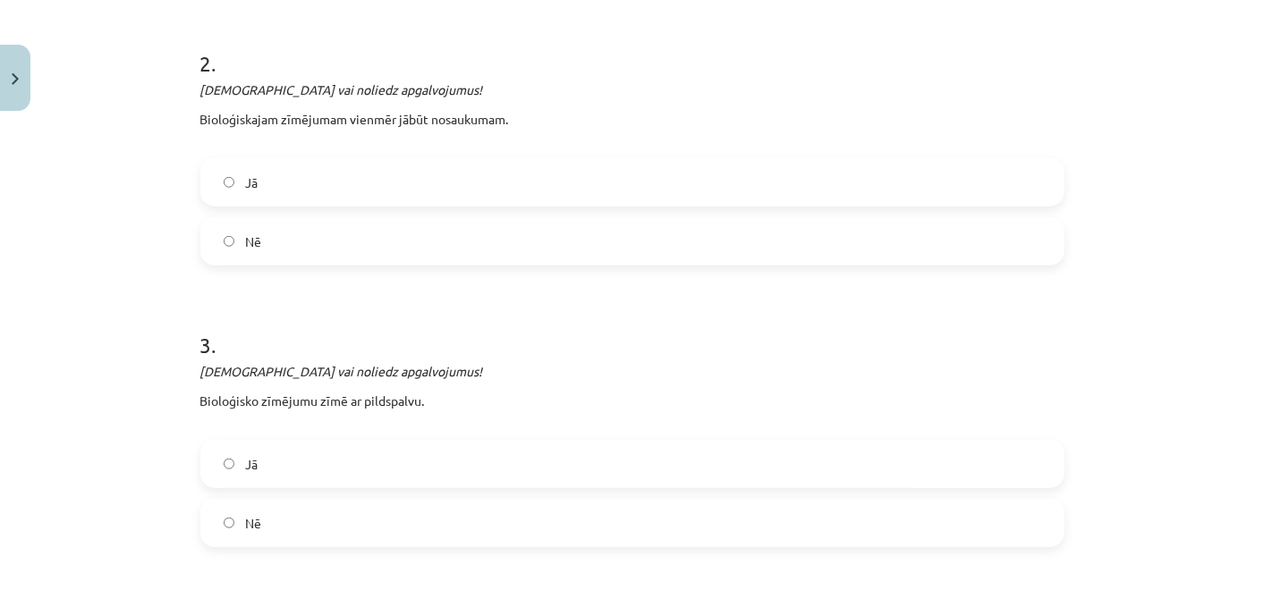
scroll to position [636, 0]
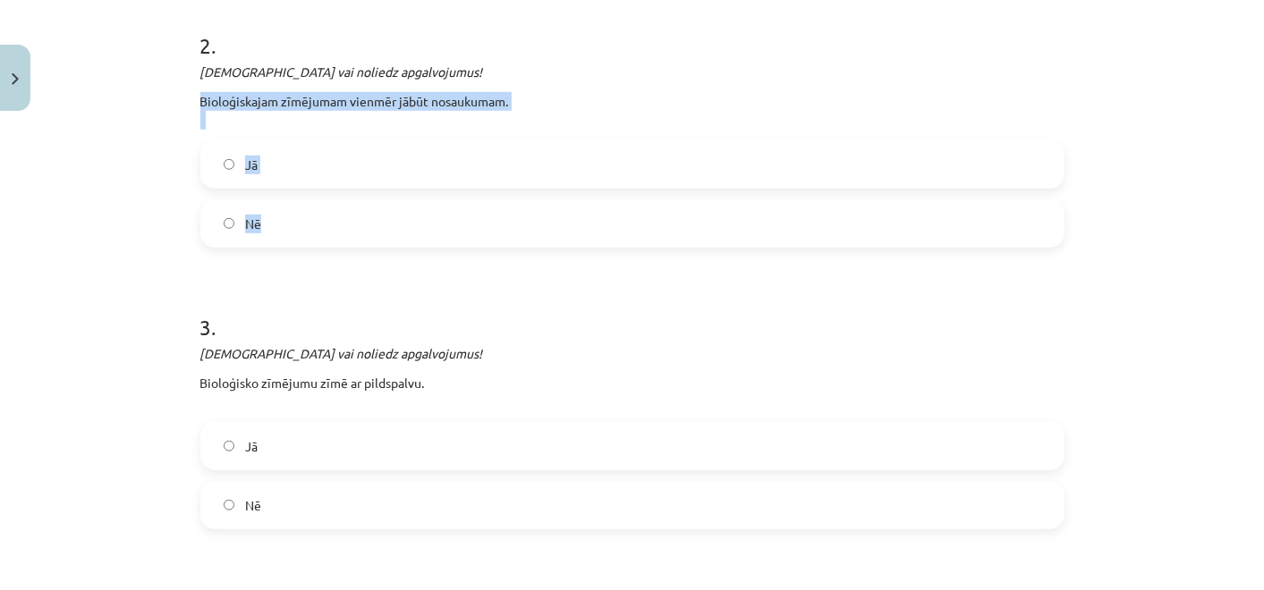
drag, startPoint x: 187, startPoint y: 97, endPoint x: 360, endPoint y: 237, distance: 222.5
click at [162, 181] on div "Mācību tēma: Bioloģijas 7. klases 1. ieskaites mācību materiāls #6 5. tēma. Mik…" at bounding box center [632, 295] width 1264 height 590
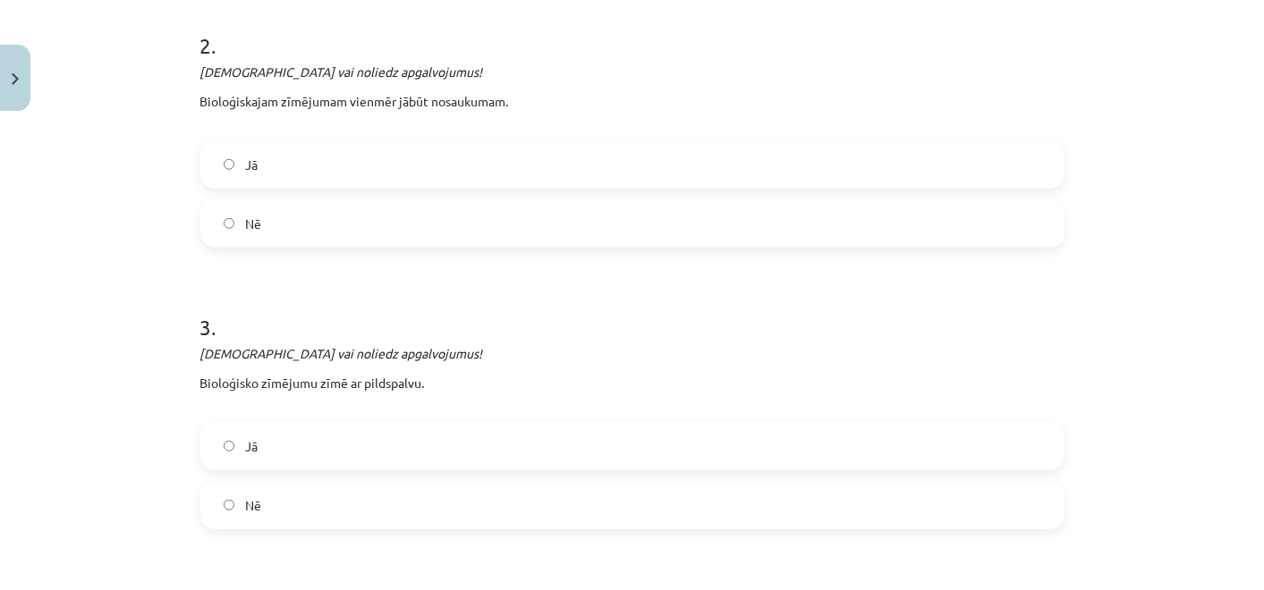
click at [250, 156] on label "Jā" at bounding box center [632, 164] width 860 height 45
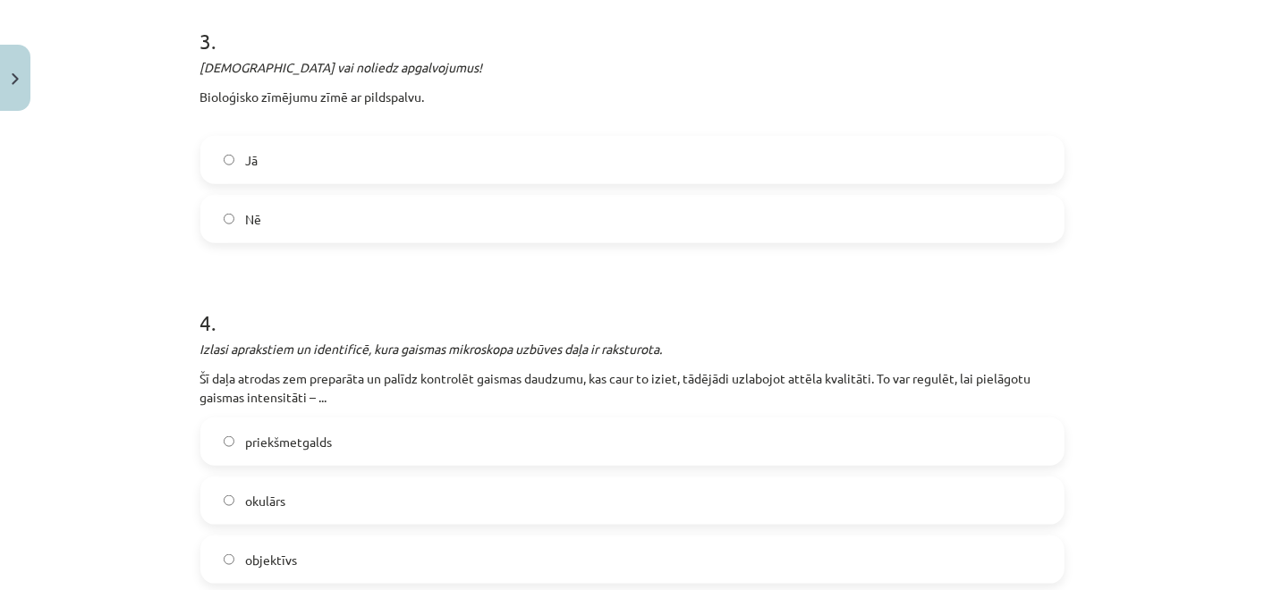
scroll to position [924, 0]
drag, startPoint x: 188, startPoint y: 91, endPoint x: 312, endPoint y: 203, distance: 167.2
click at [293, 197] on label "Nē" at bounding box center [632, 217] width 860 height 45
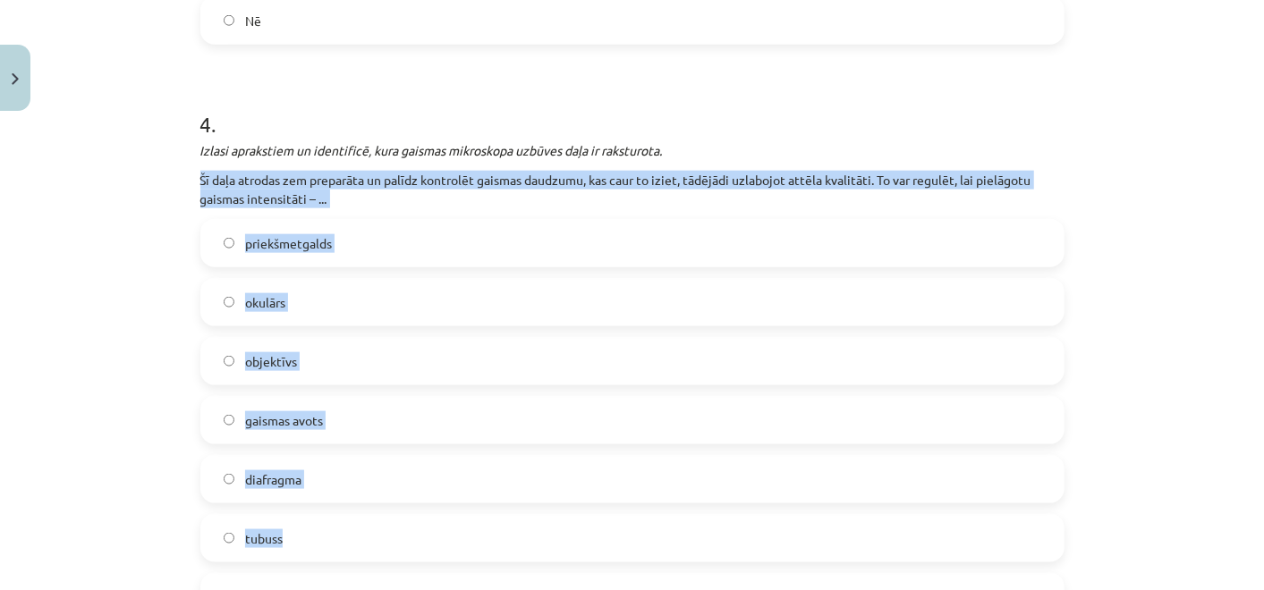
drag, startPoint x: 190, startPoint y: 176, endPoint x: 510, endPoint y: 516, distance: 466.9
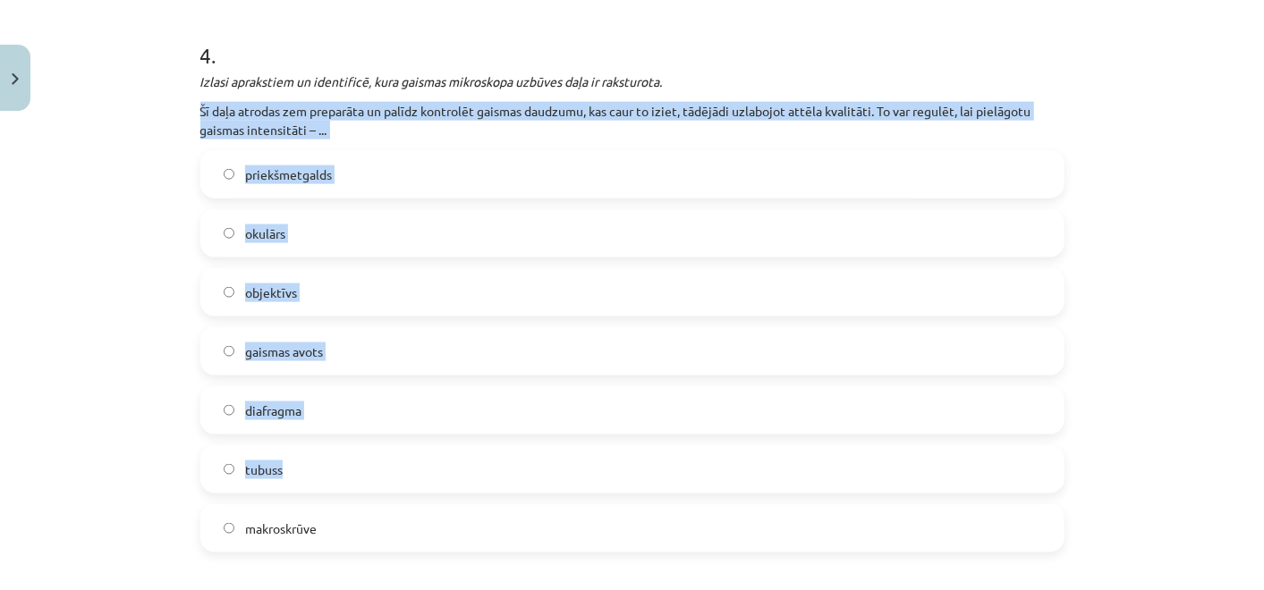
scroll to position [1230, 0]
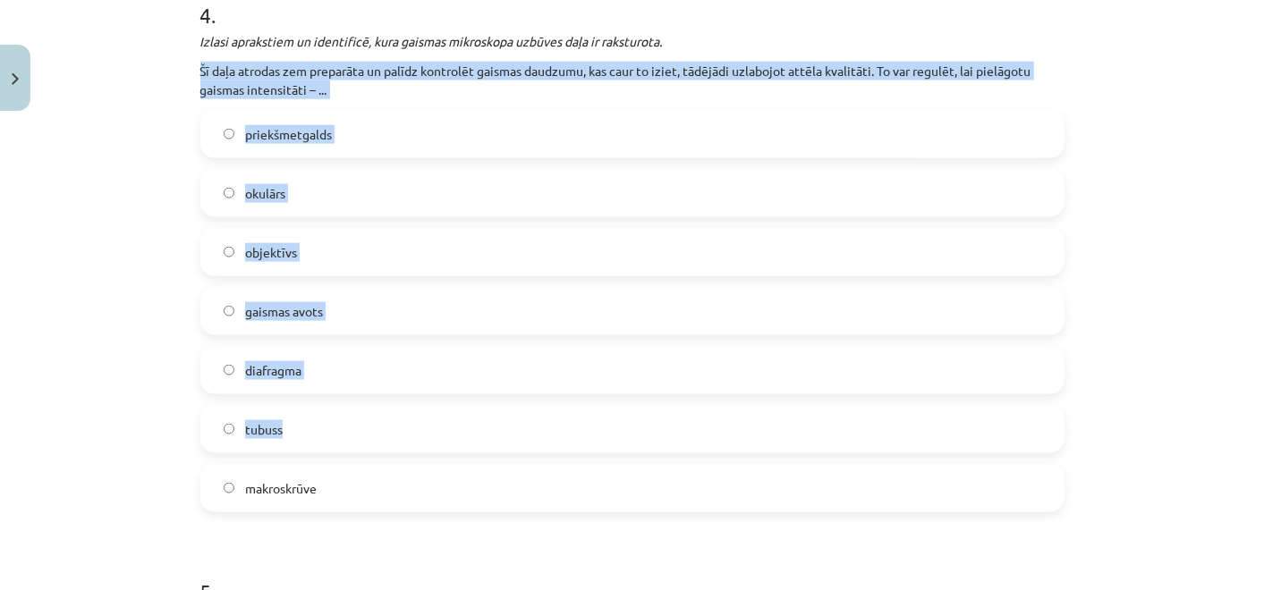
click at [146, 76] on div "Mācību tēma: Bioloģijas 7. klases 1. ieskaites mācību materiāls #6 5. tēma. Mik…" at bounding box center [632, 295] width 1264 height 590
drag, startPoint x: 191, startPoint y: 64, endPoint x: 574, endPoint y: 480, distance: 565.2
click at [63, 340] on div "Mācību tēma: Bioloģijas 7. klases 1. ieskaites mācību materiāls #6 5. tēma. Mik…" at bounding box center [632, 295] width 1264 height 590
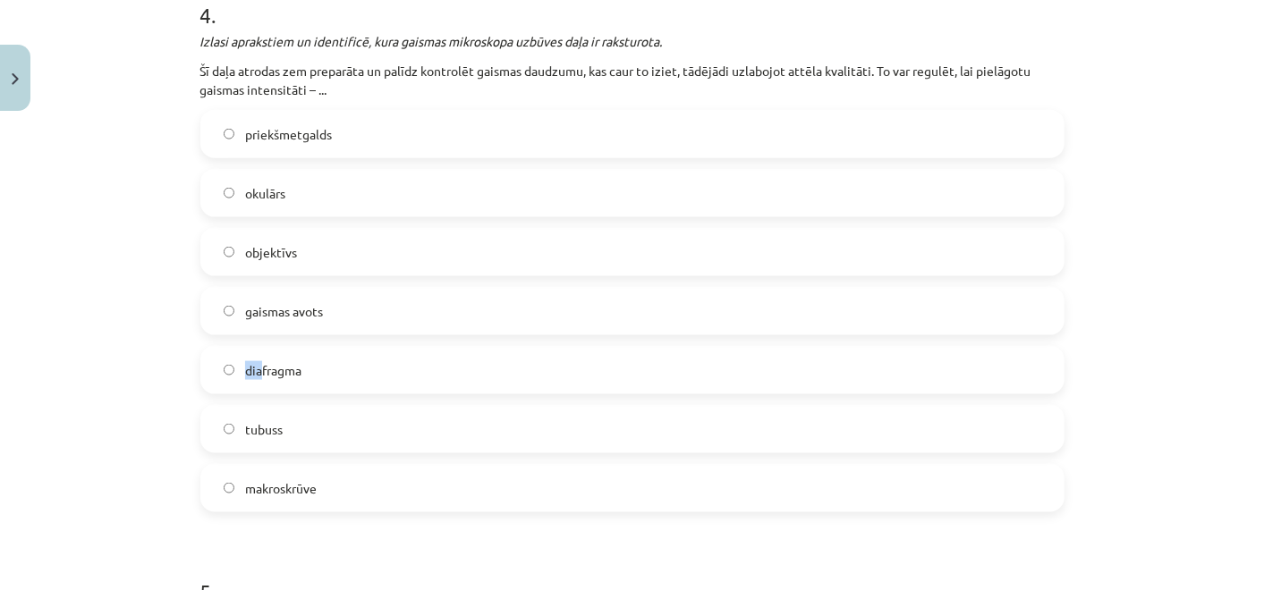
drag, startPoint x: 63, startPoint y: 340, endPoint x: 251, endPoint y: 343, distance: 188.7
click at [251, 343] on div "Mācību tēma: Bioloģijas 7. klases 1. ieskaites mācību materiāls #6 5. tēma. Mik…" at bounding box center [632, 295] width 1264 height 590
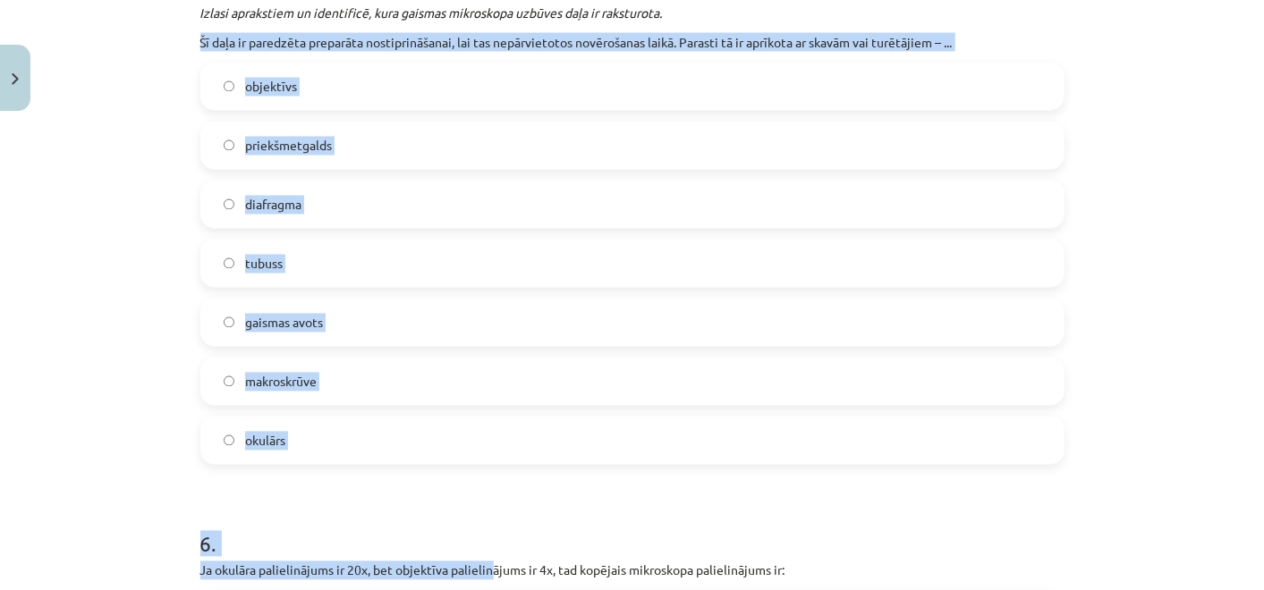
scroll to position [1840, 0]
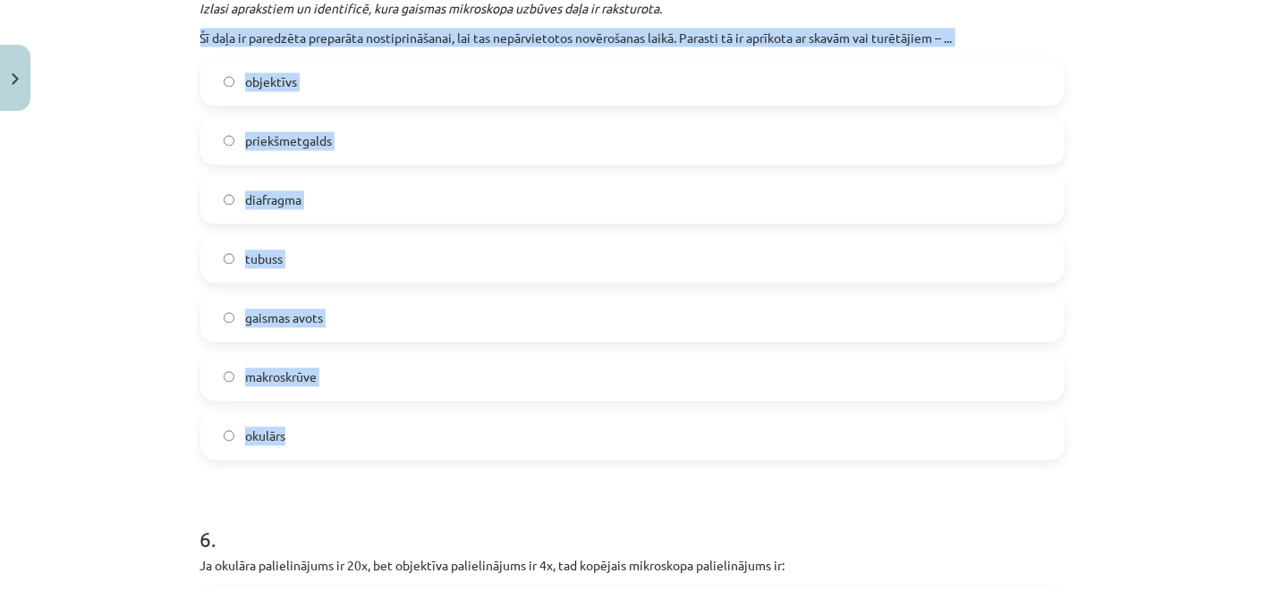
drag, startPoint x: 189, startPoint y: 138, endPoint x: 502, endPoint y: 432, distance: 429.6
click at [502, 432] on div "21 XP Saņemsi Grūts 11 pilda Apraksts Uzdevums Palīdzība 1 . Apstiprini vai nol…" at bounding box center [632, 497] width 885 height 4436
click at [169, 216] on div "Mācību tēma: Bioloģijas 7. klases 1. ieskaites mācību materiāls #6 5. tēma. Mik…" at bounding box center [632, 295] width 1264 height 590
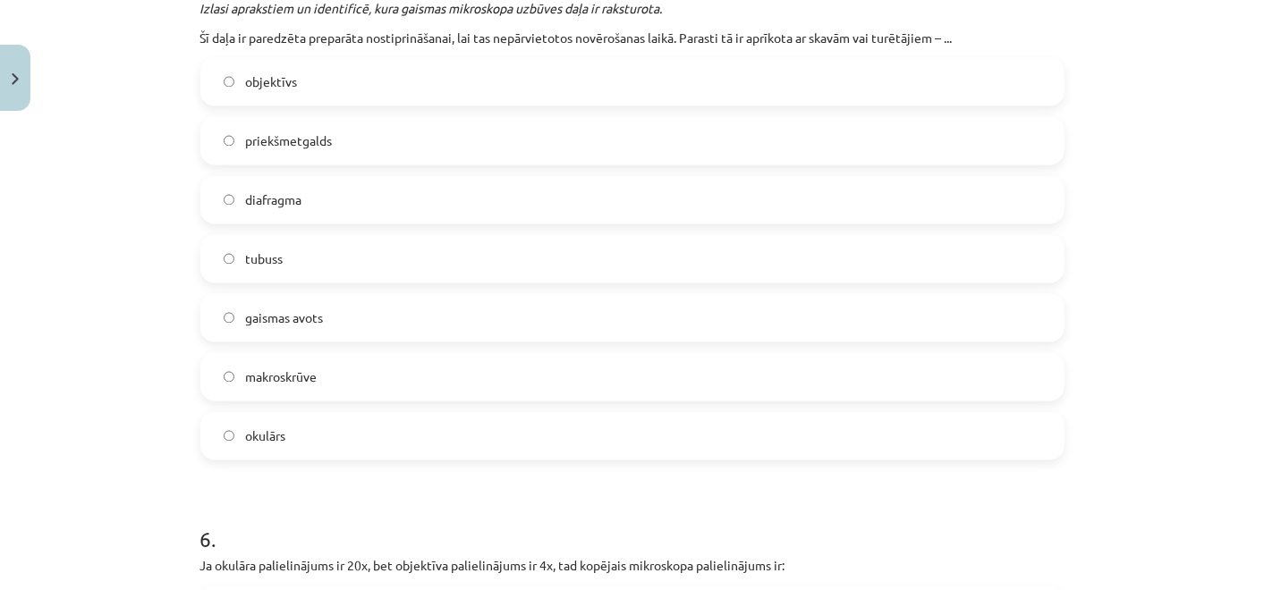
click at [312, 126] on label "priekšmetgalds" at bounding box center [632, 141] width 860 height 45
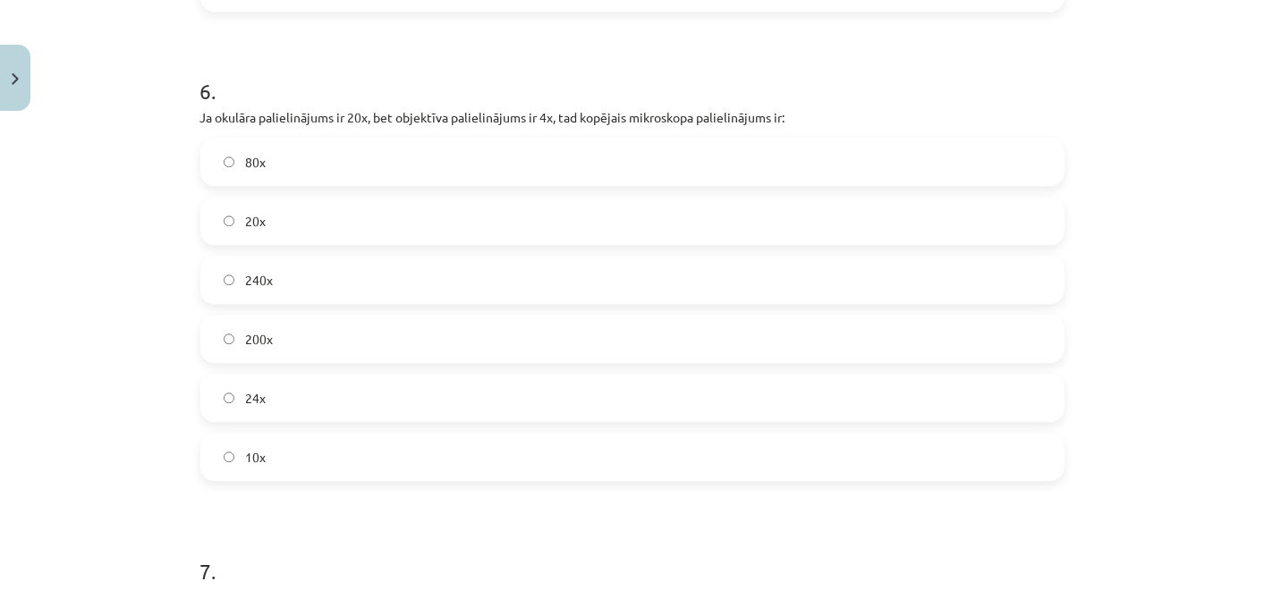
scroll to position [2289, 0]
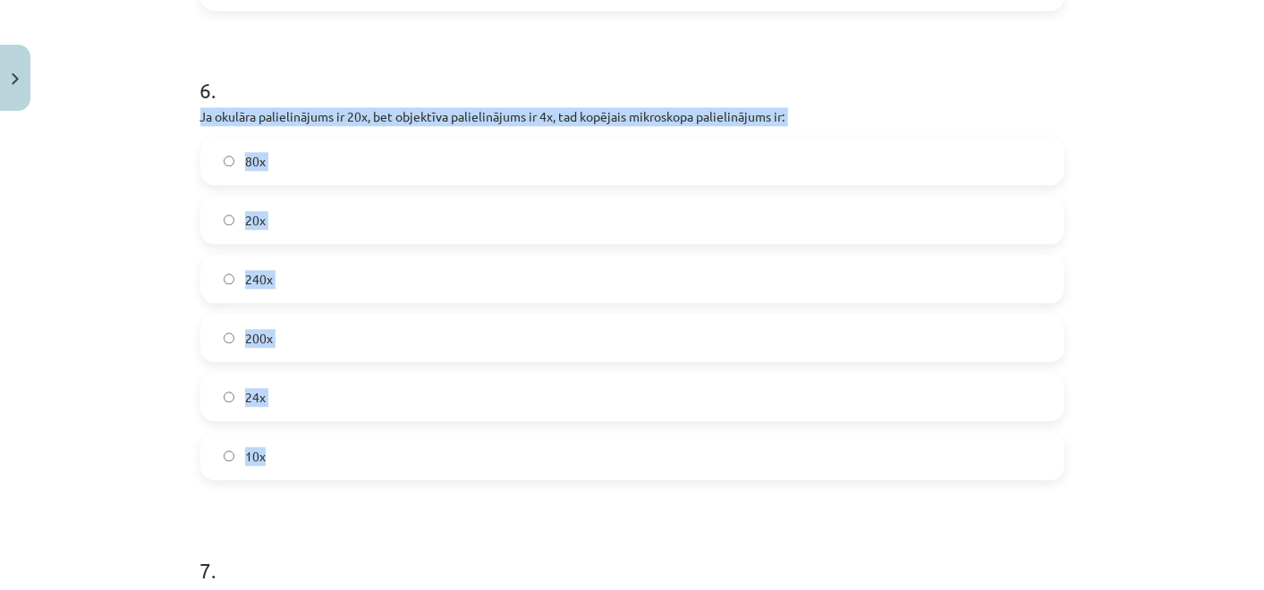
drag, startPoint x: 190, startPoint y: 118, endPoint x: 478, endPoint y: 421, distance: 418.1
click at [478, 421] on div "21 XP Saņemsi Grūts 11 pilda Apraksts Uzdevums Palīdzība 1 . Apstiprini vai nol…" at bounding box center [632, 48] width 885 height 4436
click at [299, 158] on label "80x" at bounding box center [632, 161] width 860 height 45
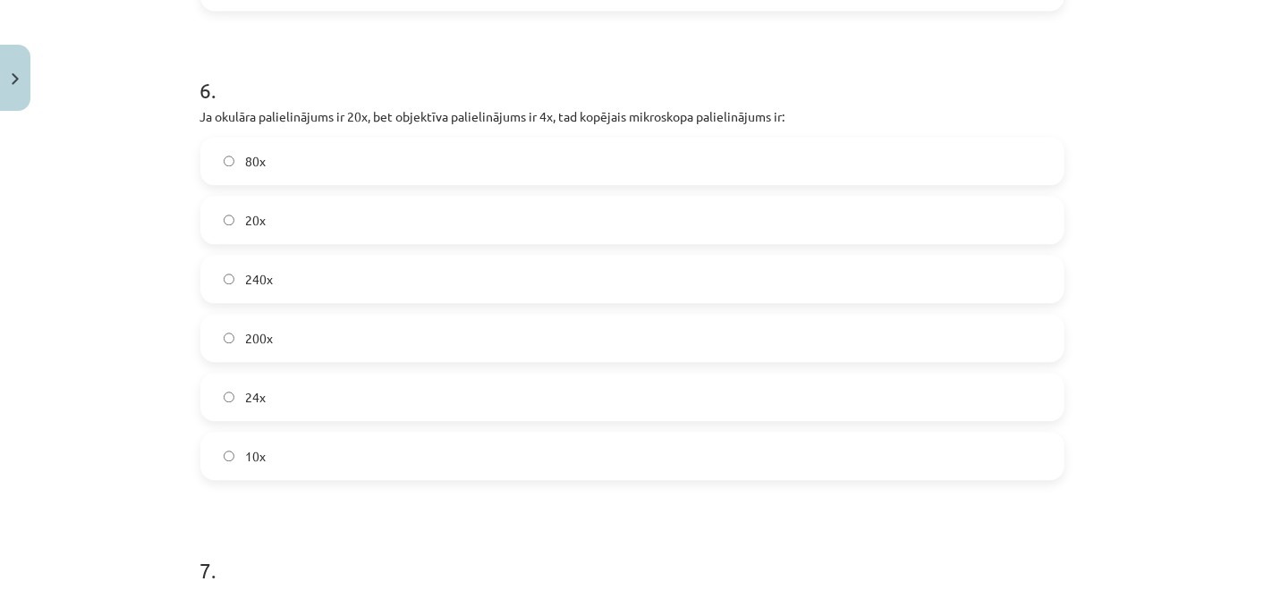
click at [281, 383] on label "24x" at bounding box center [632, 397] width 860 height 45
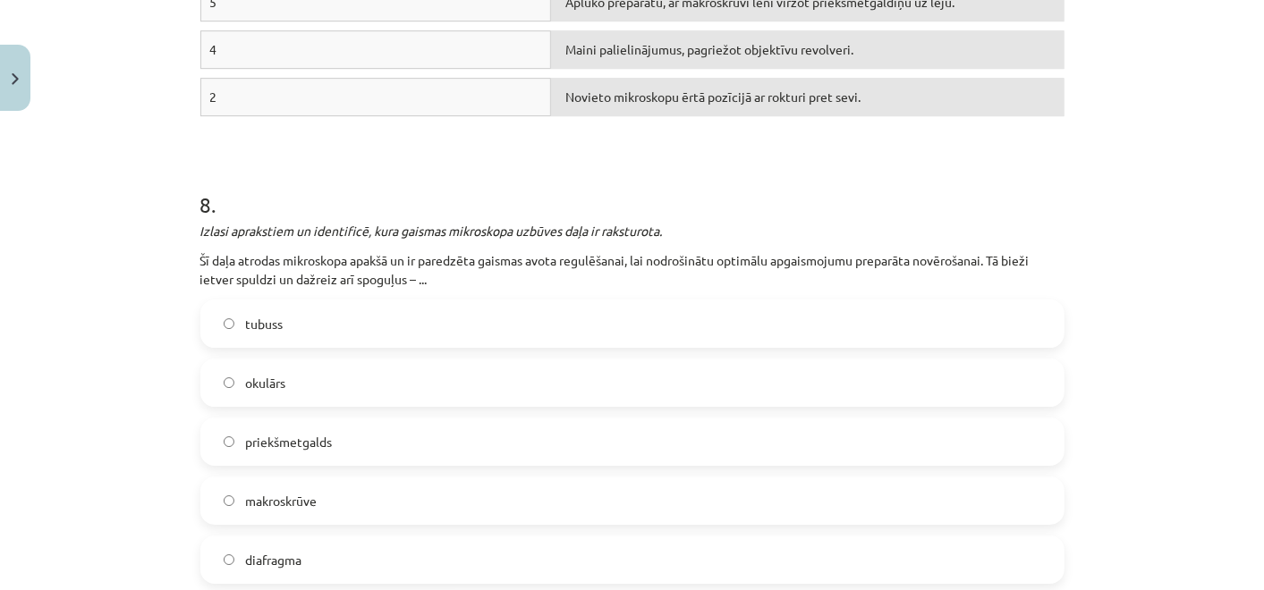
scroll to position [3114, 0]
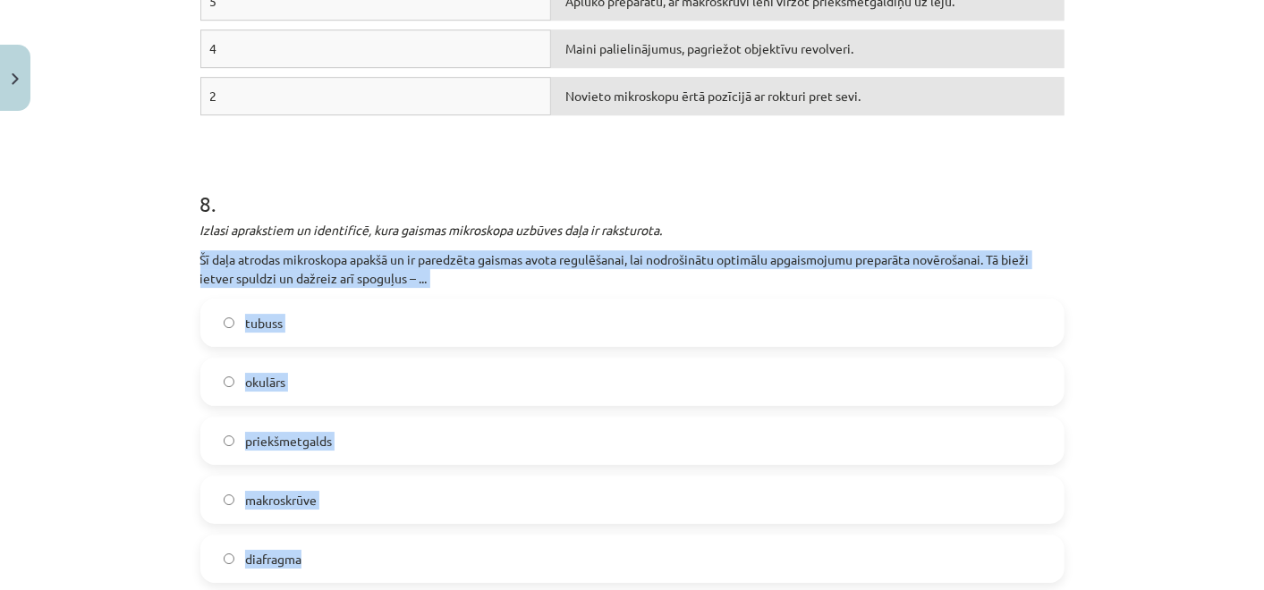
drag, startPoint x: 189, startPoint y: 252, endPoint x: 467, endPoint y: 556, distance: 412.1
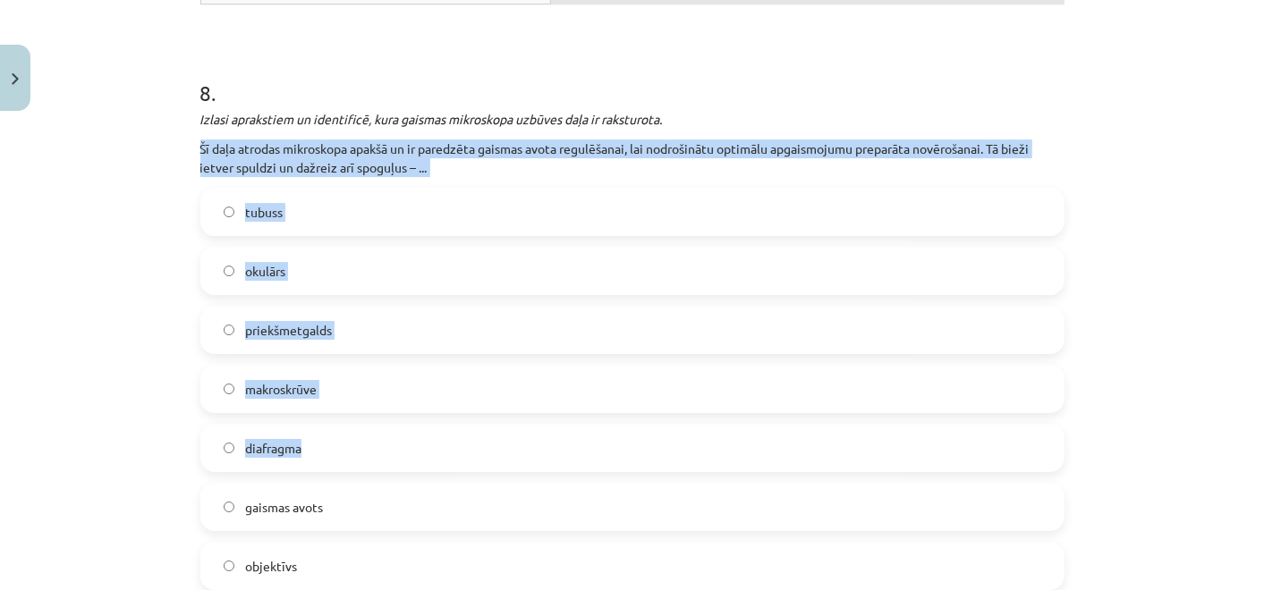
scroll to position [3313, 0]
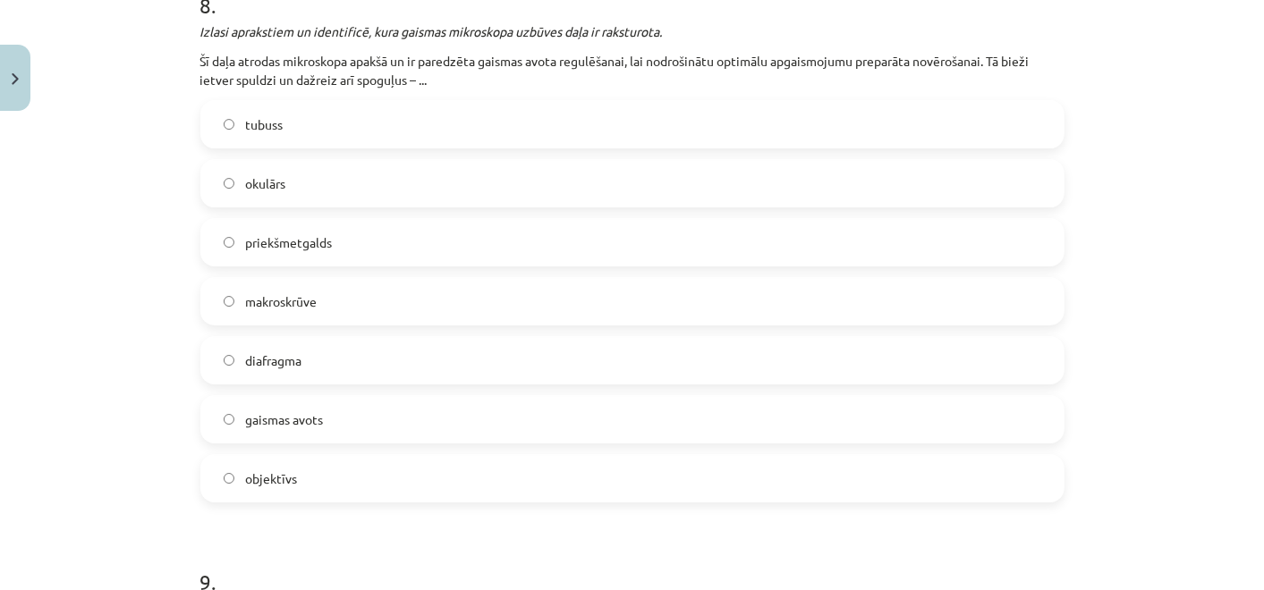
click at [317, 410] on label "gaismas avots" at bounding box center [632, 419] width 860 height 45
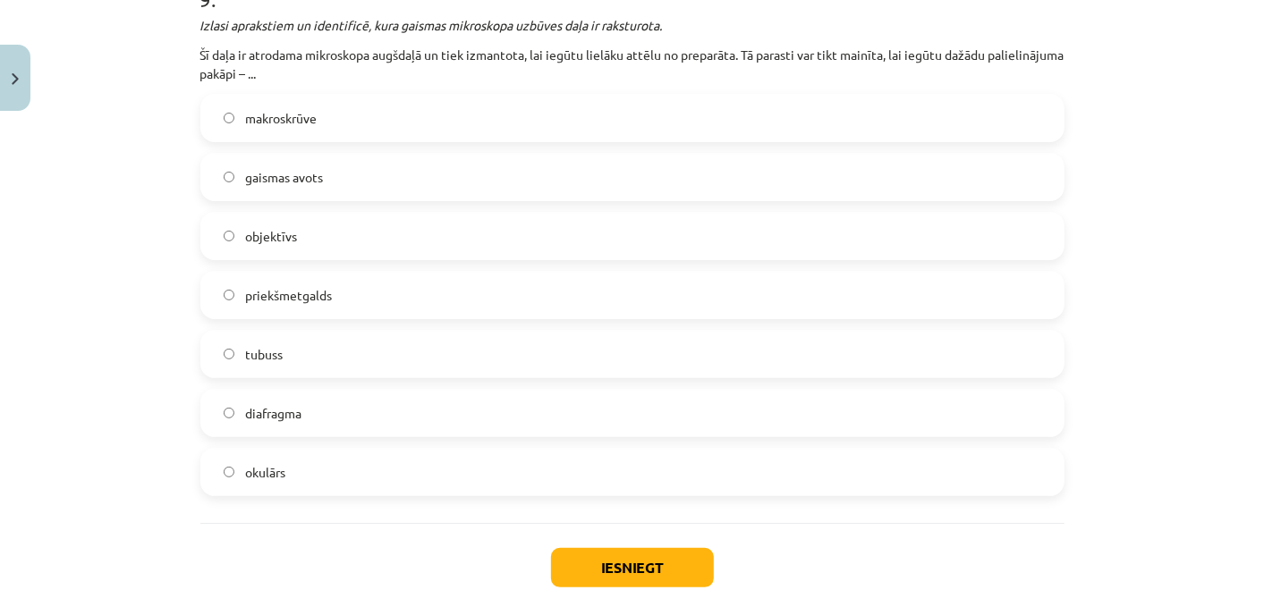
scroll to position [3846, 0]
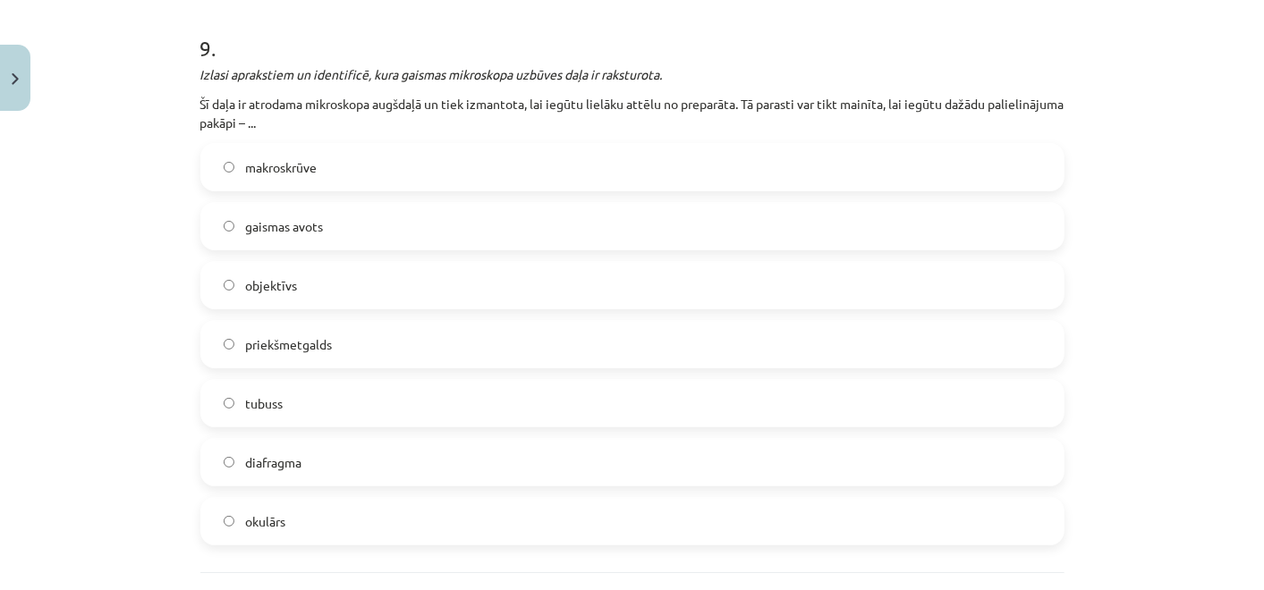
click at [318, 402] on label "tubuss" at bounding box center [632, 403] width 860 height 45
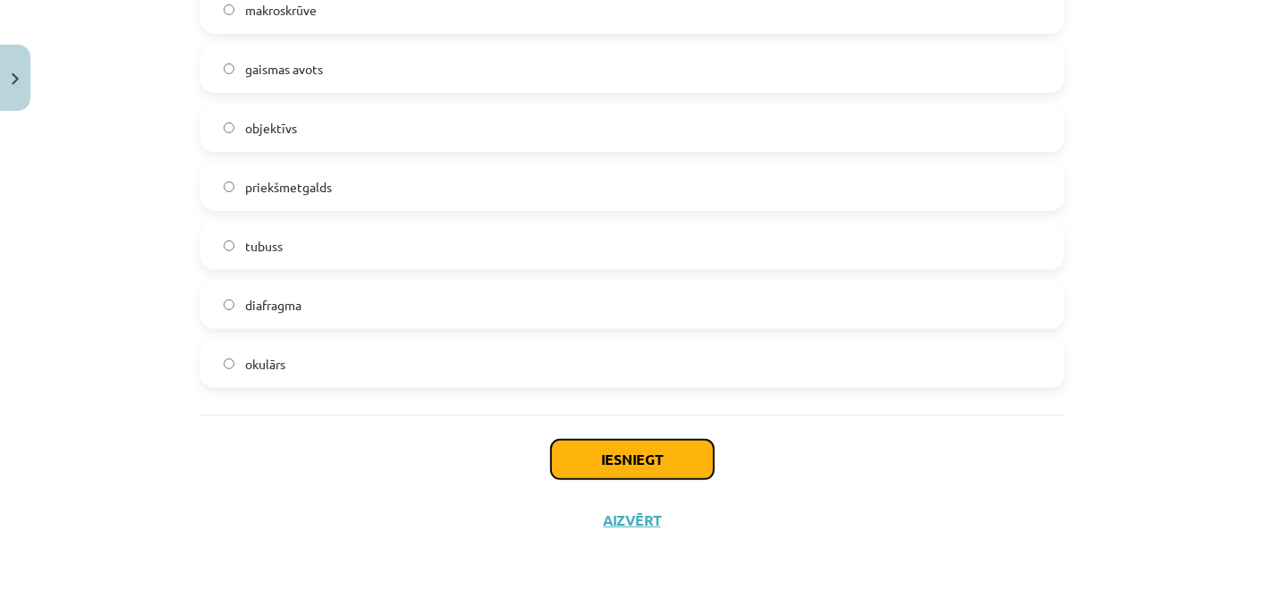
click at [566, 455] on button "Iesniegt" at bounding box center [632, 459] width 163 height 39
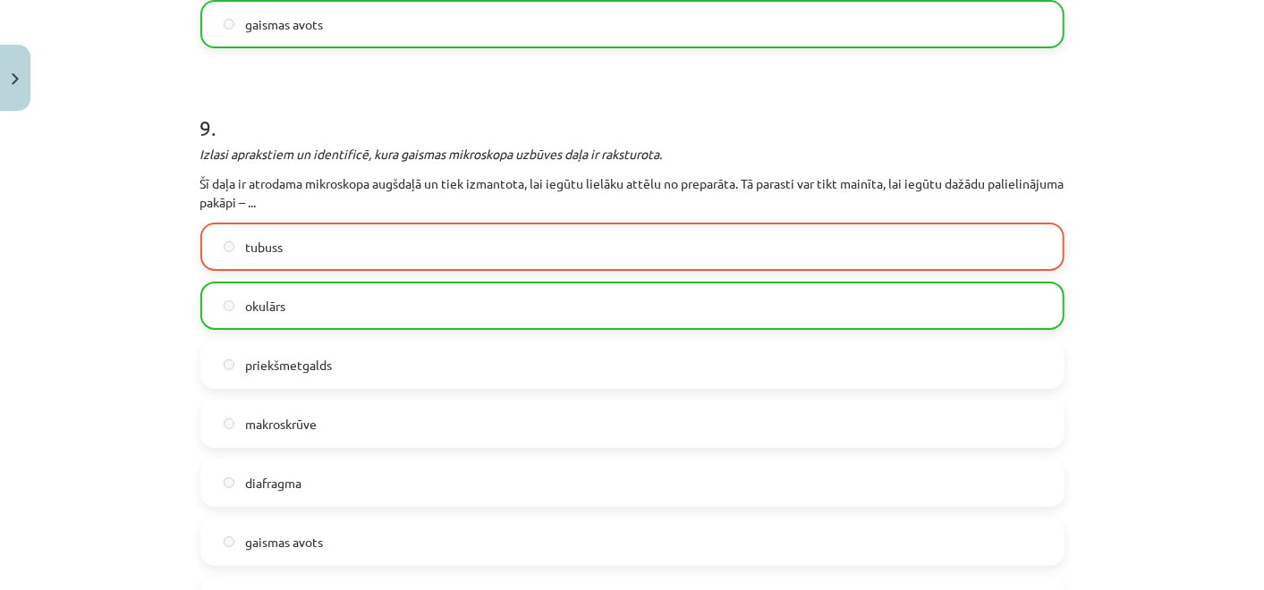
scroll to position [4060, 0]
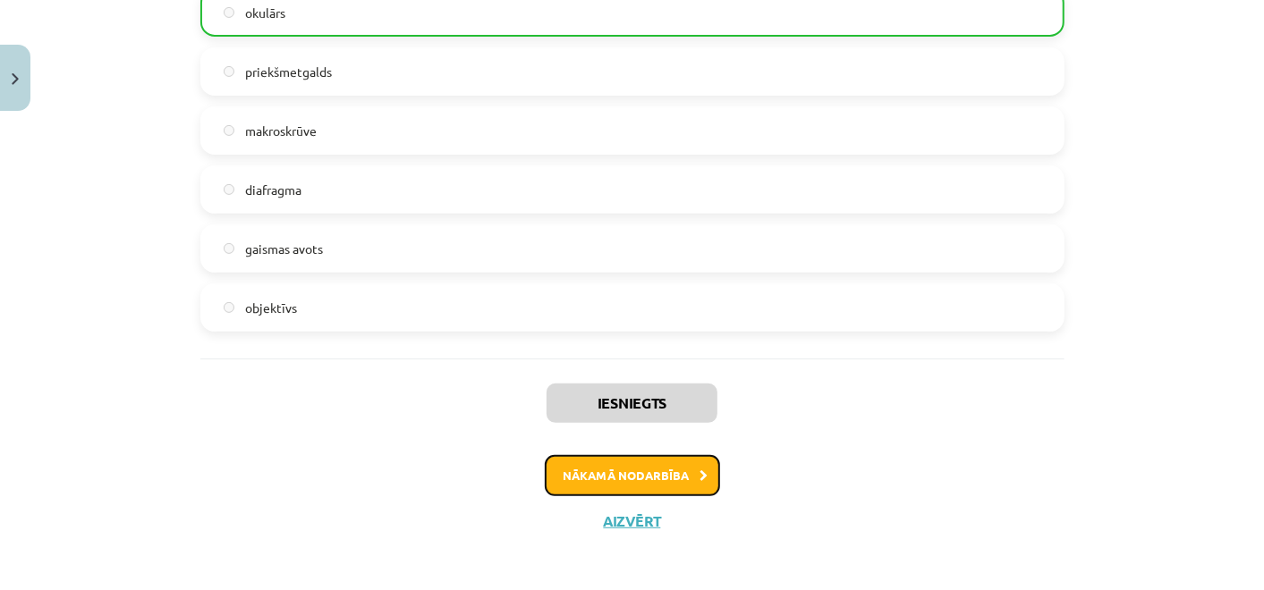
click at [603, 471] on button "Nākamā nodarbība" at bounding box center [632, 475] width 175 height 41
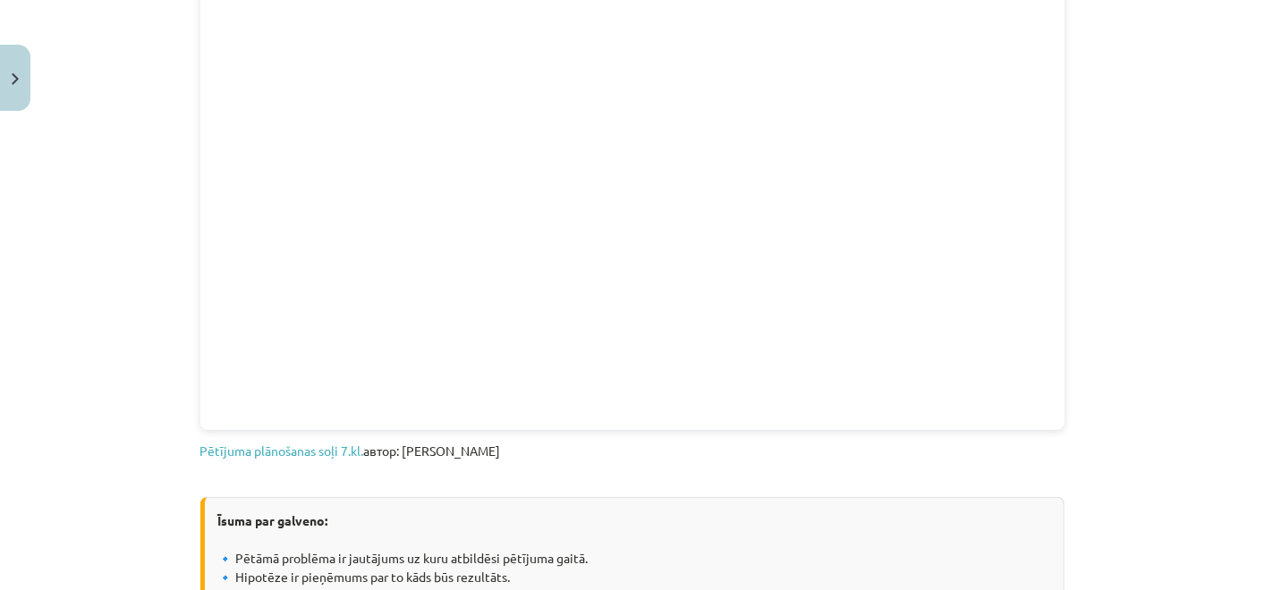
scroll to position [1147, 0]
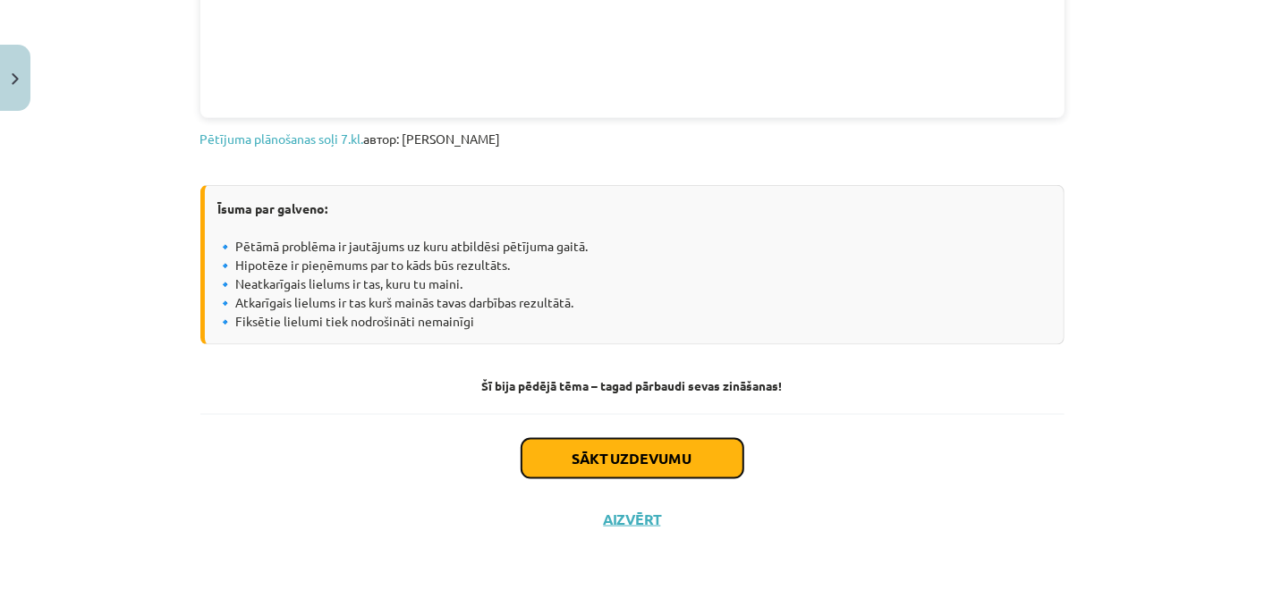
click at [639, 461] on button "Sākt uzdevumu" at bounding box center [632, 458] width 222 height 39
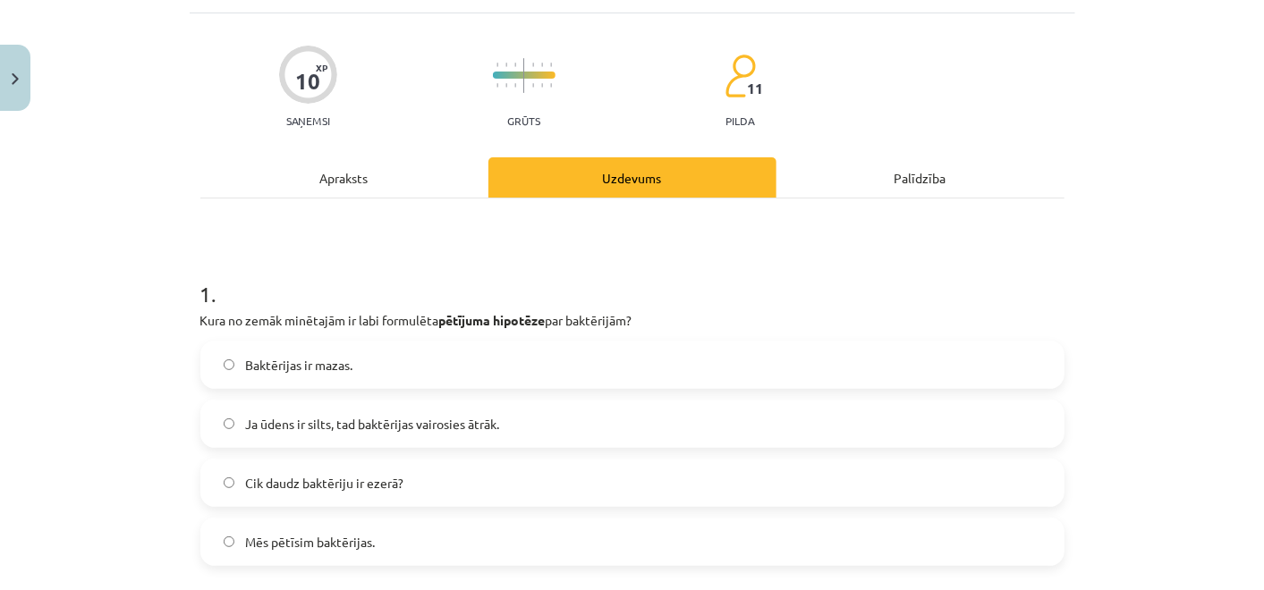
scroll to position [44, 0]
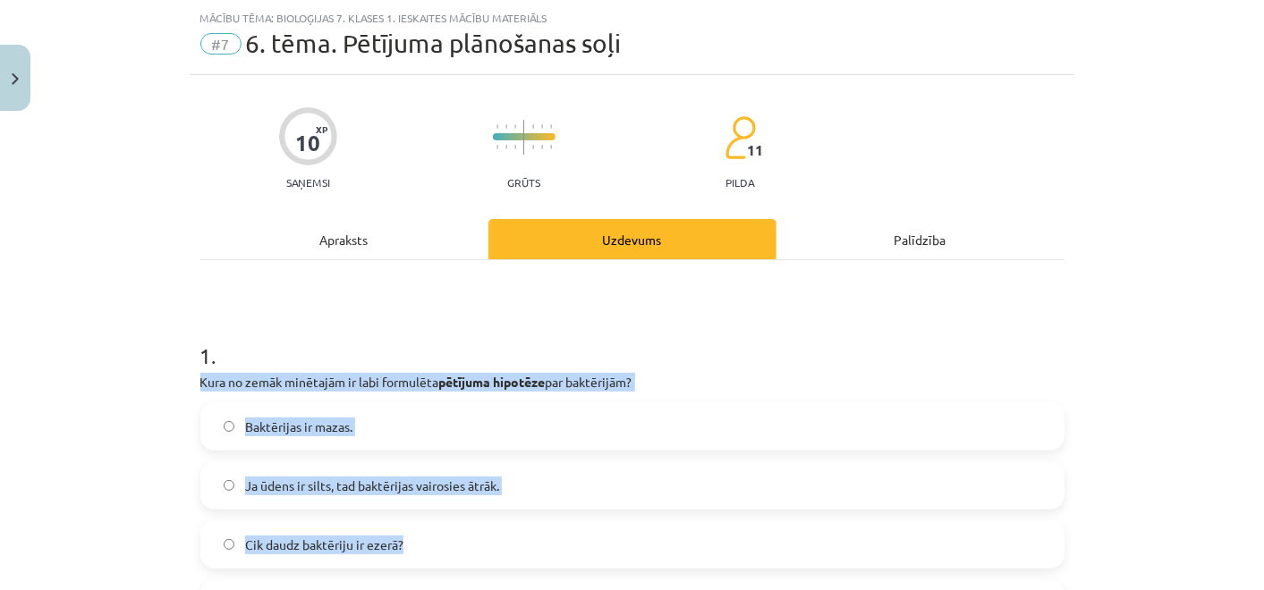
drag, startPoint x: 191, startPoint y: 380, endPoint x: 528, endPoint y: 531, distance: 368.7
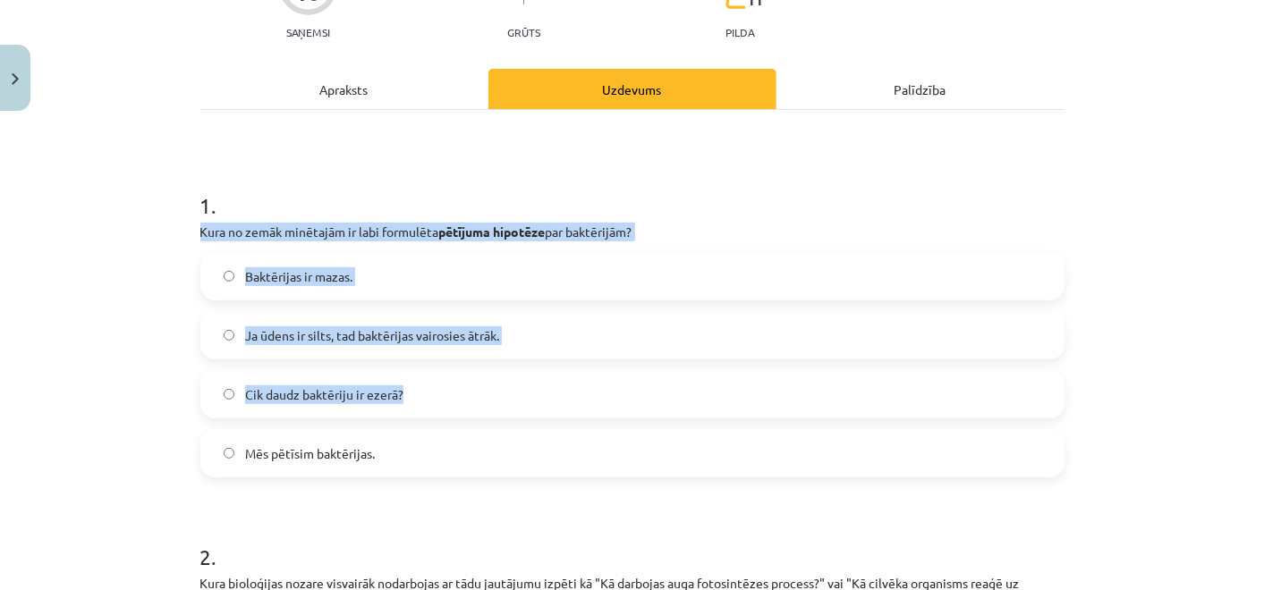
scroll to position [197, 0]
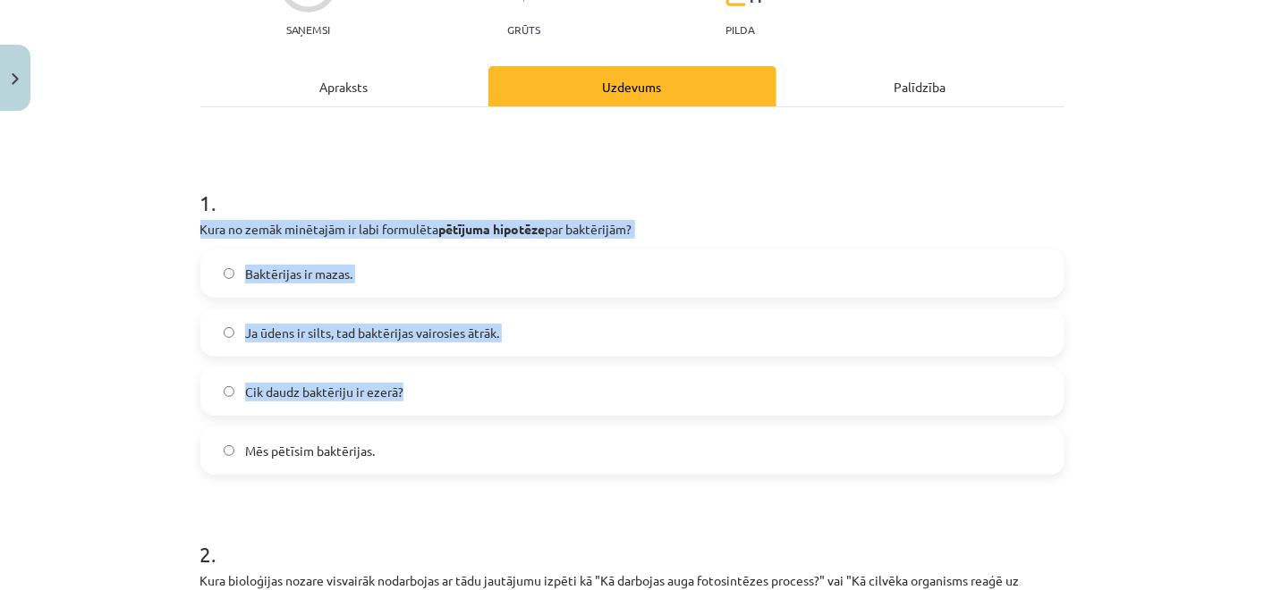
click at [169, 227] on div "Mācību tēma: Bioloģijas 7. klases 1. ieskaites mācību materiāls #7 6. tēma. Pēt…" at bounding box center [632, 295] width 1264 height 590
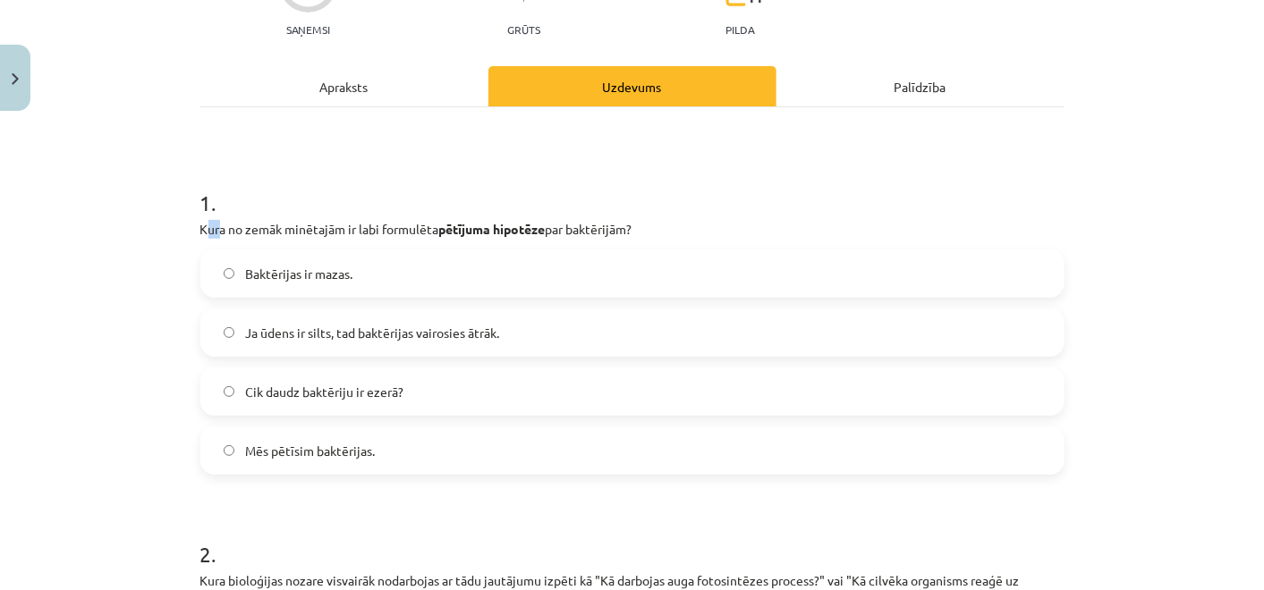
click at [200, 227] on p "Kura no zemāk minētajām ir labi formulēta pētījuma hipotēze par baktērijām?" at bounding box center [632, 229] width 864 height 19
drag, startPoint x: 196, startPoint y: 227, endPoint x: 162, endPoint y: 233, distance: 34.4
click at [162, 233] on div "Mācību tēma: Bioloģijas 7. klases 1. ieskaites mācību materiāls #7 6. tēma. Pēt…" at bounding box center [632, 295] width 1264 height 590
click at [170, 233] on div "Mācību tēma: Bioloģijas 7. klases 1. ieskaites mācību materiāls #7 6. tēma. Pēt…" at bounding box center [632, 295] width 1264 height 590
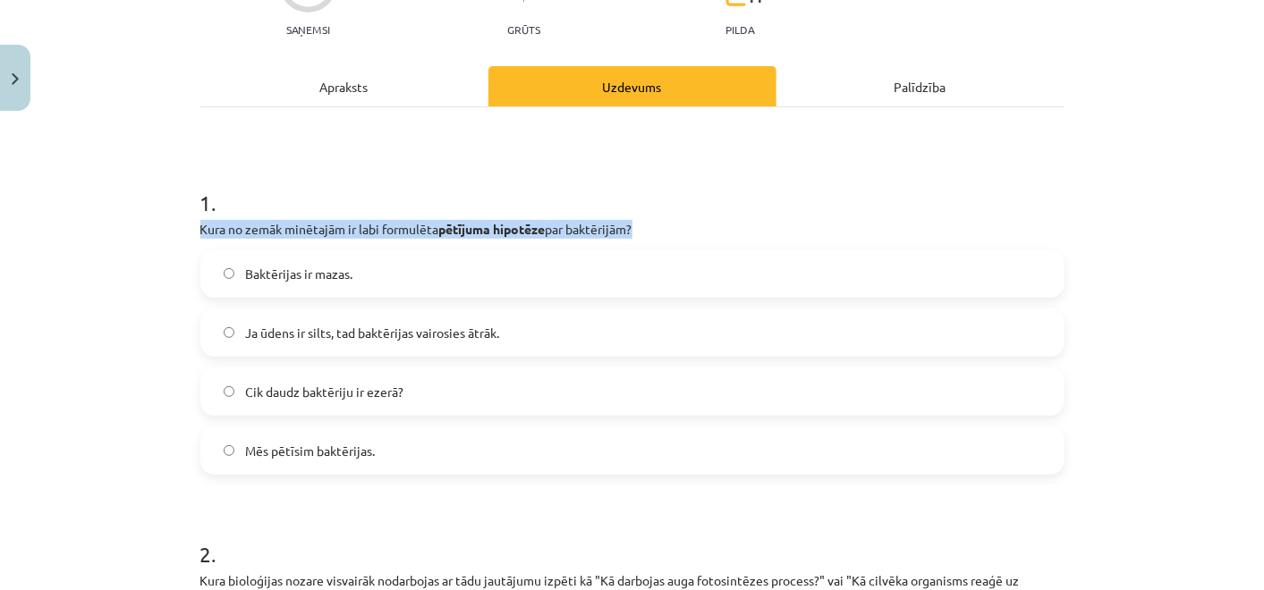
click at [170, 233] on div "Mācību tēma: Bioloģijas 7. klases 1. ieskaites mācību materiāls #7 6. tēma. Pēt…" at bounding box center [632, 295] width 1264 height 590
click at [114, 233] on div "Mācību tēma: Bioloģijas 7. klases 1. ieskaites mācību materiāls #7 6. tēma. Pēt…" at bounding box center [632, 295] width 1264 height 590
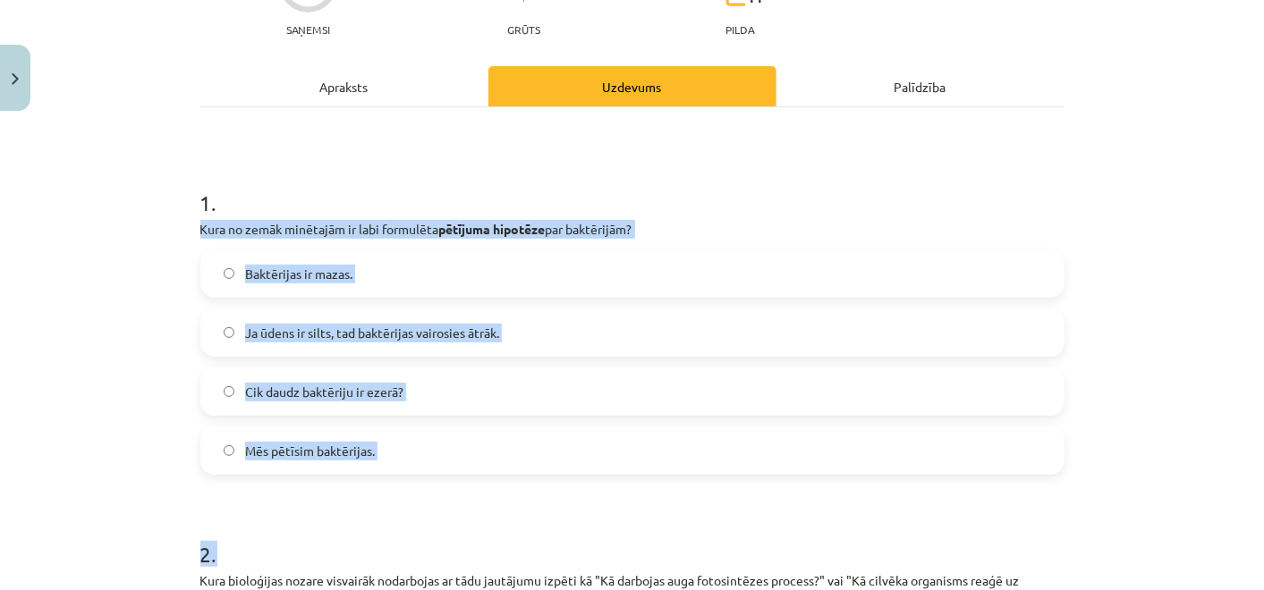
drag, startPoint x: 190, startPoint y: 223, endPoint x: 461, endPoint y: 485, distance: 376.3
click at [537, 319] on label "Ja ūdens ir silts, tad baktērijas vairosies ātrāk." at bounding box center [632, 332] width 860 height 45
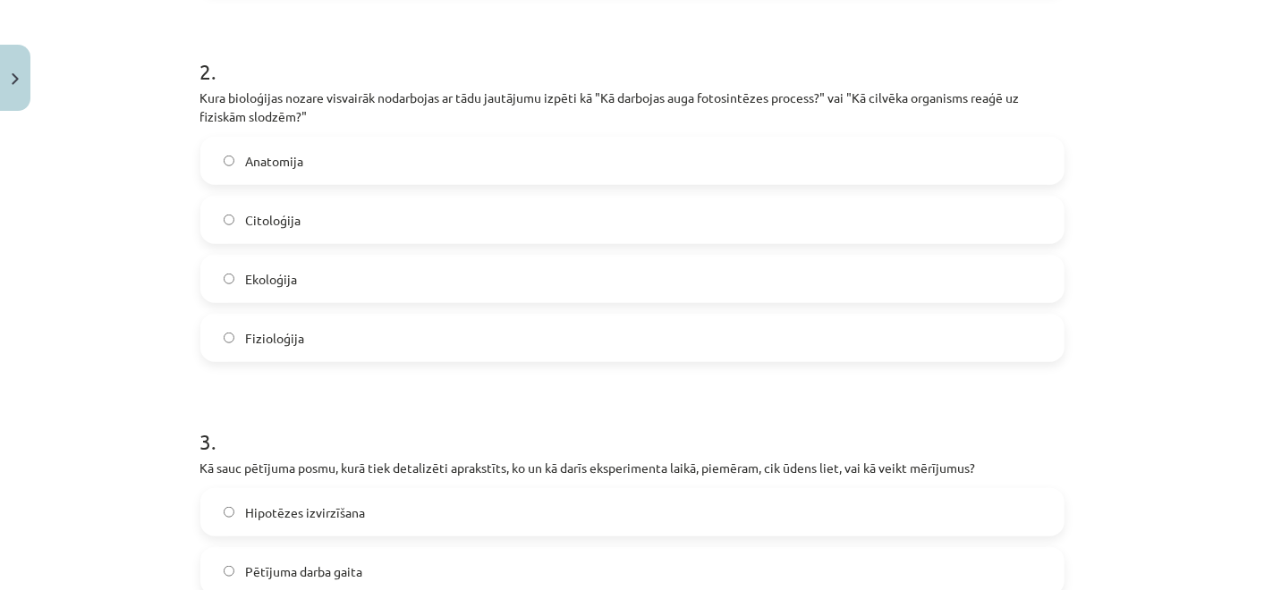
scroll to position [680, 0]
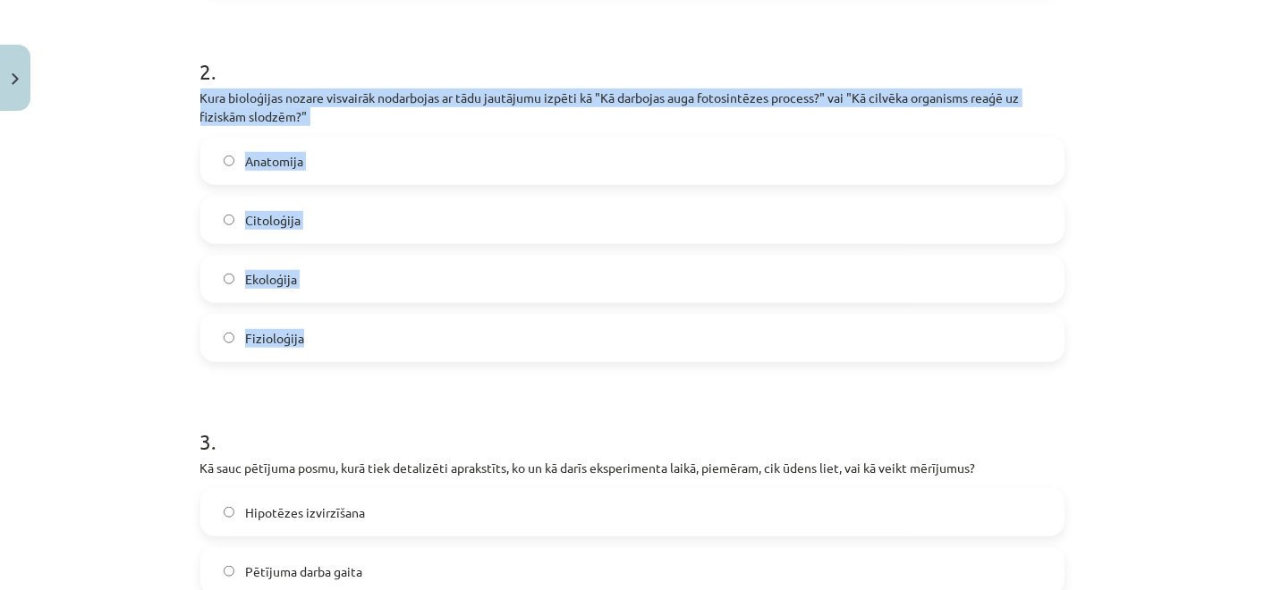
drag, startPoint x: 188, startPoint y: 95, endPoint x: 435, endPoint y: 353, distance: 357.4
click at [435, 353] on div "10 XP Saņemsi Grūts 11 pilda Apraksts Uzdevums Palīdzība 1 . Kura no zemāk minē…" at bounding box center [632, 518] width 885 height 2159
click at [204, 299] on label "Ekoloģija" at bounding box center [632, 279] width 860 height 45
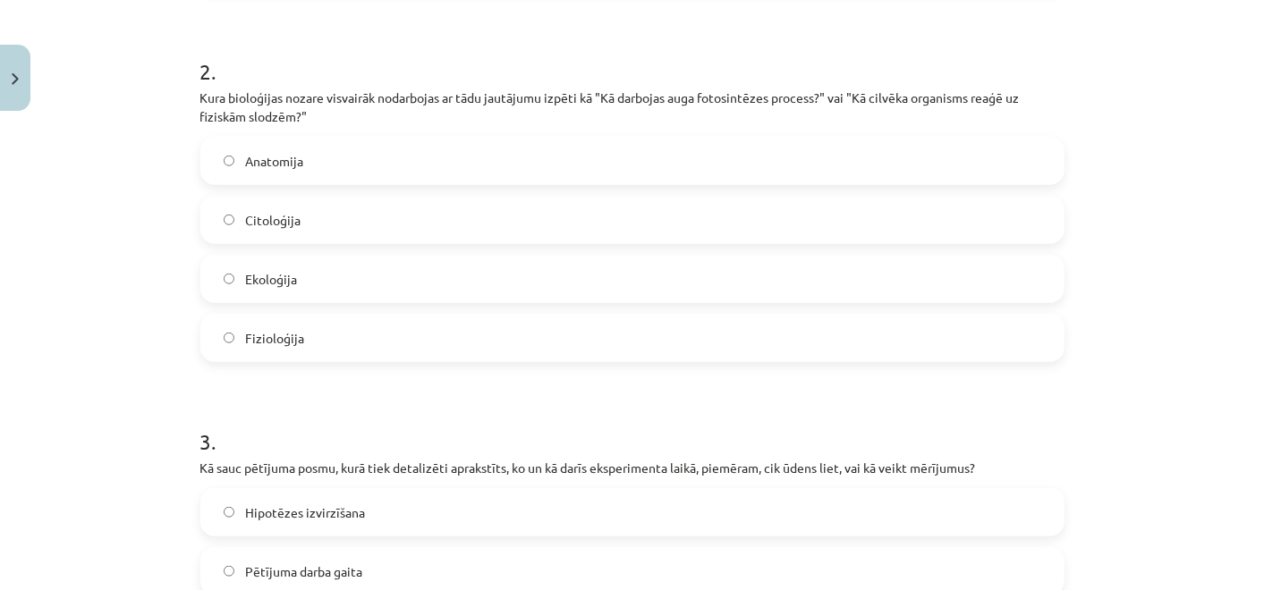
click at [257, 341] on span "Fizioloģija" at bounding box center [274, 338] width 59 height 19
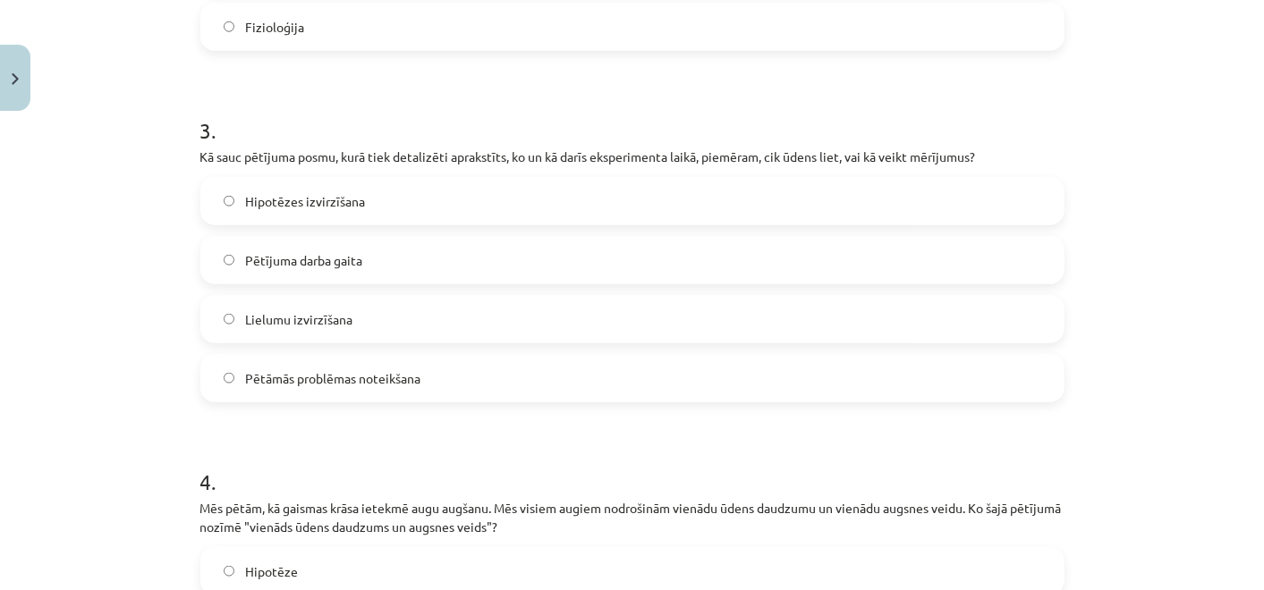
scroll to position [1000, 0]
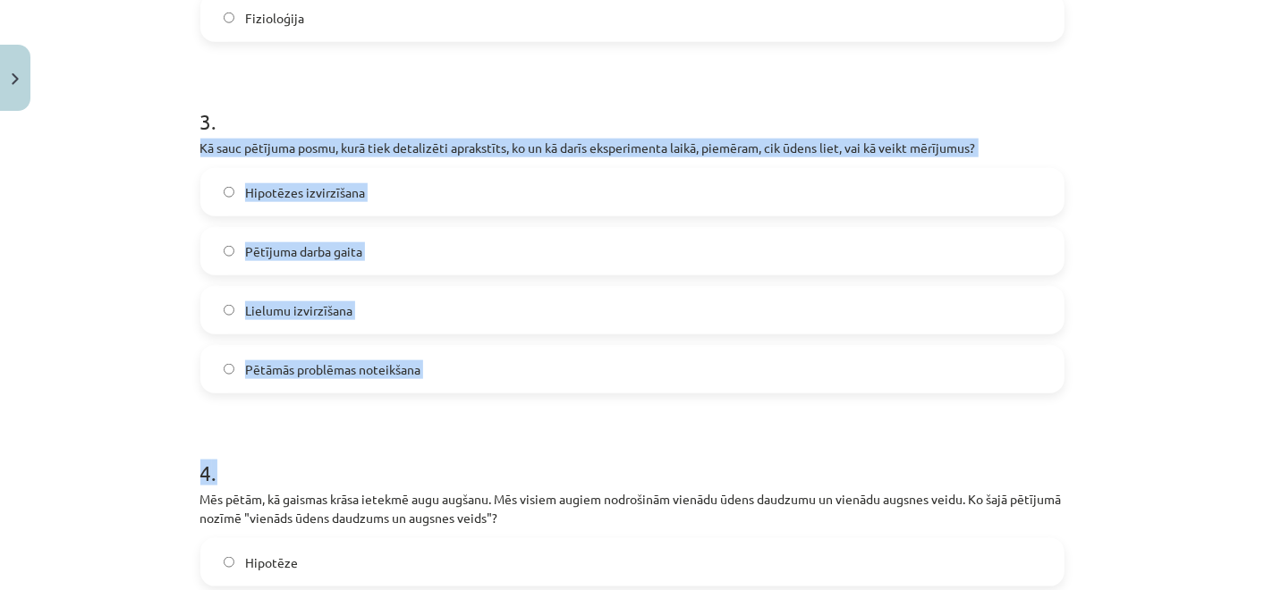
drag, startPoint x: 188, startPoint y: 148, endPoint x: 483, endPoint y: 399, distance: 387.6
click at [483, 399] on div "10 XP Saņemsi Grūts 11 pilda Apraksts Uzdevums Palīdzība 1 . Kura no zemāk minē…" at bounding box center [632, 198] width 885 height 2159
click at [166, 287] on div "Mācību tēma: Bioloģijas 7. klases 1. ieskaites mācību materiāls #7 6. tēma. Pēt…" at bounding box center [632, 295] width 1264 height 590
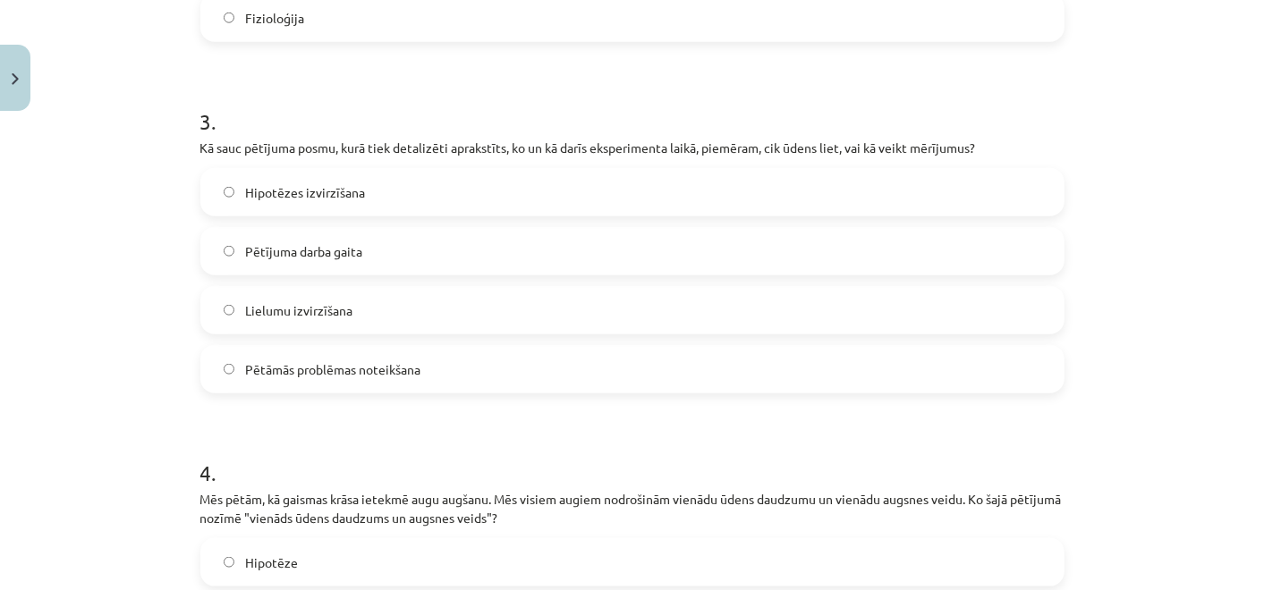
click at [291, 356] on label "Pētāmās problēmas noteikšana" at bounding box center [632, 369] width 860 height 45
click at [281, 242] on span "Pētījuma darba gaita" at bounding box center [303, 251] width 117 height 19
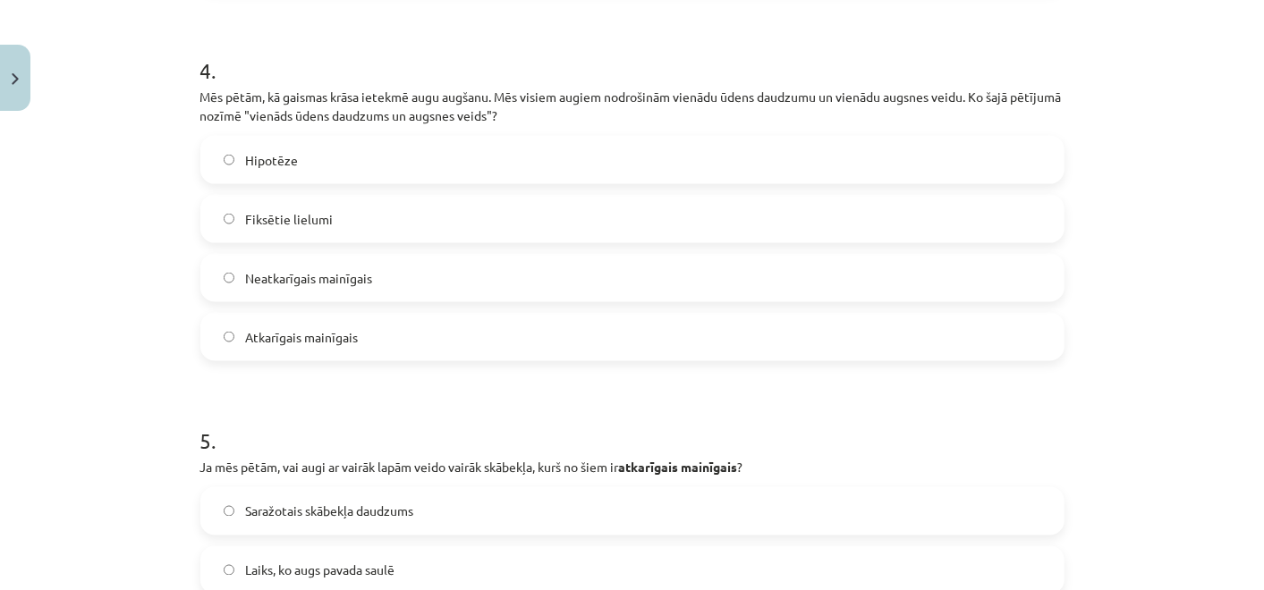
scroll to position [1400, 0]
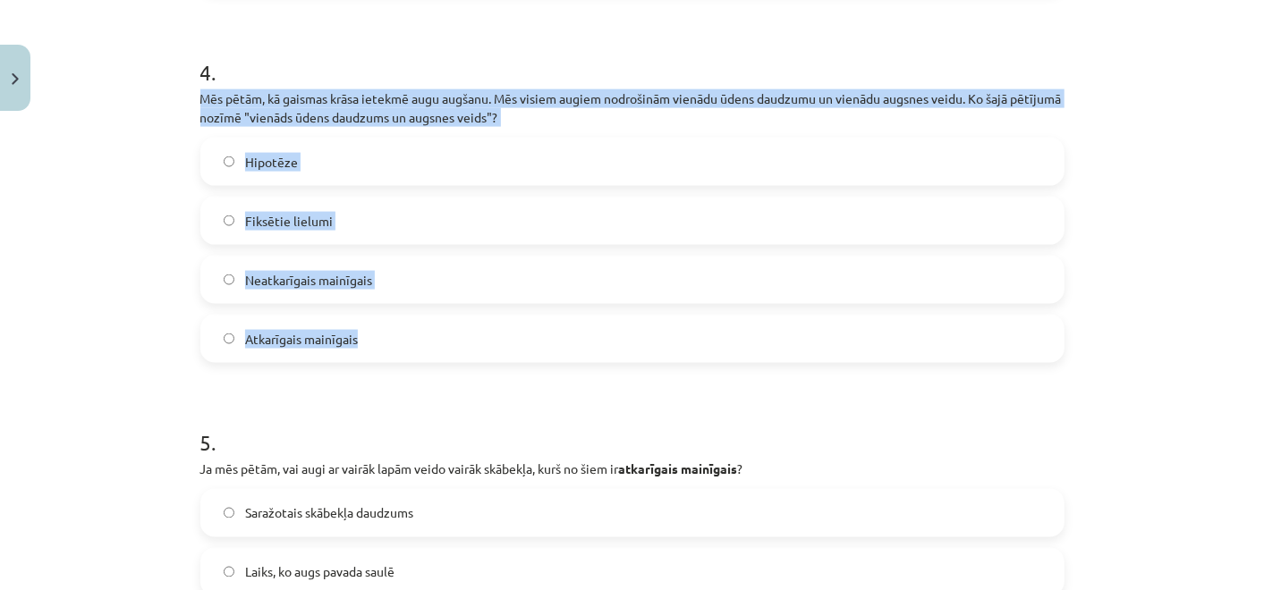
drag, startPoint x: 186, startPoint y: 91, endPoint x: 542, endPoint y: 331, distance: 429.1
click at [156, 212] on div "Mācību tēma: Bioloģijas 7. klases 1. ieskaites mācību materiāls #7 6. tēma. Pēt…" at bounding box center [632, 295] width 1264 height 590
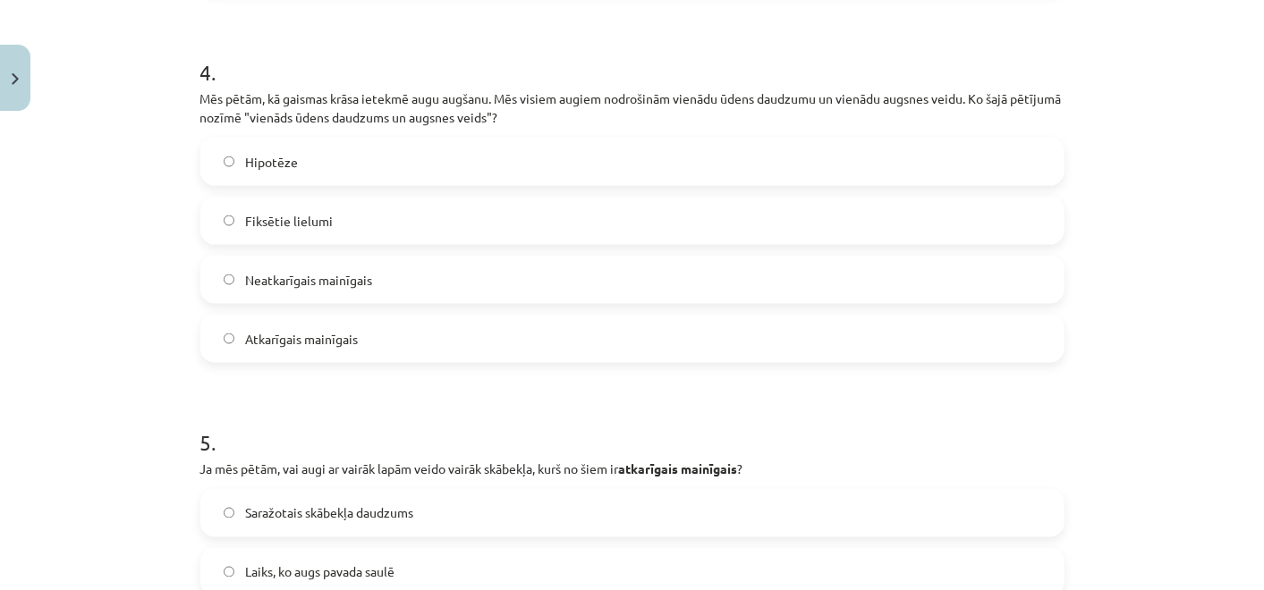
click at [260, 207] on label "Fiksētie lielumi" at bounding box center [632, 221] width 860 height 45
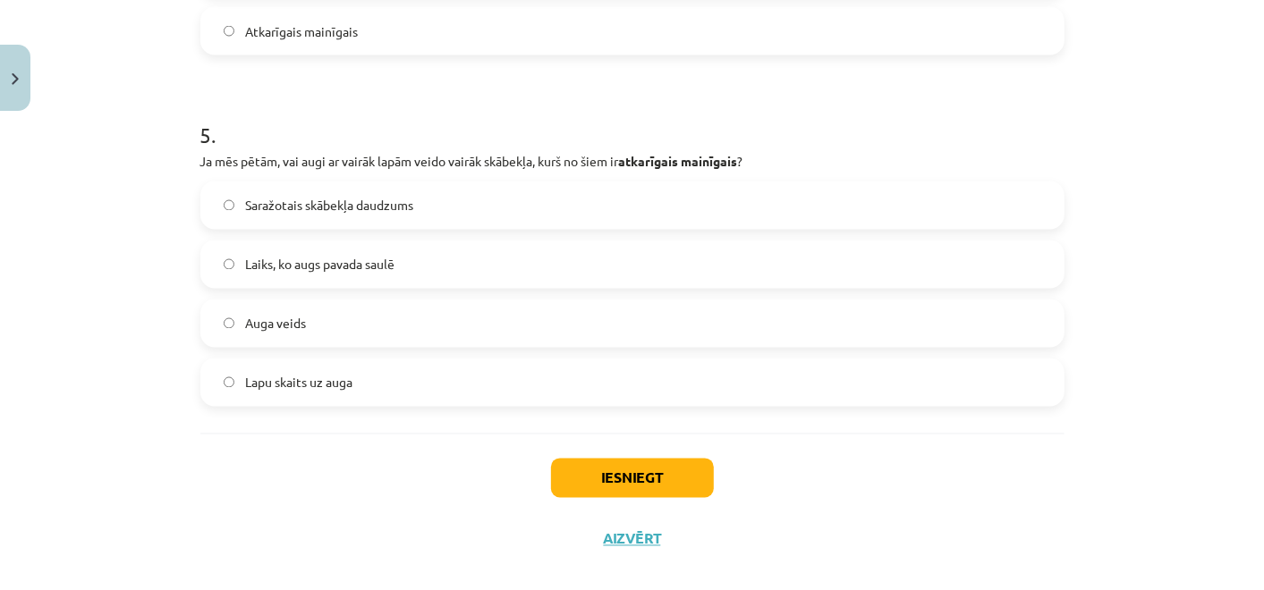
scroll to position [1711, 0]
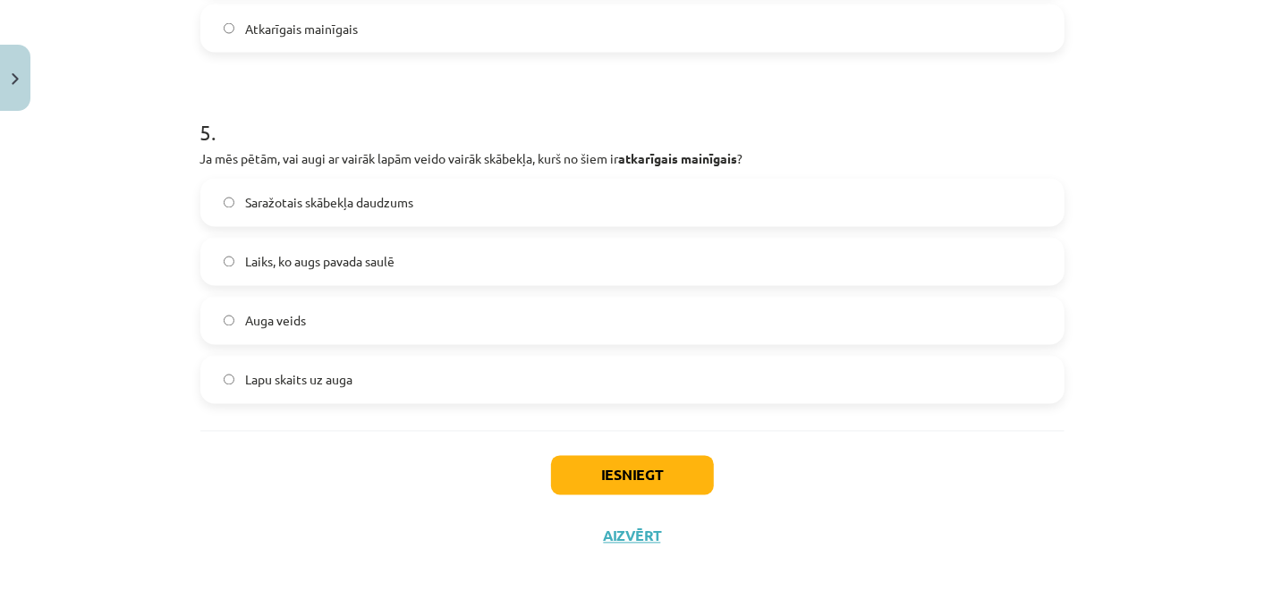
click at [260, 207] on span "Saražotais skābekļa daudzums" at bounding box center [329, 203] width 168 height 19
click at [597, 467] on button "Iesniegt" at bounding box center [632, 475] width 163 height 39
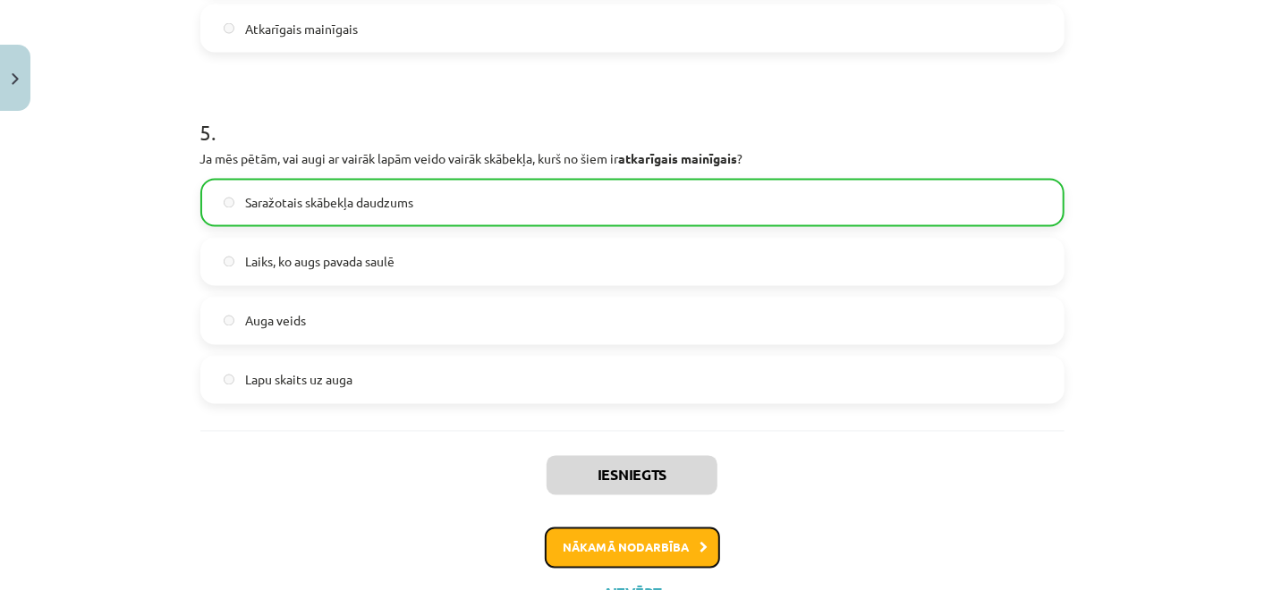
click at [587, 540] on button "Nākamā nodarbība" at bounding box center [632, 548] width 175 height 41
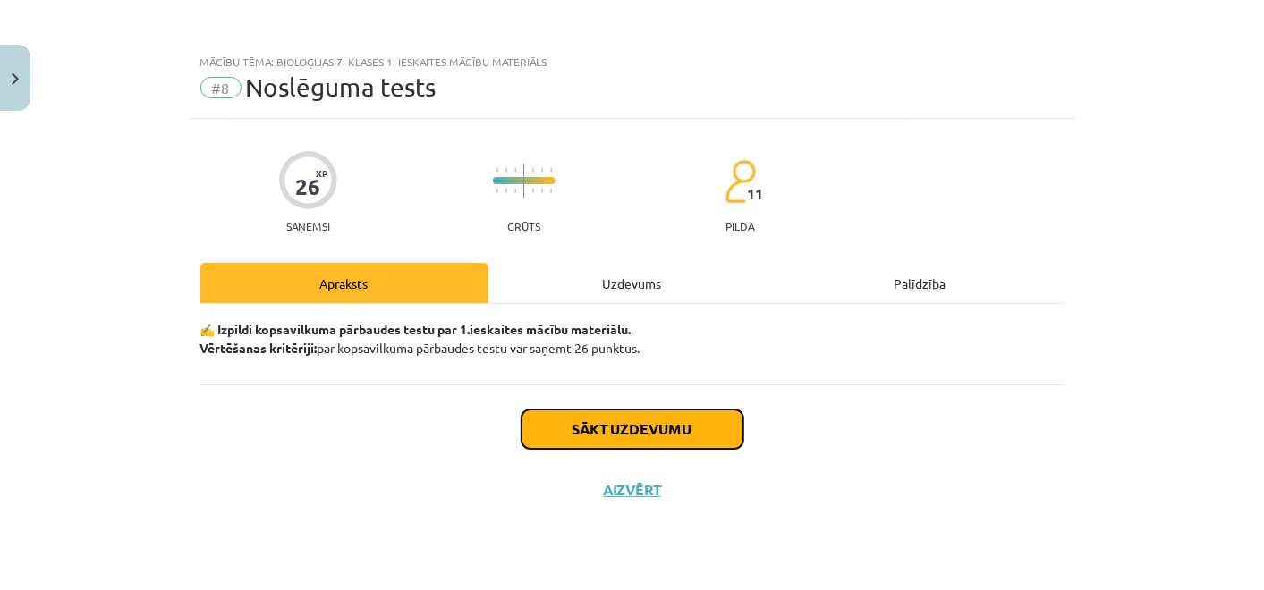
click at [597, 431] on button "Sākt uzdevumu" at bounding box center [632, 429] width 222 height 39
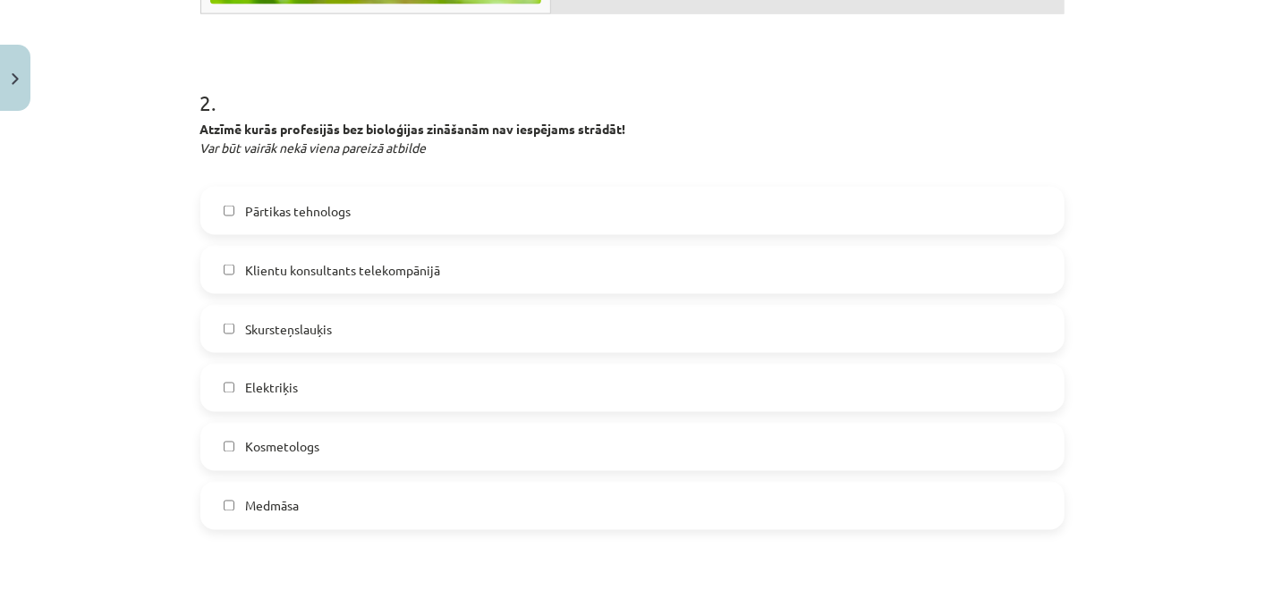
scroll to position [1637, 0]
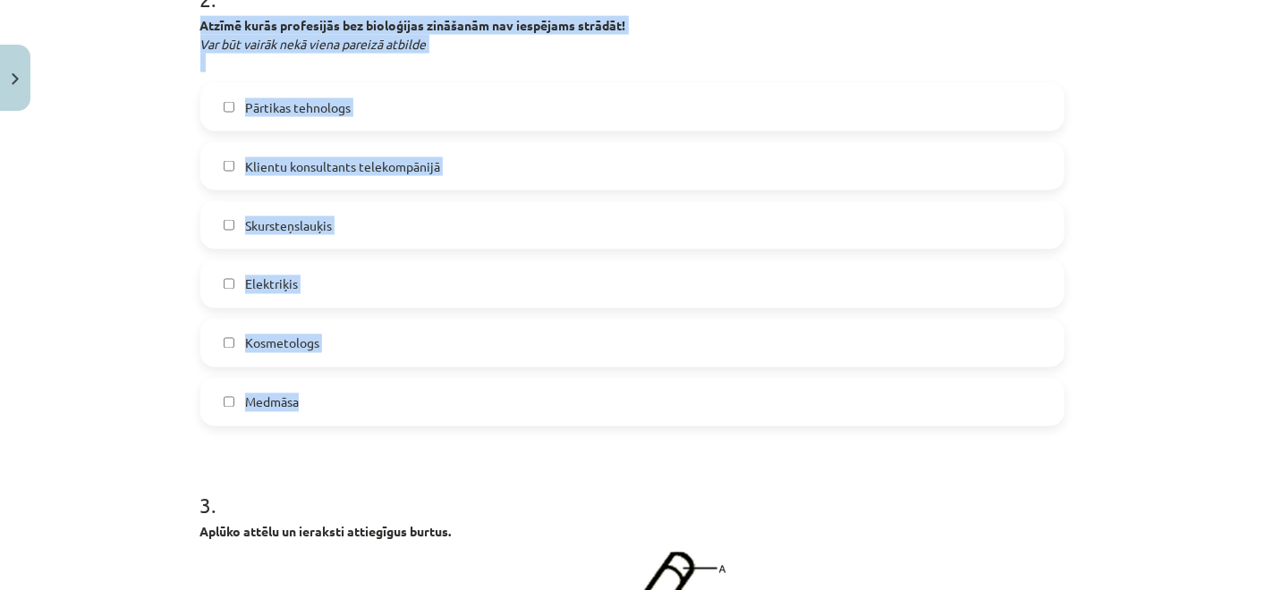
drag, startPoint x: 191, startPoint y: 22, endPoint x: 592, endPoint y: 406, distance: 554.7
click at [166, 214] on div "Mācību tēma: Bioloģijas 7. klases 1. ieskaites mācību materiāls #8 Noslēguma te…" at bounding box center [632, 295] width 1264 height 590
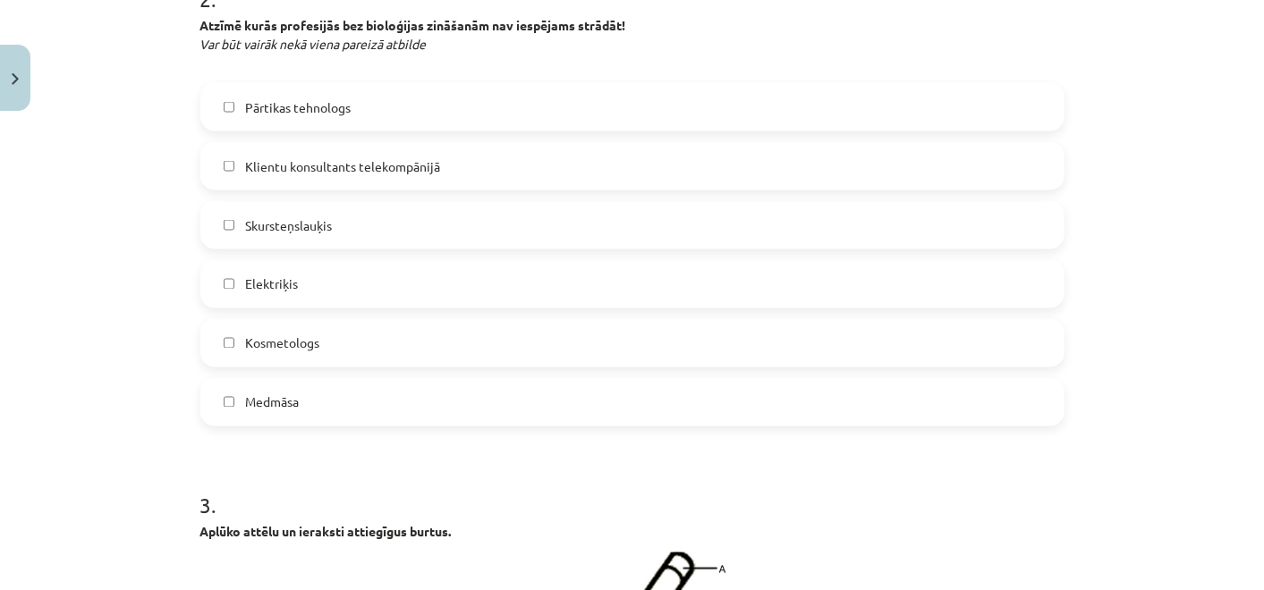
click at [278, 92] on label "Pārtikas tehnologs" at bounding box center [632, 107] width 860 height 45
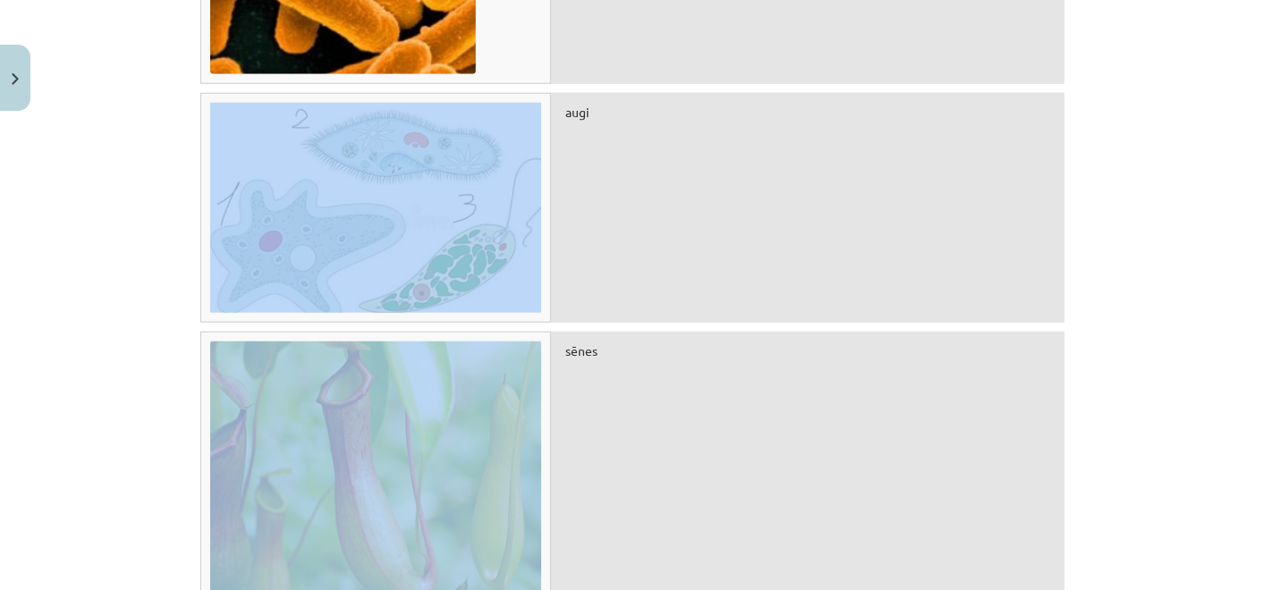
drag, startPoint x: 268, startPoint y: 347, endPoint x: 354, endPoint y: 116, distance: 246.2
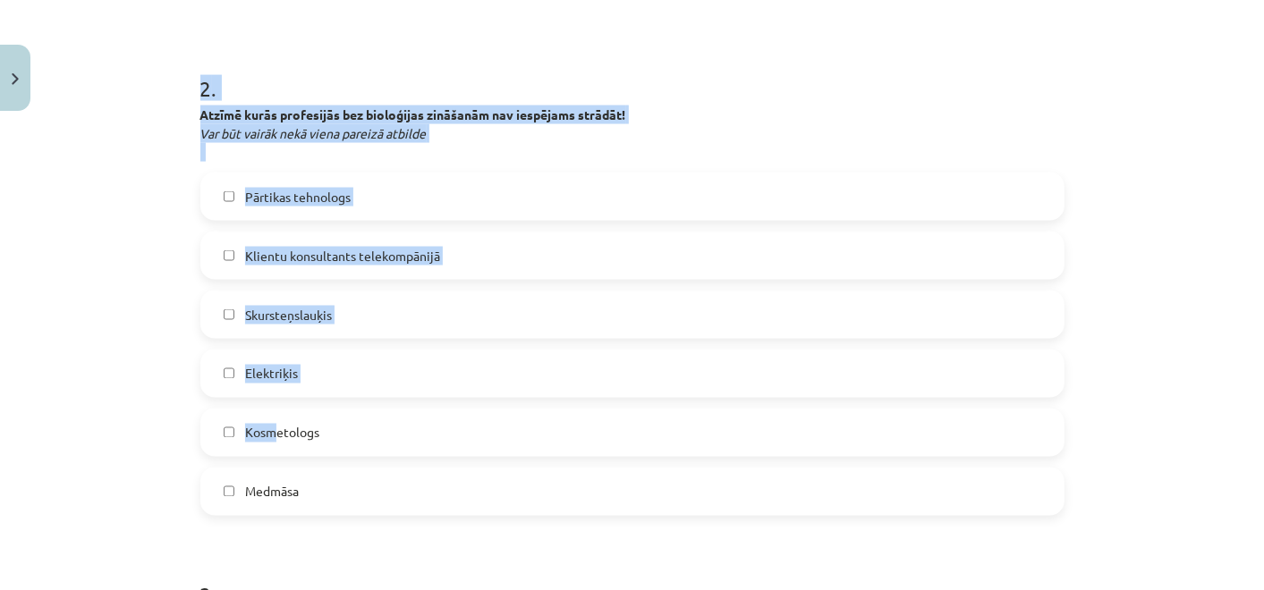
scroll to position [1663, 0]
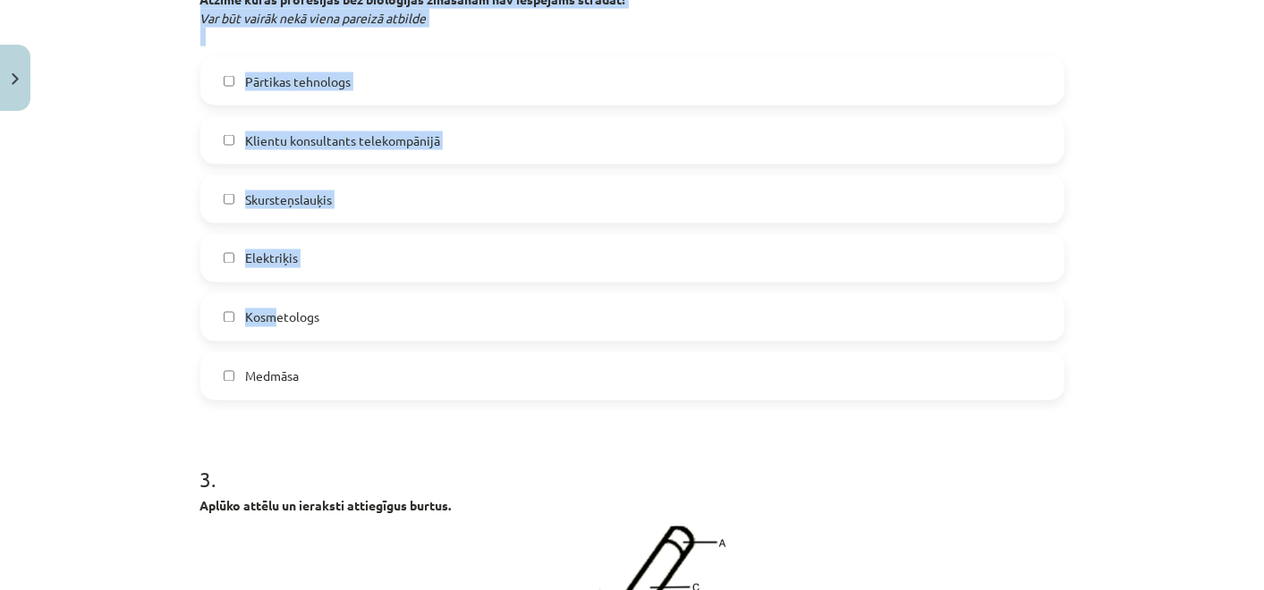
click at [152, 161] on div "Mācību tēma: Bioloģijas 7. klases 1. ieskaites mācību materiāls #8 Noslēguma te…" at bounding box center [632, 295] width 1264 height 590
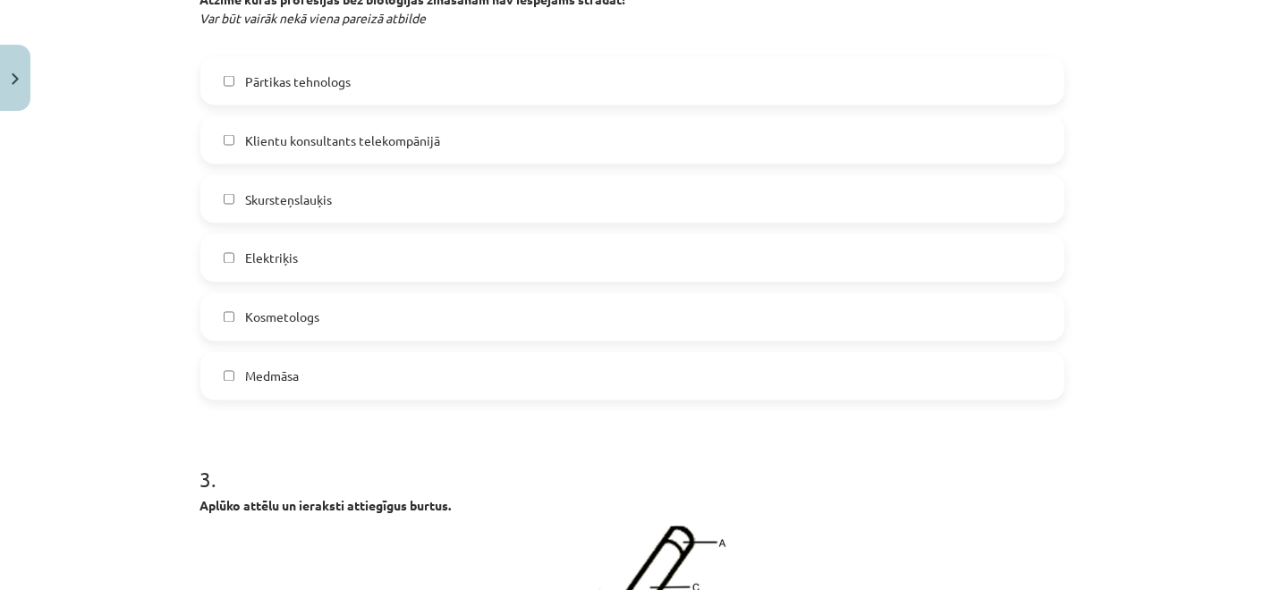
click at [233, 297] on label "Kosmetologs" at bounding box center [632, 317] width 860 height 45
click at [271, 376] on span "Medmāsa" at bounding box center [272, 377] width 54 height 19
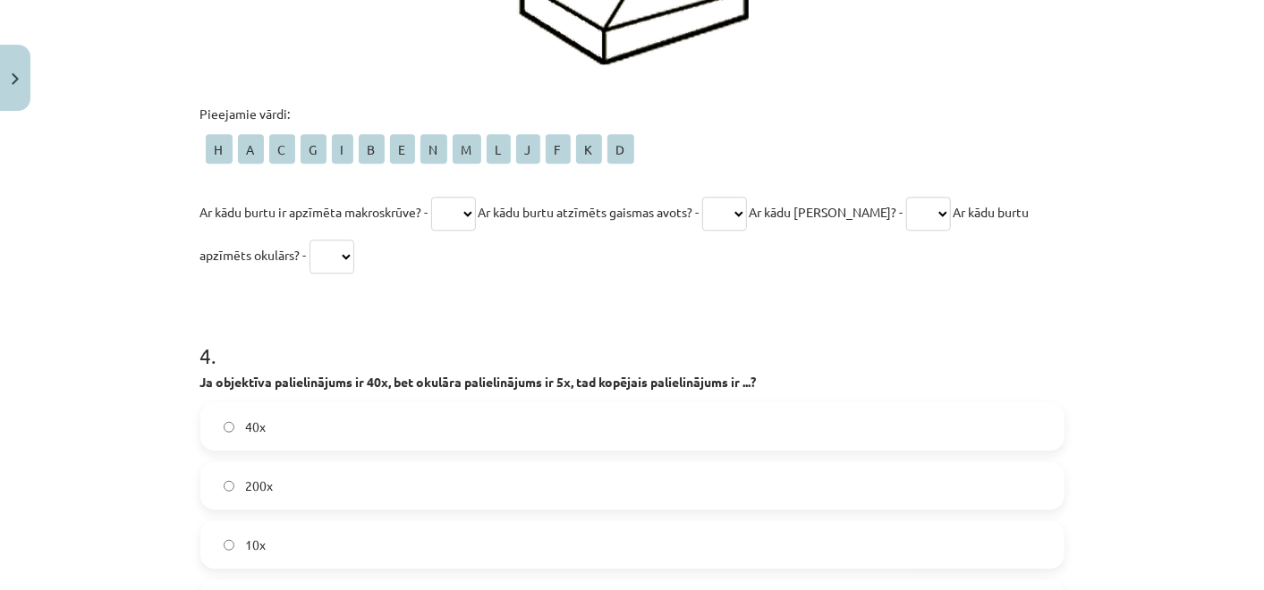
scroll to position [2507, 0]
click at [343, 248] on select "* * * * * * * * * * * * * *" at bounding box center [331, 256] width 45 height 34
select select "*"
click at [309, 239] on select "* * * * * * * * * * * * * *" at bounding box center [331, 256] width 45 height 34
click at [332, 302] on form "1 . Aplūko attēlus un nosaki pie kādas dzīvo organismu valsts pieder dotie orga…" at bounding box center [632, 136] width 864 height 4647
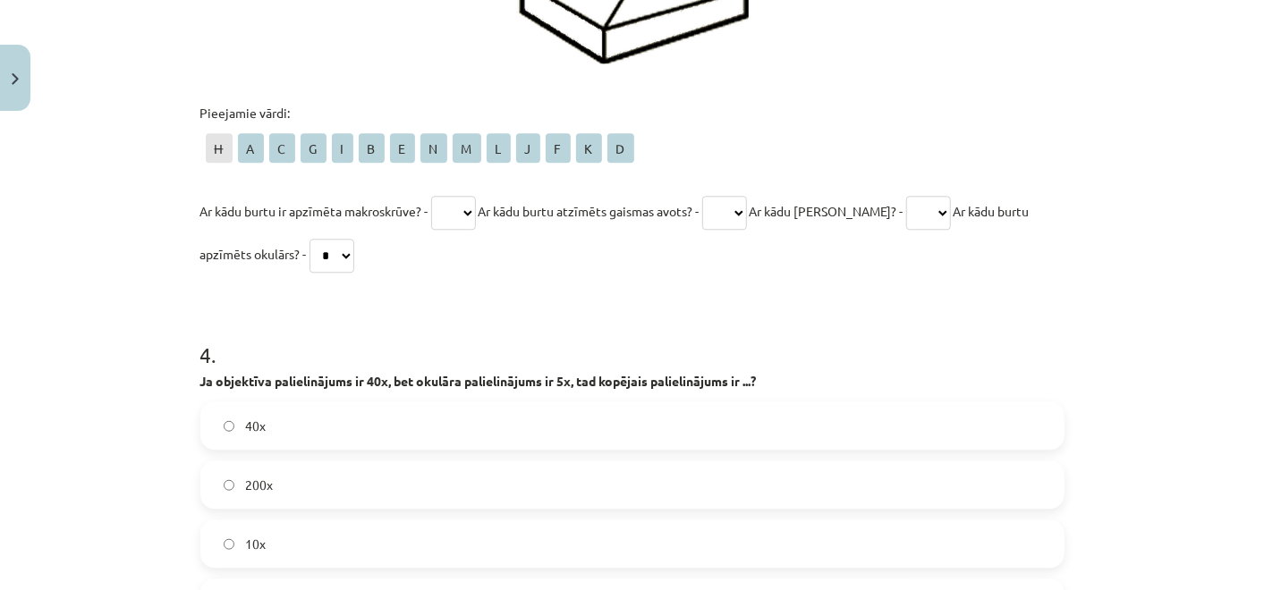
click at [470, 209] on select "* * * * * * * * * * * * * *" at bounding box center [453, 213] width 45 height 34
select select "*"
click at [431, 196] on select "* * * * * * * * * * * * * *" at bounding box center [453, 213] width 45 height 34
click at [452, 338] on h1 "4 ." at bounding box center [632, 338] width 864 height 55
click at [747, 207] on select "* * * * * * * * * * * * * *" at bounding box center [724, 213] width 45 height 34
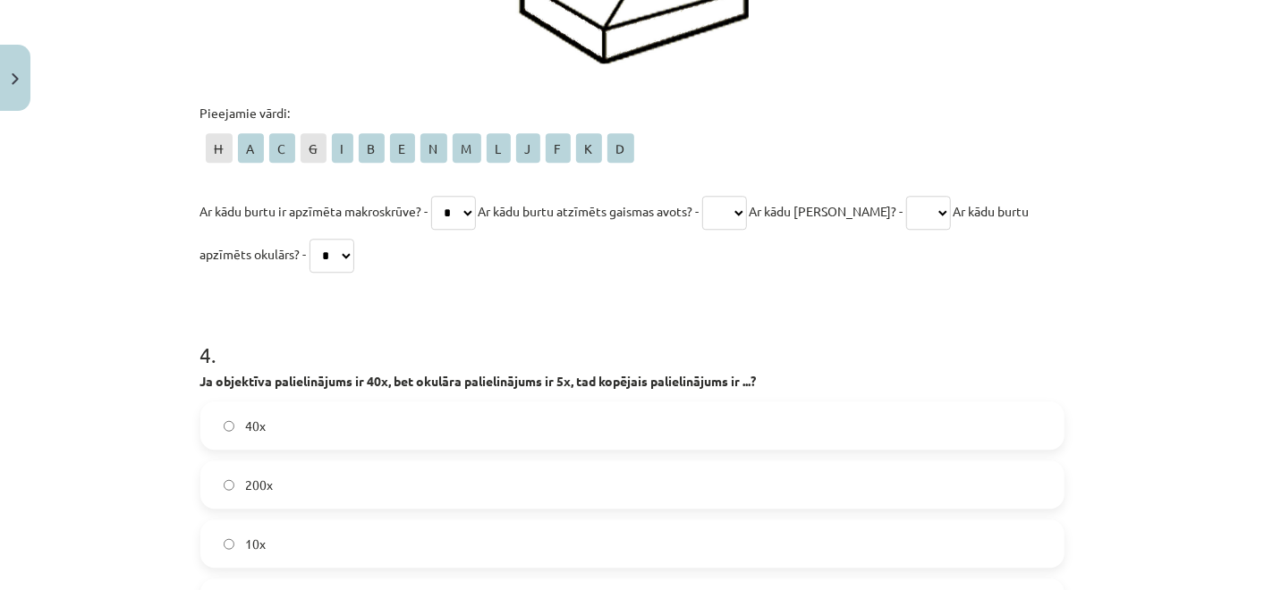
click at [707, 337] on h1 "4 ." at bounding box center [632, 338] width 864 height 55
click at [942, 202] on select "* * * * * * * * * * * * * *" at bounding box center [928, 213] width 45 height 34
select select "*"
click at [906, 196] on select "* * * * * * * * * * * * * *" at bounding box center [928, 213] width 45 height 34
click at [747, 212] on select "* * * * * * * * * * * * * *" at bounding box center [724, 213] width 45 height 34
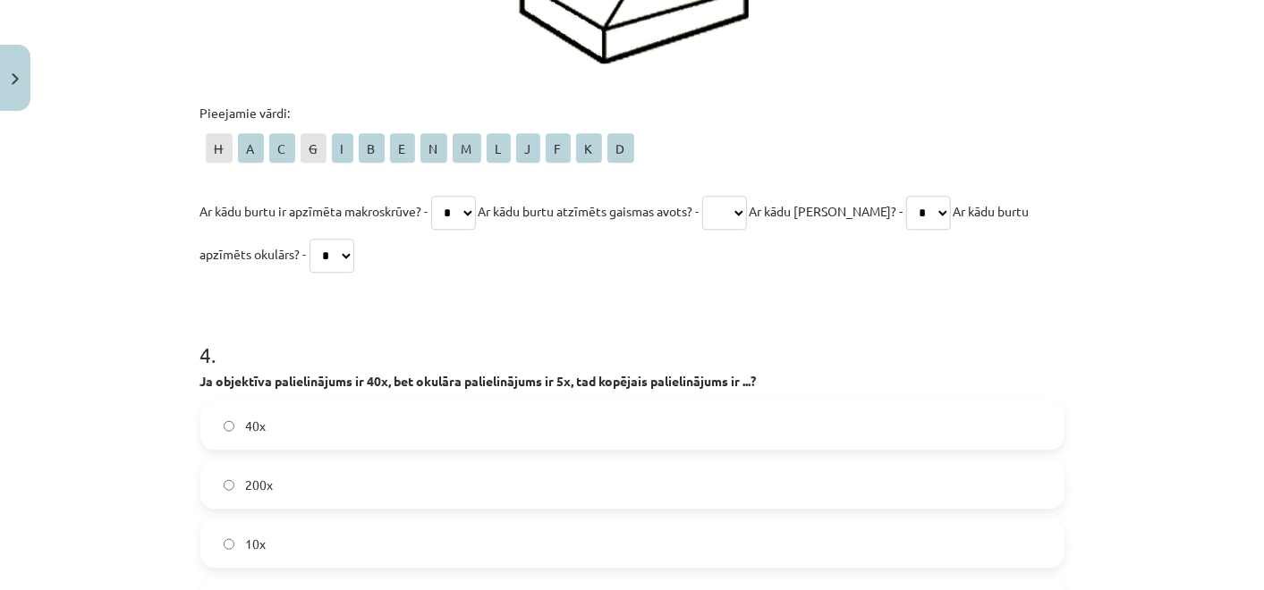
select select "*"
click at [713, 196] on select "* * * * * * * * * * * * * *" at bounding box center [724, 213] width 45 height 34
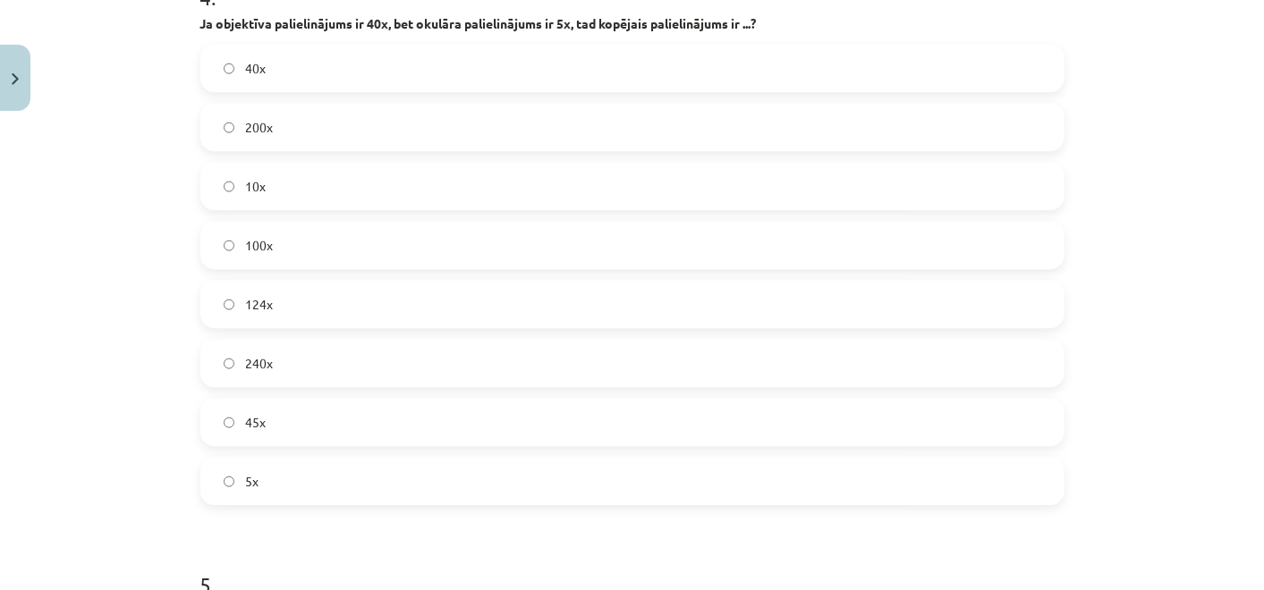
scroll to position [2856, 0]
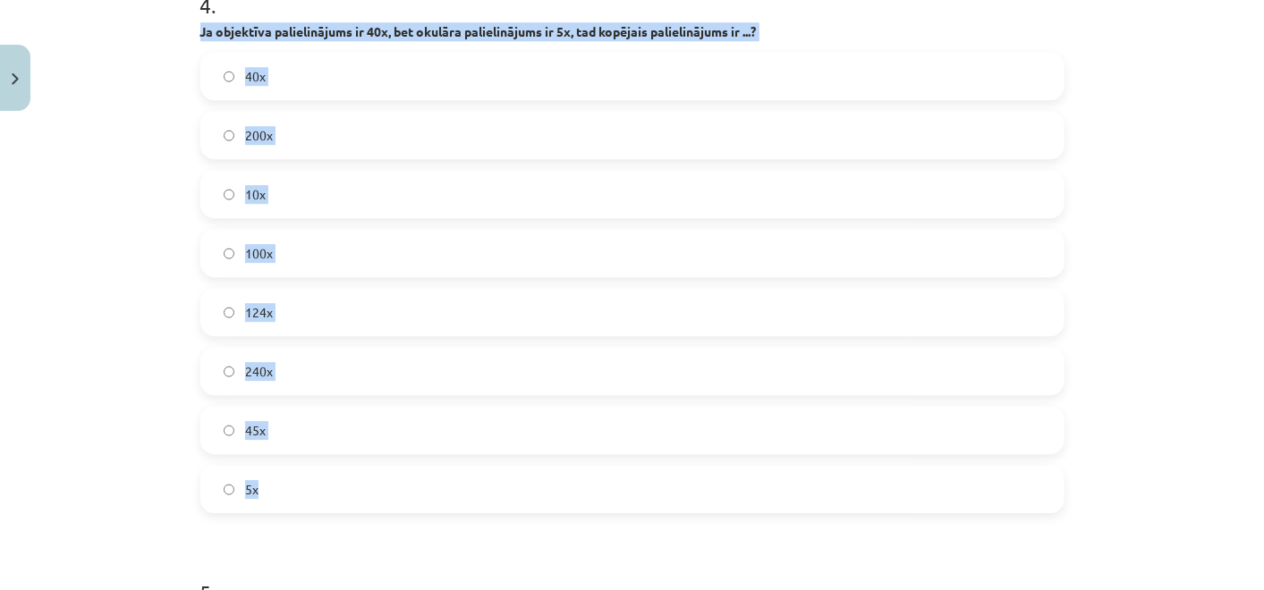
drag, startPoint x: 193, startPoint y: 27, endPoint x: 487, endPoint y: 469, distance: 530.3
click at [487, 469] on div "4 . Ja objektīva palielinājums ir 40x, bet okulāra palielinājums ir 5x, tad kop…" at bounding box center [632, 238] width 864 height 552
click at [168, 215] on div "Mācību tēma: Bioloģijas 7. klases 1. ieskaites mācību materiāls #8 Noslēguma te…" at bounding box center [632, 295] width 1264 height 590
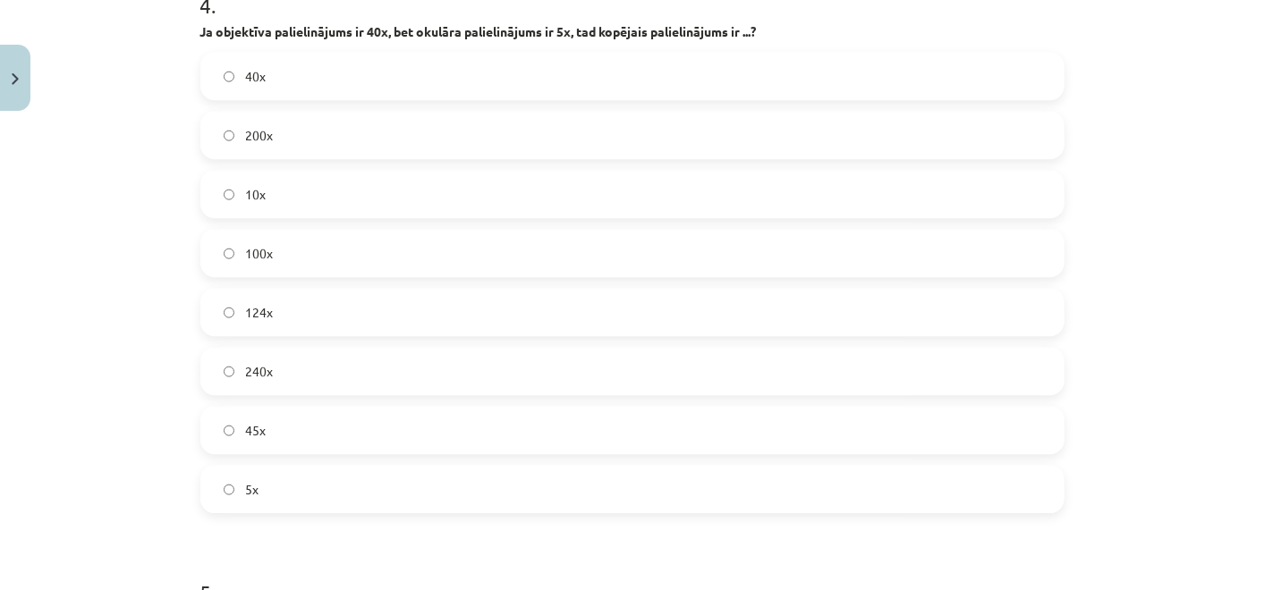
click at [291, 130] on label "200x" at bounding box center [632, 135] width 860 height 45
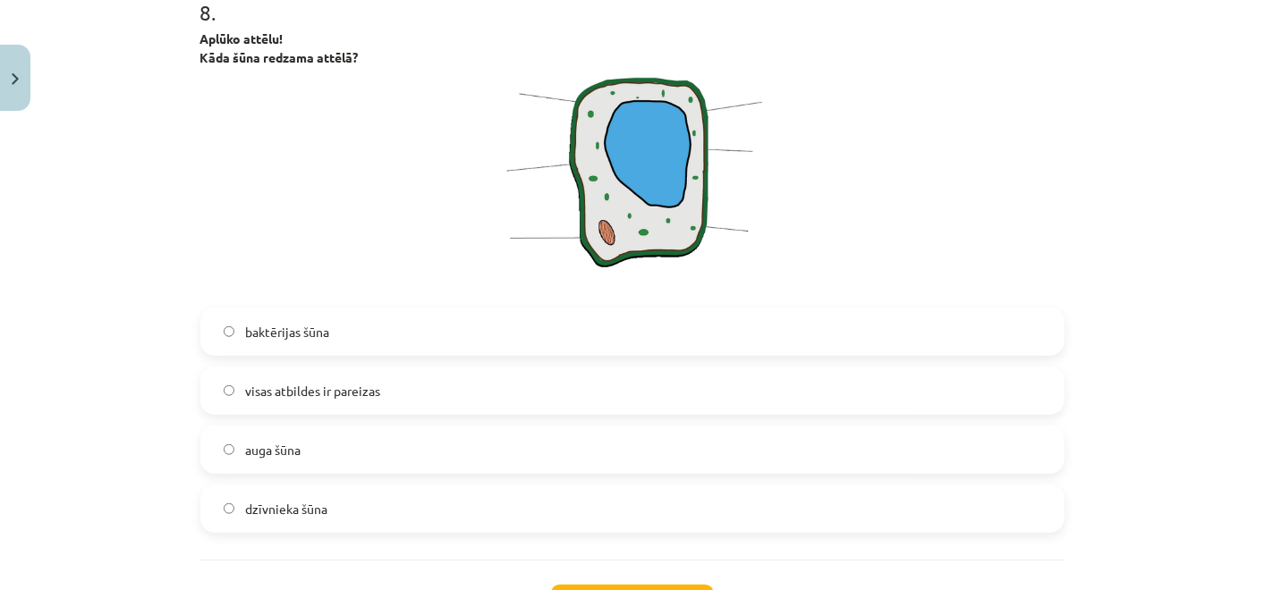
scroll to position [4624, 0]
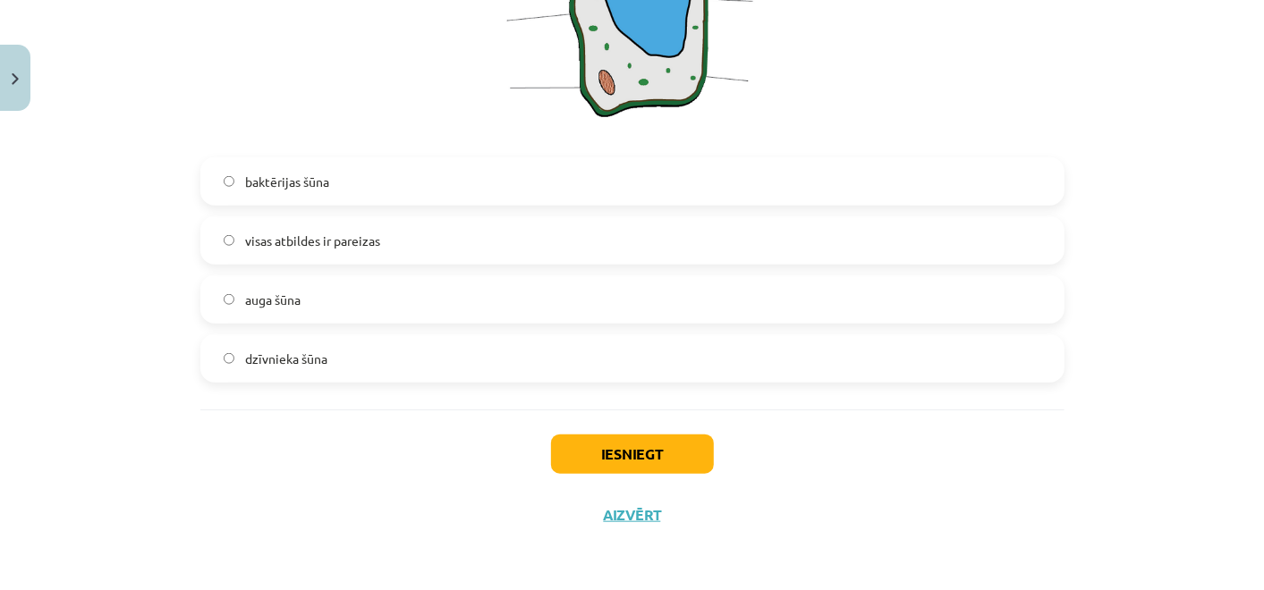
click at [268, 176] on span "baktērijas šūna" at bounding box center [287, 182] width 84 height 19
click at [635, 447] on button "Iesniegt" at bounding box center [632, 454] width 163 height 39
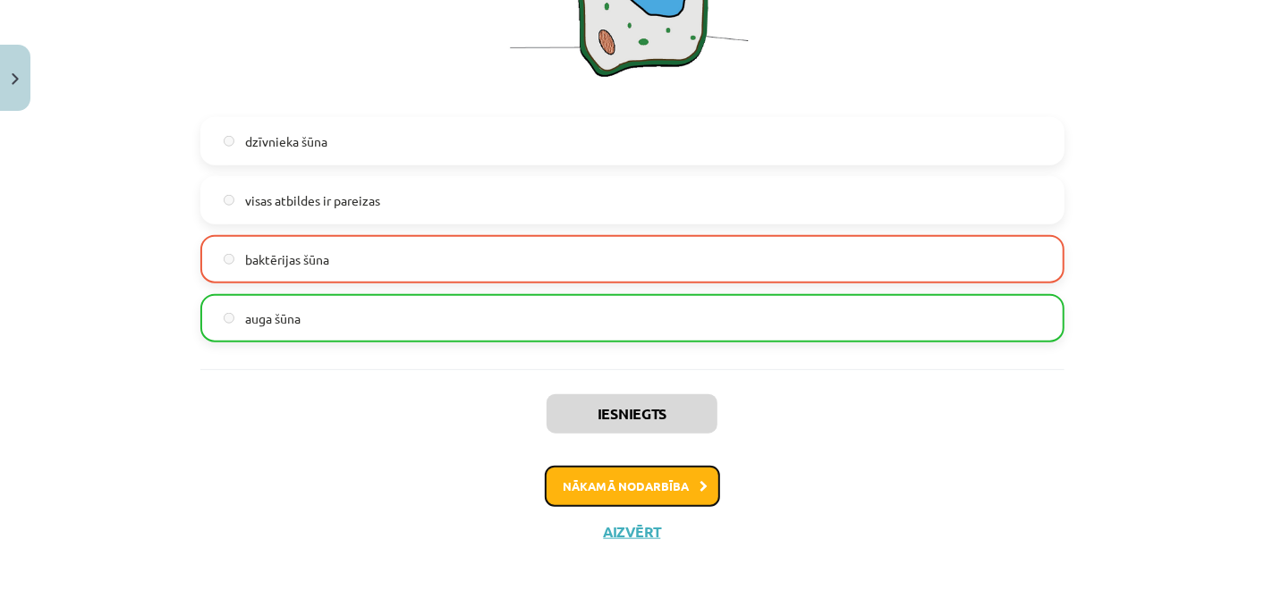
click at [639, 507] on button "Nākamā nodarbība" at bounding box center [632, 486] width 175 height 41
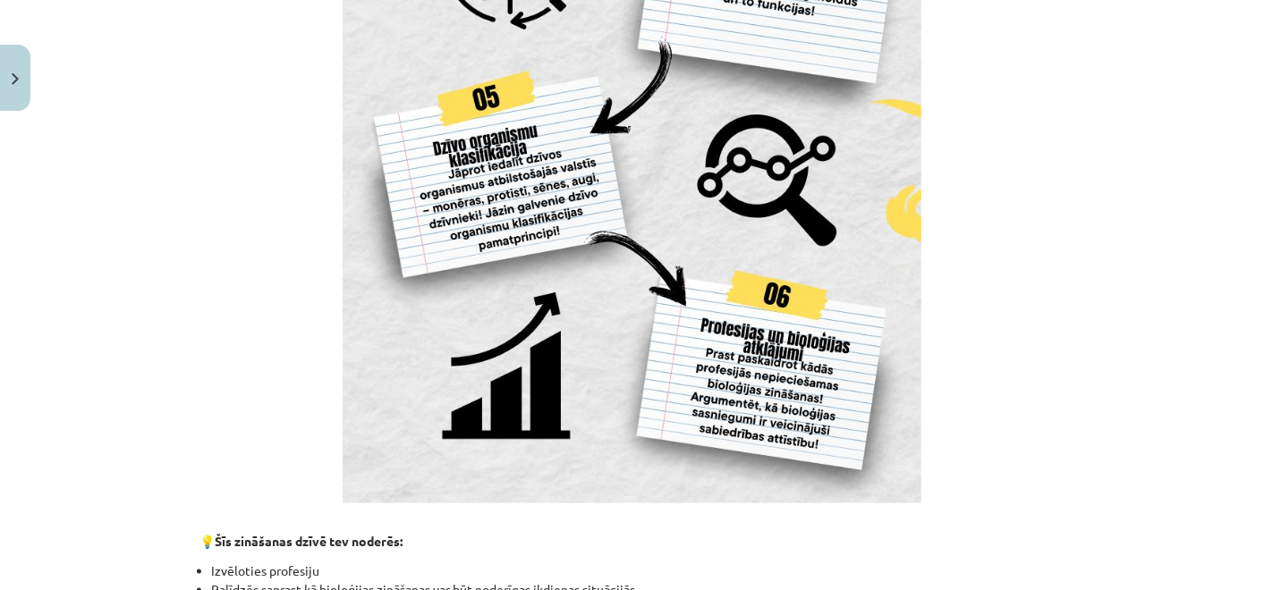
scroll to position [1708, 0]
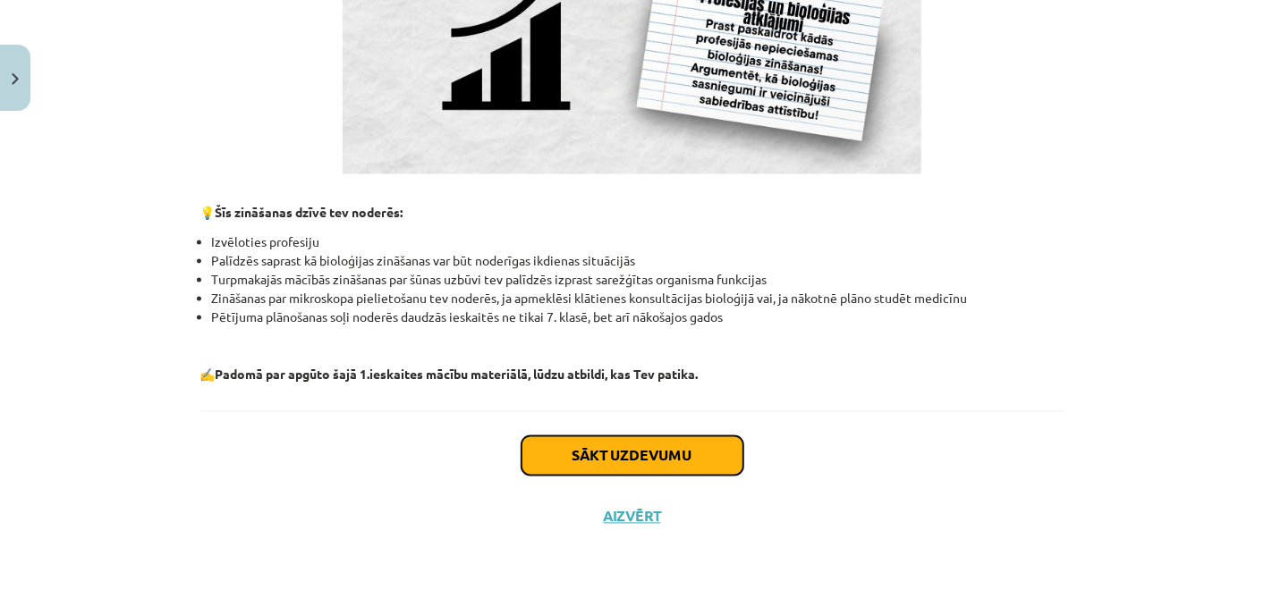
click at [638, 454] on button "Sākt uzdevumu" at bounding box center [632, 455] width 222 height 39
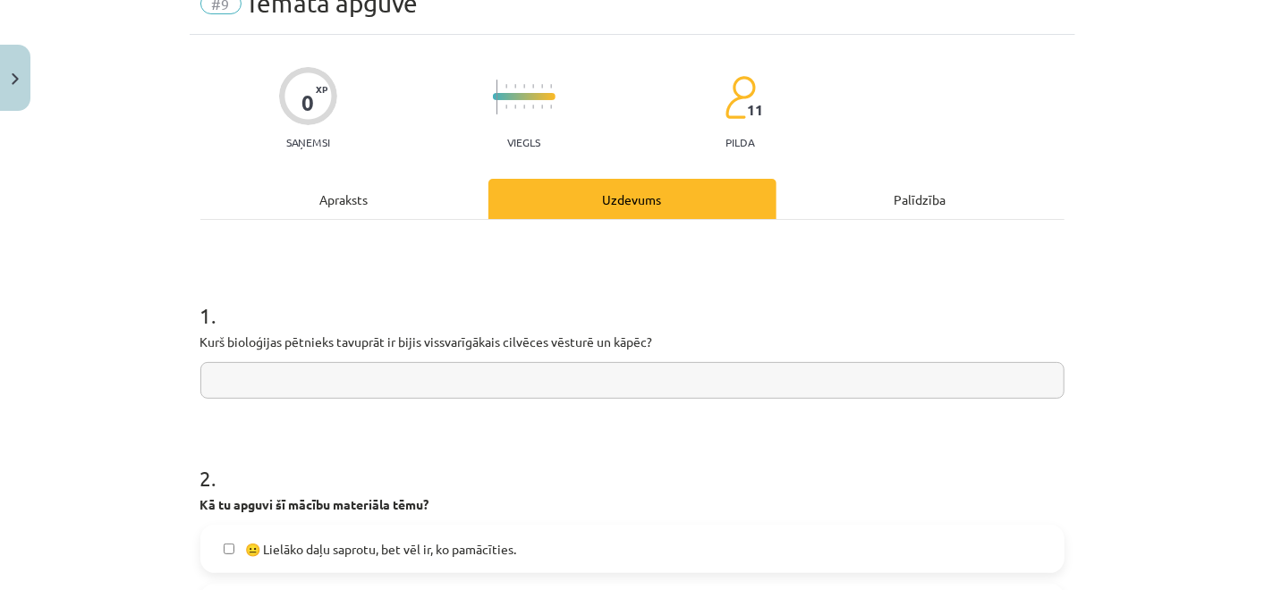
scroll to position [55, 0]
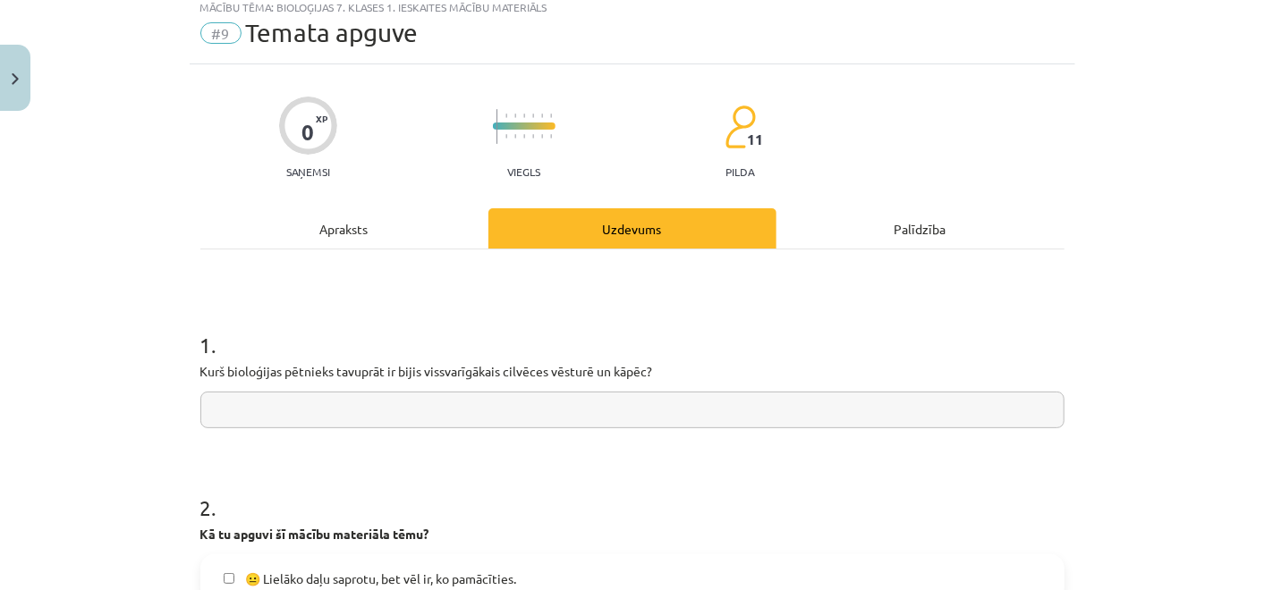
click at [630, 409] on input "text" at bounding box center [632, 410] width 864 height 37
drag, startPoint x: 191, startPoint y: 368, endPoint x: 245, endPoint y: 378, distance: 54.6
drag, startPoint x: 245, startPoint y: 378, endPoint x: 401, endPoint y: 373, distance: 155.7
click at [401, 373] on div "Mācību tēma: Bioloģijas 7. klases 1. ieskaites mācību materiāls #9 Temata apguv…" at bounding box center [632, 295] width 1264 height 590
click at [151, 364] on div "Mācību tēma: Bioloģijas 7. klases 1. ieskaites mācību materiāls #9 Temata apguv…" at bounding box center [632, 295] width 1264 height 590
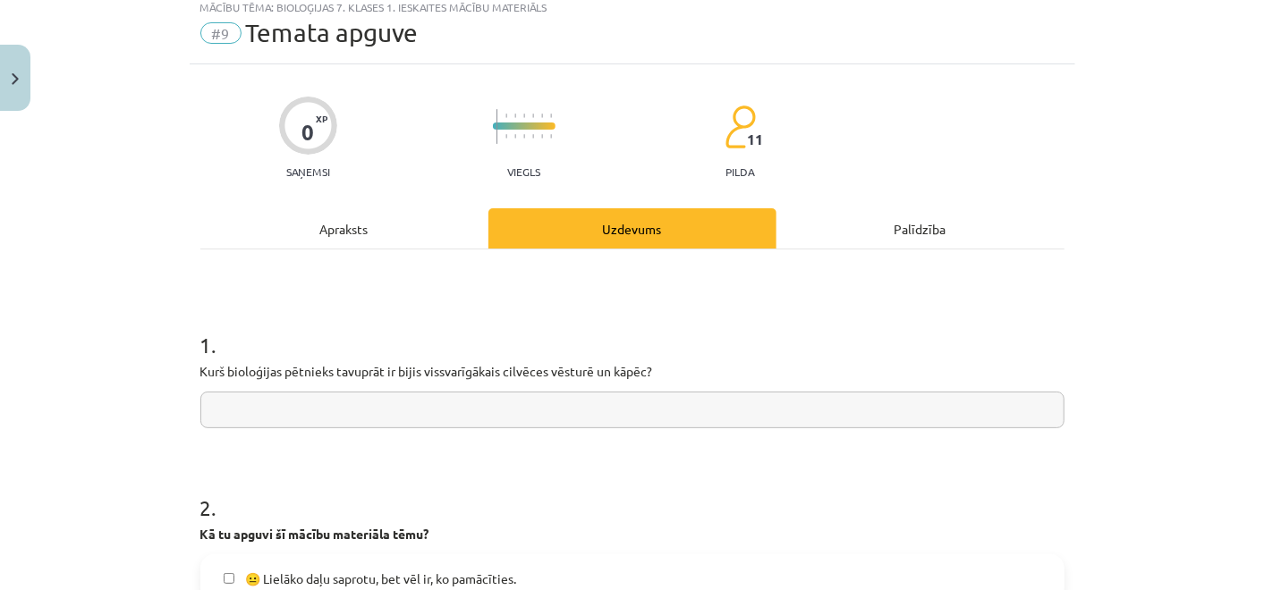
drag, startPoint x: 151, startPoint y: 364, endPoint x: 653, endPoint y: 364, distance: 501.7
click at [653, 364] on div "Mācību tēma: Bioloģijas 7. klases 1. ieskaites mācību materiāls #9 Temata apguv…" at bounding box center [632, 295] width 1264 height 590
paste input "**********"
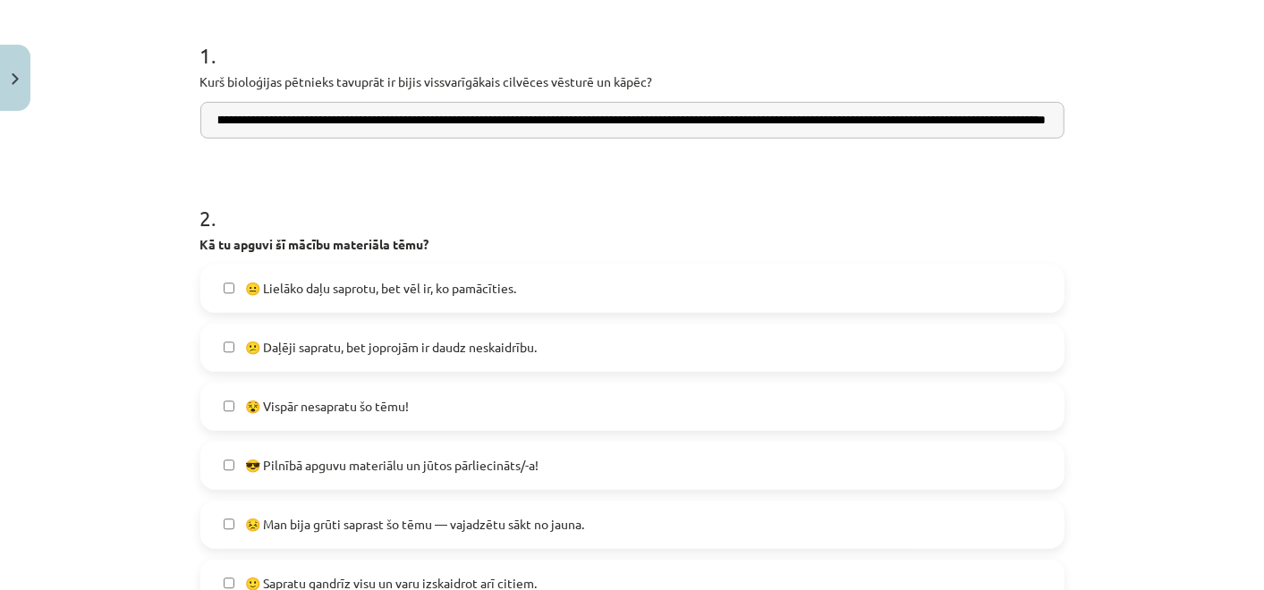
scroll to position [346, 0]
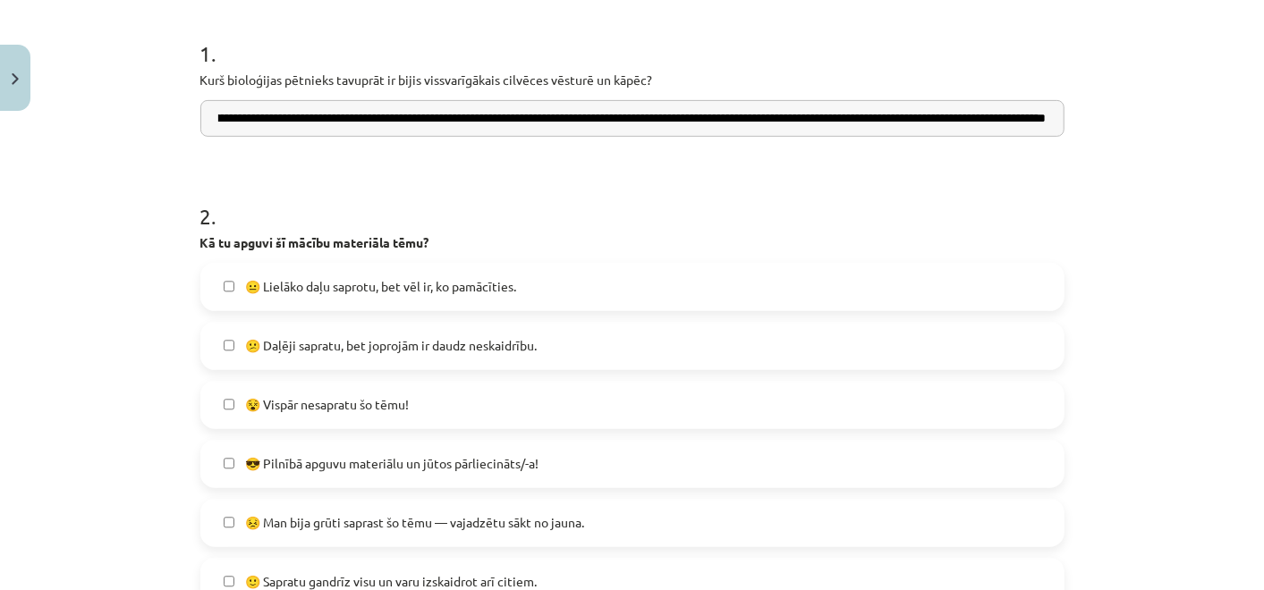
type input "**********"
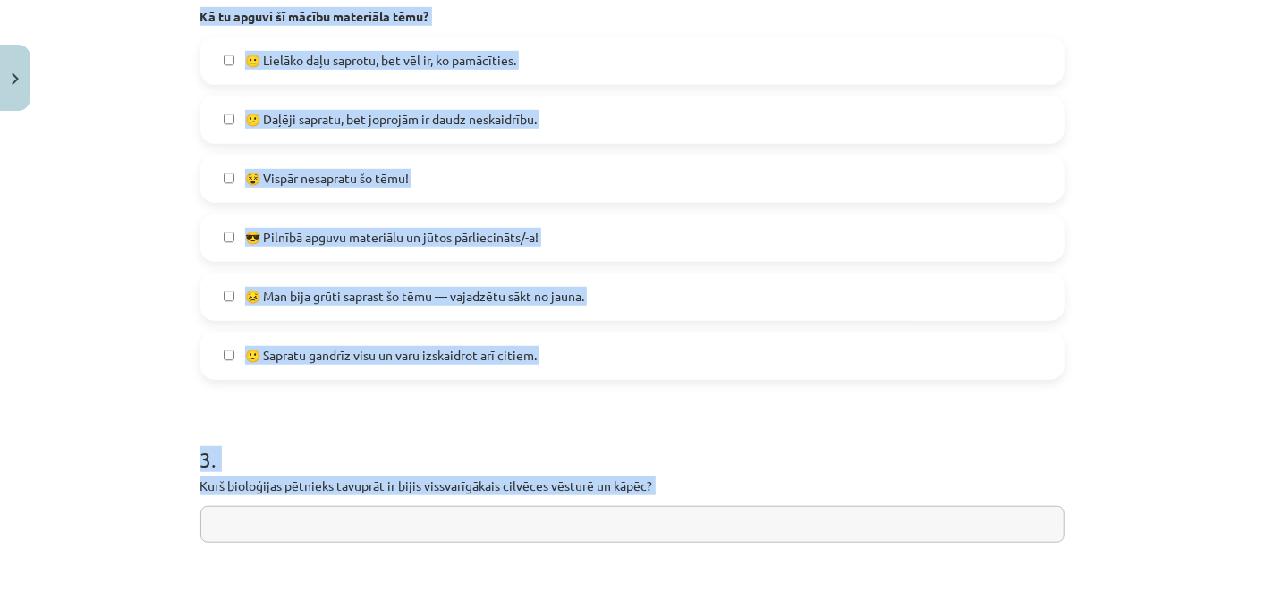
scroll to position [719, 0]
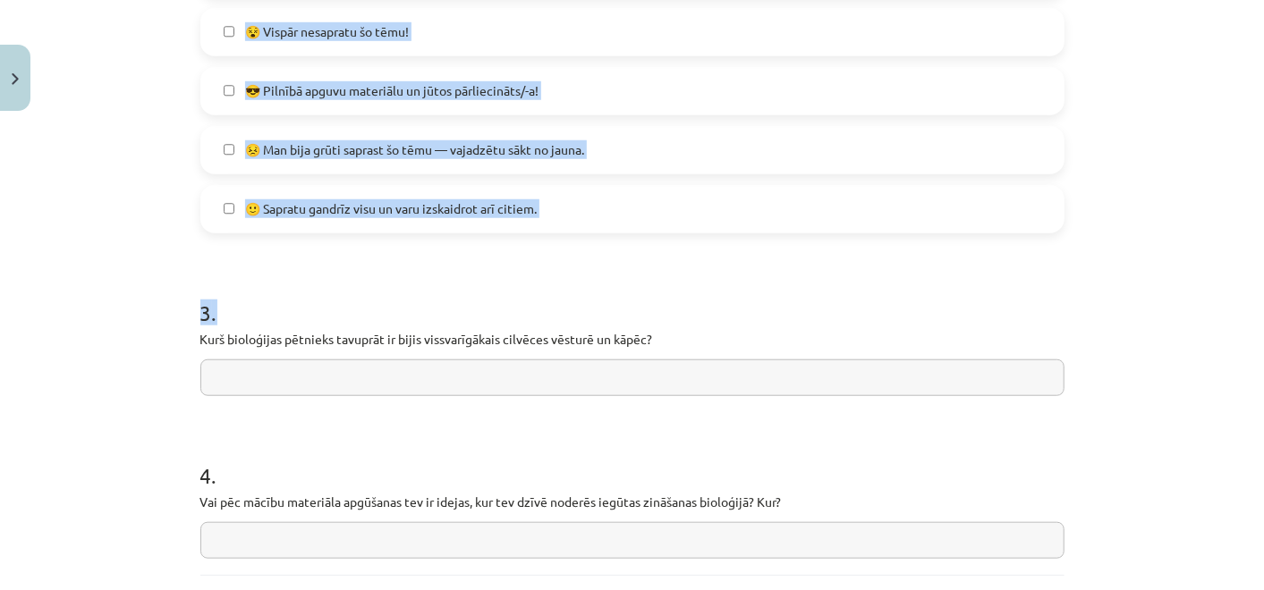
drag, startPoint x: 185, startPoint y: 237, endPoint x: 603, endPoint y: 270, distance: 418.9
click at [603, 270] on div "**********" at bounding box center [632, 55] width 885 height 1311
click at [385, 277] on h1 "3 ." at bounding box center [632, 296] width 864 height 55
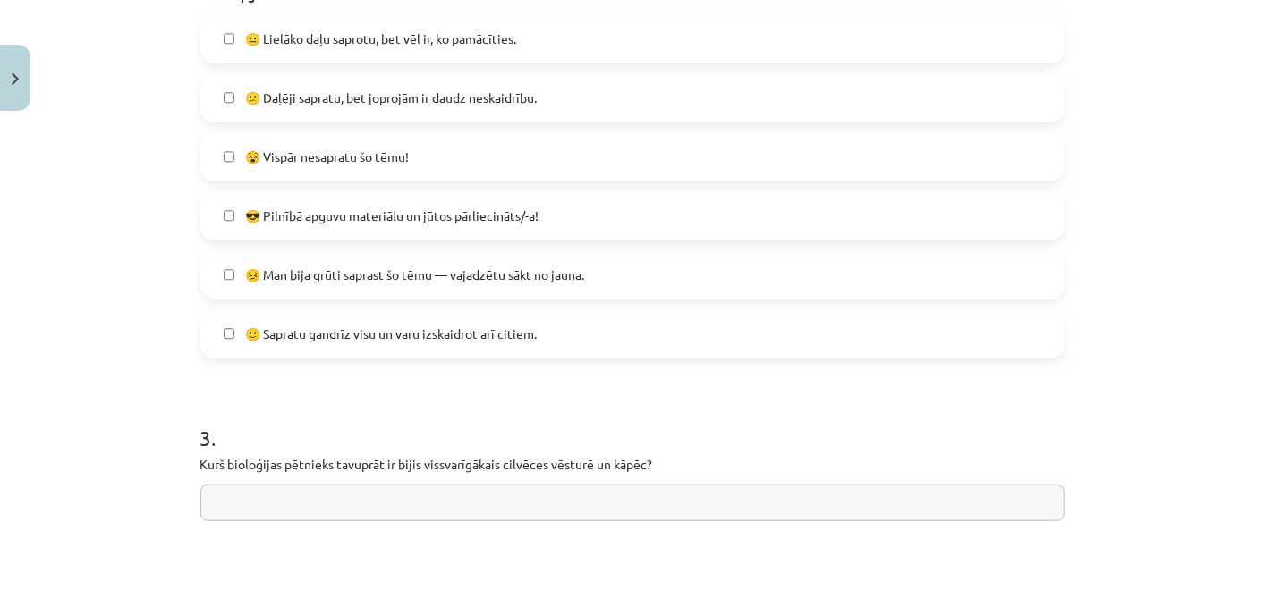
scroll to position [595, 0]
click at [319, 318] on label "🙂 Sapratu gandrīz visu un varu izskaidrot arī citiem." at bounding box center [632, 333] width 860 height 45
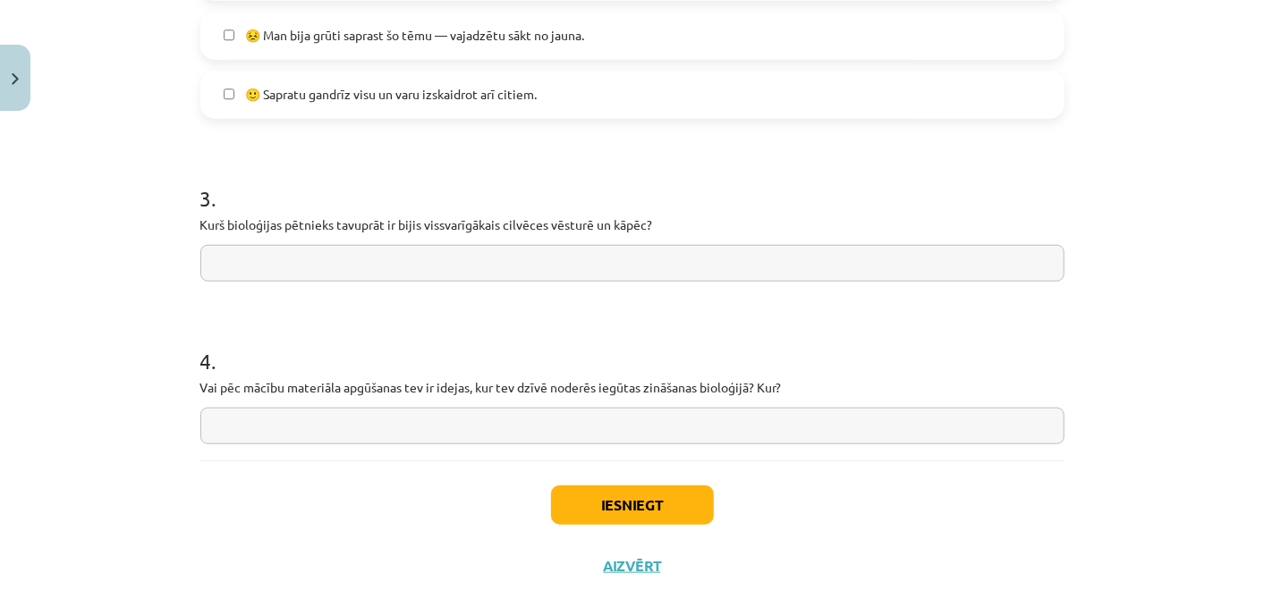
scroll to position [884, 0]
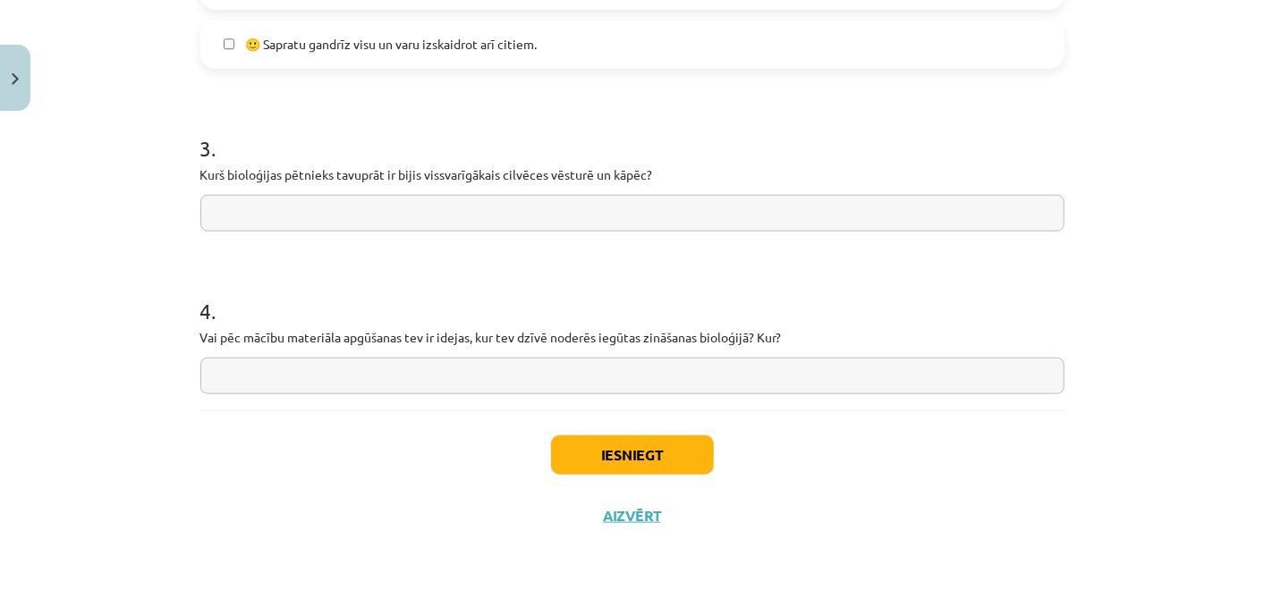
drag, startPoint x: 188, startPoint y: 173, endPoint x: 512, endPoint y: 188, distance: 324.9
paste input "**********"
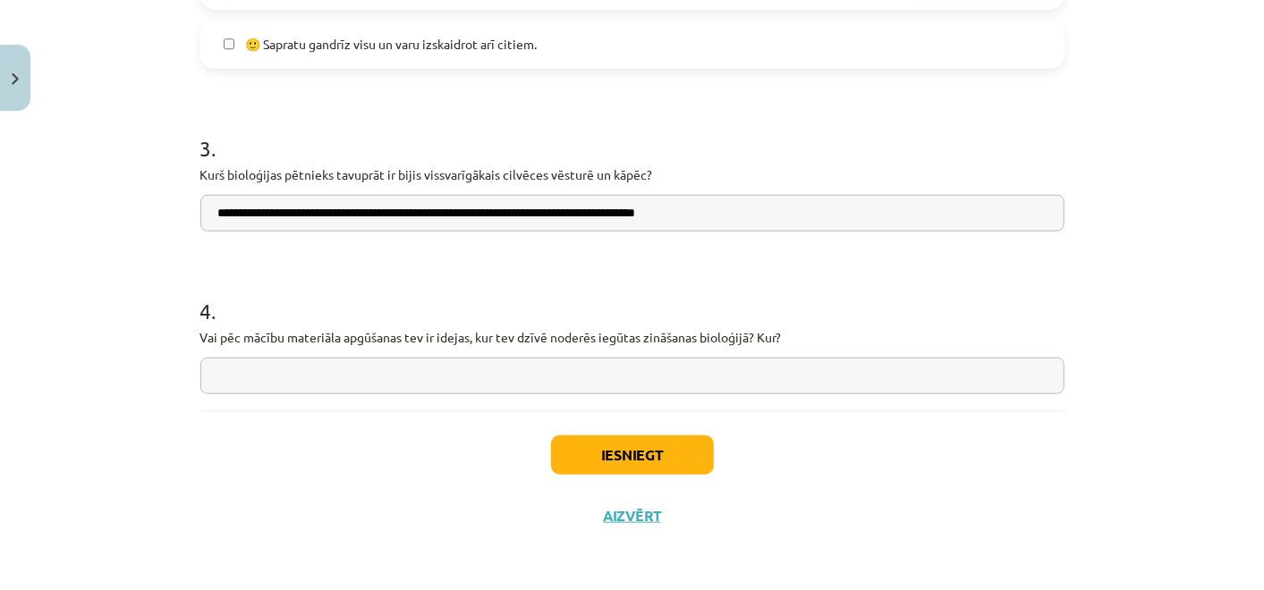
type input "**********"
click at [380, 364] on input "text" at bounding box center [632, 376] width 864 height 37
drag, startPoint x: 191, startPoint y: 333, endPoint x: 785, endPoint y: 349, distance: 594.0
click at [785, 349] on div "4 . Vai pēc mācību materiāla apgūšanas tev ir idejas, kur tev dzīvē noderēs ieg…" at bounding box center [632, 330] width 864 height 127
paste input "**********"
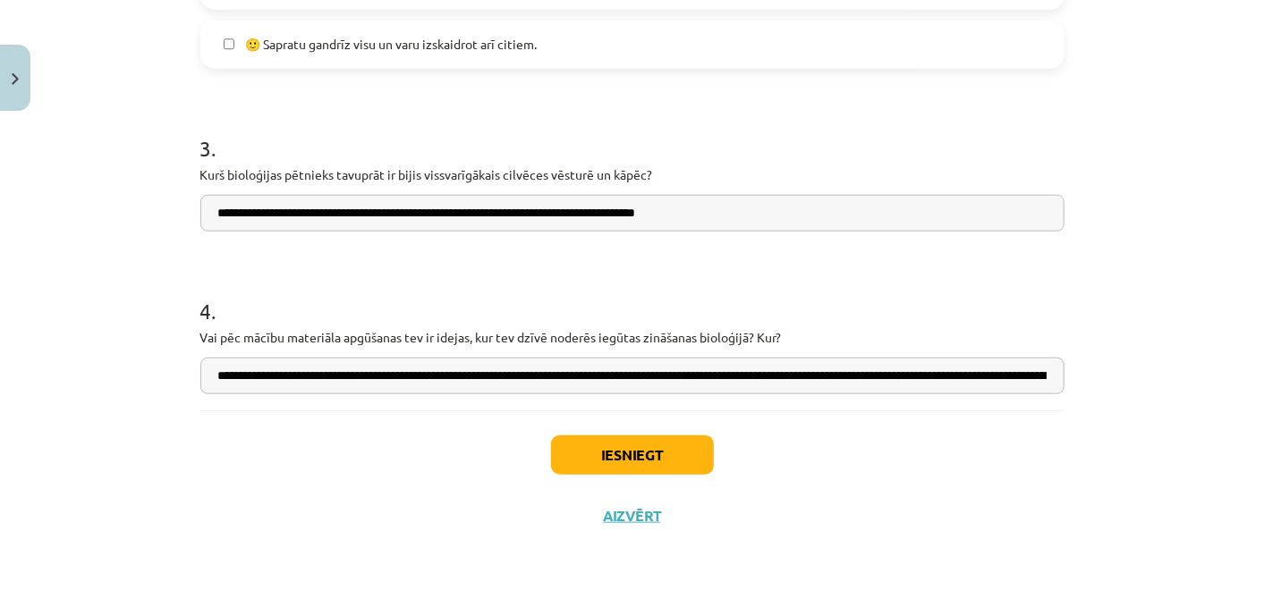
scroll to position [0, 2271]
type input "**********"
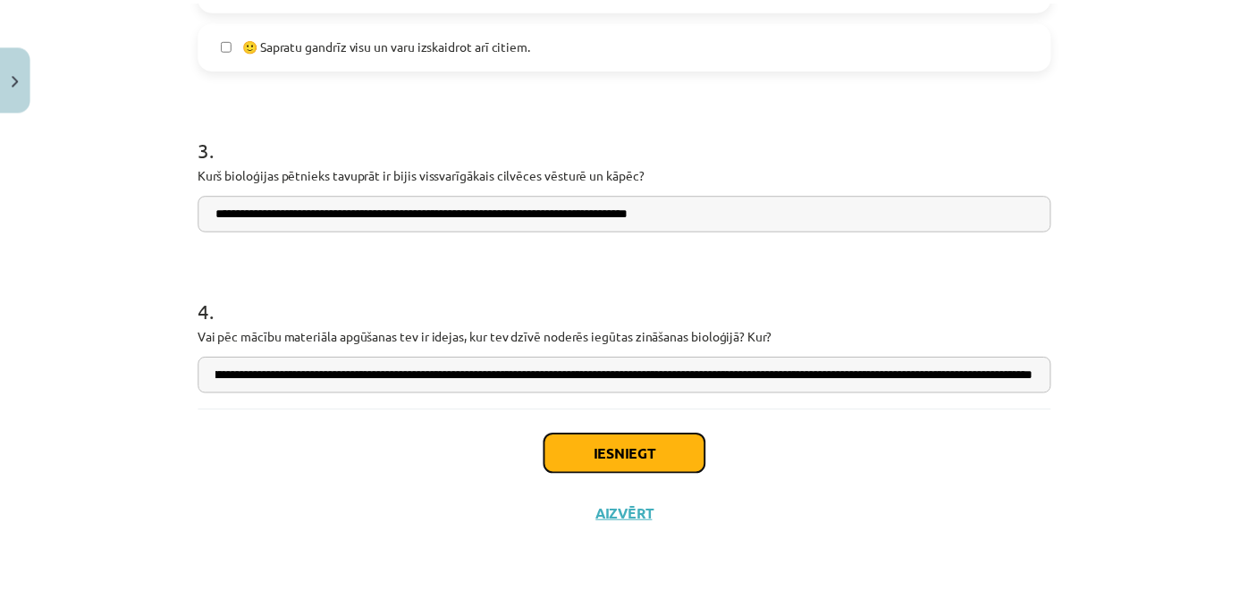
scroll to position [0, 0]
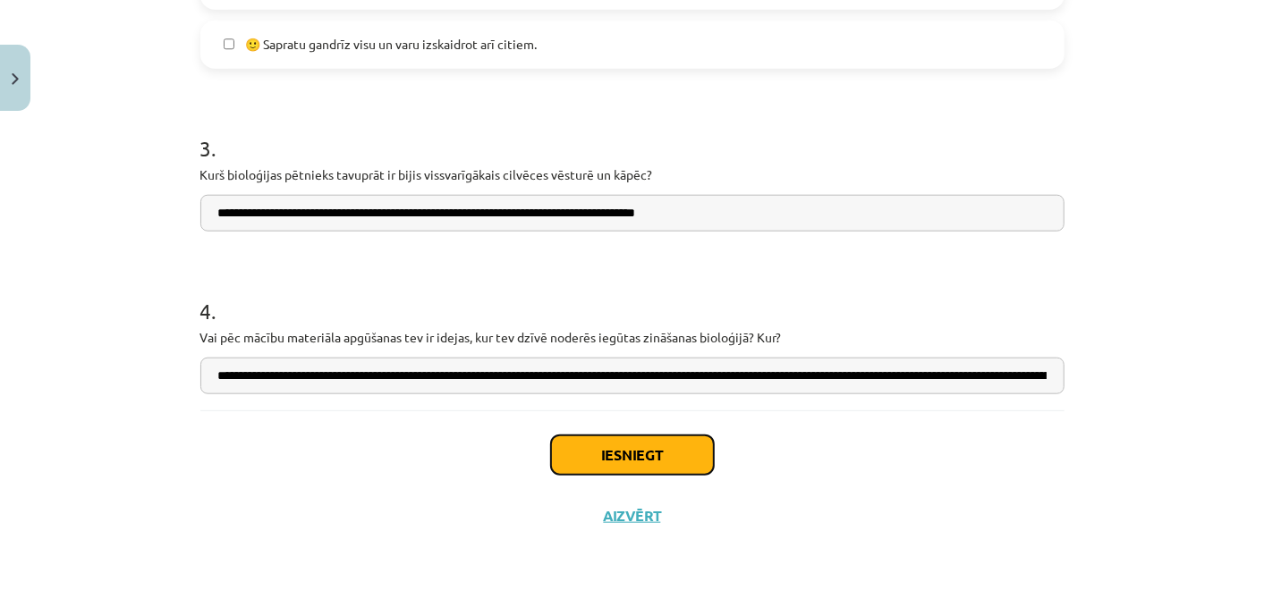
click at [590, 460] on button "Iesniegt" at bounding box center [632, 455] width 163 height 39
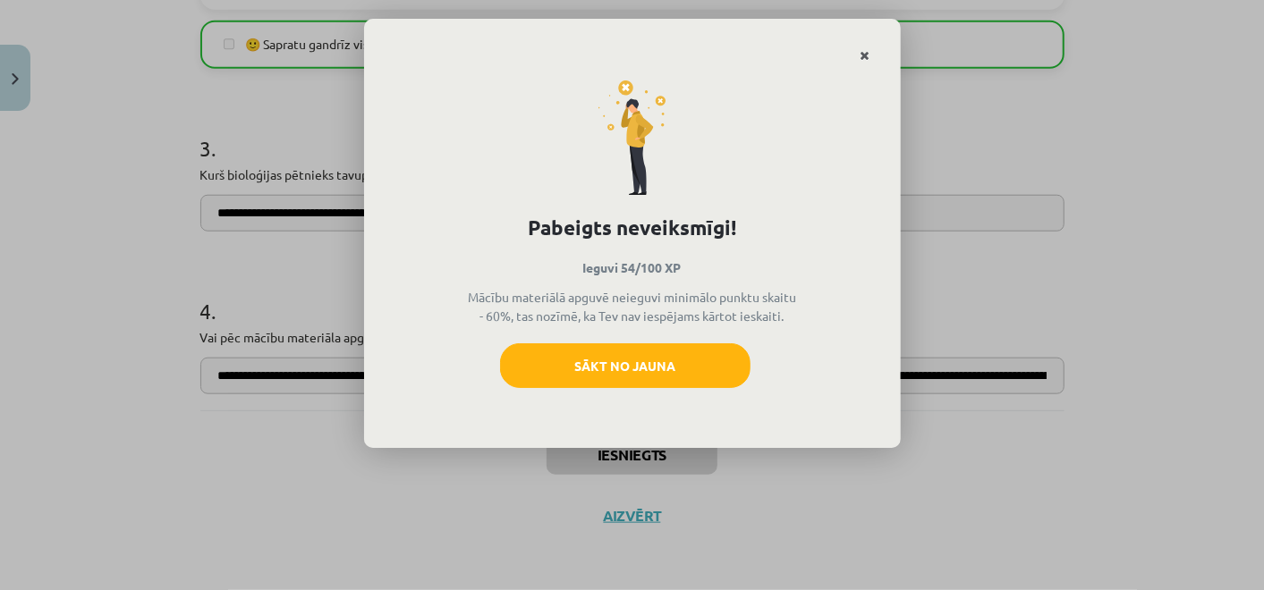
click at [865, 47] on link "Close" at bounding box center [865, 55] width 31 height 35
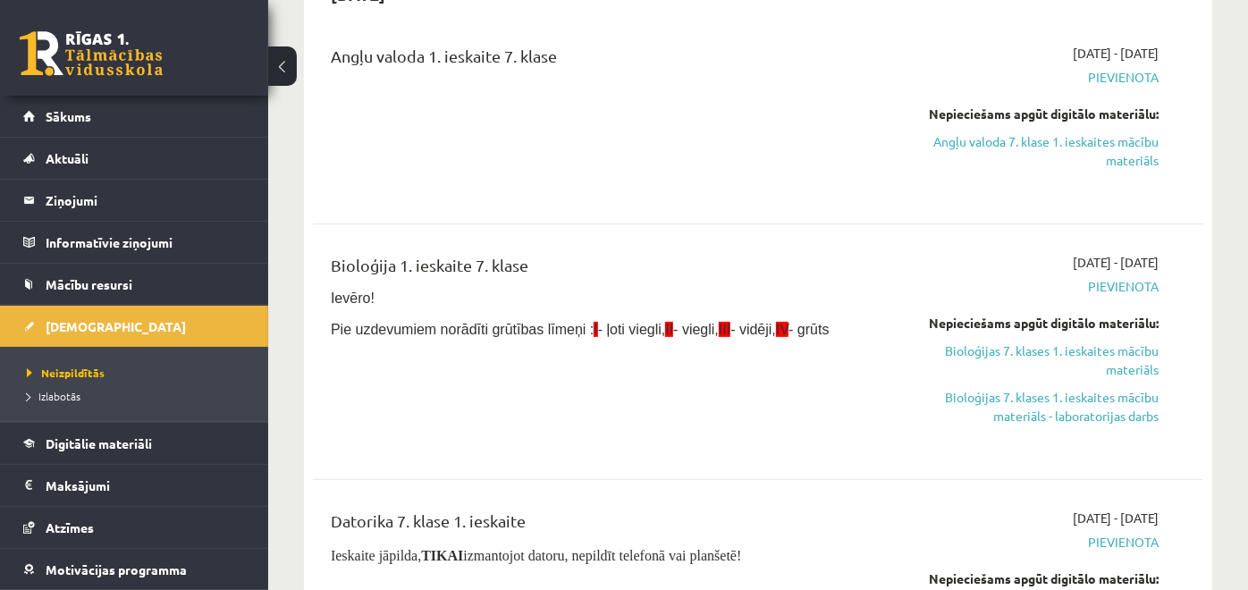
scroll to position [280, 0]
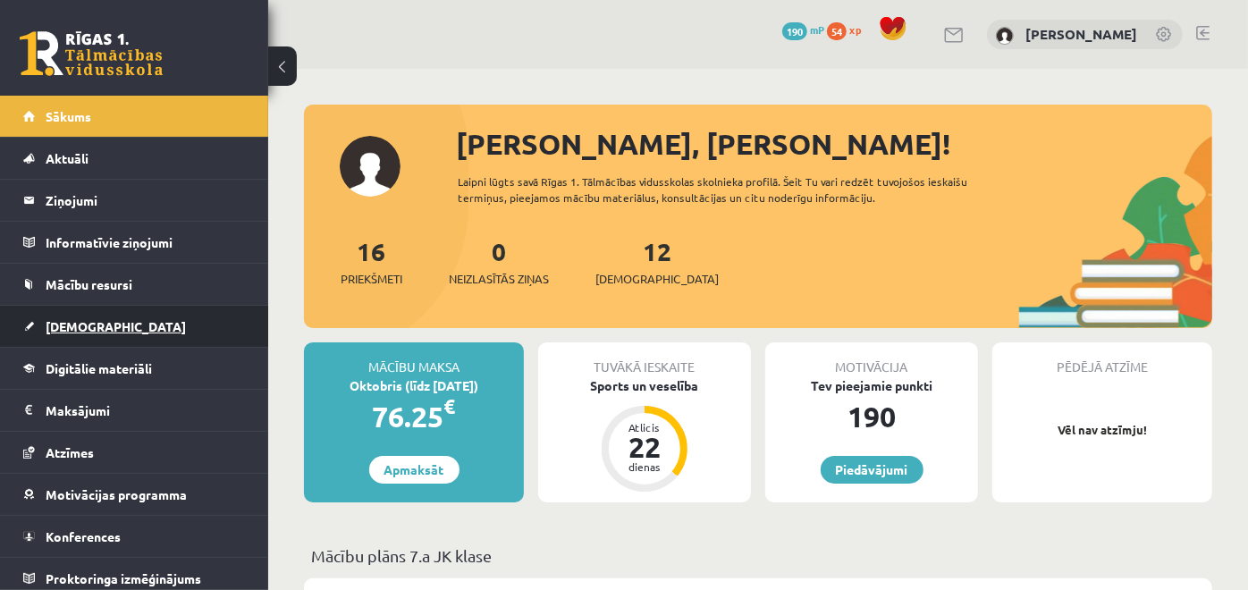
click at [121, 314] on link "[DEMOGRAPHIC_DATA]" at bounding box center [134, 326] width 223 height 41
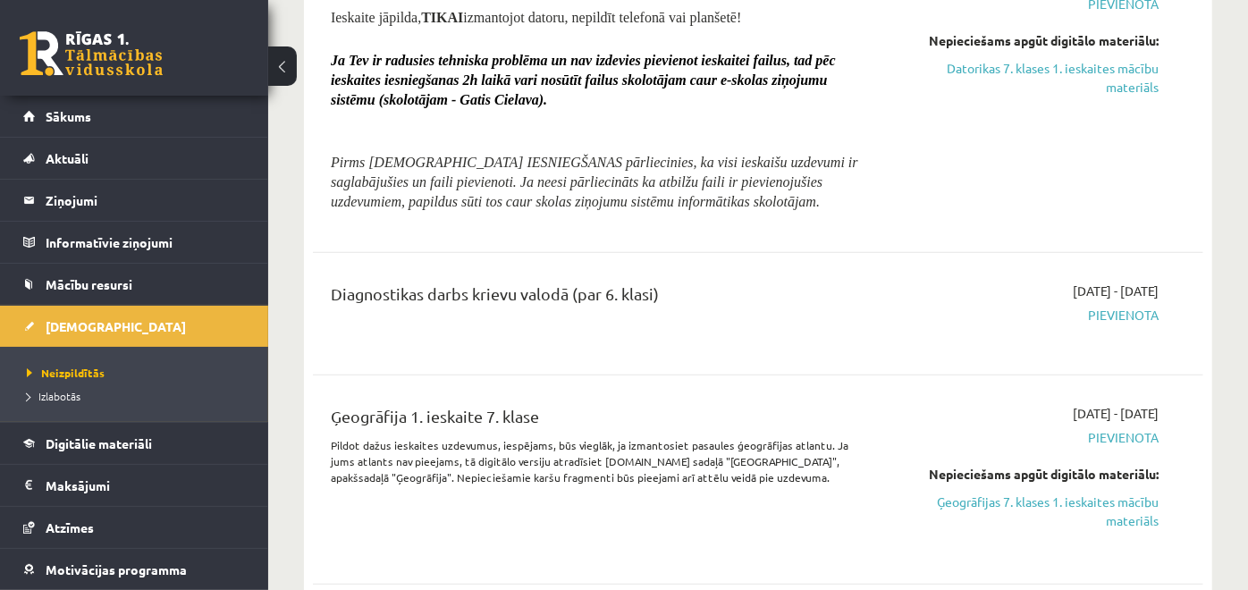
scroll to position [751, 0]
